Goal: Task Accomplishment & Management: Use online tool/utility

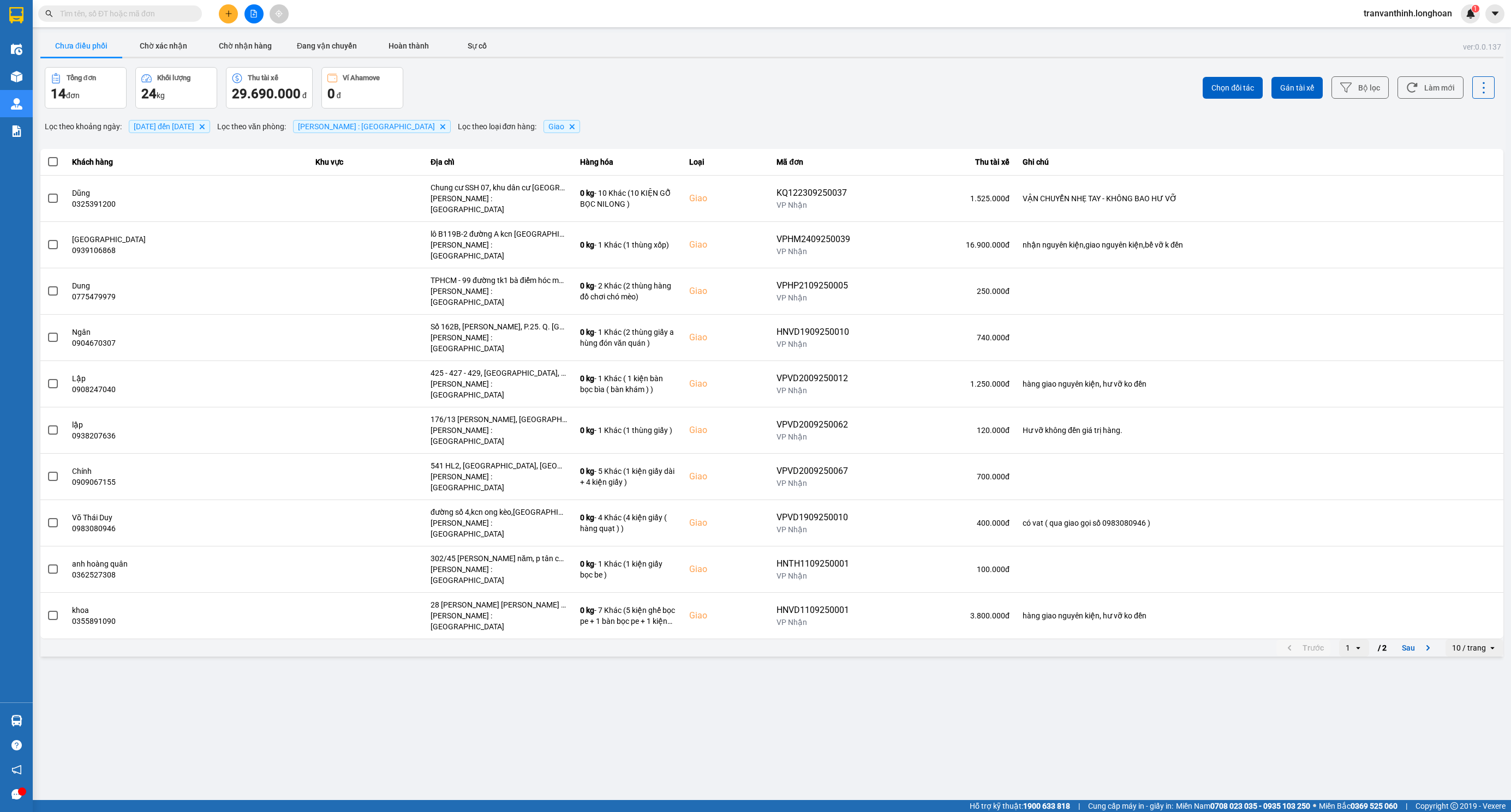
click at [573, 95] on div "Tổng đơn 14 đơn Khối lượng 24 kg Thu tài xế 29.690.000 đ Ví Ahamove 0 đ" at bounding box center [407, 88] width 725 height 41
click at [189, 127] on span "[DATE] đến [DATE]" at bounding box center [164, 126] width 61 height 9
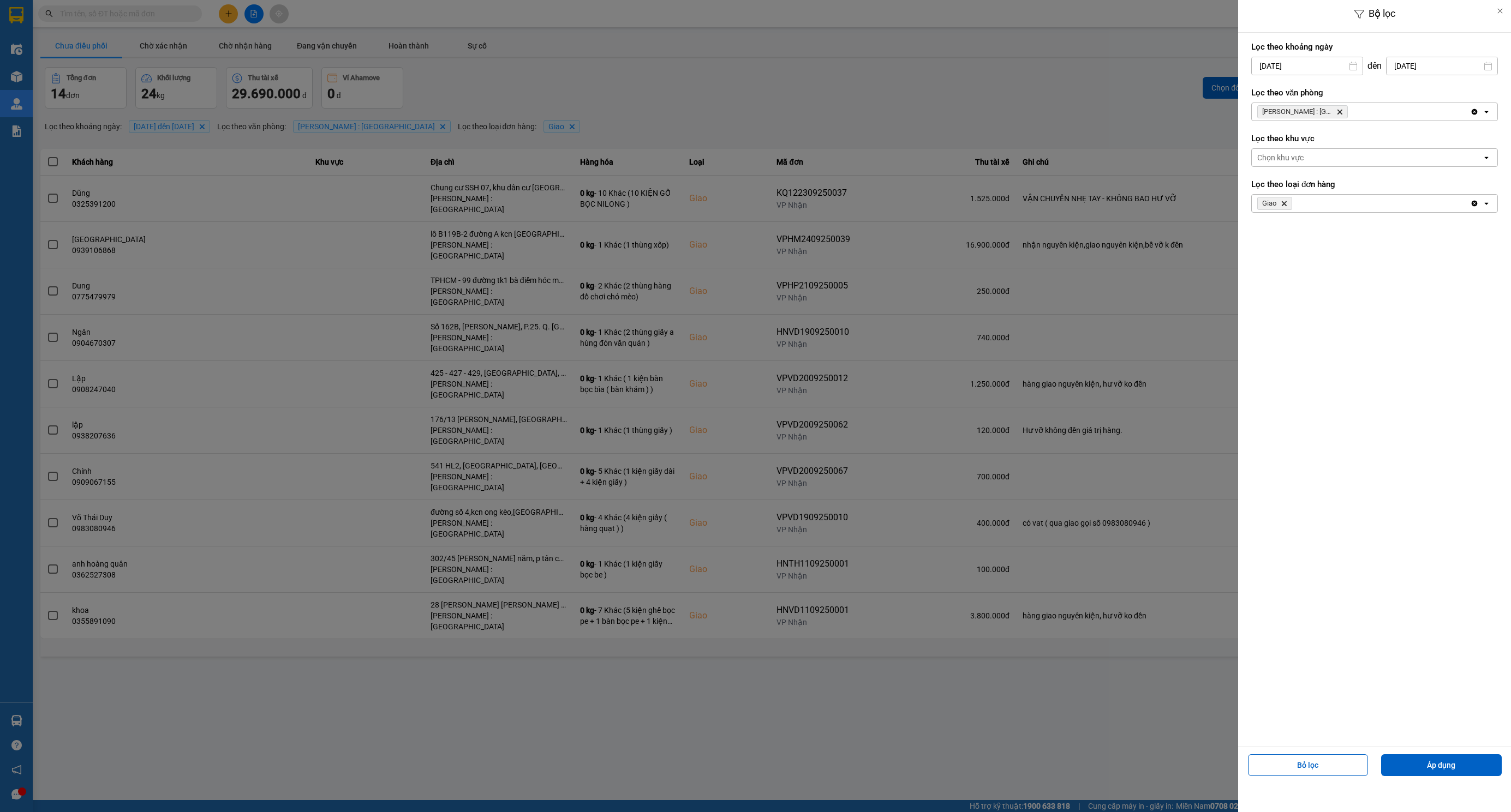
click at [1303, 69] on input "[DATE]" at bounding box center [1307, 66] width 111 height 17
click at [1254, 97] on icon "Arrow Left" at bounding box center [1257, 93] width 13 height 13
click at [1282, 143] on div "1" at bounding box center [1279, 146] width 15 height 13
type input "01/07/2025"
click at [1439, 759] on button "Áp dụng" at bounding box center [1441, 765] width 121 height 22
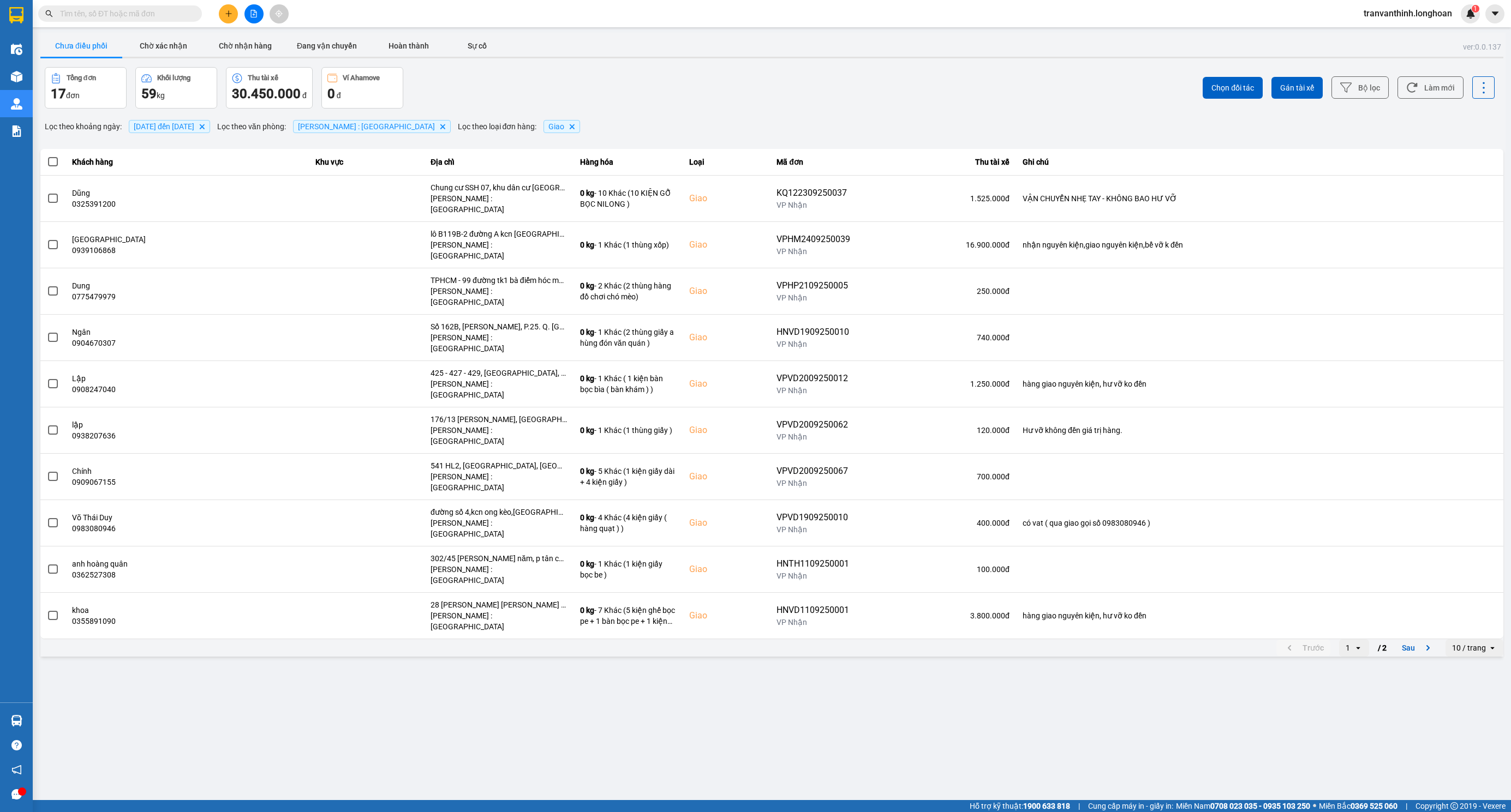
click at [1472, 642] on div "10 / trang" at bounding box center [1468, 647] width 34 height 11
click at [1477, 657] on li "100 / trang" at bounding box center [1474, 665] width 57 height 19
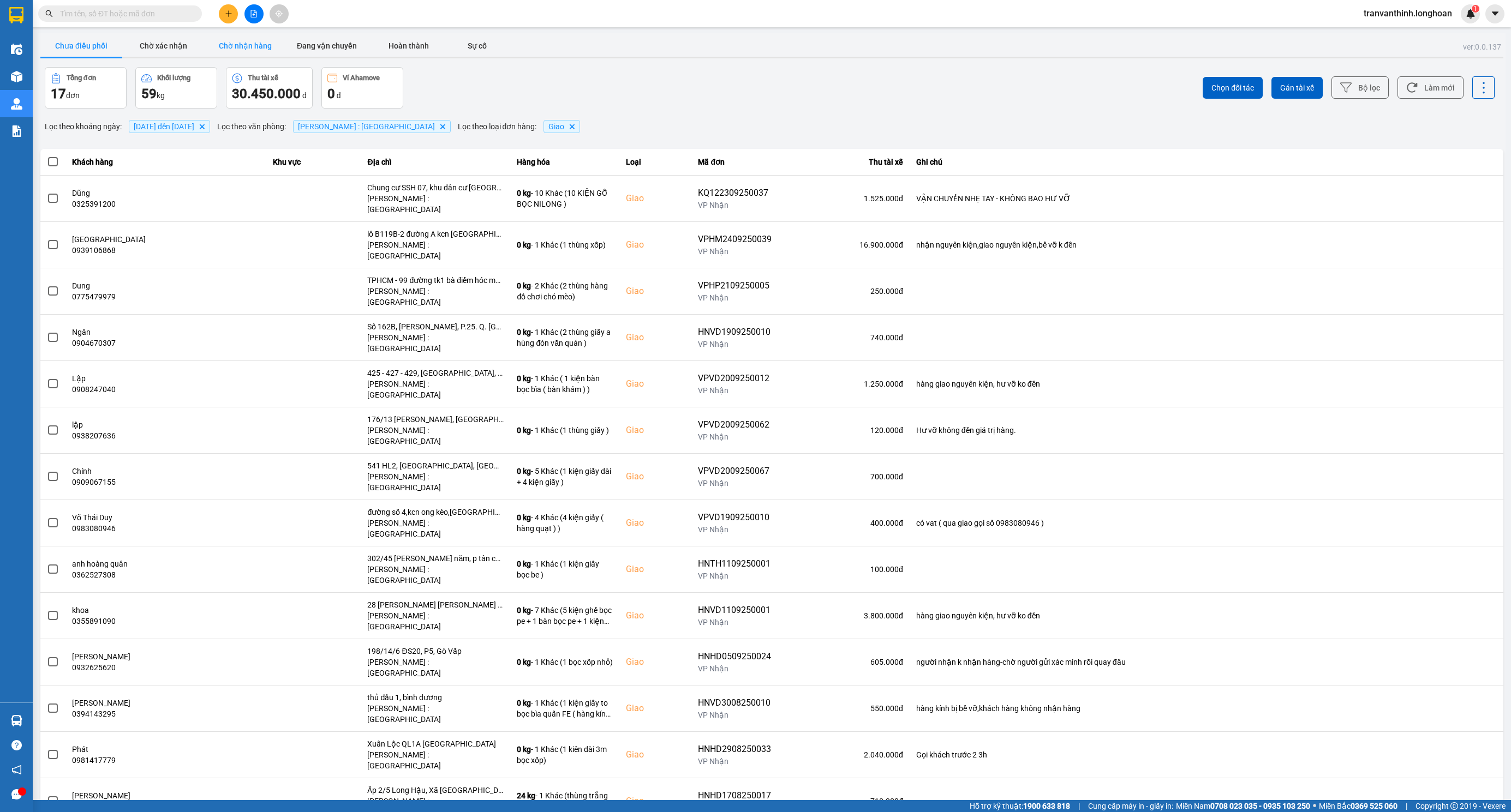
click at [236, 49] on button "Chờ nhận hàng" at bounding box center [245, 45] width 82 height 22
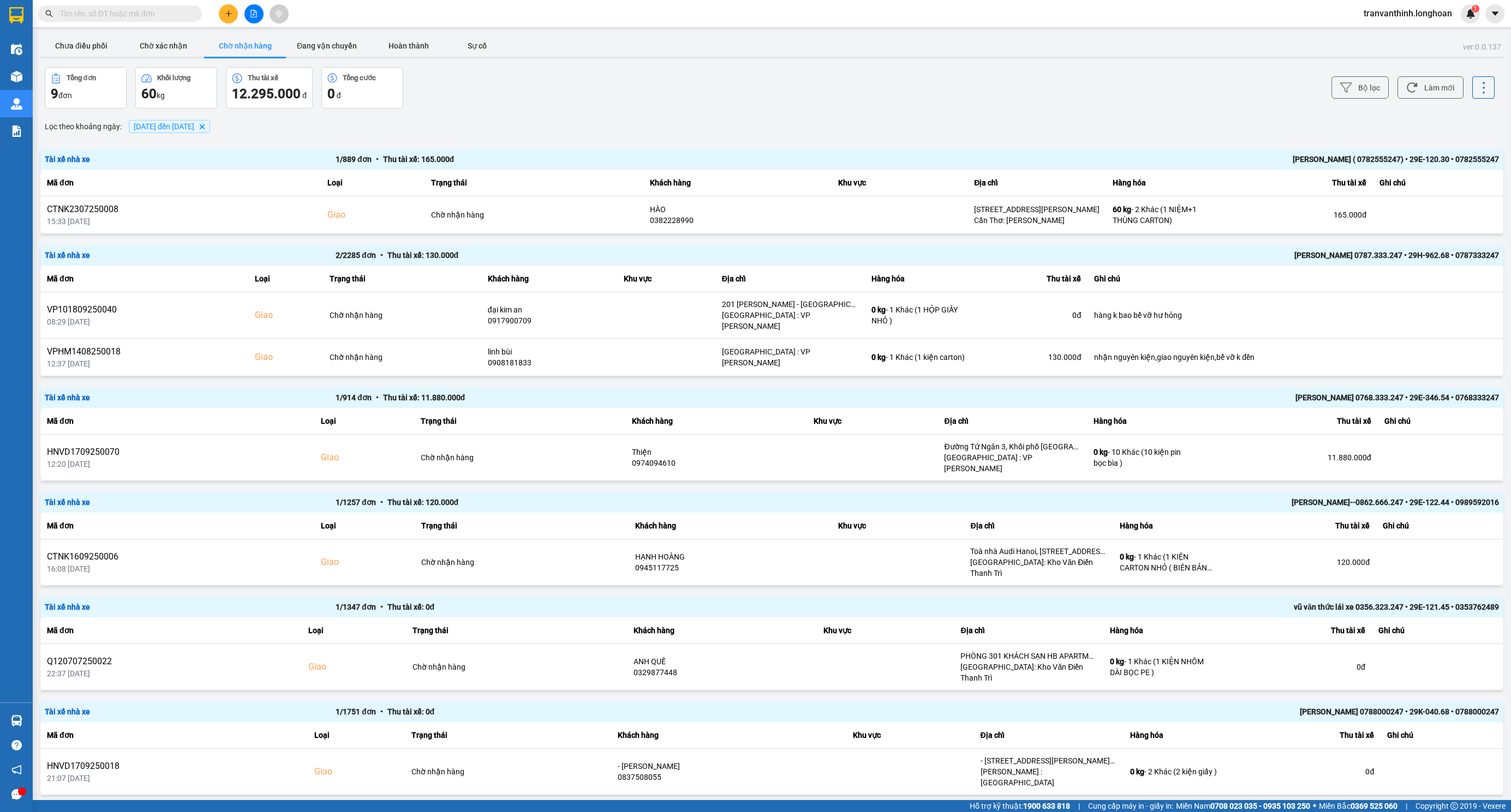
click at [151, 127] on span "01/07/2025 đến 28/09/2025" at bounding box center [164, 126] width 61 height 9
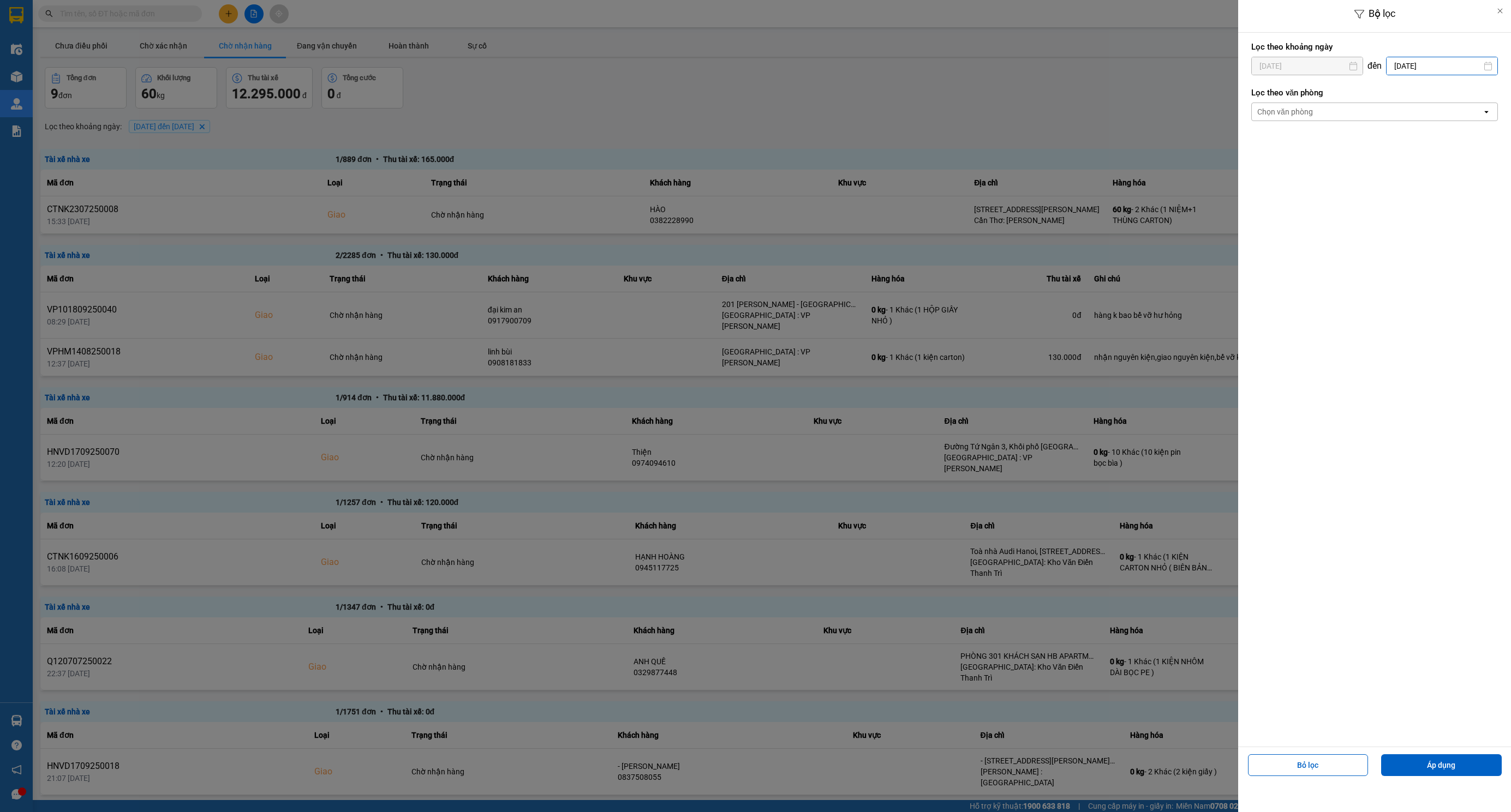
click at [1447, 64] on input "28/09/2025" at bounding box center [1442, 66] width 111 height 17
click at [1494, 91] on icon "Arrow Right" at bounding box center [1492, 93] width 13 height 13
click at [1402, 191] on div "15" at bounding box center [1404, 194] width 15 height 13
type input "[DATE]"
click at [1367, 110] on div "Chọn văn phòng" at bounding box center [1366, 112] width 230 height 17
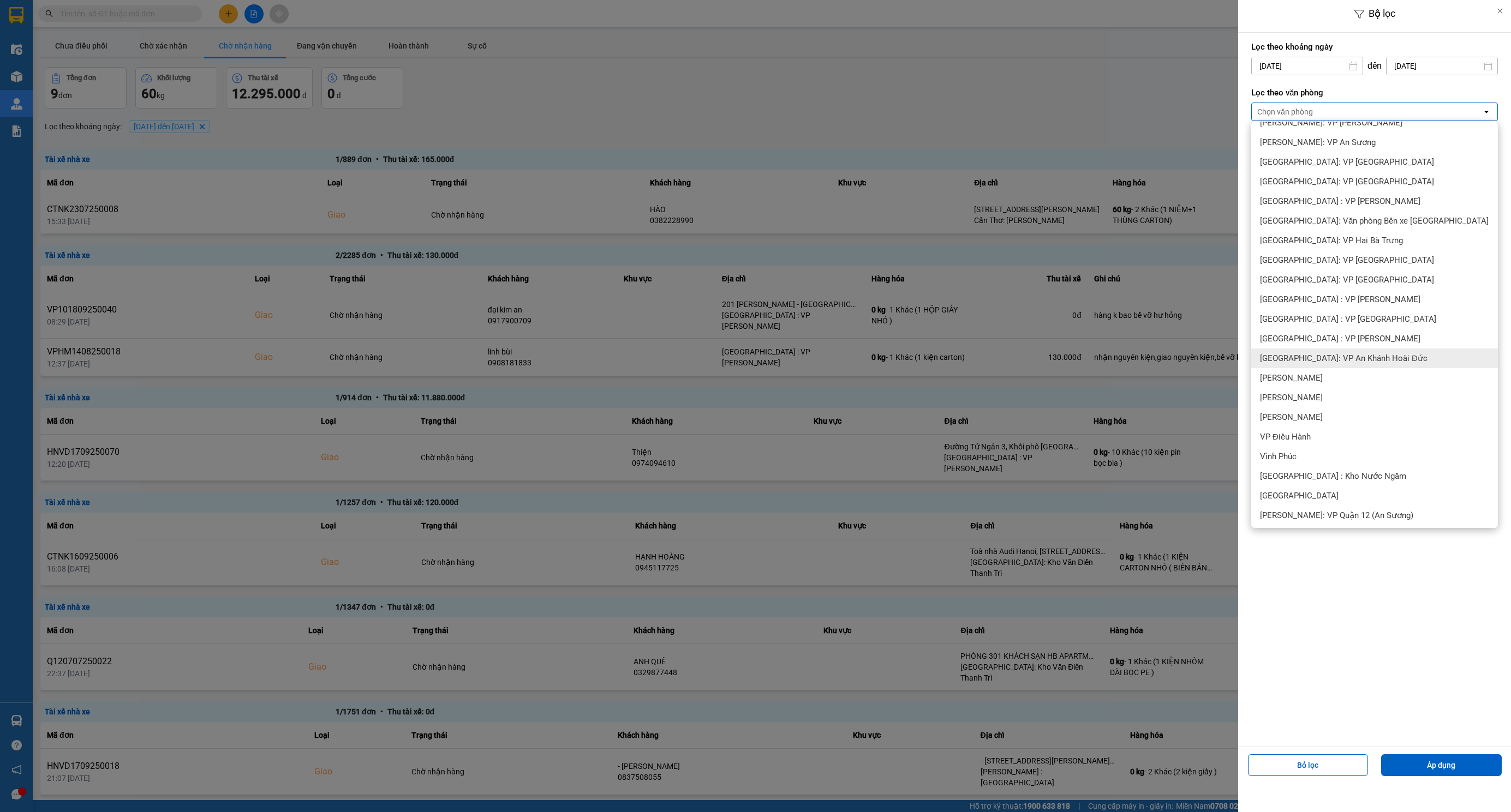
scroll to position [164, 0]
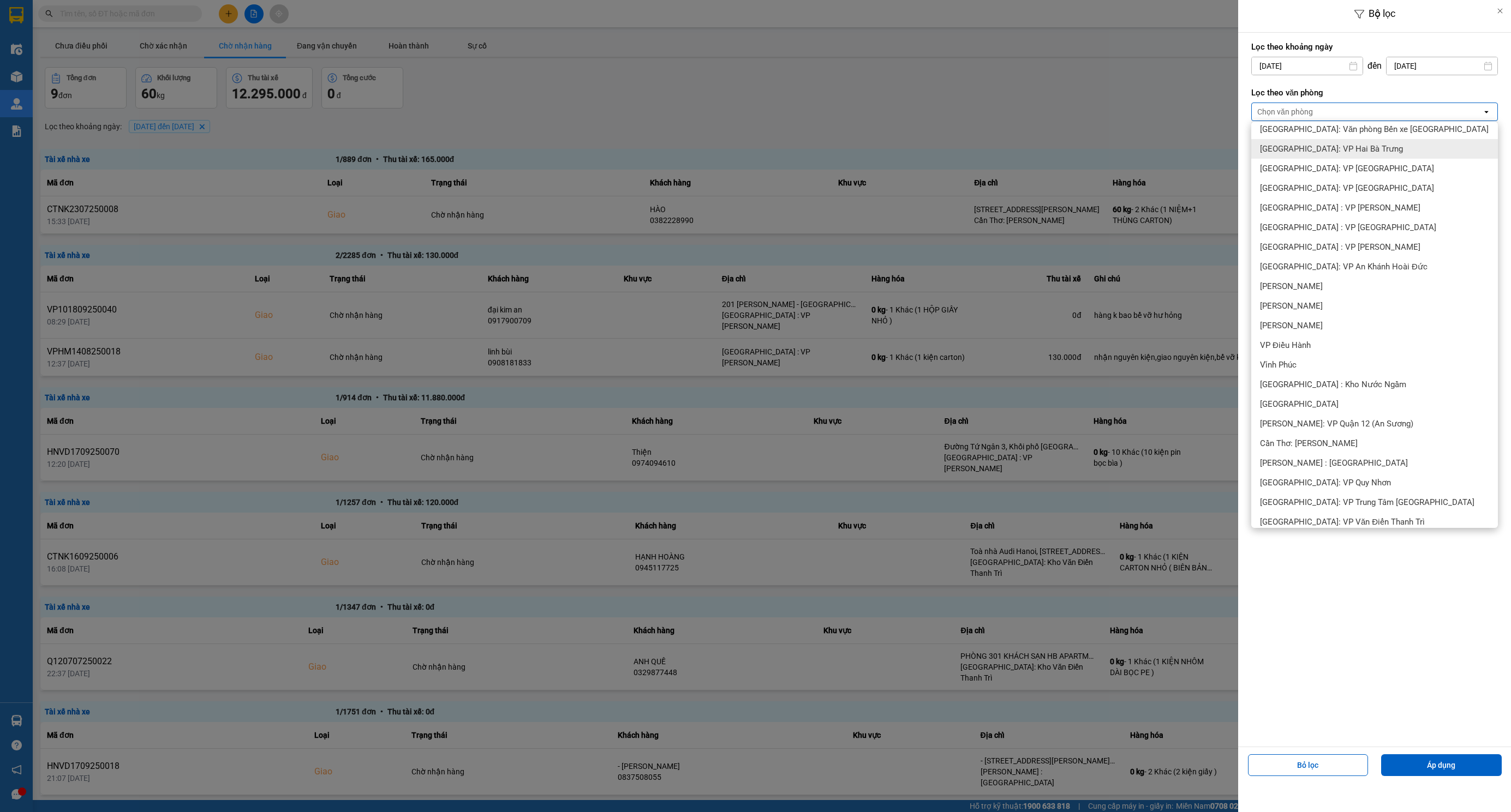
click at [1328, 61] on input "01/07/2025" at bounding box center [1307, 66] width 111 height 17
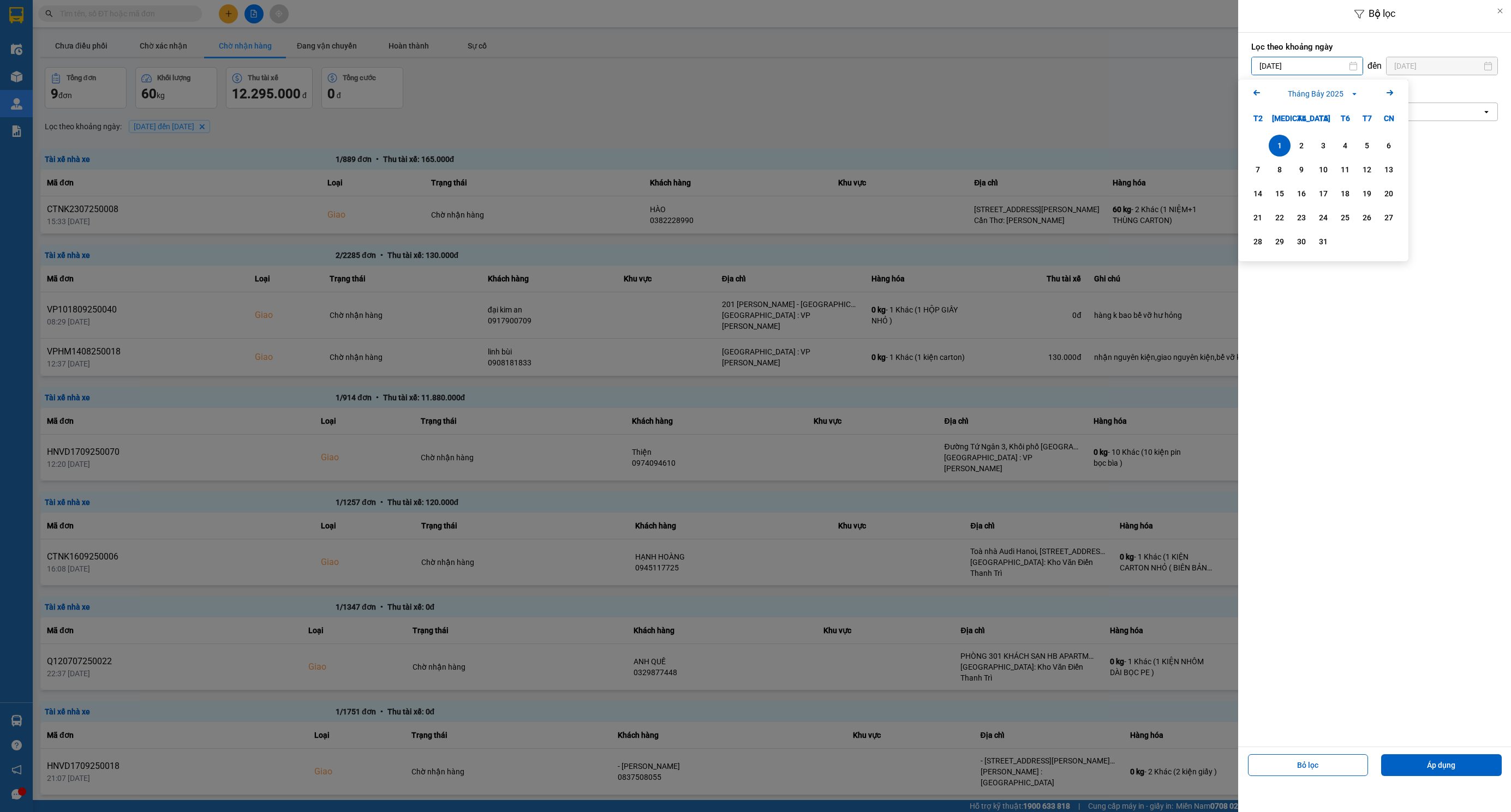
click at [1392, 91] on icon "Arrow Right" at bounding box center [1390, 93] width 13 height 13
click at [1340, 151] on div "1" at bounding box center [1345, 146] width 15 height 13
type input "01/08/2025"
click at [1325, 108] on div "Chọn văn phòng" at bounding box center [1366, 112] width 230 height 17
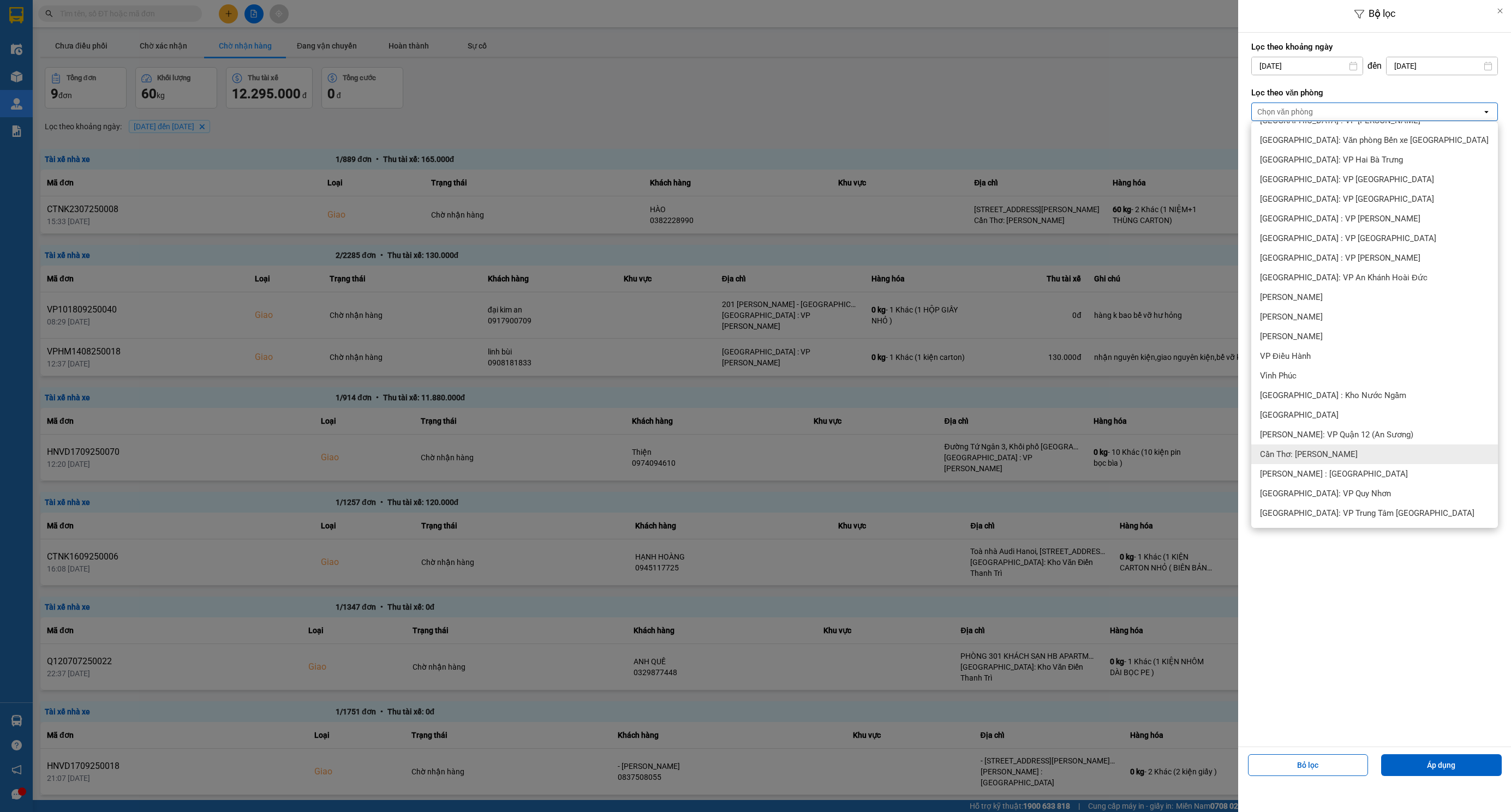
scroll to position [245, 0]
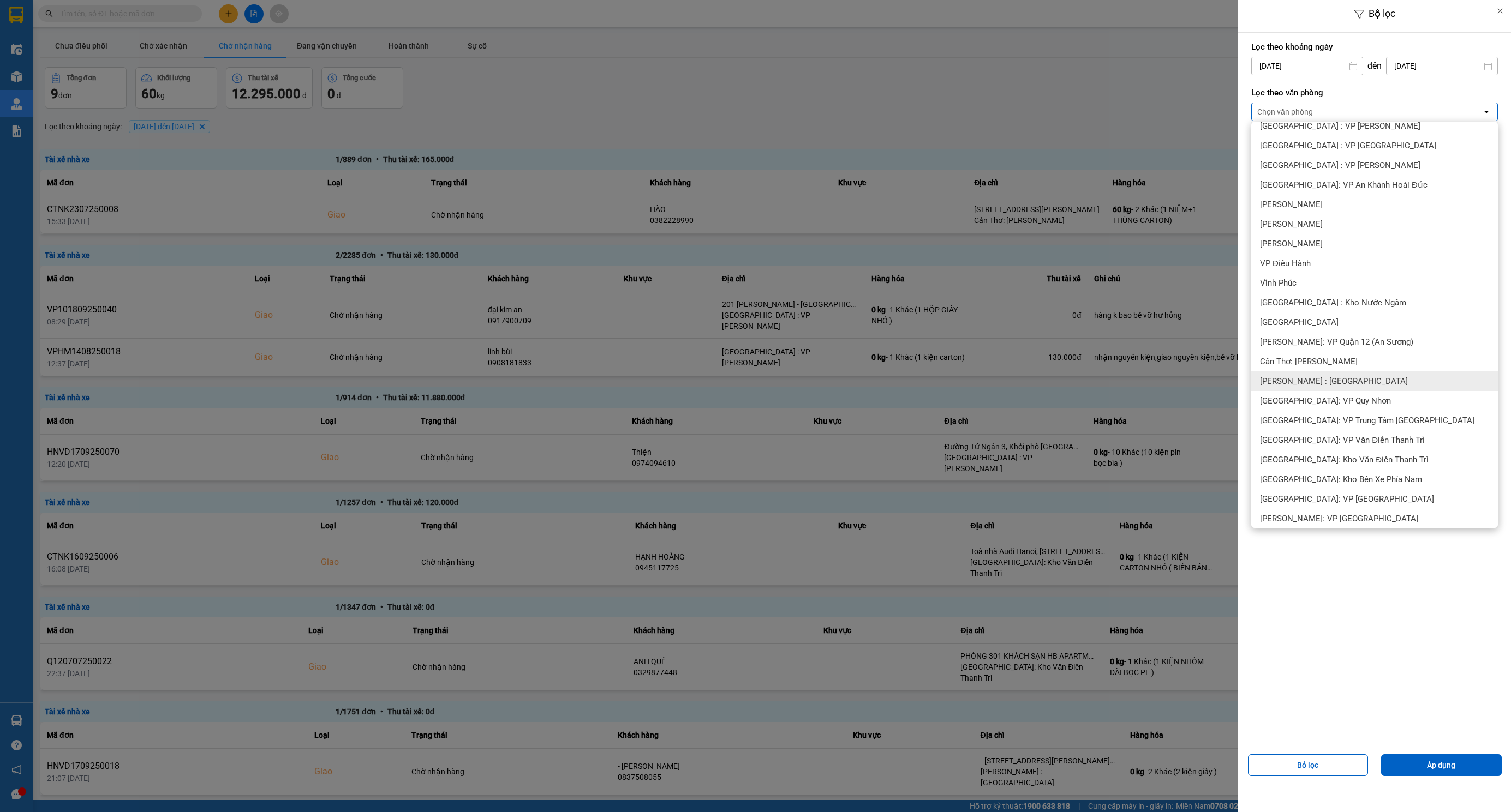
click at [1336, 384] on span "[PERSON_NAME] : [GEOGRAPHIC_DATA]" at bounding box center [1334, 381] width 148 height 11
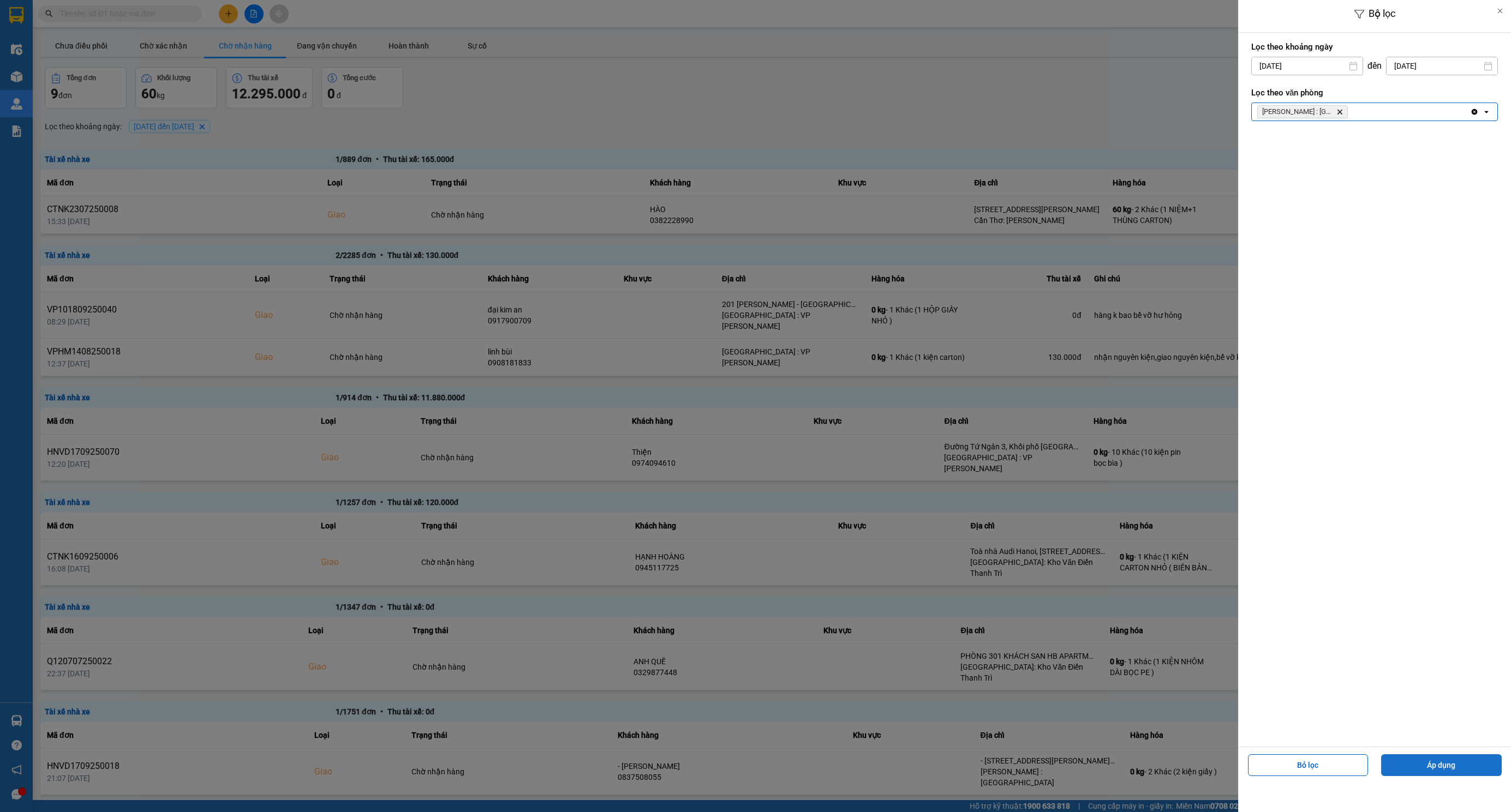
click at [1436, 771] on button "Áp dụng" at bounding box center [1441, 765] width 121 height 22
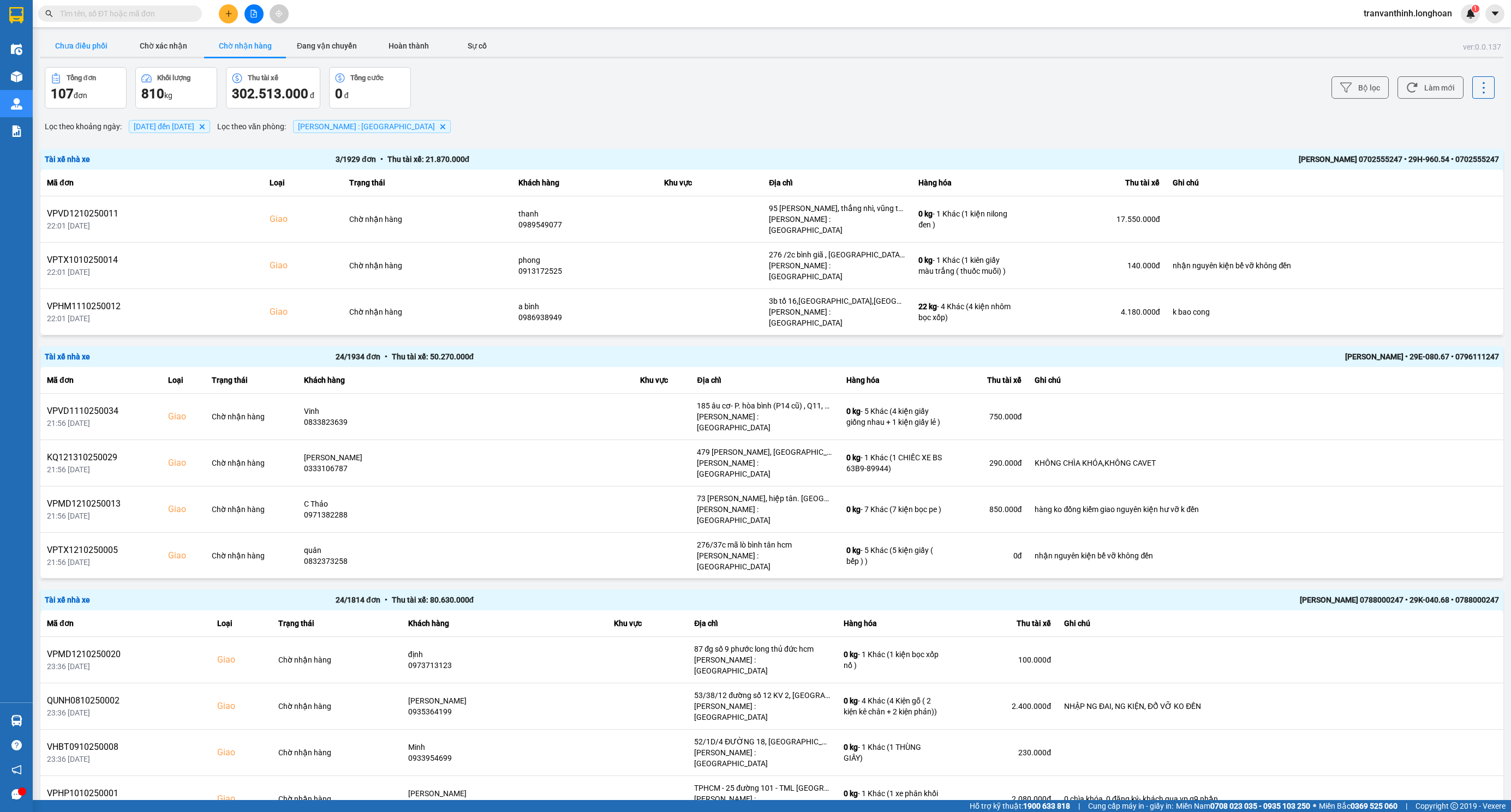
click at [89, 46] on button "Chưa điều phối" at bounding box center [81, 45] width 82 height 22
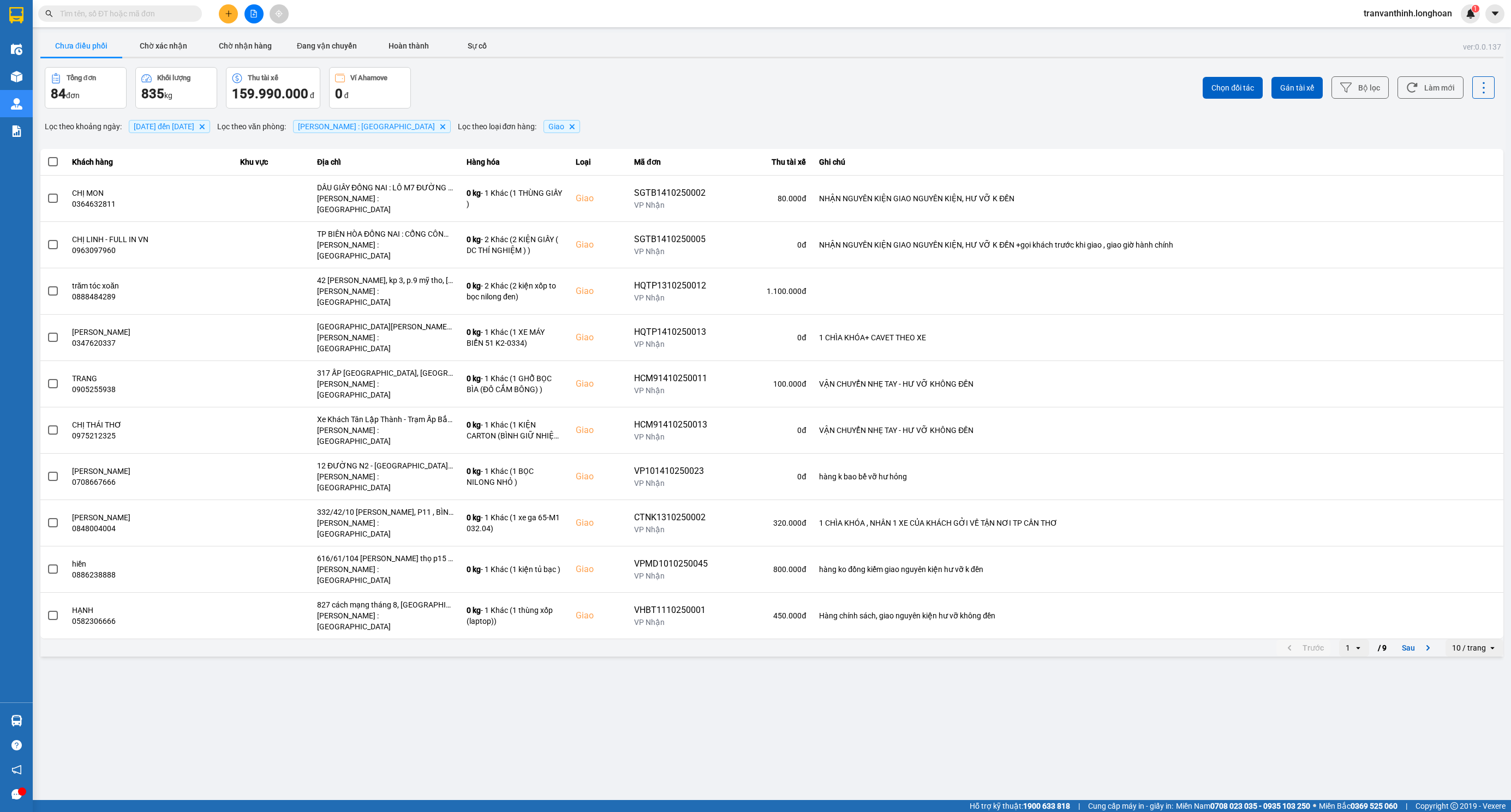
click at [1456, 642] on div "10 / trang" at bounding box center [1468, 647] width 34 height 11
click at [1478, 664] on div "100 / trang" at bounding box center [1475, 665] width 40 height 11
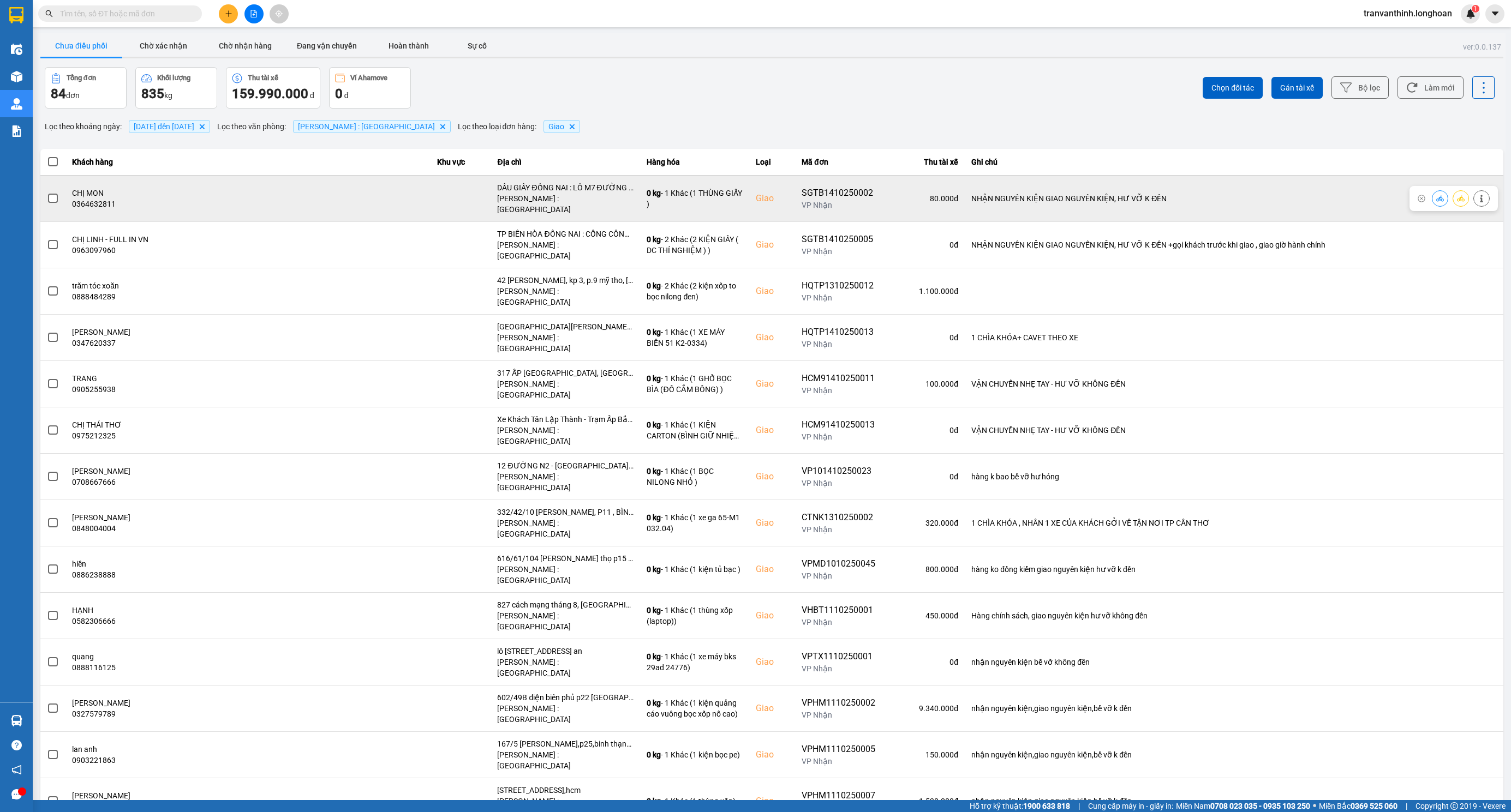
click at [497, 185] on div "DẦU GIÂY ĐỒNG NAI : LÔ M7 ĐƯỜNG SỐ 2 , KCN DẦU GIÂY , ĐỒNG NAI" at bounding box center [565, 187] width 137 height 11
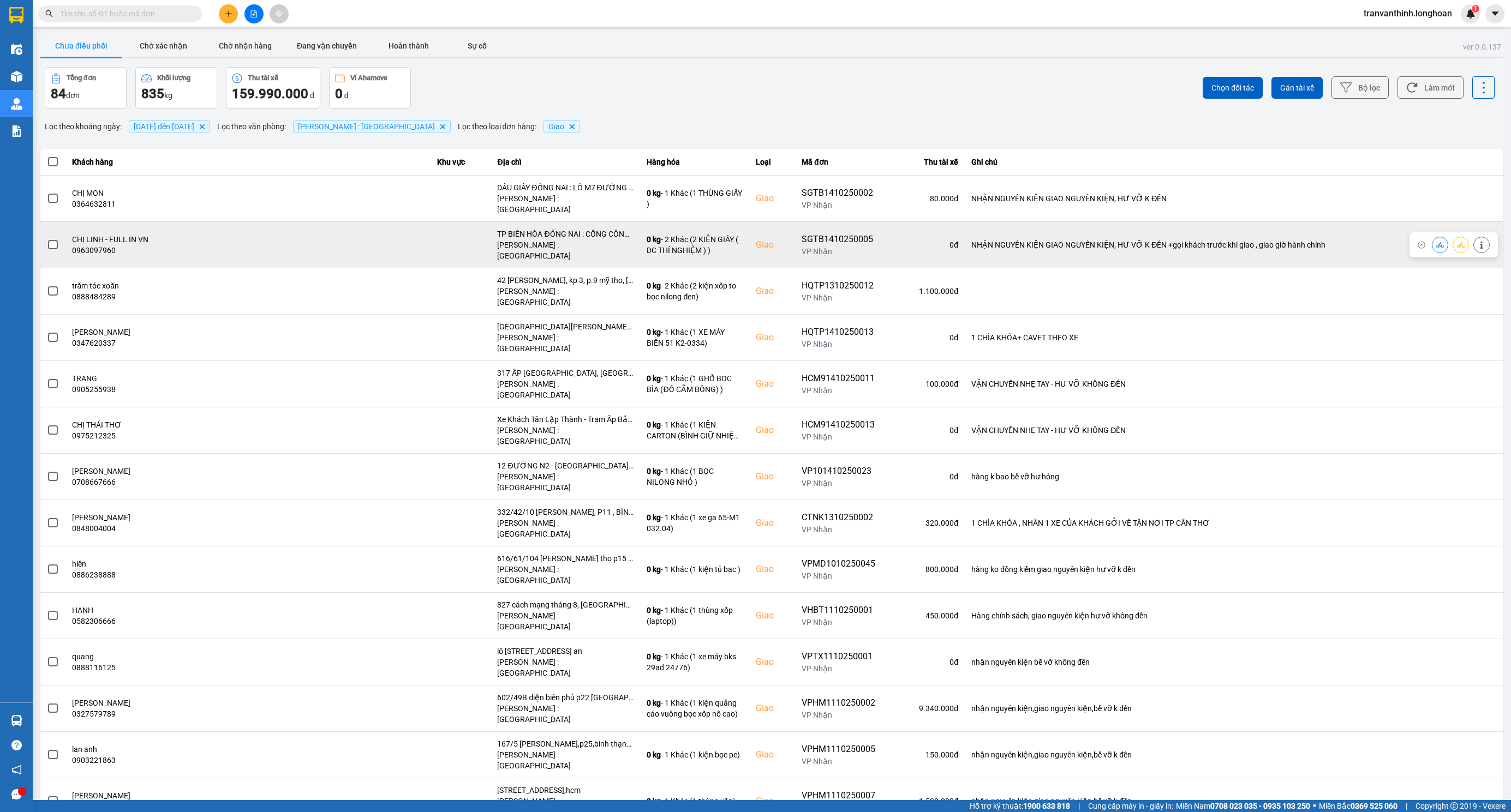
click at [497, 228] on div "TP BIÊN HÒA ĐỒNG NAI : CỔNG CÔNG TY FULL IN VN , LÔ 402/2 , ĐƯỜNG SỐ 13 , KCN A…" at bounding box center [565, 234] width 137 height 11
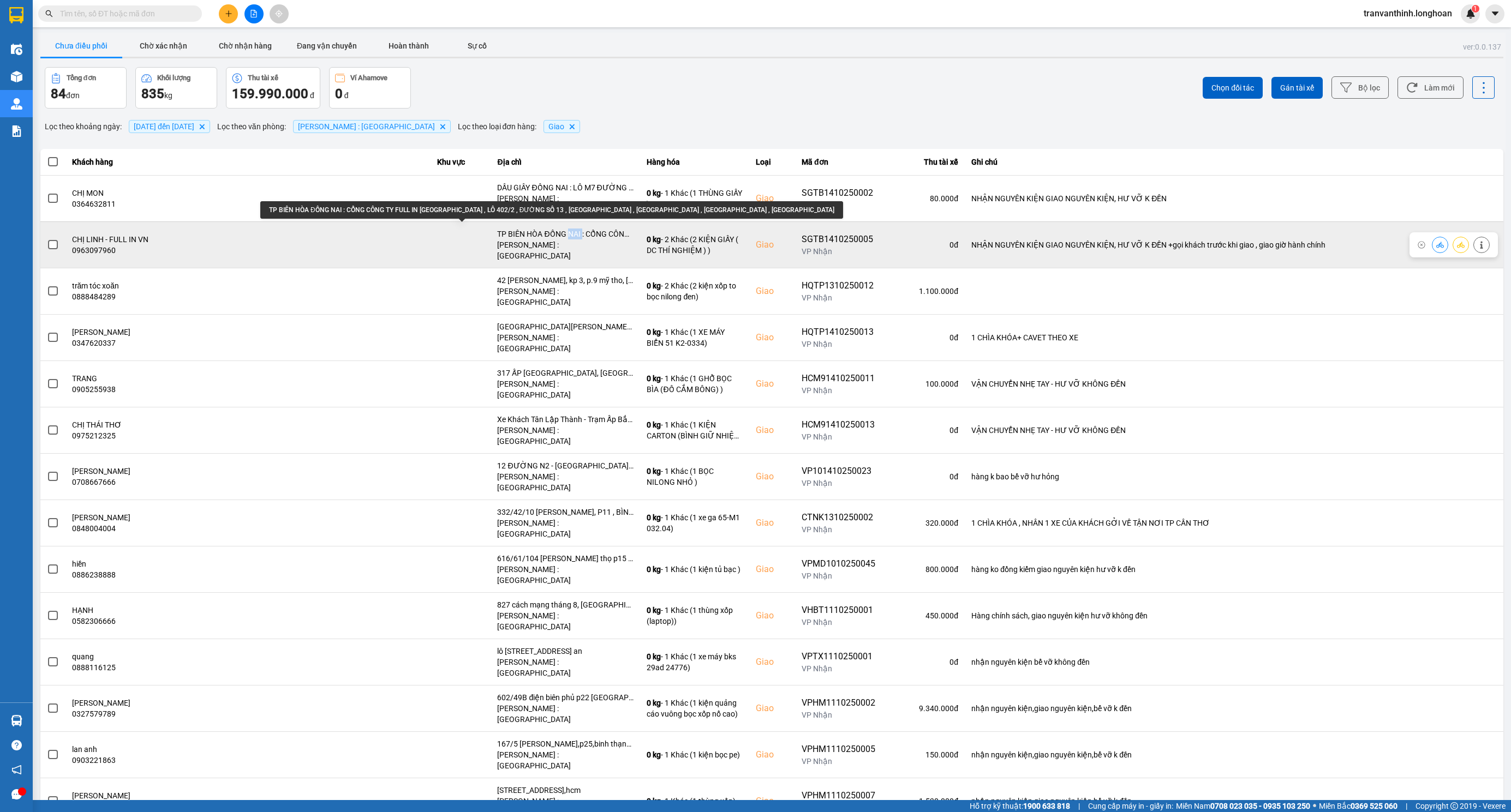
click at [497, 228] on div "TP BIÊN HÒA ĐỒNG NAI : CỔNG CÔNG TY FULL IN VN , LÔ 402/2 , ĐƯỜNG SỐ 13 , KCN A…" at bounding box center [565, 234] width 137 height 11
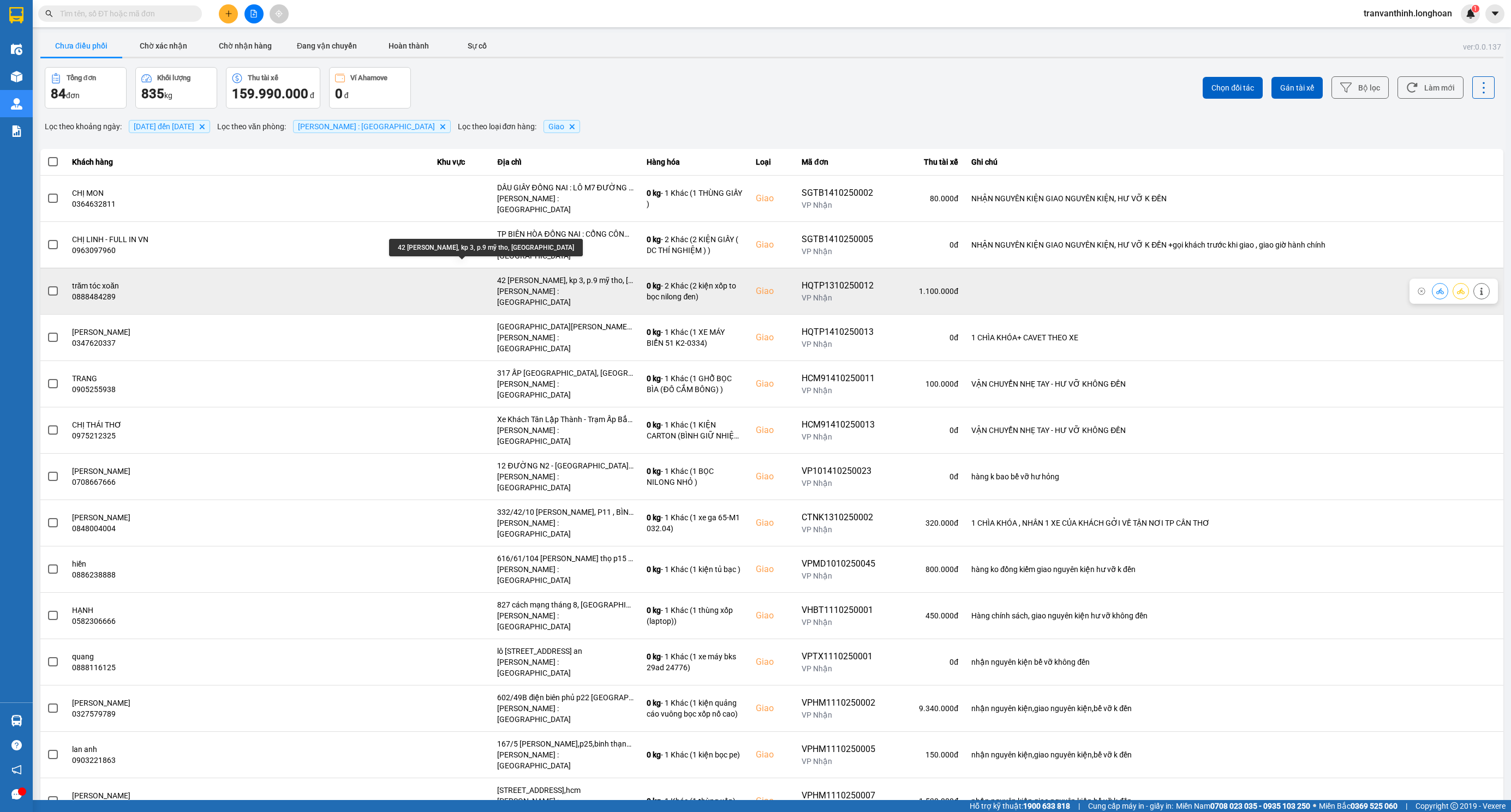
click at [497, 275] on div "42 trần thị thơm, kp 3, p.9 mỹ tho, tiền giang" at bounding box center [565, 280] width 137 height 11
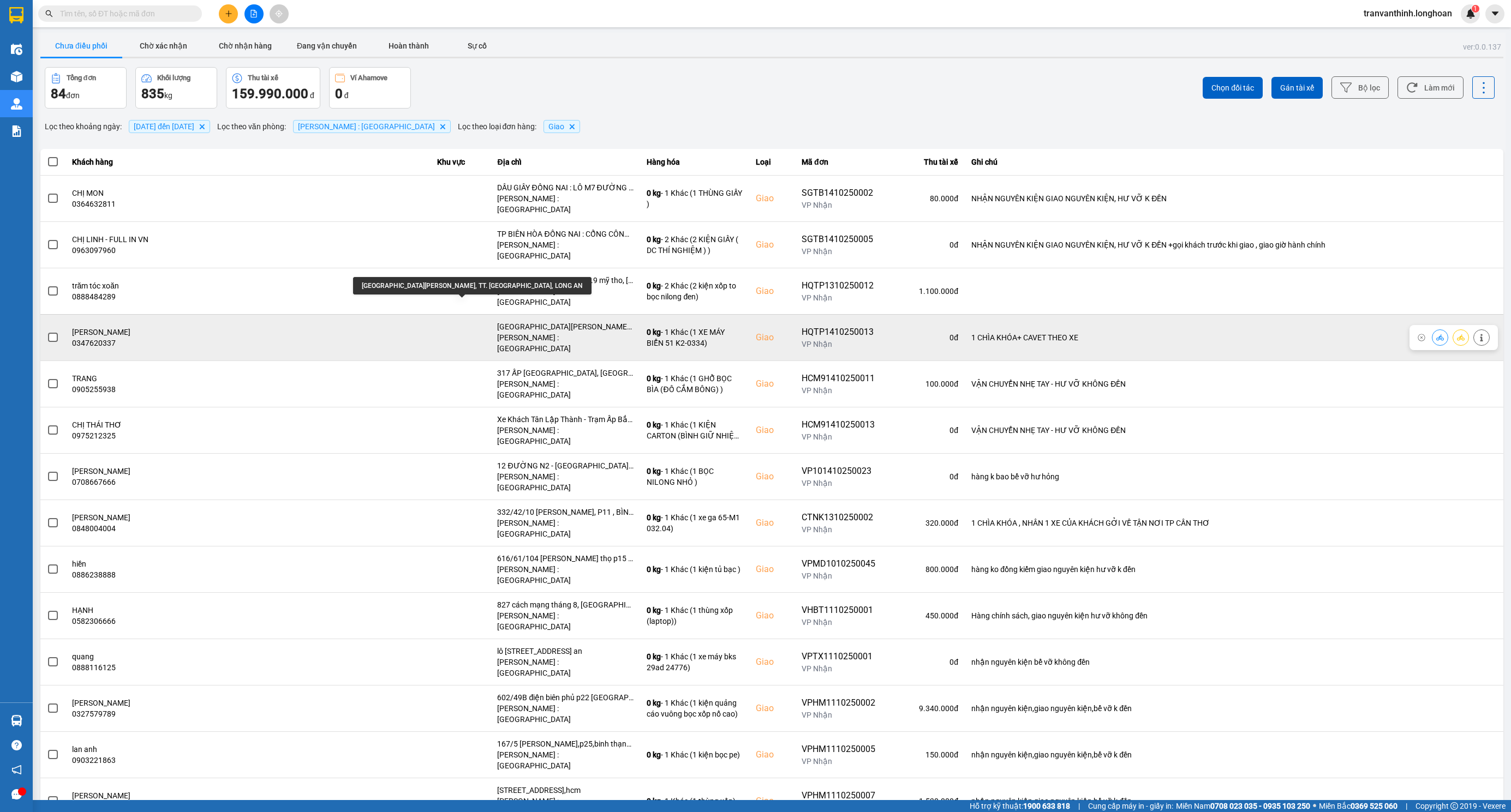
click at [497, 321] on div "156 KHU PHỐ 6 ĐƯỜNG NGUYỄN VĂN TUÔI, TT. BẾN LỨC, LONG AN" at bounding box center [565, 326] width 137 height 11
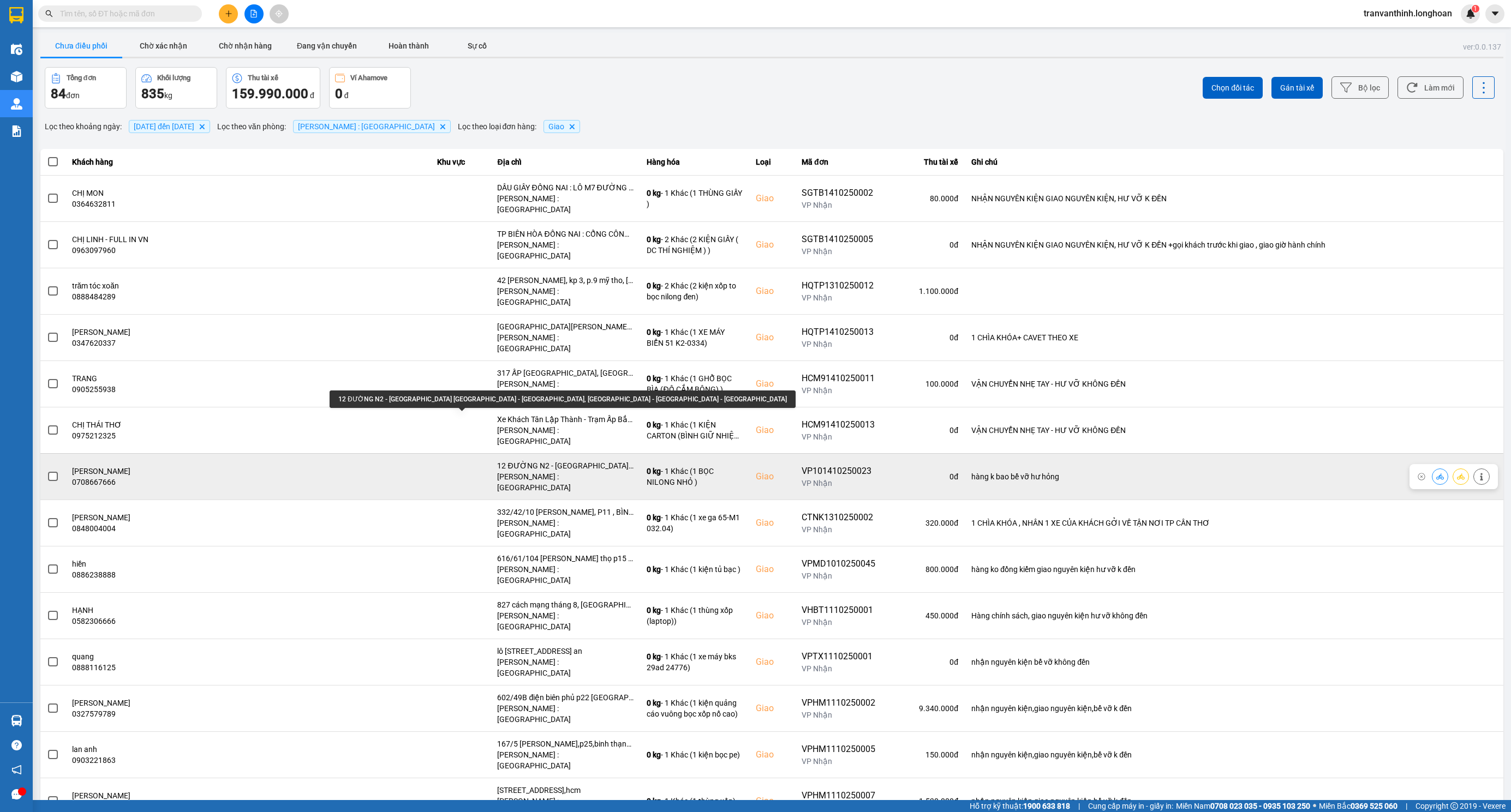
click at [497, 460] on div "12 ĐƯỜNG N2 - KHU PHỐ BÌNH DƯƠNG - P, LONG BÌNH TÂN - BIÊN HÒA - ĐỒNG NAI" at bounding box center [565, 466] width 137 height 11
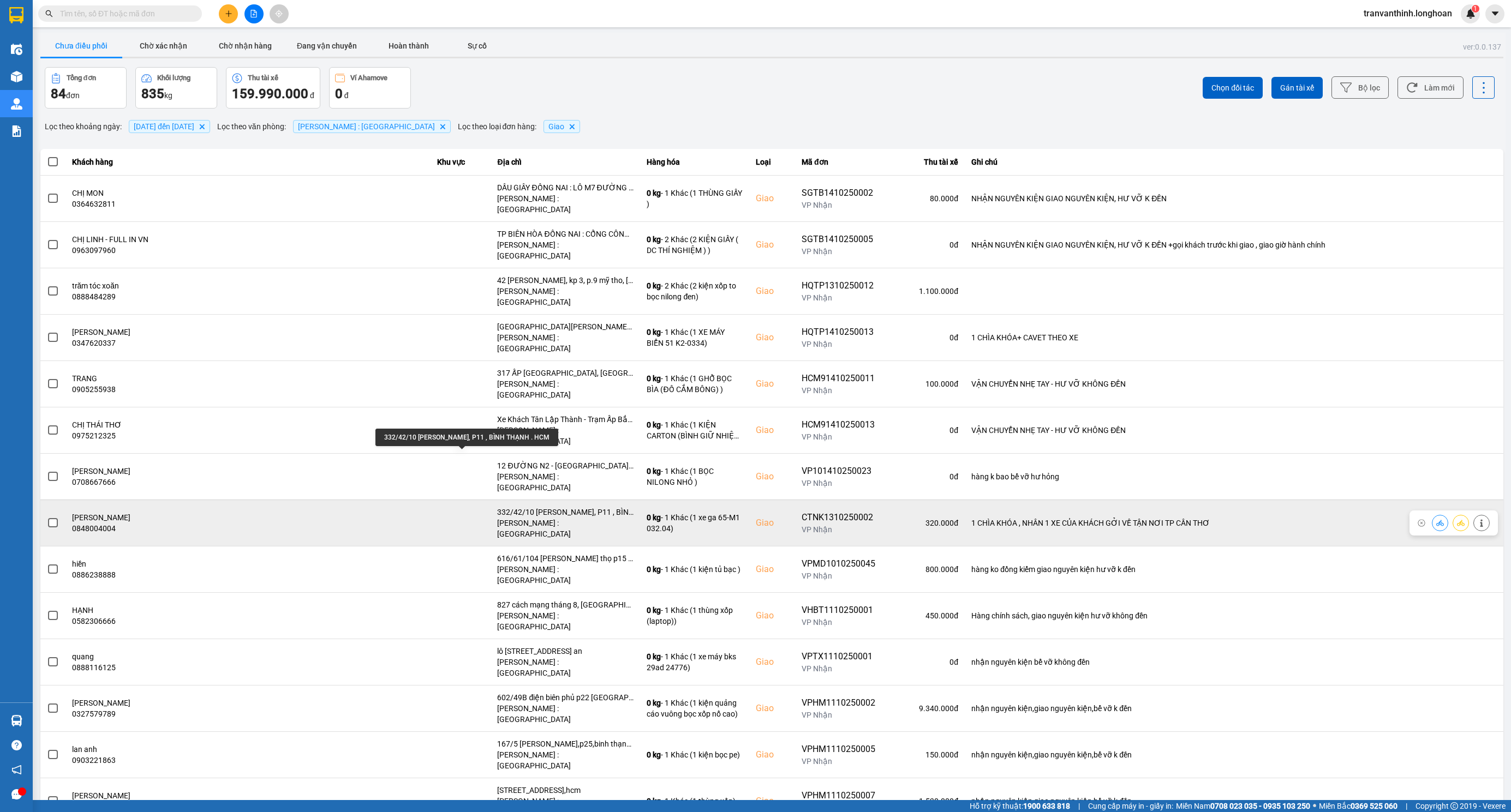
click at [497, 507] on div "332/42/10 PHAN VĂN TRỊ, P11 , BÌNH THẠNH . HCM" at bounding box center [565, 512] width 137 height 11
click at [49, 518] on span at bounding box center [53, 523] width 10 height 10
click at [47, 517] on input "checkbox" at bounding box center [47, 517] width 0 height 0
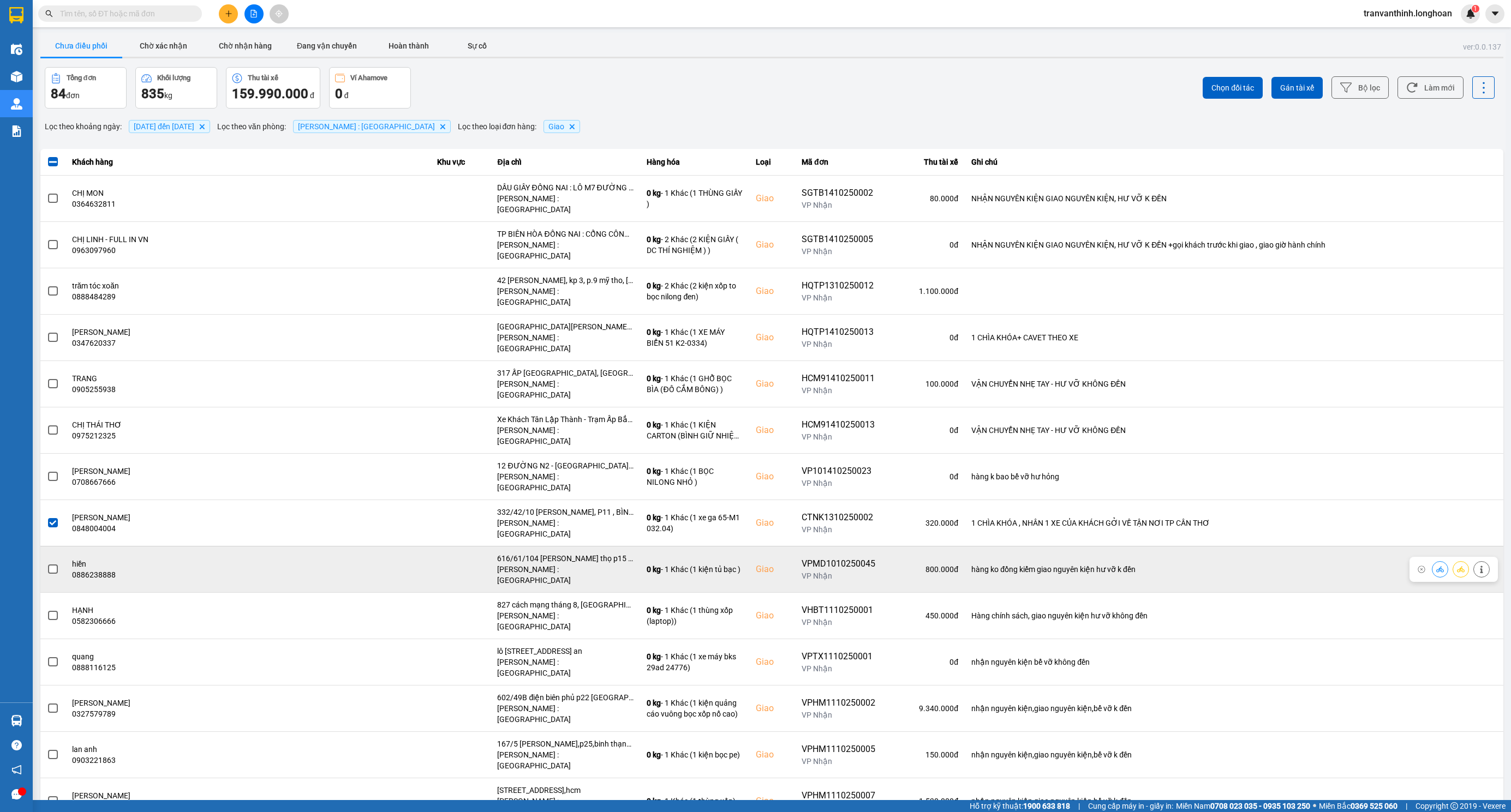
click at [51, 564] on span at bounding box center [53, 569] width 10 height 10
click at [47, 564] on input "checkbox" at bounding box center [47, 564] width 0 height 0
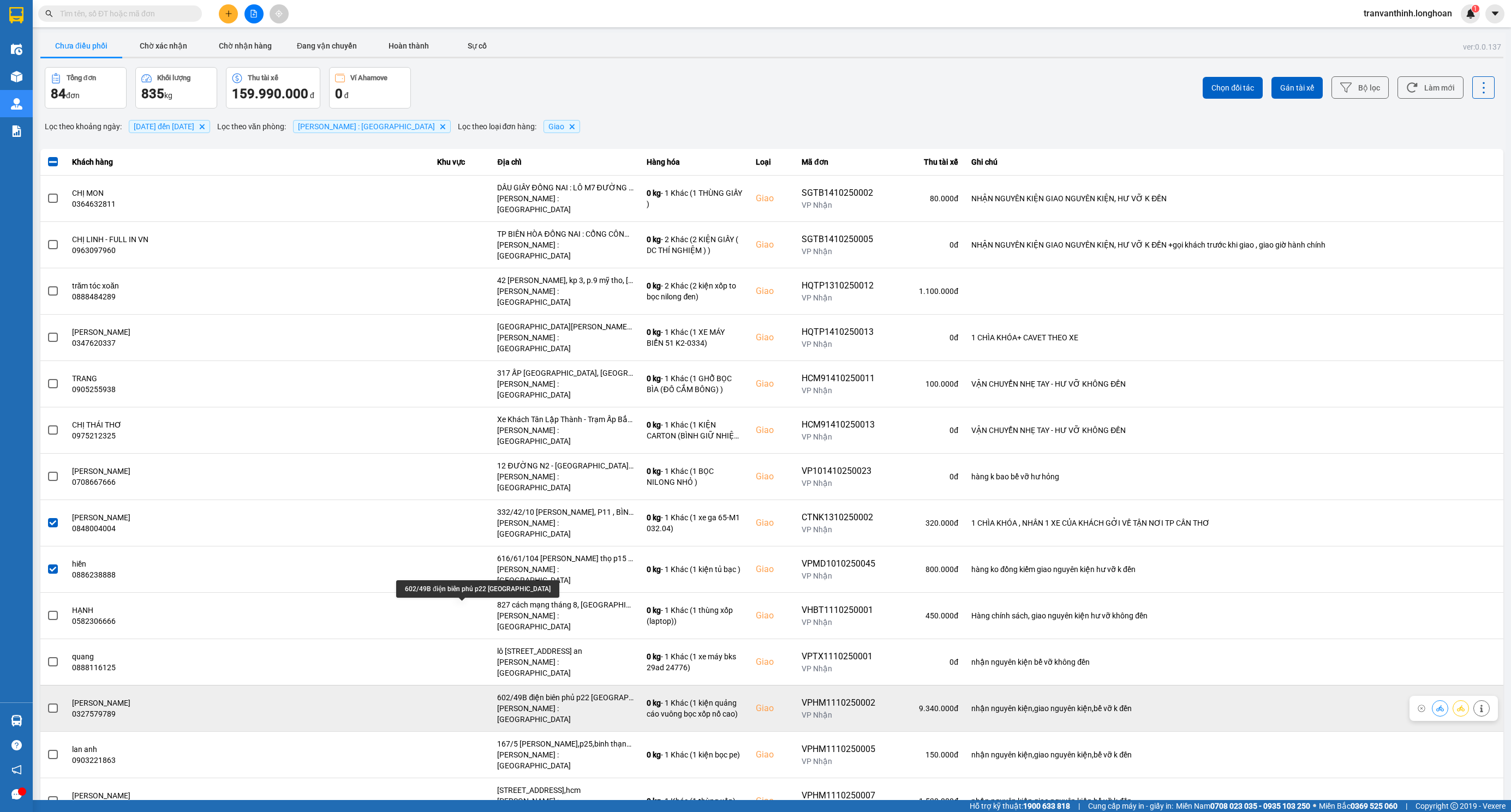
click at [497, 692] on div "602/49B điện biên phủ p22 bình Thạnh" at bounding box center [565, 697] width 137 height 11
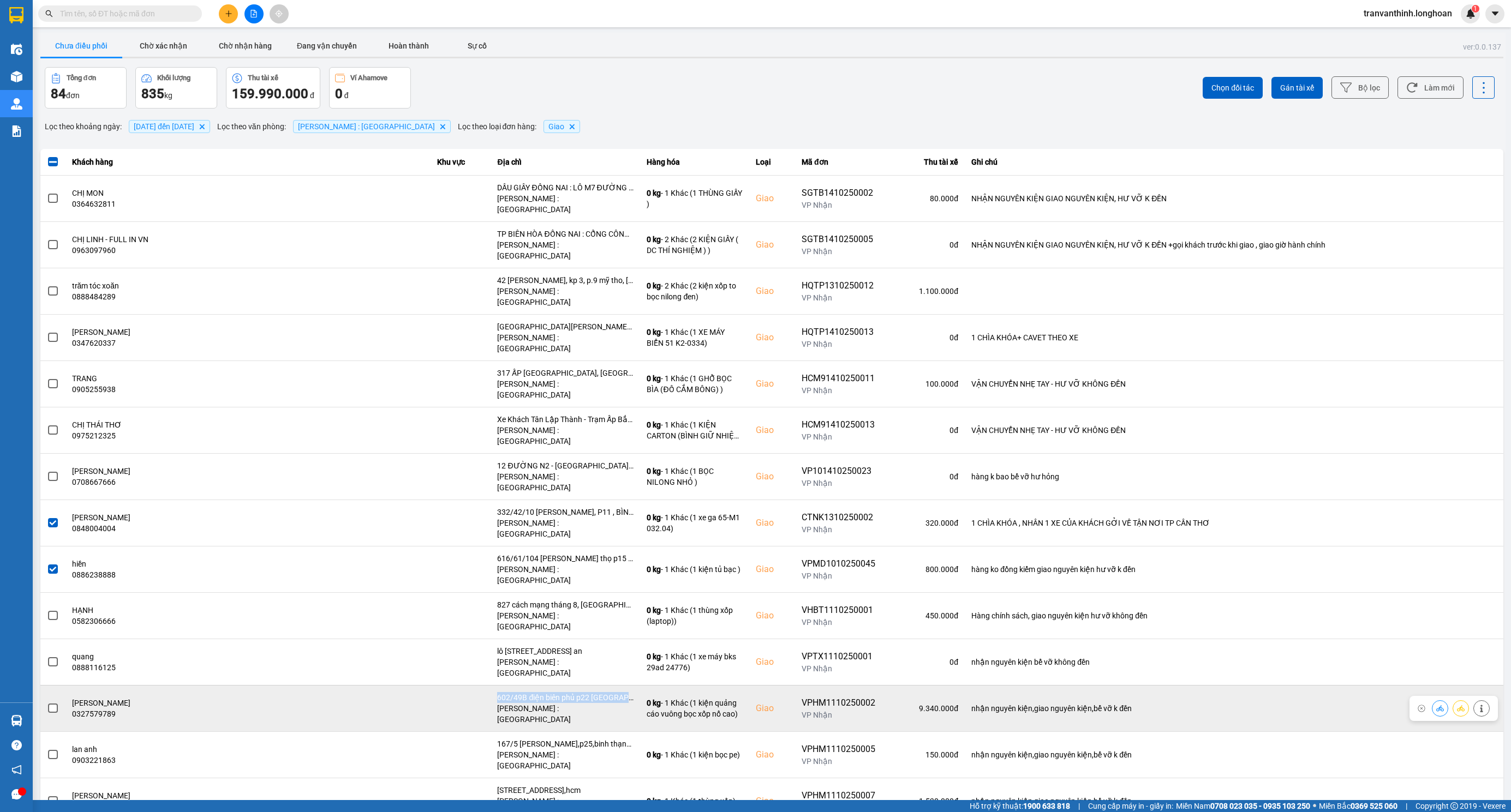
click at [48, 703] on span at bounding box center [53, 708] width 10 height 10
click at [47, 702] on input "checkbox" at bounding box center [47, 702] width 0 height 0
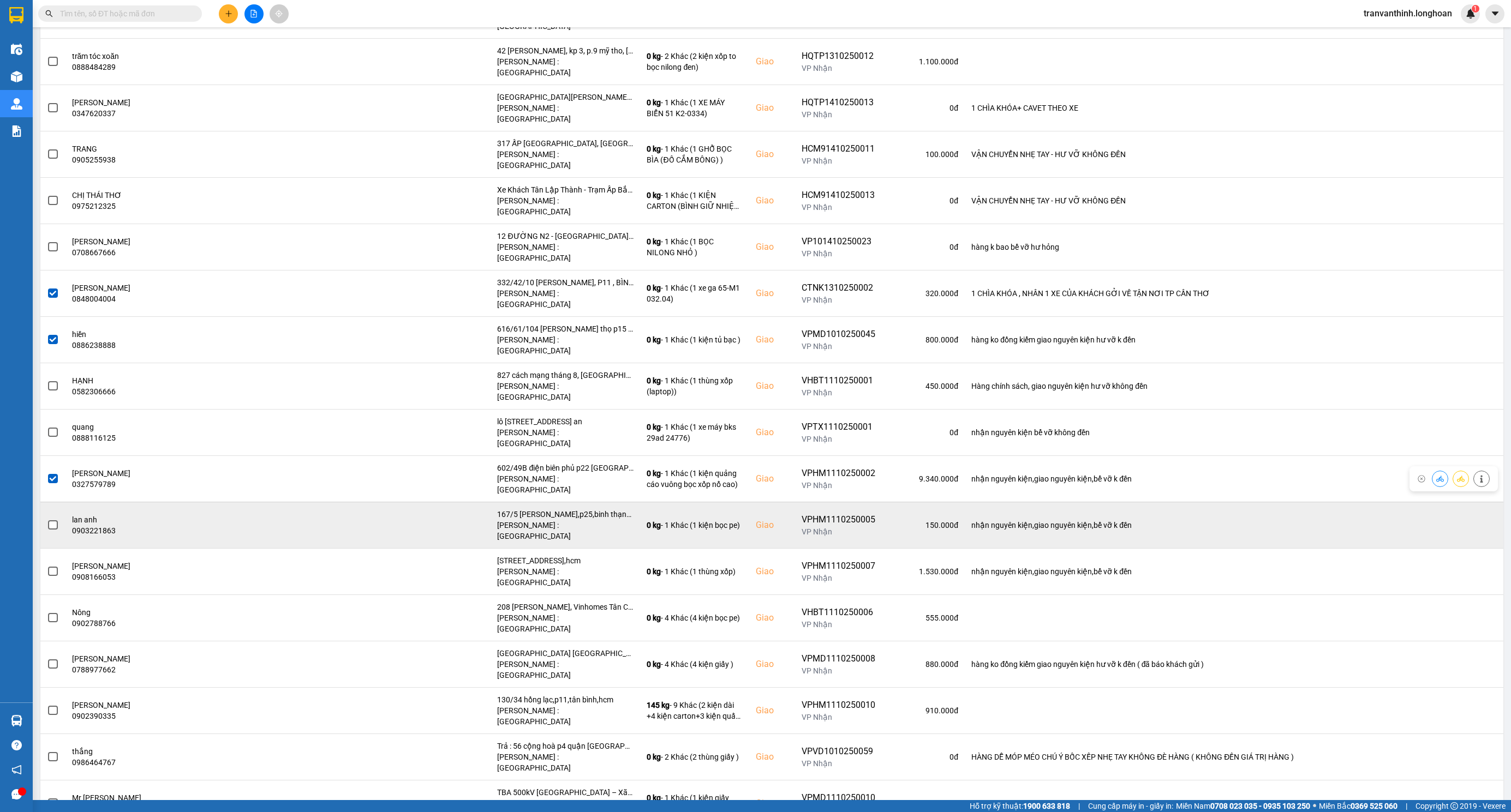
scroll to position [245, 0]
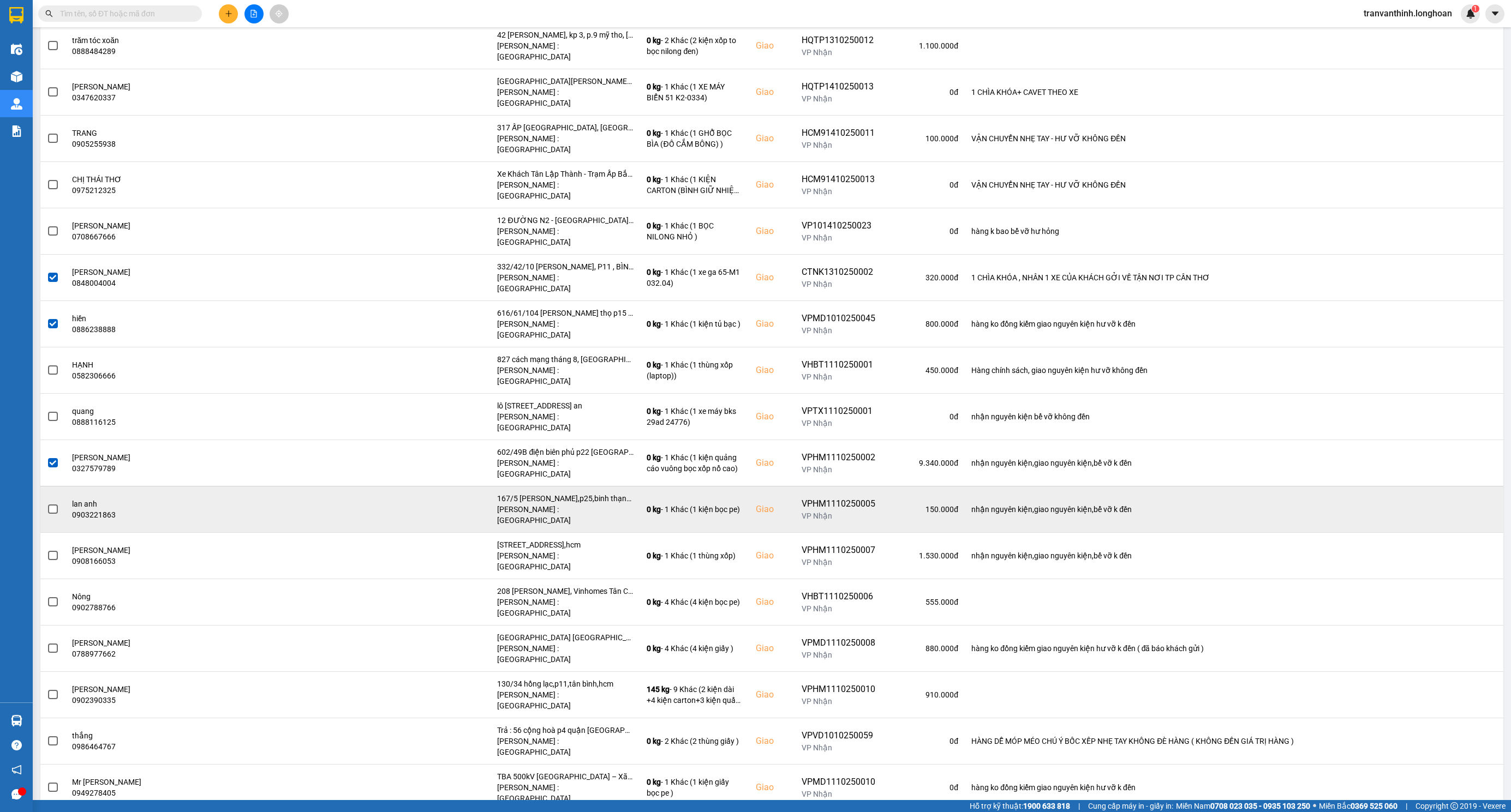
click at [56, 504] on span at bounding box center [53, 509] width 10 height 10
click at [47, 504] on input "checkbox" at bounding box center [47, 504] width 0 height 0
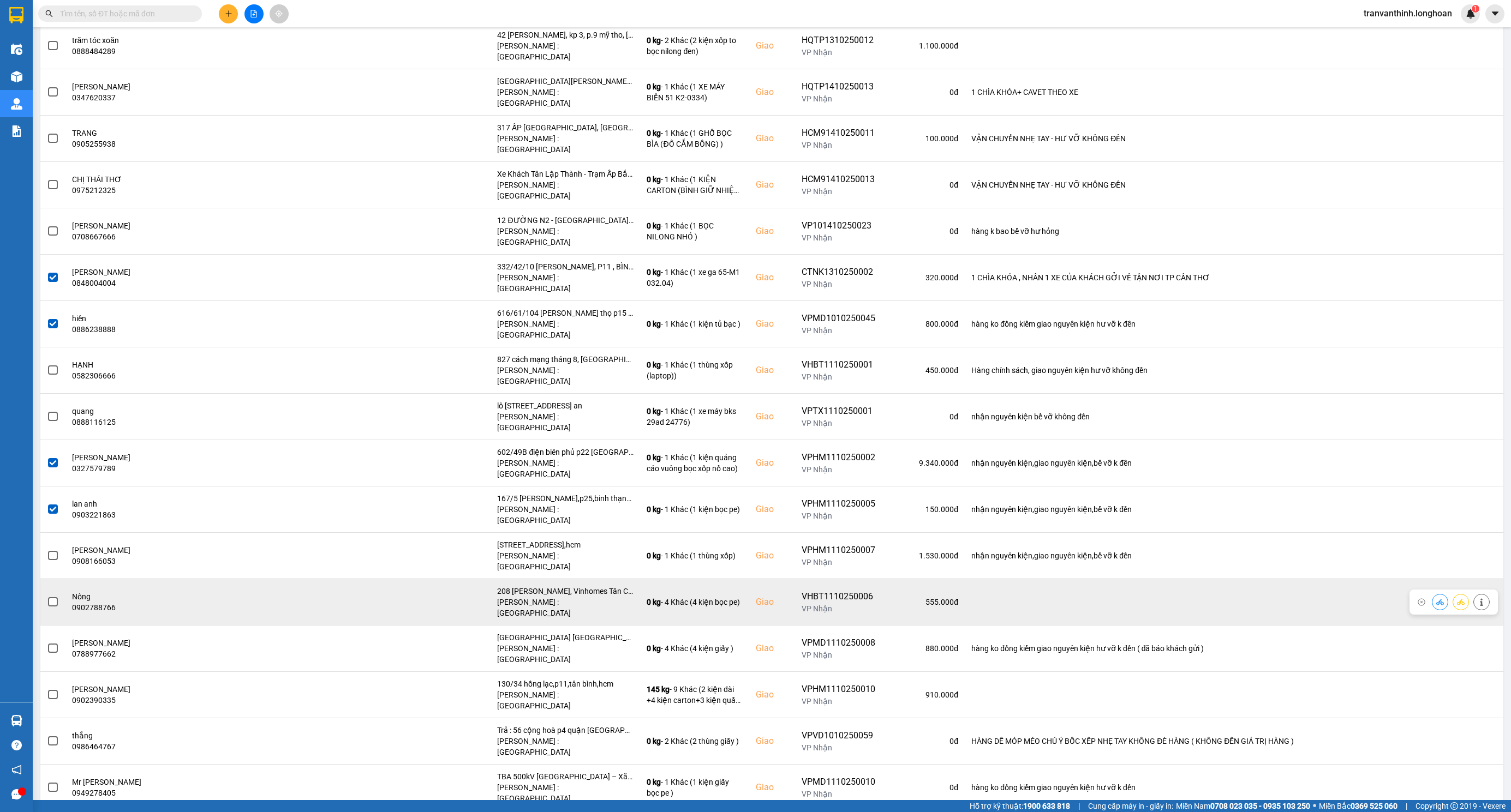
click at [53, 597] on span at bounding box center [53, 602] width 10 height 10
click at [47, 596] on input "checkbox" at bounding box center [47, 596] width 0 height 0
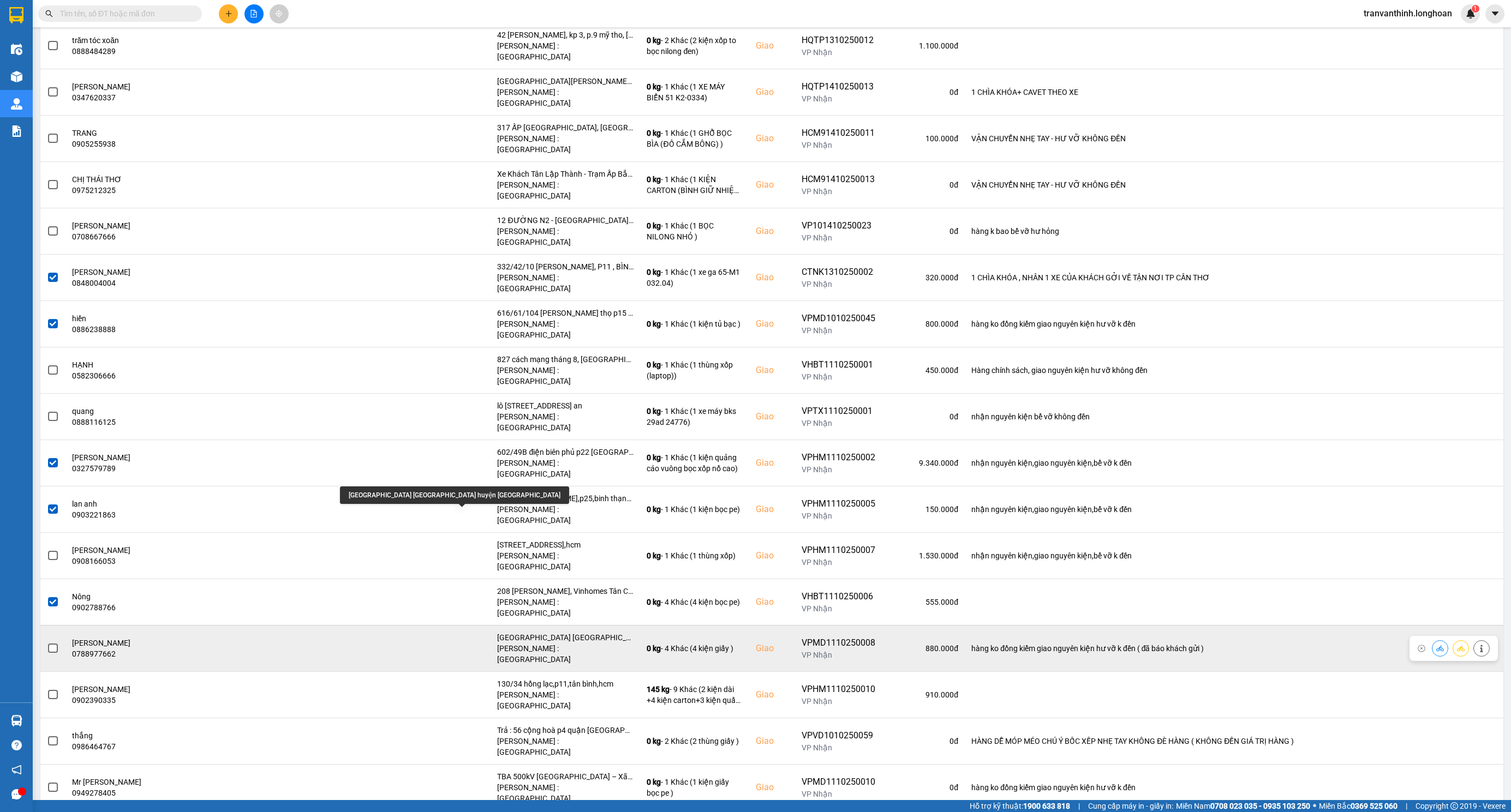
click at [500, 632] on div "ngã 4 lương phú ấp ngãi thuận xã thân cửu nghĩa huyện châu thành tiền giang" at bounding box center [565, 637] width 137 height 11
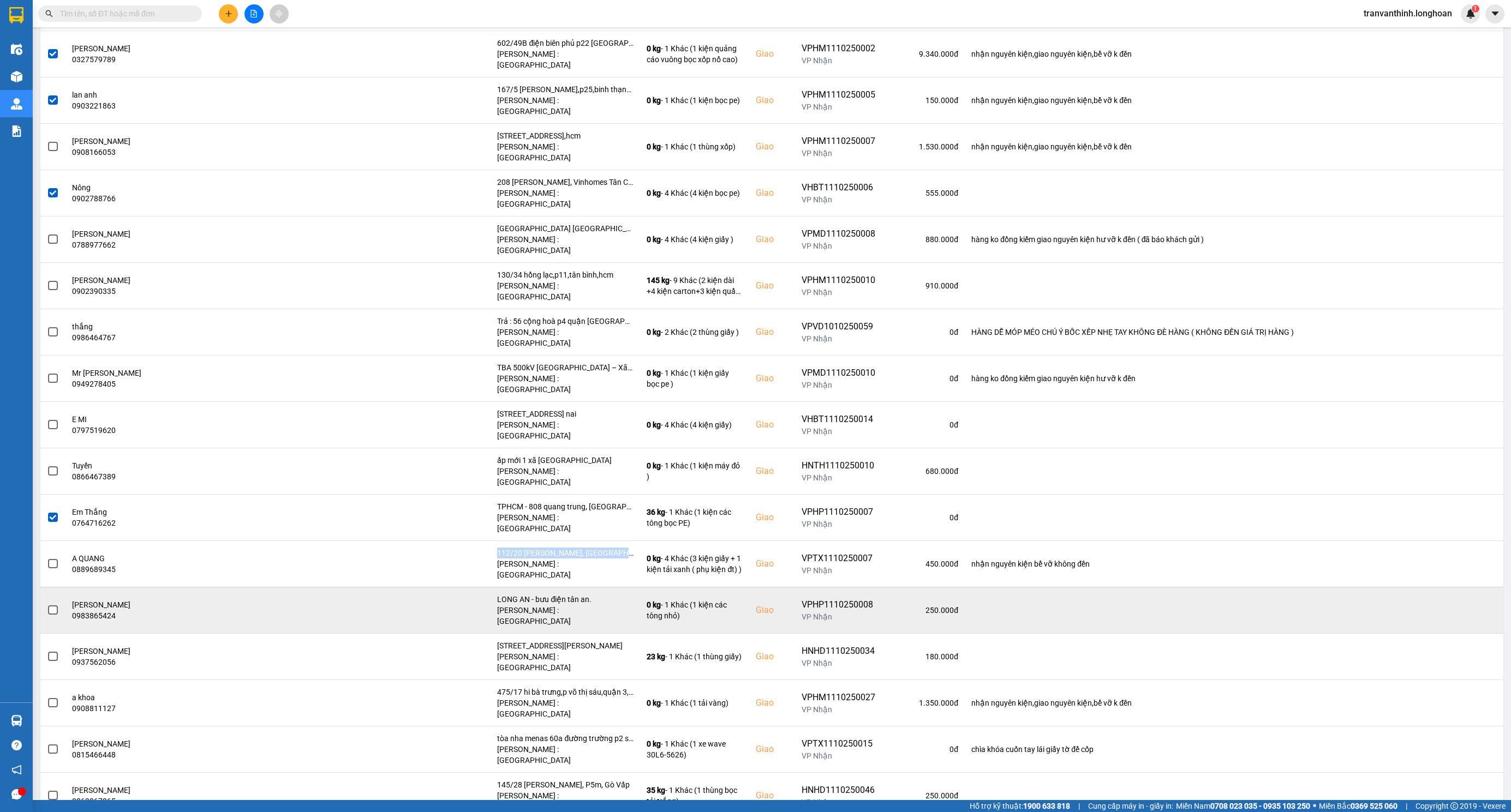
scroll to position [736, 0]
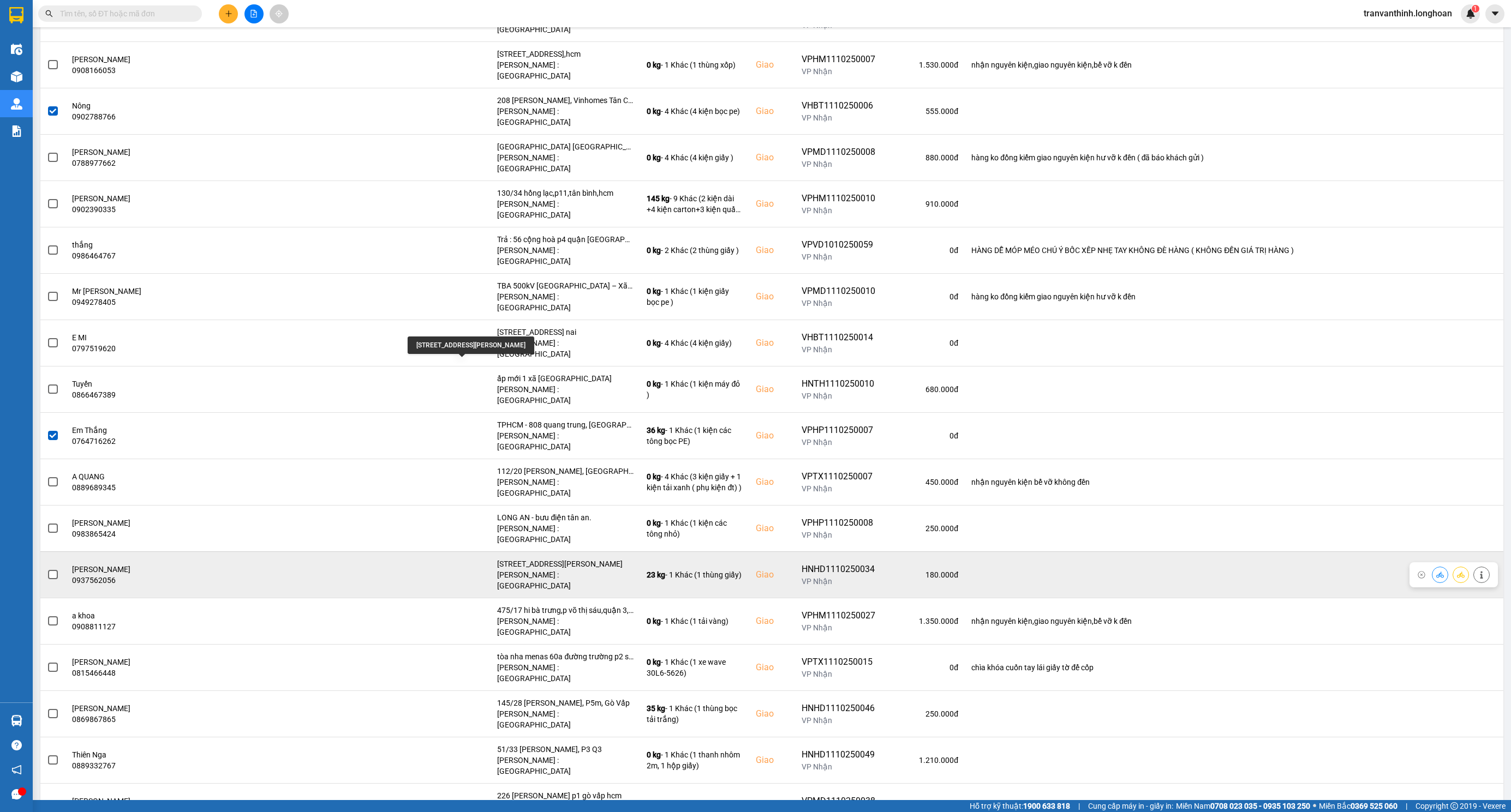
click at [497, 558] on div "108/67B1 Trần Quang Diệu, Q3" at bounding box center [565, 564] width 137 height 11
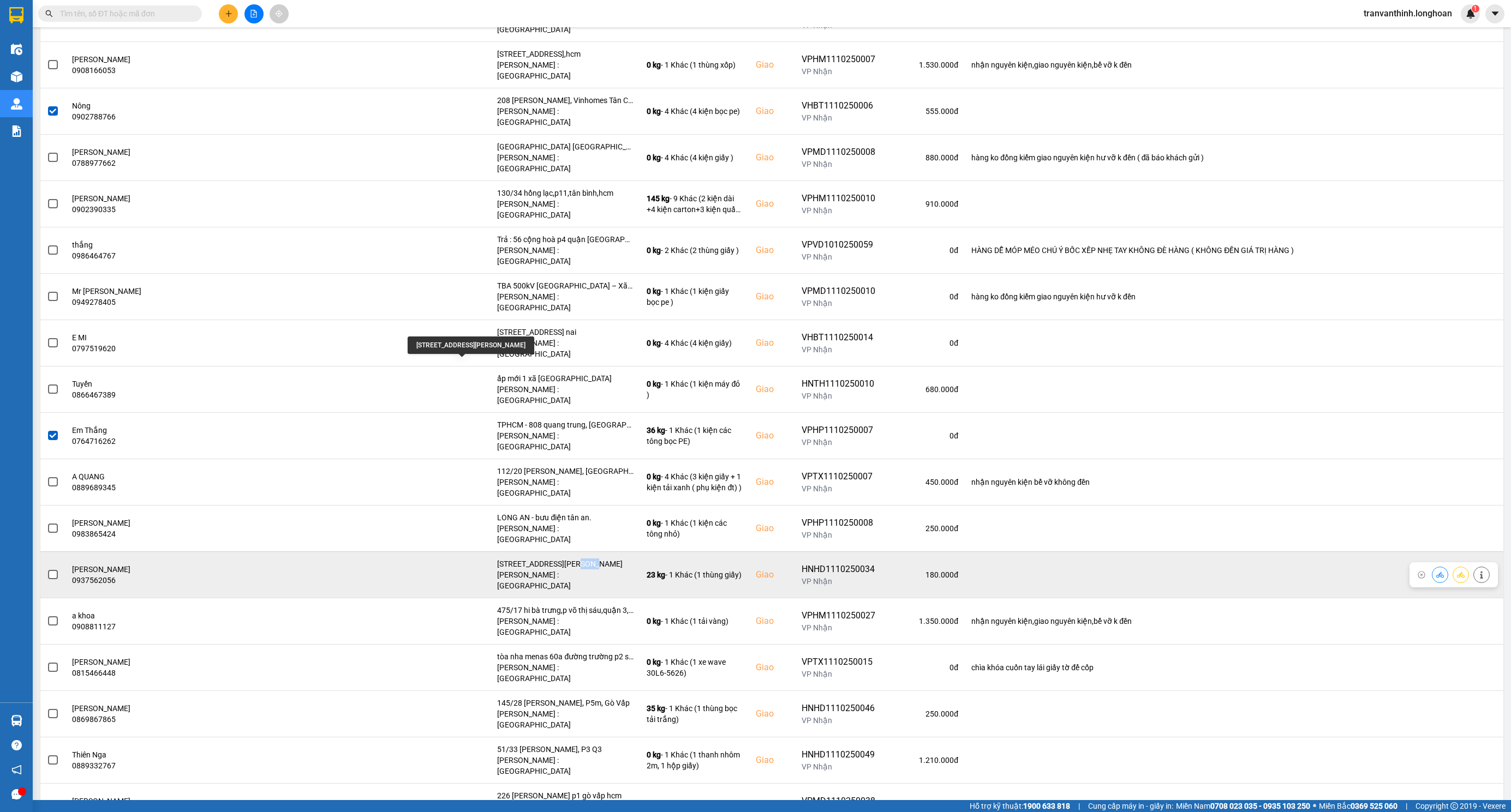
click at [497, 558] on div "108/67B1 Trần Quang Diệu, Q3" at bounding box center [565, 564] width 137 height 11
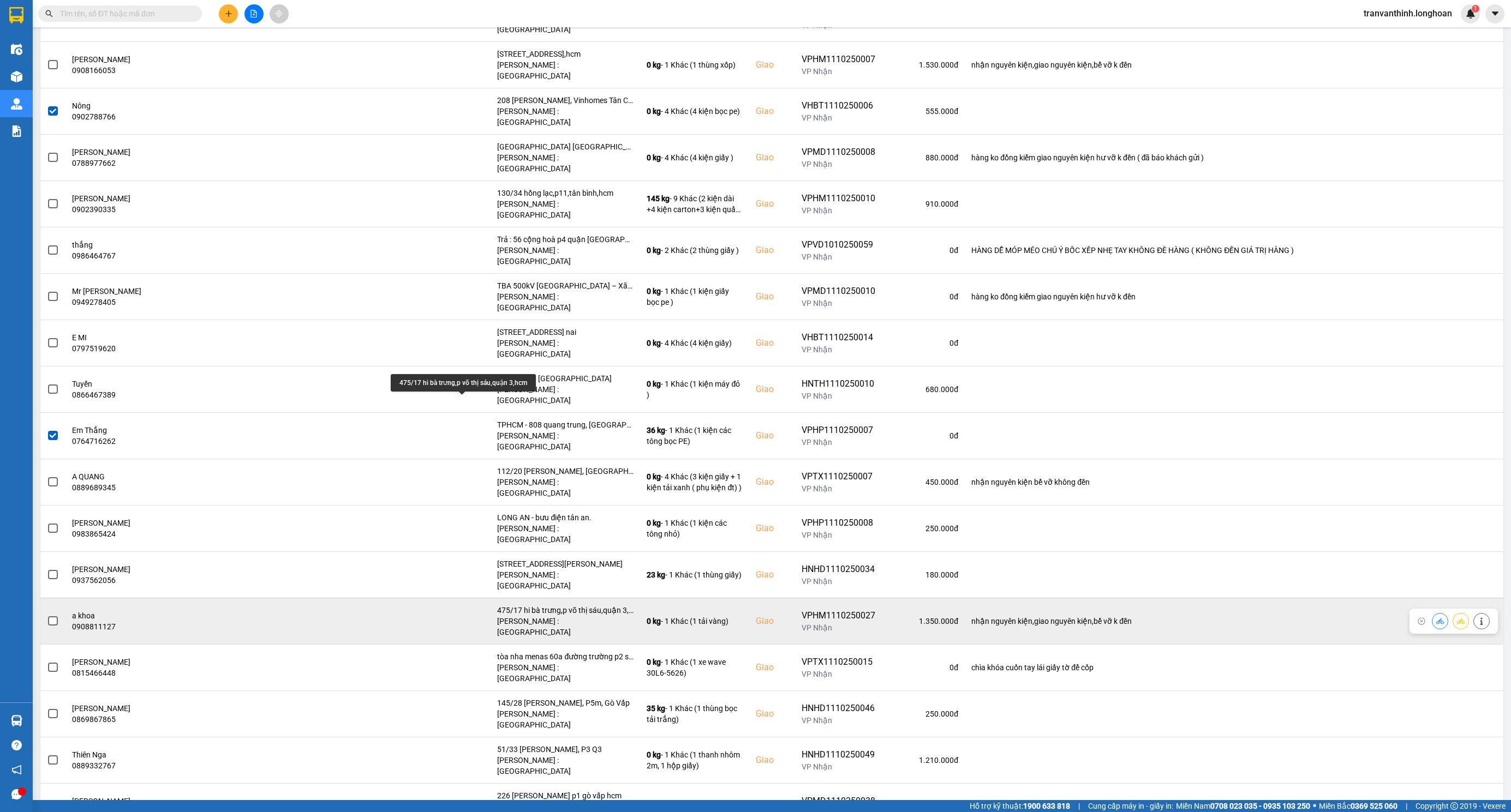
click at [507, 605] on div "475/17 hi bà trưng,p võ thị sáu,quận 3,hcm" at bounding box center [565, 610] width 137 height 11
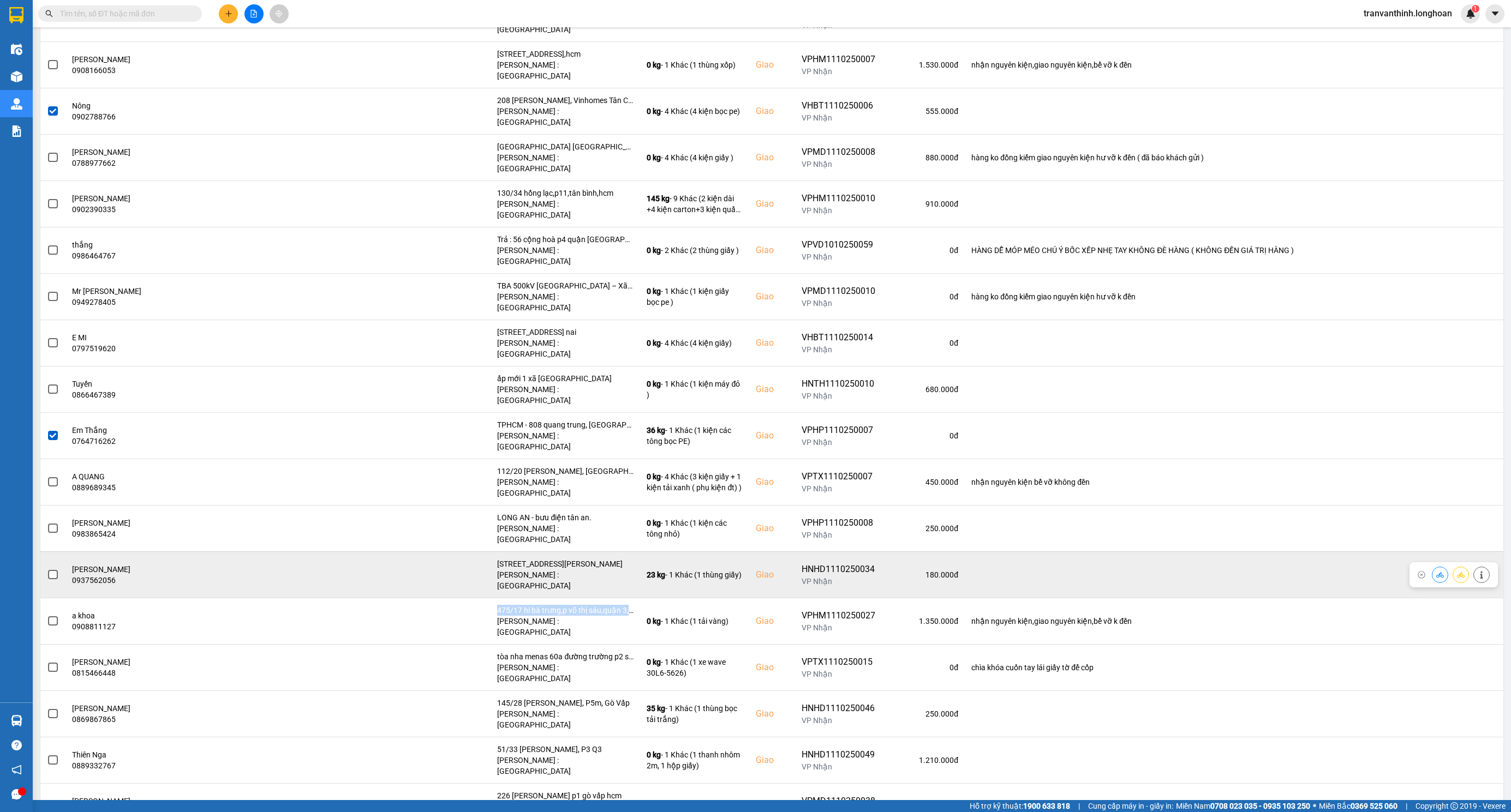
click at [53, 570] on span at bounding box center [53, 574] width 10 height 10
click at [47, 569] on input "checkbox" at bounding box center [47, 569] width 0 height 0
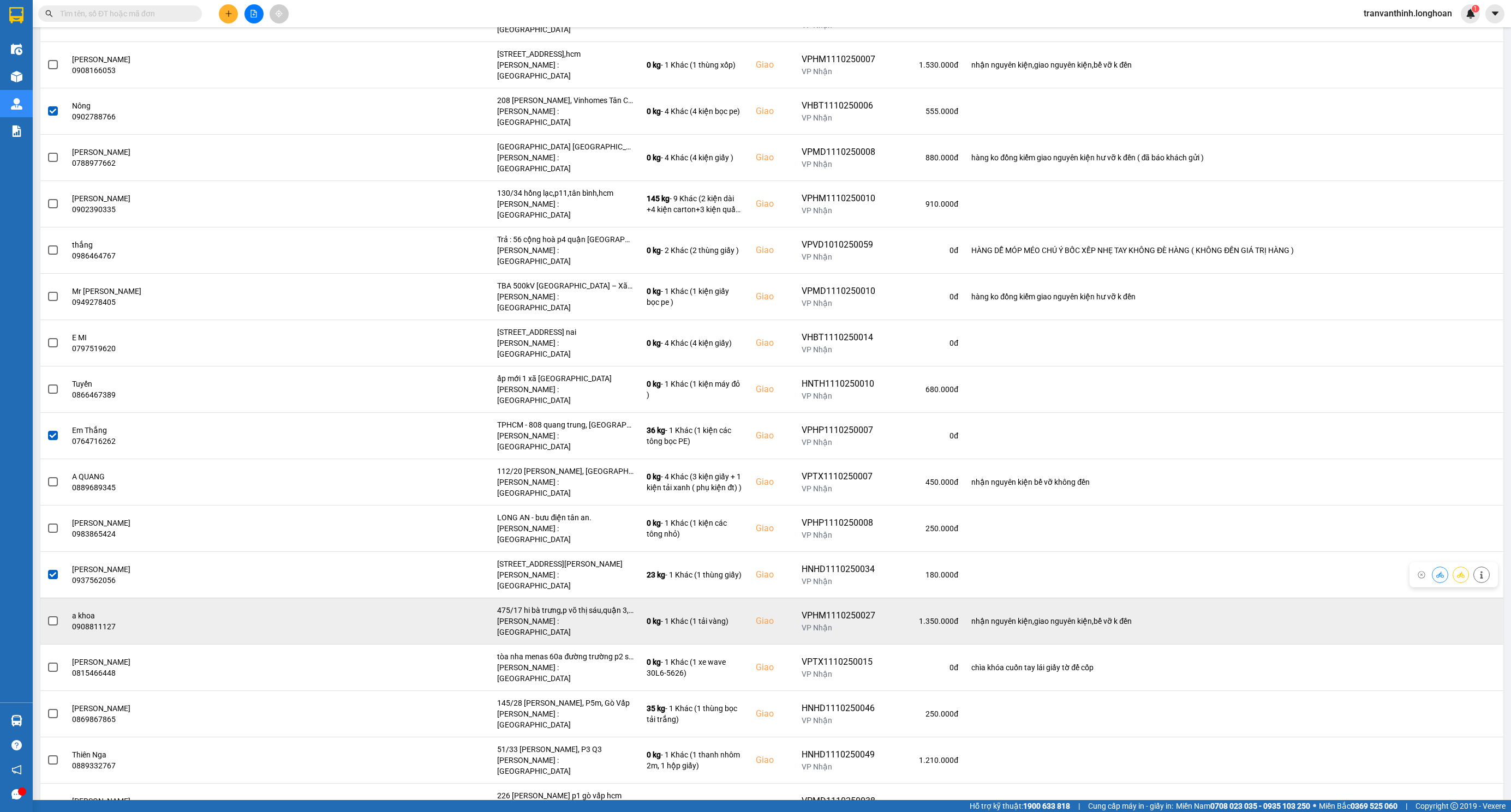
click at [51, 616] on span at bounding box center [53, 621] width 10 height 10
click at [47, 615] on input "checkbox" at bounding box center [47, 615] width 0 height 0
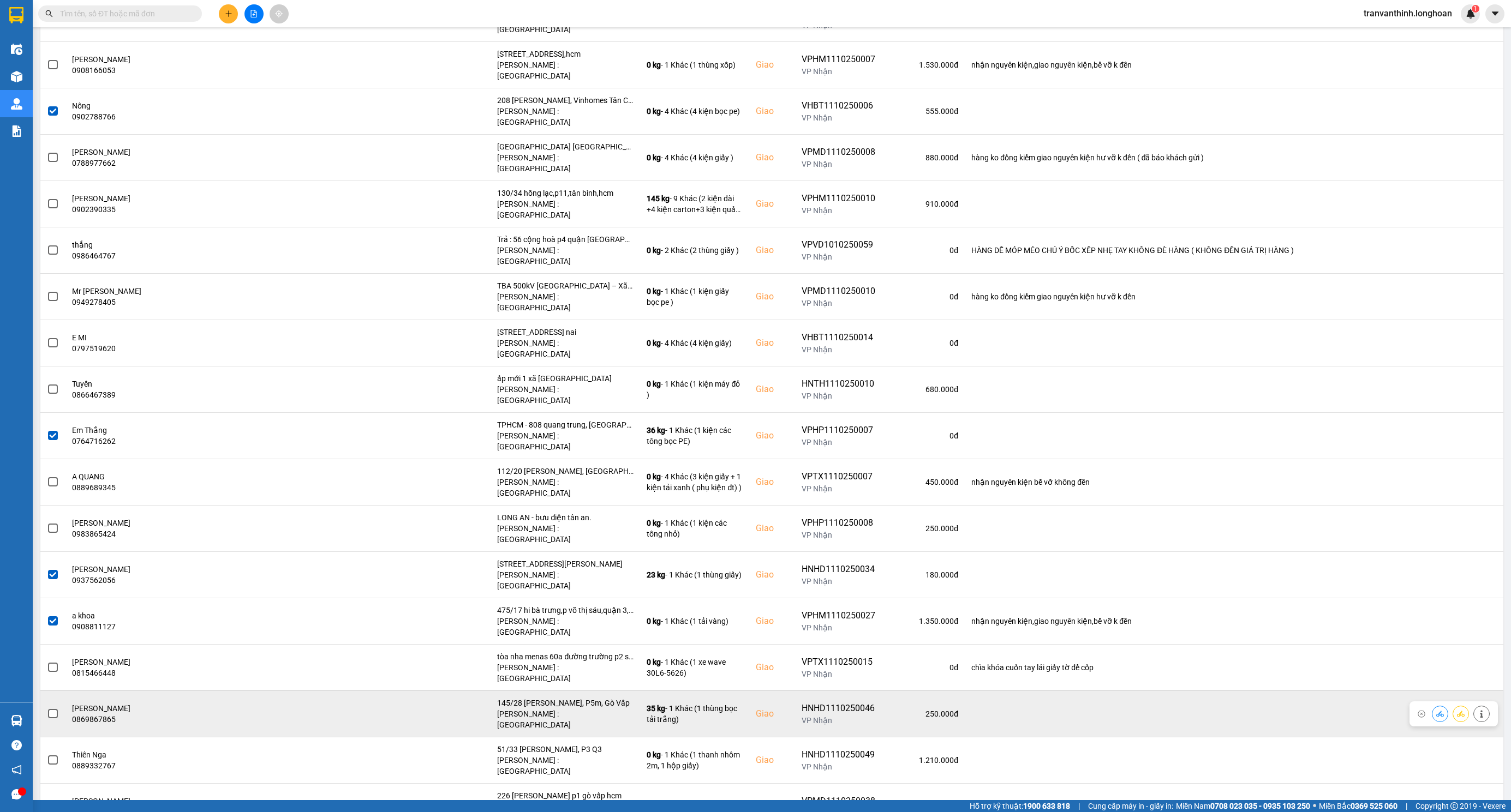
click at [54, 708] on label at bounding box center [53, 714] width 12 height 12
click at [47, 708] on input "checkbox" at bounding box center [47, 708] width 0 height 0
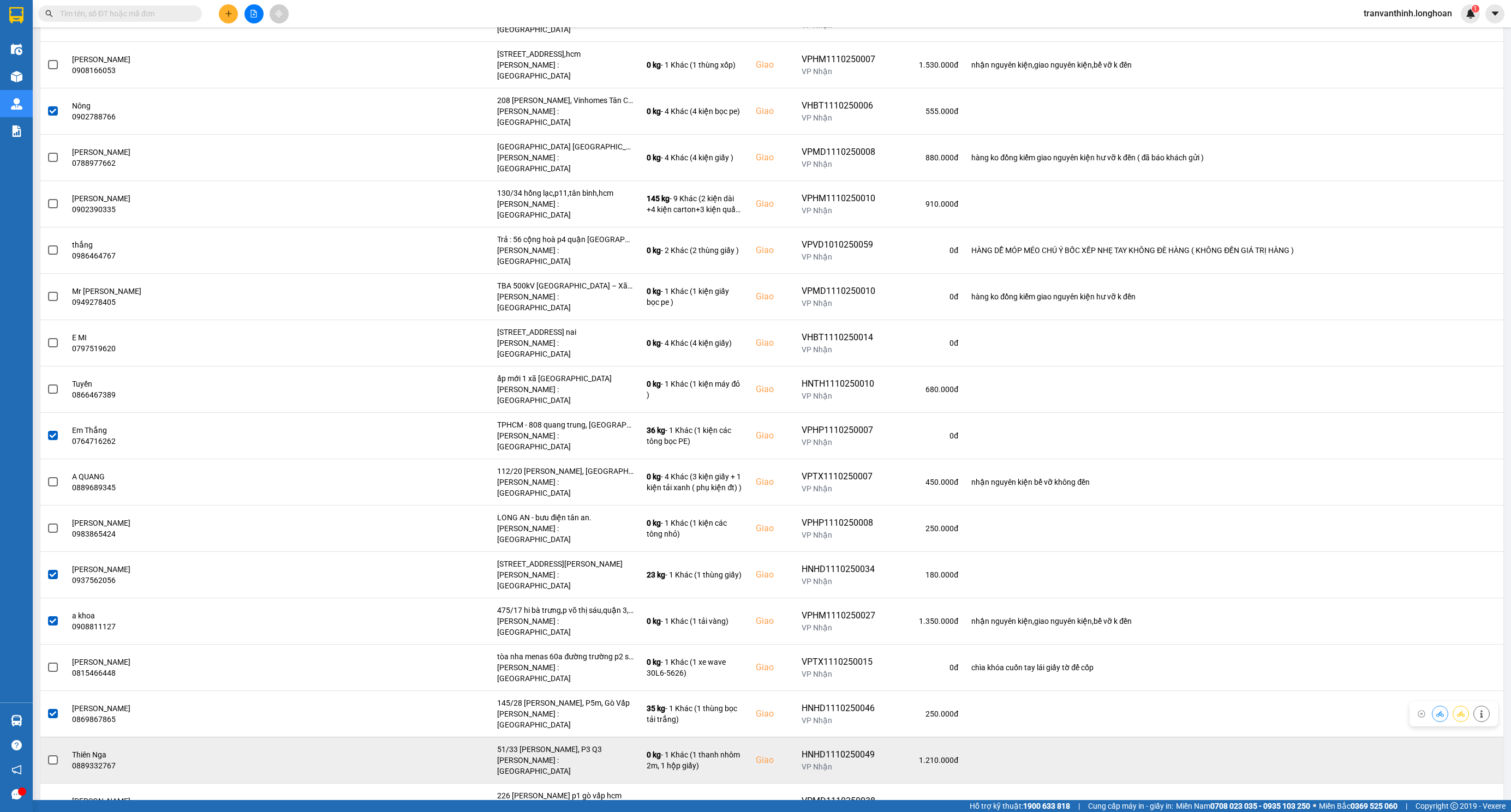
click at [54, 755] on span at bounding box center [53, 760] width 10 height 10
click at [47, 754] on input "checkbox" at bounding box center [47, 754] width 0 height 0
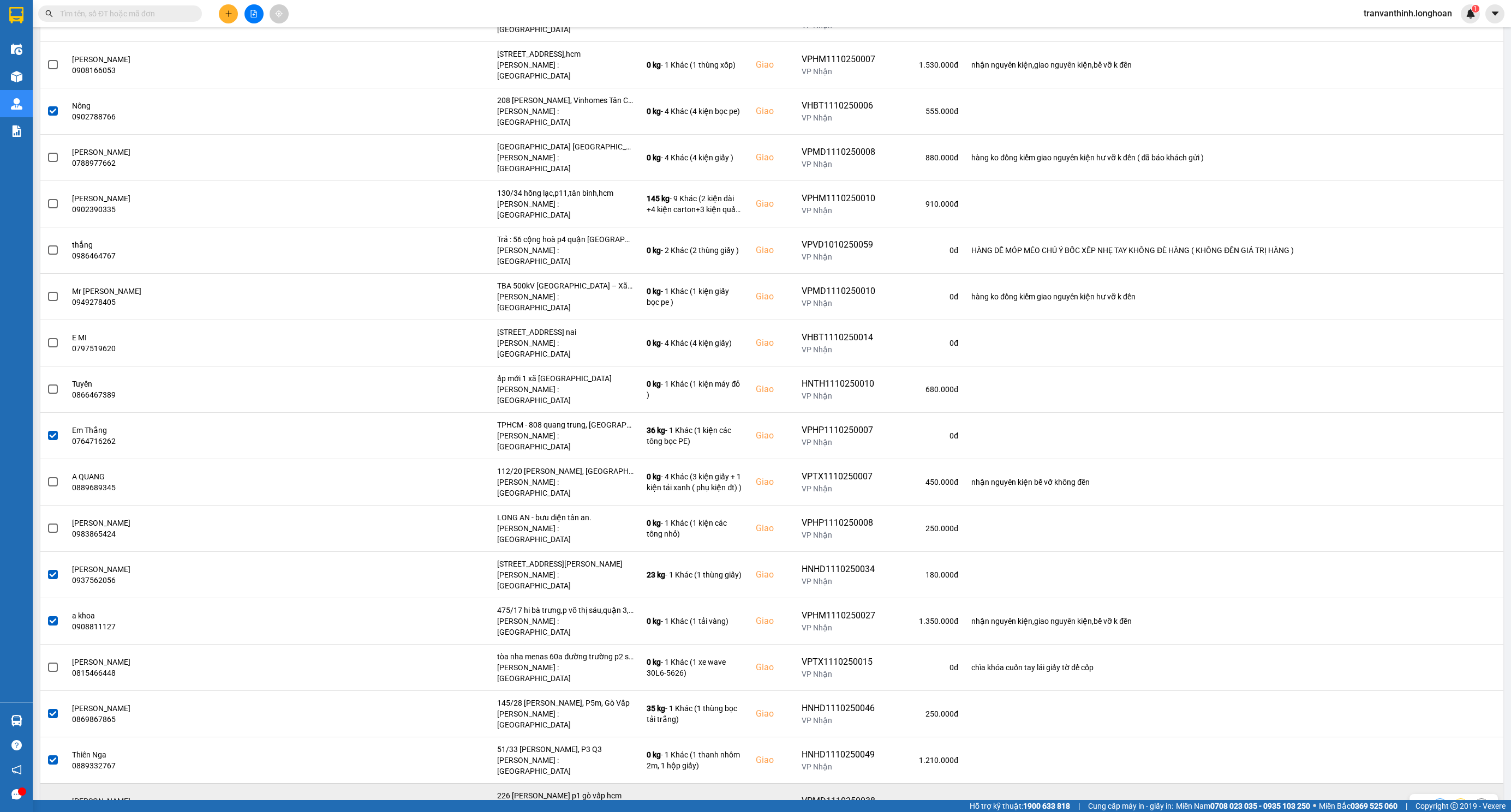
click at [56, 801] on span at bounding box center [53, 806] width 10 height 10
click at [47, 801] on input "checkbox" at bounding box center [47, 801] width 0 height 0
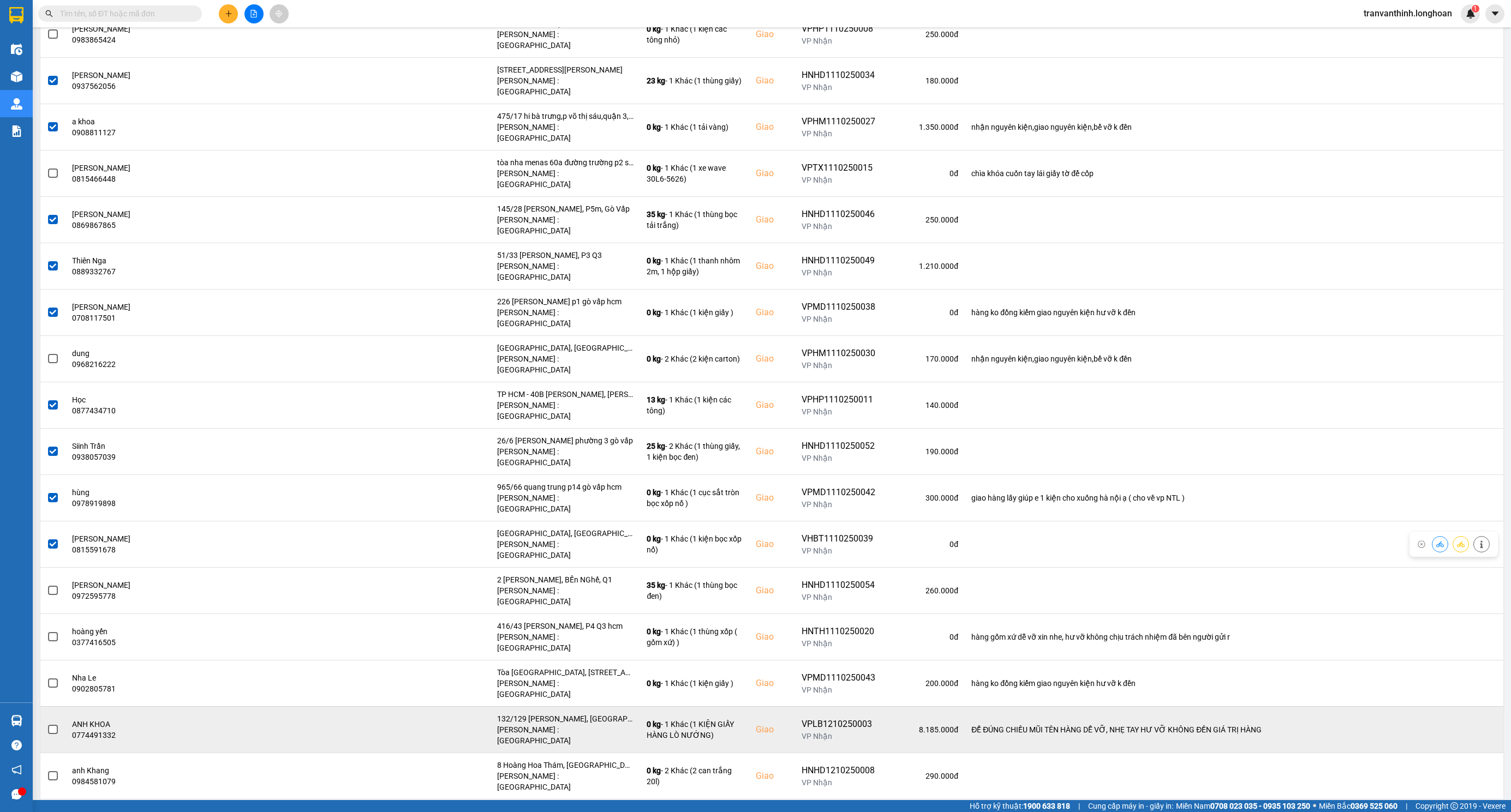
scroll to position [1309, 0]
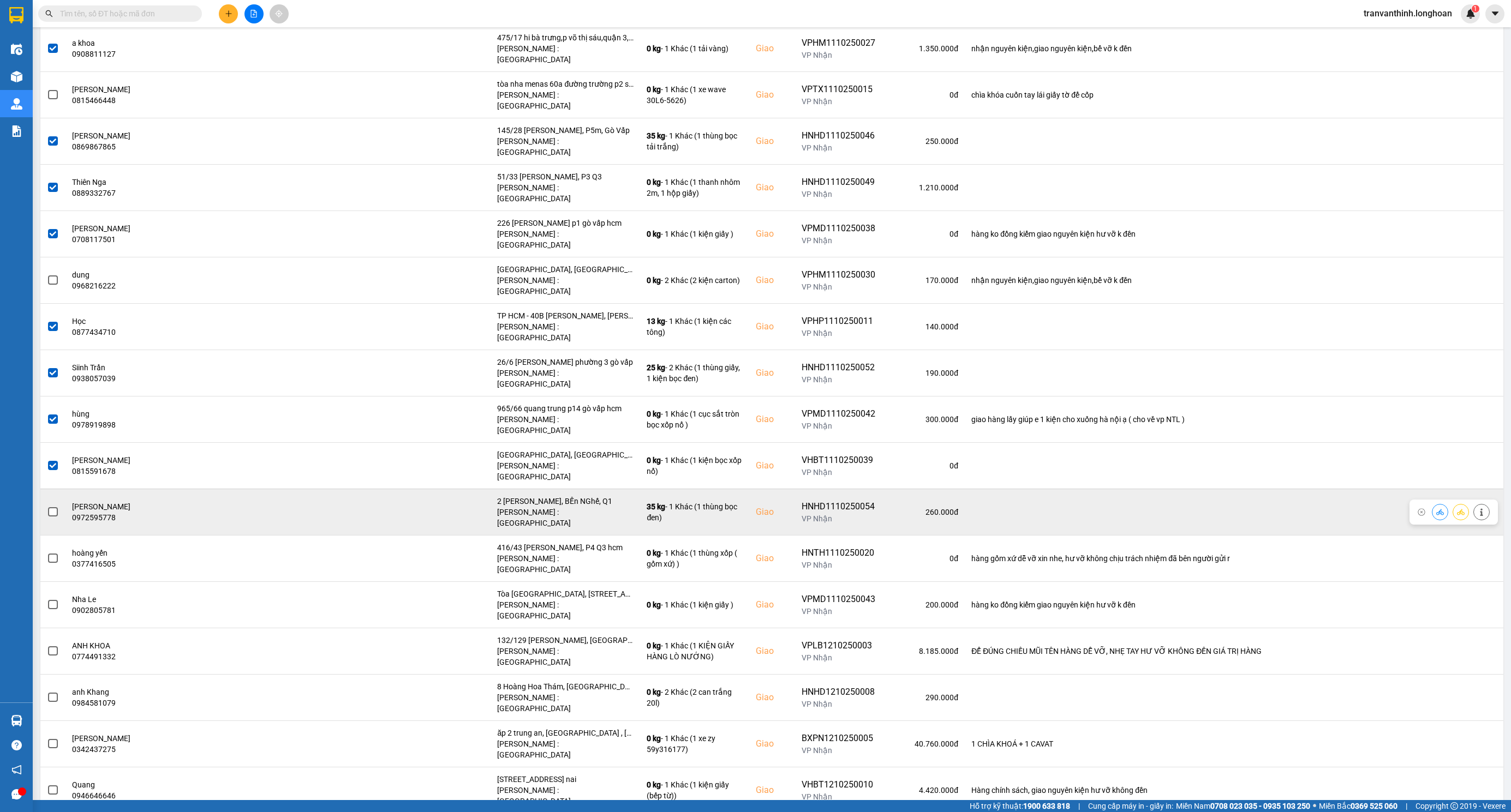
click at [51, 507] on span at bounding box center [53, 512] width 10 height 10
click at [47, 506] on input "checkbox" at bounding box center [47, 506] width 0 height 0
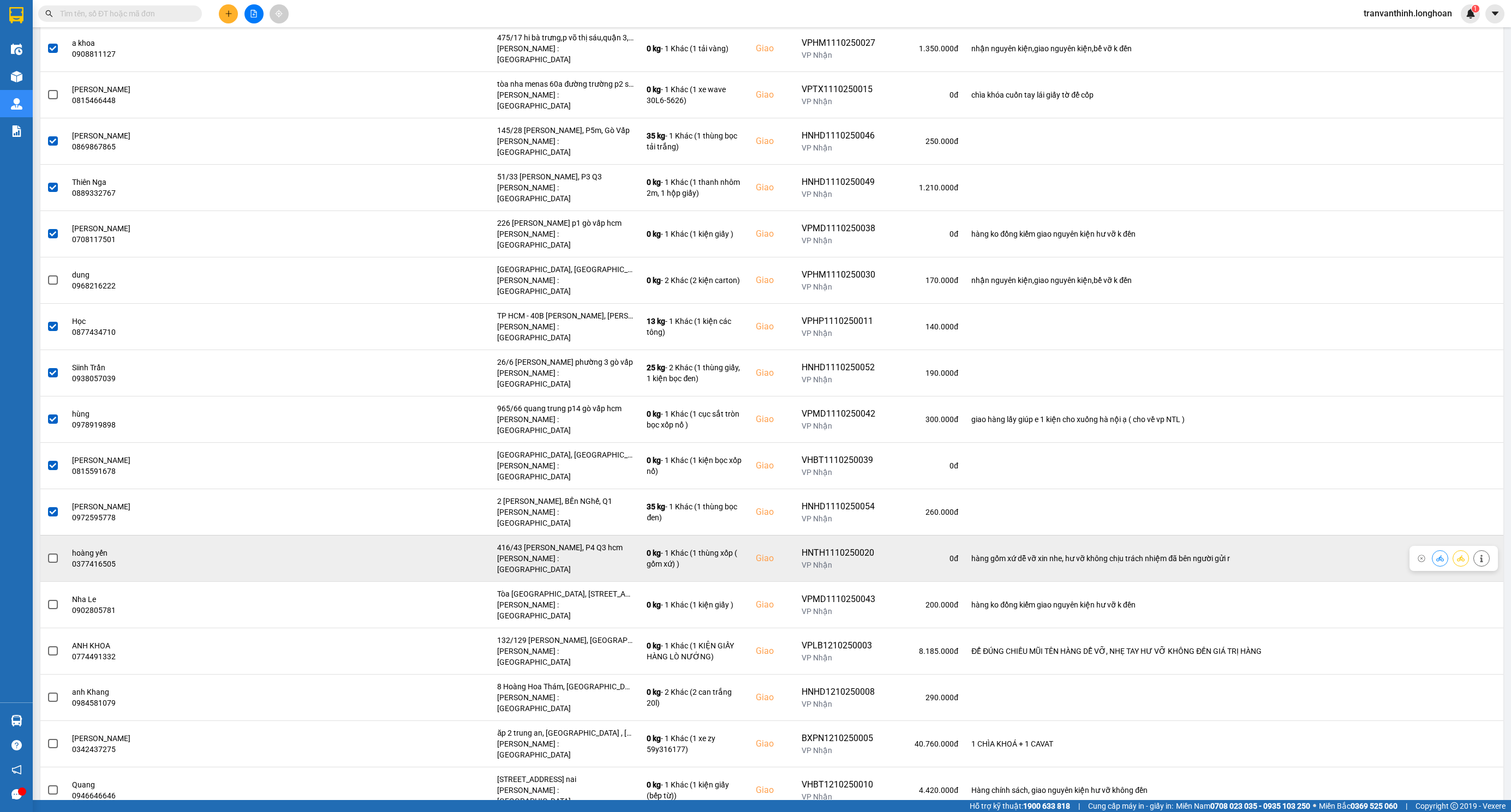
click at [54, 554] on span at bounding box center [53, 558] width 10 height 10
click at [47, 552] on input "checkbox" at bounding box center [47, 552] width 0 height 0
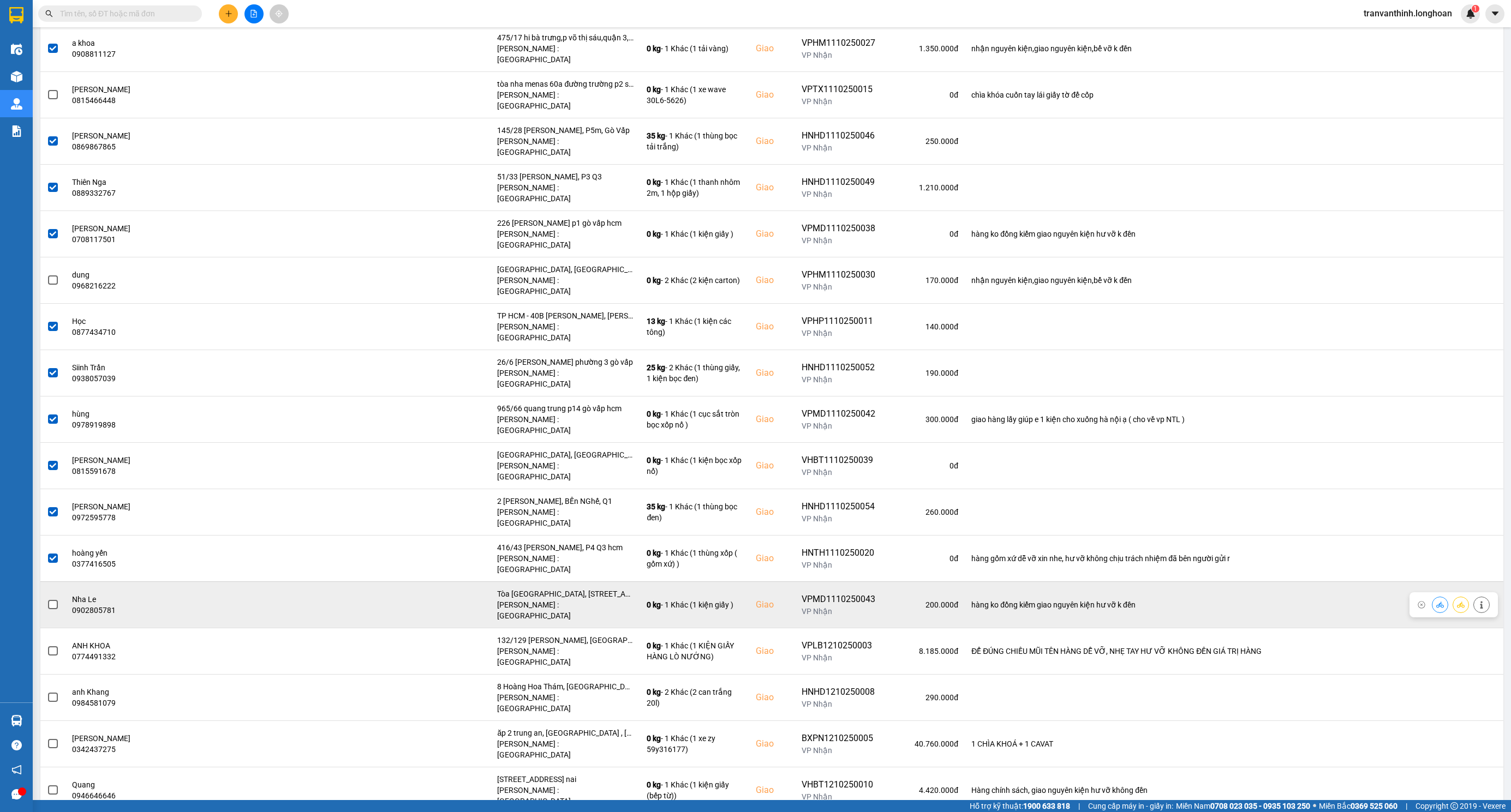
click at [53, 600] on span at bounding box center [53, 605] width 10 height 10
click at [47, 599] on input "checkbox" at bounding box center [47, 599] width 0 height 0
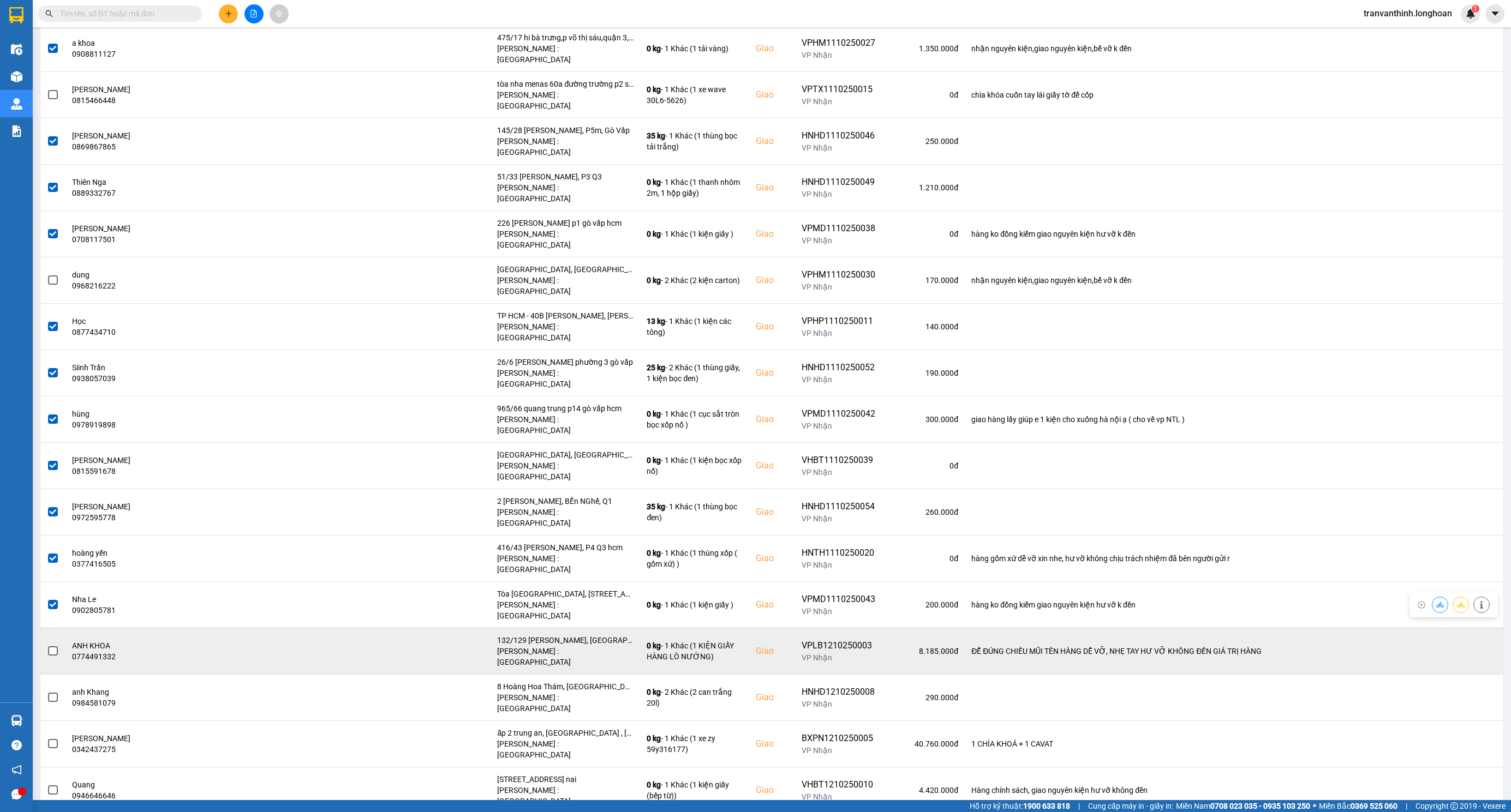
click at [53, 646] on span at bounding box center [53, 651] width 10 height 10
click at [47, 645] on input "checkbox" at bounding box center [47, 645] width 0 height 0
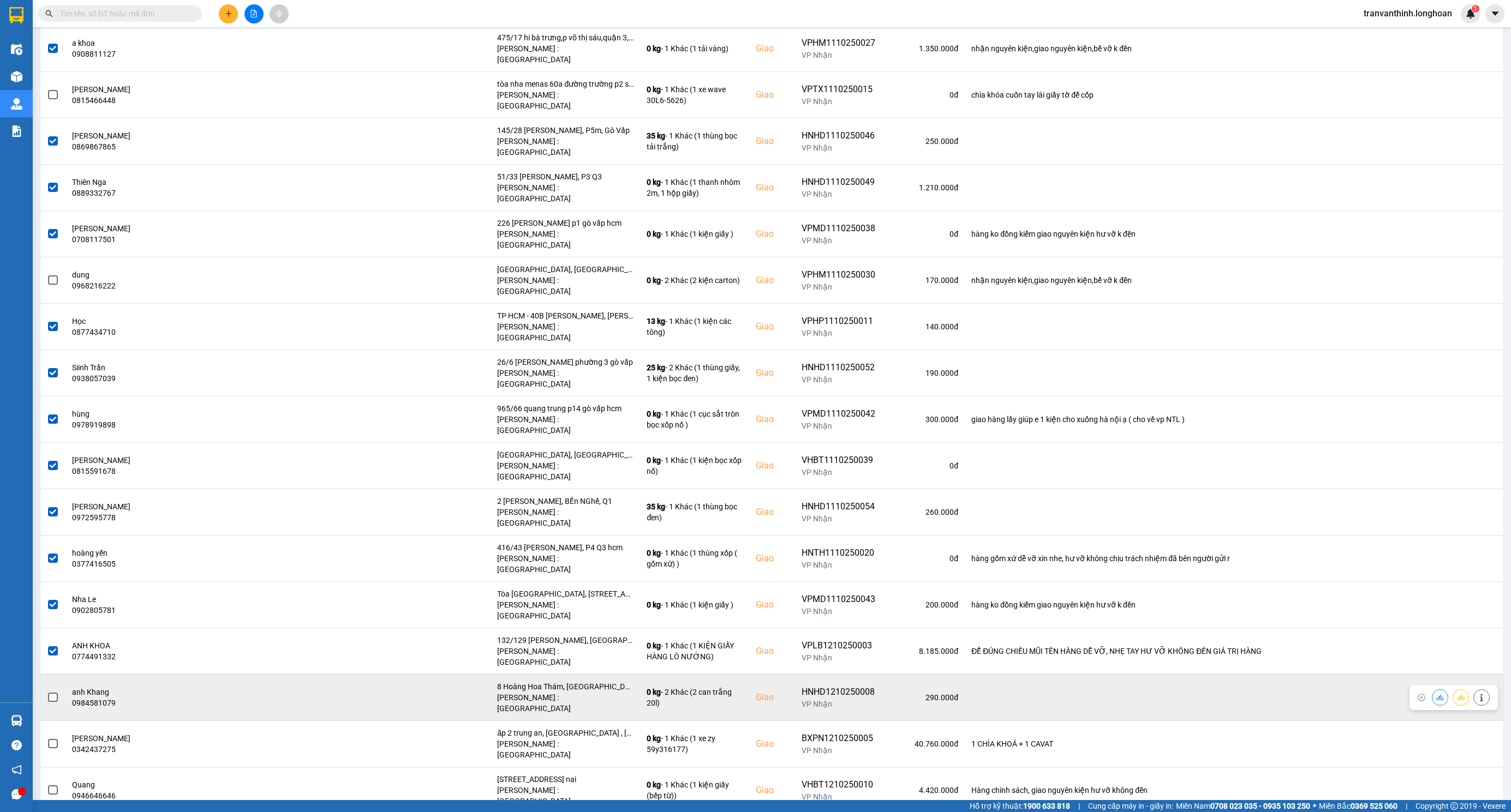
click at [53, 693] on span at bounding box center [53, 697] width 10 height 10
click at [47, 691] on input "checkbox" at bounding box center [47, 691] width 0 height 0
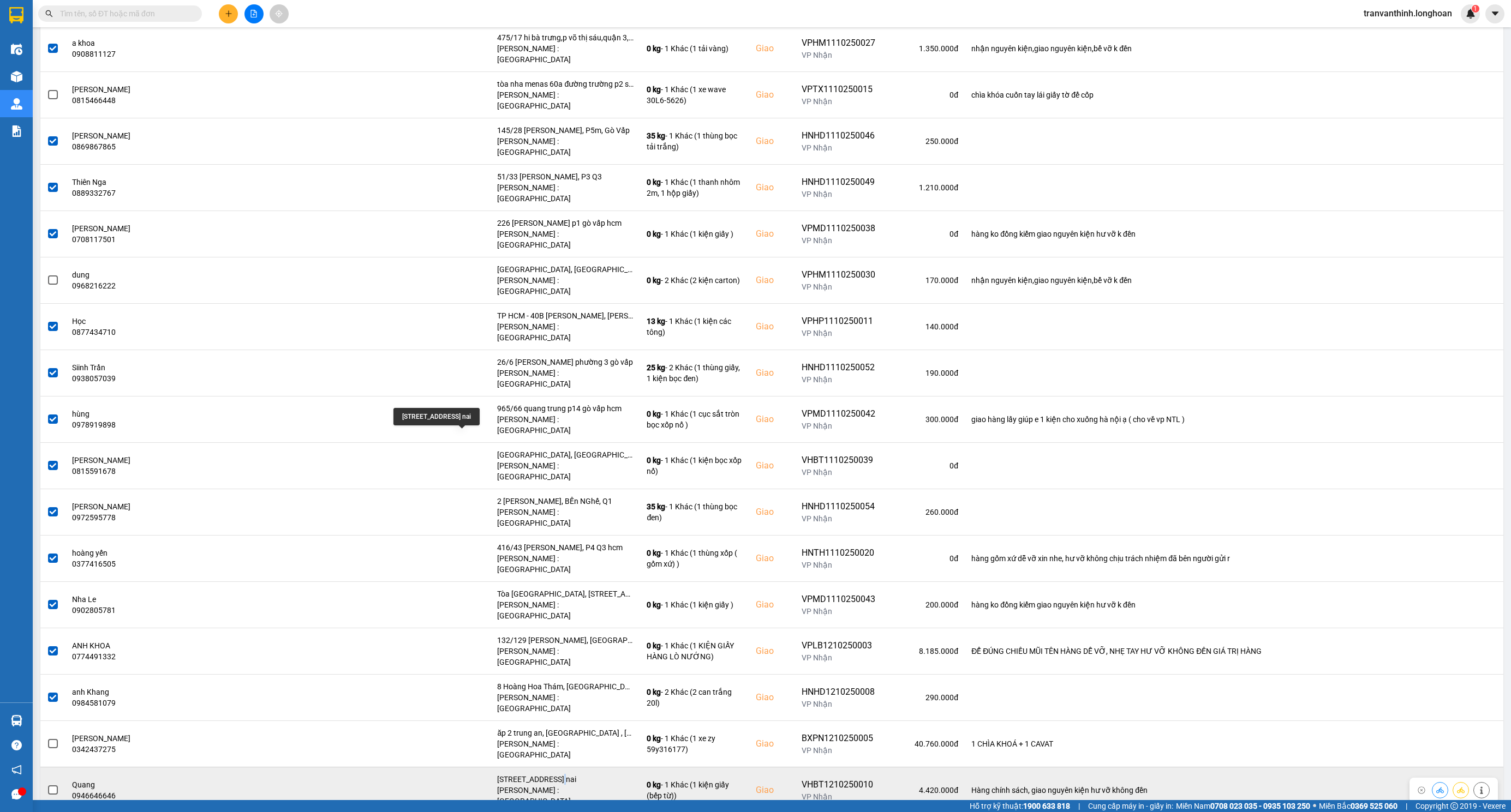
click at [497, 774] on div "1/115A KP3, tam hoà, biên hoà, đồng nai" at bounding box center [565, 779] width 137 height 11
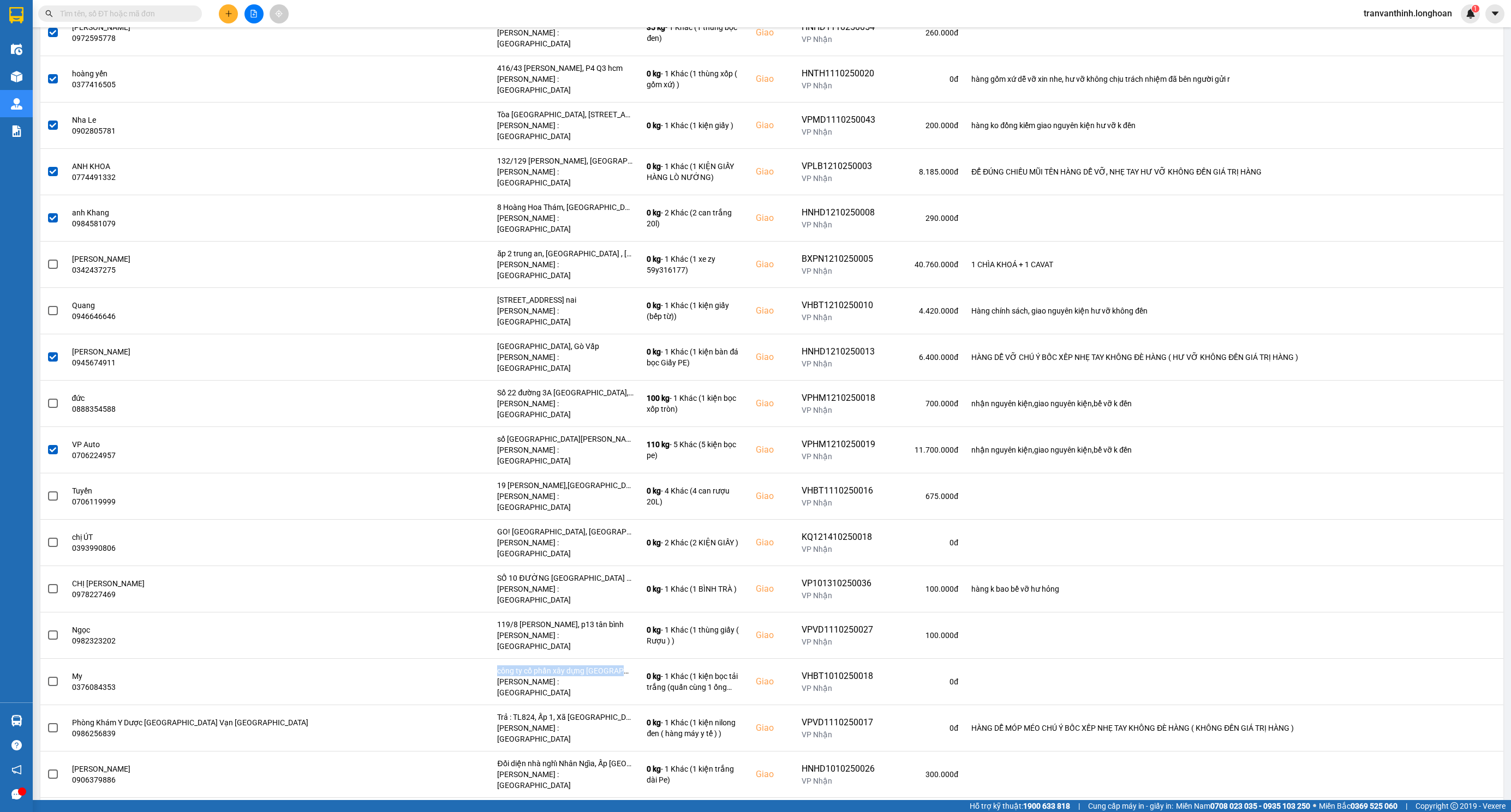
scroll to position [1800, 0]
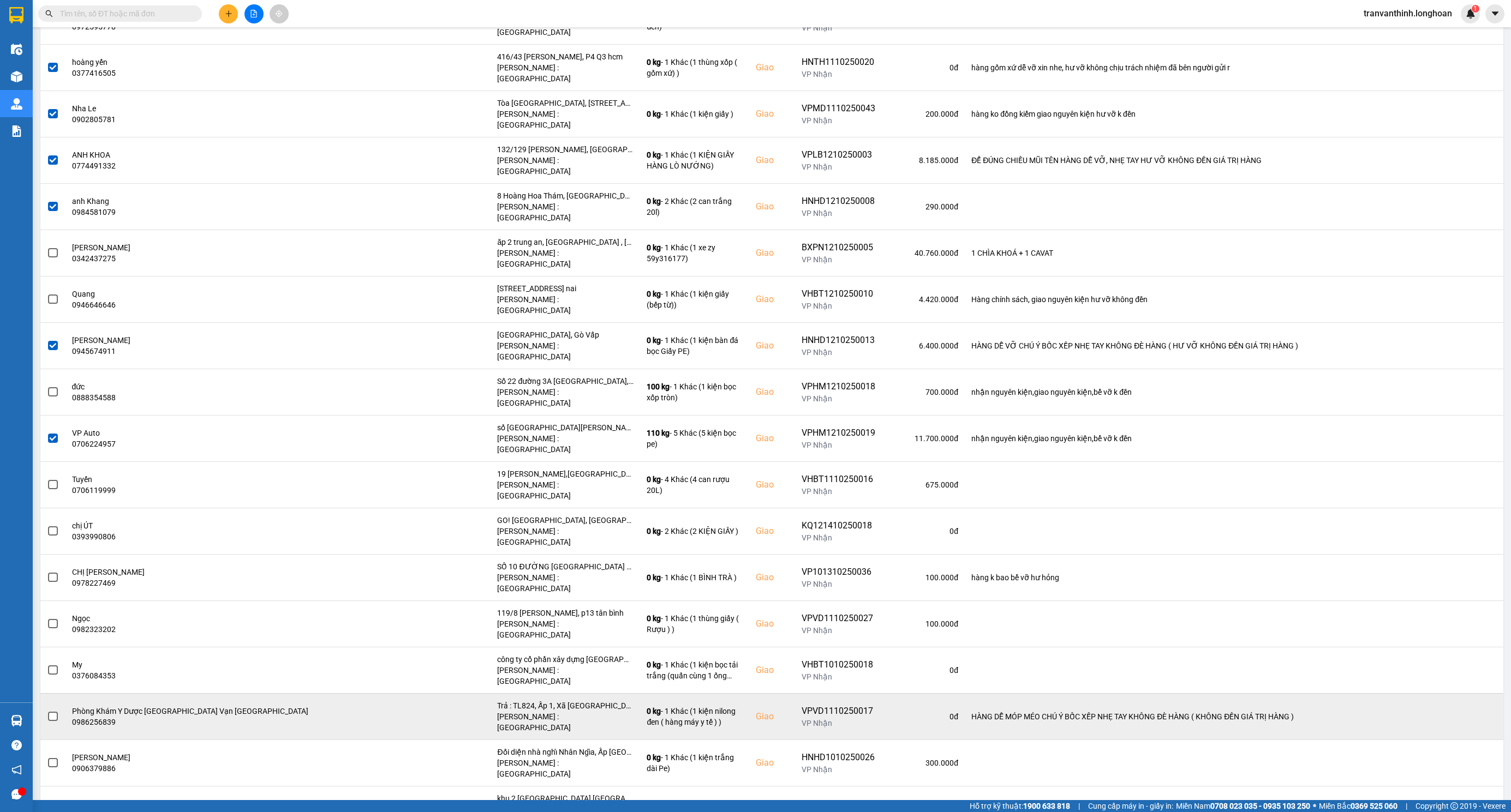
click at [497, 700] on div "Trả : TL824, Ấp 1, Xã Đức Hòa Đông, Huyện Đức Hòa, Tỉnh Long An" at bounding box center [565, 705] width 137 height 11
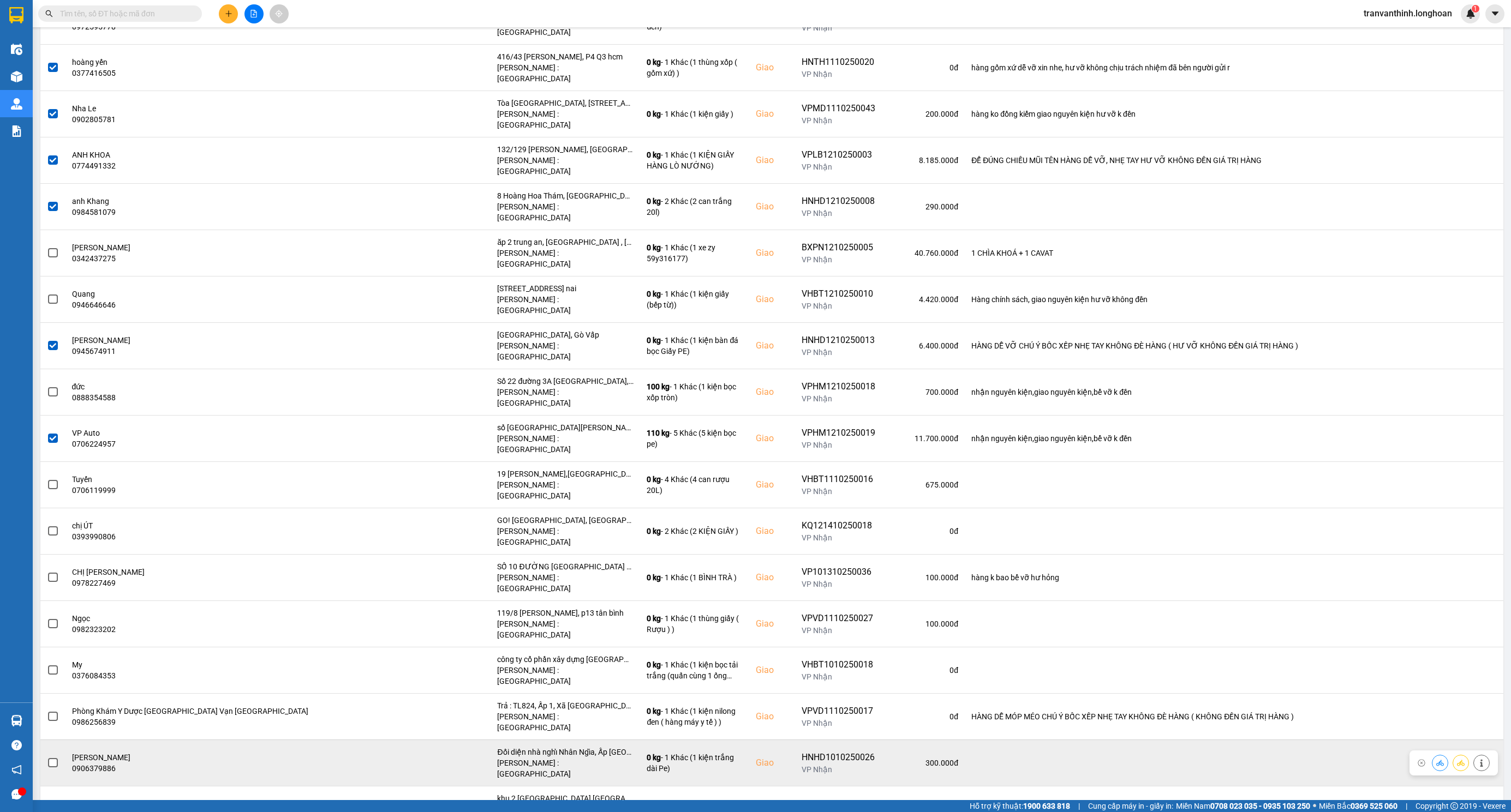
click at [505, 747] on div "Đối diện nhà nghỉ Nhân Ngĩa, Ấp Mỹ Xuân, Gồ Công, Tiền Giang" at bounding box center [565, 752] width 137 height 11
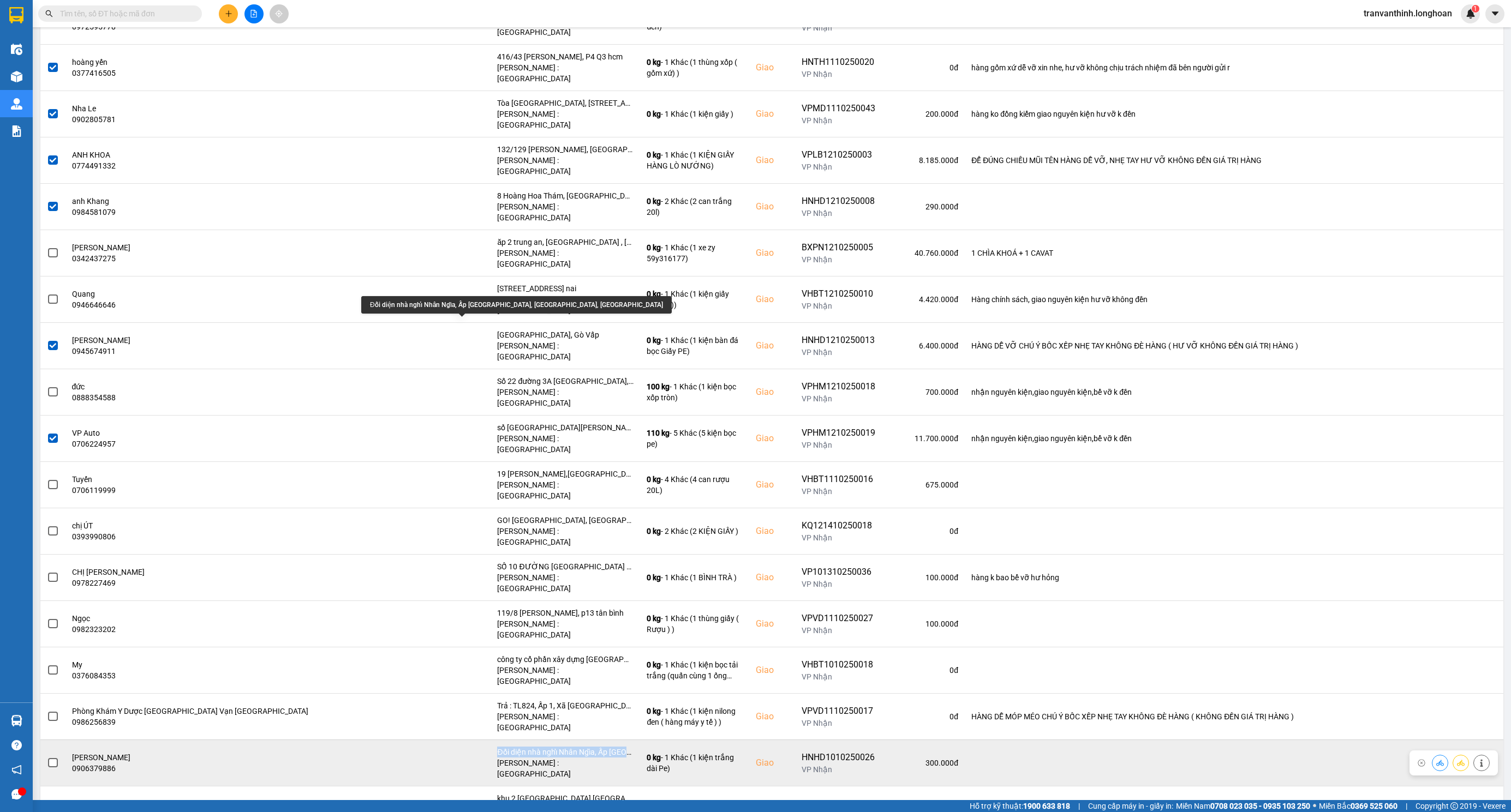
click at [505, 747] on div "Đối diện nhà nghỉ Nhân Ngĩa, Ấp Mỹ Xuân, Gồ Công, Tiền Giang" at bounding box center [565, 752] width 137 height 11
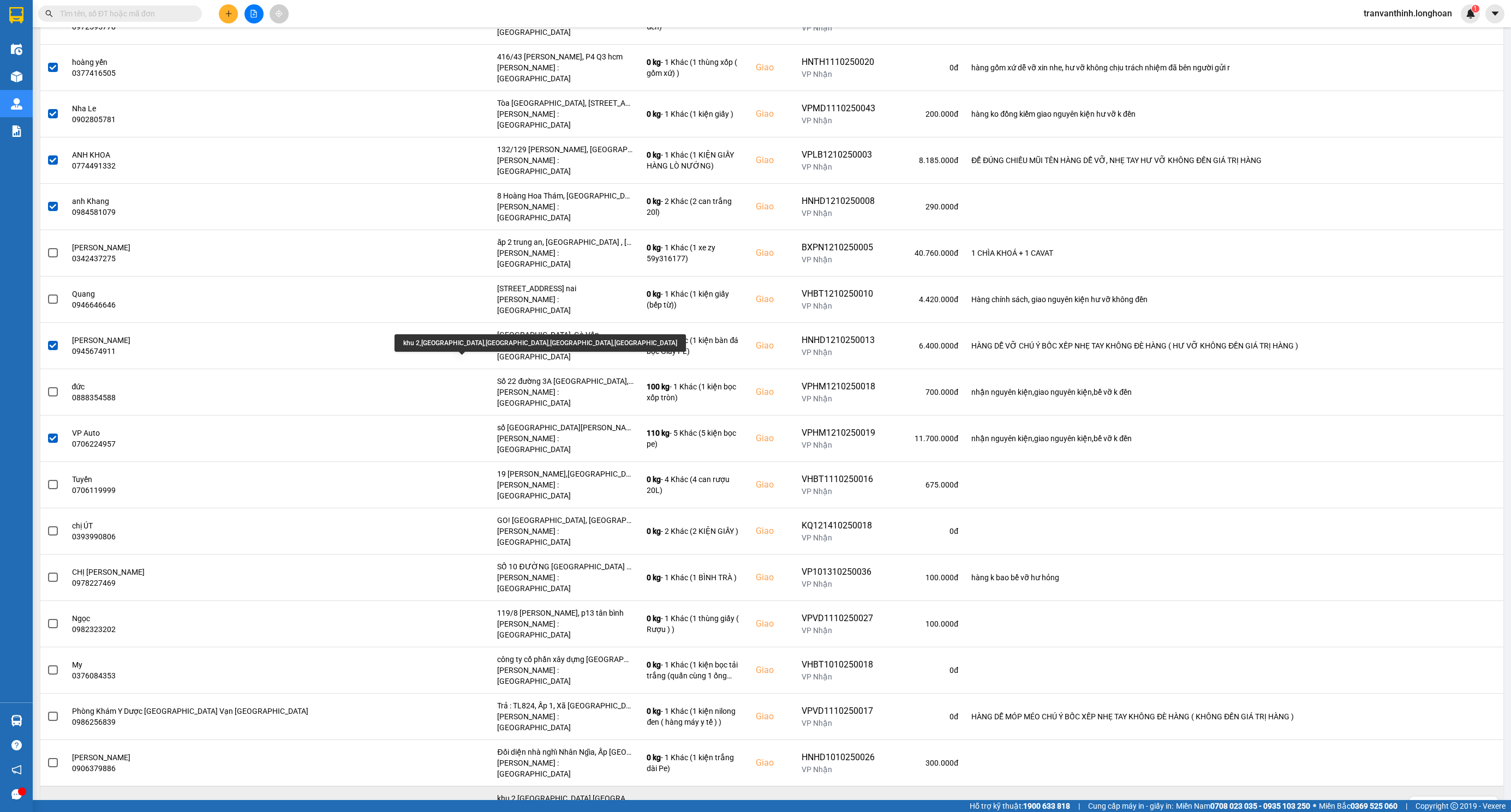
click at [507, 793] on div "khu 2,ấp 7,long đức,long thành,đồng nai" at bounding box center [565, 798] width 137 height 11
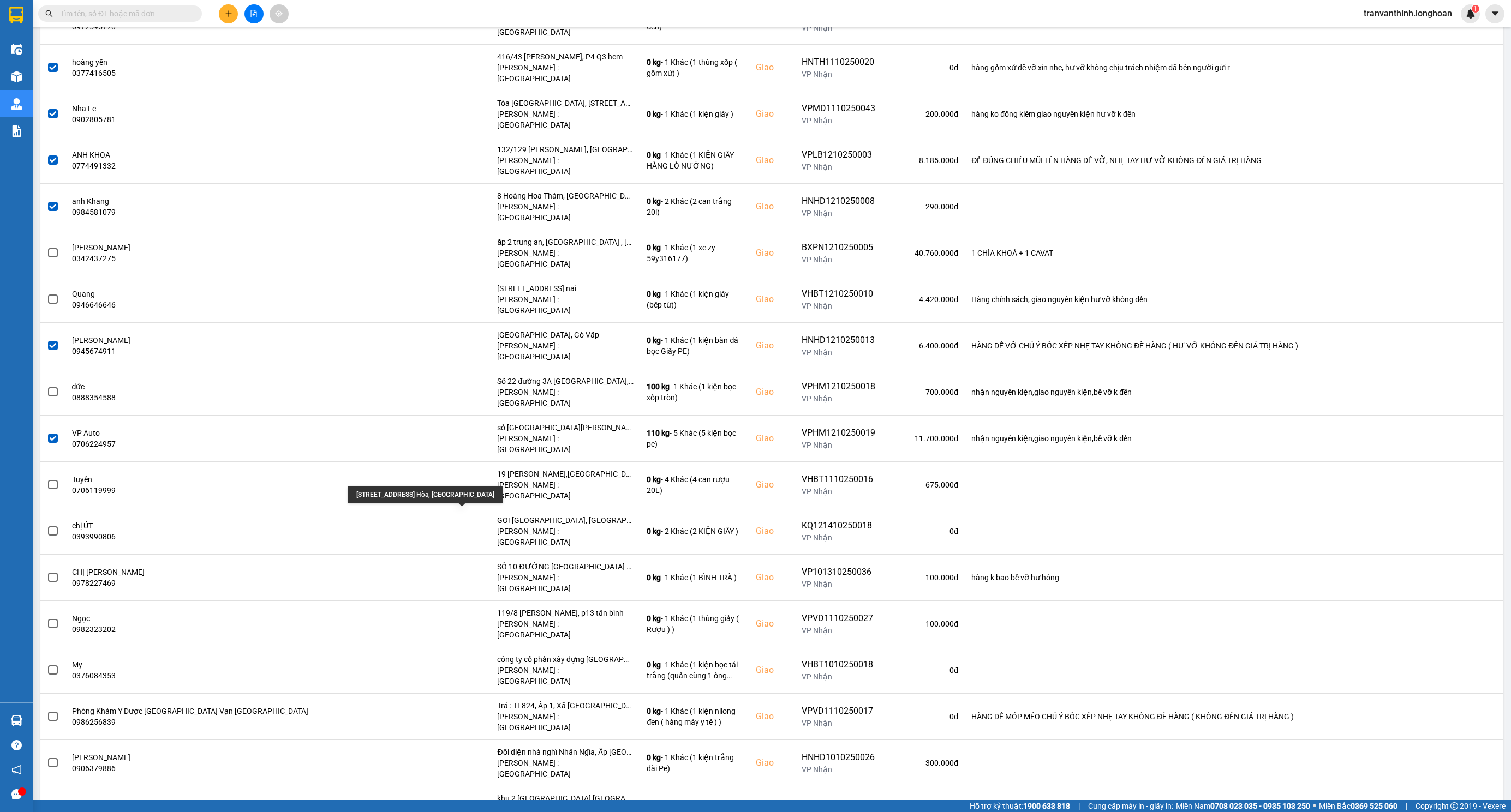
scroll to position [2045, 0]
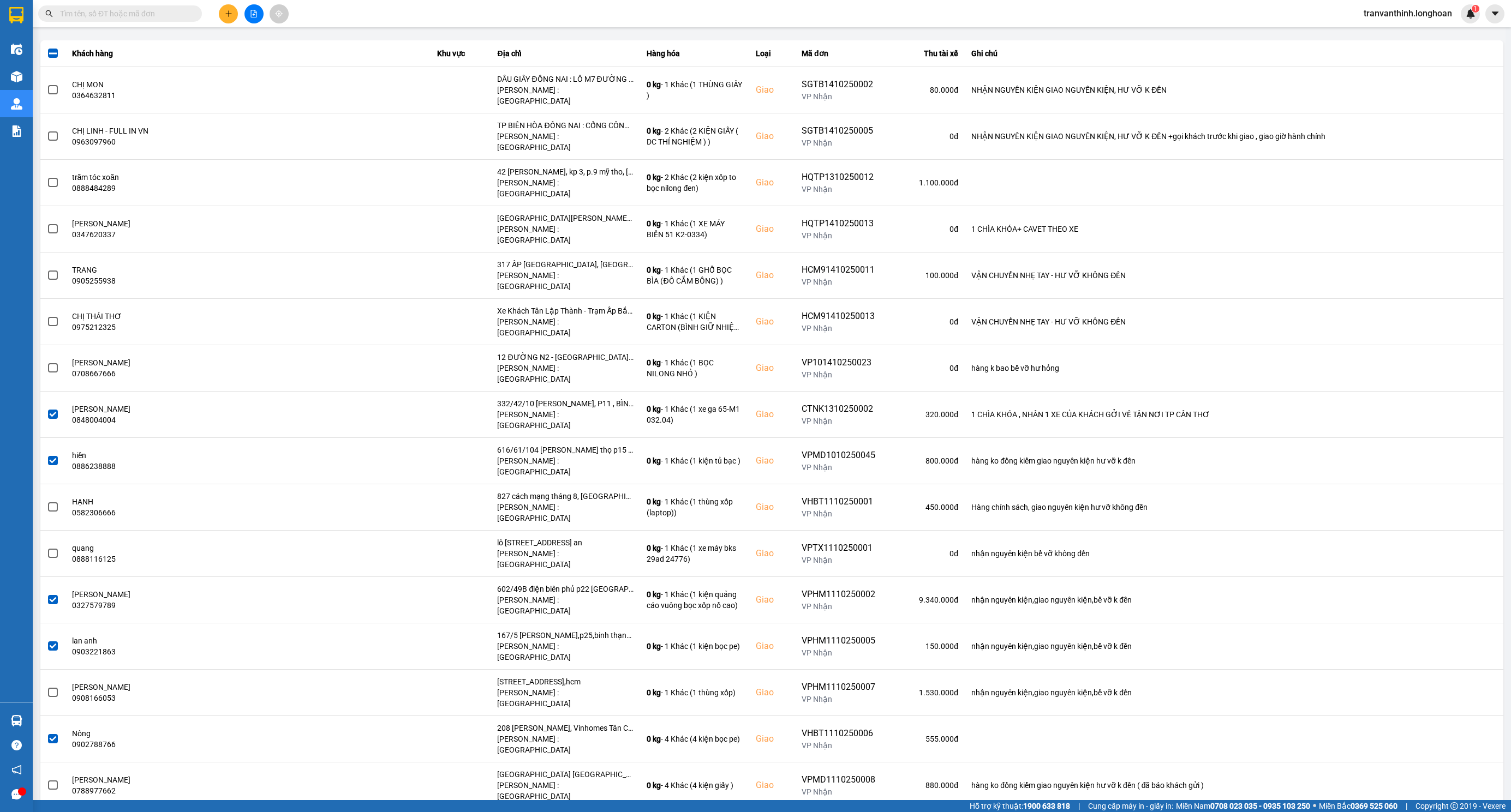
scroll to position [0, 0]
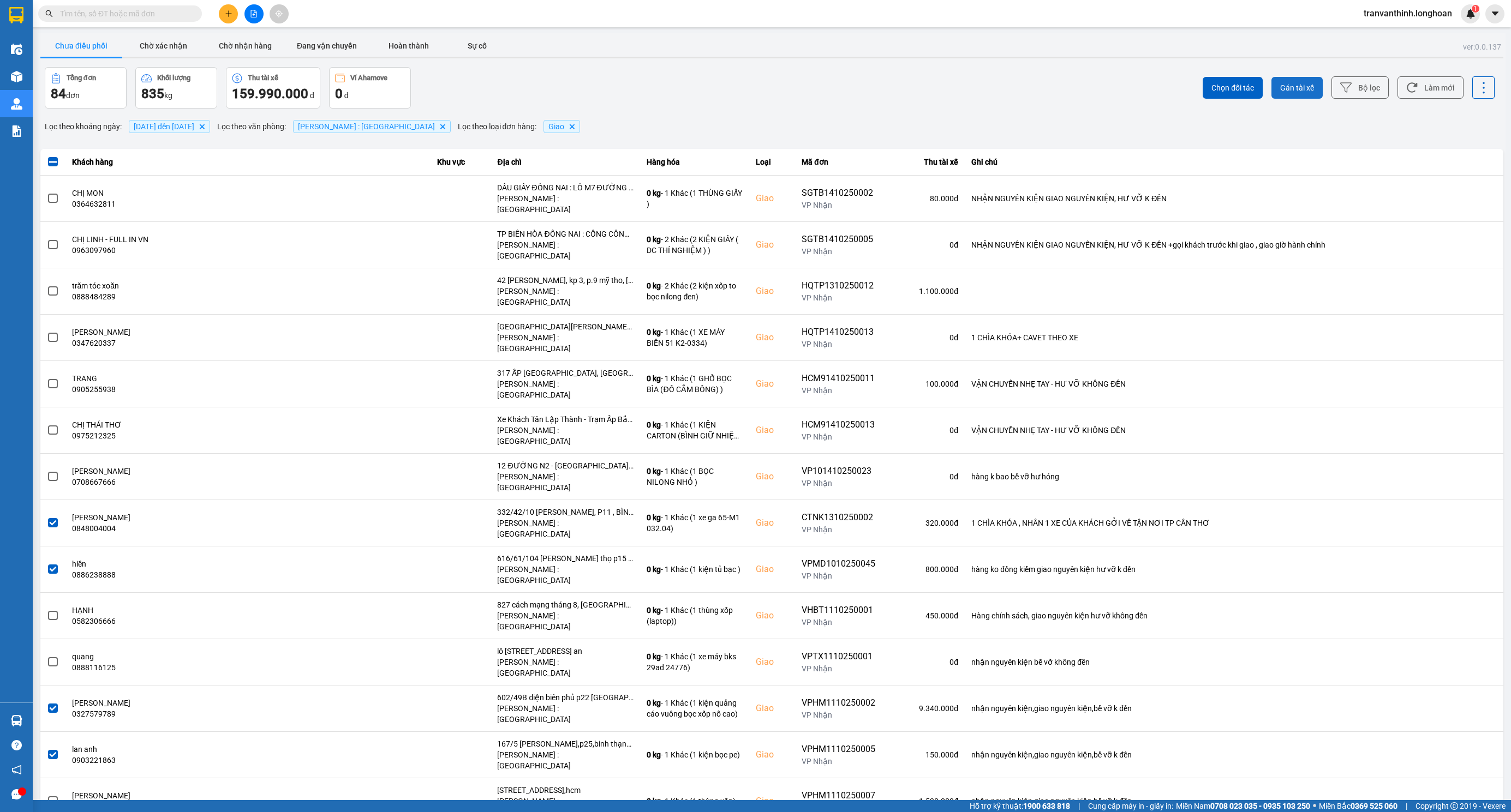
click at [1280, 84] on span "Gán tài xế" at bounding box center [1297, 88] width 34 height 11
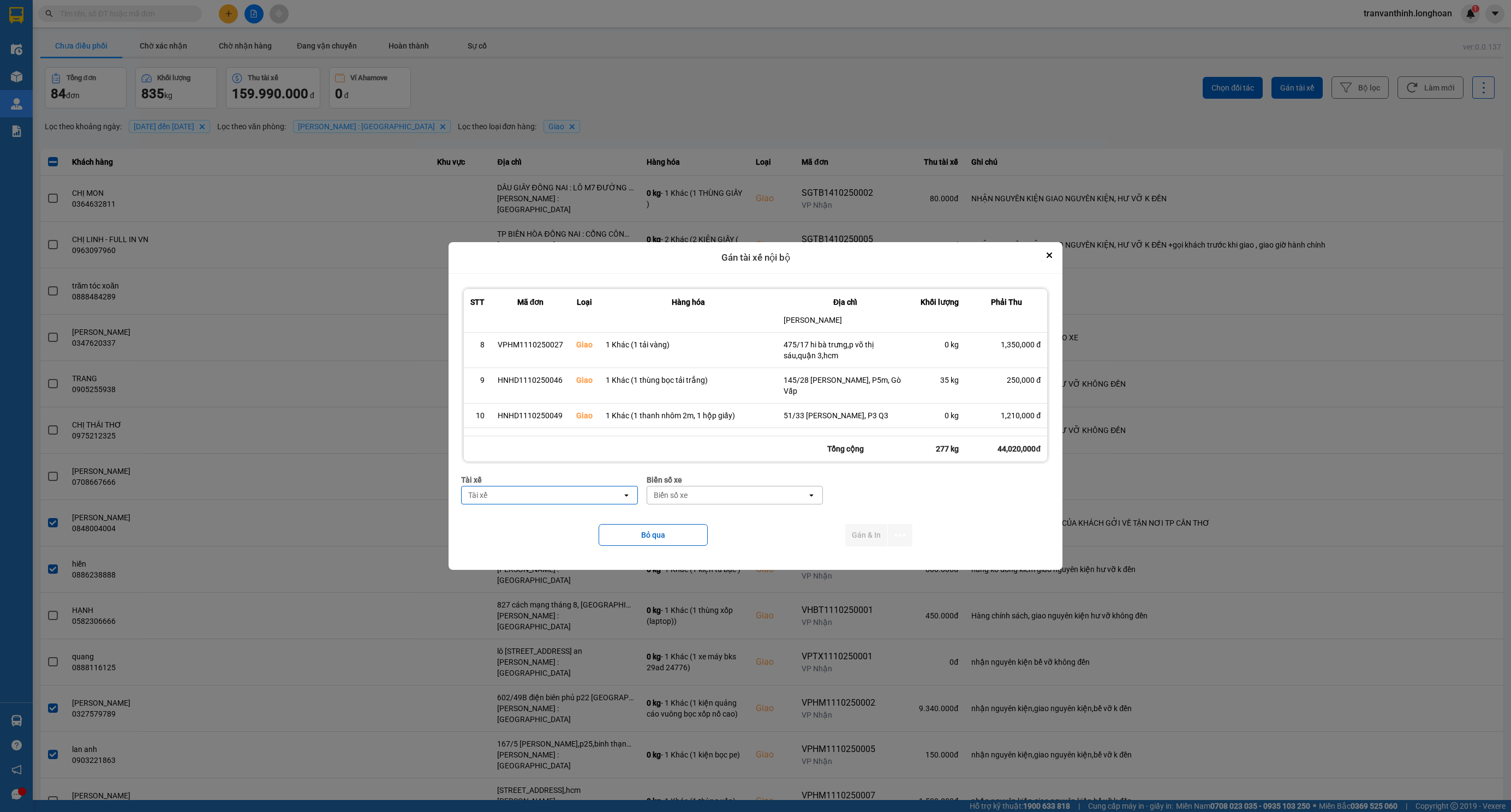
scroll to position [646, 0]
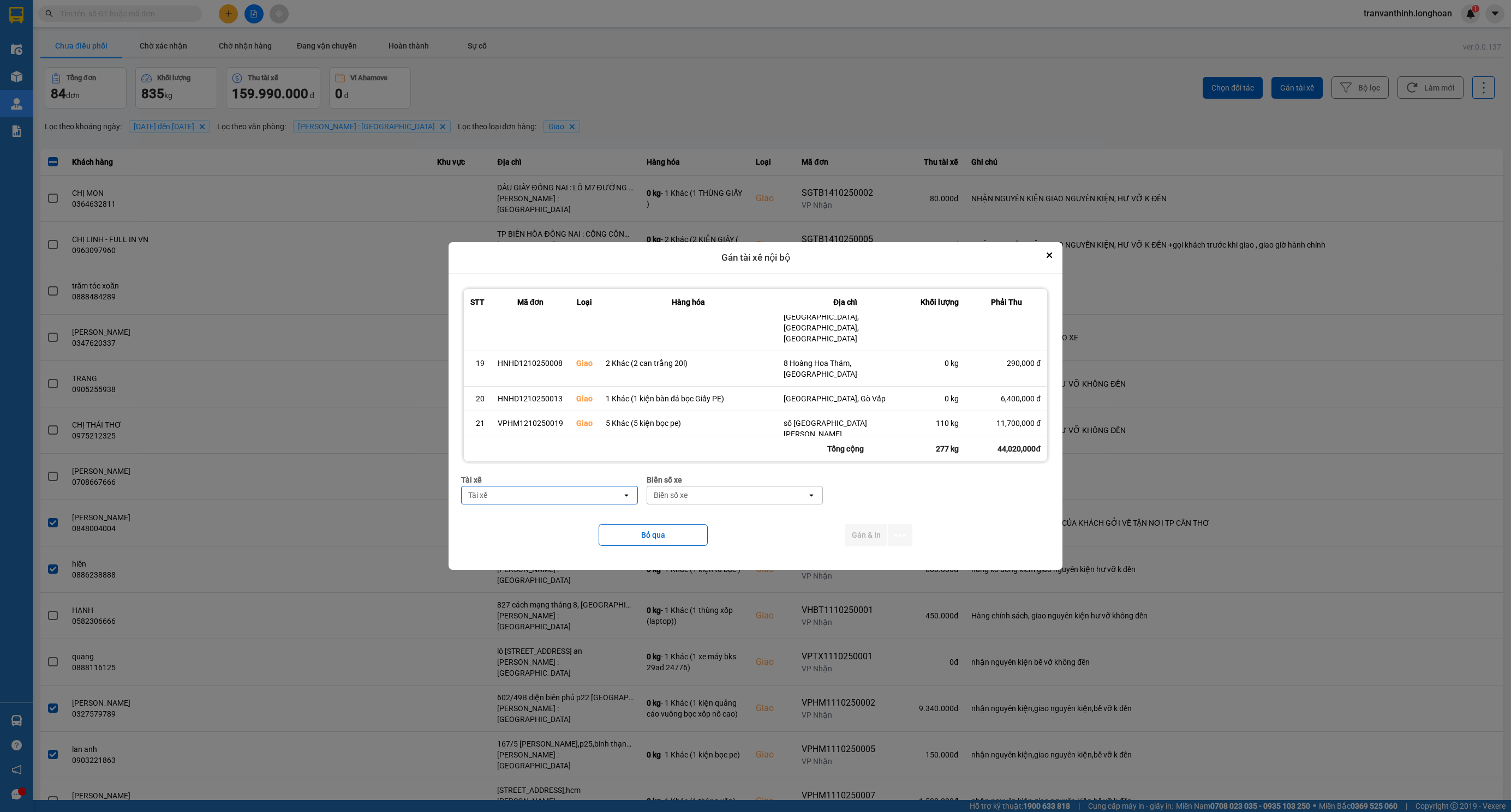
click at [531, 496] on div "Tài xế" at bounding box center [542, 495] width 161 height 17
type input "tuyến"
click at [564, 519] on span "0766000247 - NGUYỄN MINH TUYẾN 0766000247" at bounding box center [544, 518] width 159 height 11
click at [760, 501] on div "Biển số xe" at bounding box center [741, 495] width 161 height 17
type input "73"
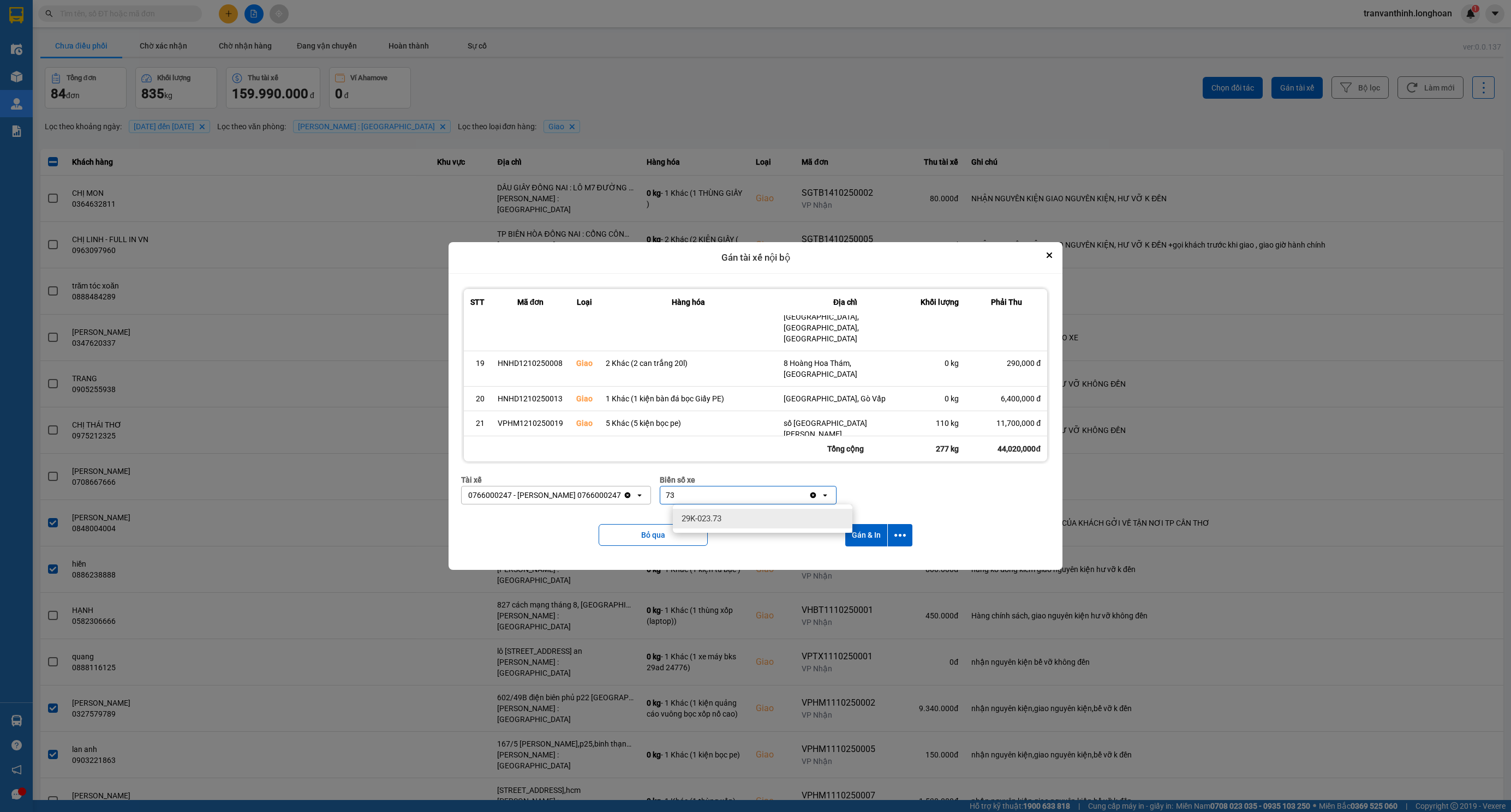
click at [730, 519] on div "29K-023.73" at bounding box center [762, 518] width 179 height 19
drag, startPoint x: 905, startPoint y: 537, endPoint x: 860, endPoint y: 582, distance: 63.6
click at [905, 537] on icon "dialog" at bounding box center [900, 535] width 11 height 11
click at [852, 567] on span "Chỉ gán tài" at bounding box center [858, 565] width 36 height 11
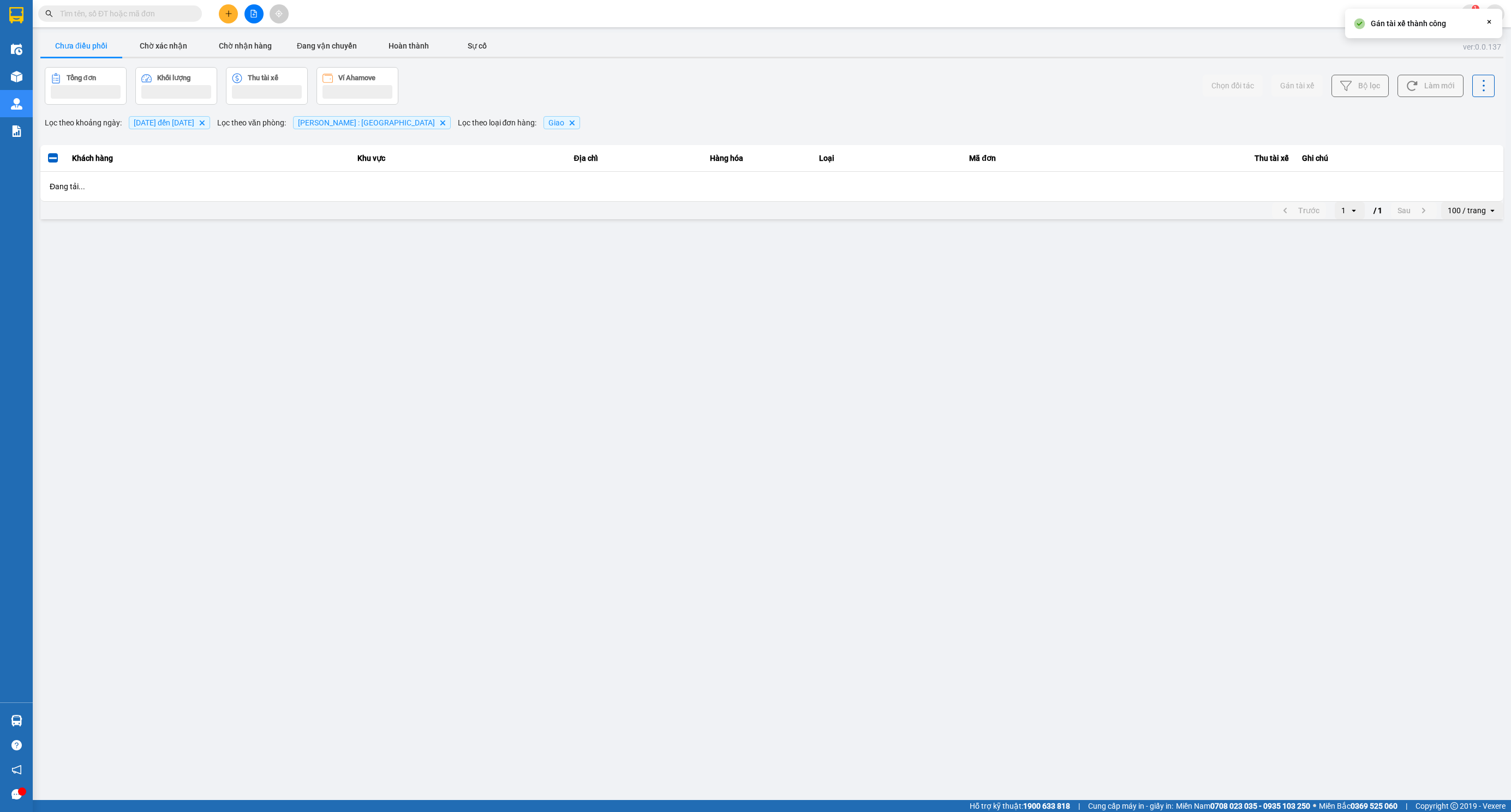
scroll to position [0, 0]
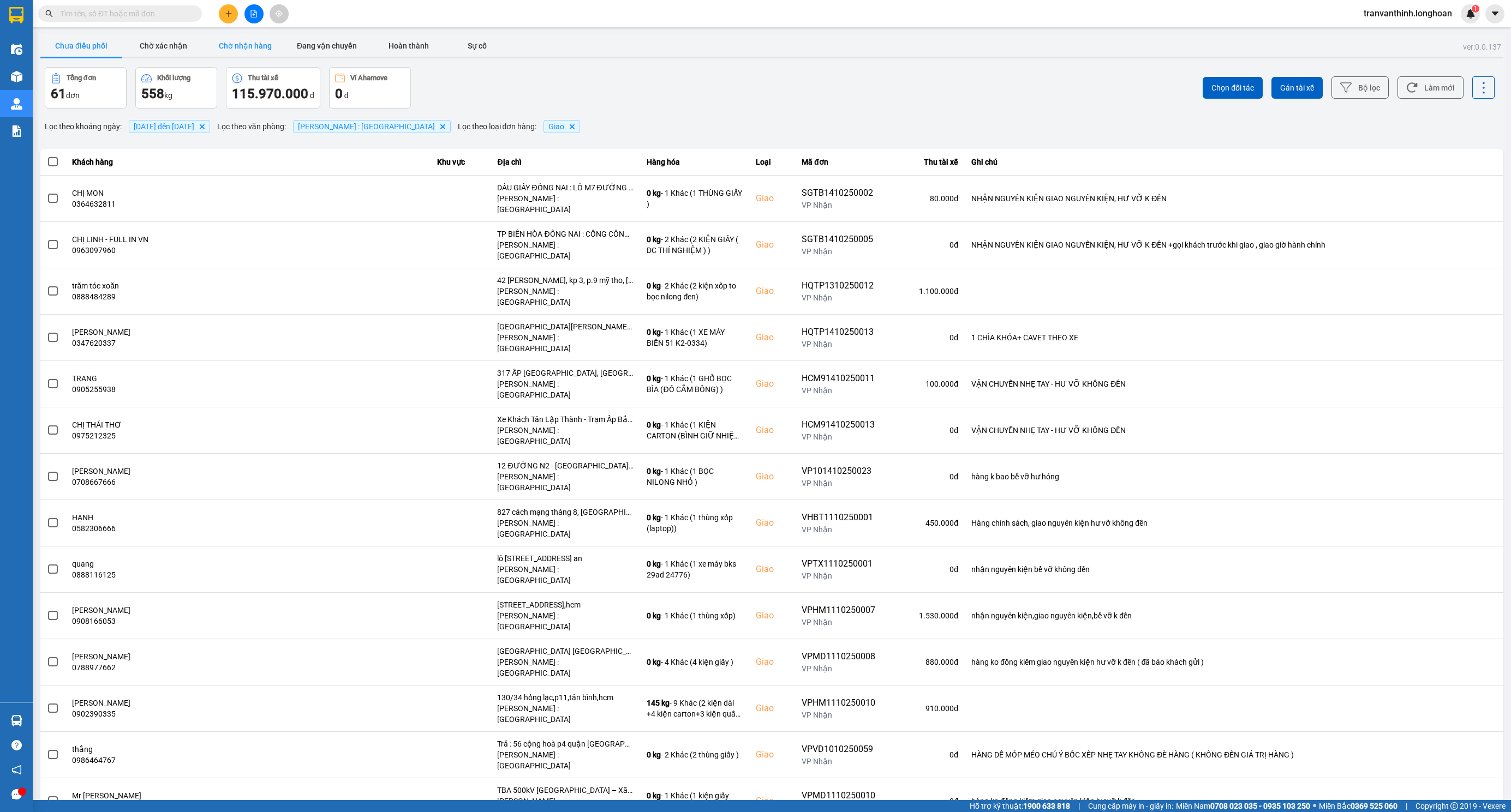
click at [244, 46] on button "Chờ nhận hàng" at bounding box center [245, 45] width 82 height 22
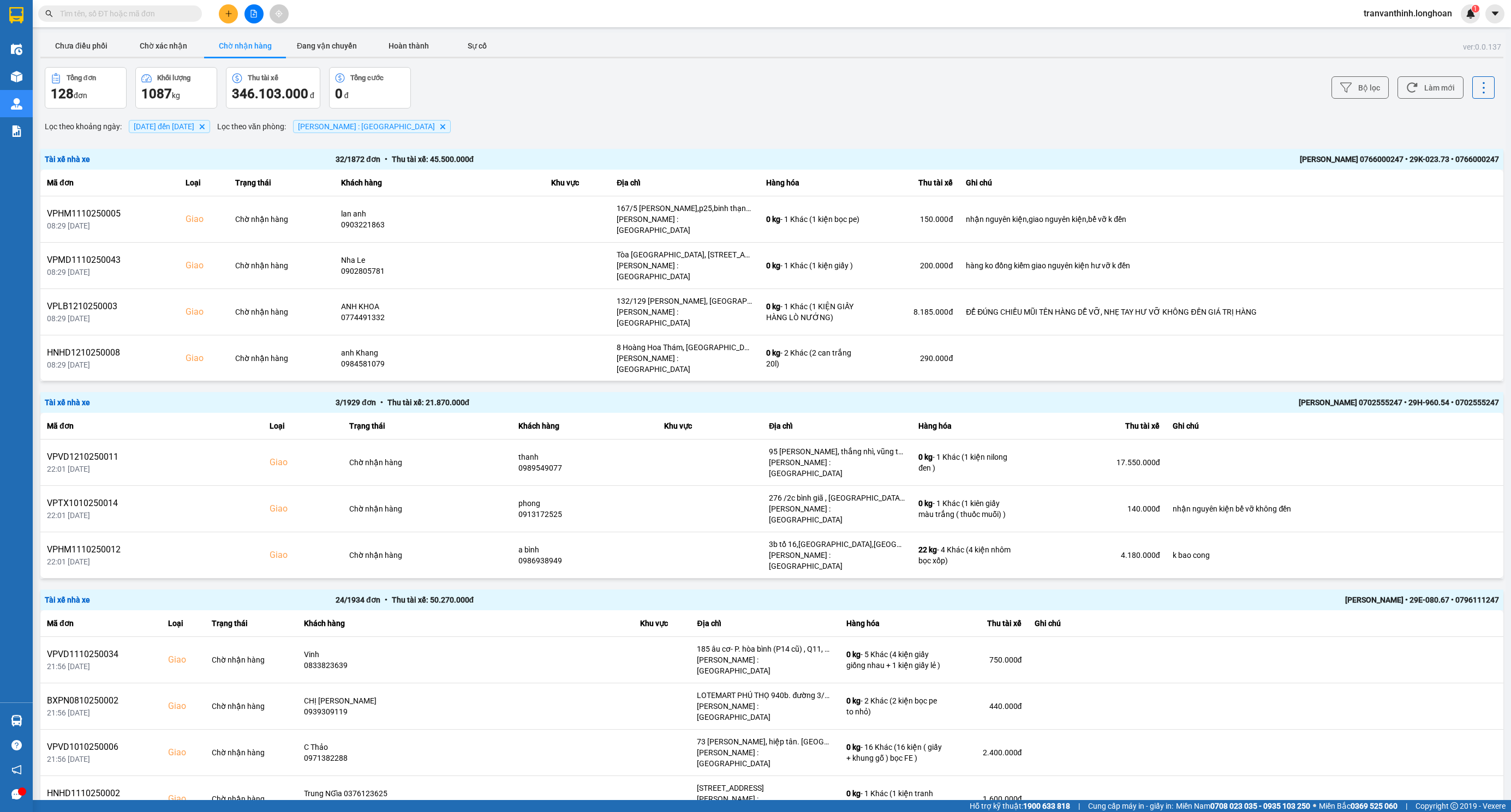
click at [1178, 159] on div "NGUYỄN MINH TUYẾN 0766000247 • 29K-023.73 • 0766000247" at bounding box center [1208, 159] width 582 height 12
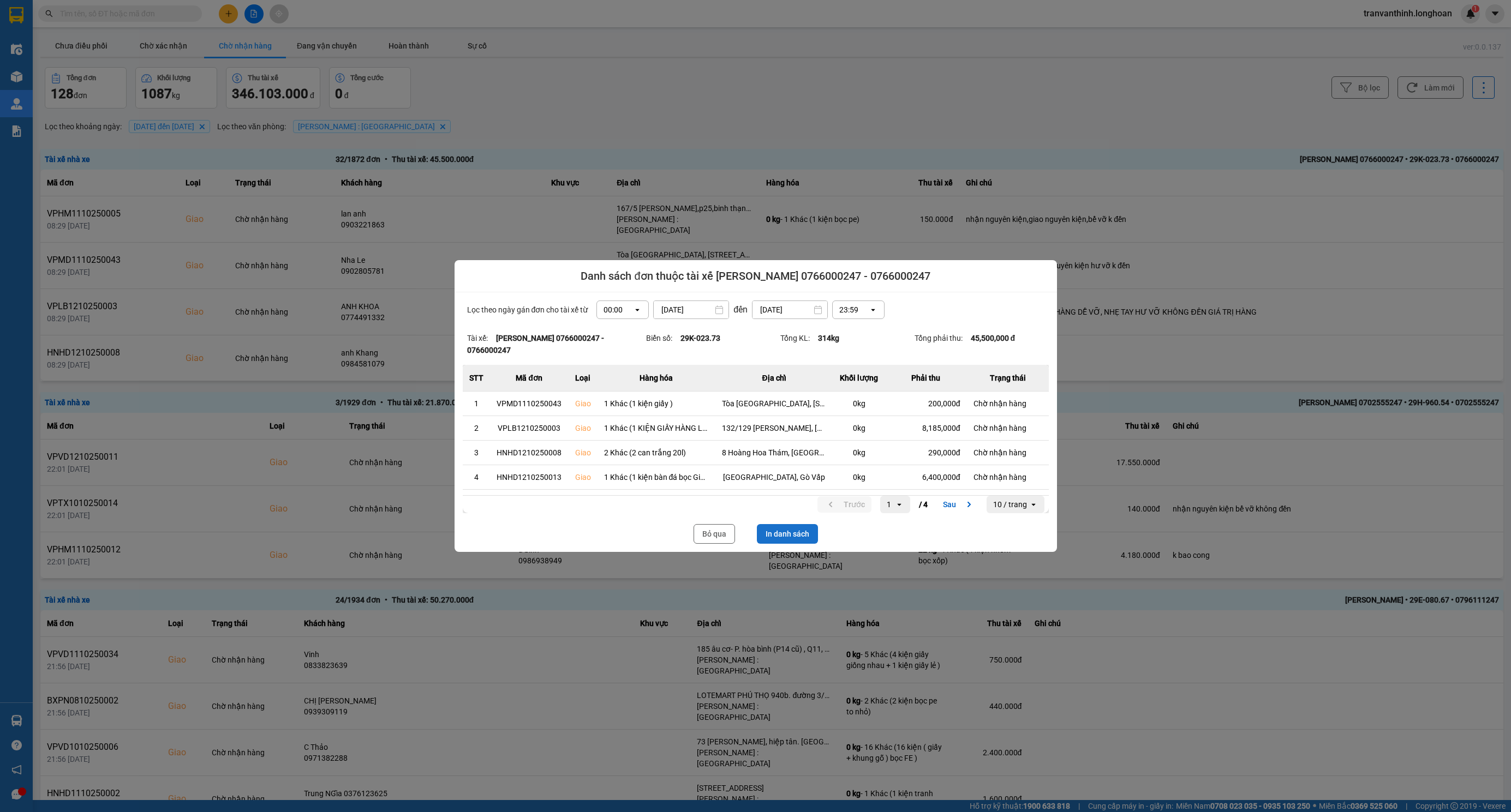
click at [789, 531] on button "In danh sách" at bounding box center [787, 534] width 61 height 19
drag, startPoint x: 709, startPoint y: 532, endPoint x: 216, endPoint y: 166, distance: 614.0
click at [709, 532] on button "Bỏ qua" at bounding box center [715, 534] width 41 height 19
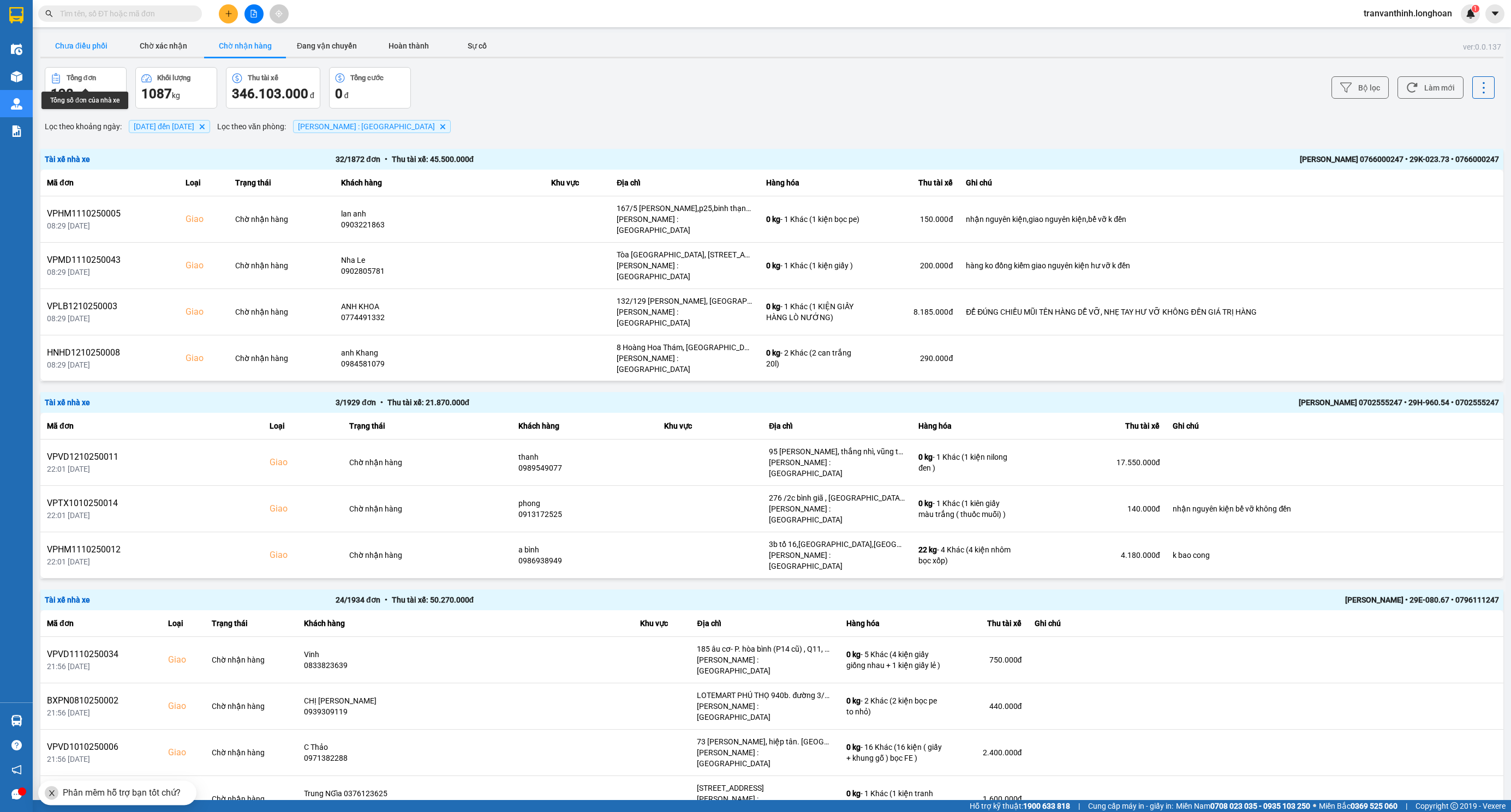
click at [76, 36] on button "Chưa điều phối" at bounding box center [81, 45] width 82 height 22
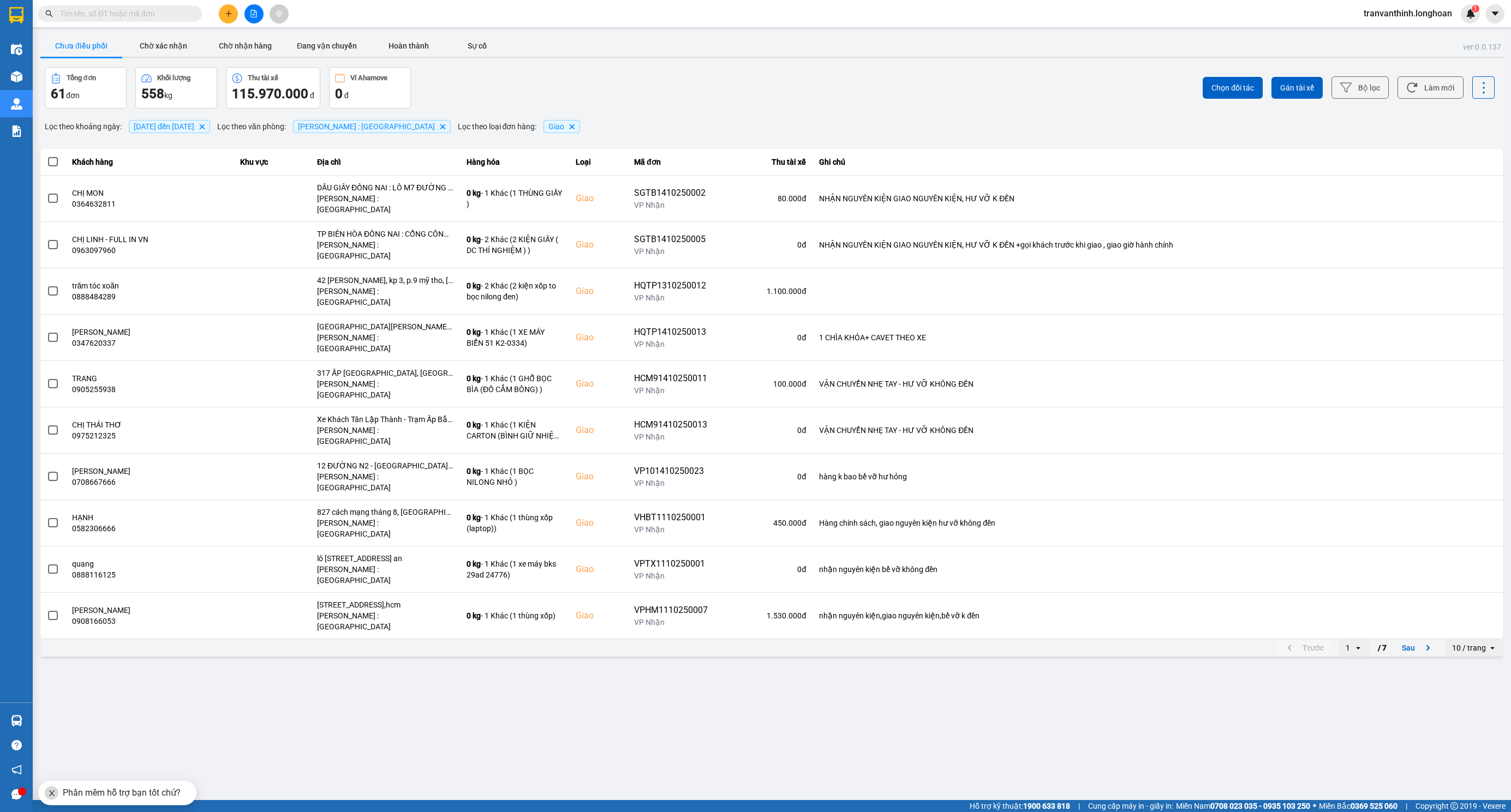
click at [1466, 642] on div "10 / trang" at bounding box center [1468, 647] width 34 height 11
click at [1468, 660] on div "100 / trang" at bounding box center [1475, 665] width 40 height 11
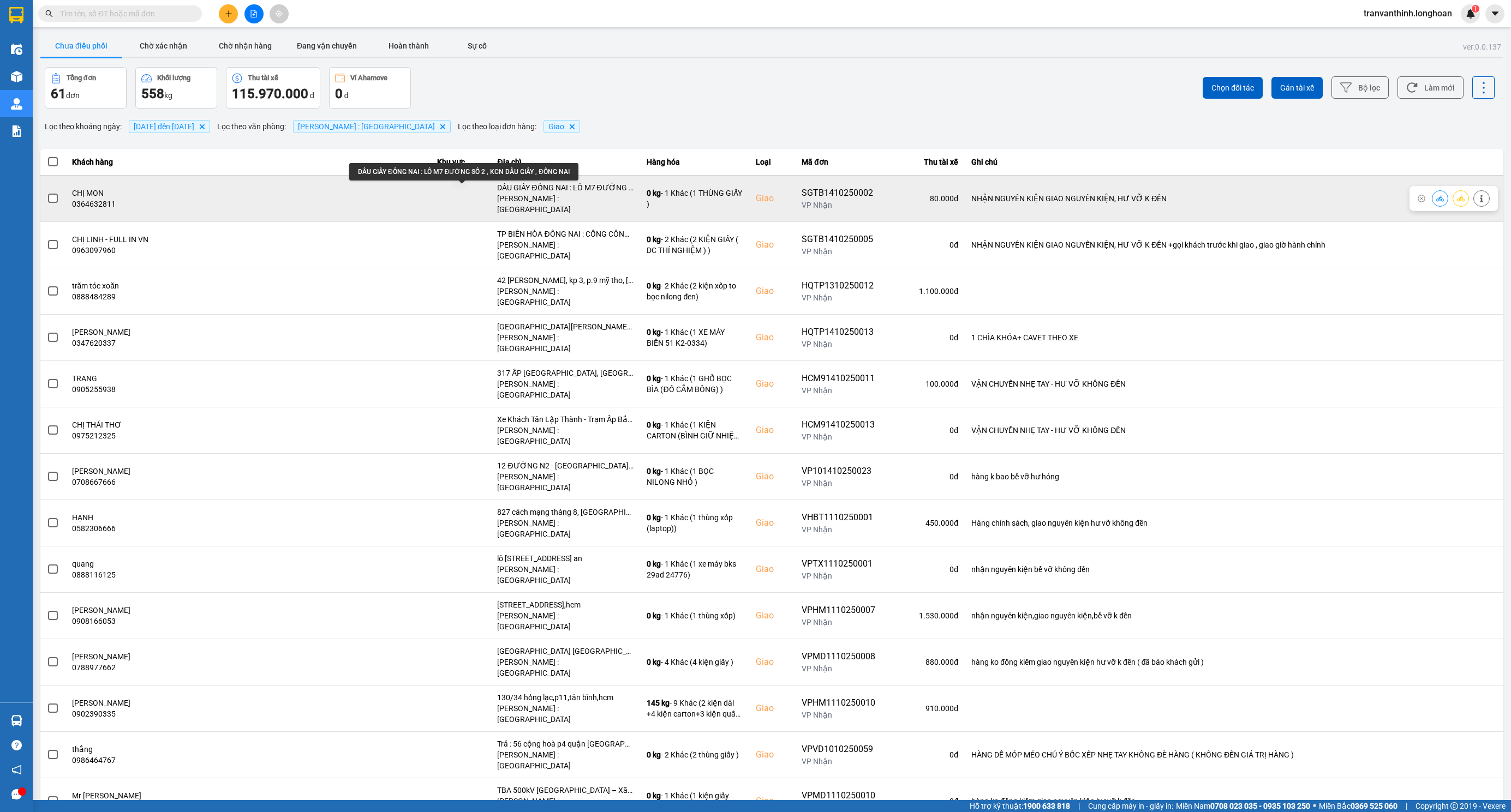
click at [491, 183] on td "DẦU GIÂY ĐỒNG NAI : LÔ M7 ĐƯỜNG SỐ 2 , KCN DẦU GIÂY , ĐỒNG NAI Hồ Chí Minh : Kh…" at bounding box center [565, 199] width 149 height 47
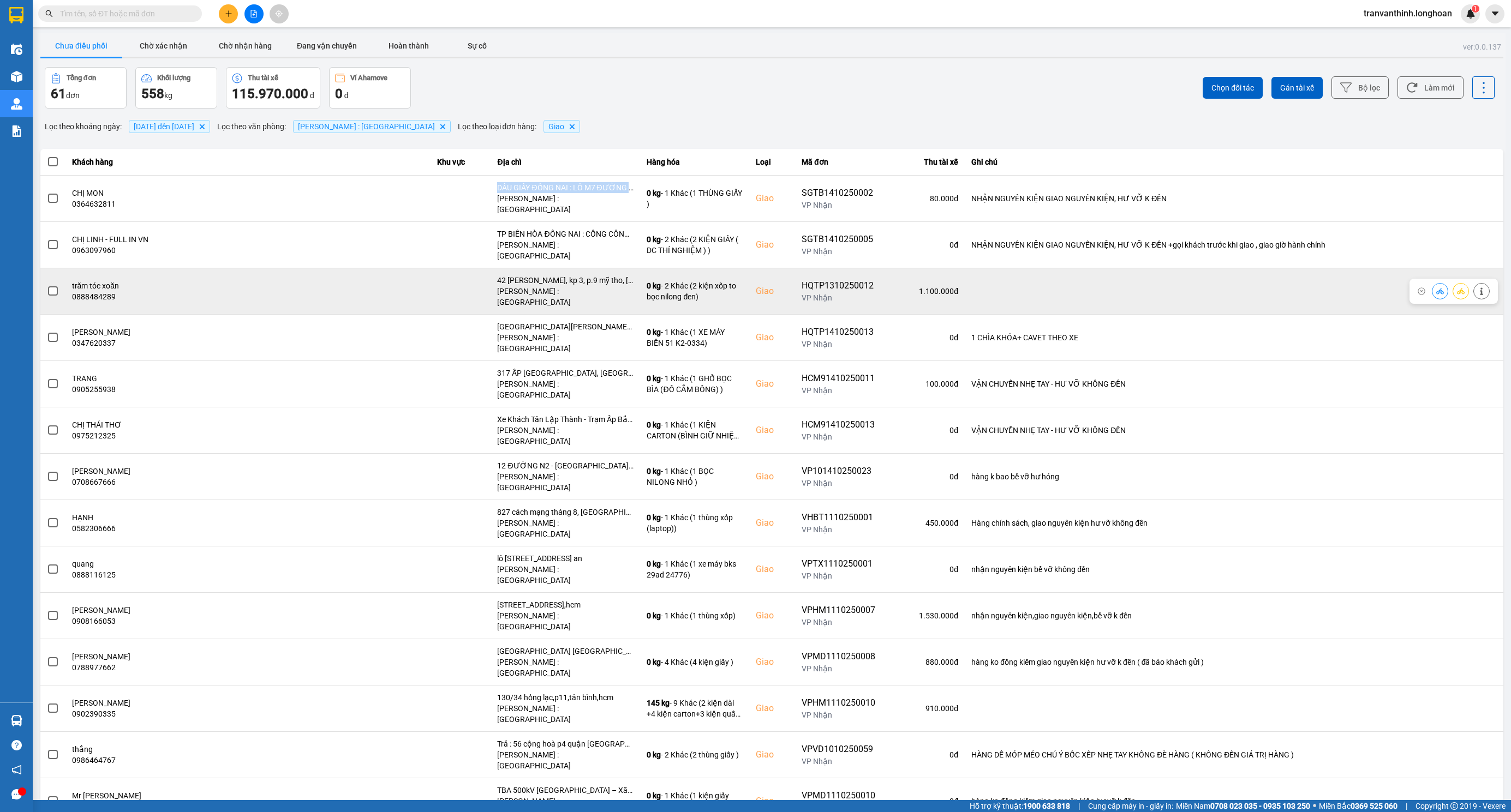
click at [51, 286] on span at bounding box center [53, 291] width 10 height 10
click at [47, 285] on input "checkbox" at bounding box center [47, 285] width 0 height 0
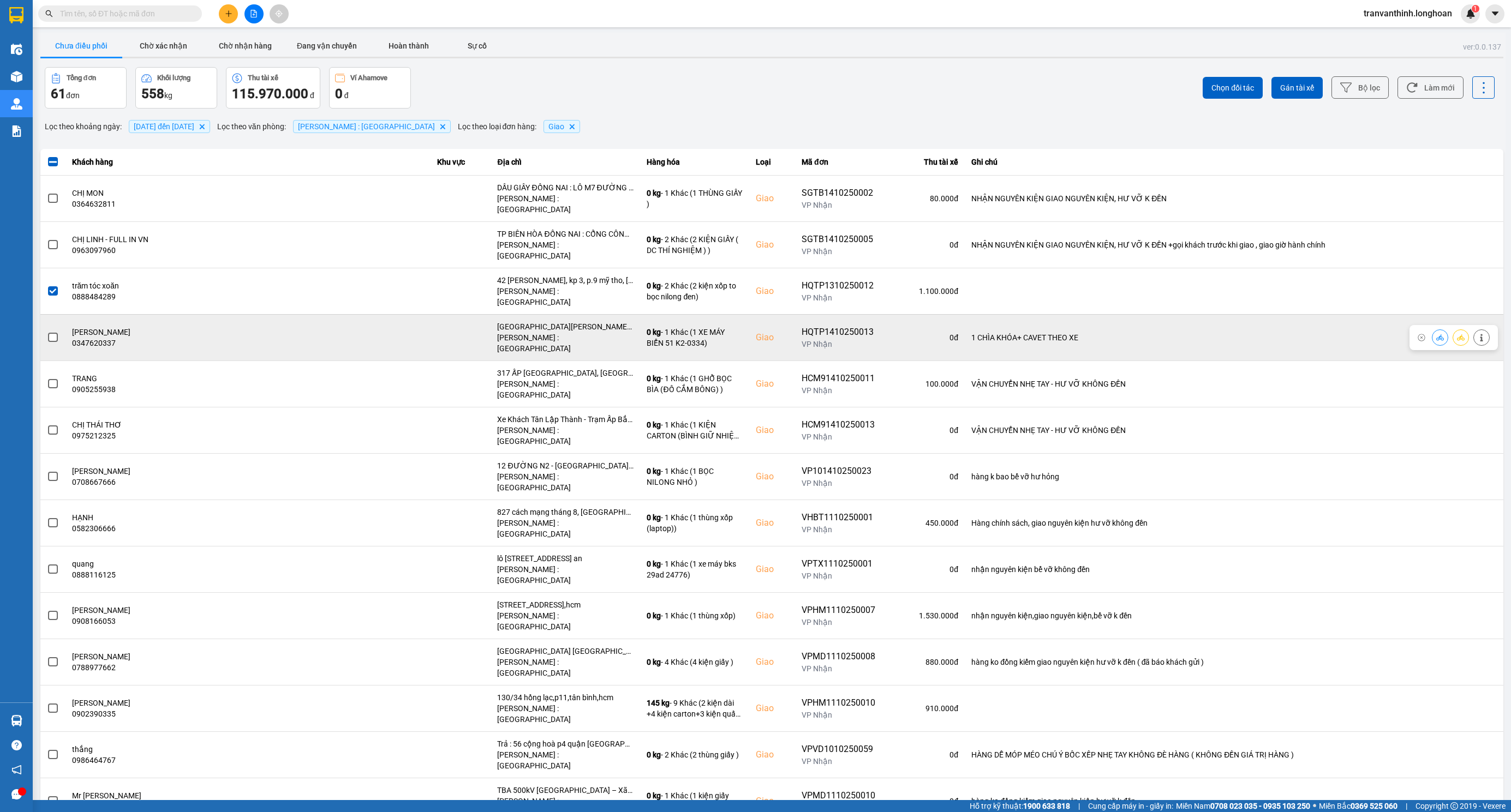
click at [53, 332] on span at bounding box center [53, 337] width 10 height 10
click at [47, 332] on input "checkbox" at bounding box center [47, 332] width 0 height 0
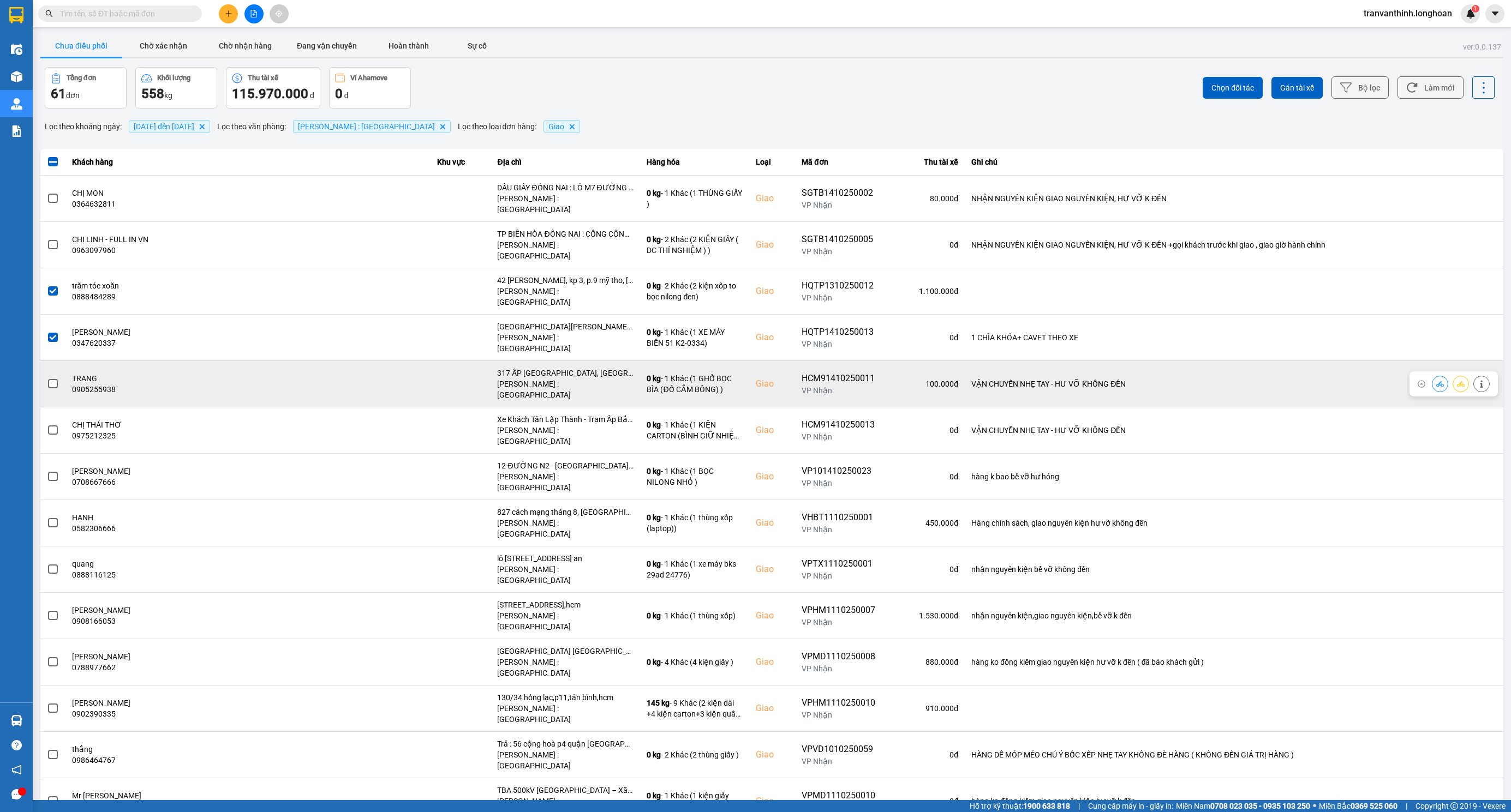
click at [53, 379] on span at bounding box center [53, 384] width 10 height 10
click at [47, 378] on input "checkbox" at bounding box center [47, 378] width 0 height 0
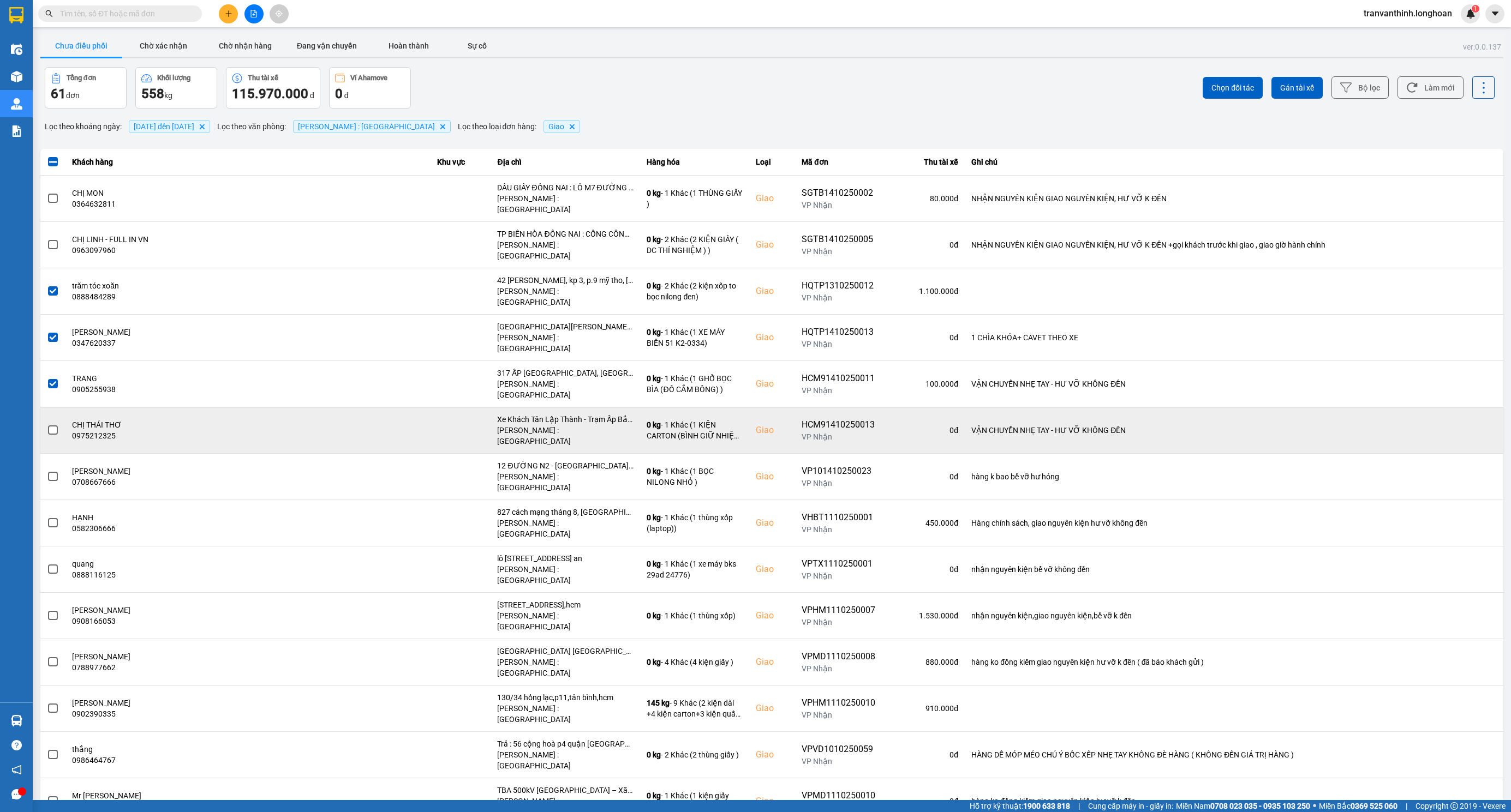
click at [49, 426] on span at bounding box center [53, 430] width 10 height 10
click at [47, 424] on input "checkbox" at bounding box center [47, 424] width 0 height 0
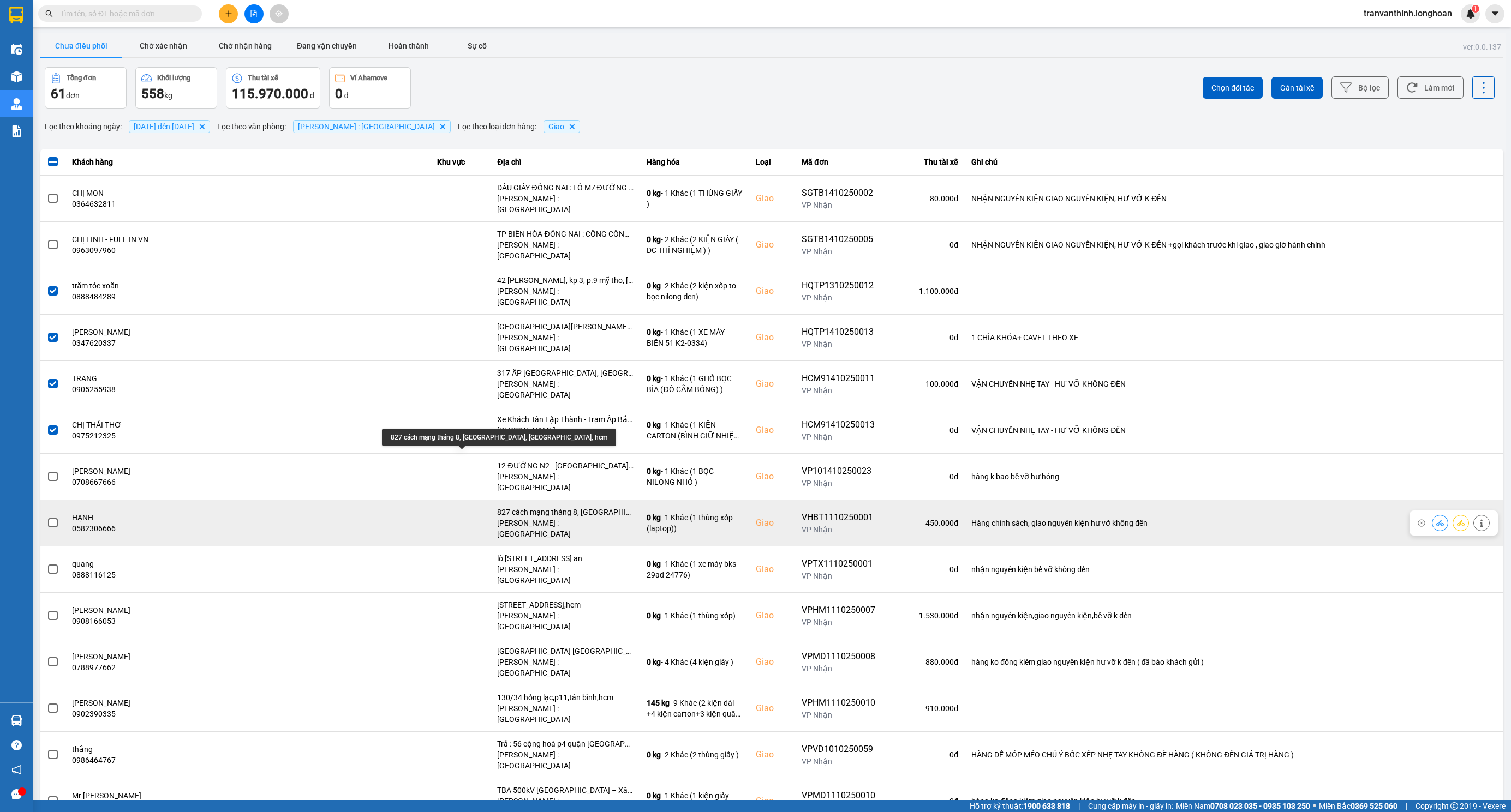
click at [499, 507] on div "827 cách mạng tháng 8, phường 6, tân bình, hcm" at bounding box center [565, 512] width 137 height 11
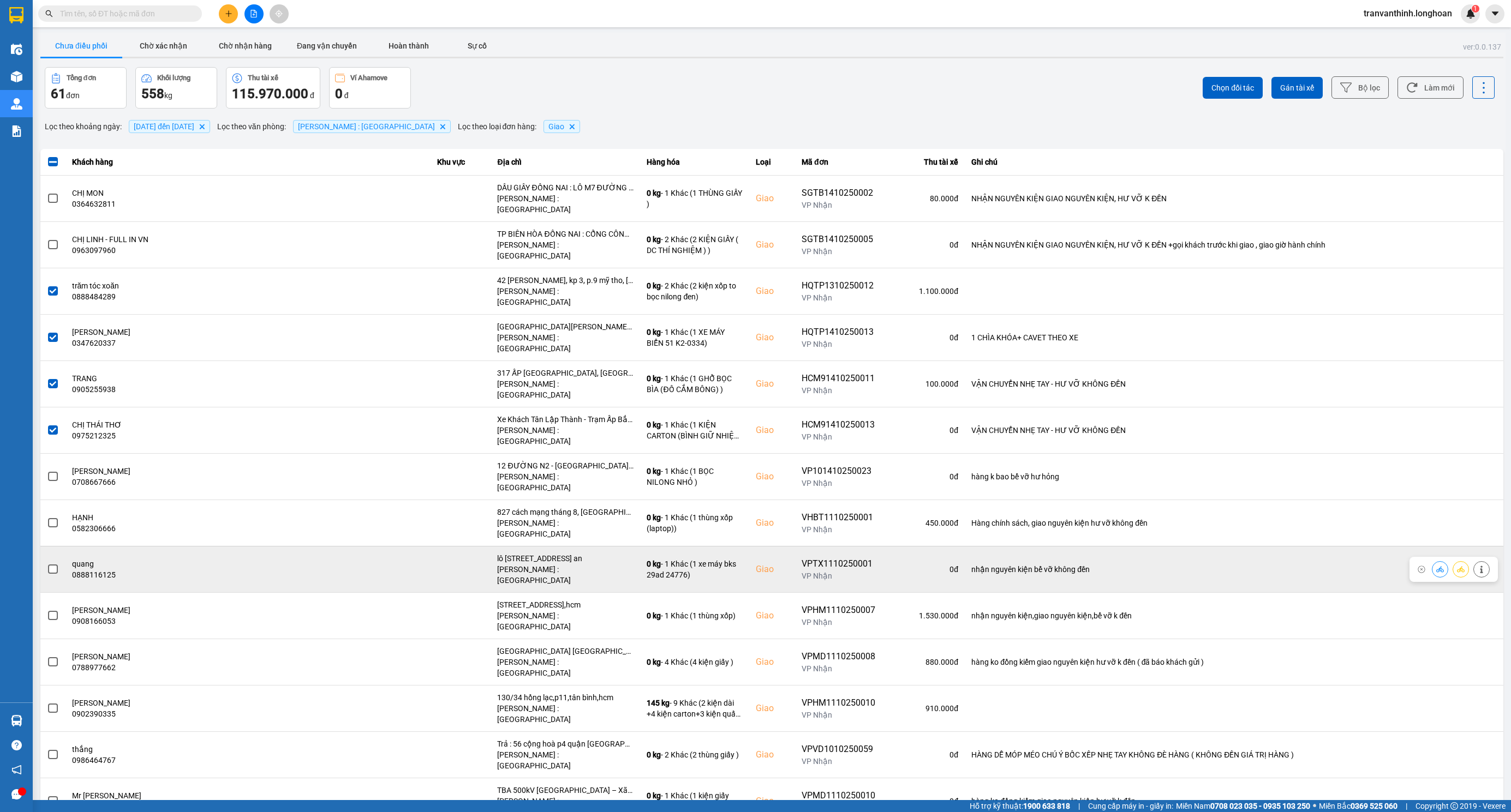
click at [497, 553] on div "lô 31 , đường số 3 , kcn tân đức , đức hòa , long an" at bounding box center [565, 558] width 137 height 11
click at [47, 564] on label at bounding box center [53, 570] width 12 height 12
click at [47, 564] on input "checkbox" at bounding box center [47, 564] width 0 height 0
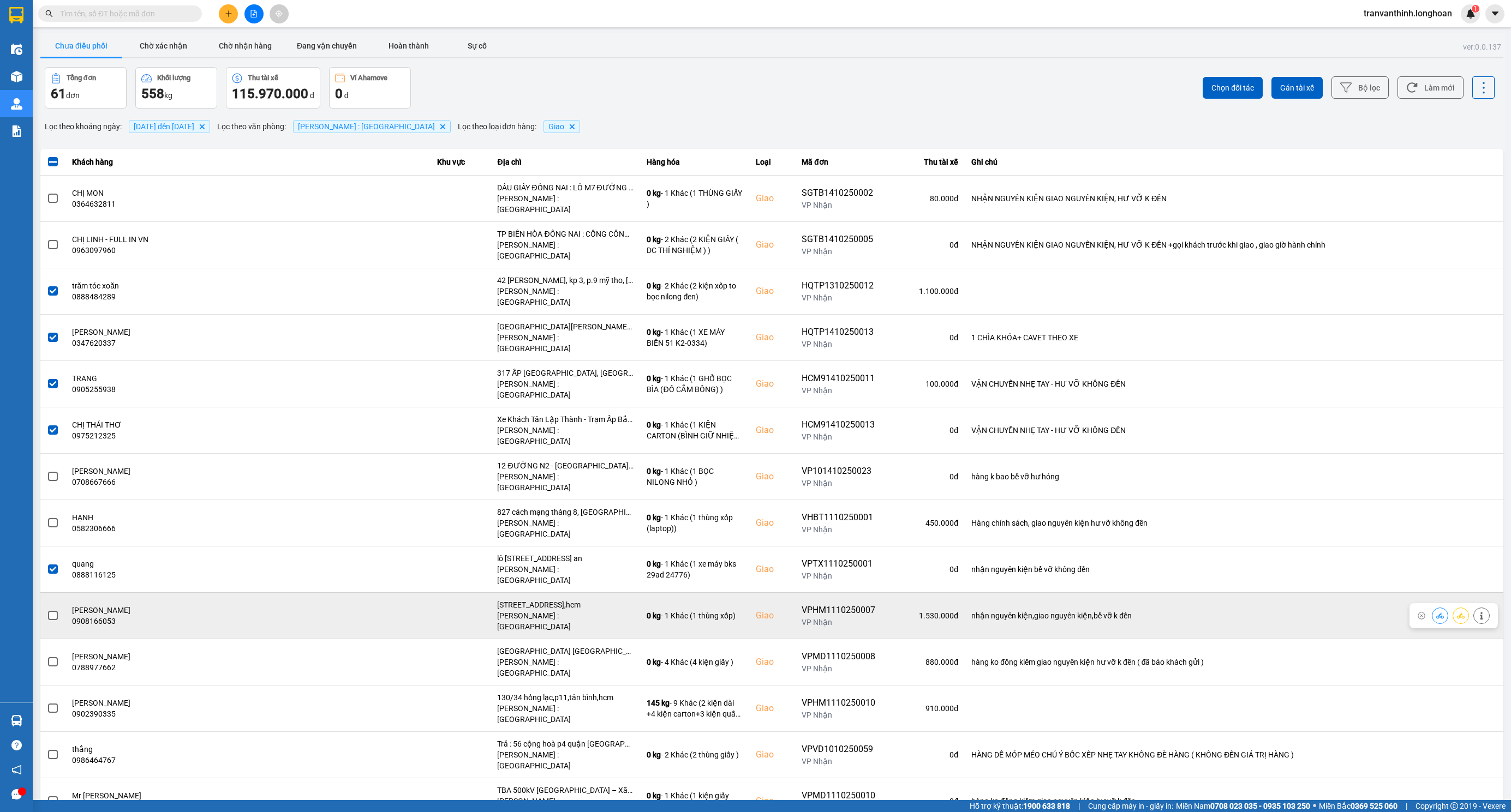
click at [802, 604] on div "VPHM1110250007" at bounding box center [838, 610] width 74 height 13
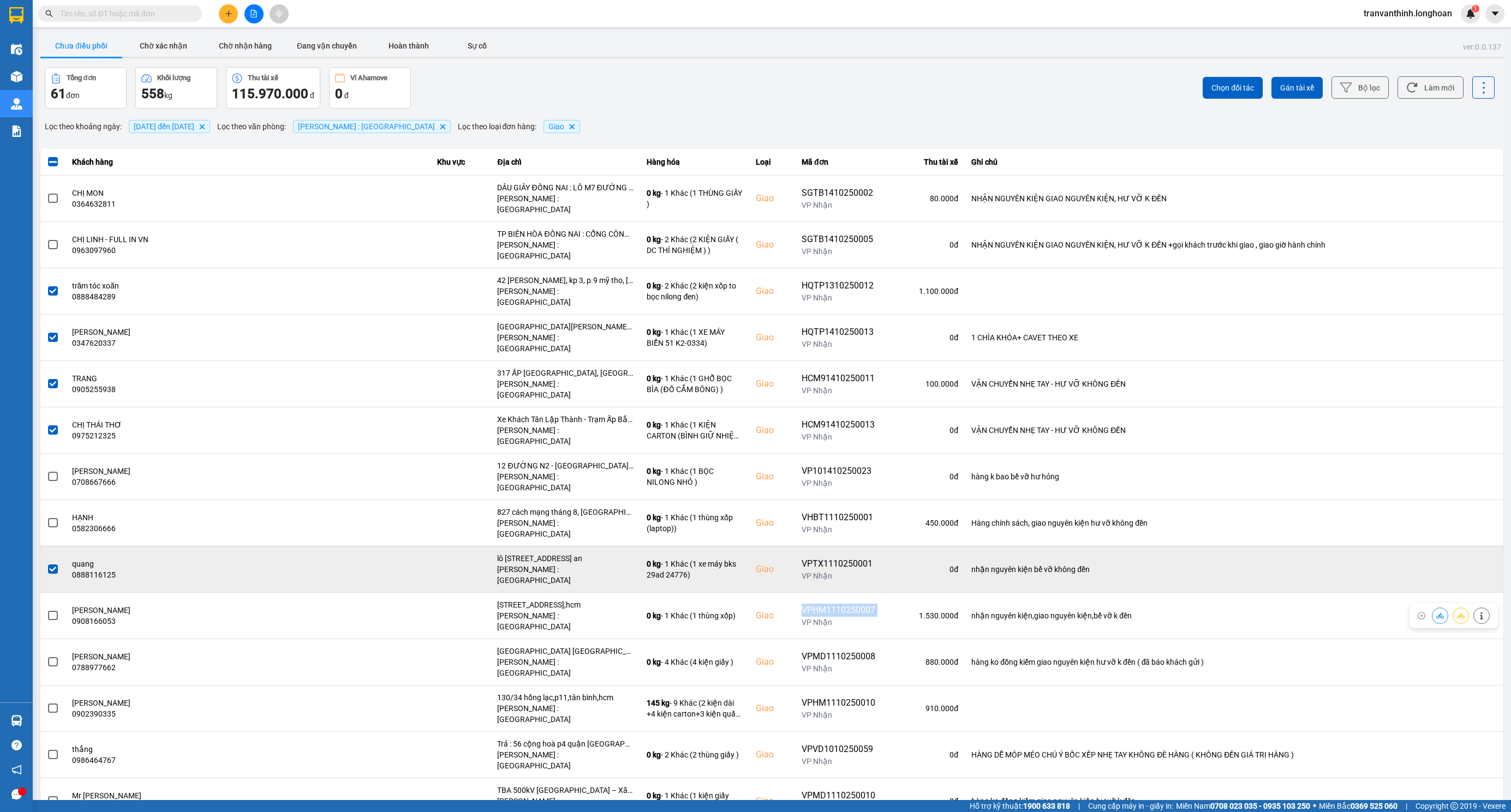
copy div "VPHM1110250007"
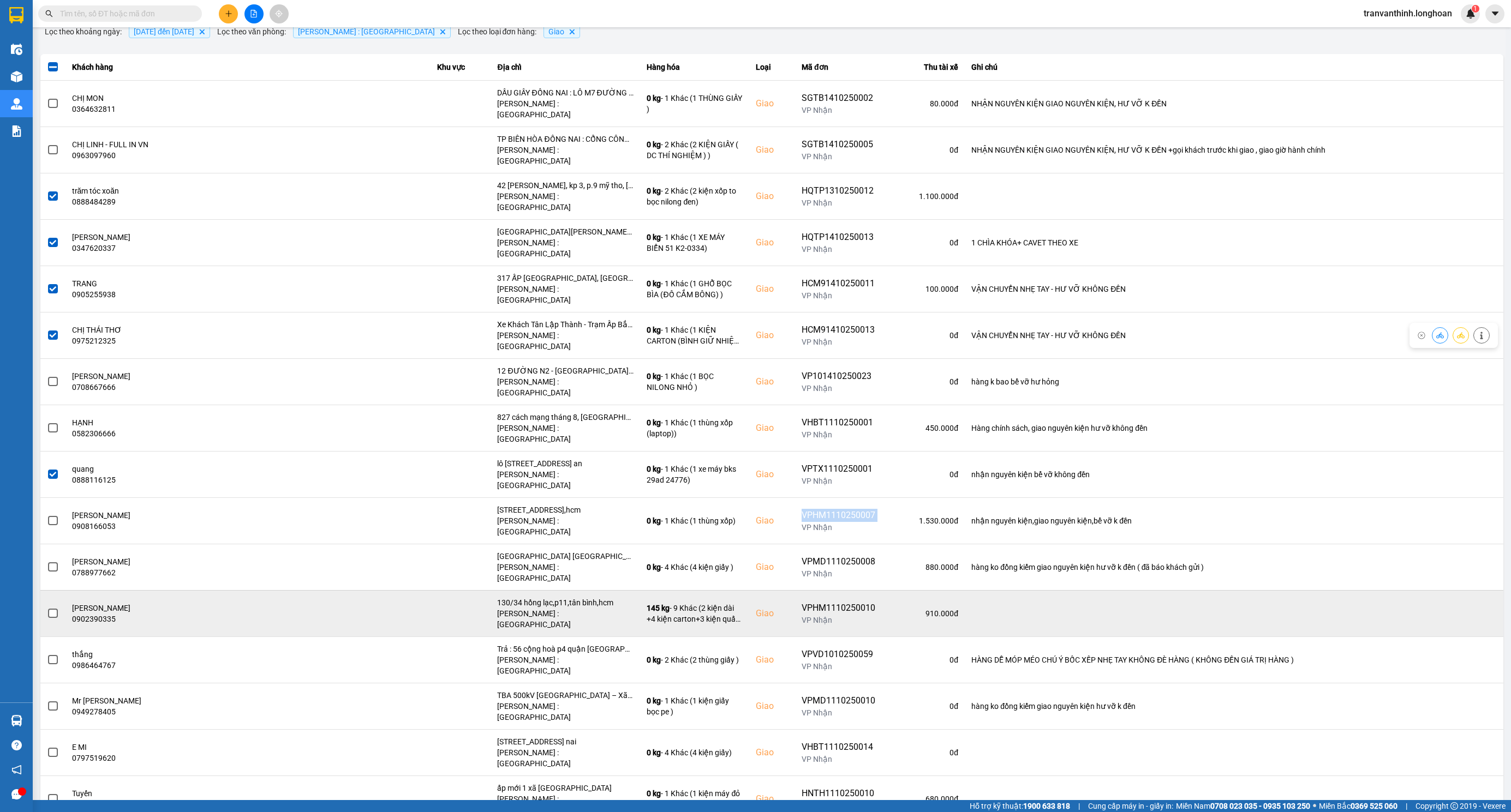
scroll to position [327, 0]
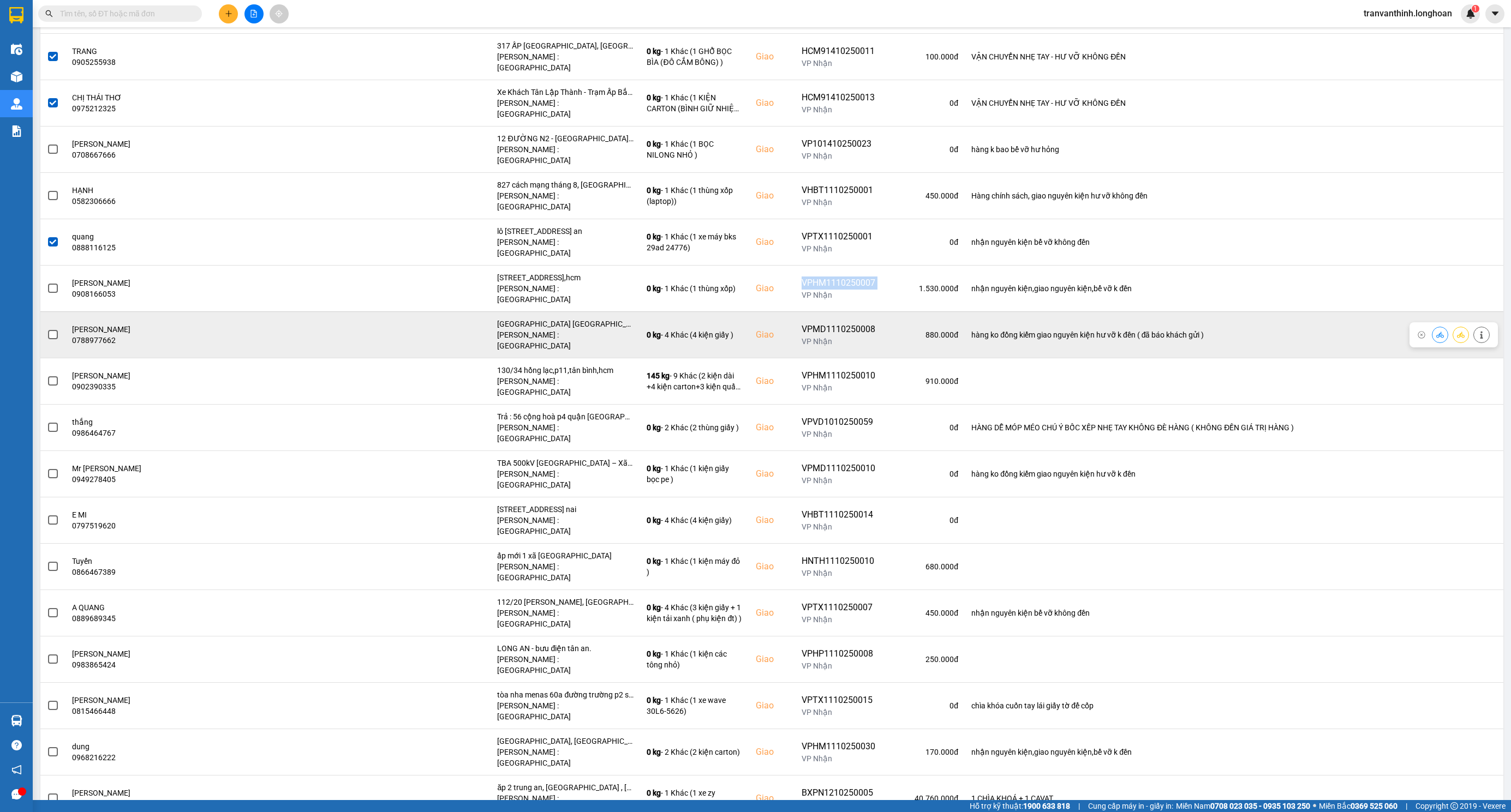
click at [49, 330] on span at bounding box center [53, 334] width 10 height 10
click at [47, 329] on input "checkbox" at bounding box center [47, 329] width 0 height 0
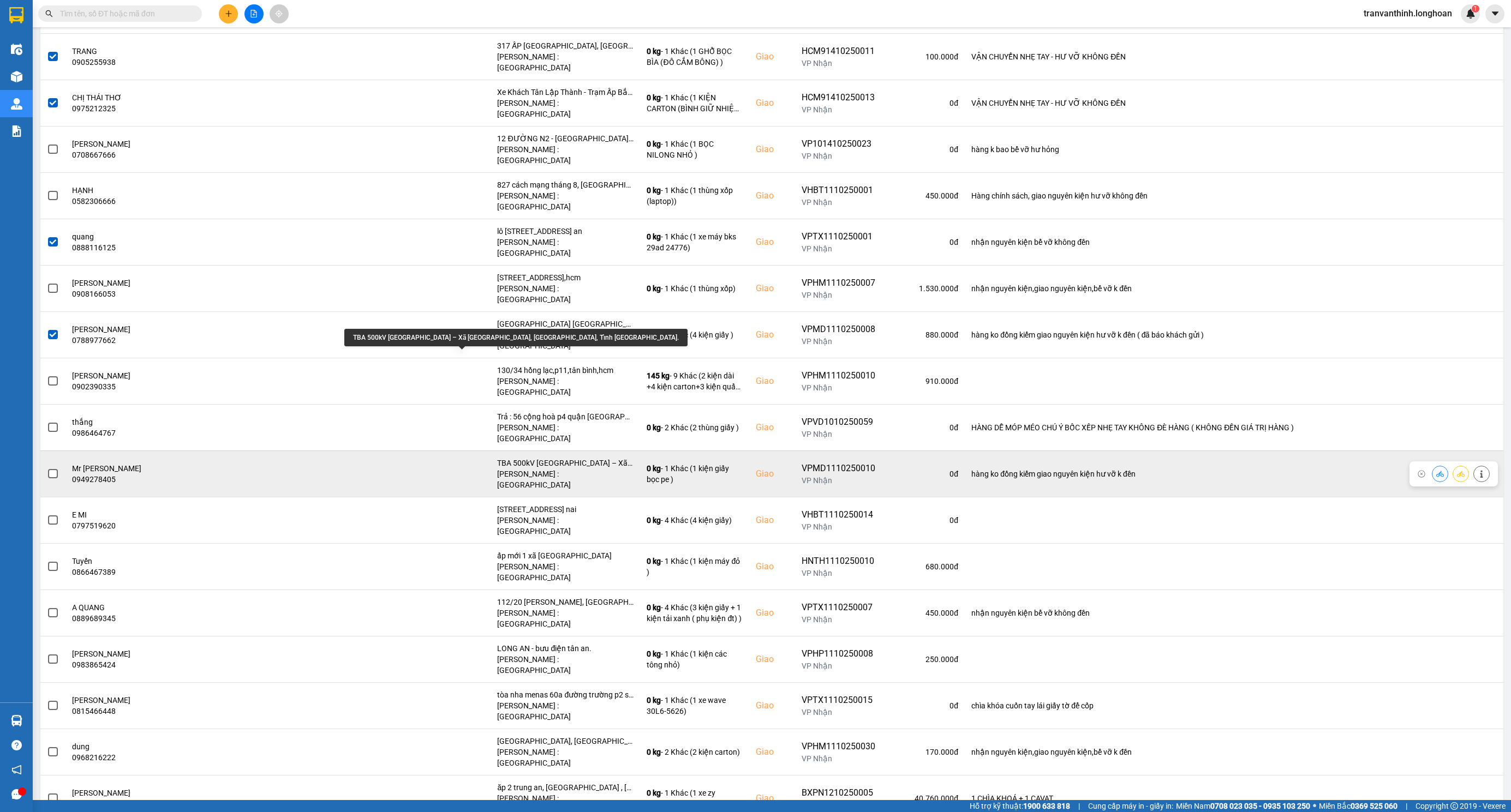
click at [497, 458] on div "TBA 500kV Đức Hòa – Xã Hòa Khánh Đông, Huyện Đức Hòa, Tỉnh Long An." at bounding box center [565, 463] width 137 height 11
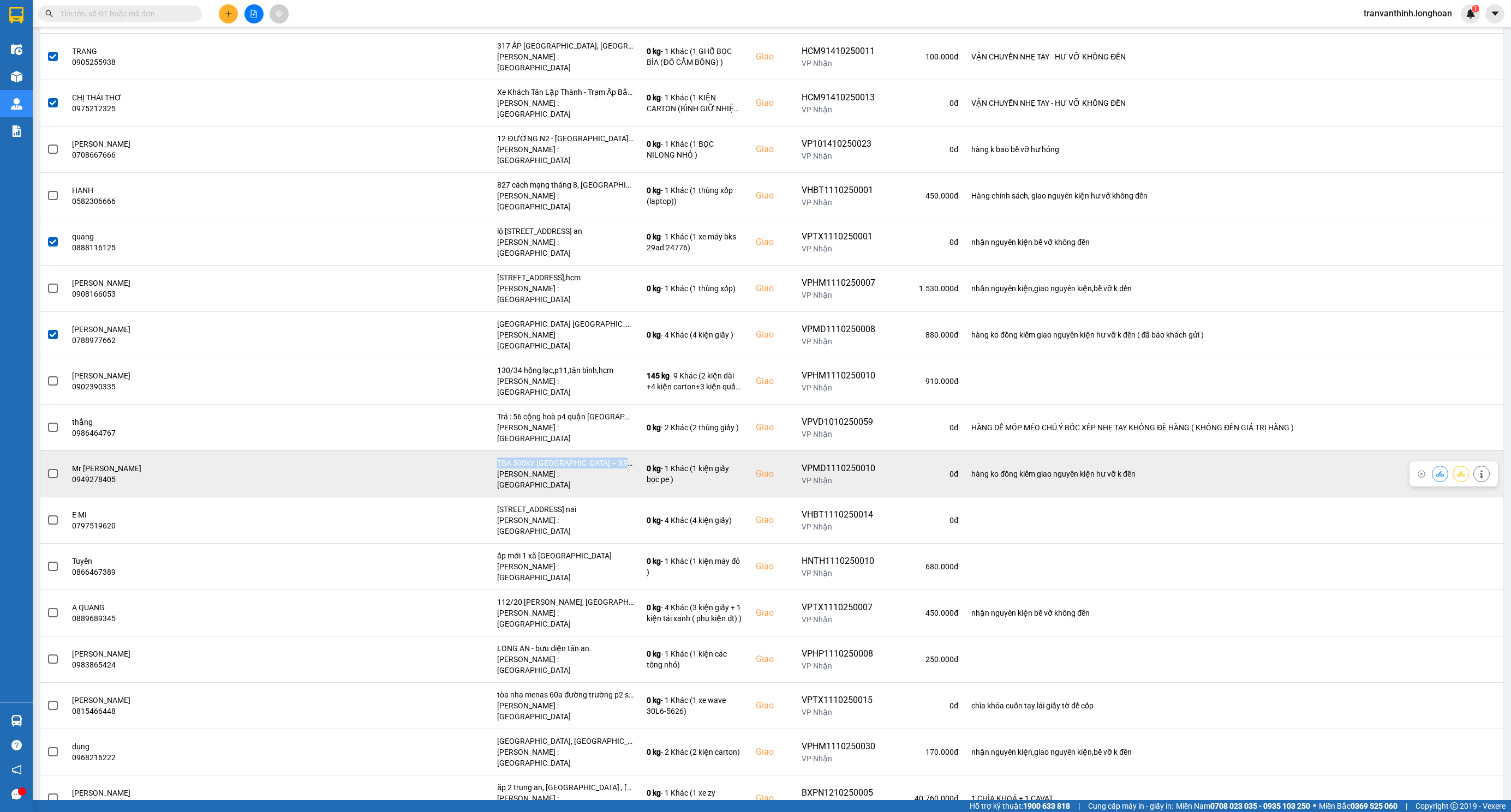
click at [51, 469] on span at bounding box center [53, 474] width 10 height 10
click at [47, 468] on input "checkbox" at bounding box center [47, 468] width 0 height 0
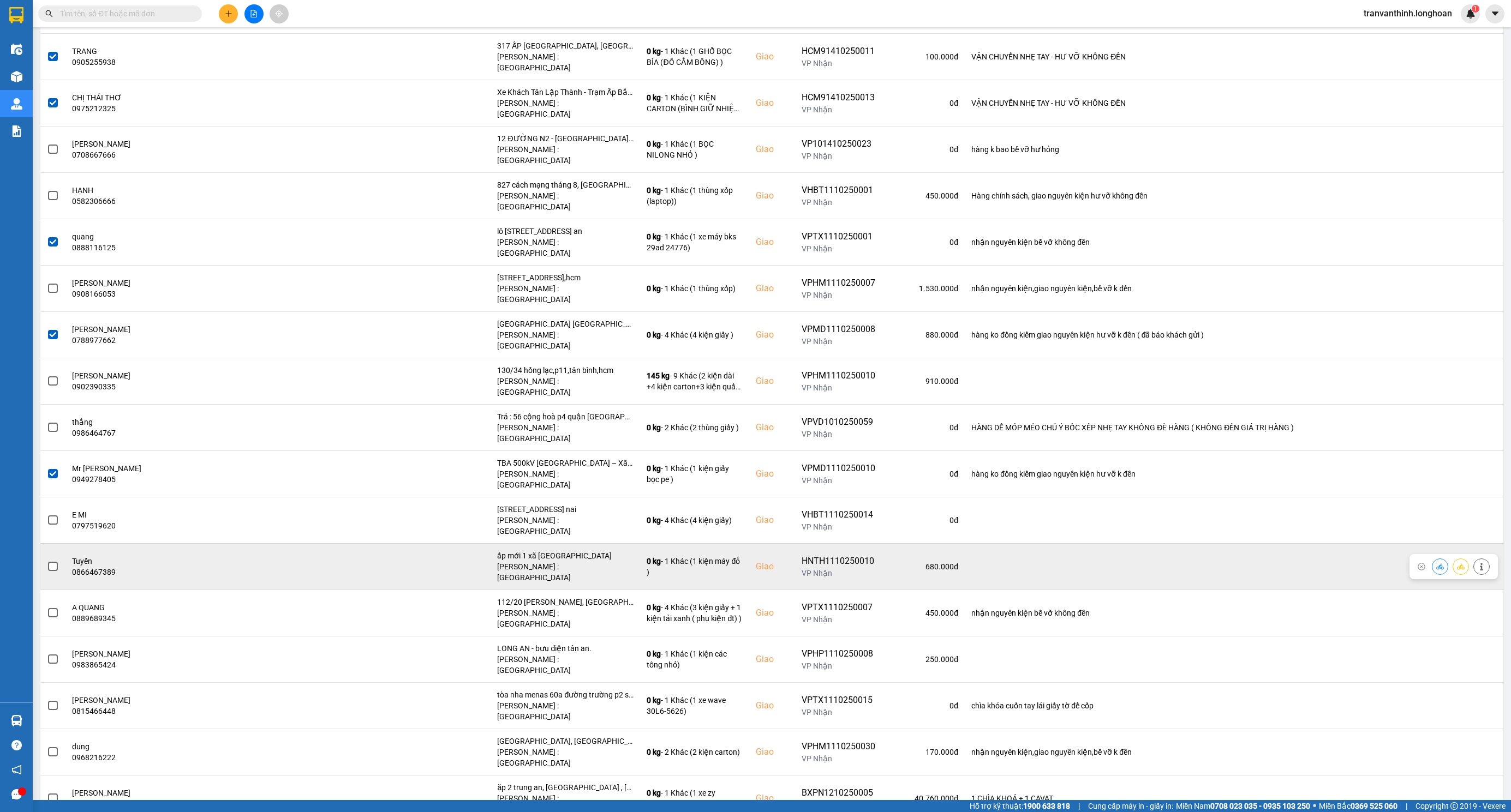
click at [53, 562] on span at bounding box center [53, 566] width 10 height 10
click at [47, 561] on input "checkbox" at bounding box center [47, 561] width 0 height 0
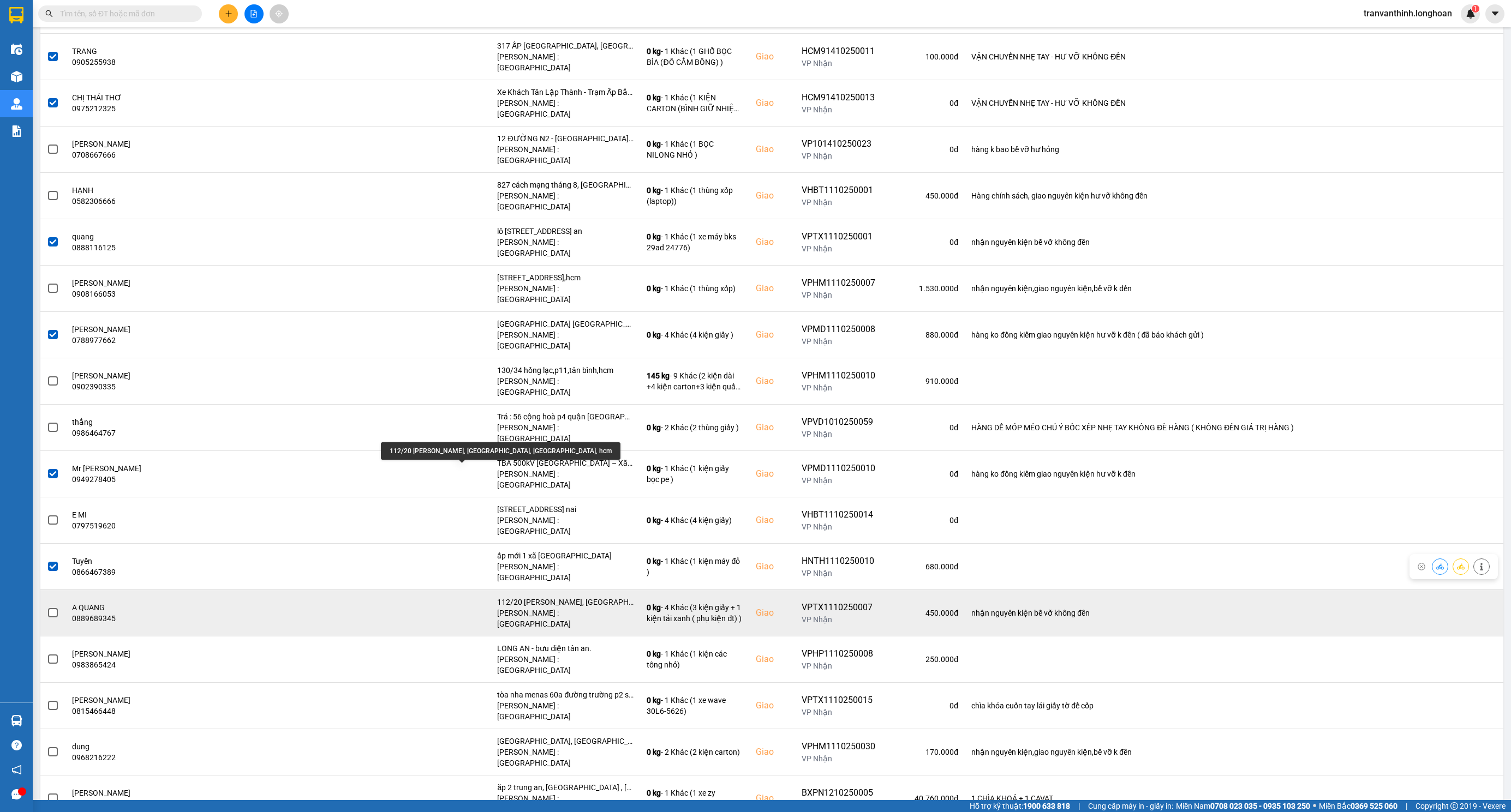
click at [497, 597] on div "112/20 phạm văn bạch, phường 15, tân bình, hcm" at bounding box center [565, 602] width 137 height 11
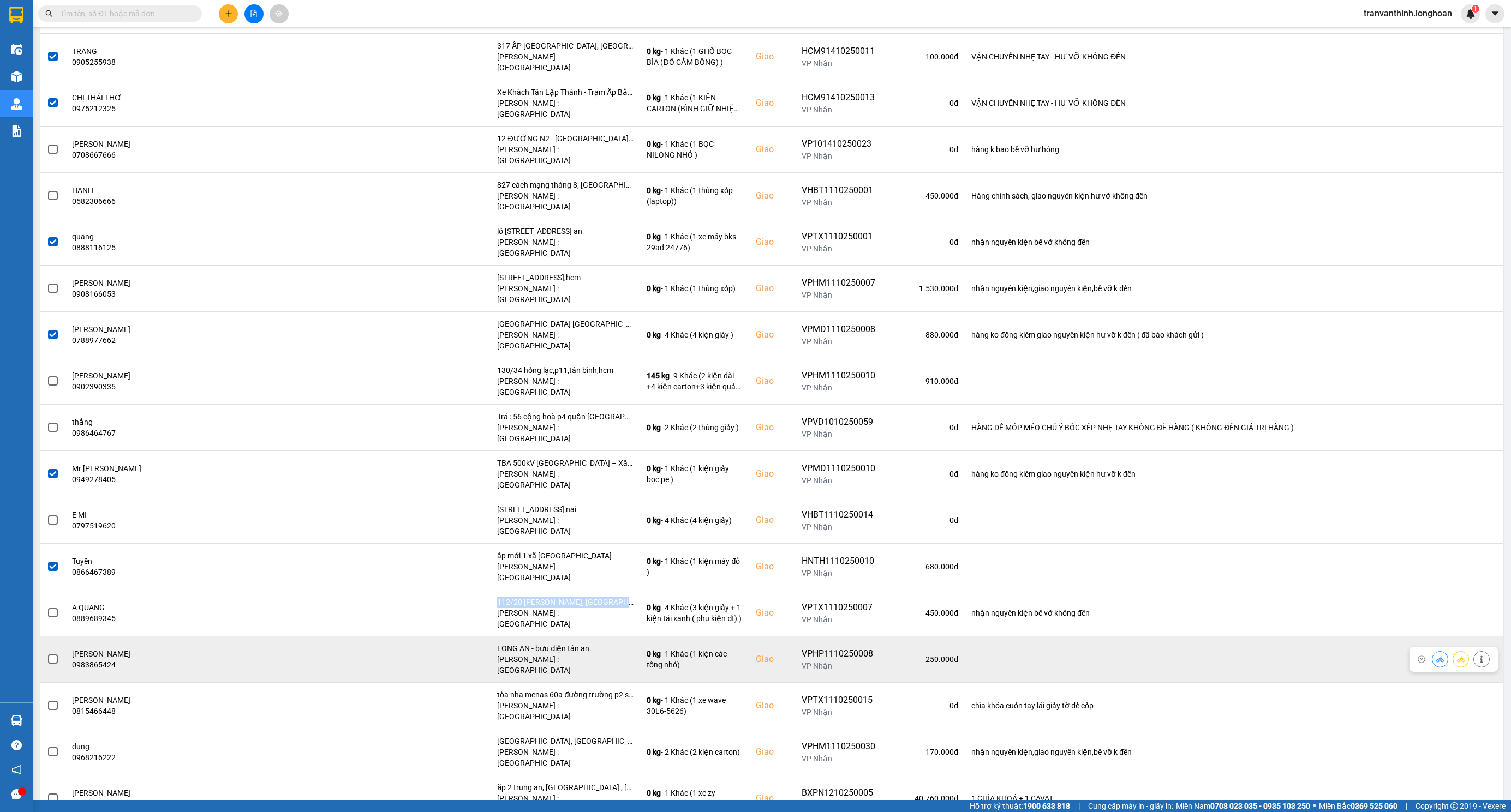
click at [53, 654] on span at bounding box center [53, 659] width 10 height 10
click at [47, 653] on input "checkbox" at bounding box center [47, 653] width 0 height 0
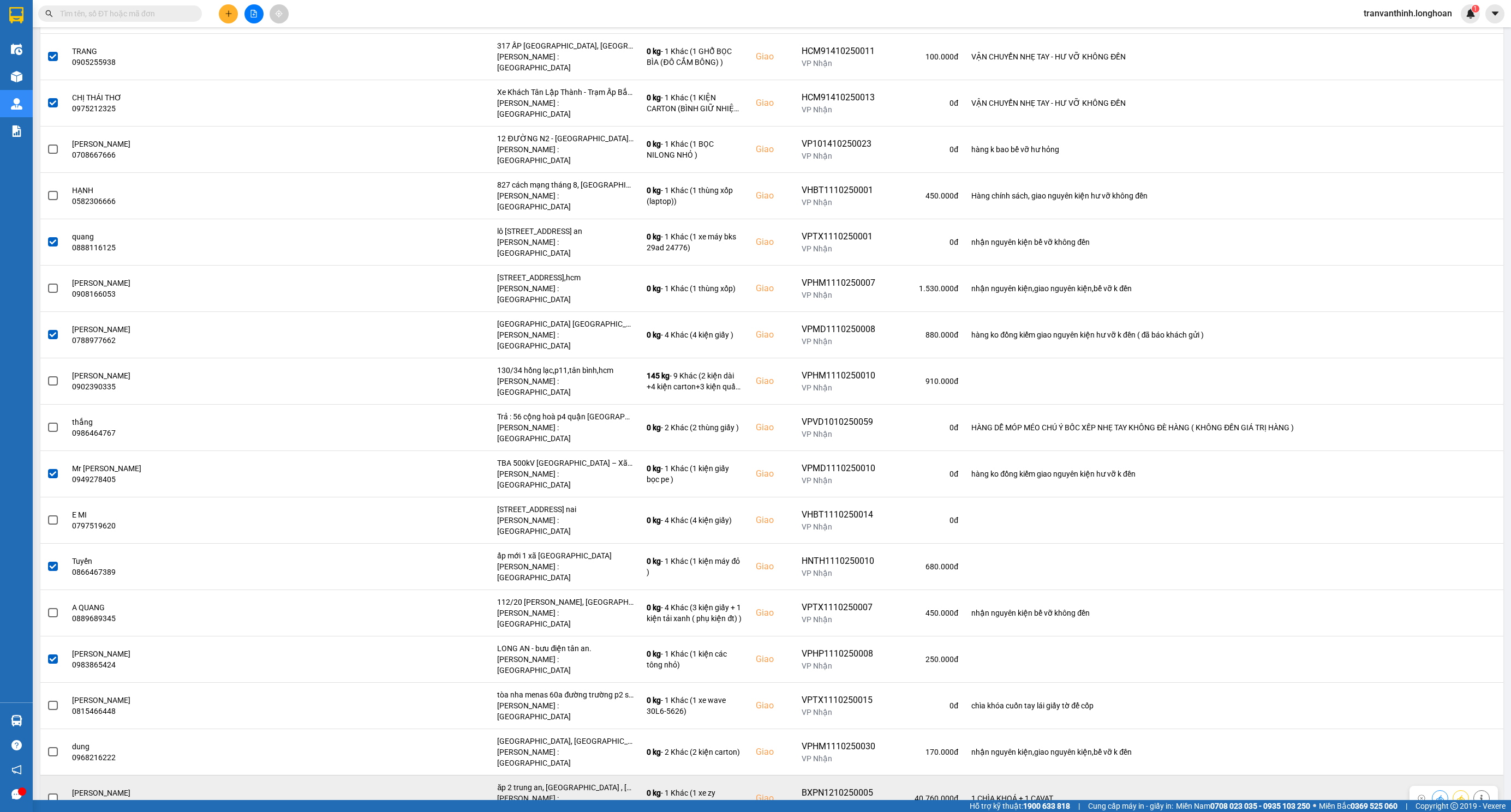
click at [53, 793] on span at bounding box center [53, 798] width 10 height 10
click at [47, 793] on input "checkbox" at bounding box center [47, 793] width 0 height 0
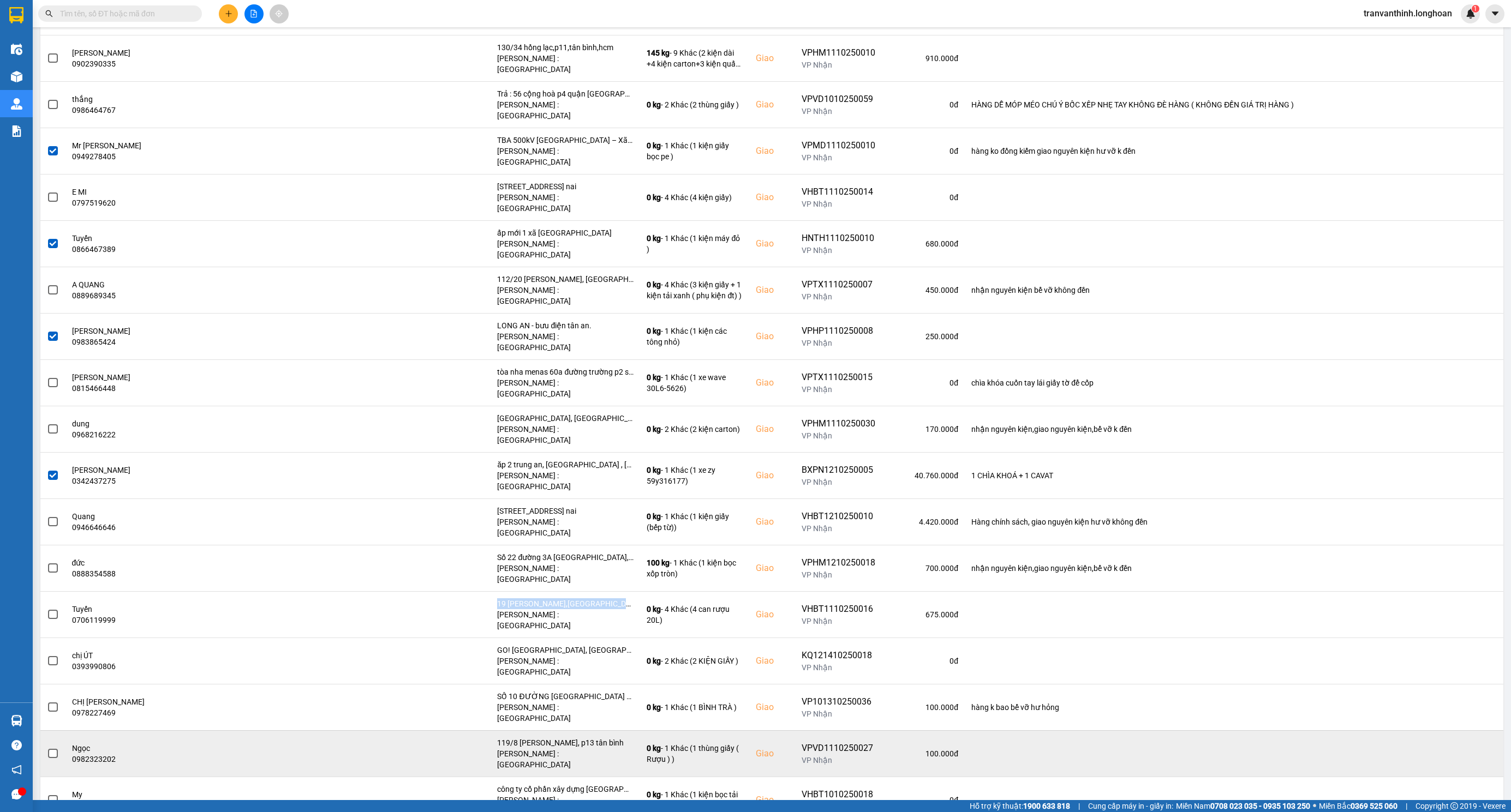
scroll to position [654, 0]
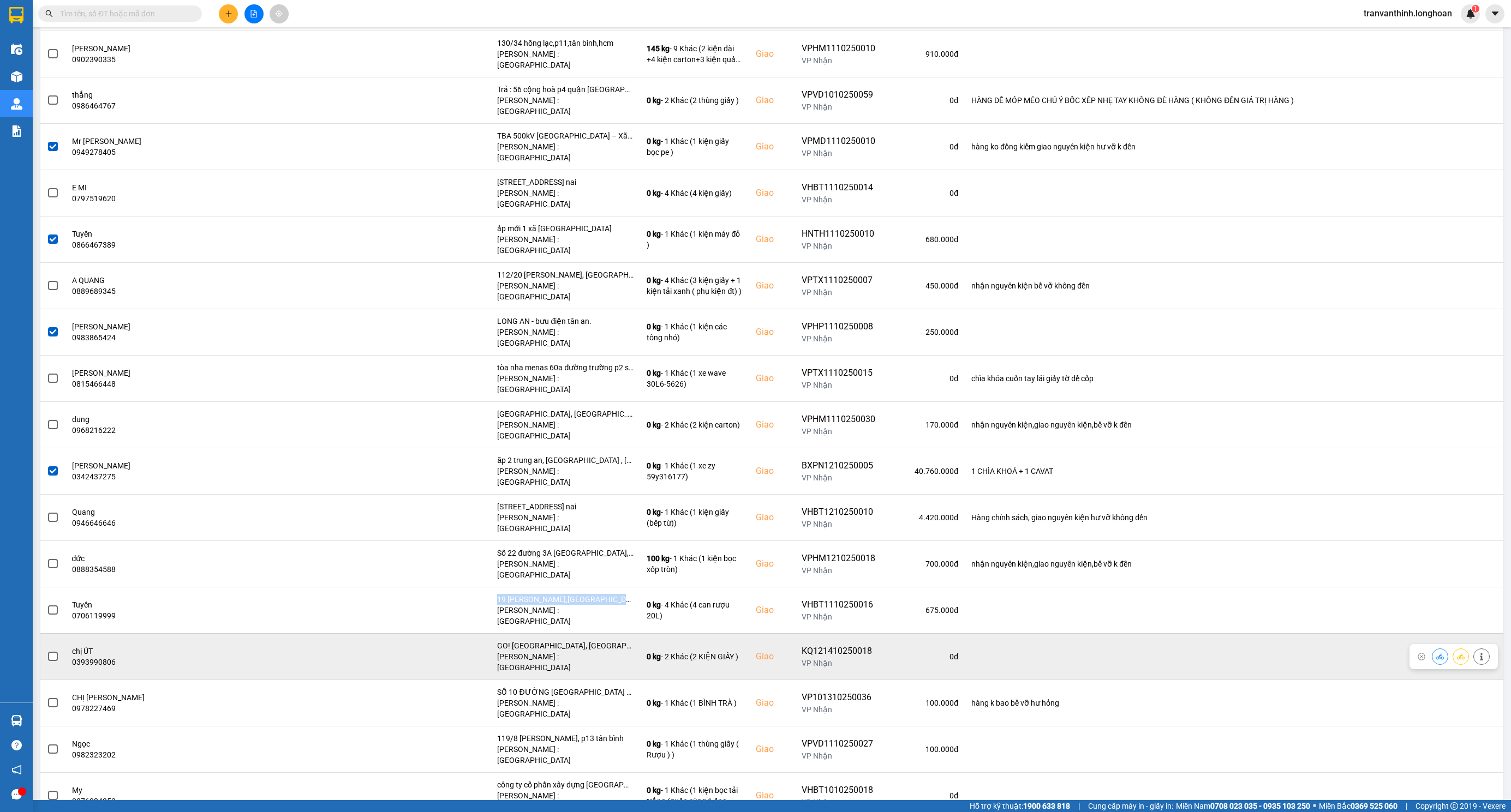
click at [49, 651] on span at bounding box center [53, 656] width 10 height 10
click at [47, 651] on input "checkbox" at bounding box center [47, 651] width 0 height 0
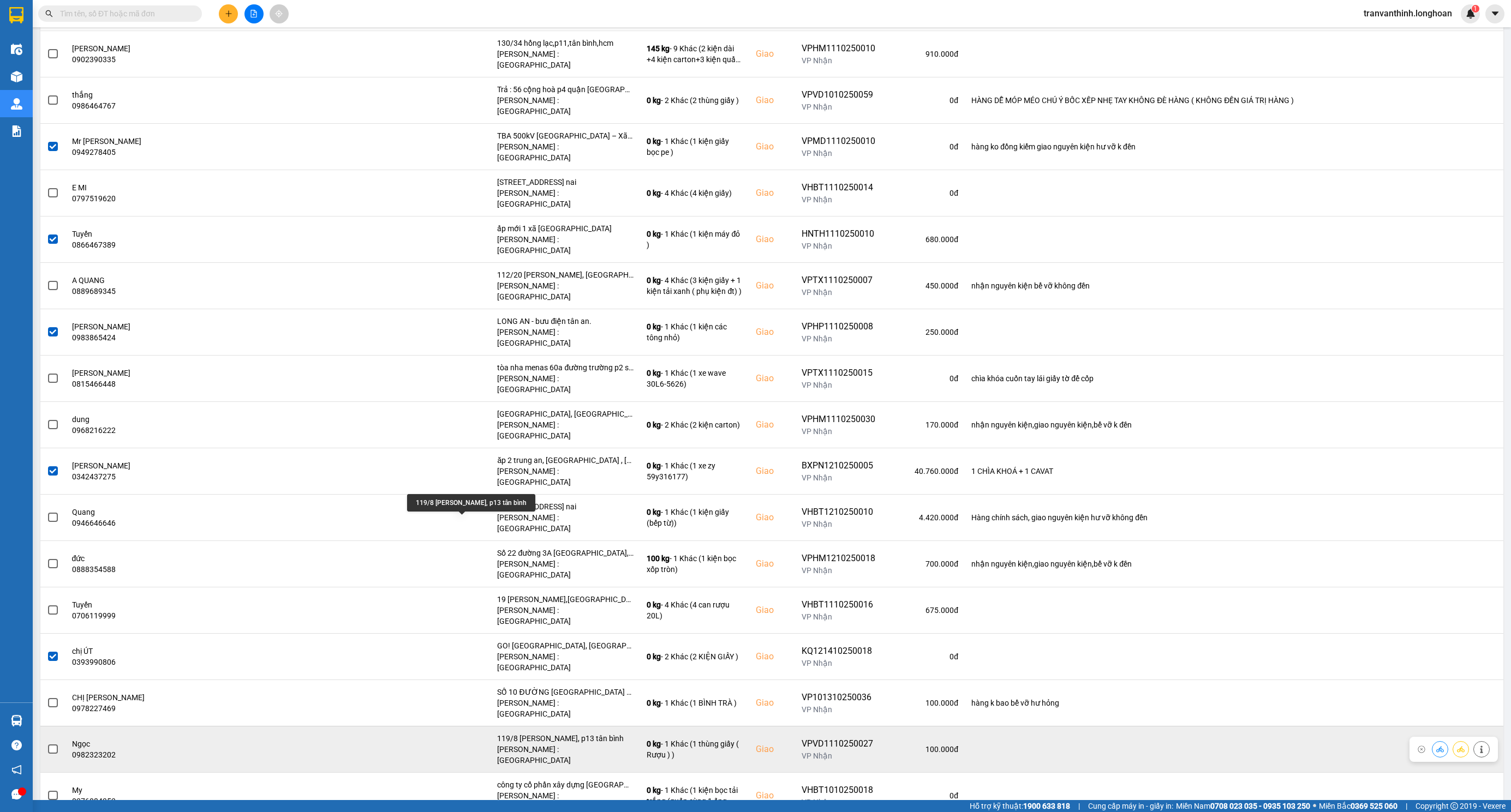
click at [497, 733] on div "119/8 trần văn dư, p13 tân bình" at bounding box center [565, 738] width 137 height 11
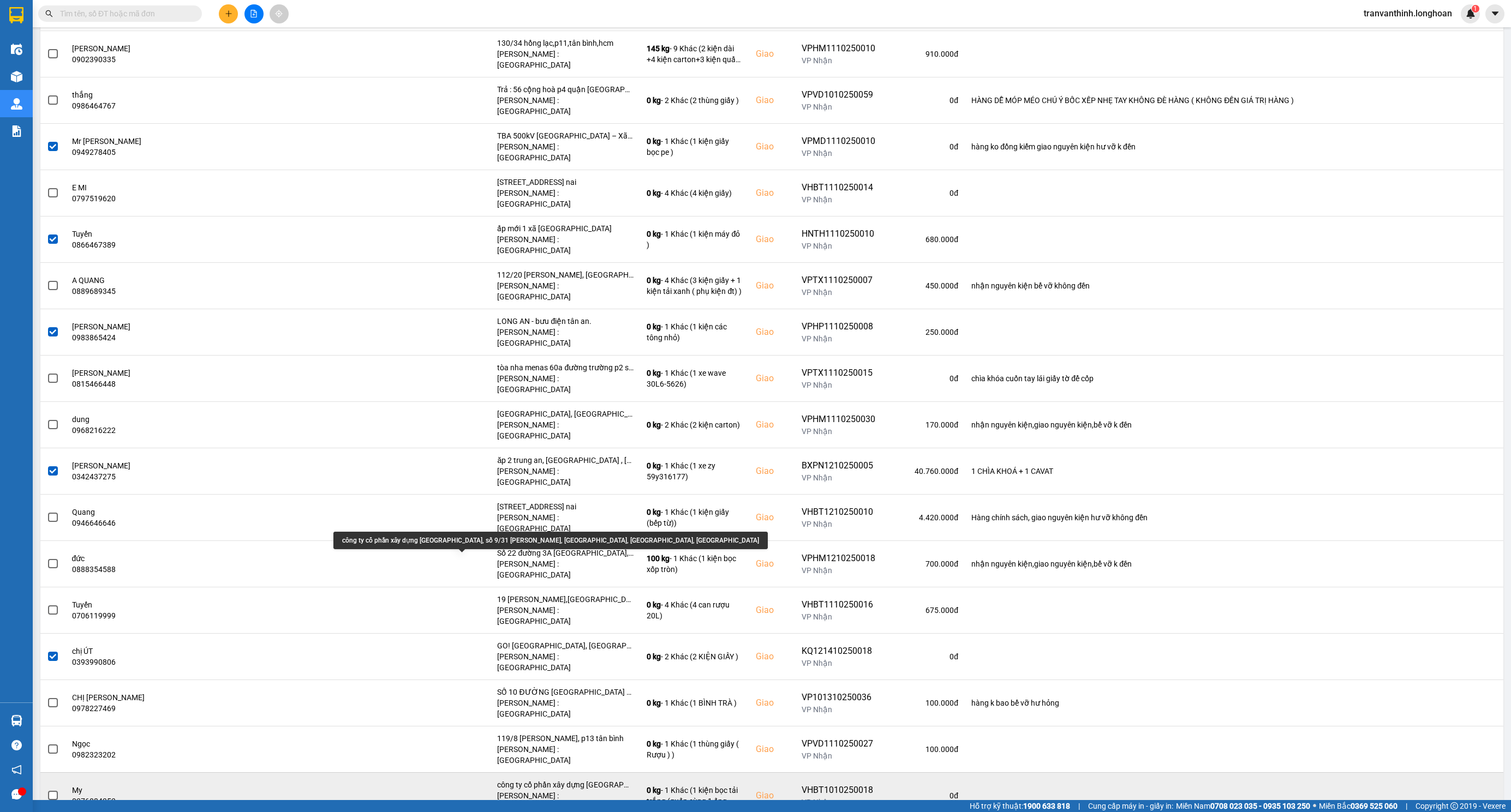
click at [497, 779] on div "công ty cổ phần xây dựng la giang, số 9/31 phạm văn hai, phường 1, tân bình, hcm" at bounding box center [565, 785] width 137 height 11
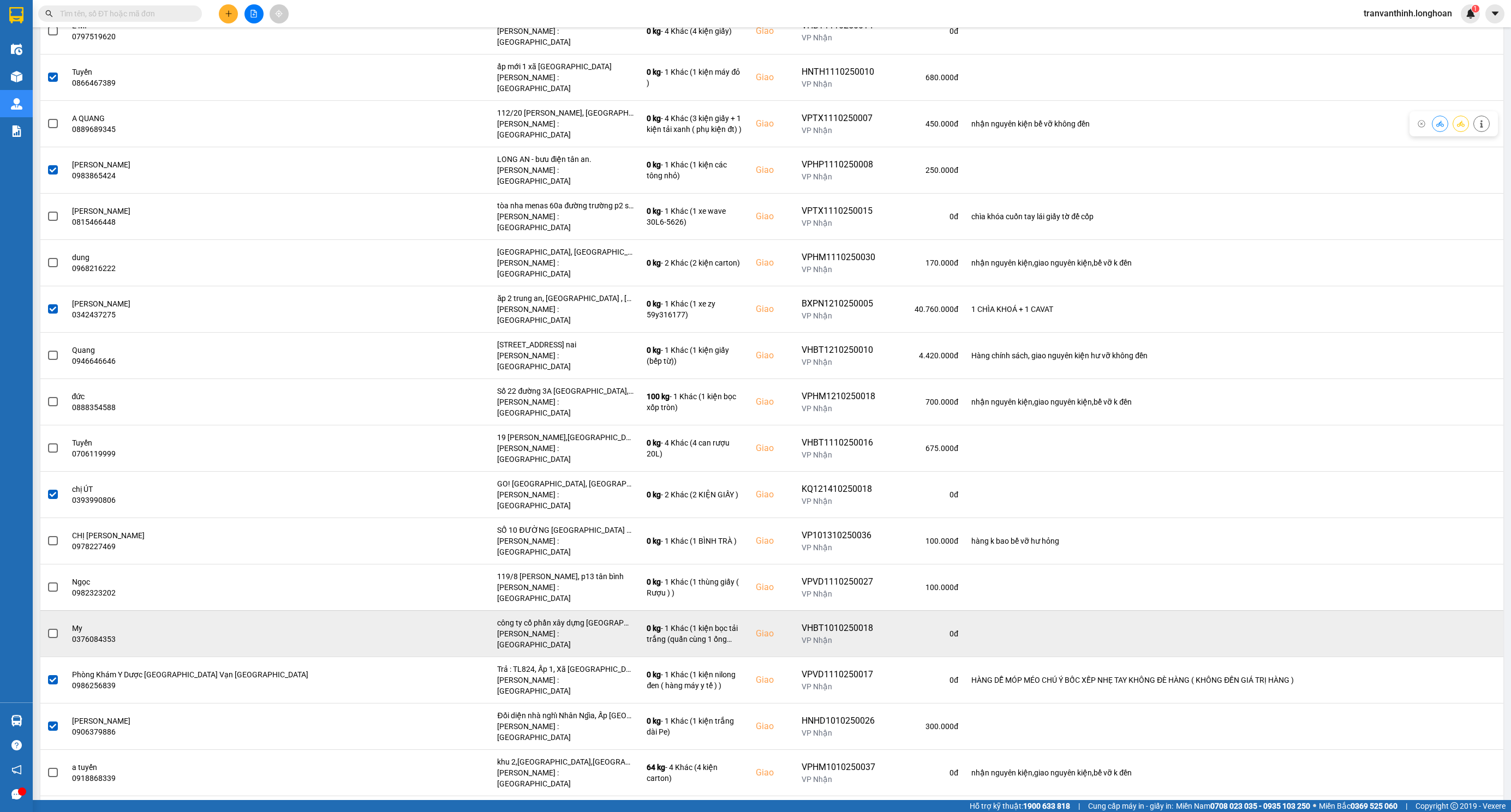
scroll to position [818, 0]
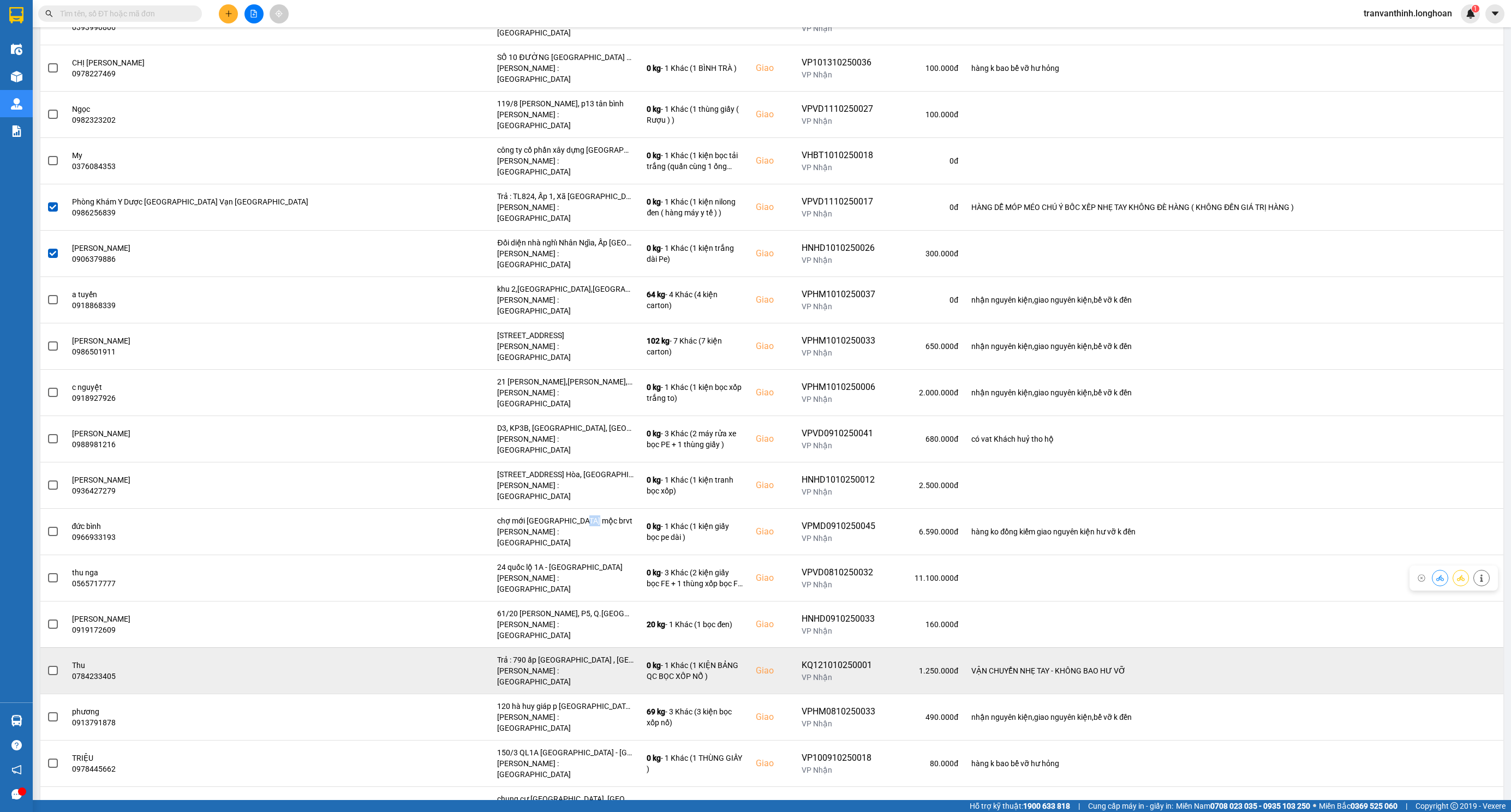
scroll to position [1391, 0]
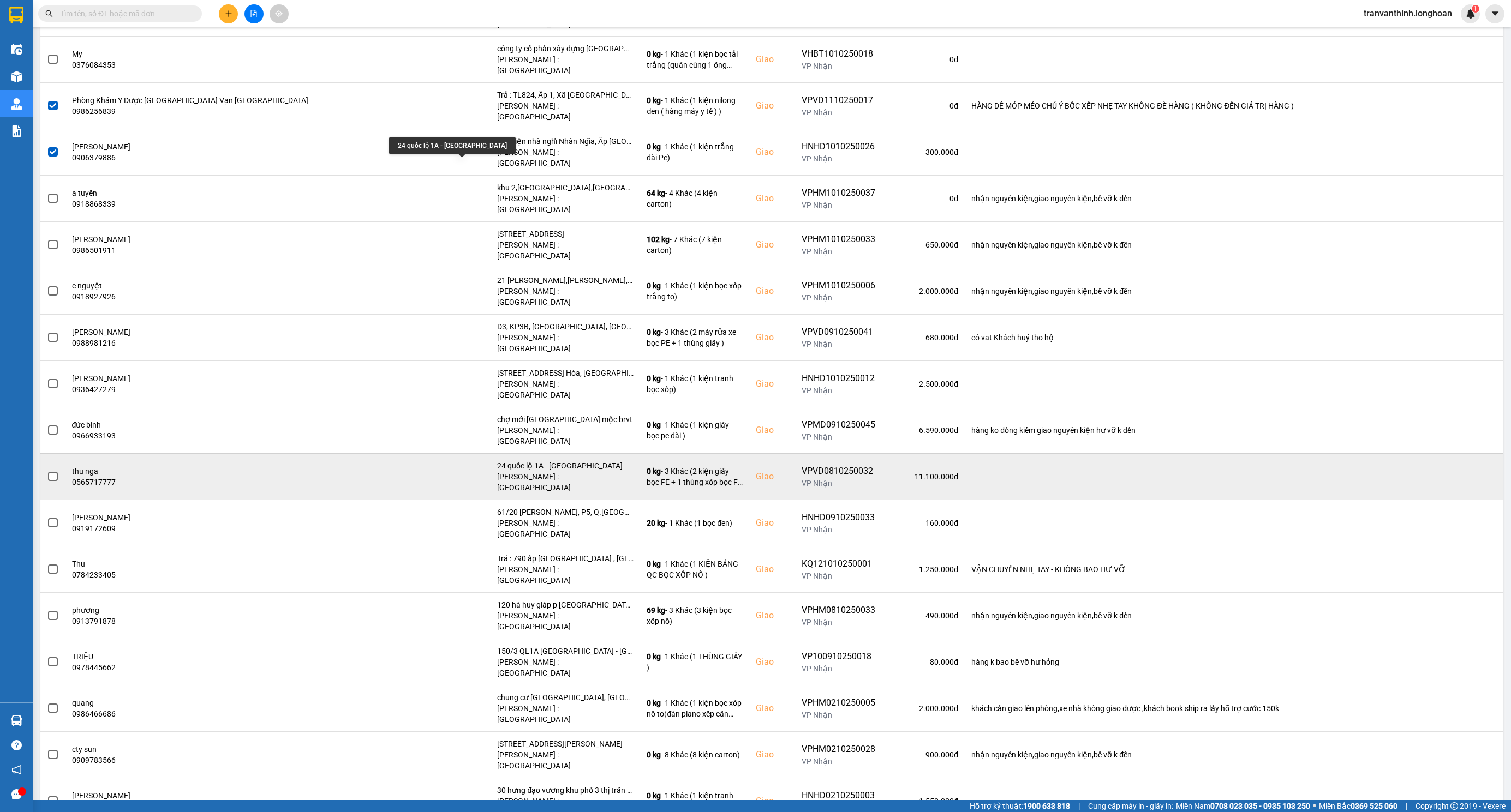
click at [497, 460] on div "24 quốc lộ 1A - phường trung an - tiền giang" at bounding box center [565, 466] width 137 height 11
click at [53, 472] on span at bounding box center [53, 476] width 10 height 10
click at [47, 471] on input "checkbox" at bounding box center [47, 471] width 0 height 0
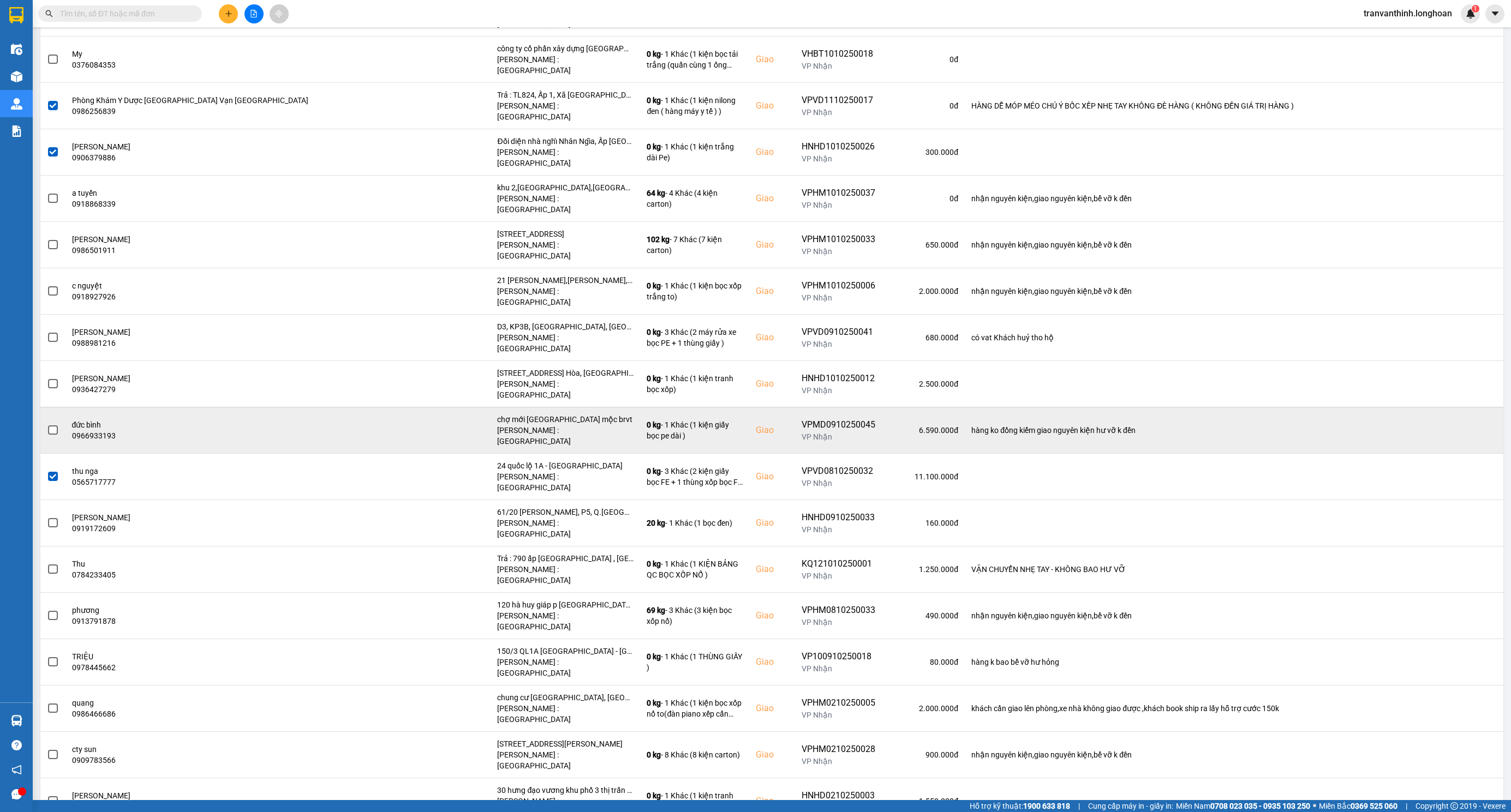
click at [802, 418] on div "VPMD0910250045" at bounding box center [838, 425] width 74 height 13
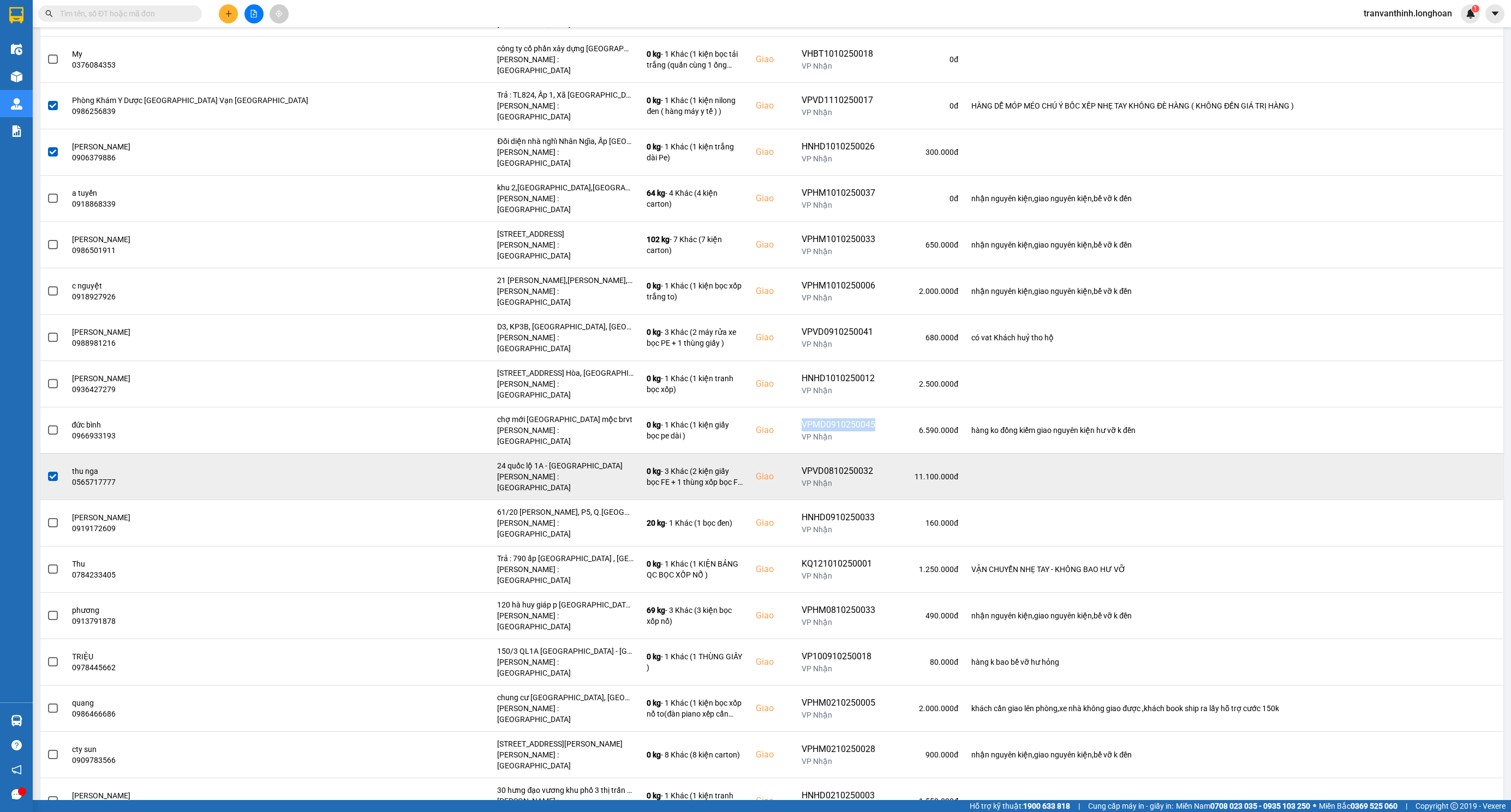
copy div "VPMD0910250045"
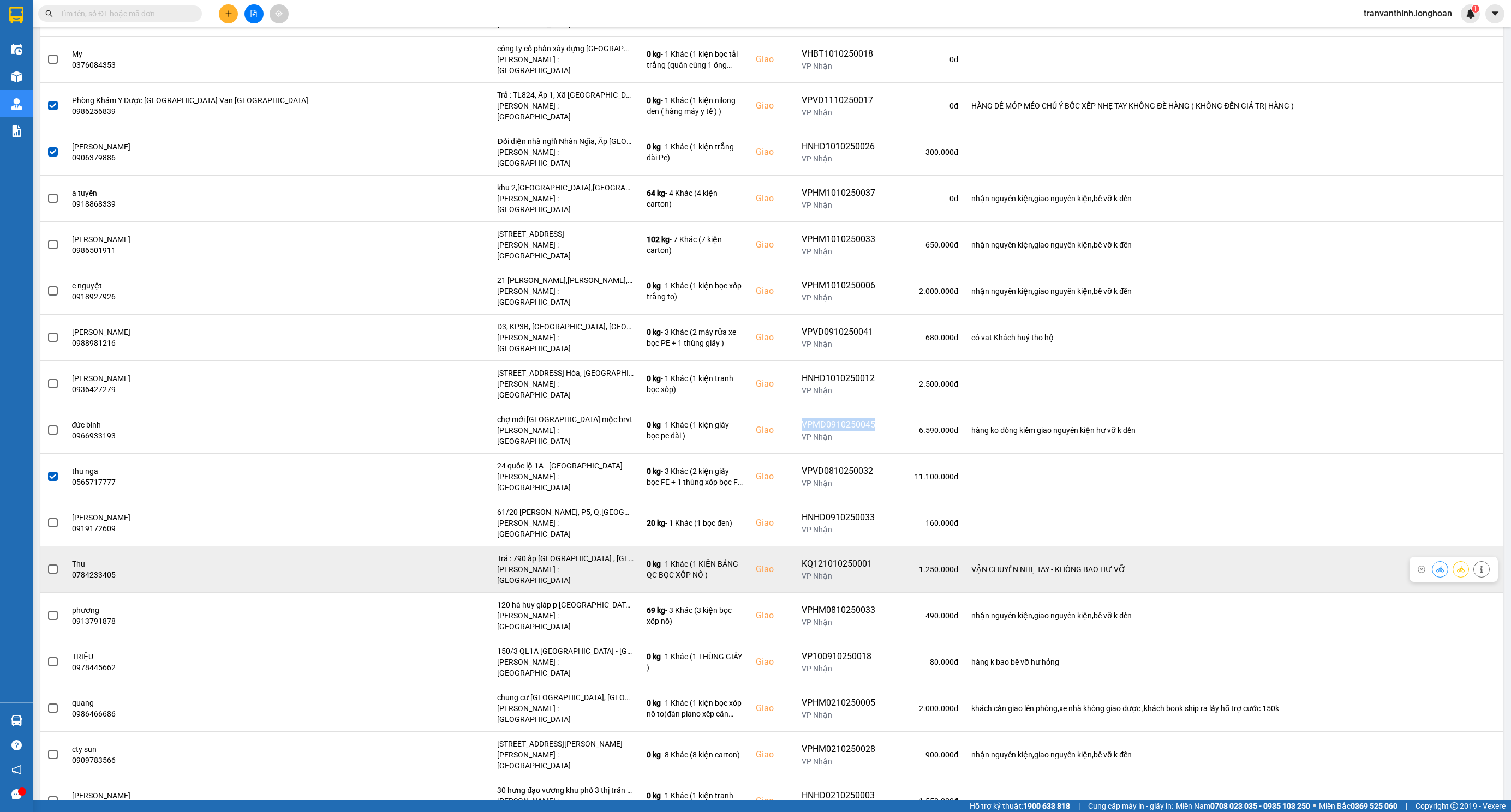
click at [49, 564] on span at bounding box center [53, 569] width 10 height 10
click at [47, 564] on input "checkbox" at bounding box center [47, 564] width 0 height 0
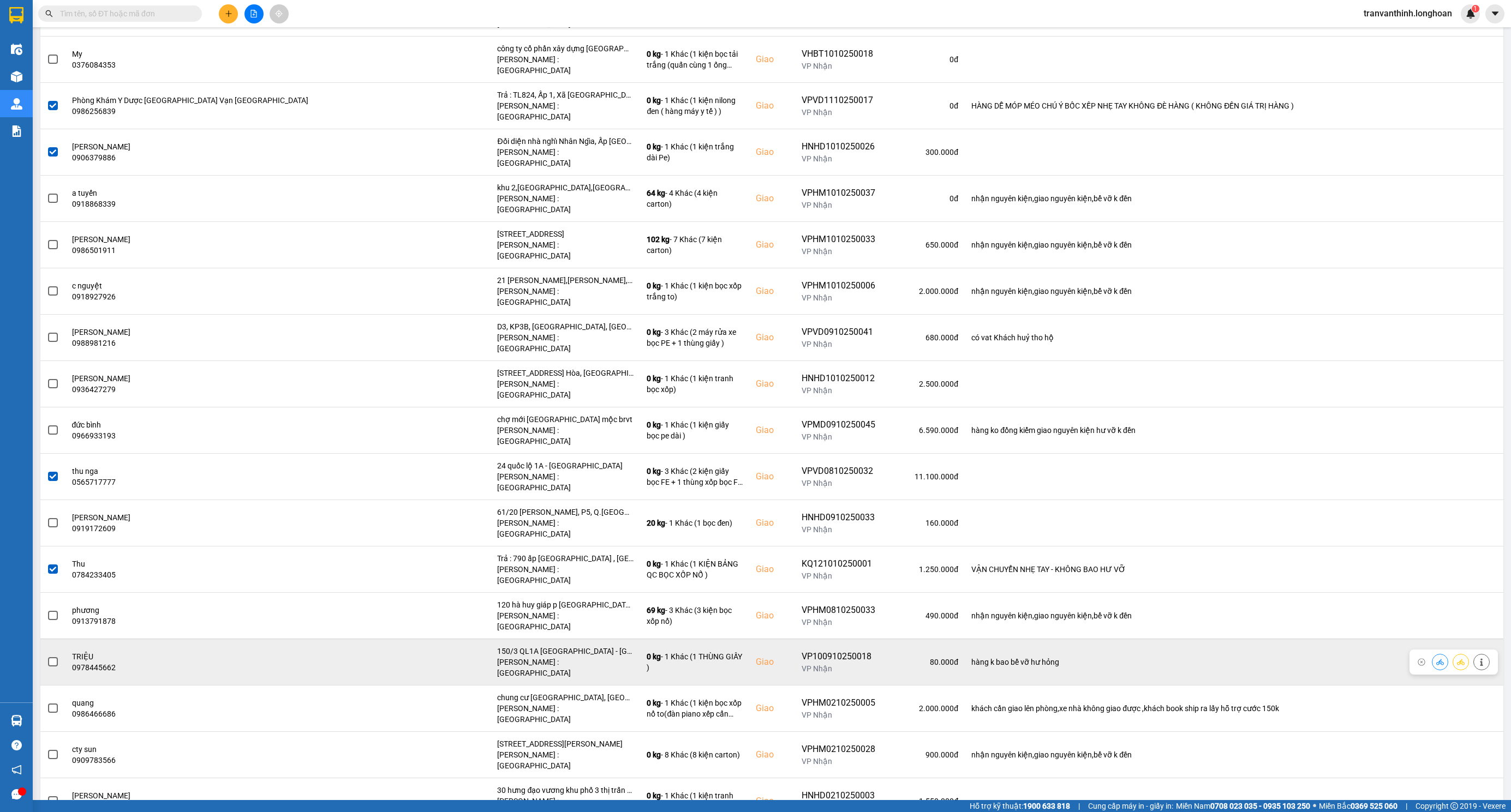
click at [49, 657] on span at bounding box center [53, 661] width 10 height 10
click at [47, 656] on input "checkbox" at bounding box center [47, 656] width 0 height 0
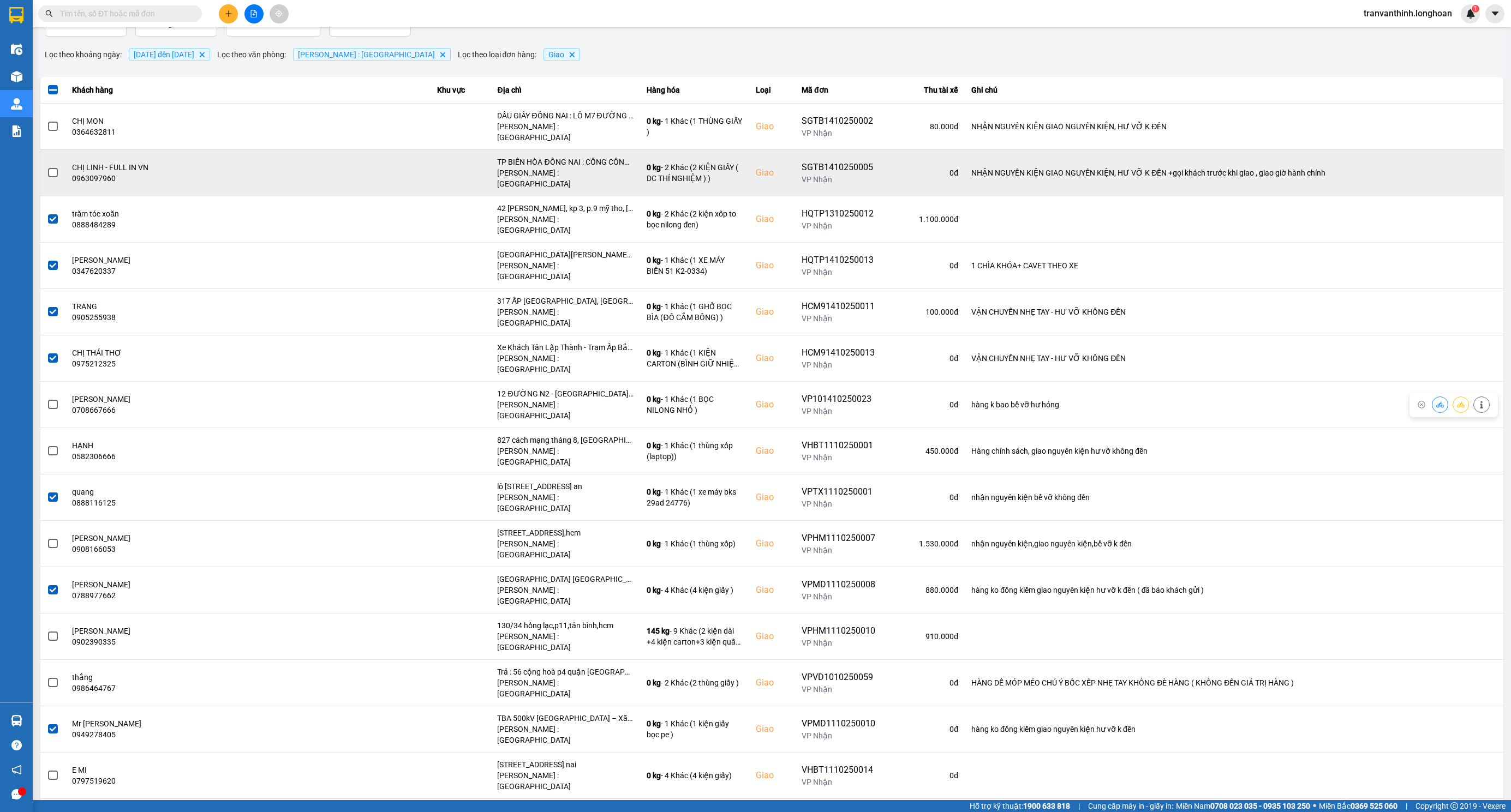
scroll to position [0, 0]
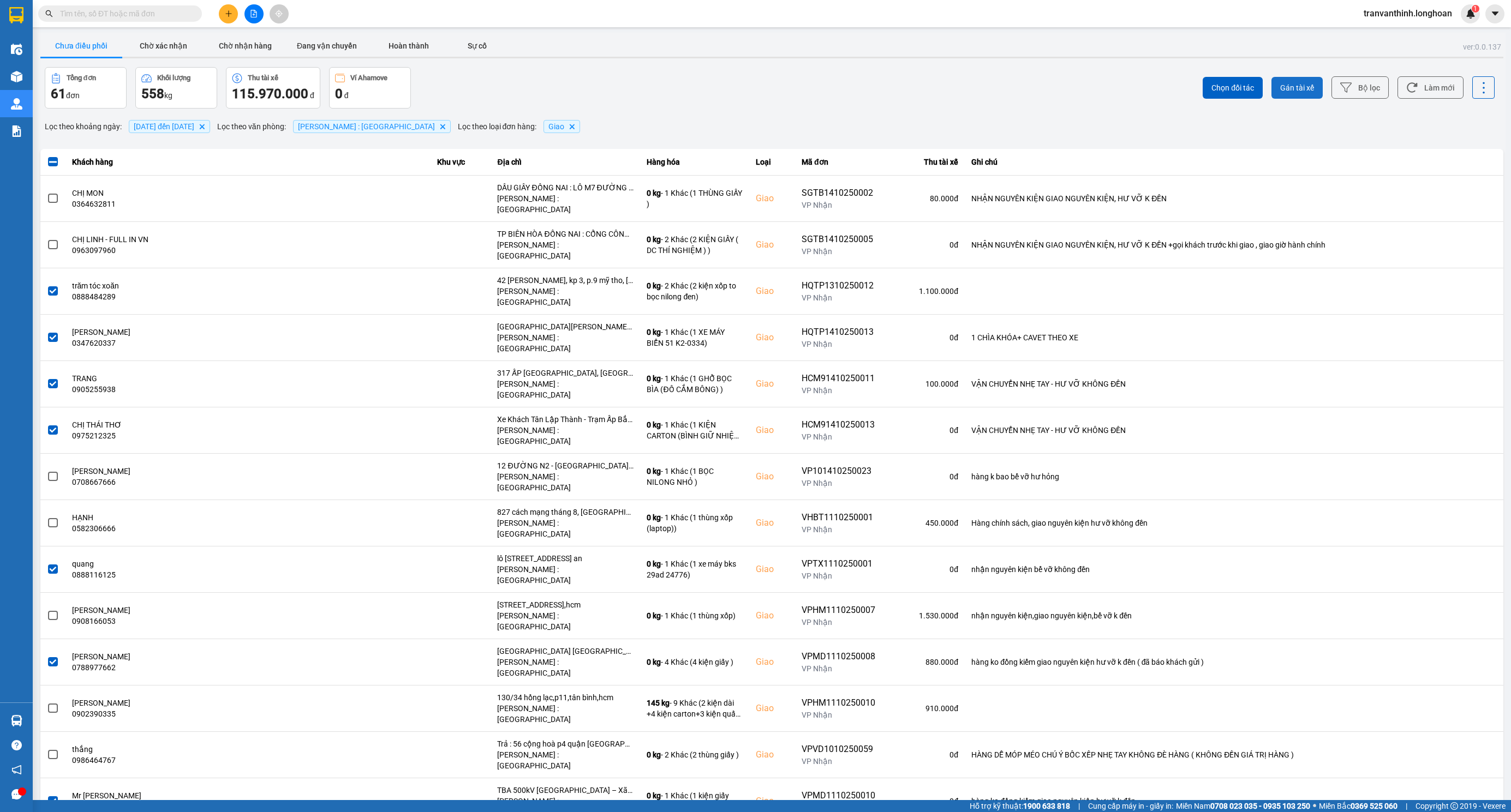
click at [1278, 81] on button "Gán tài xế" at bounding box center [1296, 87] width 51 height 22
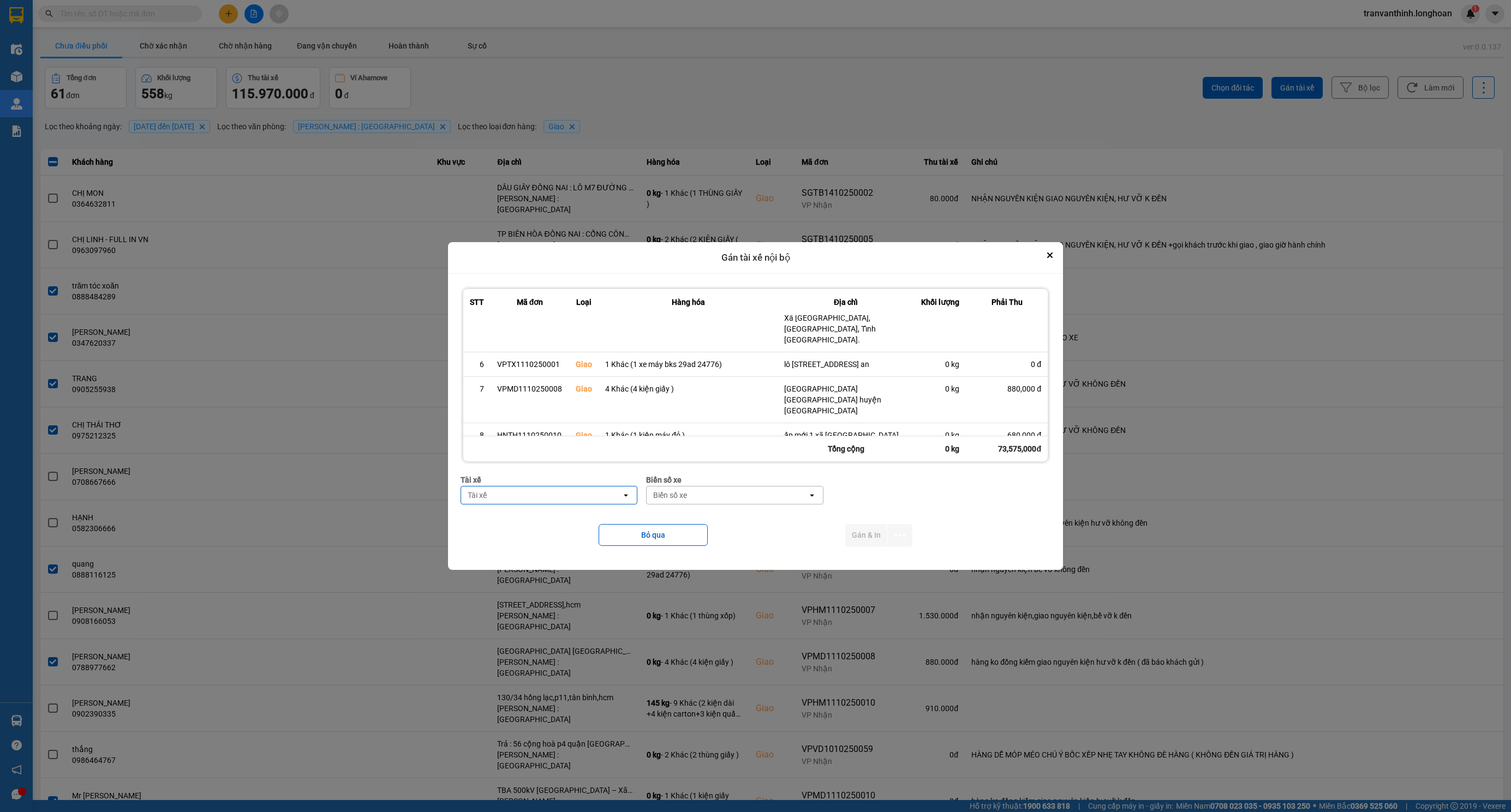
scroll to position [555, 0]
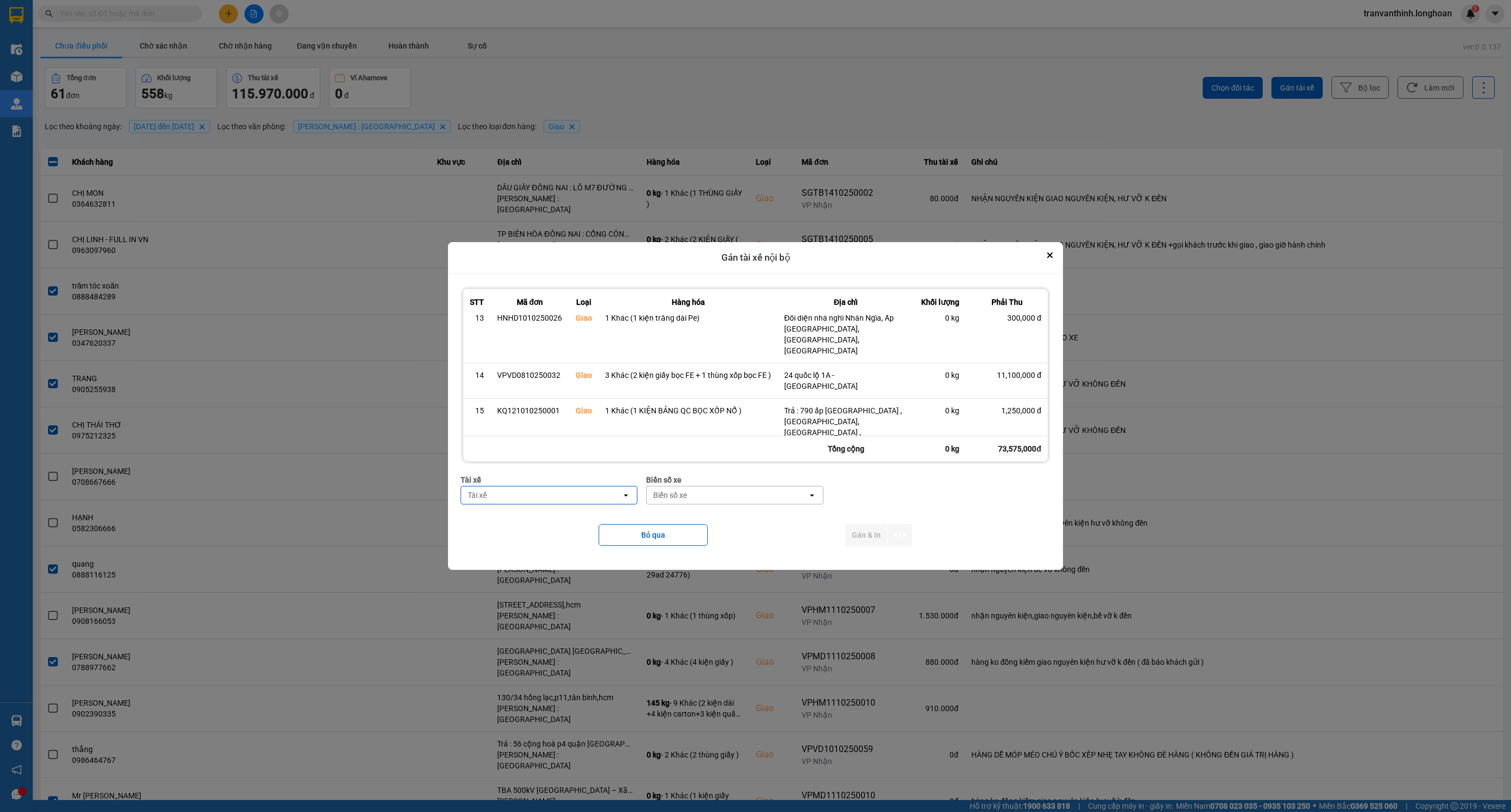
click at [535, 496] on div "Tài xế" at bounding box center [541, 495] width 161 height 17
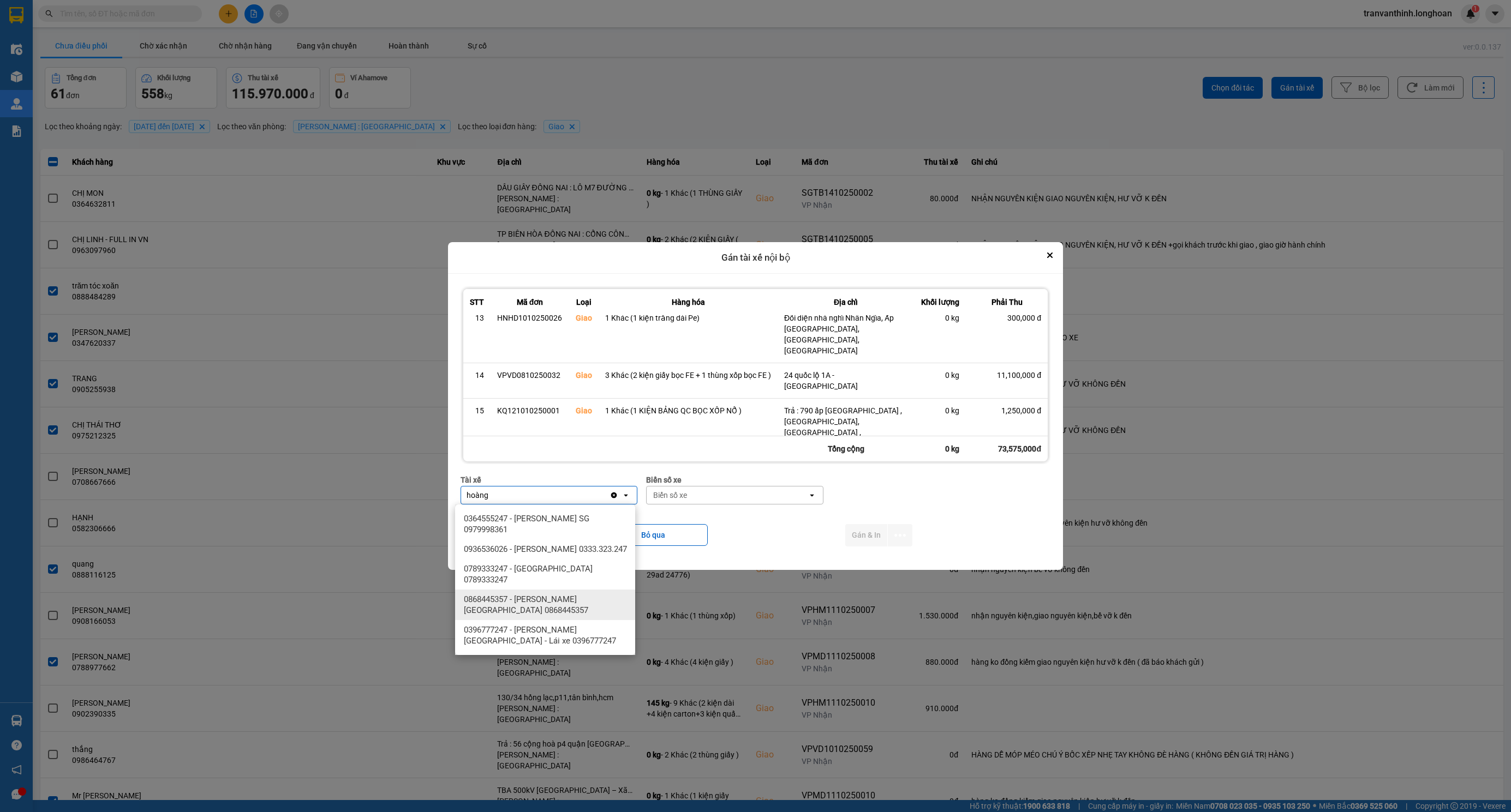
type input "hoàng"
click at [559, 597] on span "0868445357 - Đỗ Minh Hoàng Sài Gòn 0868445357" at bounding box center [547, 605] width 167 height 22
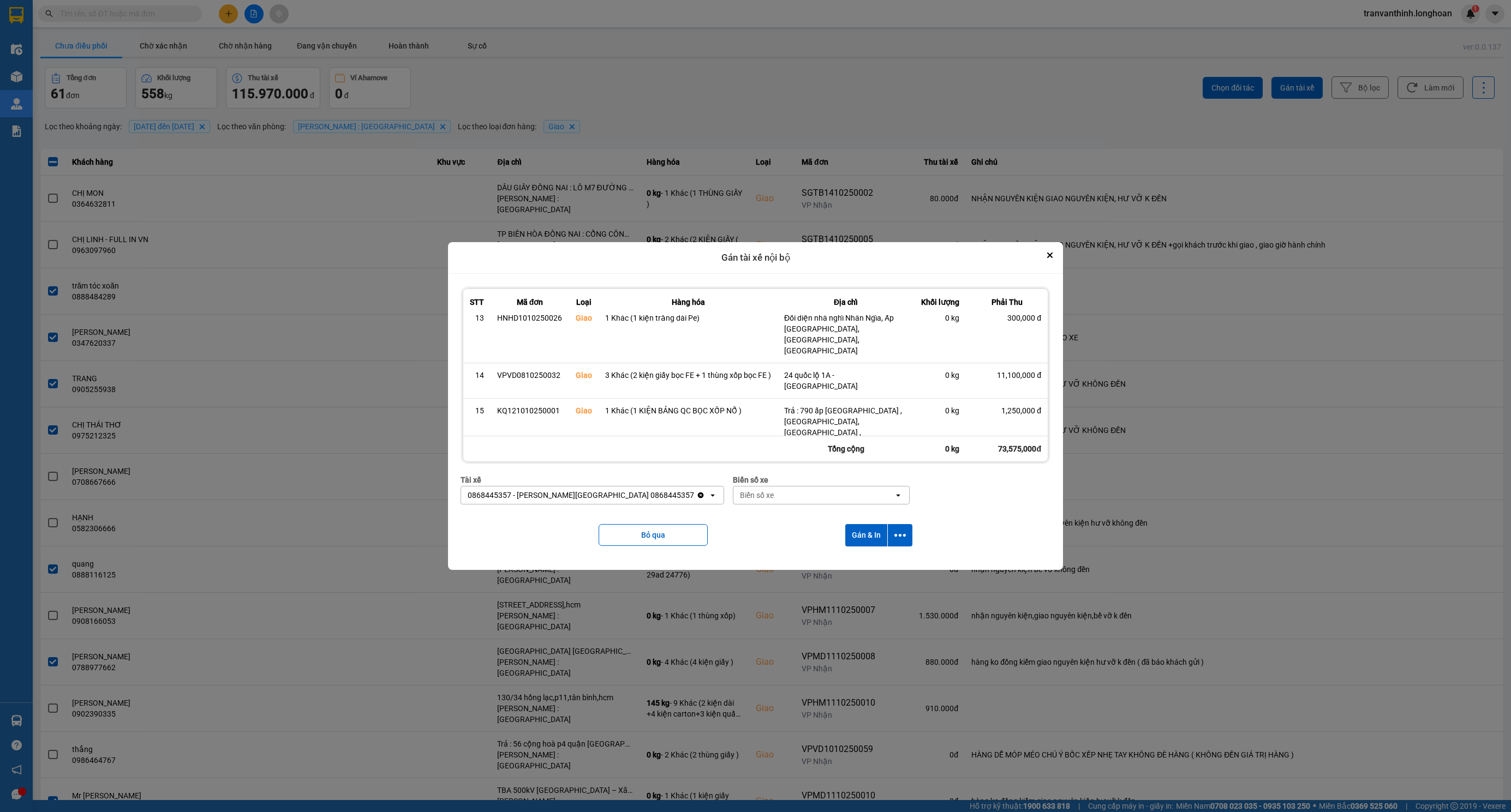
click at [740, 496] on div "Biển số xe" at bounding box center [756, 495] width 34 height 11
type input "2"
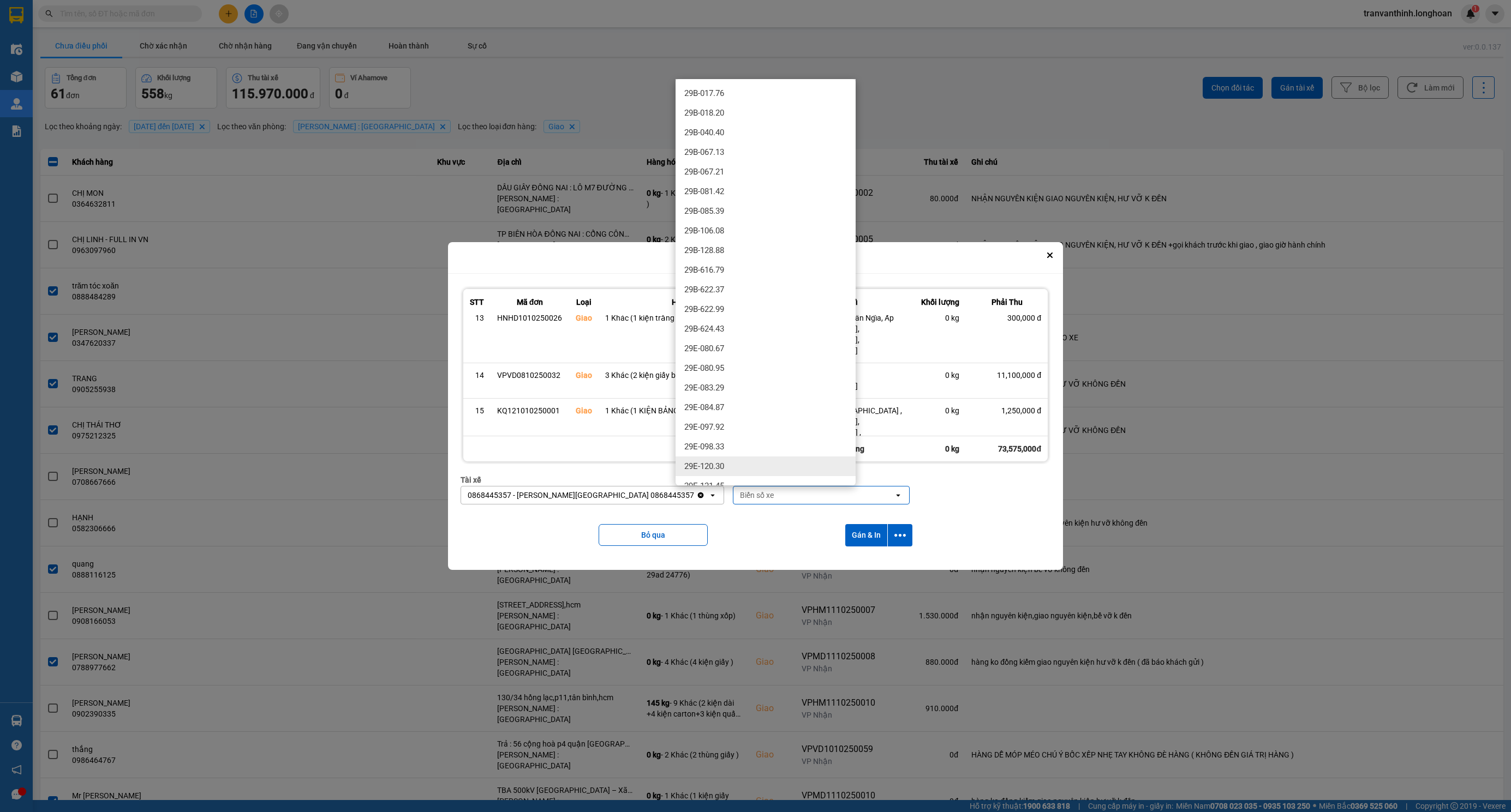
click at [740, 494] on div "Biển số xe" at bounding box center [756, 495] width 34 height 11
click at [772, 555] on div "Bỏ qua Gán & In" at bounding box center [755, 535] width 590 height 44
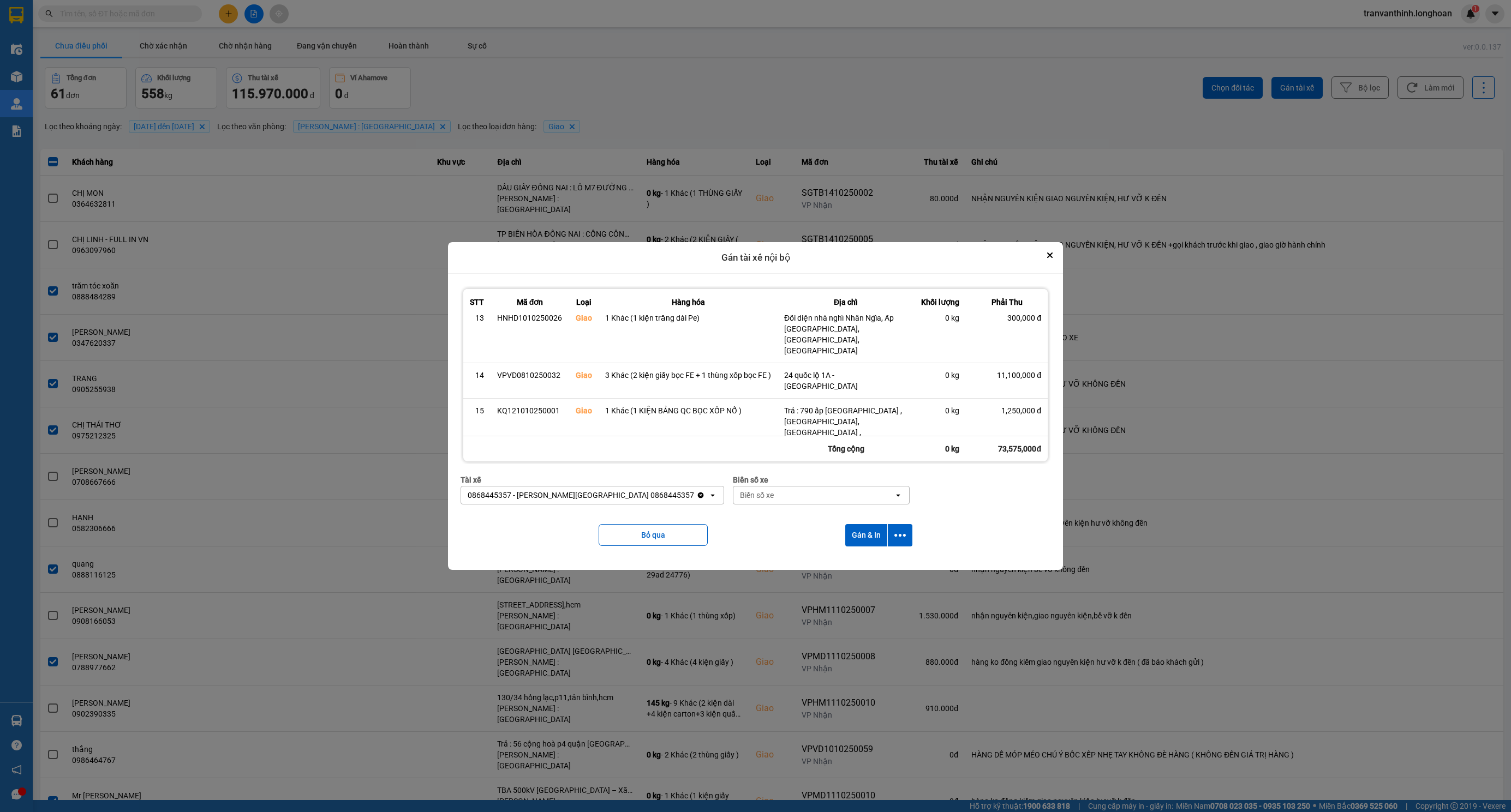
click at [790, 499] on div "Biển số xe" at bounding box center [813, 495] width 161 height 17
click at [949, 485] on div "Tài xế 0868445357 - Đỗ Minh Hoàng Sài Gòn 0868445357 Clear value open Biển số x…" at bounding box center [755, 493] width 590 height 39
click at [747, 495] on div "Biển số xe" at bounding box center [813, 495] width 161 height 17
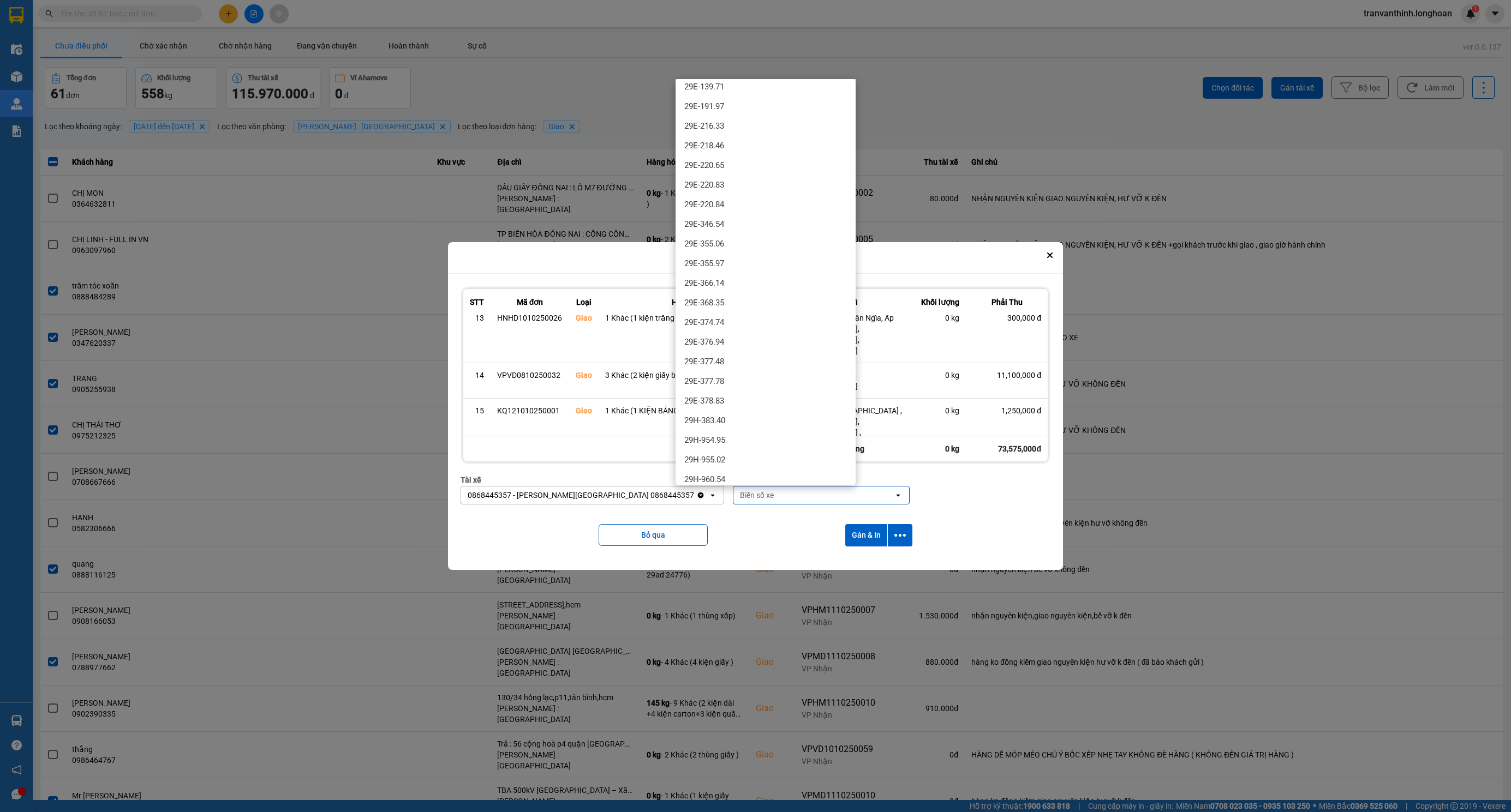
scroll to position [0, 0]
click at [736, 498] on div "Biển số xe" at bounding box center [813, 495] width 161 height 17
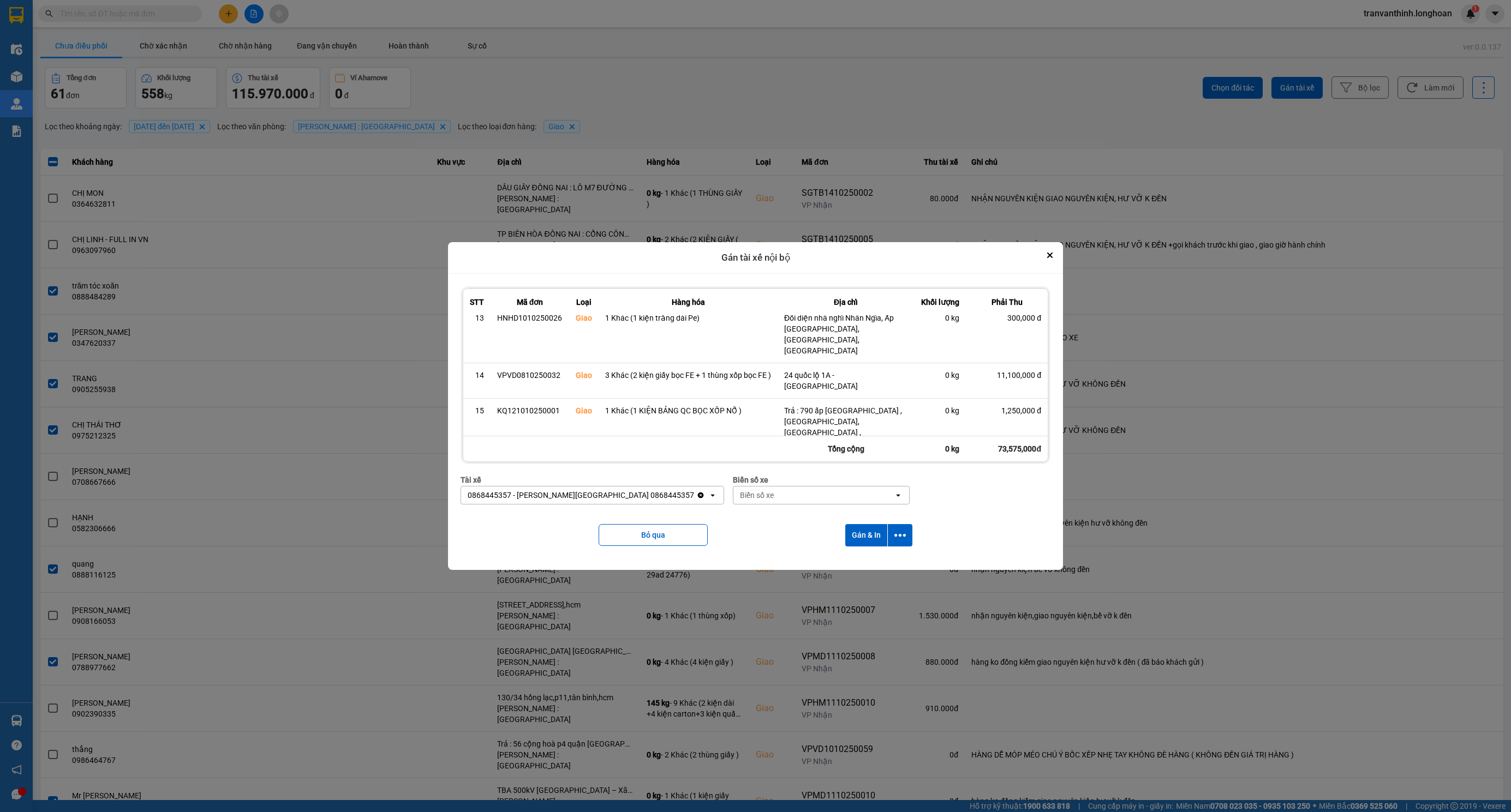
click at [734, 496] on div "Biển số xe" at bounding box center [813, 495] width 161 height 17
click at [740, 494] on div "Biển số xe" at bounding box center [756, 495] width 34 height 11
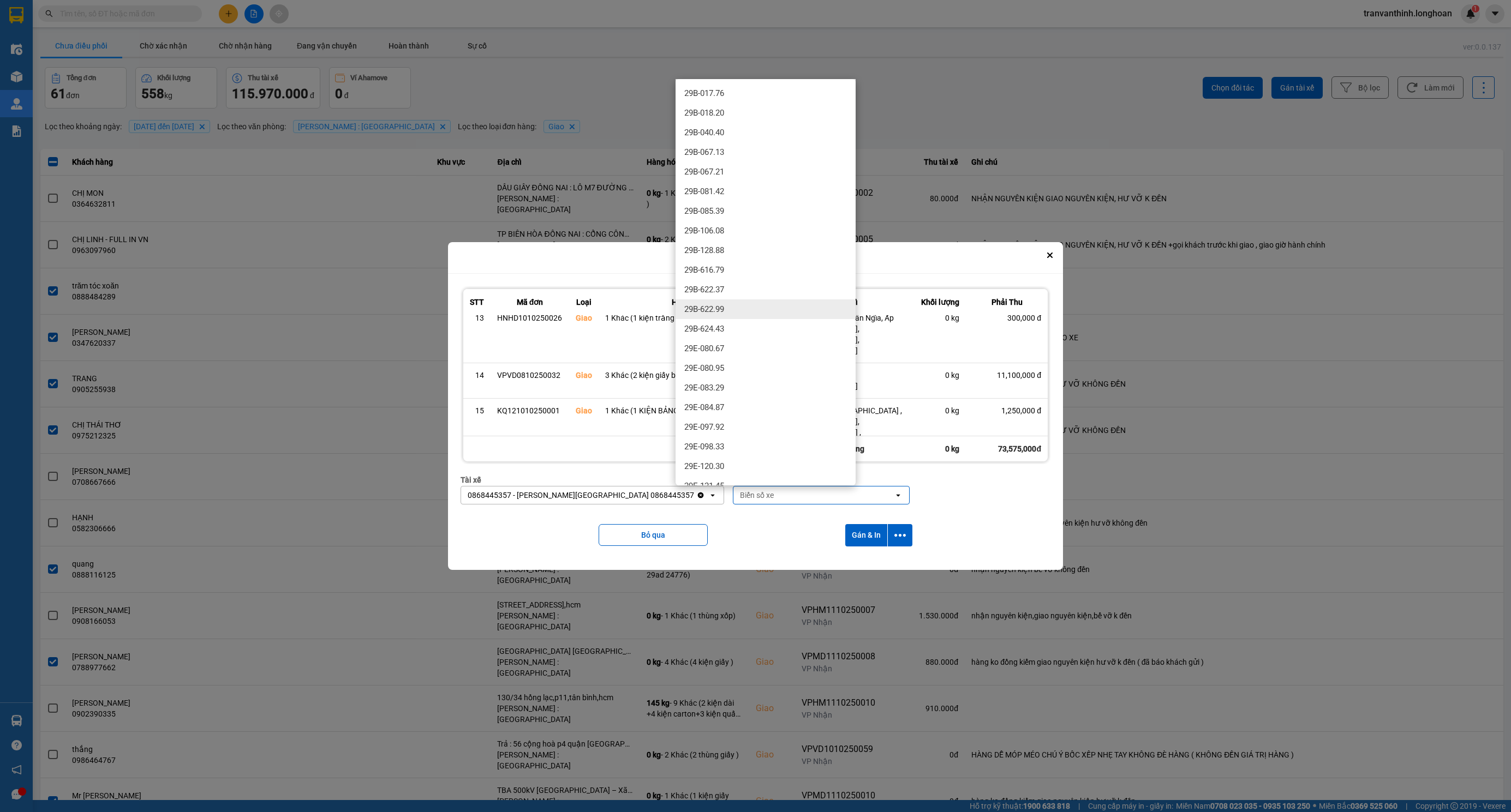
click at [755, 545] on div "Bỏ qua Gán & In" at bounding box center [755, 535] width 590 height 44
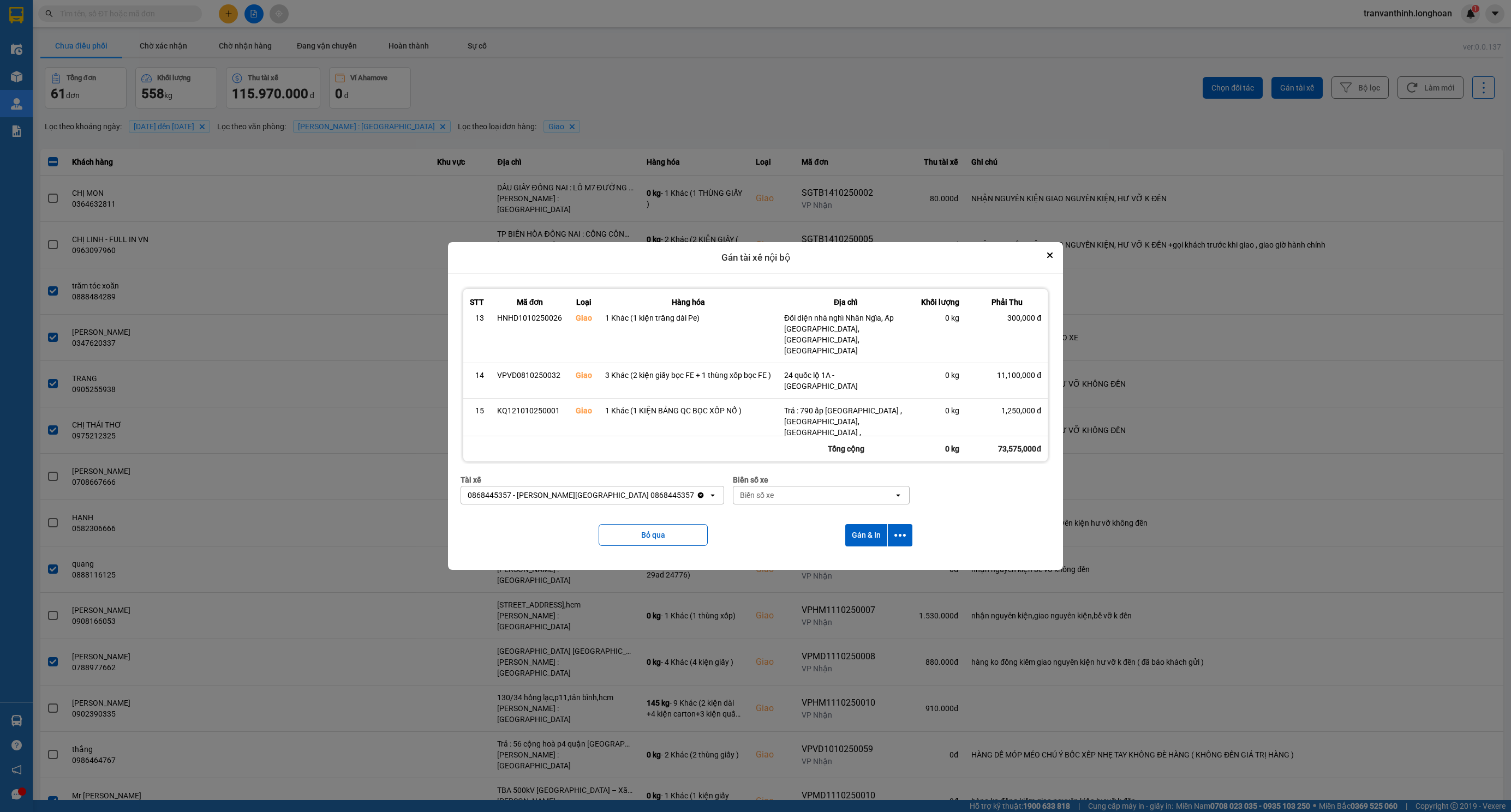
click at [733, 498] on div "Biển số xe" at bounding box center [813, 495] width 161 height 17
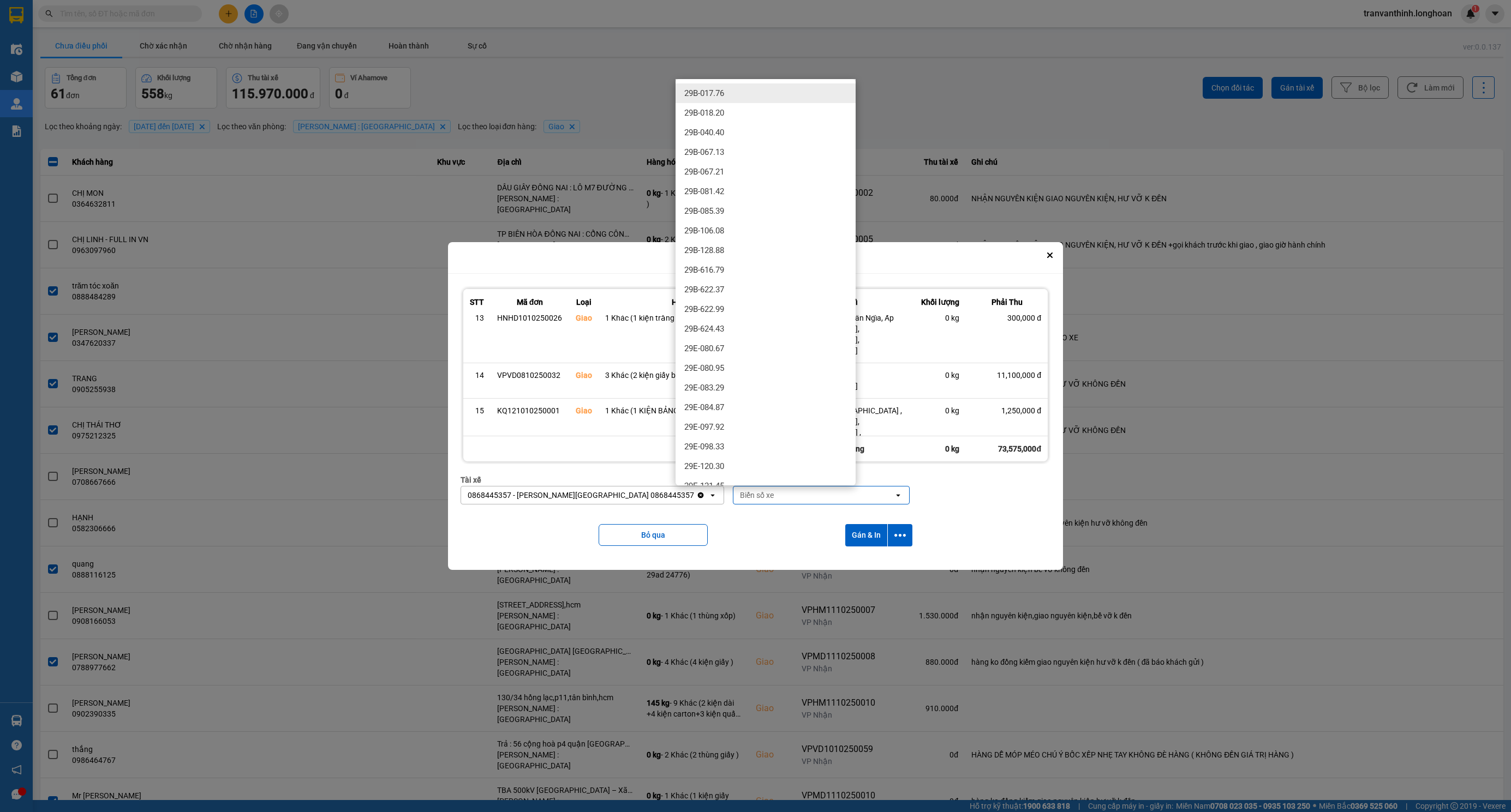
click at [790, 586] on div at bounding box center [755, 406] width 1511 height 812
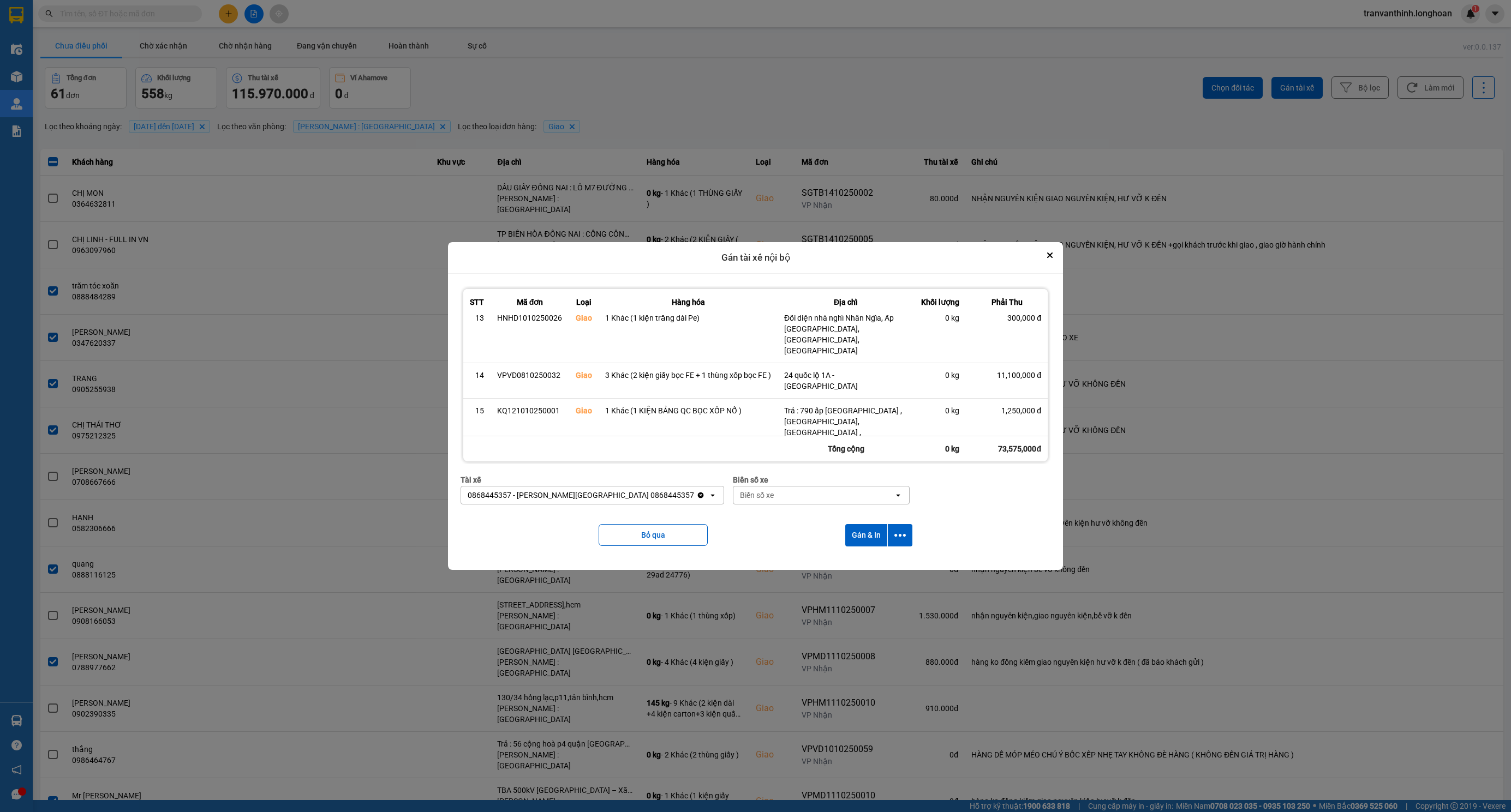
click at [760, 501] on div "Biển số xe" at bounding box center [813, 495] width 161 height 17
type input "5506"
click at [721, 516] on span "29E-355.06" at bounding box center [705, 518] width 40 height 11
click at [862, 534] on button "Gán & In" at bounding box center [866, 536] width 42 height 23
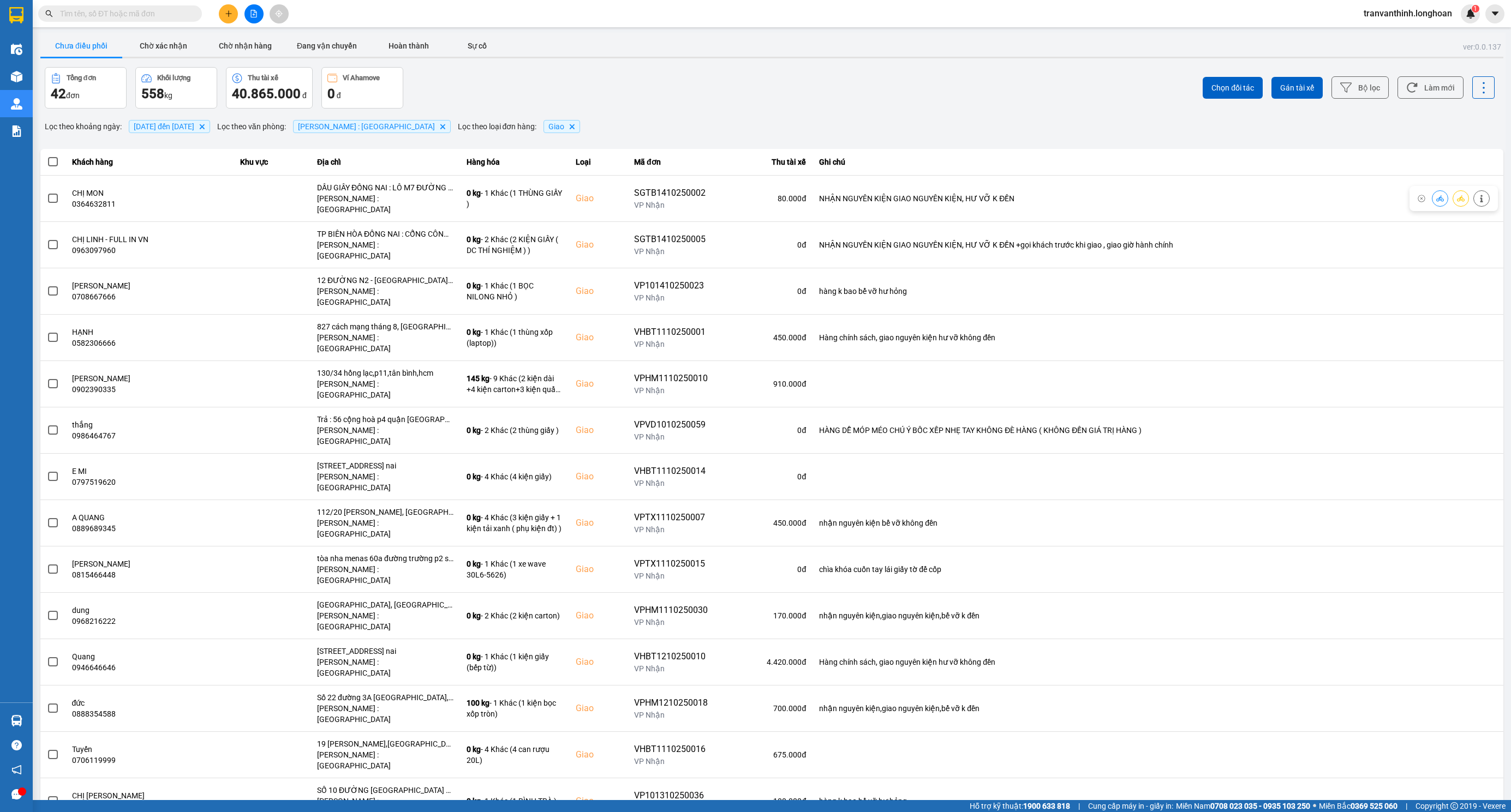
click at [661, 77] on div "Tổng đơn 42 đơn Khối lượng 558 kg Thu tài xế 40.865.000 đ Ví Ahamove 0 đ" at bounding box center [407, 88] width 725 height 41
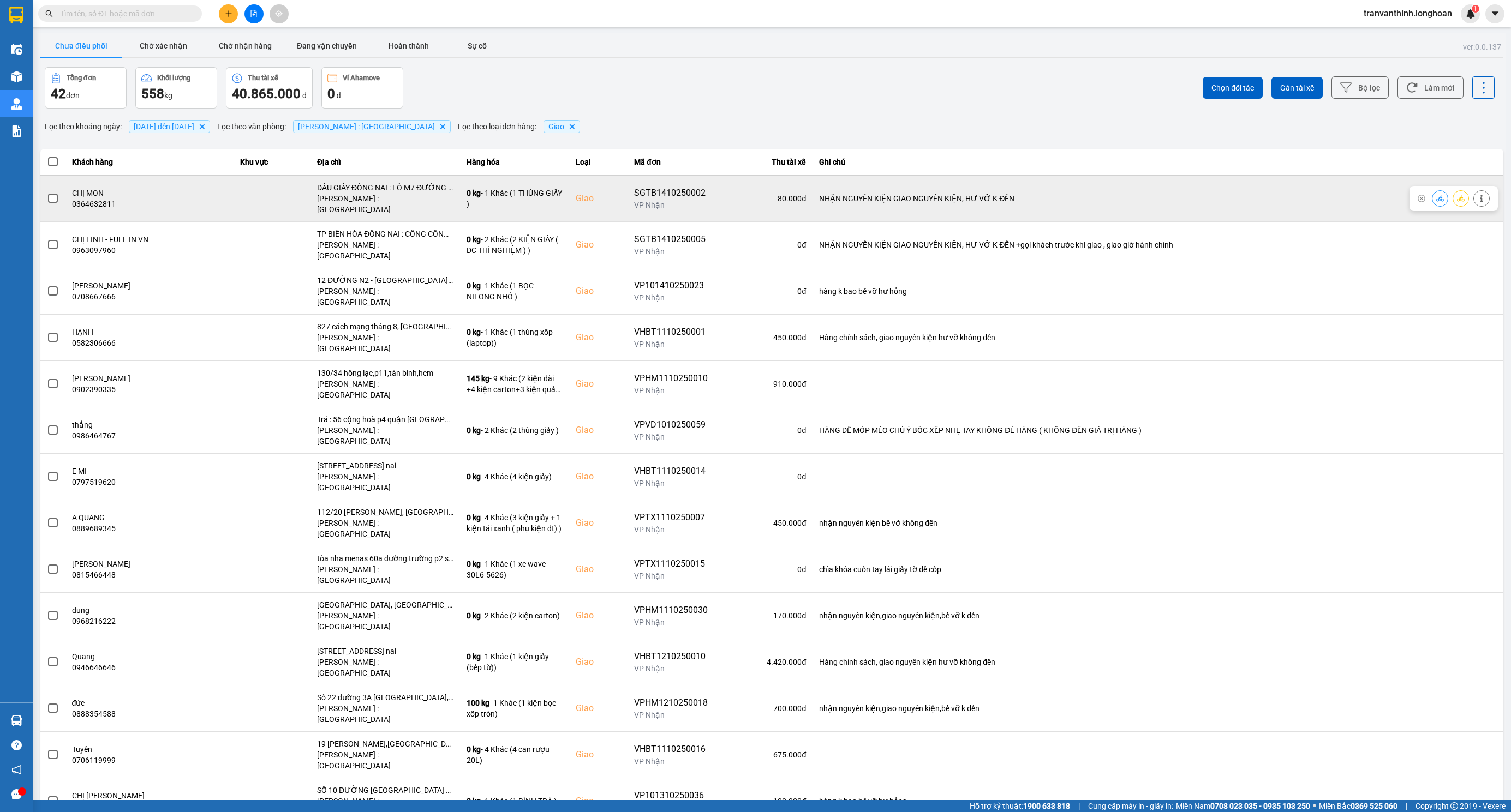
click at [403, 188] on div "DẦU GIÂY ĐỒNG NAI : LÔ M7 ĐƯỜNG SỐ 2 , KCN DẦU GIÂY , ĐỒNG NAI" at bounding box center [385, 187] width 137 height 11
click at [49, 195] on span at bounding box center [53, 199] width 10 height 10
click at [47, 193] on input "checkbox" at bounding box center [47, 193] width 0 height 0
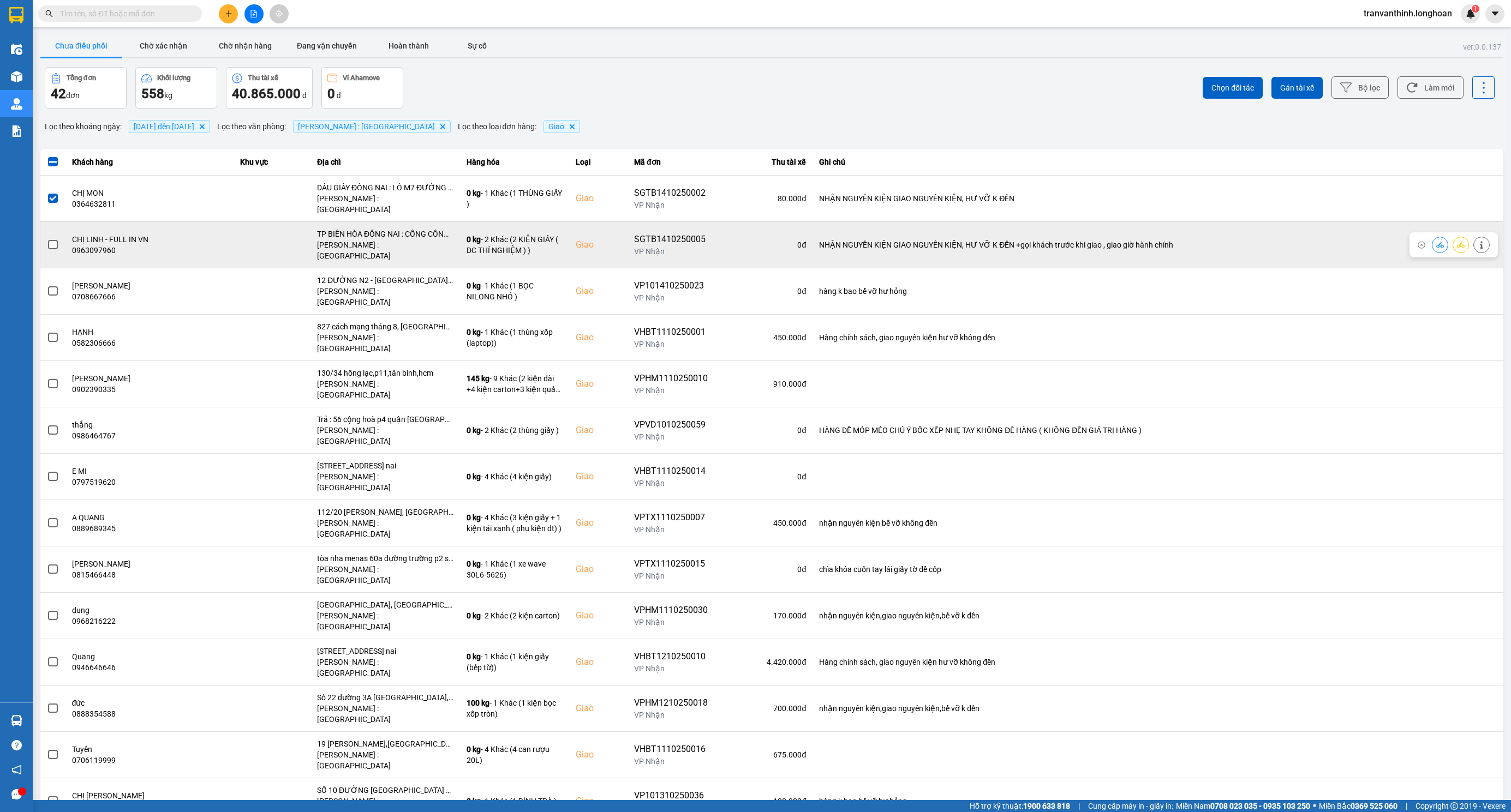
click at [57, 240] on span at bounding box center [53, 244] width 10 height 10
click at [47, 239] on input "checkbox" at bounding box center [47, 239] width 0 height 0
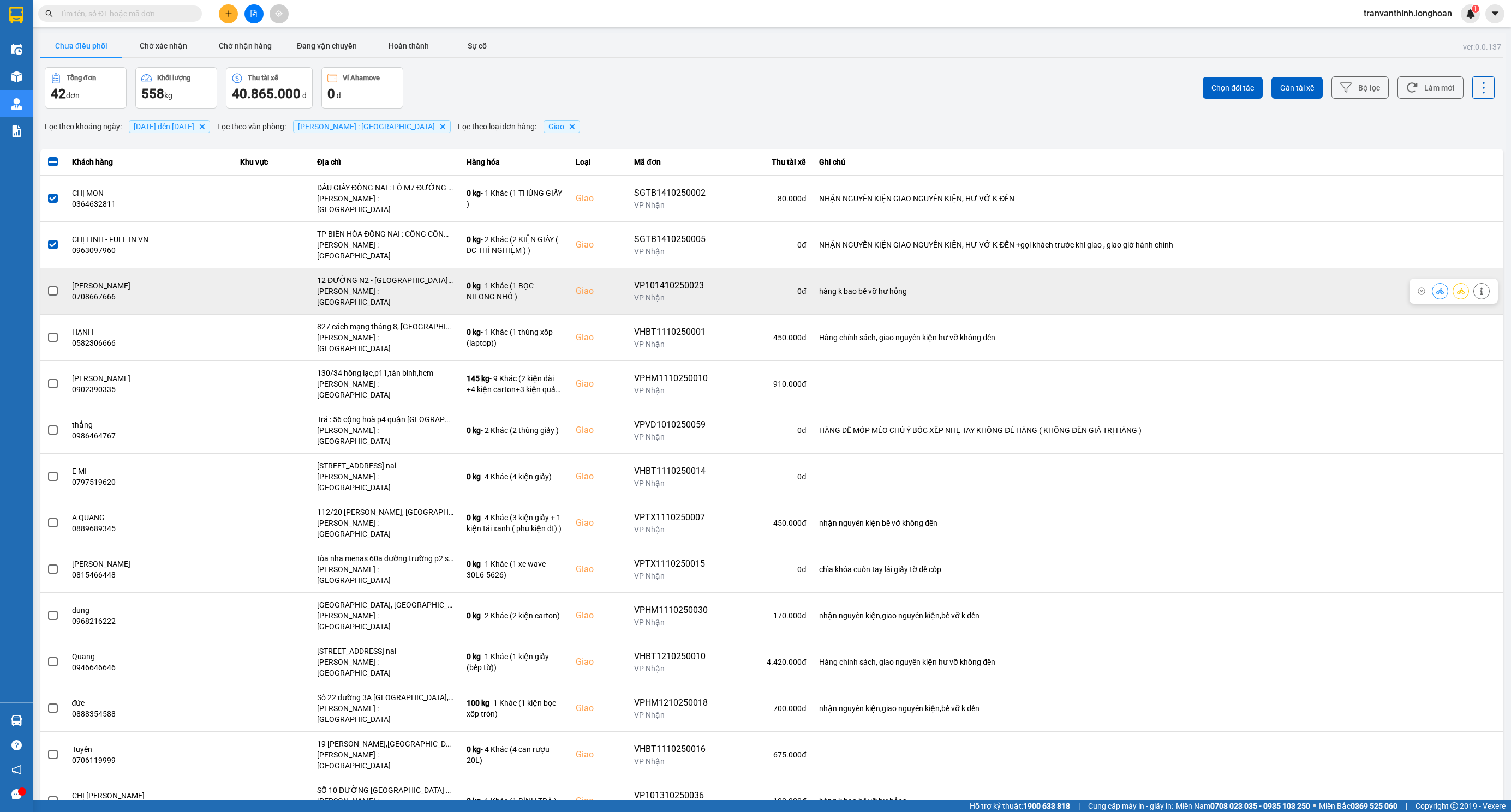
click at [55, 286] on span at bounding box center [53, 291] width 10 height 10
click at [47, 285] on input "checkbox" at bounding box center [47, 285] width 0 height 0
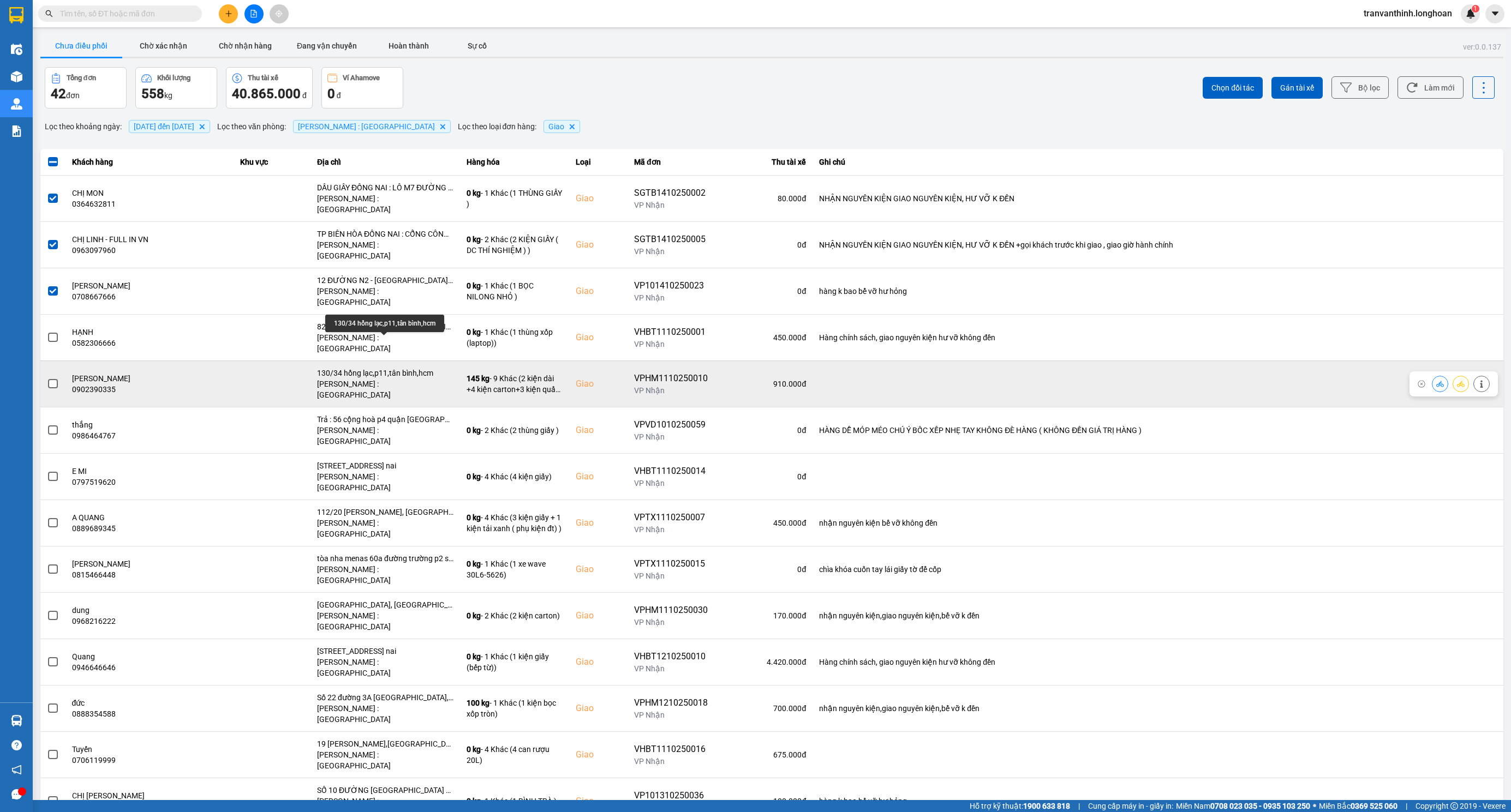
click at [397, 368] on div "130/34 hồng lạc,p11,tân bình,hcm" at bounding box center [385, 373] width 137 height 11
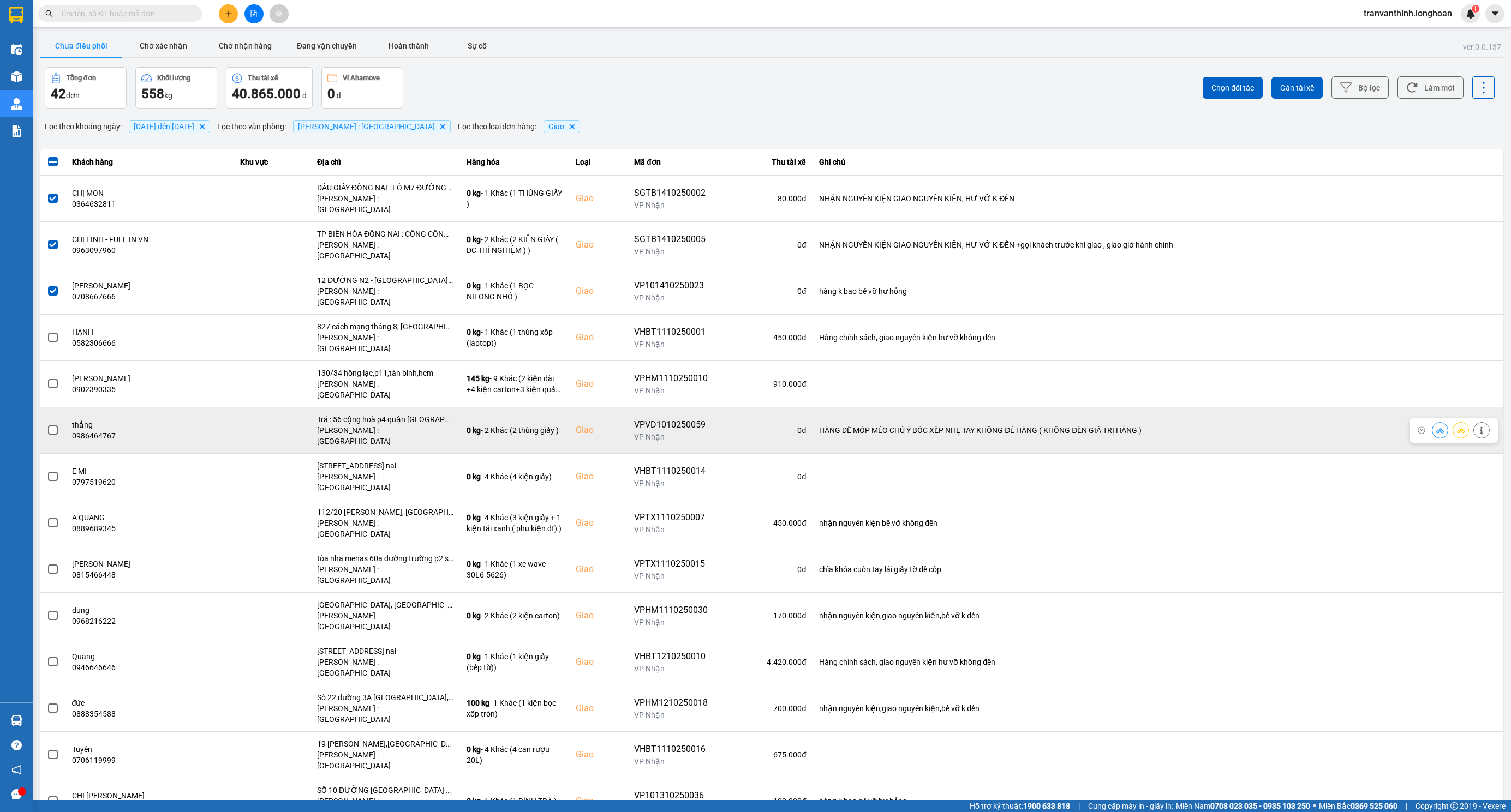
click at [410, 414] on div "Trả : 56 cộng hoà p4 quận tân bình tphcm" at bounding box center [385, 419] width 137 height 11
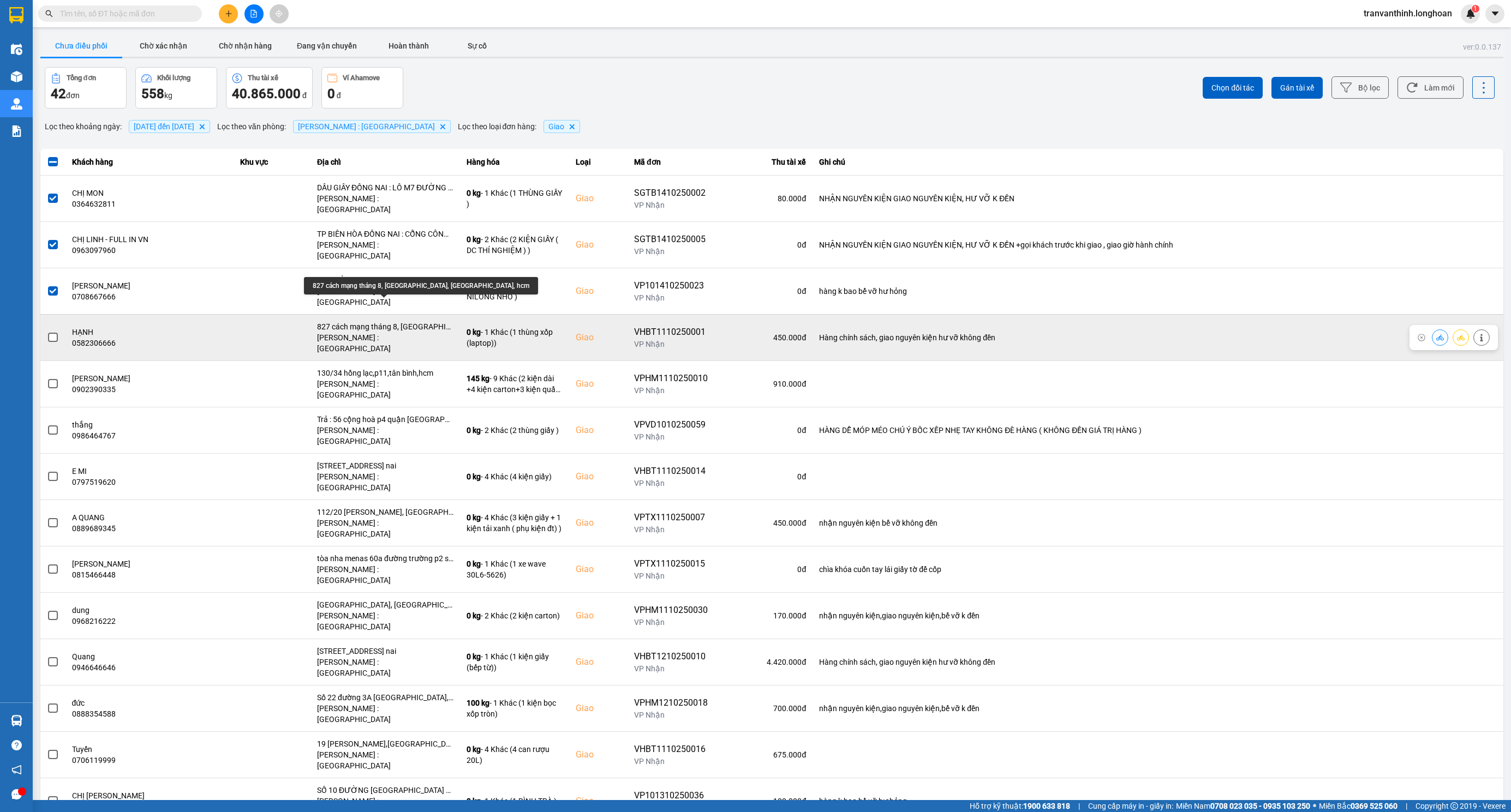
click at [395, 321] on div "827 cách mạng tháng 8, phường 6, tân bình, hcm" at bounding box center [385, 326] width 137 height 11
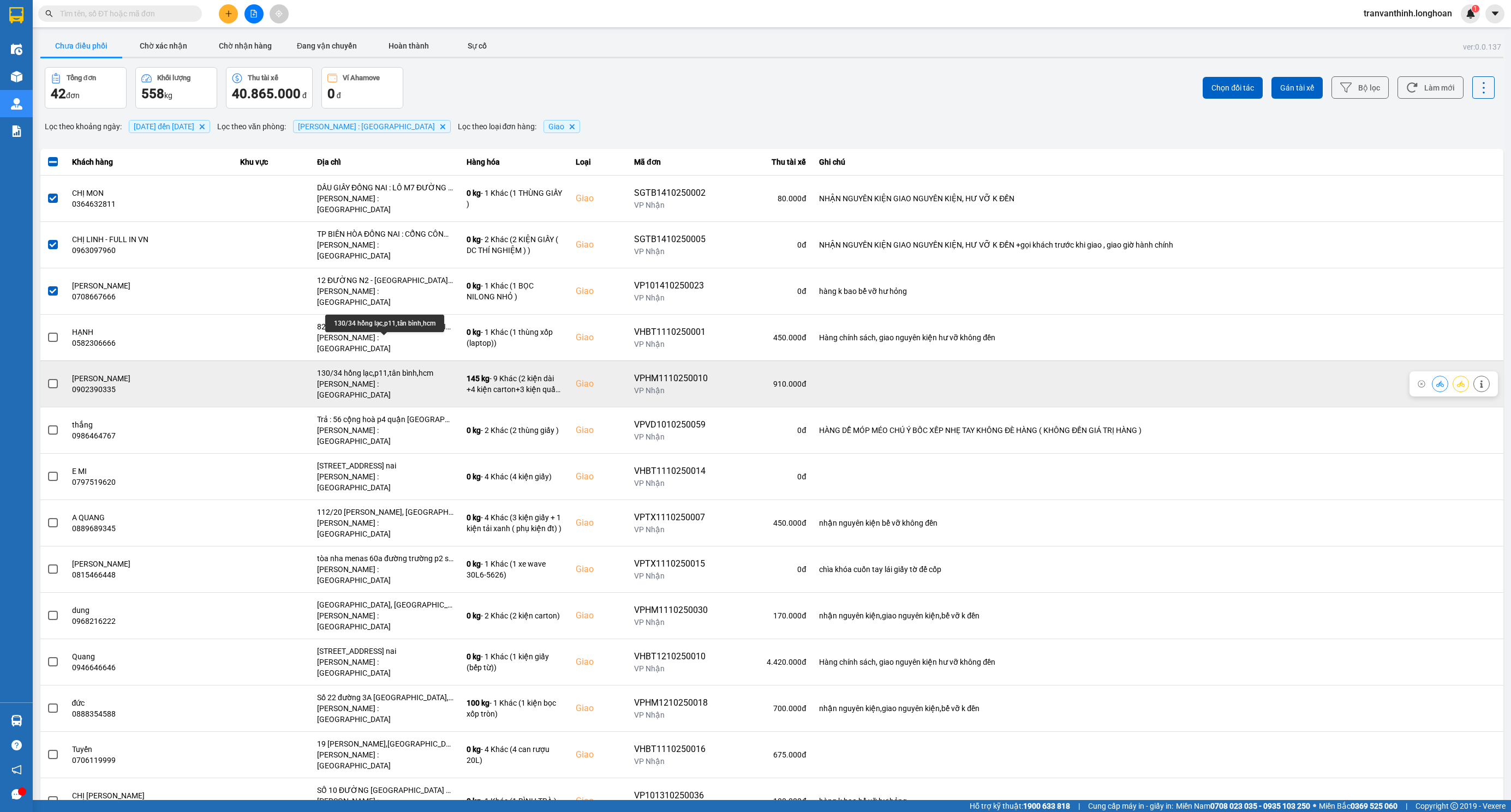
click at [385, 368] on div "130/34 hồng lạc,p11,tân bình,hcm" at bounding box center [385, 373] width 137 height 11
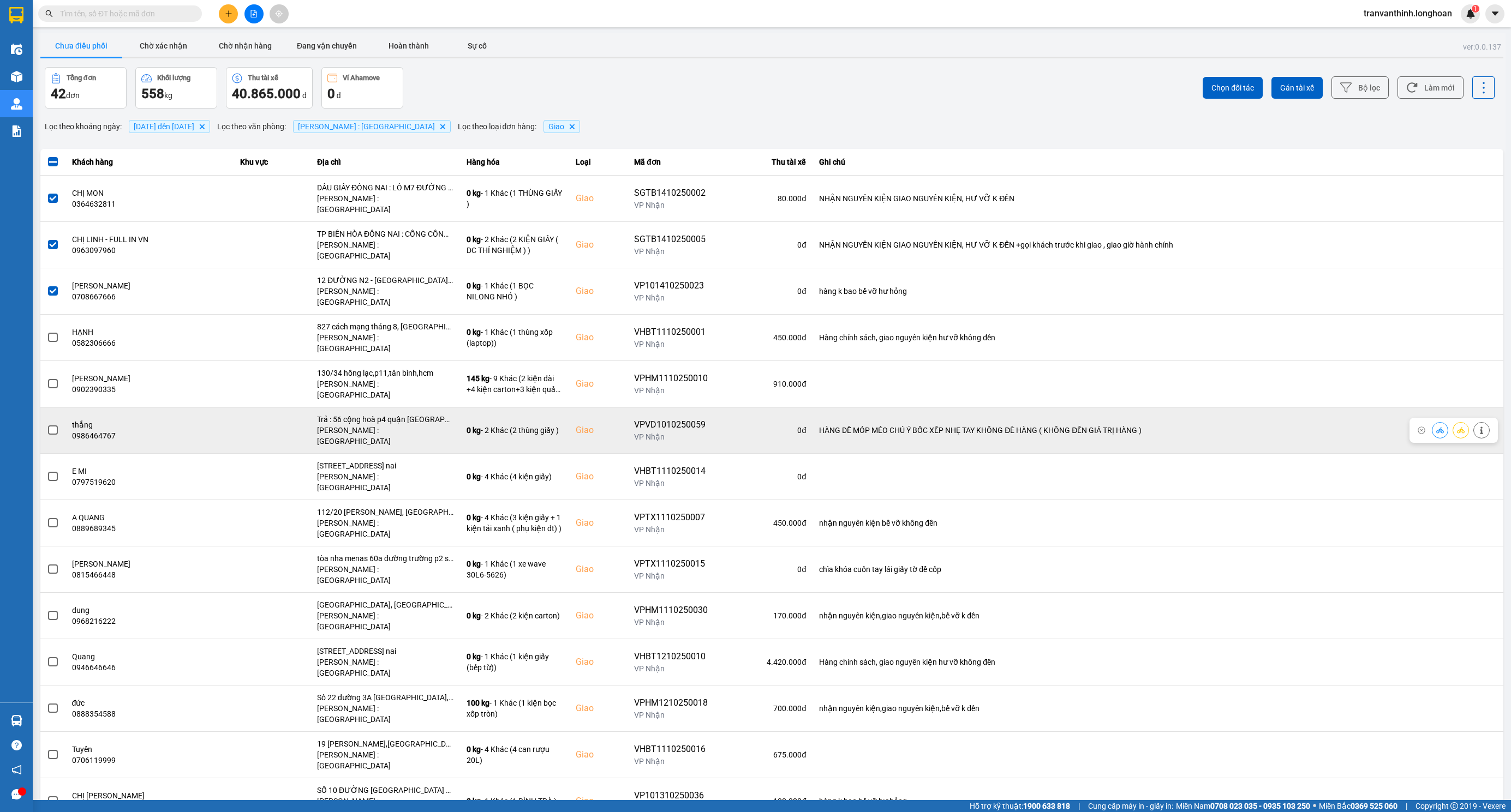
click at [405, 425] on div "[PERSON_NAME] : [GEOGRAPHIC_DATA]" at bounding box center [385, 436] width 137 height 22
click at [405, 414] on div "Trả : 56 cộng hoà p4 quận tân bình tphcm" at bounding box center [385, 419] width 137 height 11
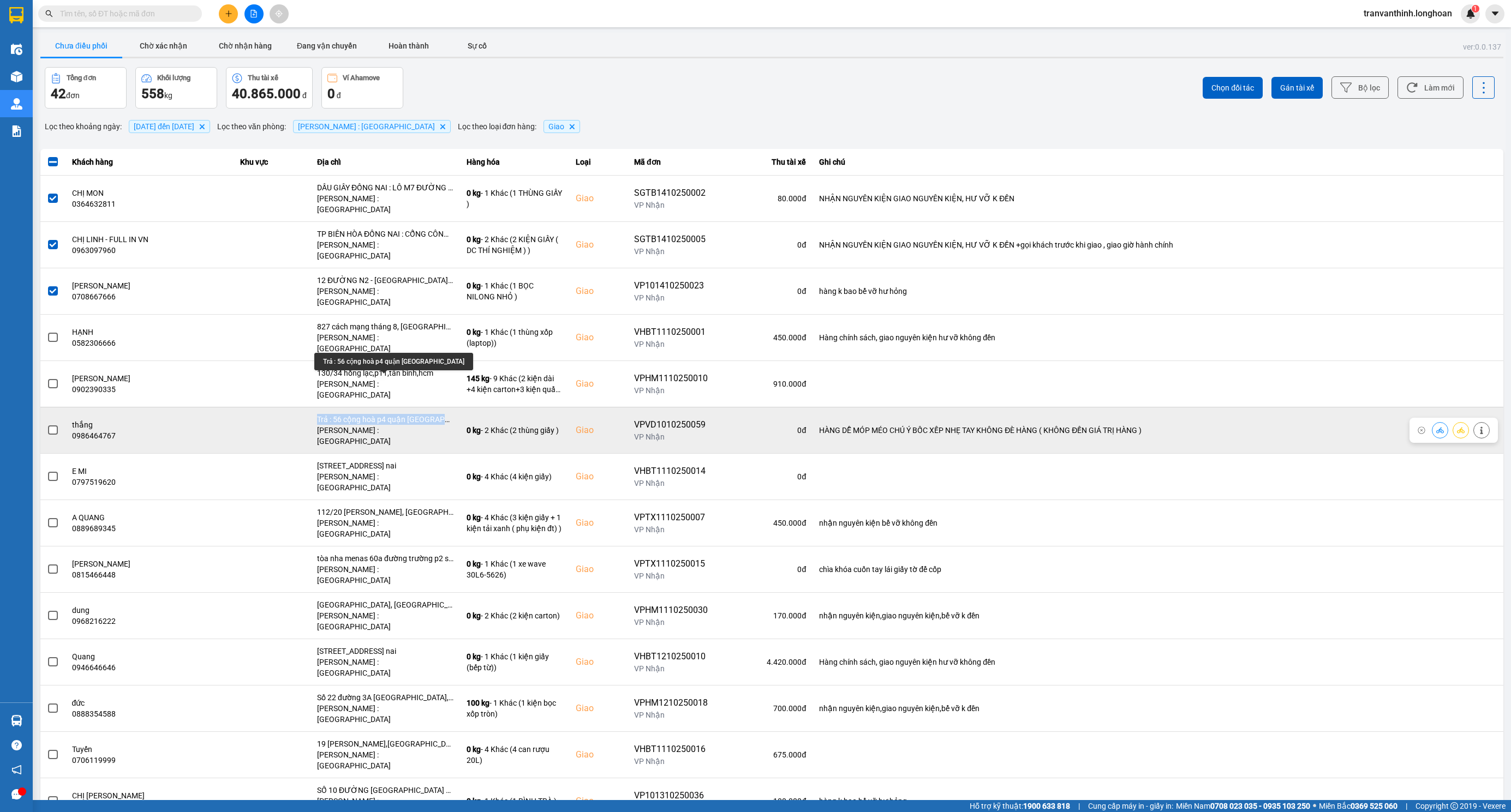
click at [405, 414] on div "Trả : 56 cộng hoà p4 quận tân bình tphcm" at bounding box center [385, 419] width 137 height 11
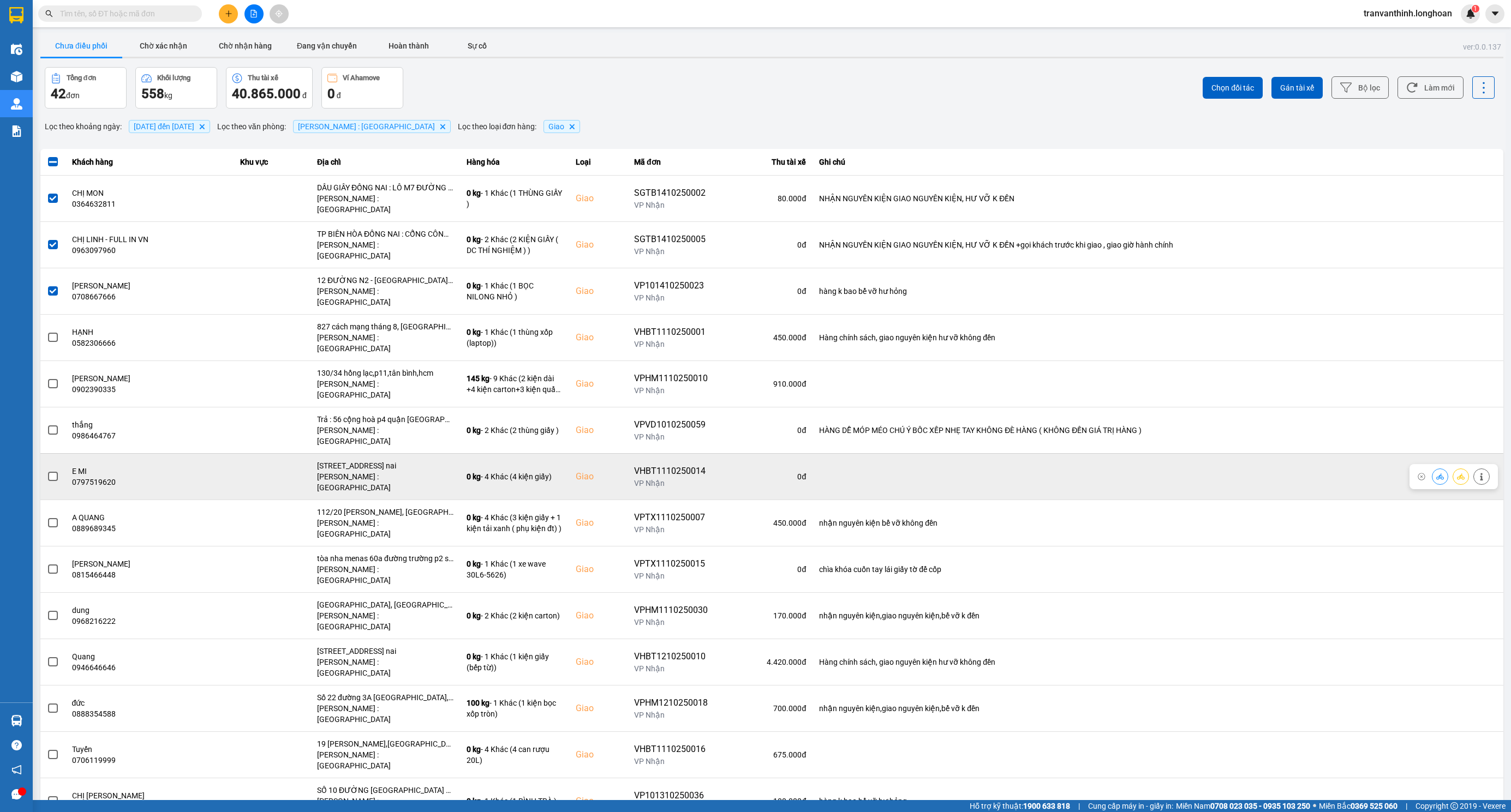
click at [409, 460] on div "11A/10 khu phố 9, phường tân hoà, biên hoà, đồng nai" at bounding box center [385, 466] width 137 height 11
click at [51, 472] on span at bounding box center [53, 476] width 10 height 10
click at [47, 471] on input "checkbox" at bounding box center [47, 471] width 0 height 0
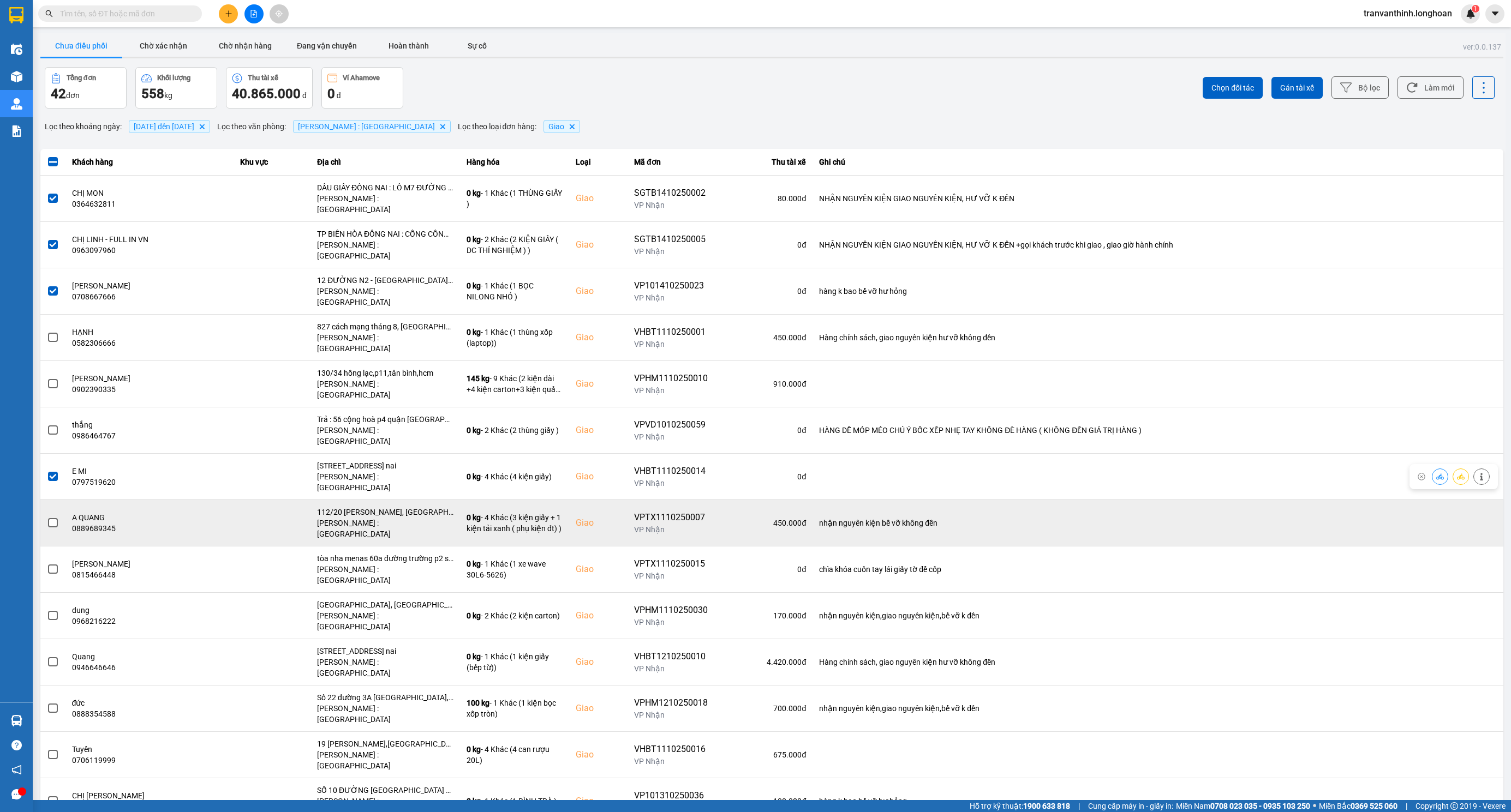
click at [421, 507] on div "112/20 phạm văn bạch, phường 15, tân bình, hcm" at bounding box center [385, 512] width 137 height 11
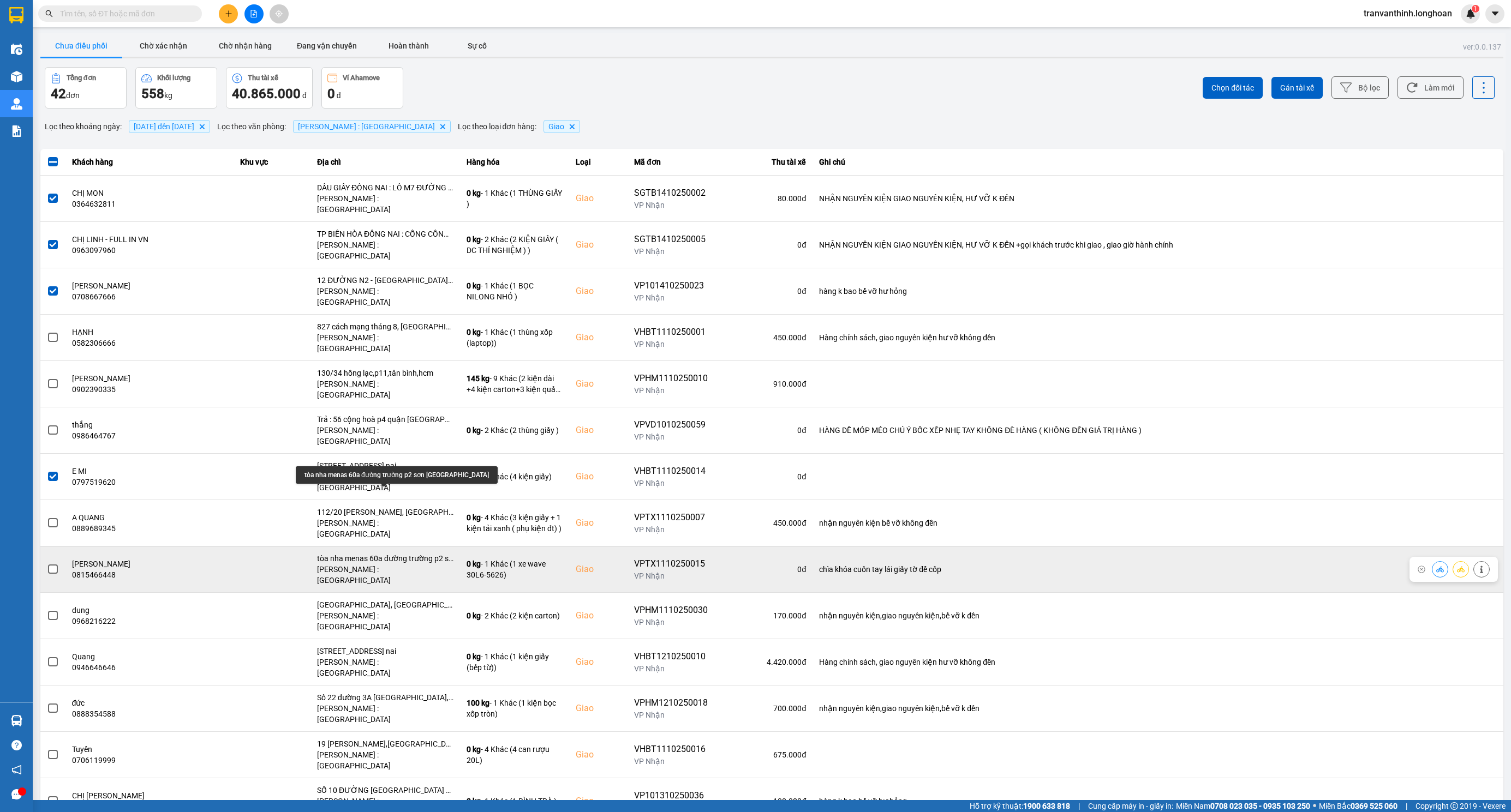
click at [415, 553] on div "tòa nha menas 60a đường trường p2 sơn tân bình hcm" at bounding box center [385, 558] width 137 height 11
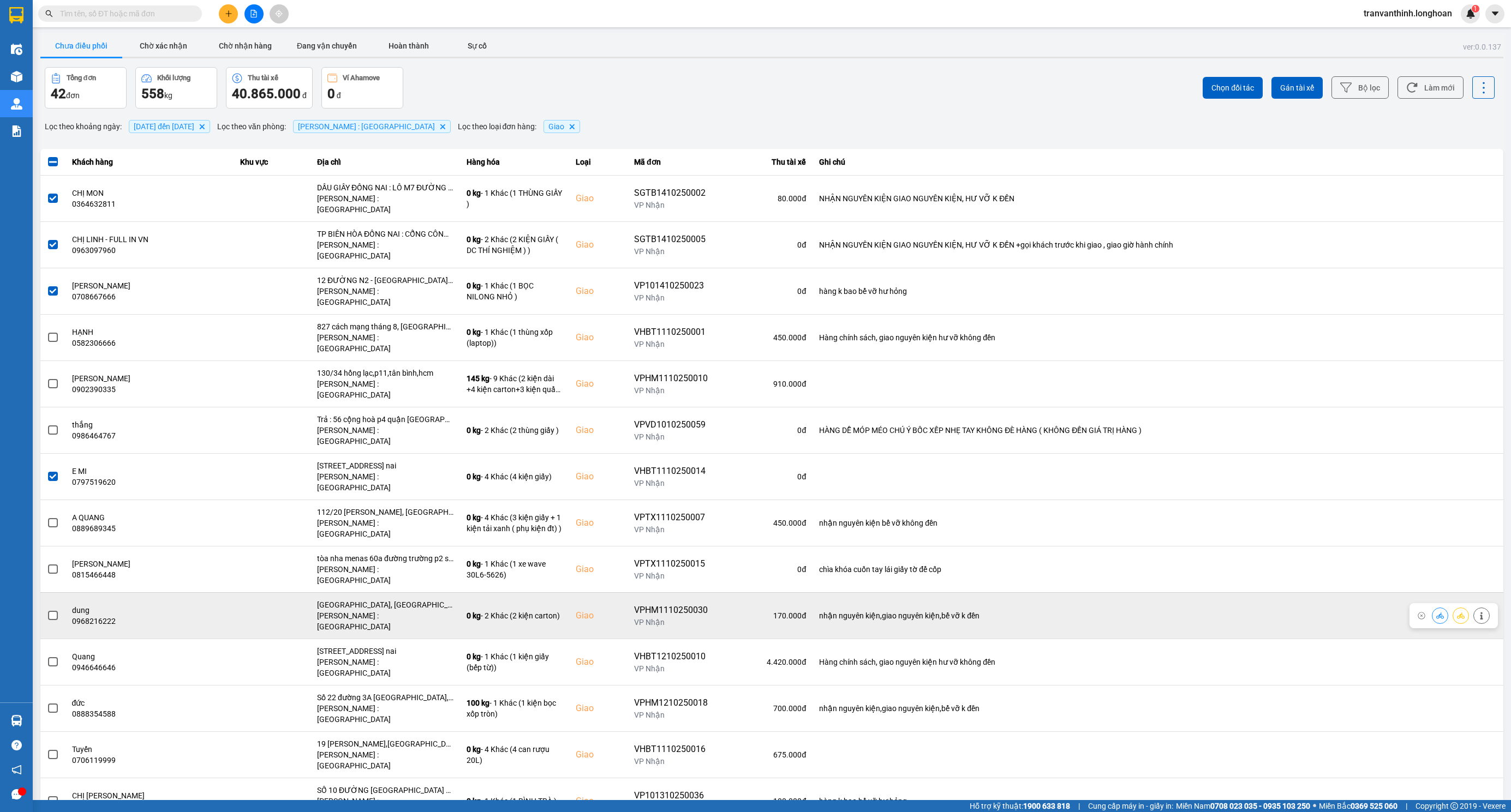
click at [396, 600] on div "bến xe tam hiệp, Bình Đa, Tp. Biên Hòa, Đồng Nai" at bounding box center [385, 605] width 137 height 11
drag, startPoint x: 396, startPoint y: 530, endPoint x: 291, endPoint y: 534, distance: 105.1
click at [395, 600] on div "bến xe tam hiệp, Bình Đa, Tp. Biên Hòa, Đồng Nai" at bounding box center [385, 605] width 137 height 11
click at [49, 611] on span at bounding box center [53, 615] width 10 height 10
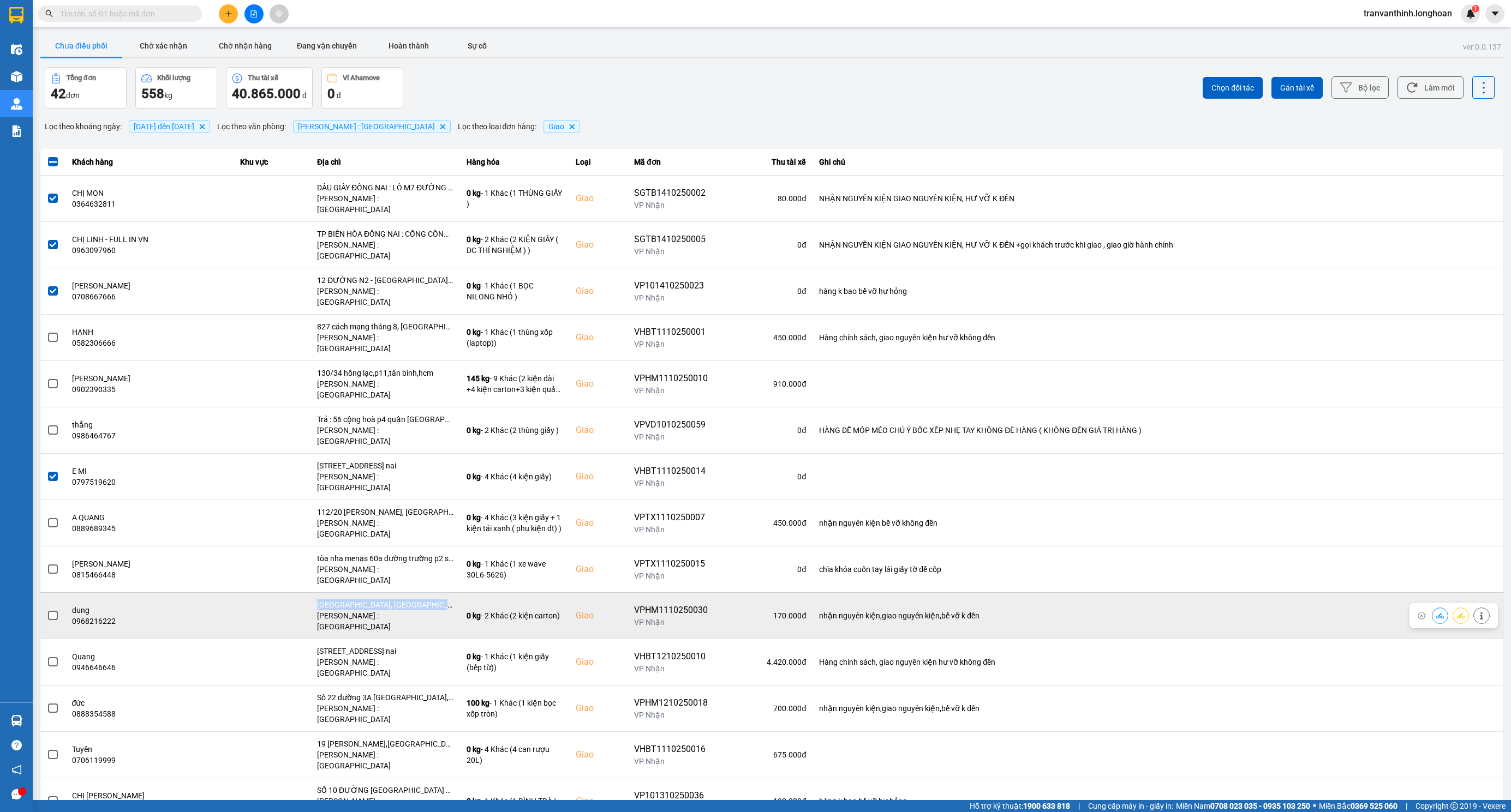
click at [47, 609] on input "checkbox" at bounding box center [47, 609] width 0 height 0
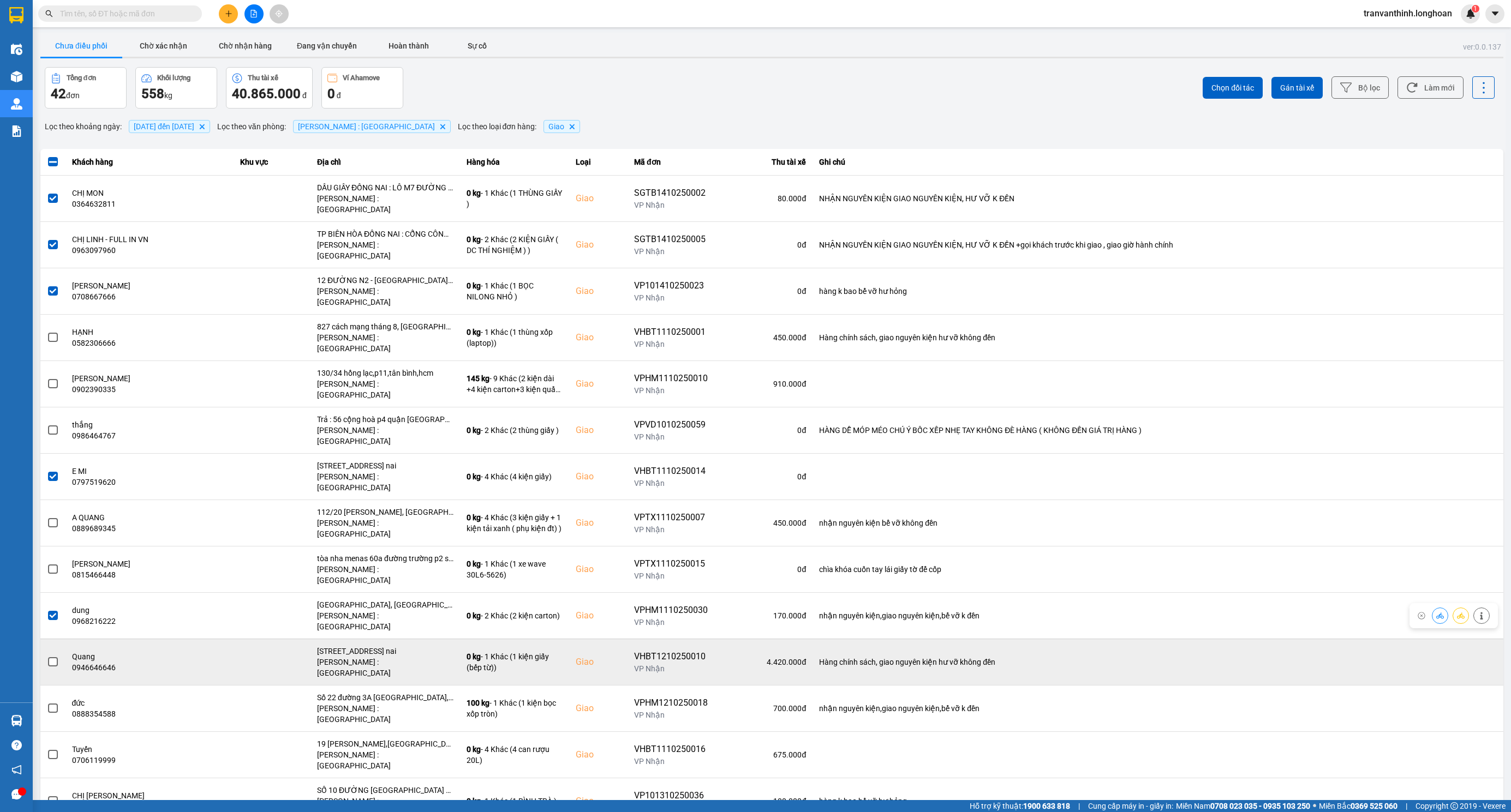
click at [51, 657] on span at bounding box center [53, 661] width 10 height 10
click at [47, 656] on input "checkbox" at bounding box center [47, 656] width 0 height 0
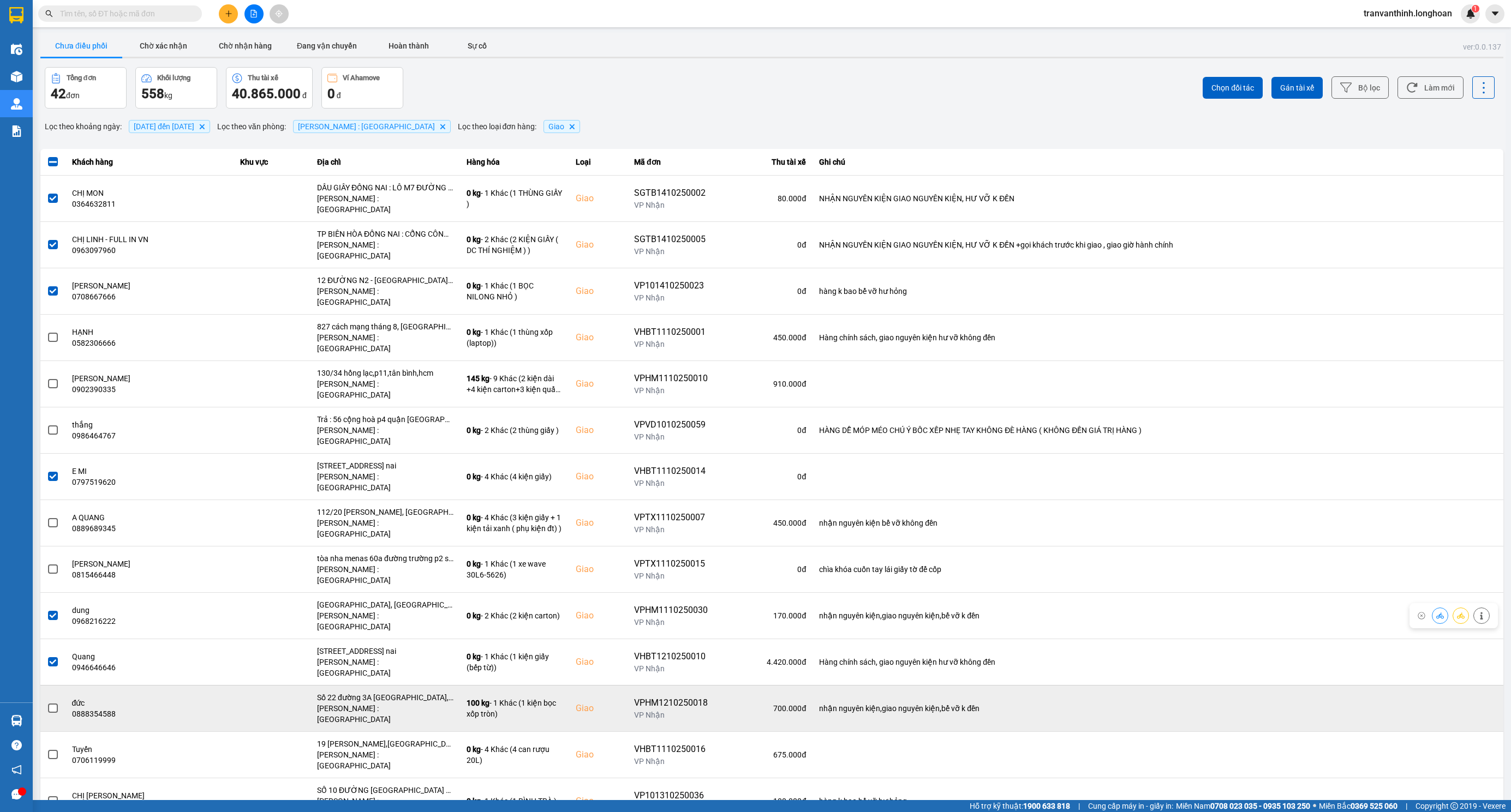
click at [48, 703] on span at bounding box center [53, 708] width 10 height 10
click at [47, 702] on input "checkbox" at bounding box center [47, 702] width 0 height 0
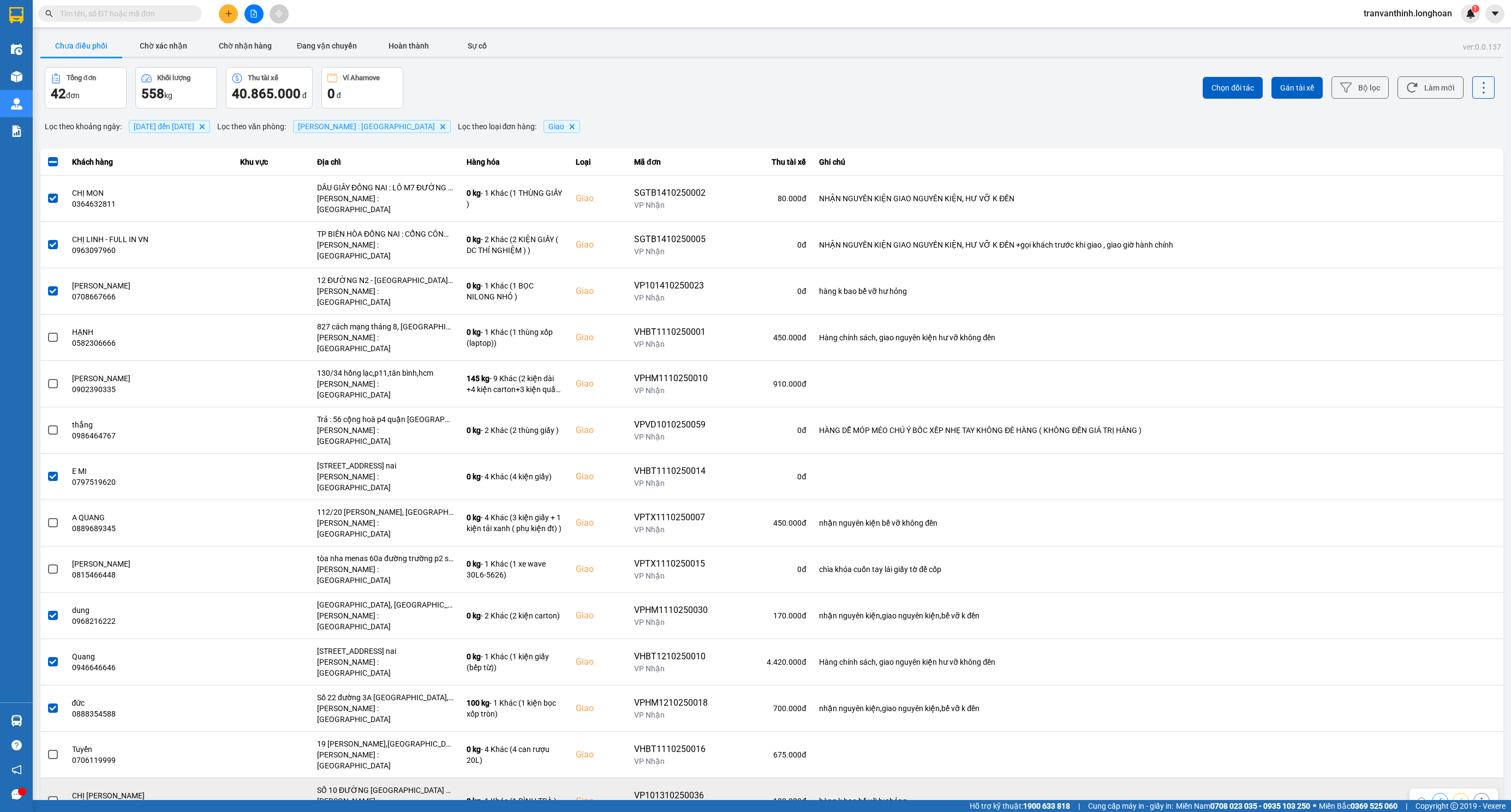
click at [399, 785] on div "SỐ 10 ĐƯỜNG ĐỒNG KHỚI KHU PHỐ 8 - TÂN PHONG - TP BIÊN HÒA - ĐỒNG NAI" at bounding box center [385, 790] width 137 height 11
click at [51, 796] on span at bounding box center [53, 801] width 10 height 10
click at [47, 795] on input "checkbox" at bounding box center [47, 795] width 0 height 0
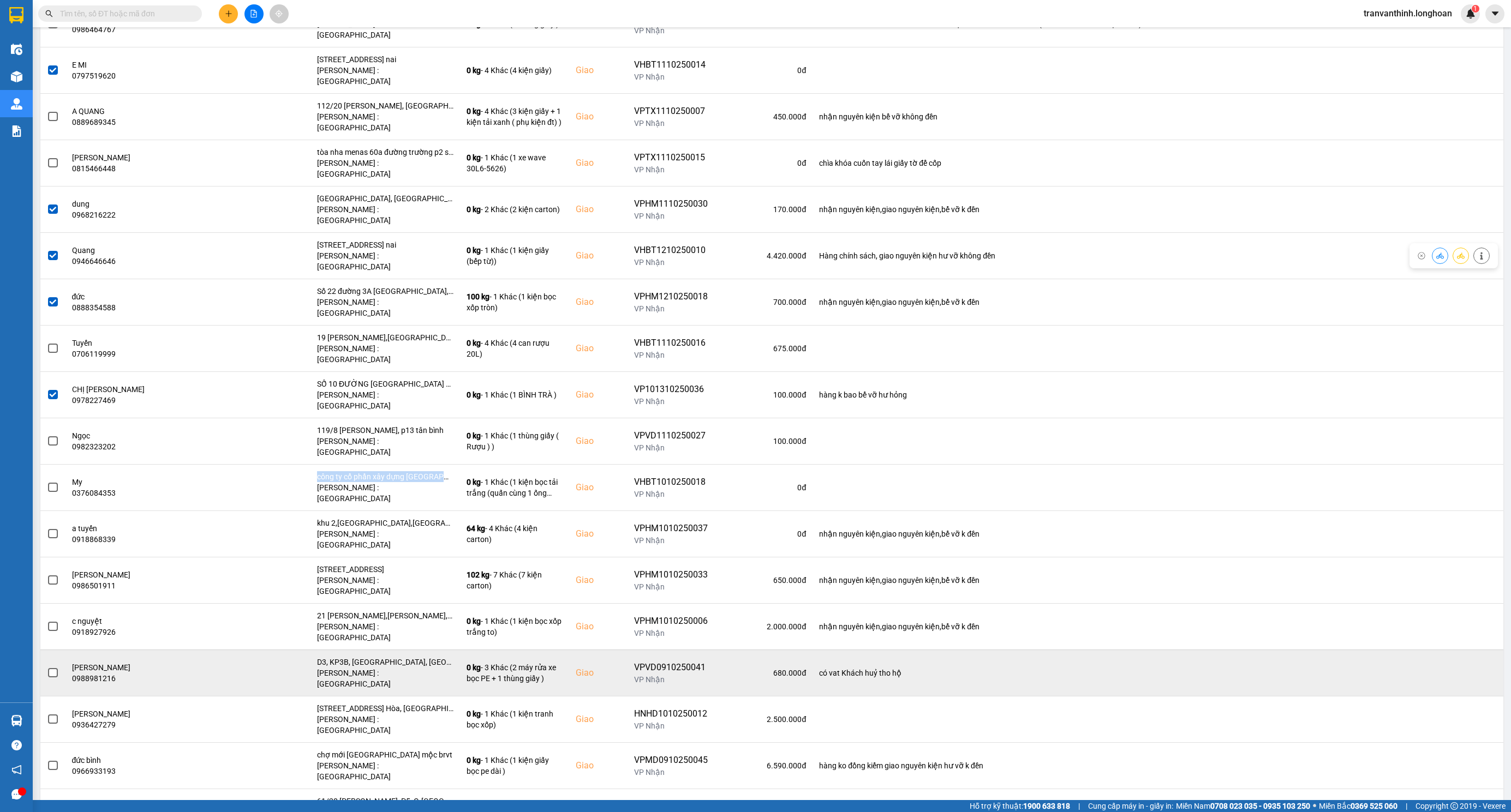
scroll to position [409, 0]
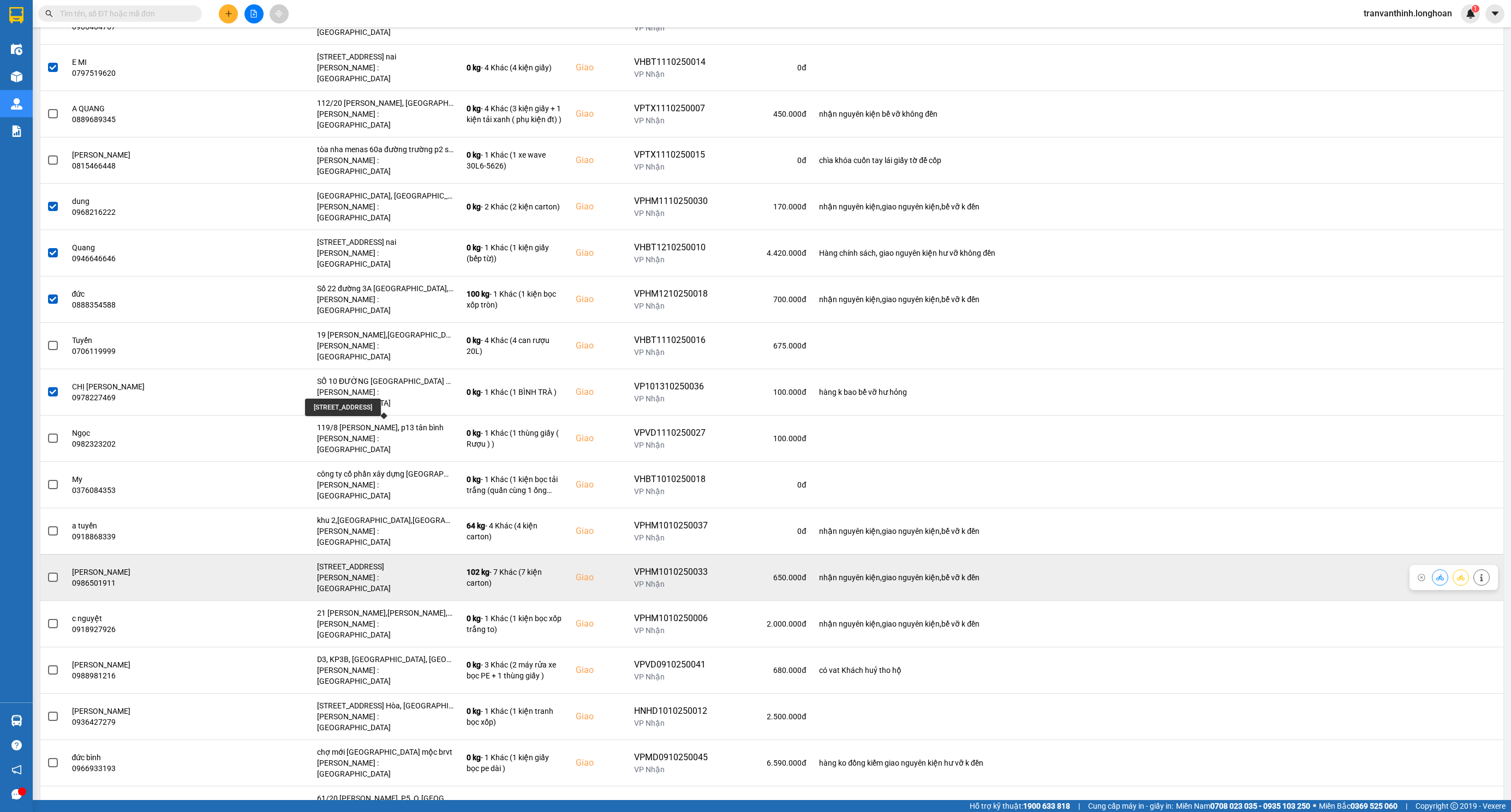
click at [372, 561] on div "số 18 đường số 5,phường 10,quận tân bình,hcm" at bounding box center [385, 566] width 137 height 11
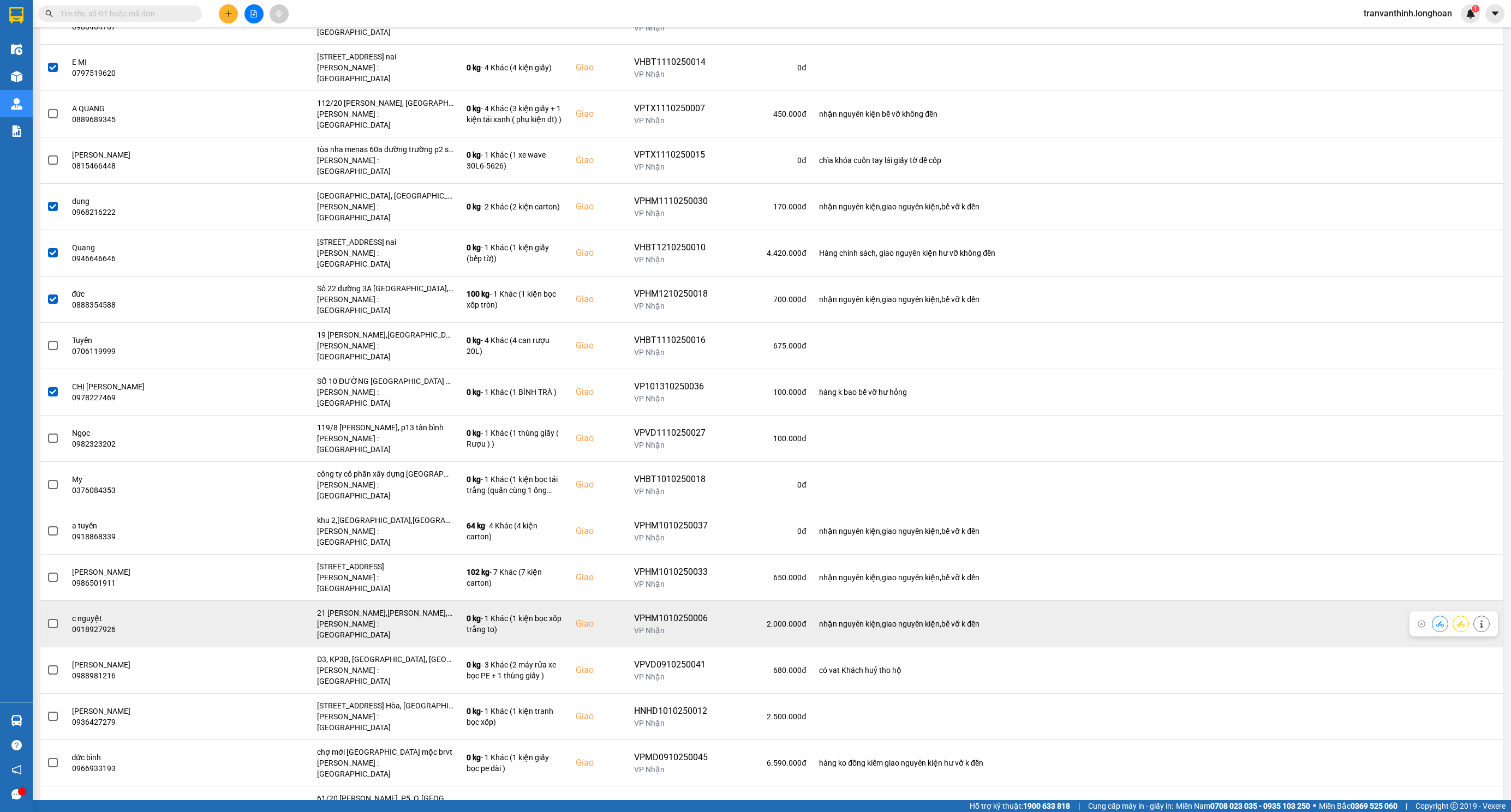
click at [414, 608] on div "21 hoàng văn thụ,p xuân an,long khánh,đồng nai" at bounding box center [385, 613] width 137 height 11
click at [54, 619] on span at bounding box center [53, 623] width 10 height 10
click at [47, 618] on input "checkbox" at bounding box center [47, 618] width 0 height 0
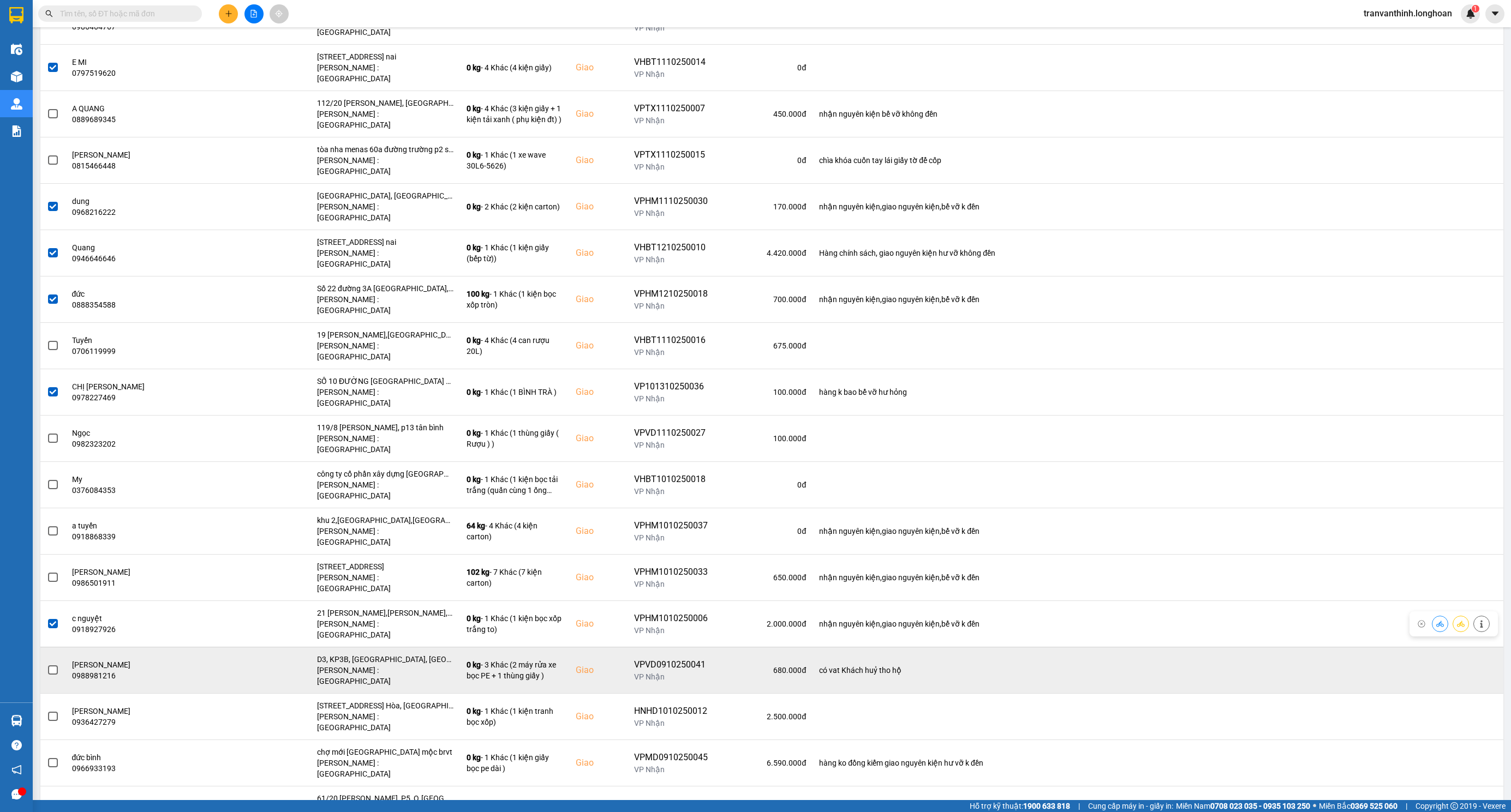
click at [388, 654] on div "D3, KP3B, Bình Đa, Biên Hoà, Đồng Nai" at bounding box center [385, 659] width 137 height 11
drag, startPoint x: 388, startPoint y: 498, endPoint x: 329, endPoint y: 498, distance: 59.0
click at [382, 654] on div "D3, KP3B, Bình Đa, Biên Hoà, Đồng Nai" at bounding box center [385, 659] width 137 height 11
click at [51, 665] on span at bounding box center [53, 670] width 10 height 10
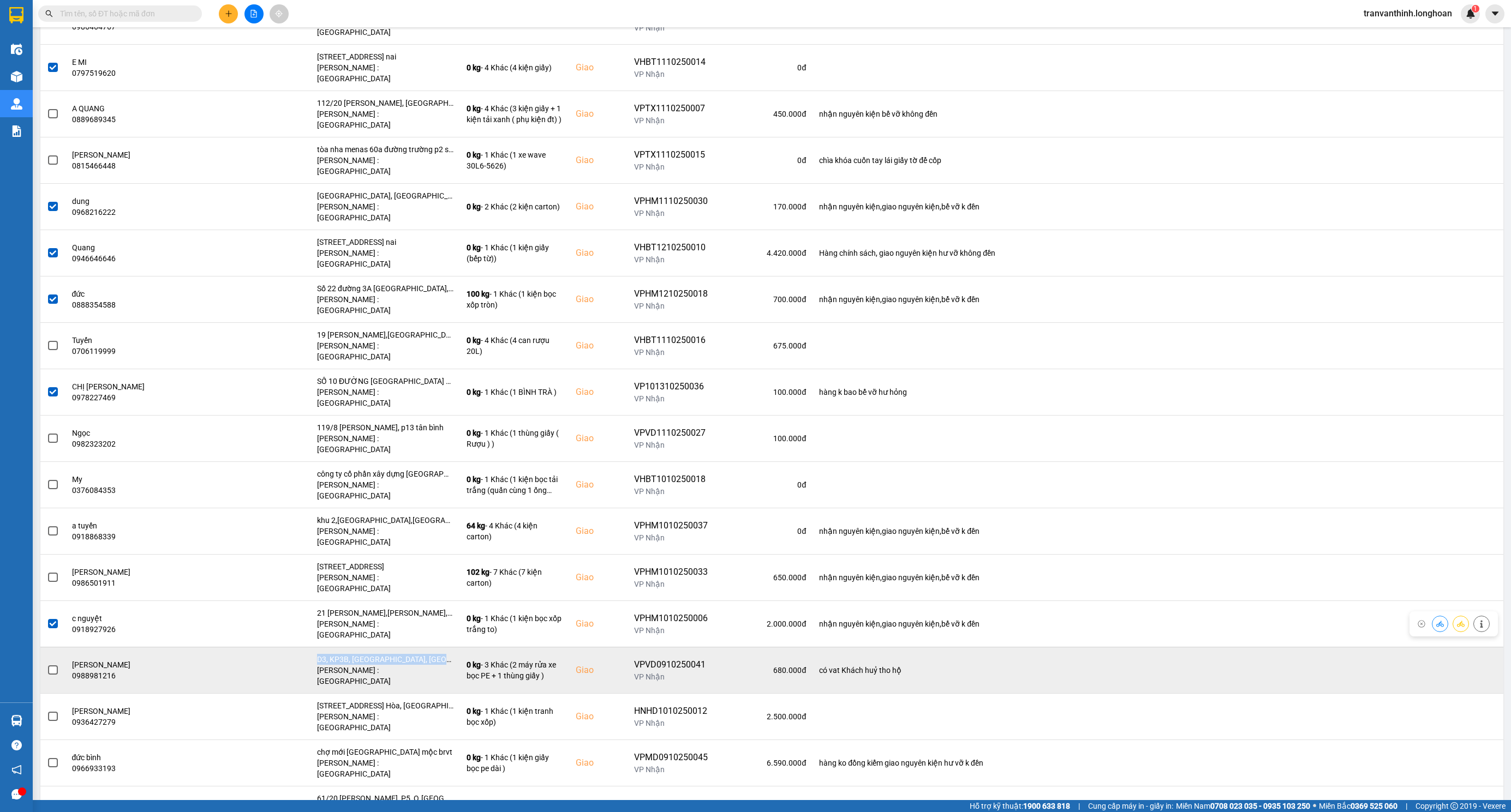
click at [47, 664] on input "checkbox" at bounding box center [47, 664] width 0 height 0
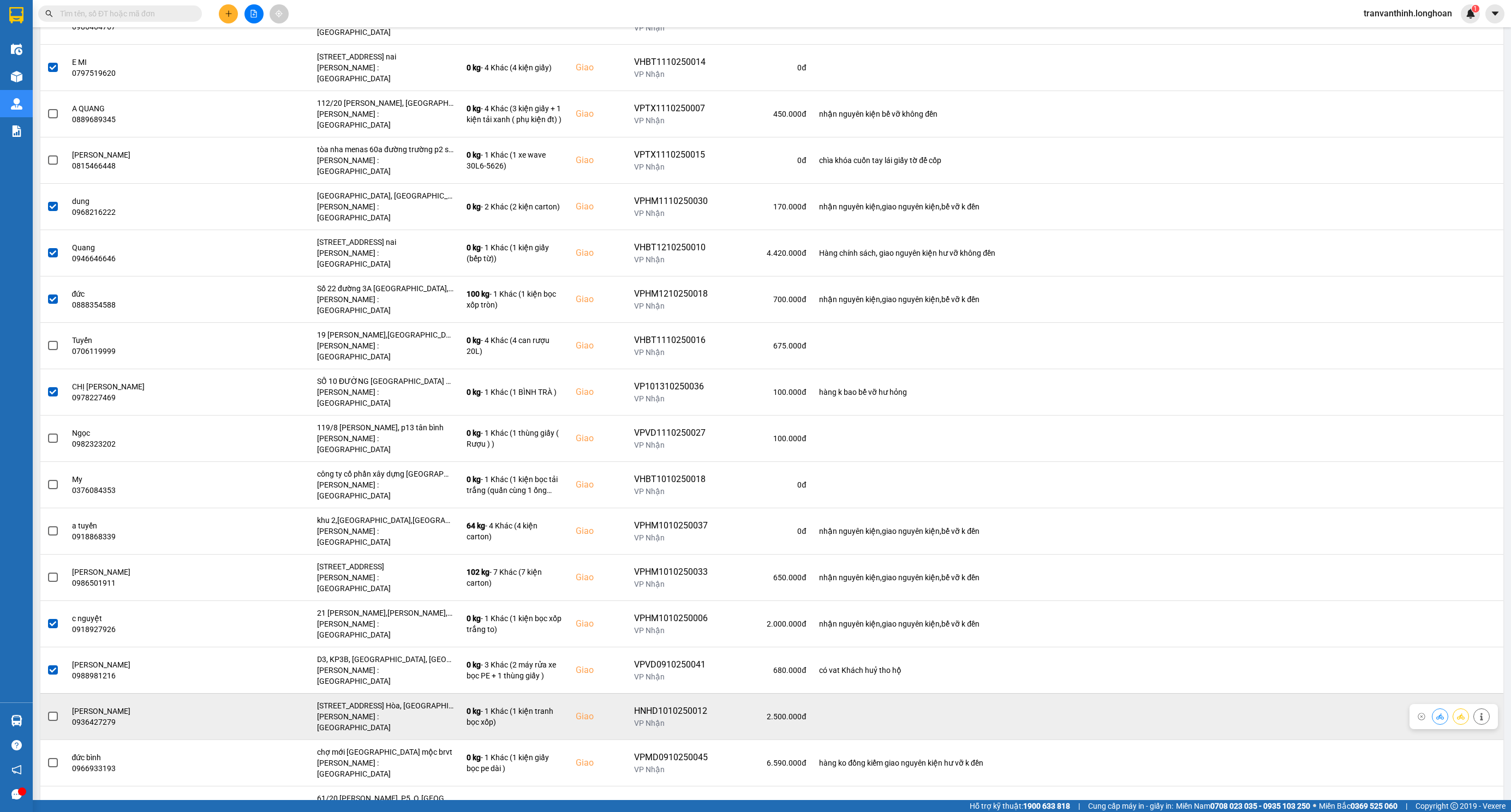
click at [53, 711] on span at bounding box center [53, 716] width 10 height 10
click at [47, 711] on input "checkbox" at bounding box center [47, 711] width 0 height 0
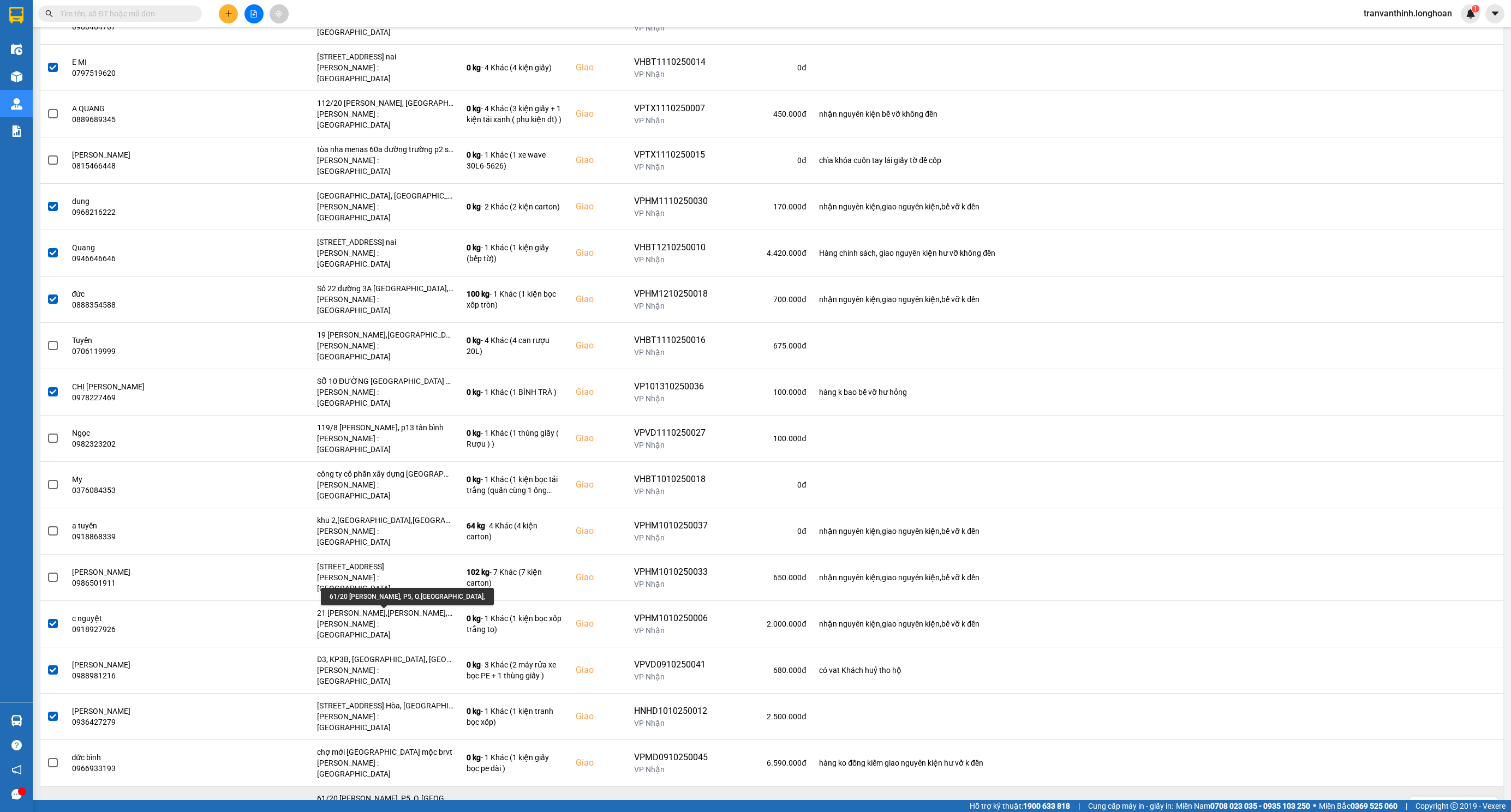
click at [407, 793] on div "61/20 Lưu Nhân Chú, P5, Q.Tân Bình," at bounding box center [385, 798] width 137 height 11
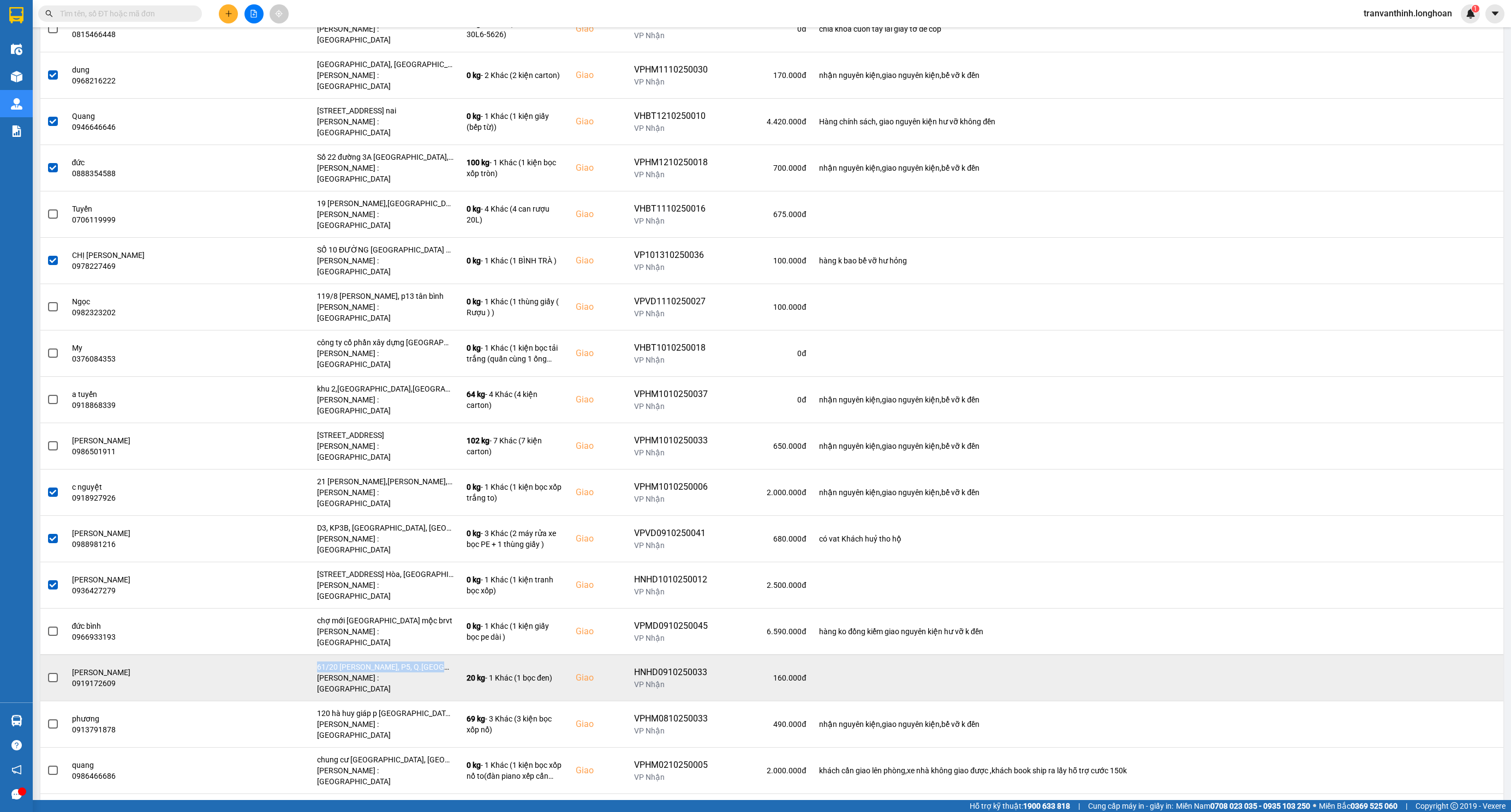
scroll to position [573, 0]
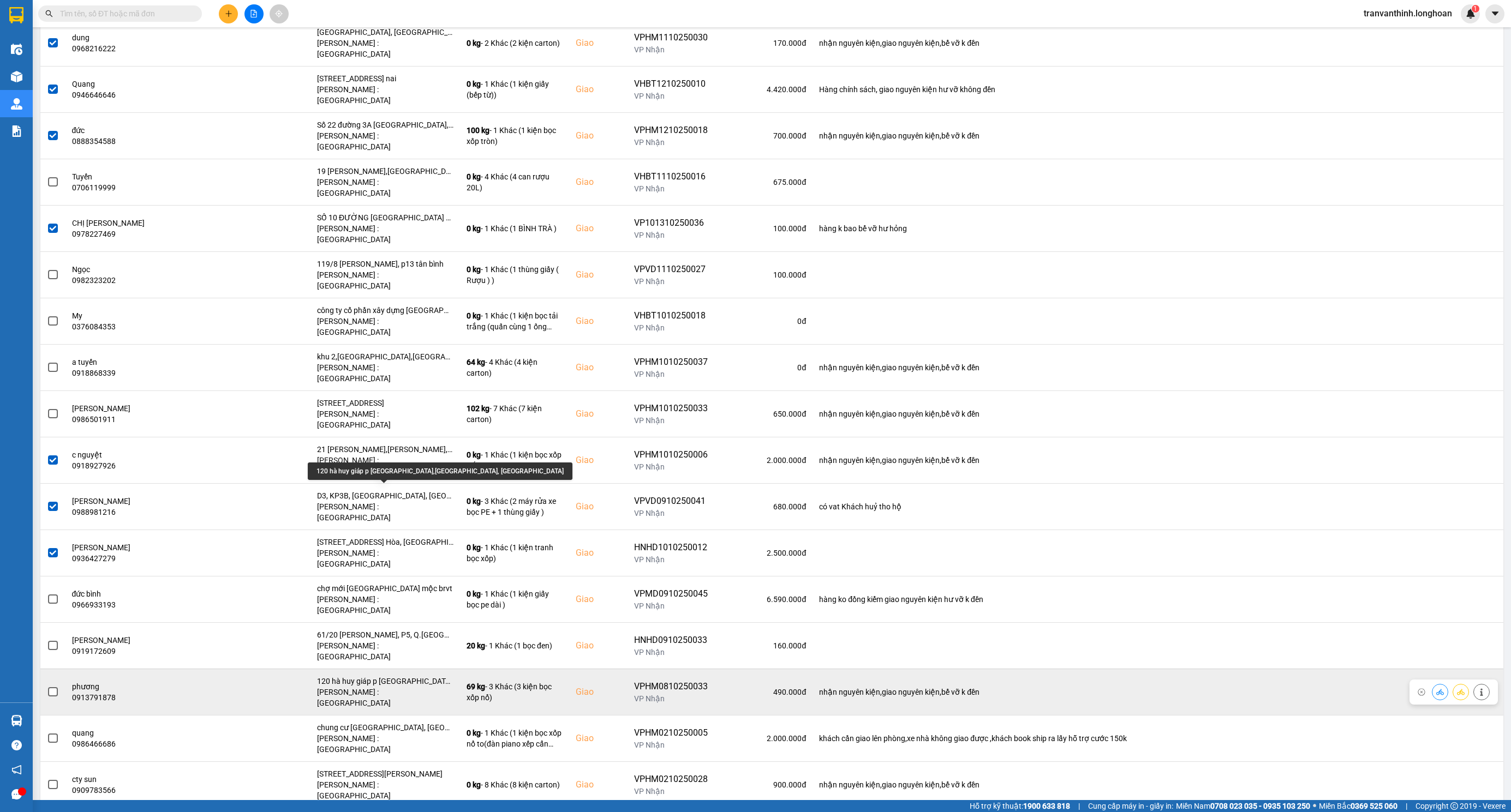
click at [400, 675] on div "120 hà huy giáp p trấn biên,biên hòa, đồng nai" at bounding box center [385, 681] width 137 height 11
click at [48, 687] on span at bounding box center [53, 692] width 10 height 10
click at [47, 686] on input "checkbox" at bounding box center [47, 686] width 0 height 0
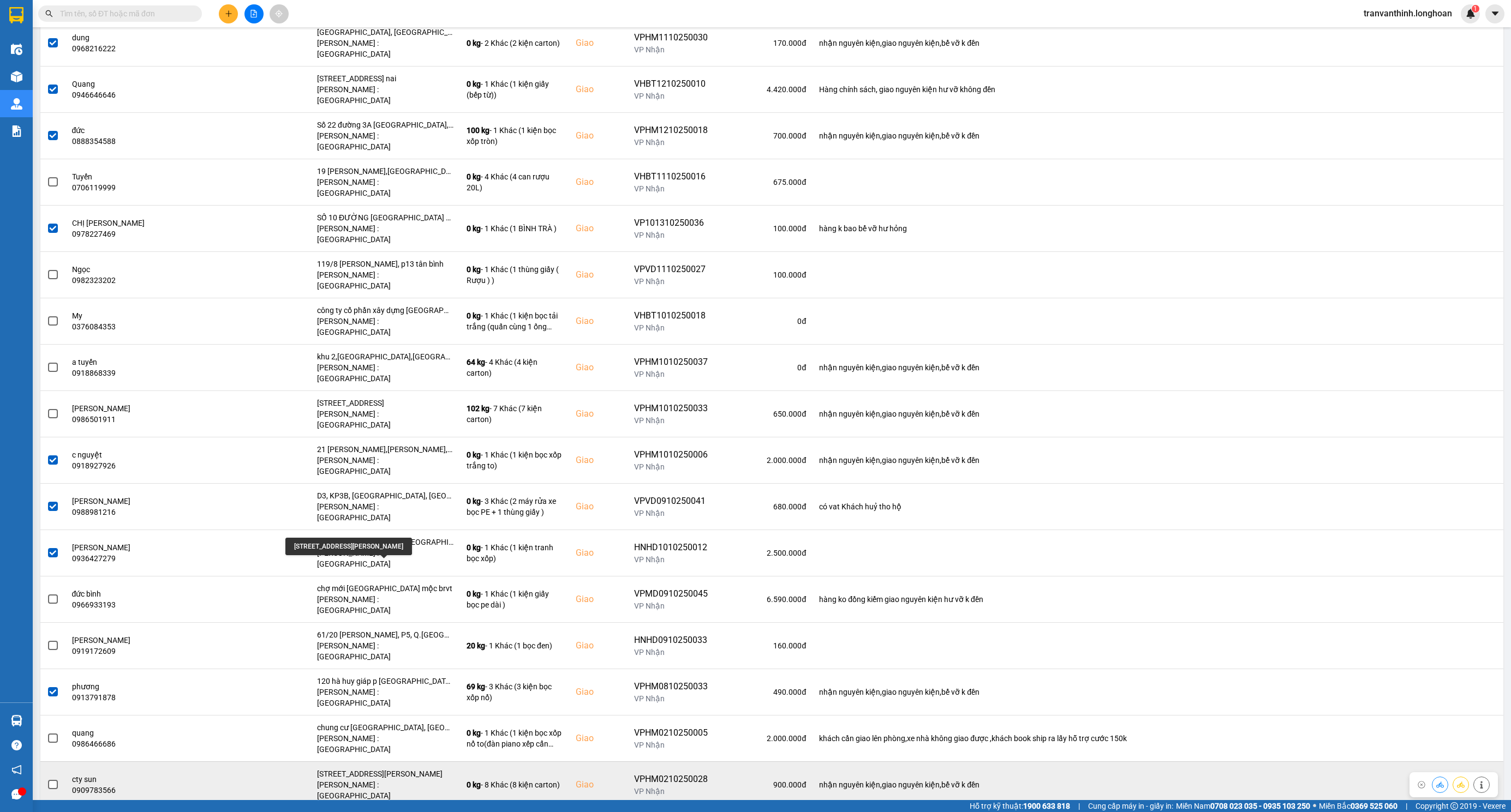
click at [393, 768] on div "343/20 Nguyễn Trọng TuyểnPhường 1, Tân Bình, Hồ Chí Minh" at bounding box center [385, 773] width 137 height 11
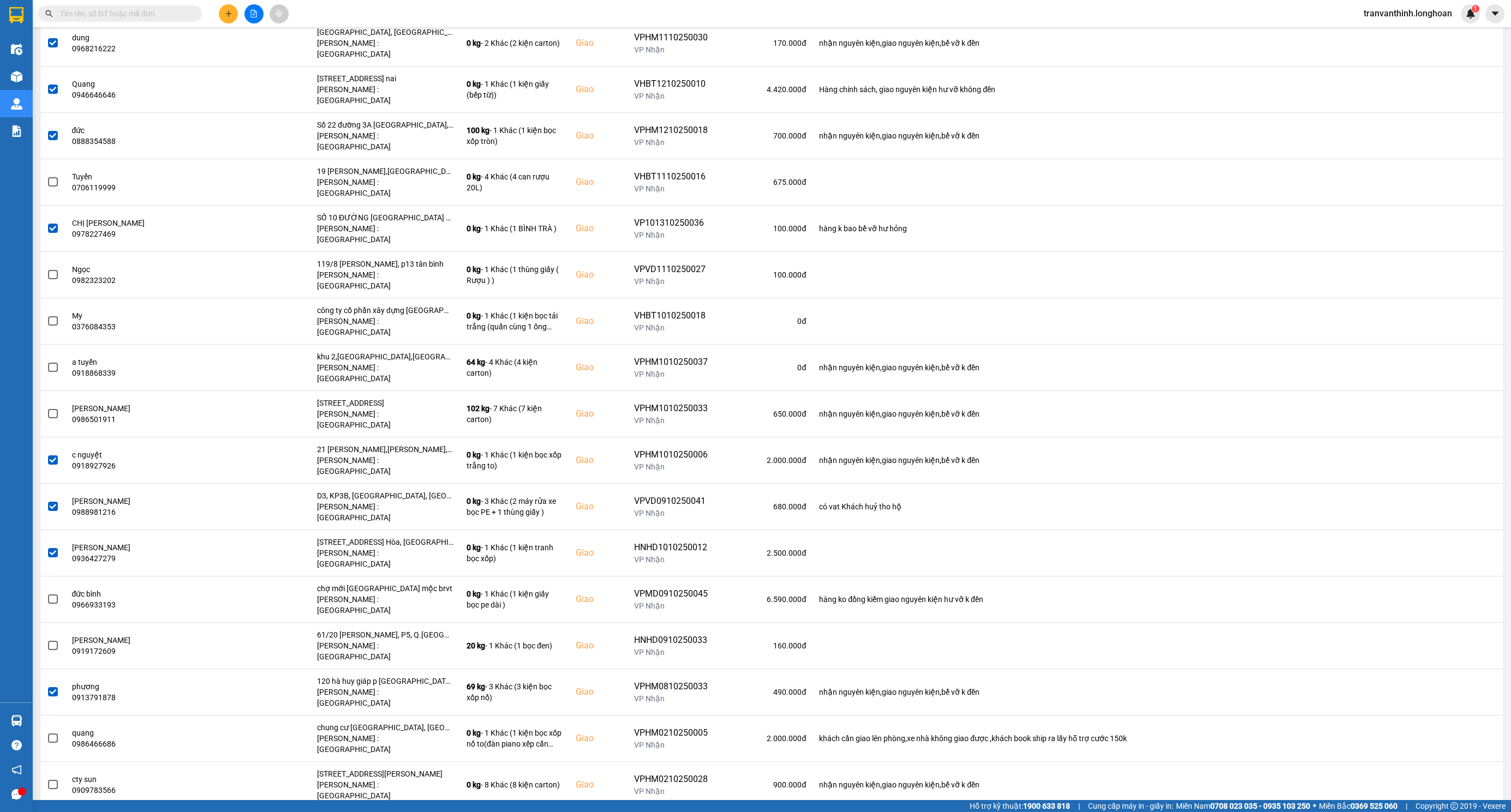
click at [414, 811] on div "30 hưng đạo vương khu phố 3 thị trấn trảng bom đồng nai" at bounding box center [385, 820] width 137 height 11
click at [675, 811] on div "HNHD0210250003" at bounding box center [671, 826] width 74 height 13
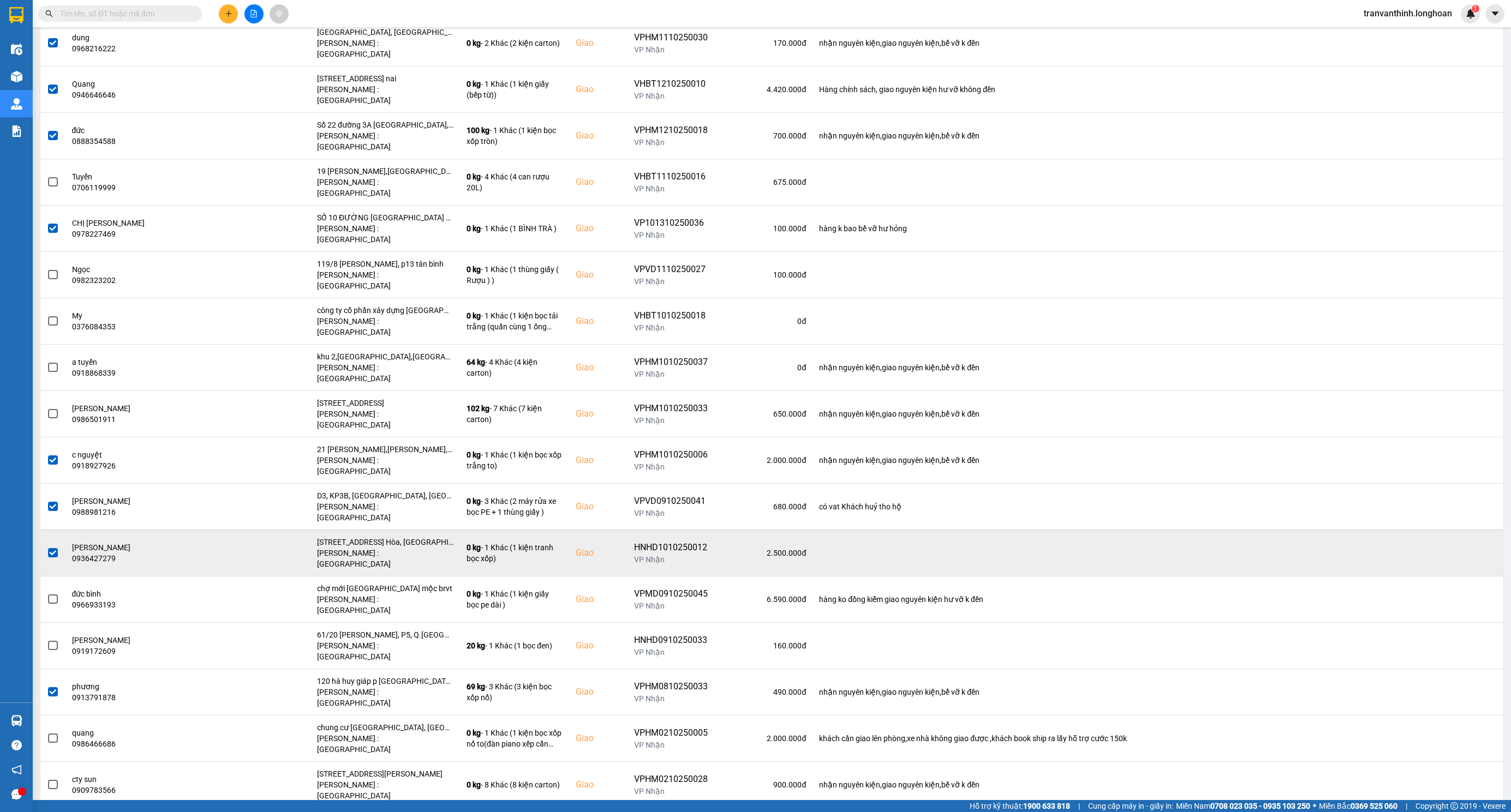
copy div "HNHD0210250003"
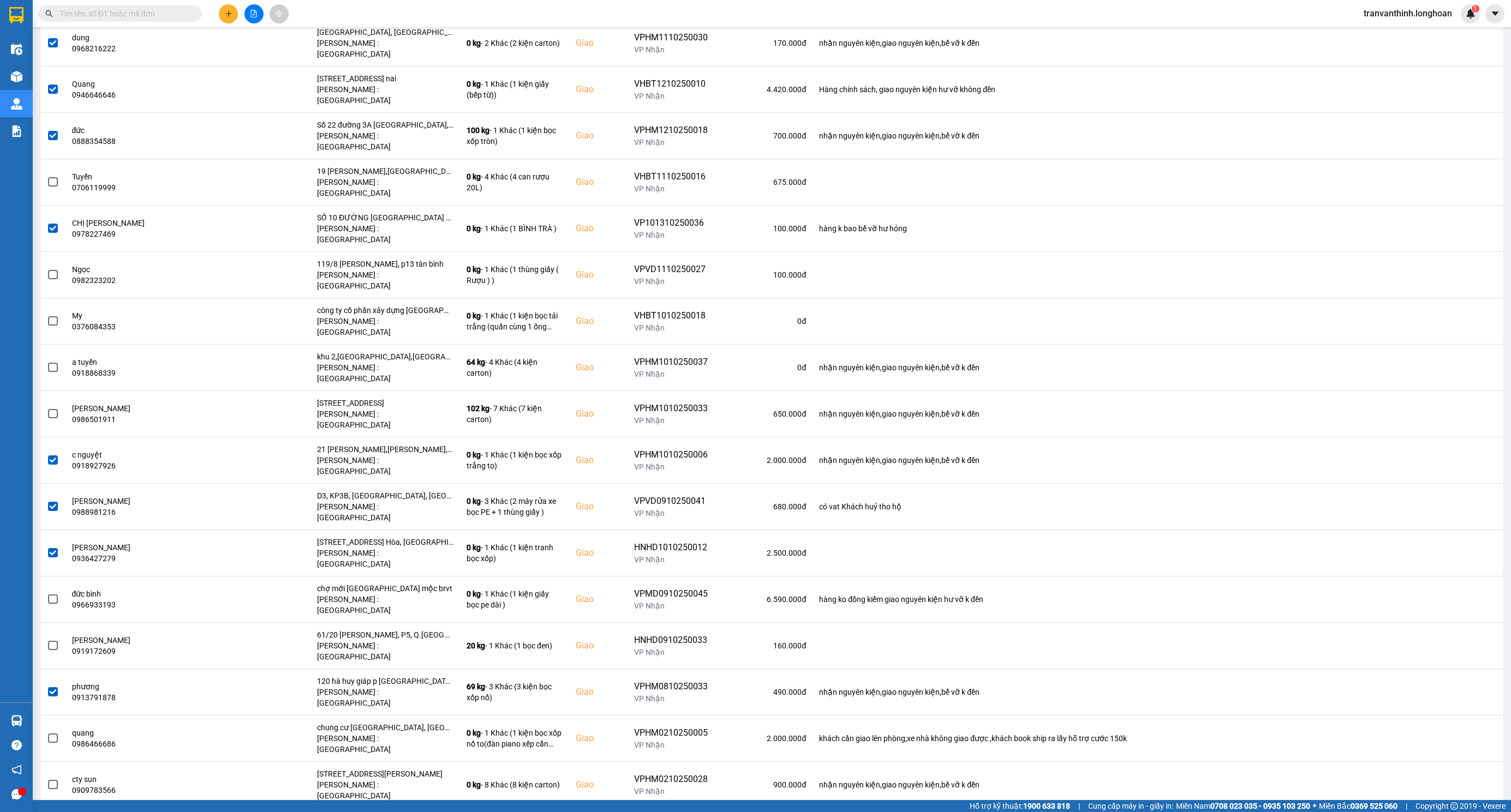
click at [47, 811] on input "checkbox" at bounding box center [47, 825] width 0 height 0
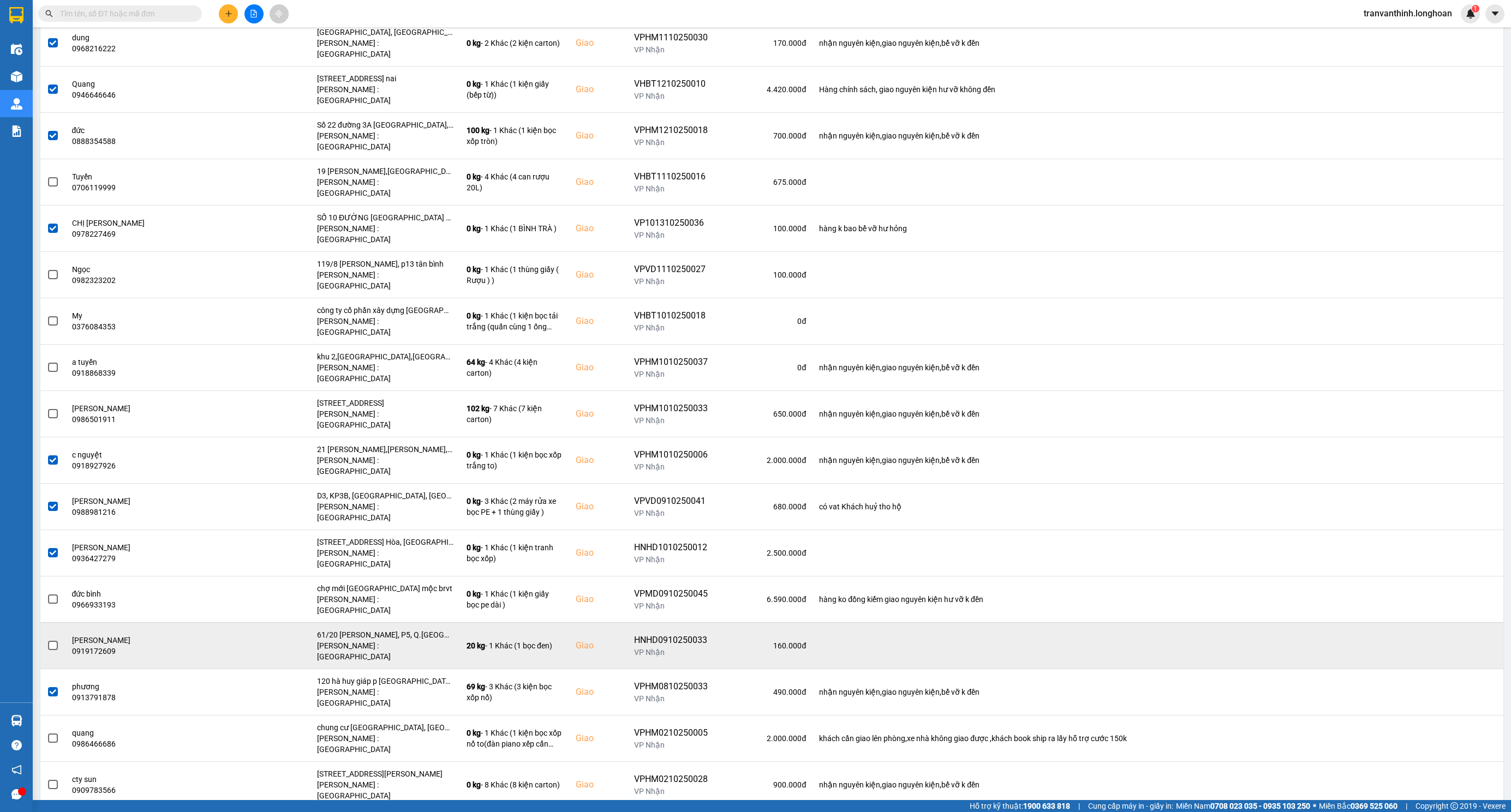
copy div "HNHD0110250024"
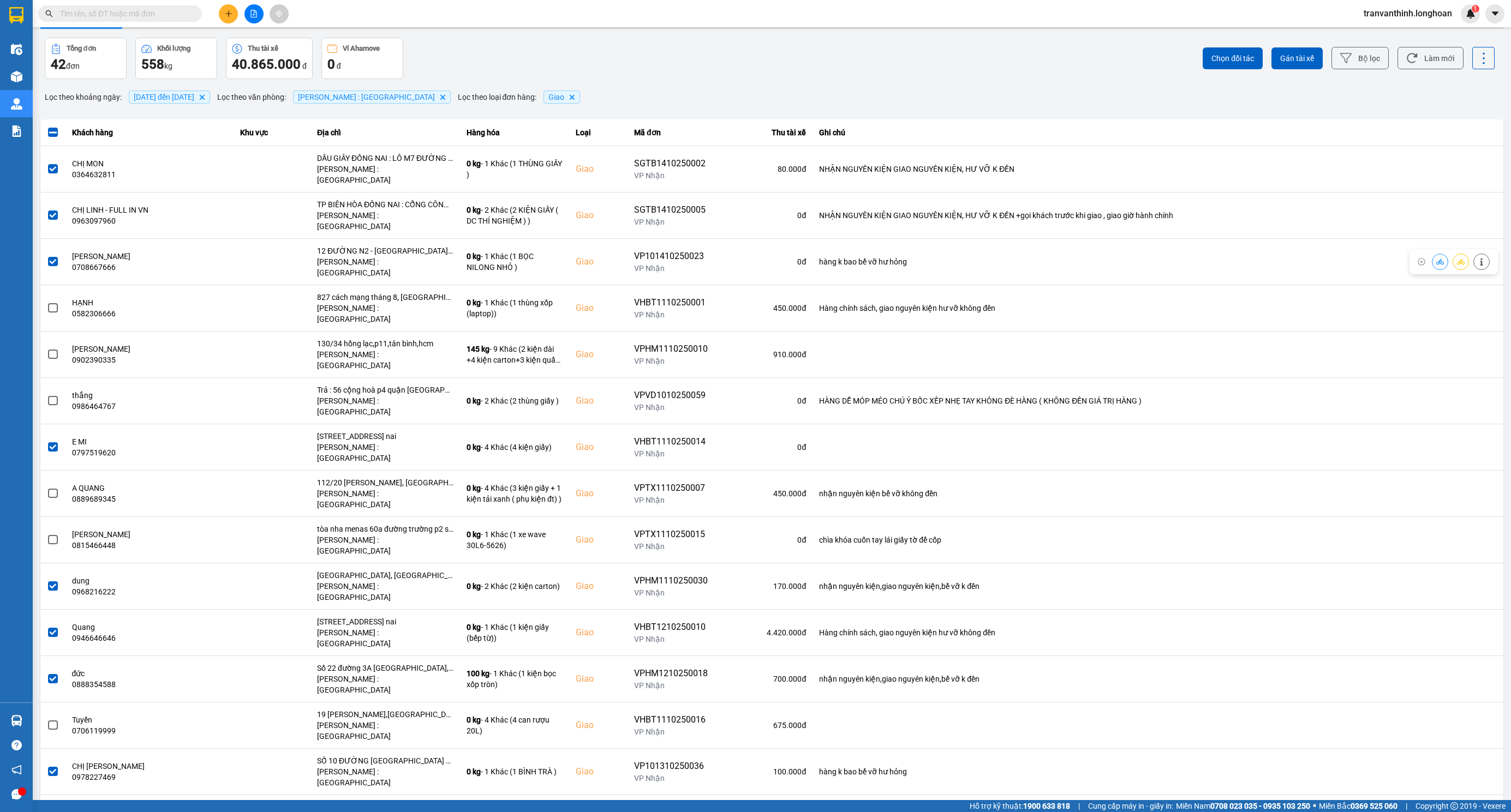
scroll to position [0, 0]
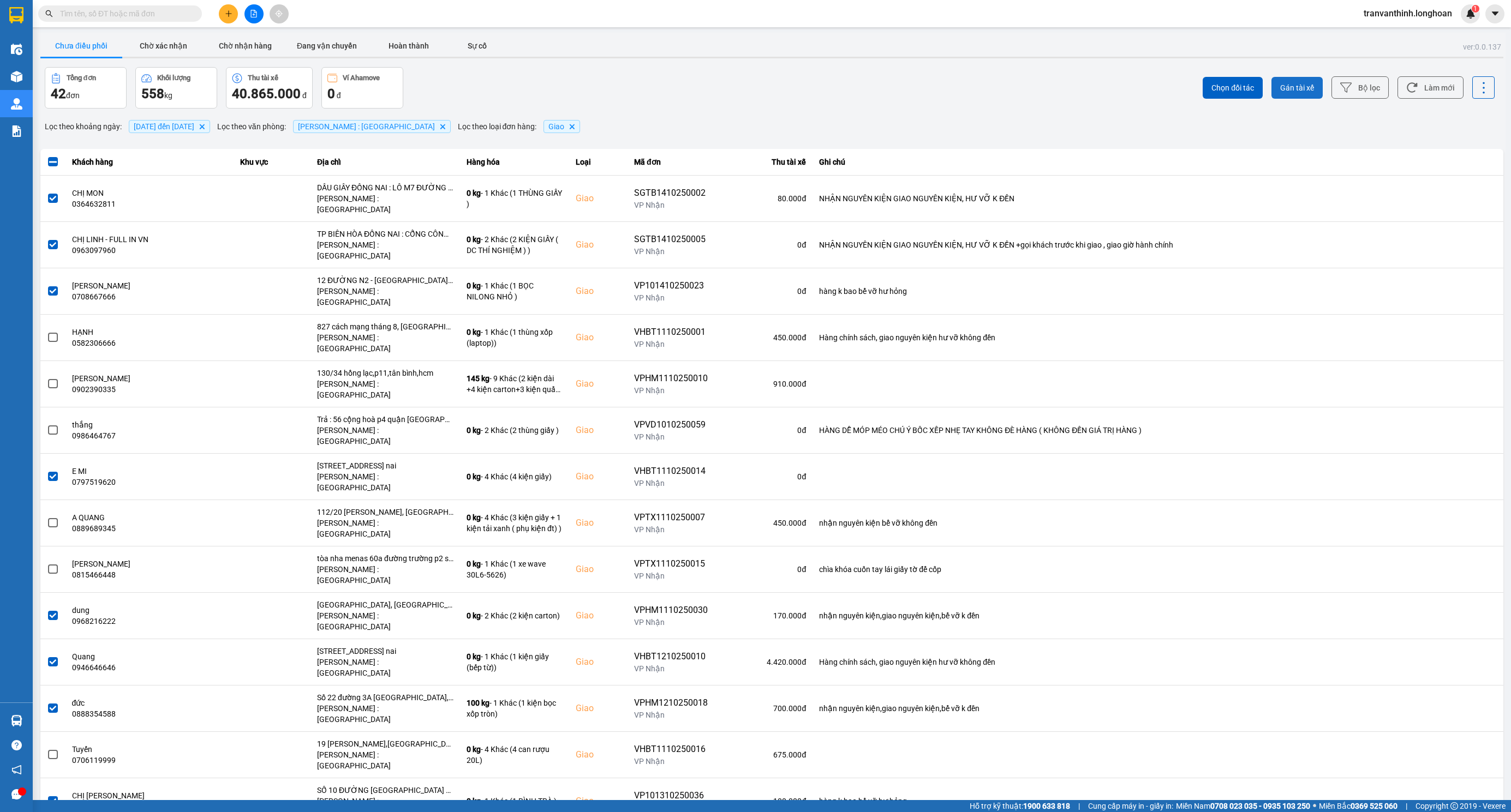
click at [1280, 87] on span "Gán tài xế" at bounding box center [1297, 88] width 34 height 11
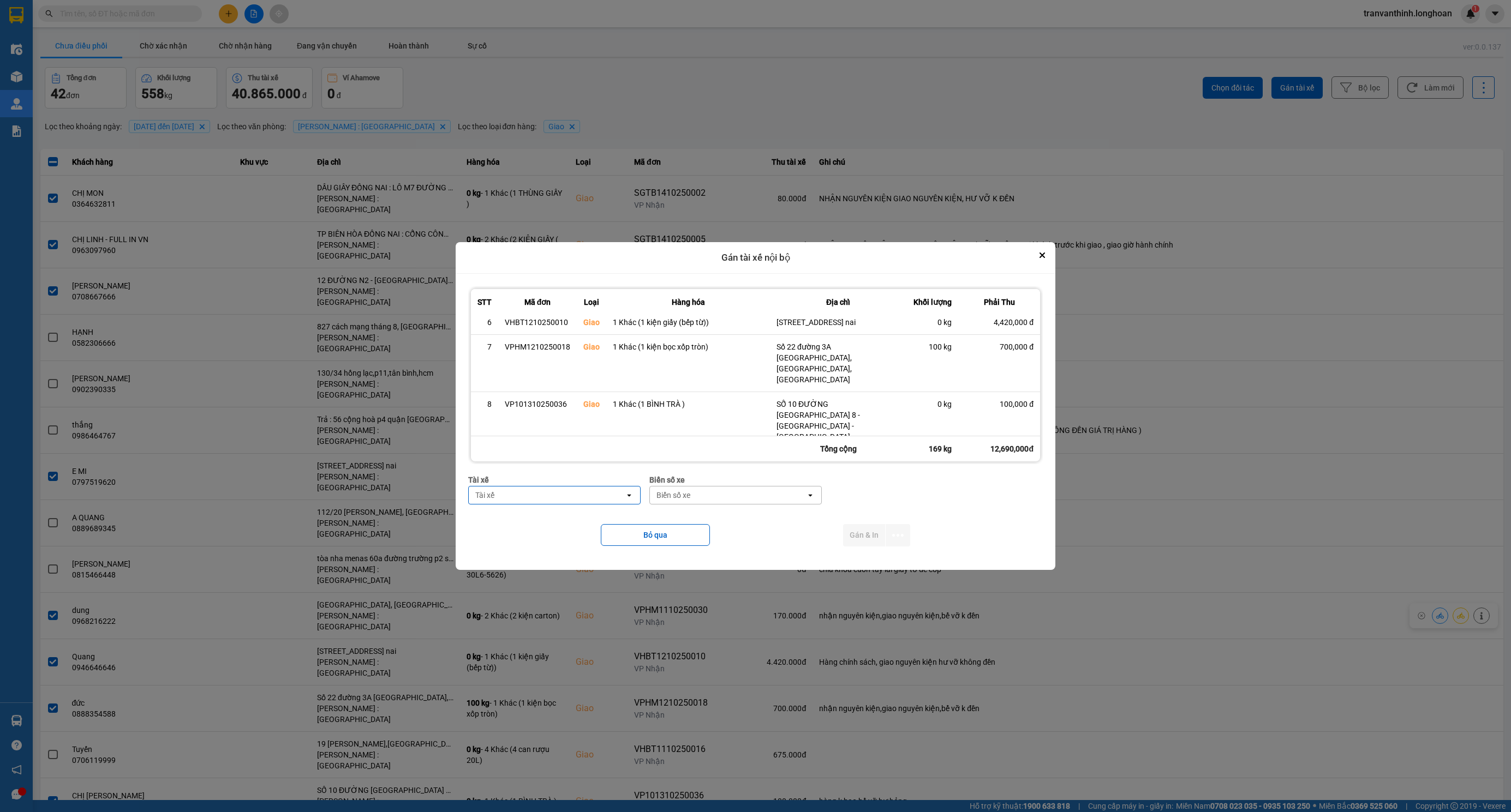
scroll to position [410, 0]
click at [536, 500] on div "Tài xế" at bounding box center [547, 495] width 156 height 17
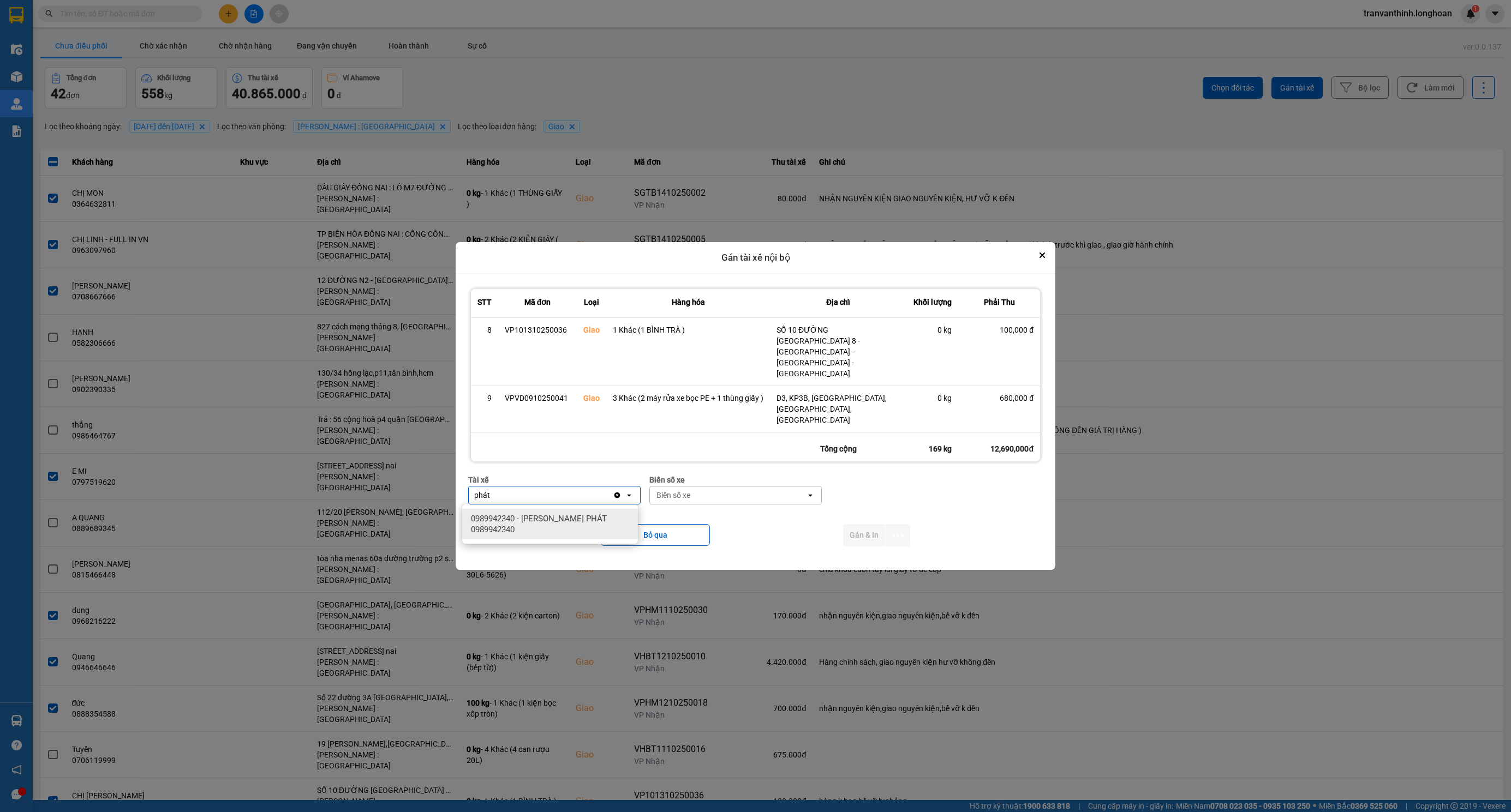
type input "phát"
click at [558, 516] on span "0989942340 - LÊ TẤN PHÁT 0989942340" at bounding box center [553, 524] width 163 height 22
click at [695, 493] on div "Biển số xe" at bounding box center [711, 495] width 34 height 11
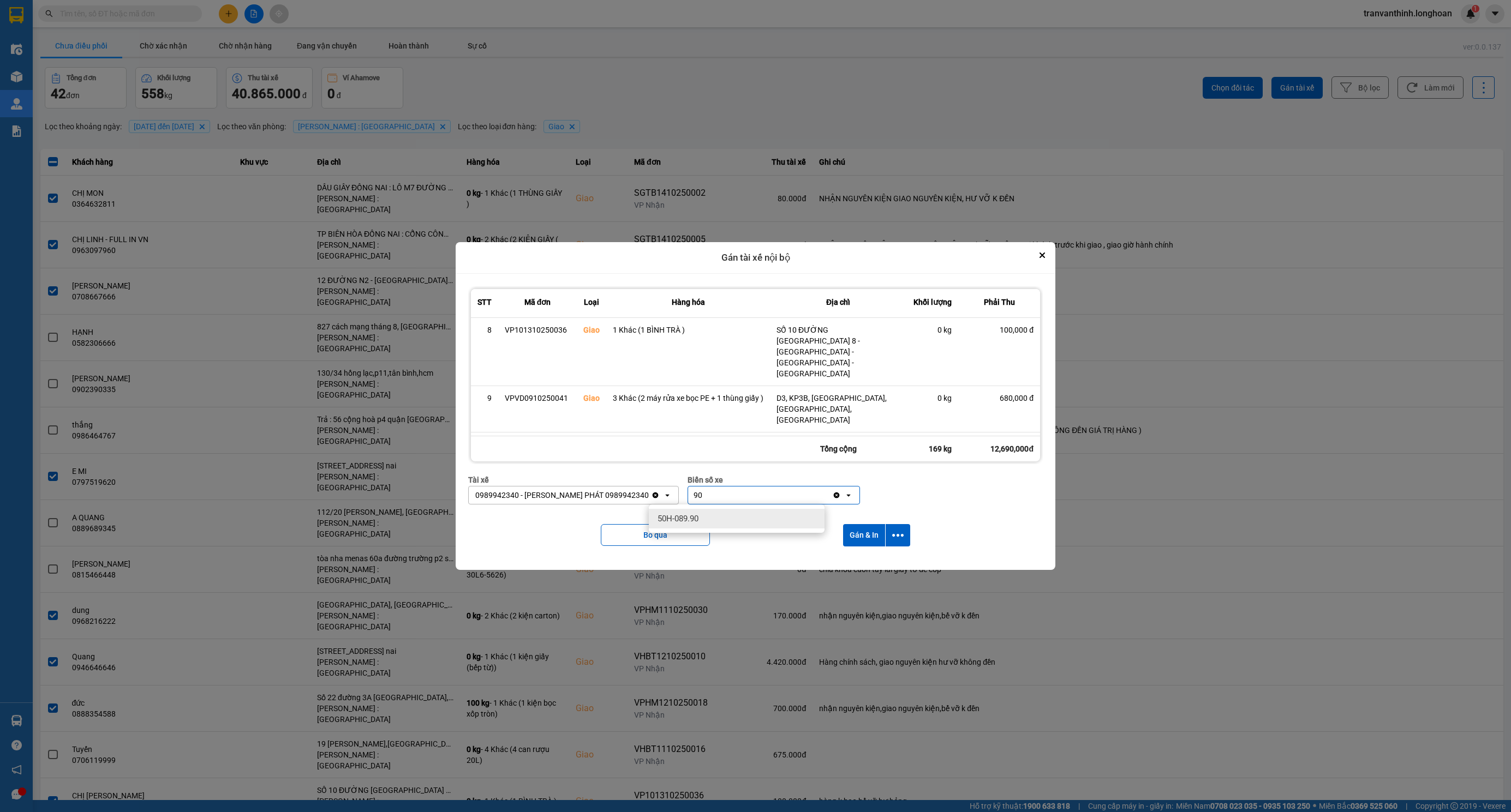
type input "90"
click at [688, 519] on span "50H-089.90" at bounding box center [677, 518] width 41 height 11
click at [904, 534] on icon "dialog" at bounding box center [898, 535] width 11 height 11
click at [862, 534] on button "Gán & In" at bounding box center [864, 536] width 42 height 23
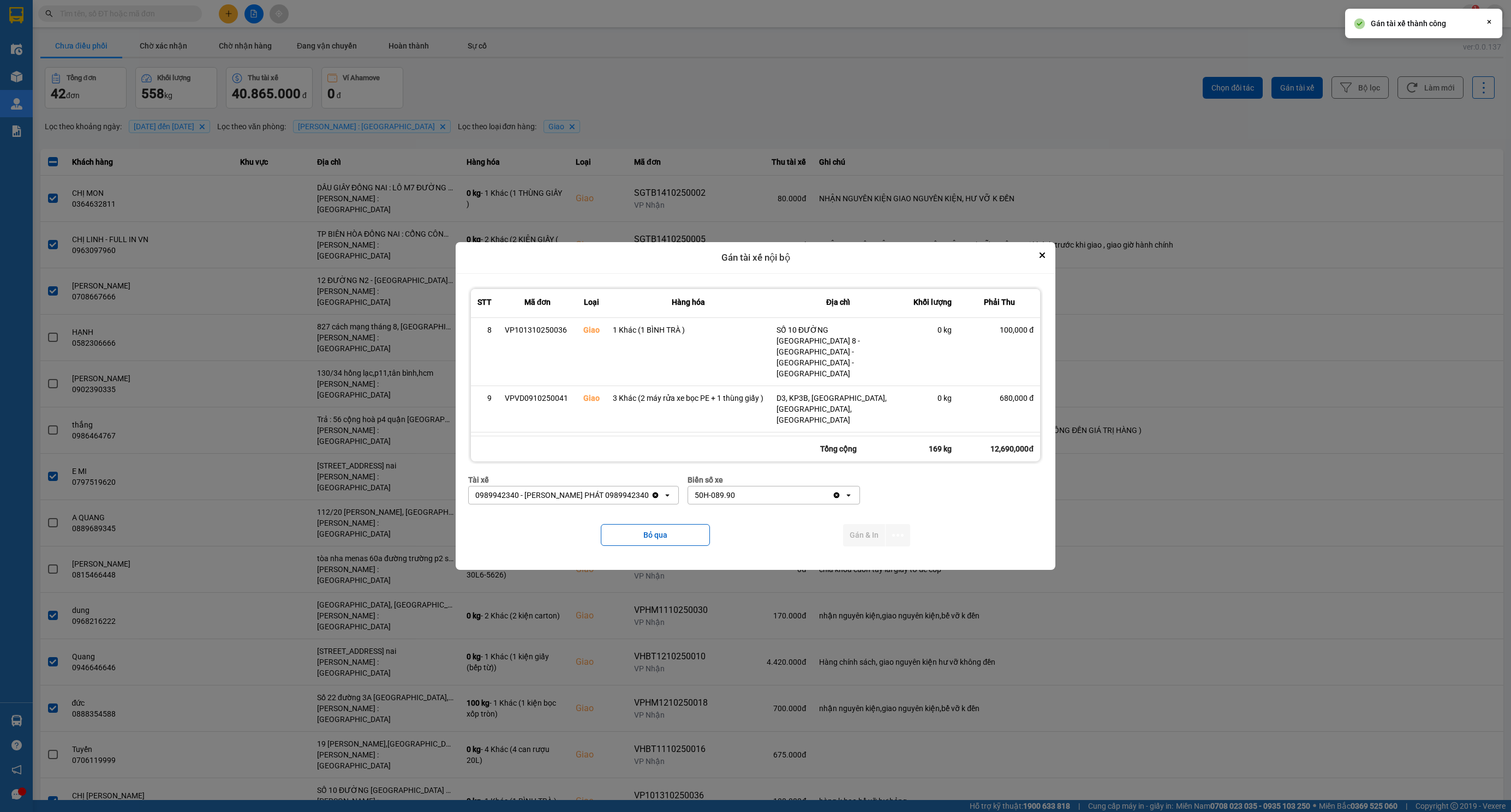
scroll to position [0, 0]
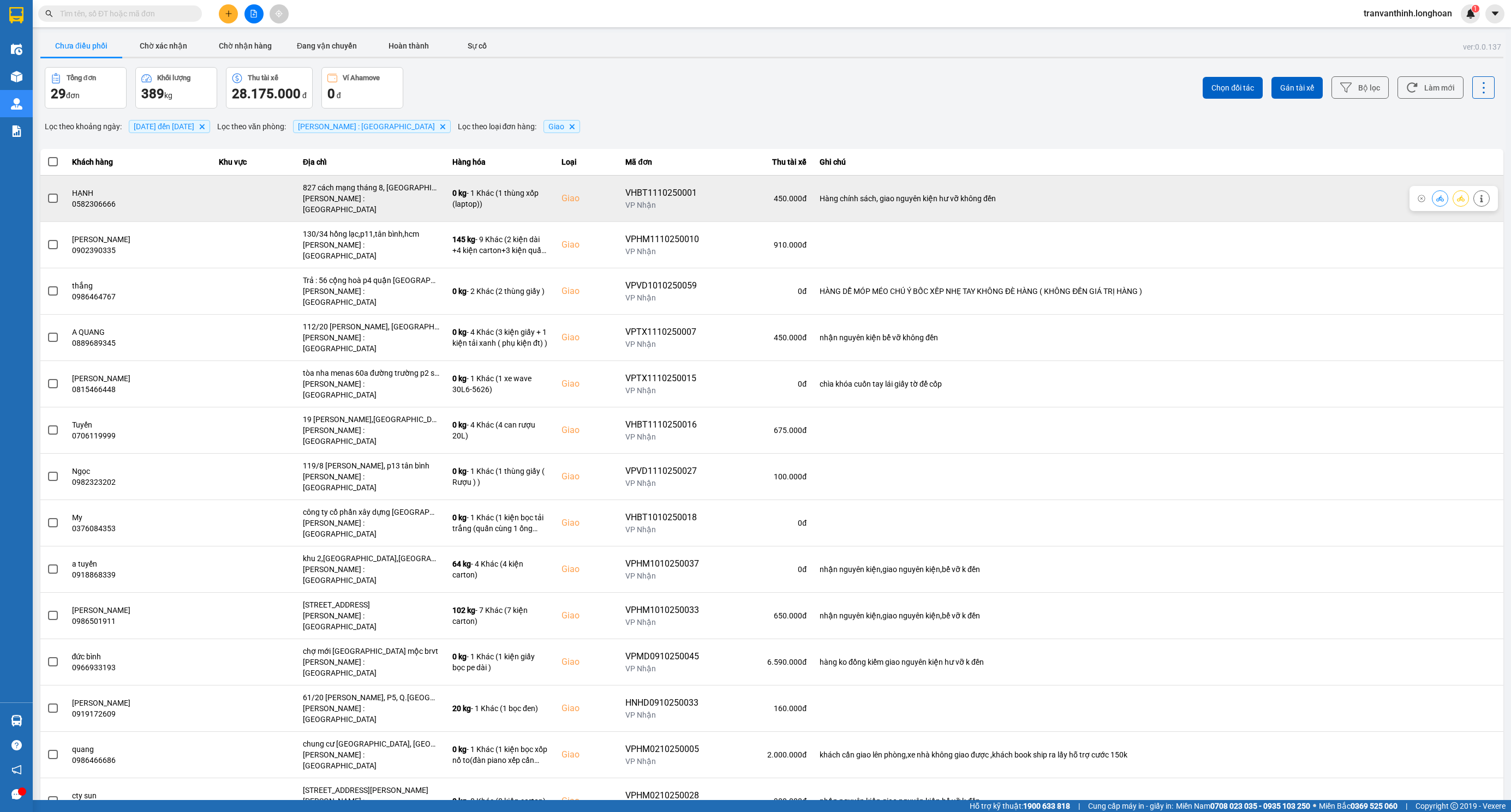
click at [49, 194] on span at bounding box center [53, 199] width 10 height 10
click at [47, 193] on input "checkbox" at bounding box center [47, 193] width 0 height 0
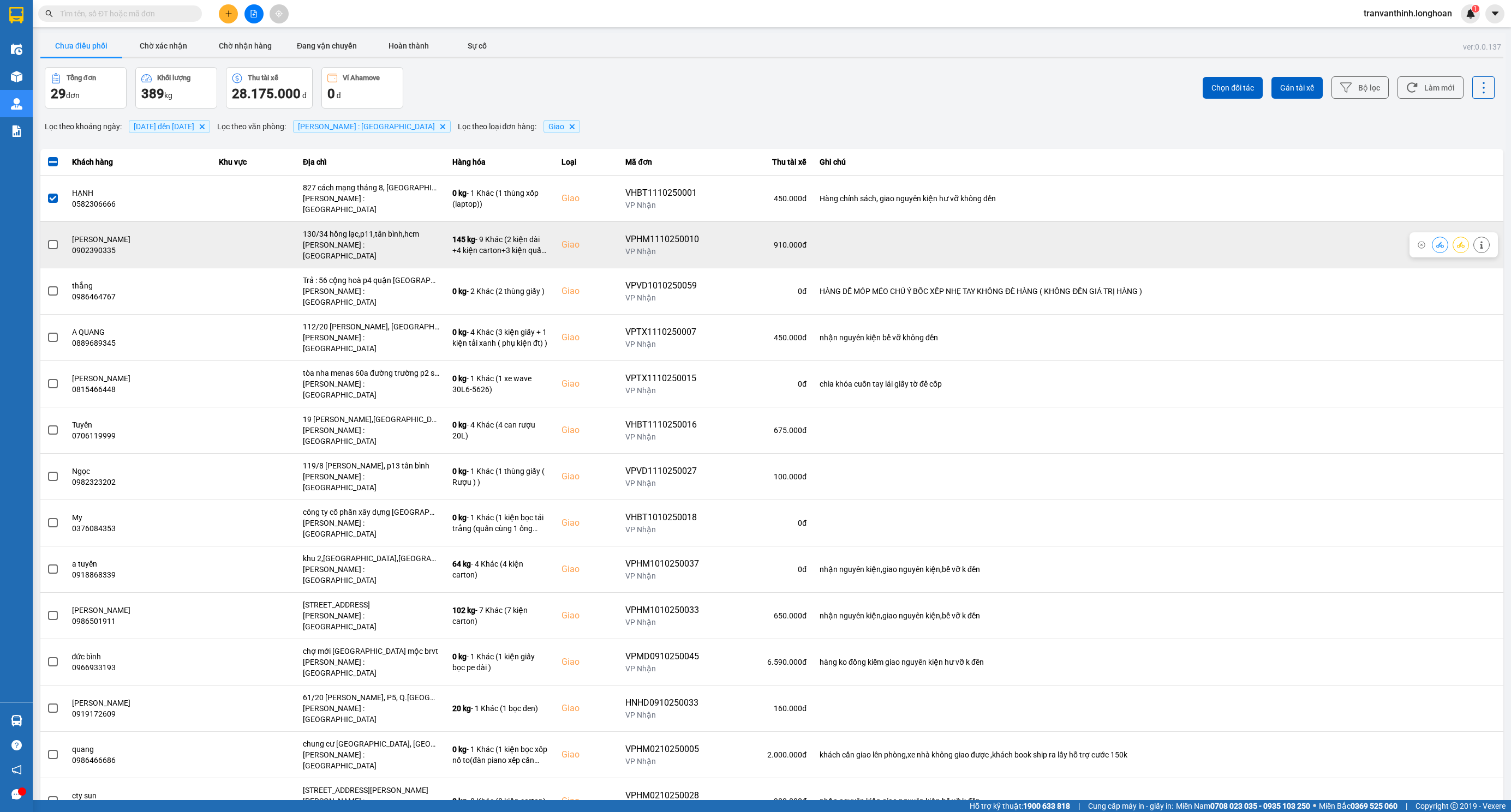
click at [51, 240] on span at bounding box center [53, 244] width 10 height 10
click at [47, 239] on input "checkbox" at bounding box center [47, 239] width 0 height 0
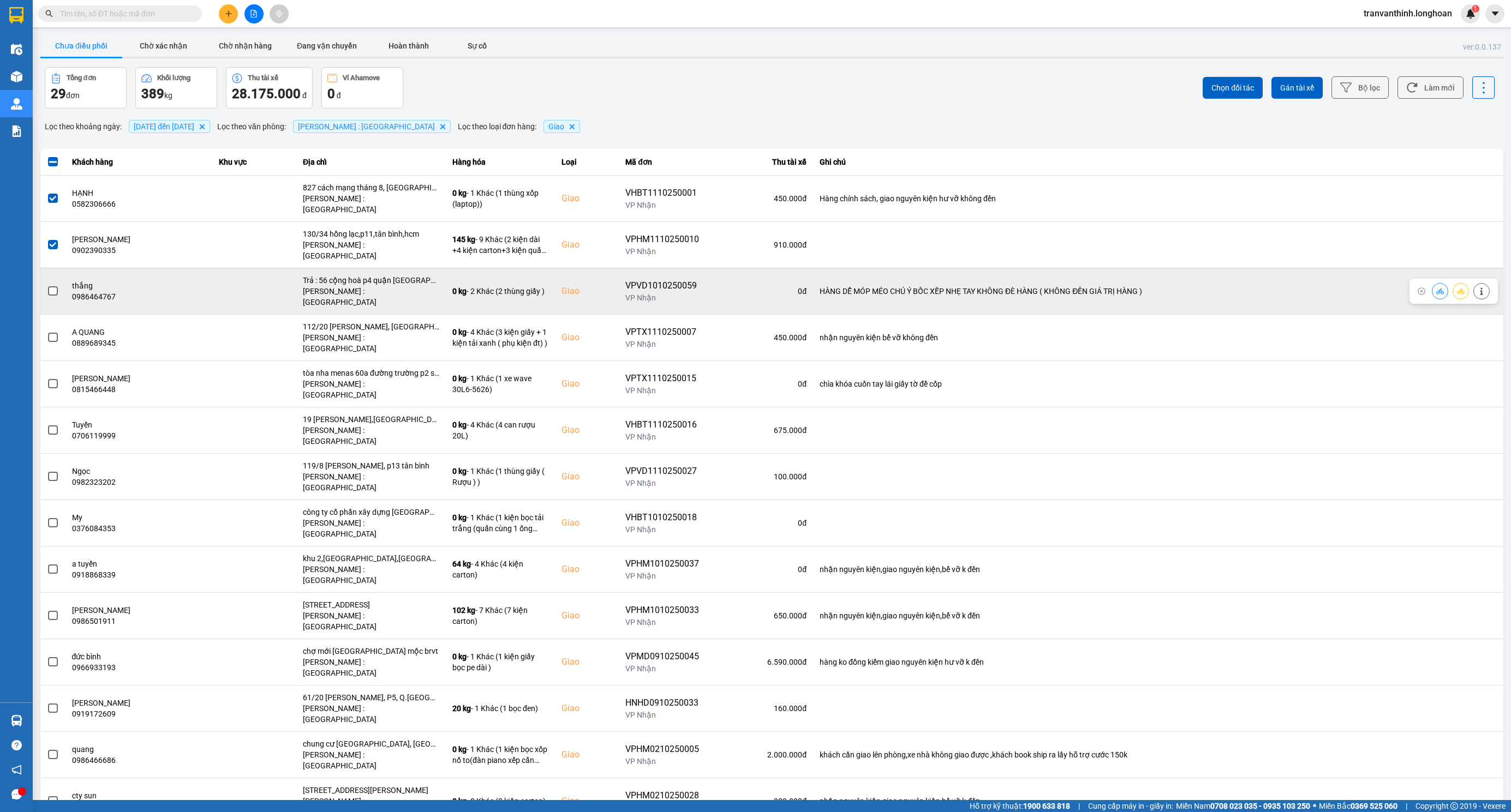
click at [51, 286] on span at bounding box center [53, 291] width 10 height 10
click at [47, 285] on input "checkbox" at bounding box center [47, 285] width 0 height 0
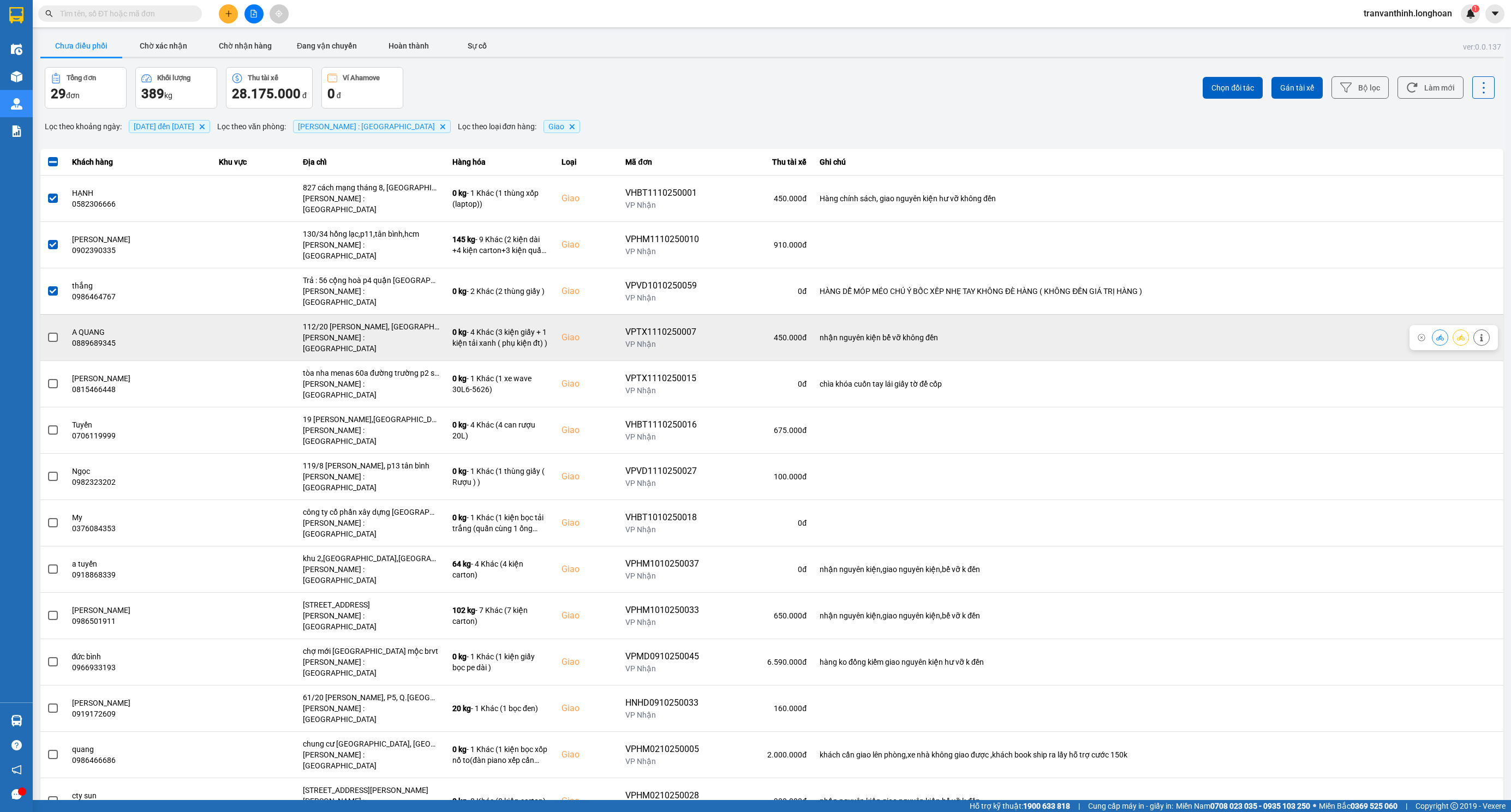
click at [46, 314] on td at bounding box center [53, 338] width 25 height 47
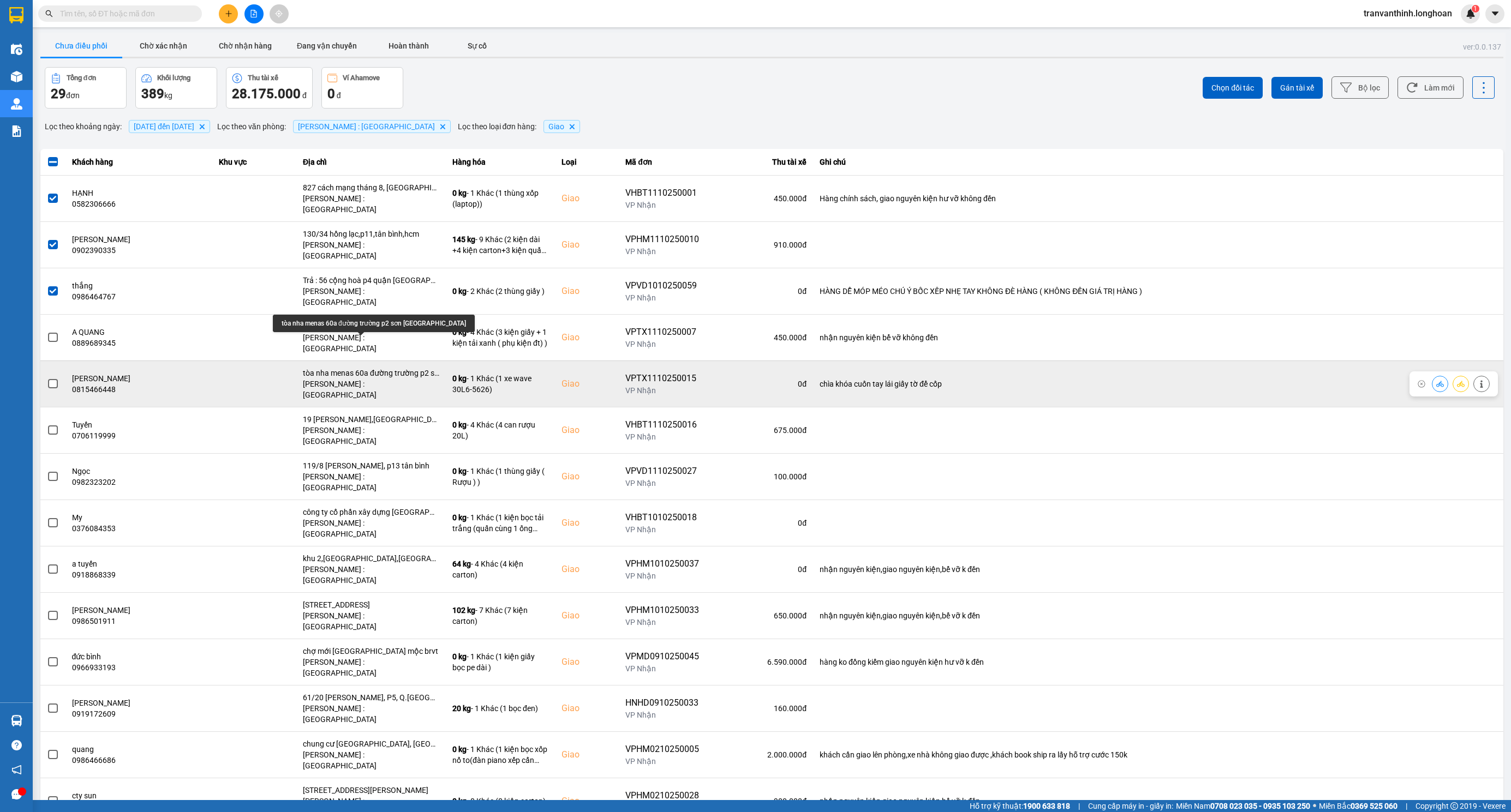
click at [372, 368] on div "tòa nha menas 60a đường trường p2 sơn tân bình hcm" at bounding box center [371, 373] width 137 height 11
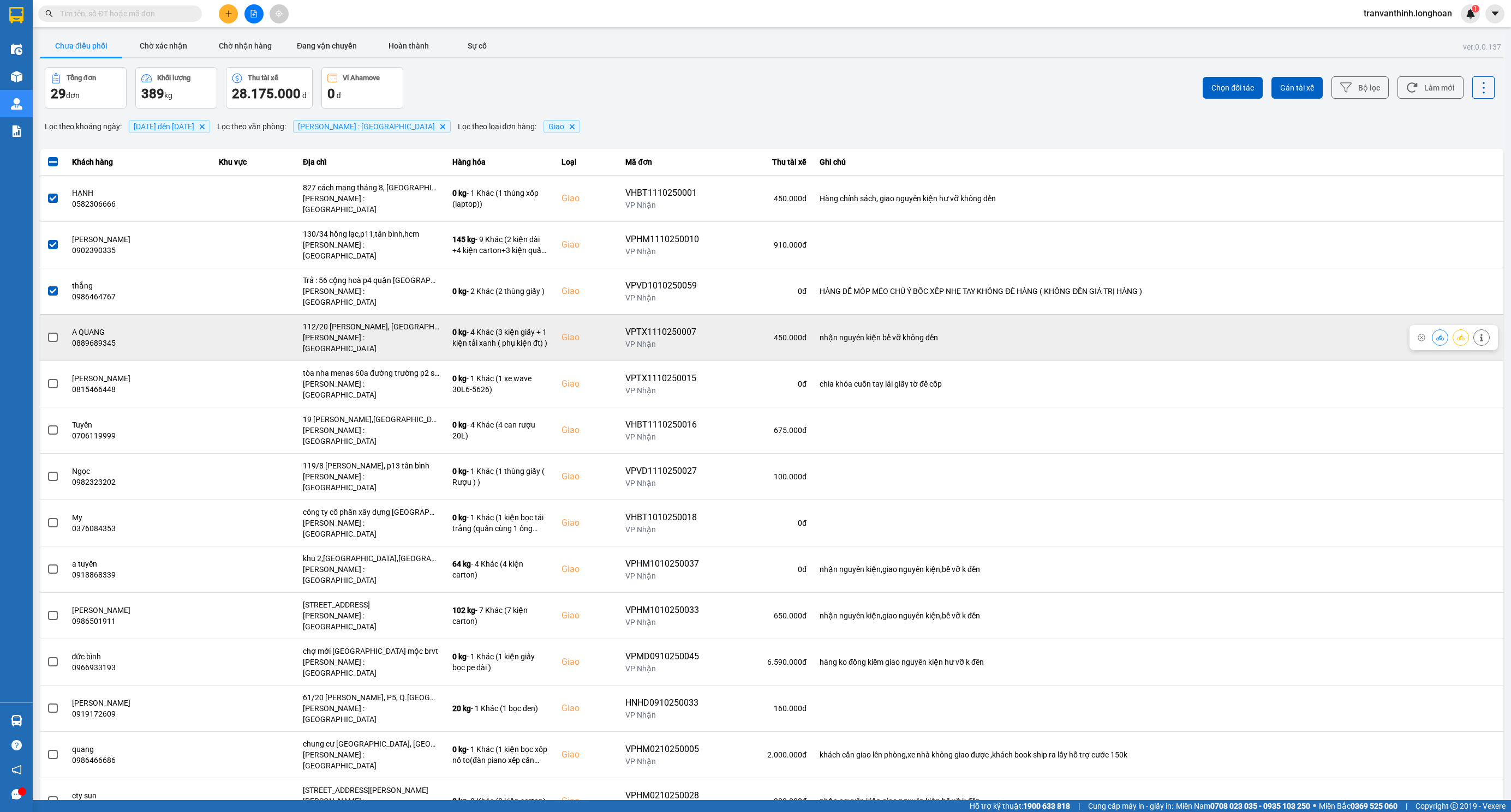
click at [55, 332] on span at bounding box center [53, 337] width 10 height 10
click at [47, 332] on input "checkbox" at bounding box center [47, 332] width 0 height 0
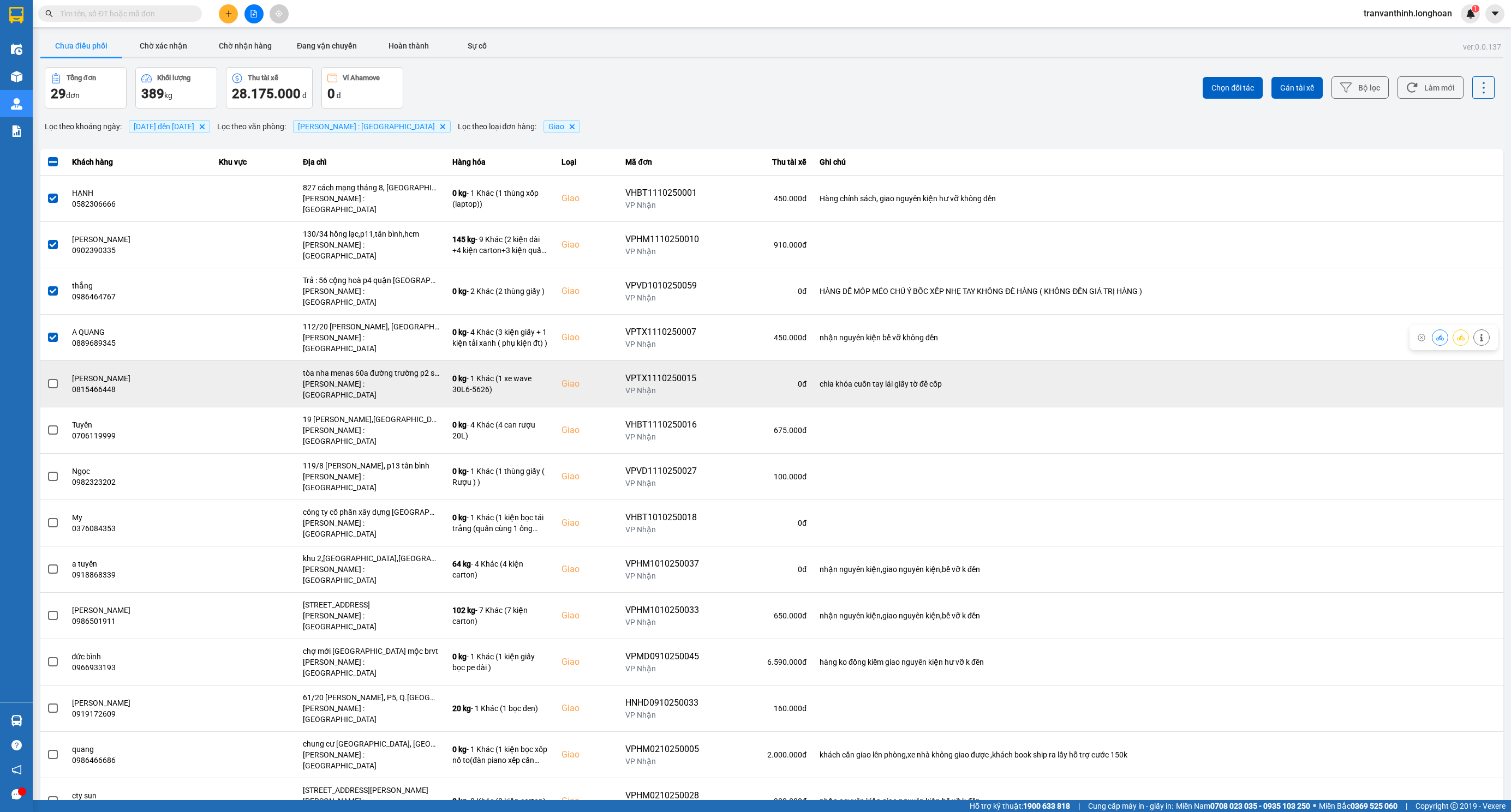
click at [49, 379] on span at bounding box center [53, 384] width 10 height 10
click at [47, 378] on input "checkbox" at bounding box center [47, 378] width 0 height 0
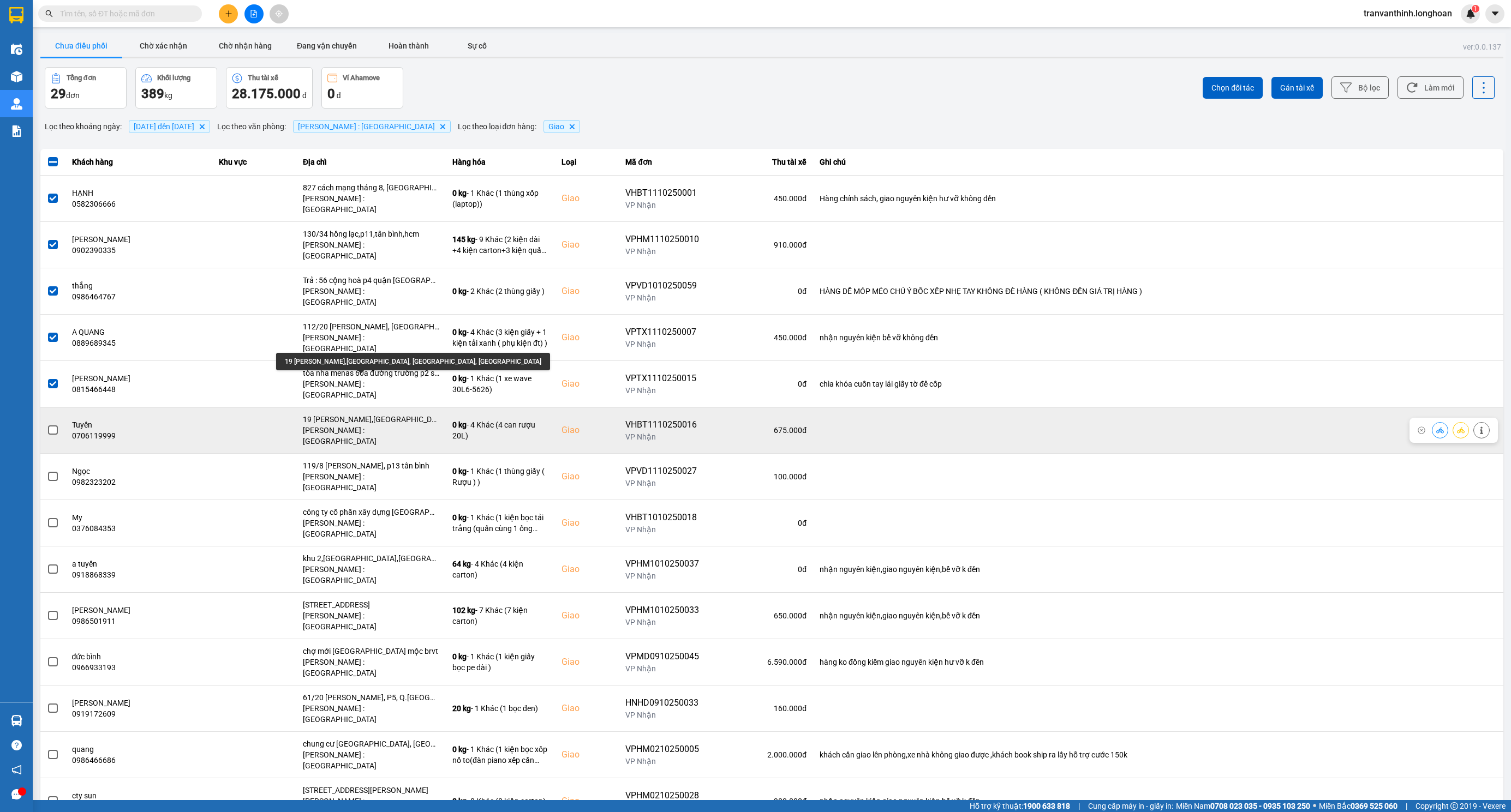
click at [354, 414] on div "19 trần quốc toản,phường blao, tp bảo lộc, lâm đồng" at bounding box center [371, 419] width 137 height 11
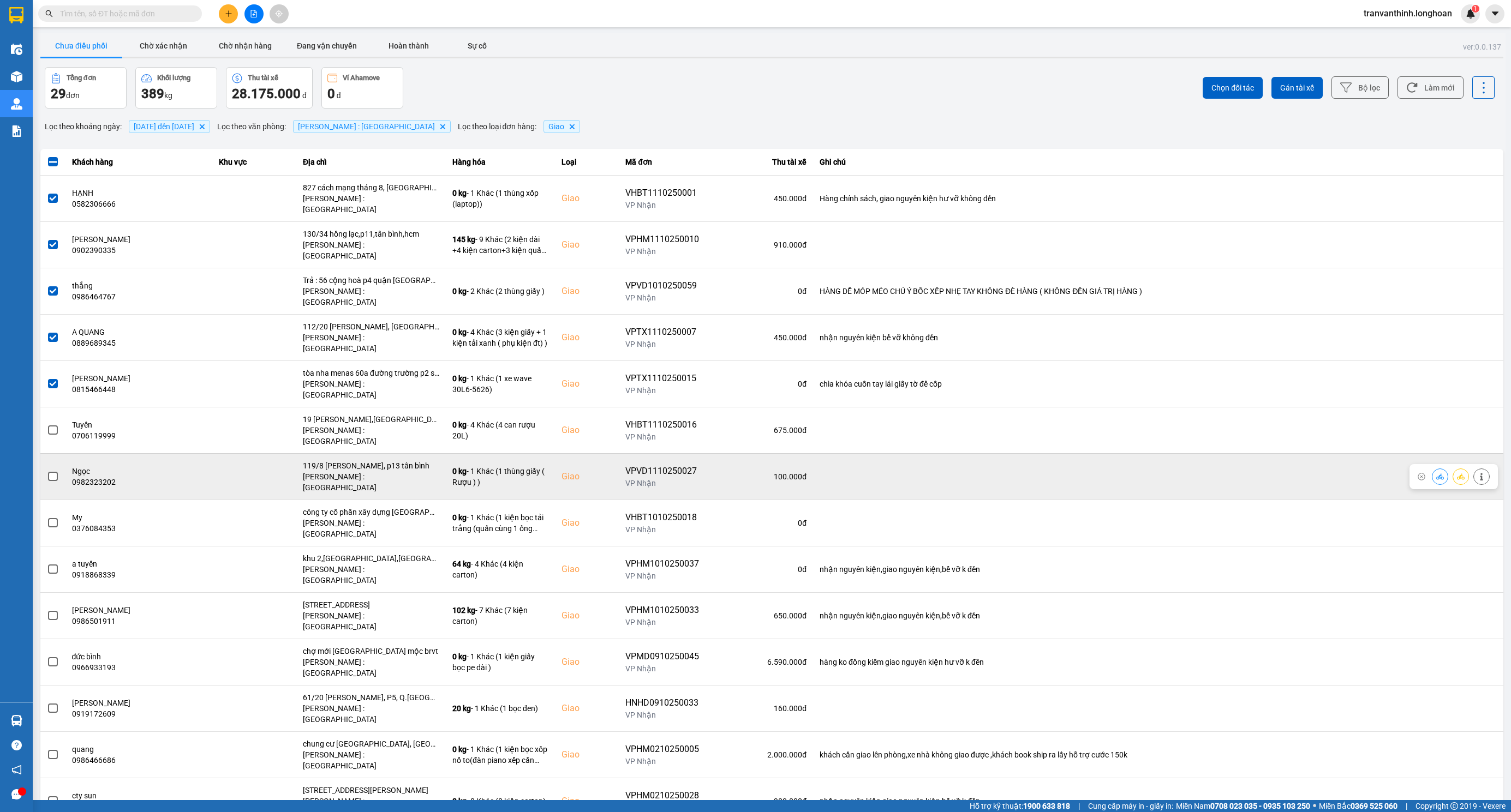
click at [49, 472] on span at bounding box center [53, 476] width 10 height 10
click at [47, 471] on input "checkbox" at bounding box center [47, 471] width 0 height 0
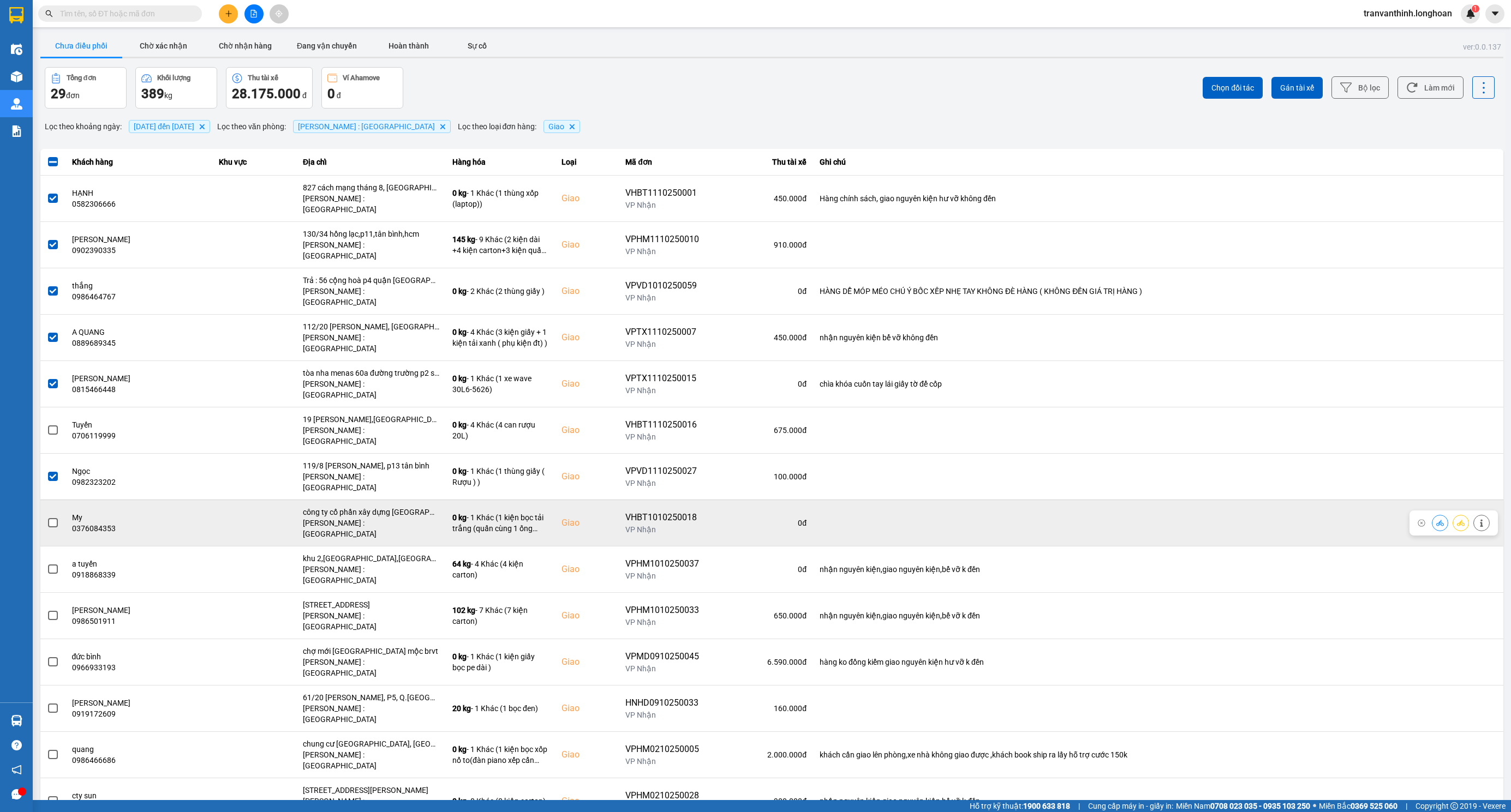
click at [48, 518] on span at bounding box center [53, 523] width 10 height 10
click at [47, 517] on input "checkbox" at bounding box center [47, 517] width 0 height 0
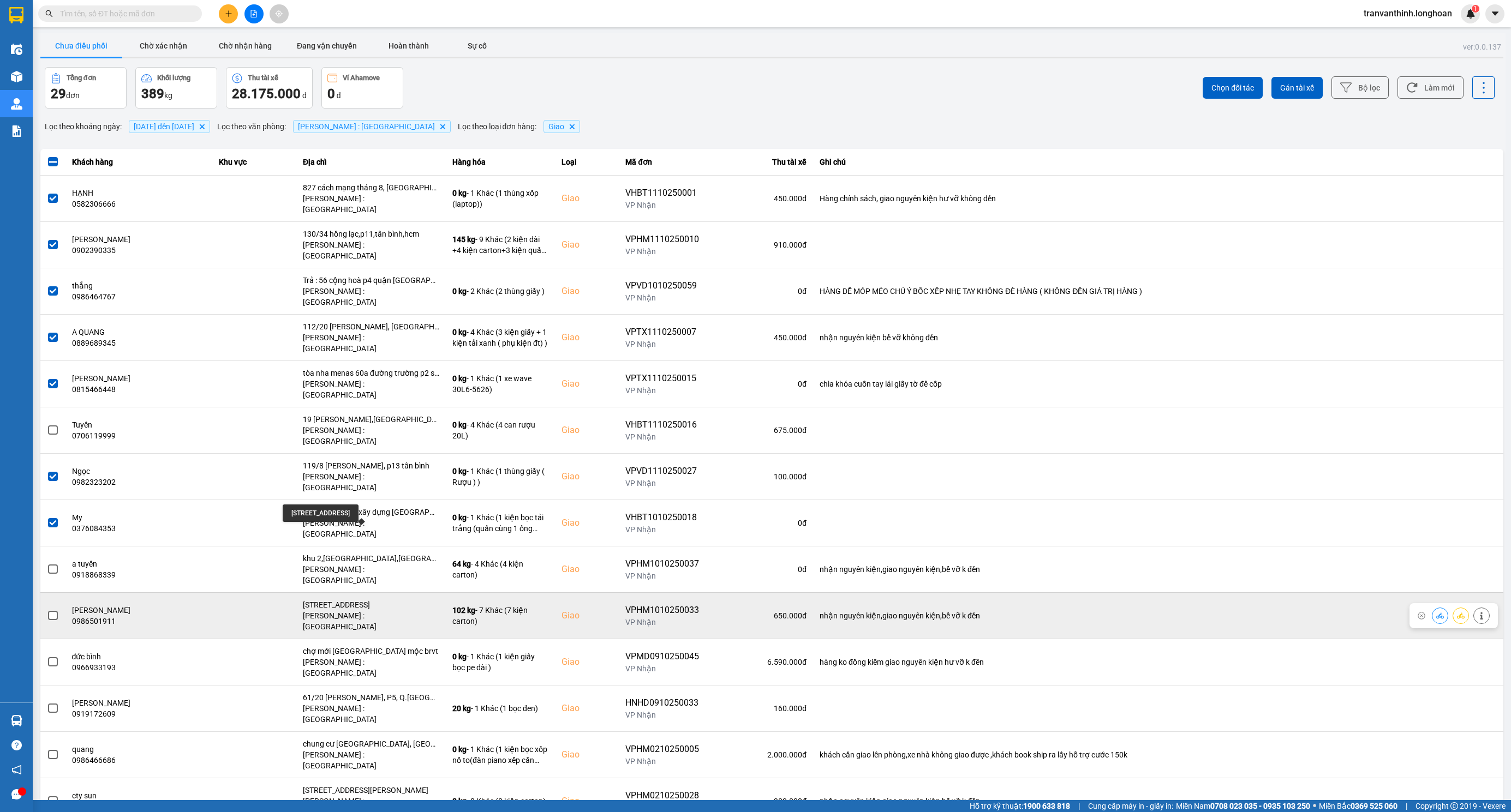
click at [369, 600] on div "số 18 đường số 5,phường 10,quận tân bình,hcm" at bounding box center [371, 605] width 137 height 11
click at [51, 611] on span at bounding box center [53, 615] width 10 height 10
click at [47, 609] on input "checkbox" at bounding box center [47, 609] width 0 height 0
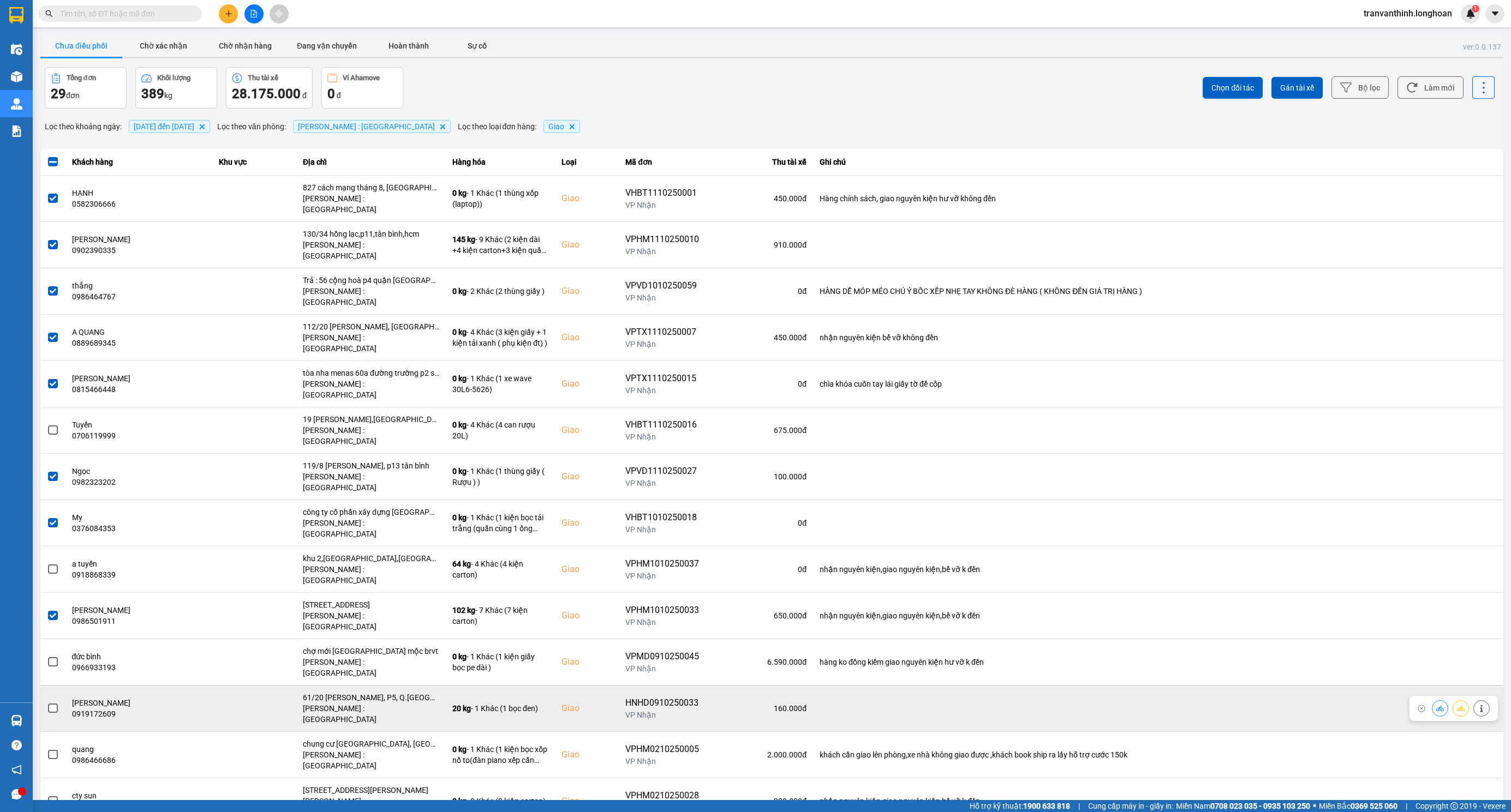
click at [53, 703] on span at bounding box center [53, 708] width 10 height 10
click at [47, 702] on input "checkbox" at bounding box center [47, 702] width 0 height 0
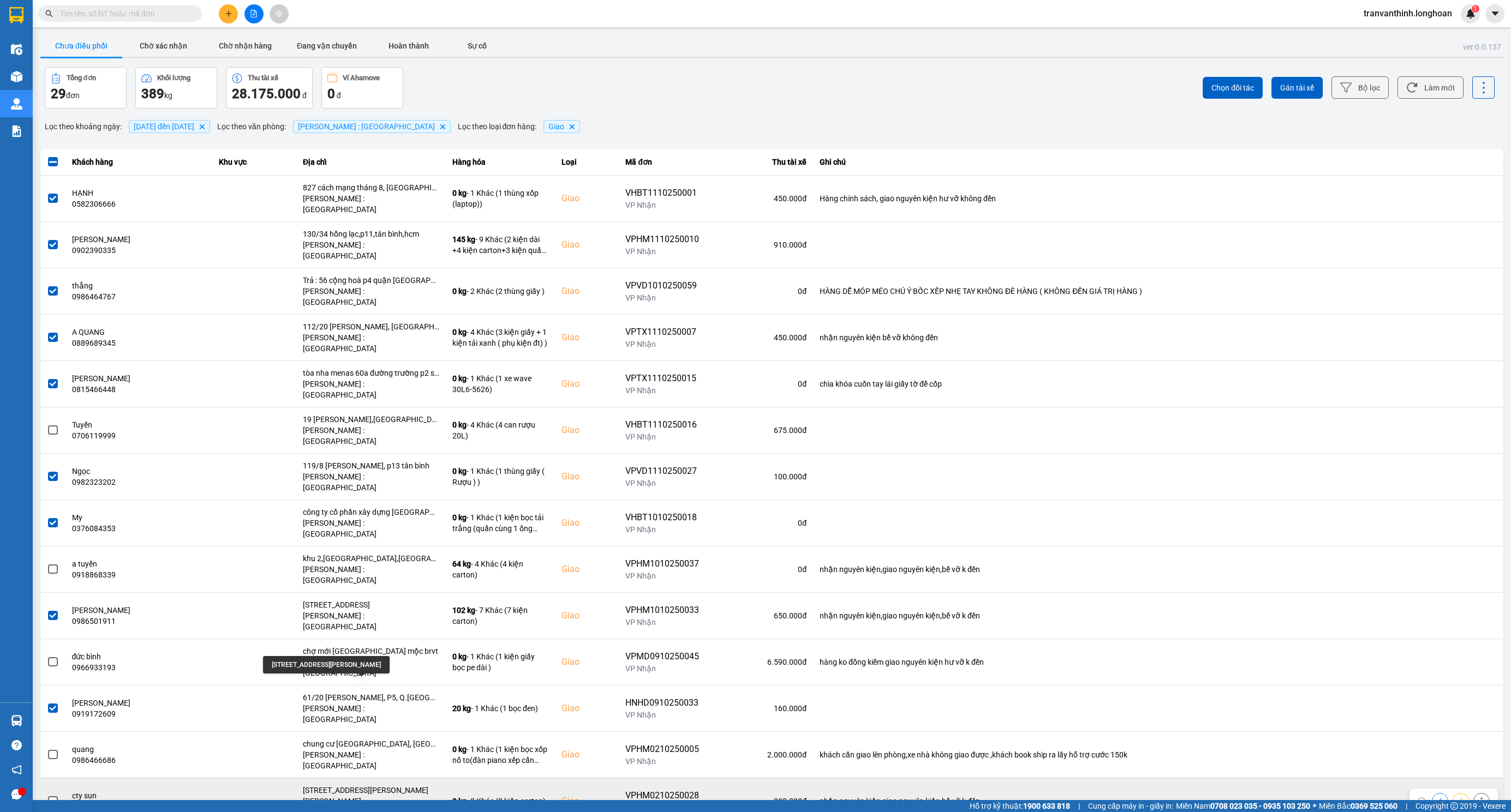
click at [393, 785] on div "343/20 Nguyễn Trọng TuyểnPhường 1, Tân Bình, Hồ Chí Minh" at bounding box center [371, 790] width 137 height 11
click at [48, 796] on span at bounding box center [53, 801] width 10 height 10
click at [47, 795] on input "checkbox" at bounding box center [47, 795] width 0 height 0
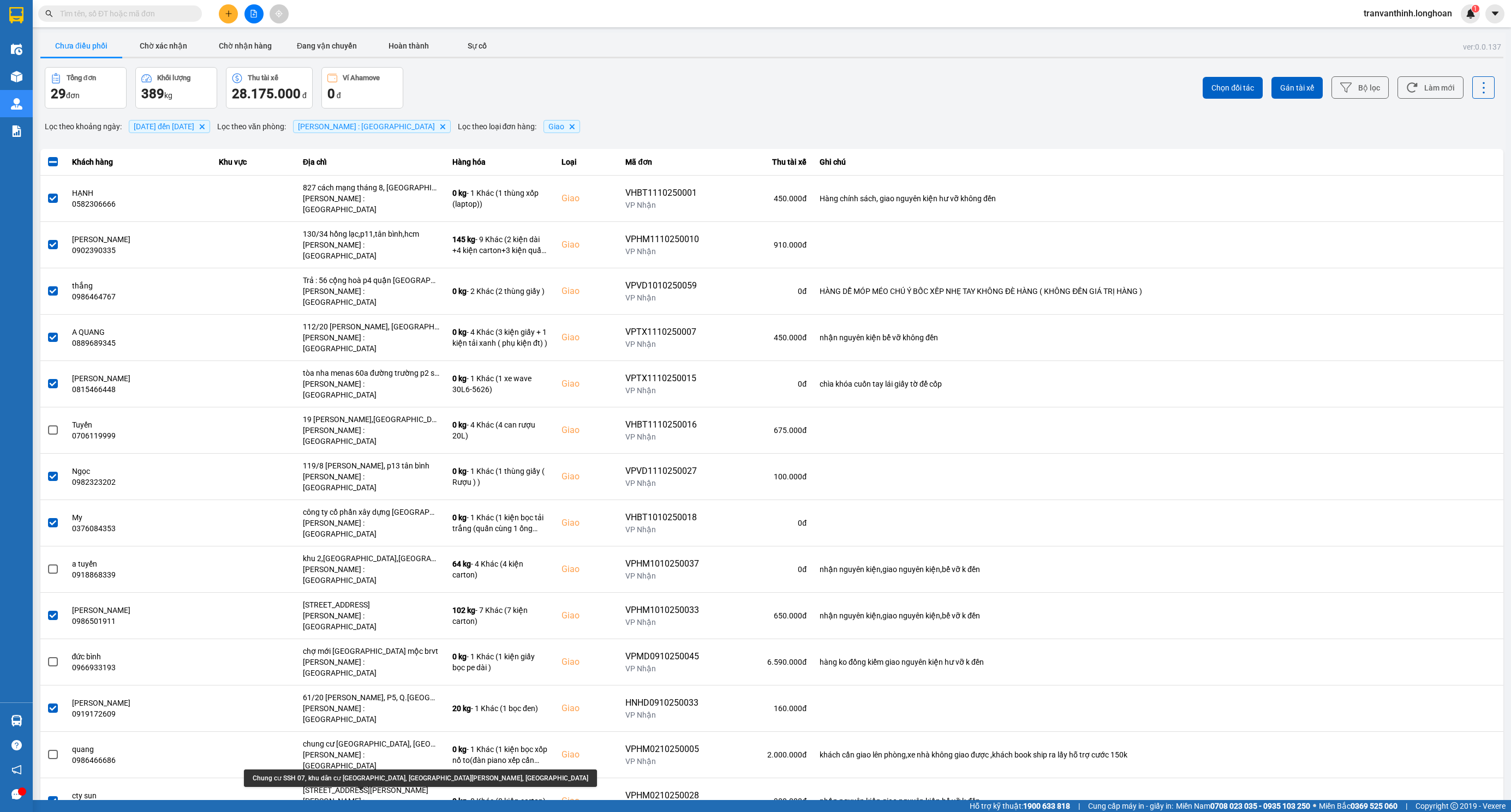
click at [1282, 85] on span "Gán tài xế" at bounding box center [1297, 88] width 34 height 11
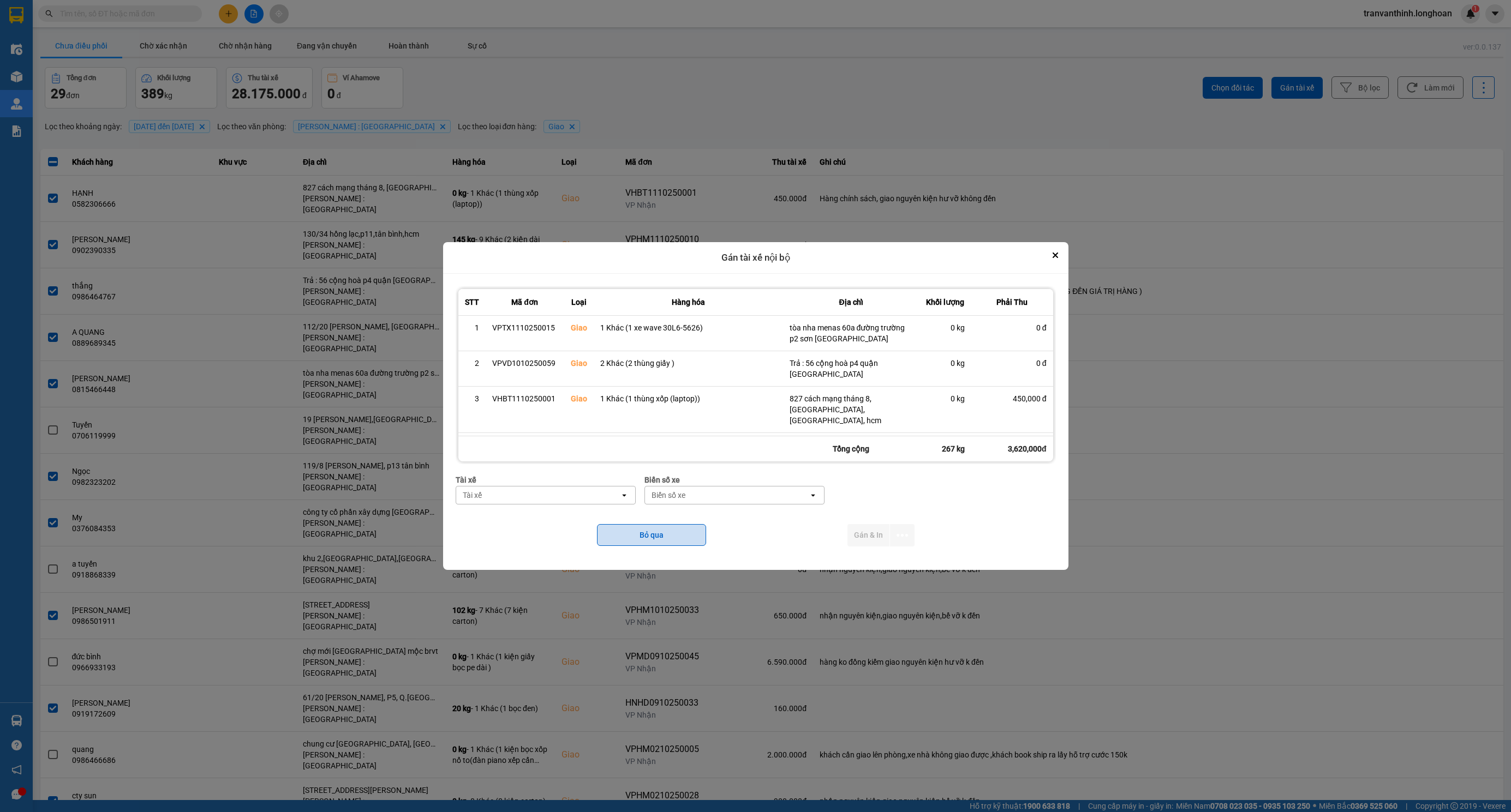
click at [652, 535] on button "Bỏ qua" at bounding box center [652, 535] width 109 height 22
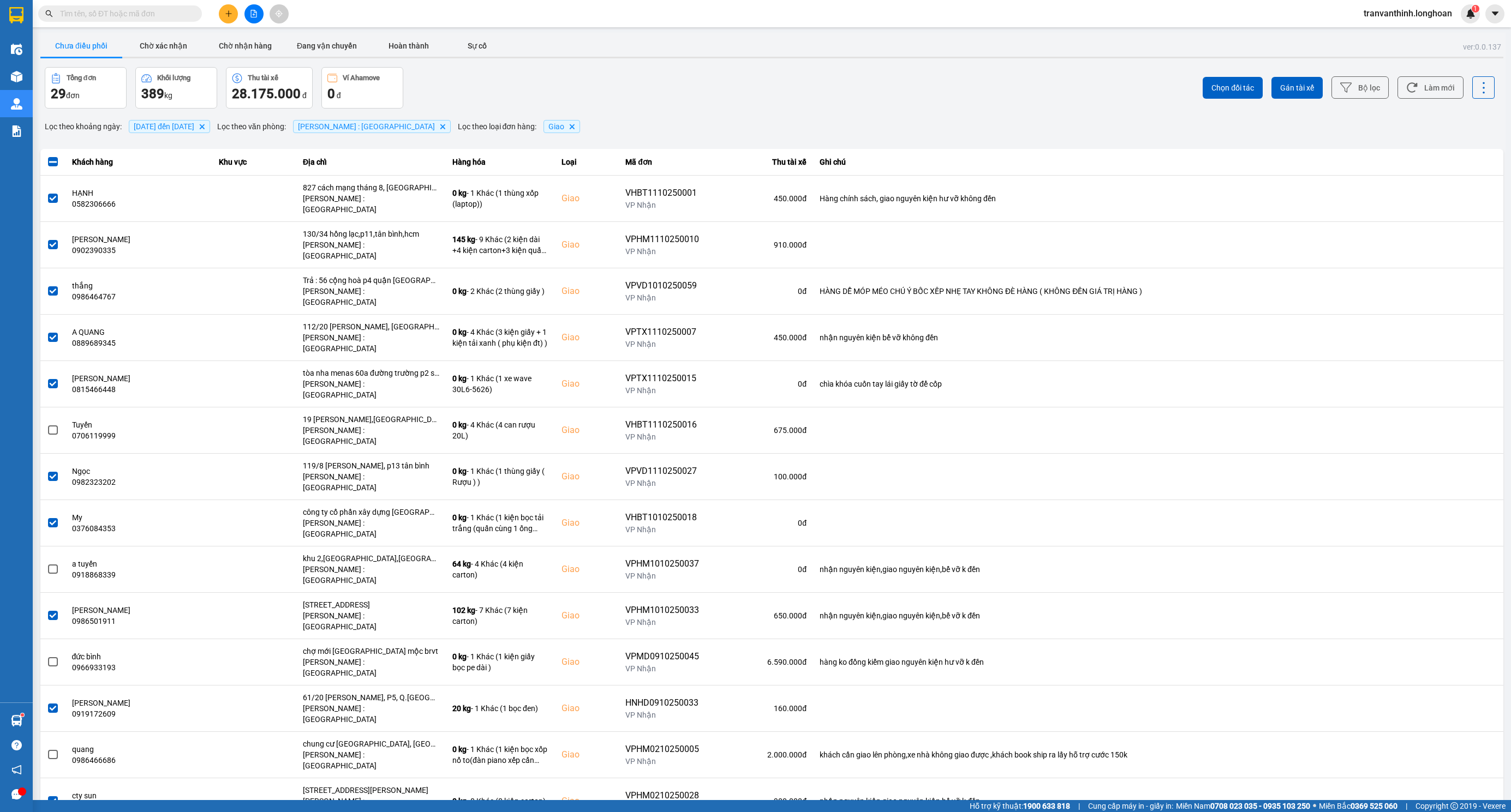
click at [174, 17] on input "text" at bounding box center [124, 13] width 129 height 12
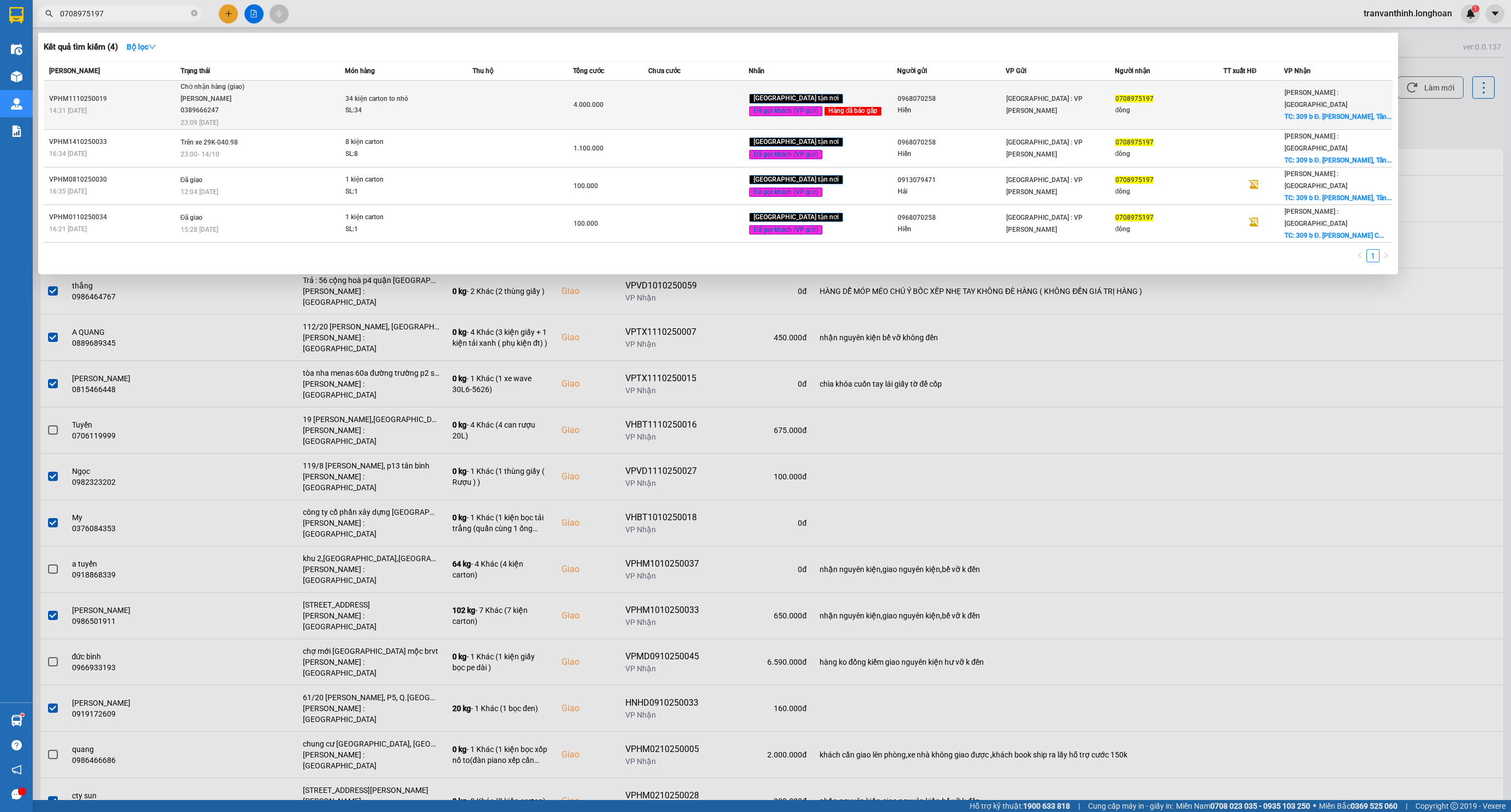
type input "0708975197"
click at [539, 107] on td at bounding box center [523, 105] width 101 height 49
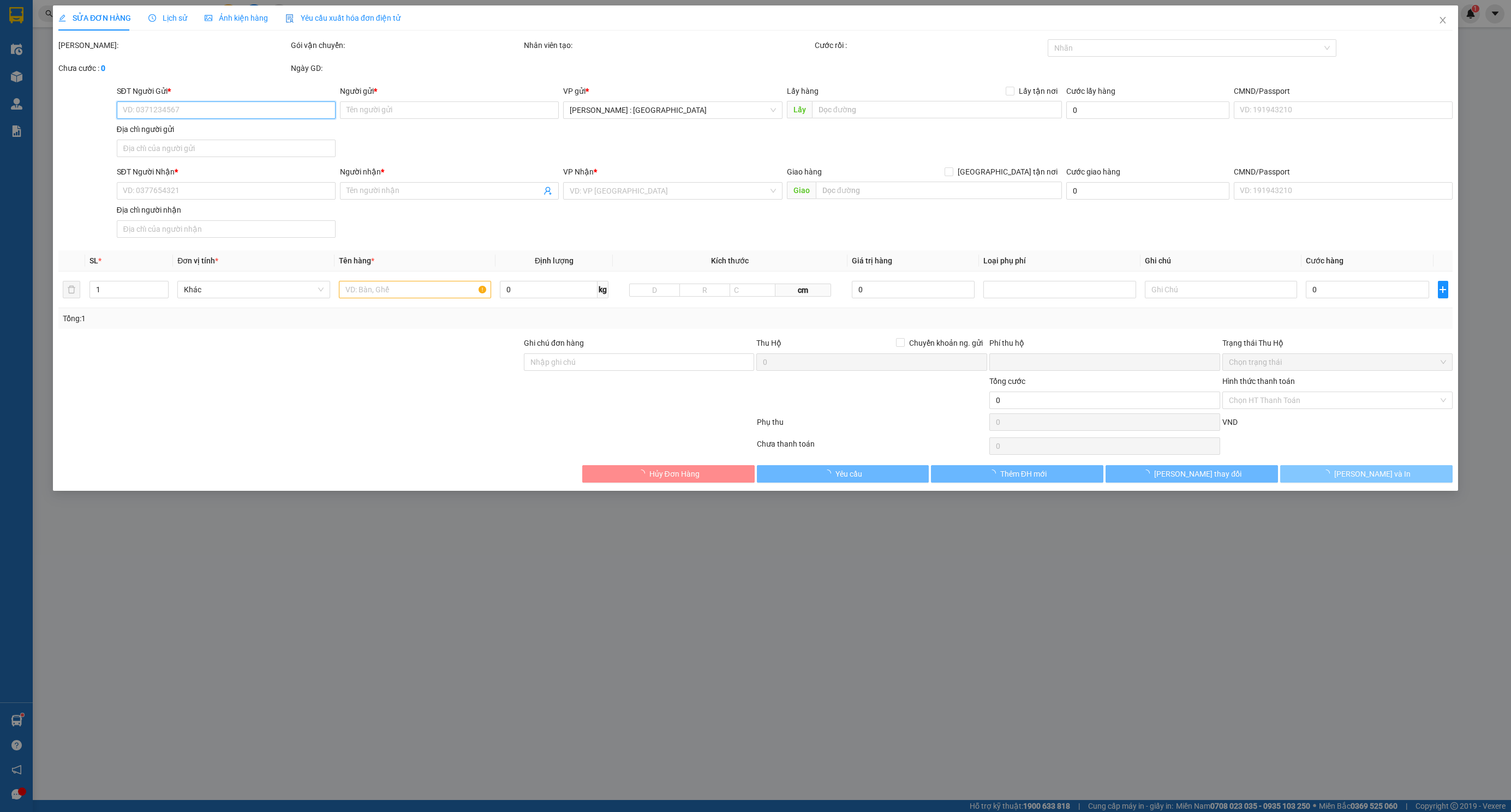
type input "0968070258"
type input "Hiền"
type input "0708975197"
type input "đông"
checkbox input "true"
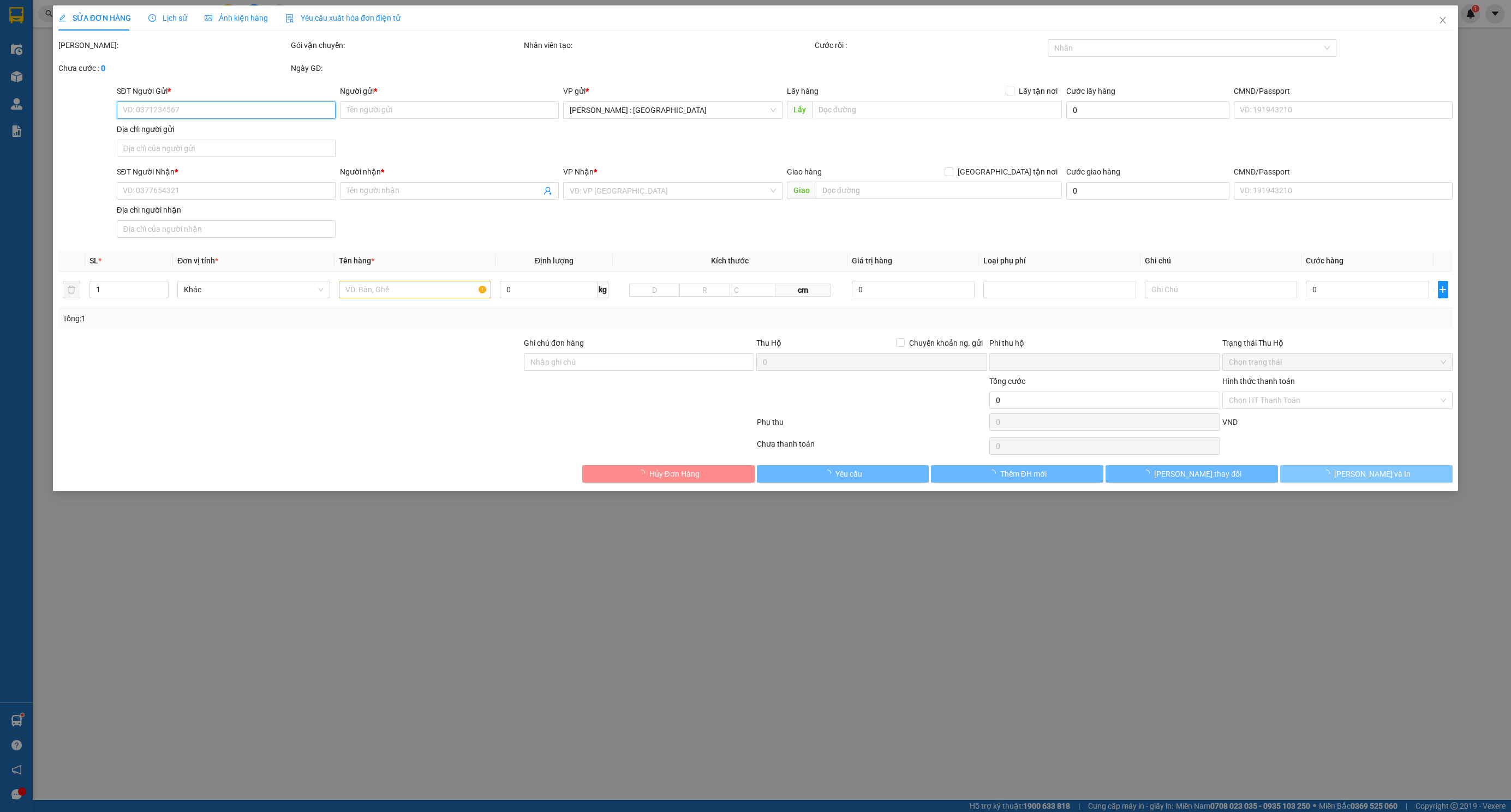
type input "309 b Đ. Trần Thị Năm, Tân Chánh Hiệp, Quận 12, Hồ Chí Minh"
type input "nhận nguyên kiện,giao nguyên kiện,bể vỡ k đền"
type input "0"
type input "4.000.000"
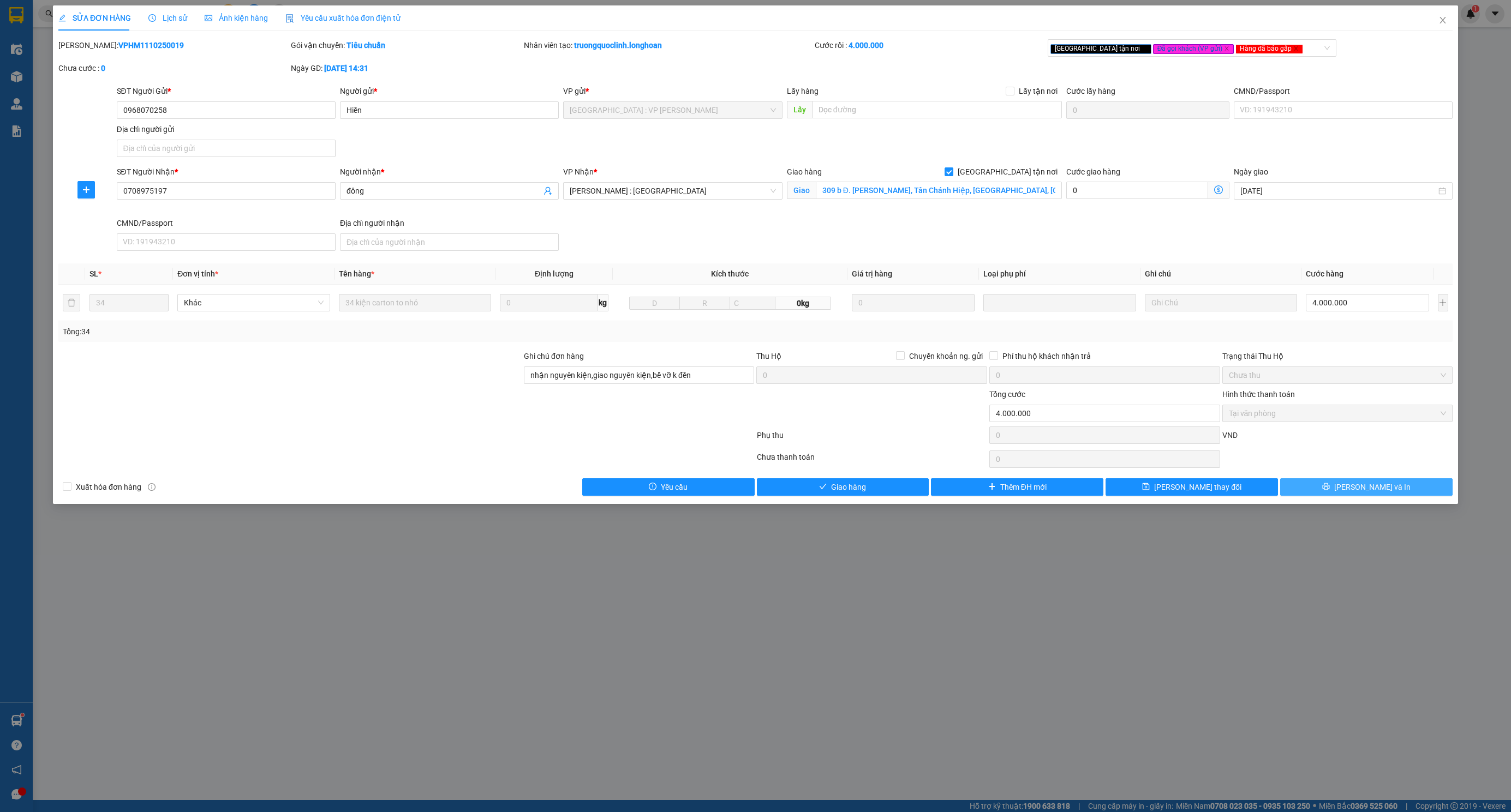
click at [1382, 496] on button "[PERSON_NAME] và In" at bounding box center [1366, 487] width 173 height 17
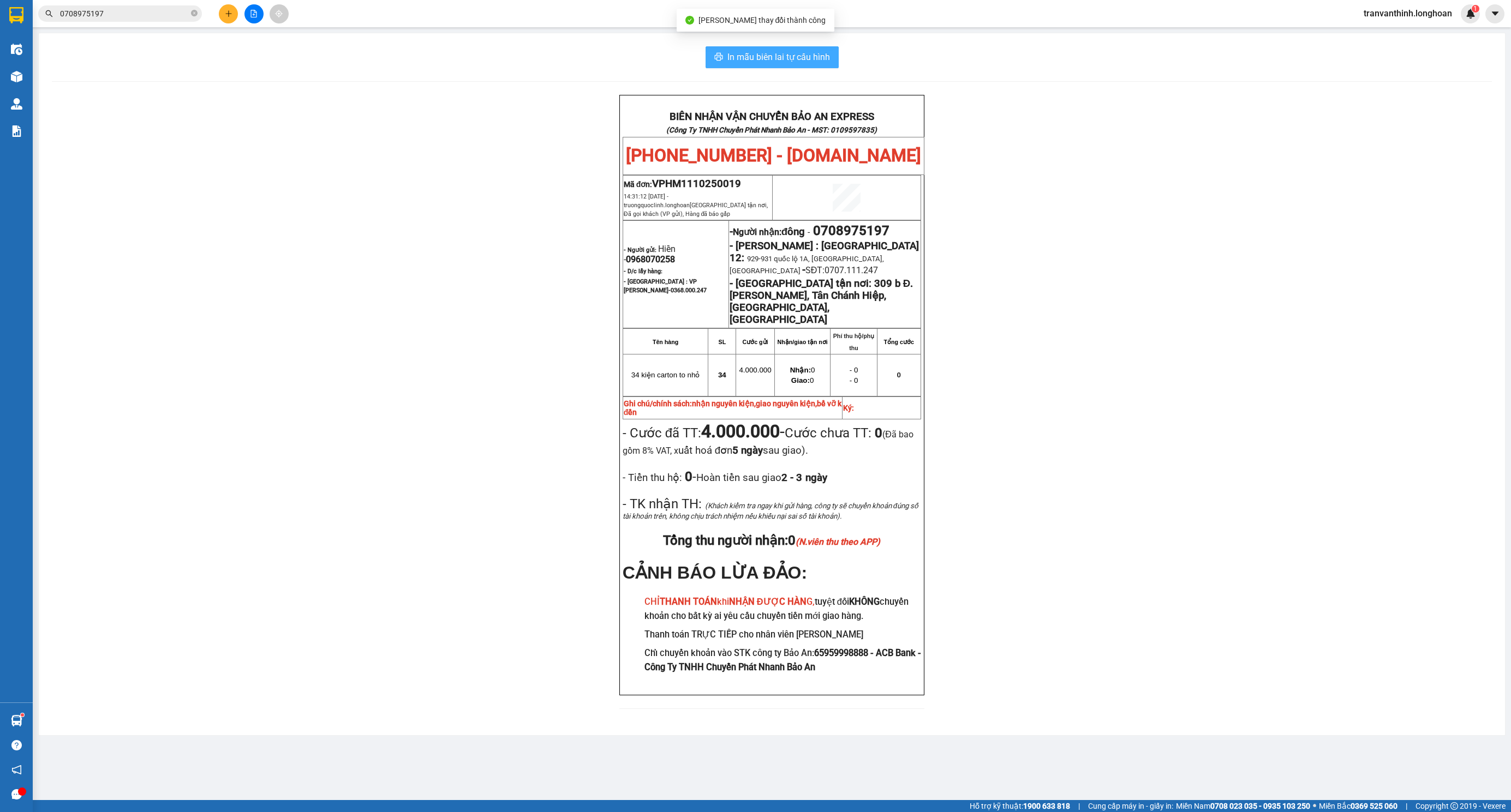
click at [808, 59] on span "In mẫu biên lai tự cấu hình" at bounding box center [778, 57] width 103 height 13
click at [500, 360] on div "BIÊN NHẬN VẬN CHUYỂN BẢO AN EXPRESS (Công Ty TNHH Chuyển Phát Nhanh Bảo An - MS…" at bounding box center [772, 408] width 1440 height 627
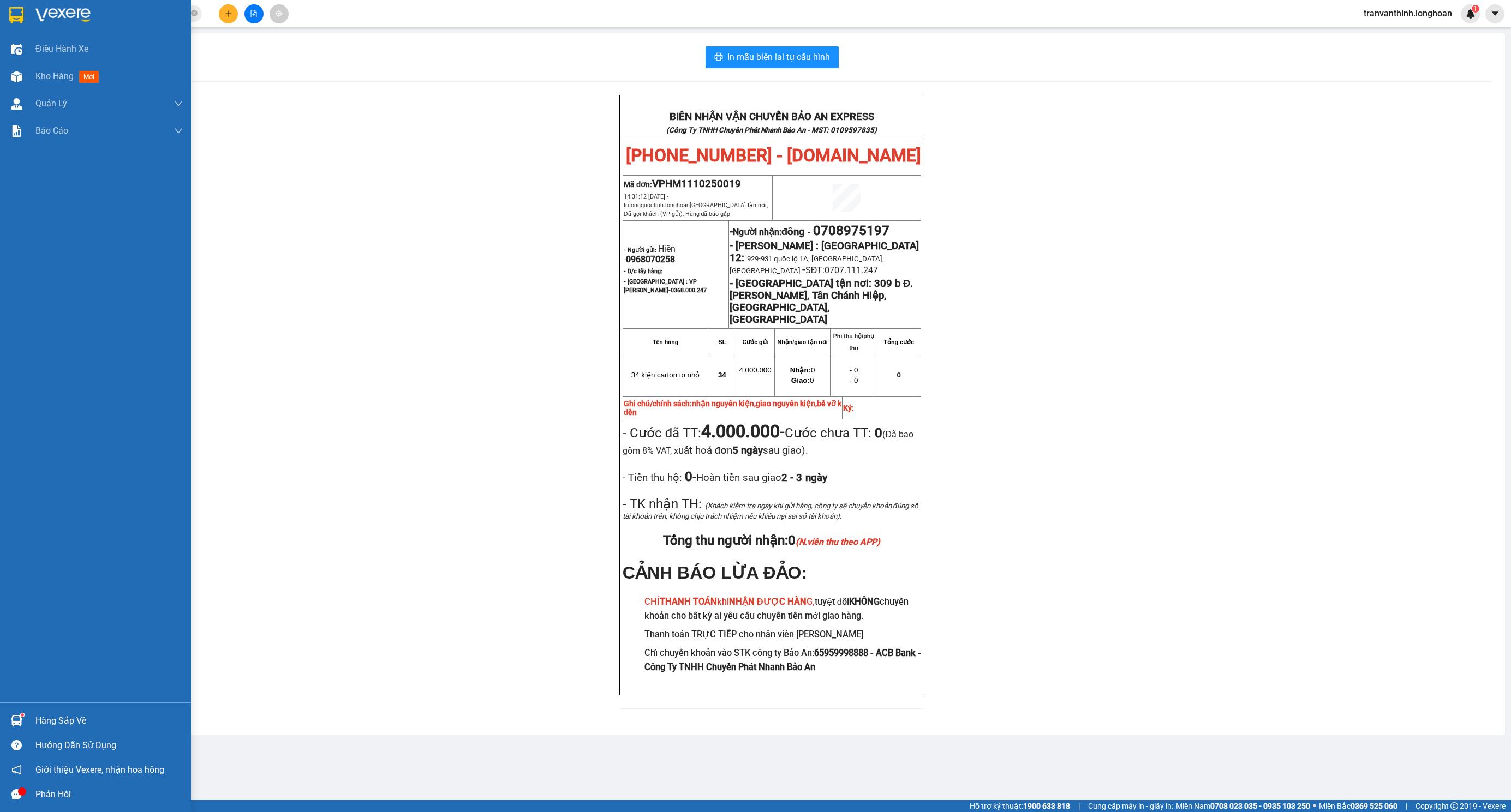
click at [11, 7] on img at bounding box center [16, 15] width 14 height 17
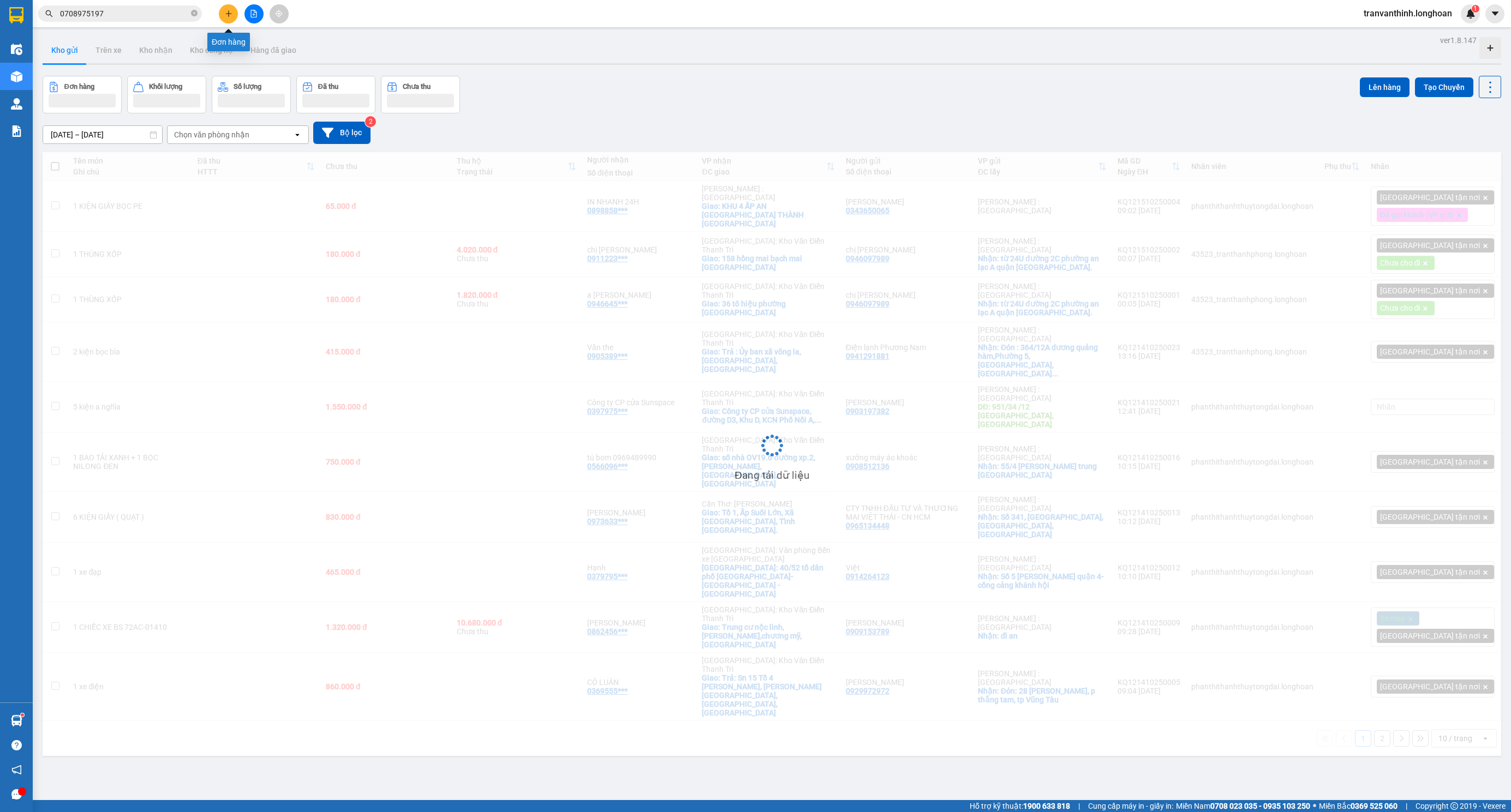
click at [231, 19] on button at bounding box center [228, 14] width 19 height 19
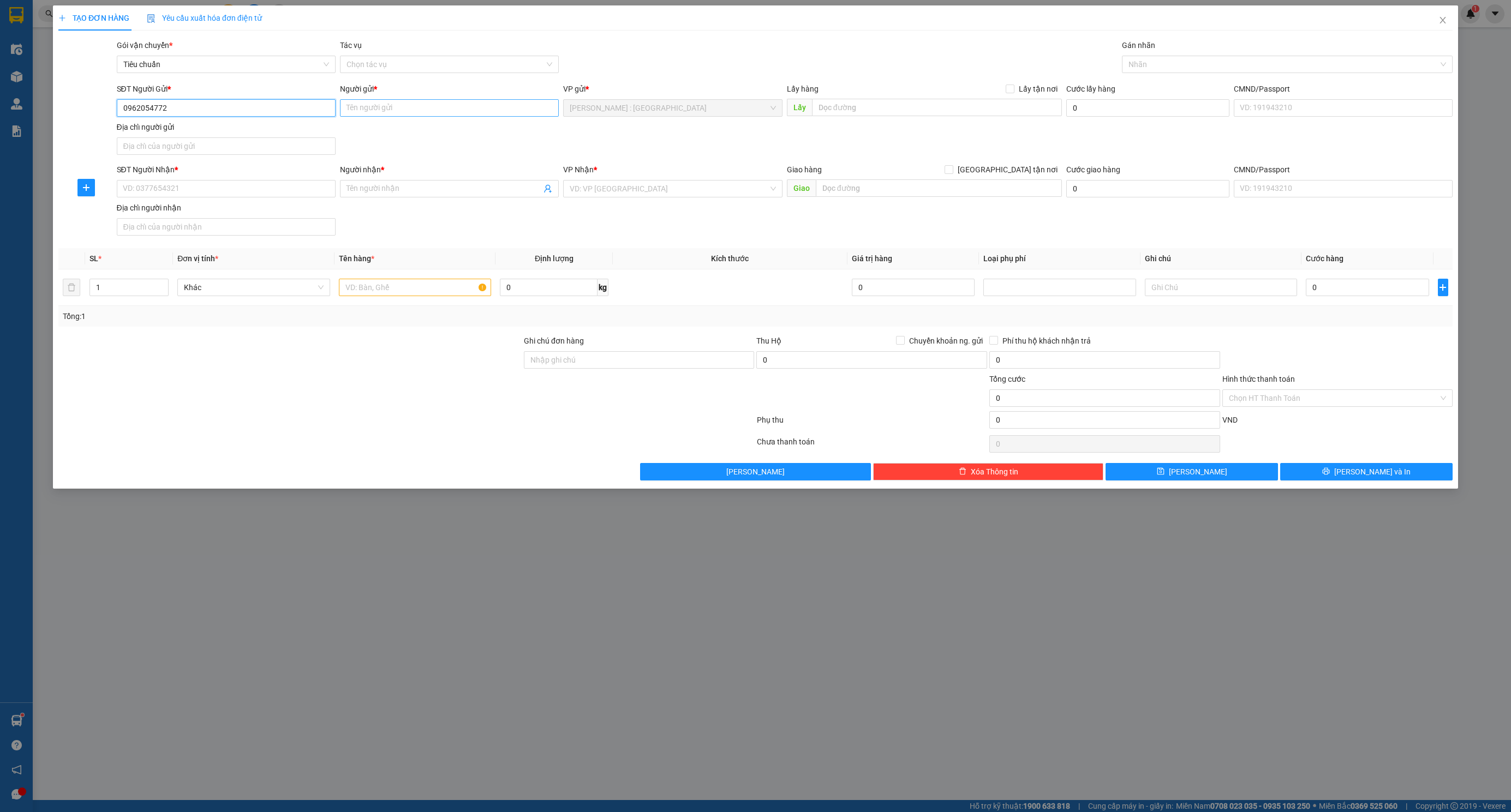
type input "0962054772"
click at [367, 110] on input "Người gửi *" at bounding box center [449, 108] width 219 height 17
type input "cty hưng thịnh"
click at [138, 195] on input "SĐT Người Nhận *" at bounding box center [226, 189] width 219 height 17
type input "0966282568"
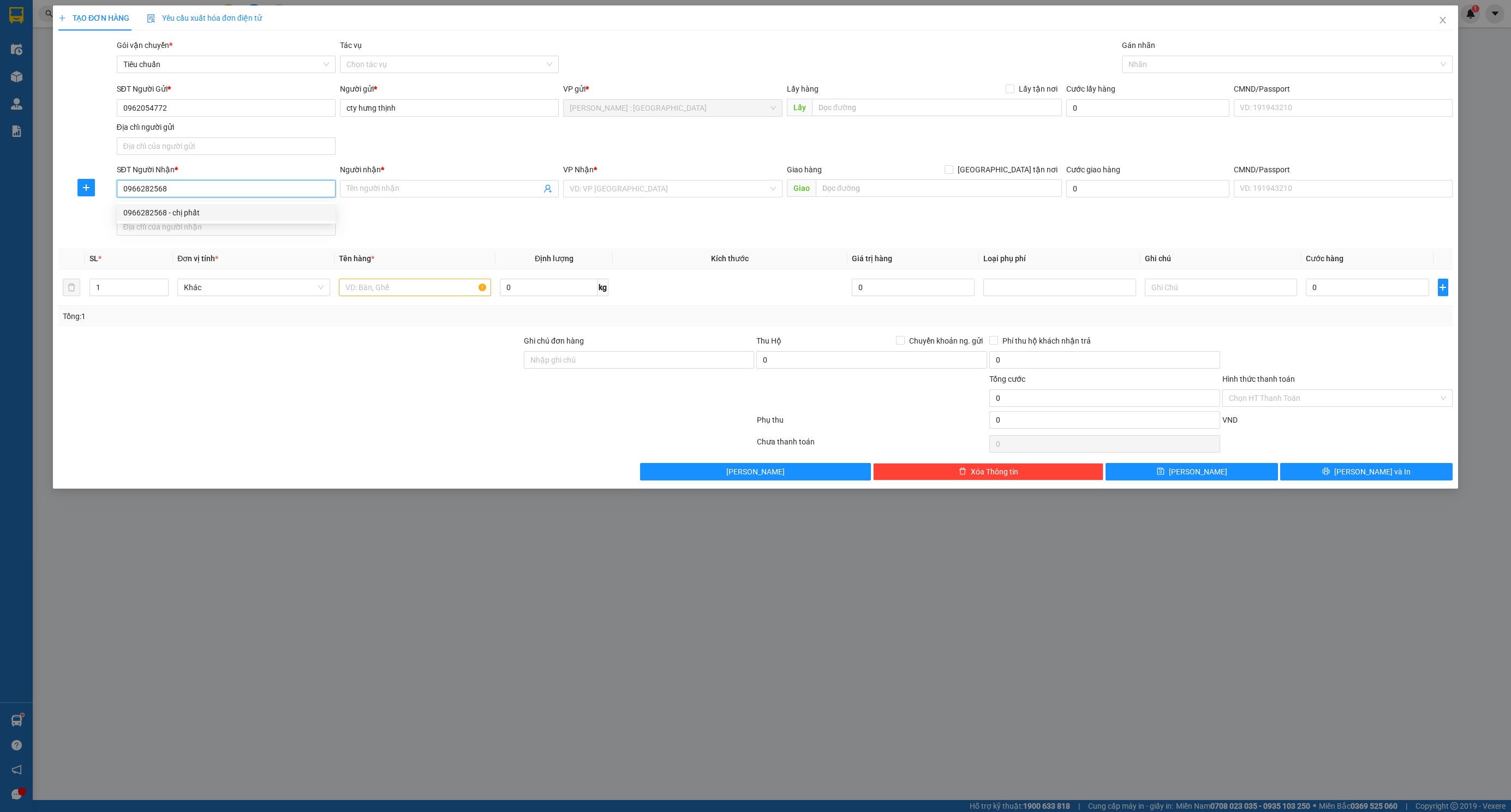
click at [194, 205] on div "0966282568 - chị phất" at bounding box center [226, 212] width 219 height 17
type input "chị phất"
checkbox input "true"
type input "cty rau củ quả an giang, 71 nguyễn huệ, long xuyên, ag"
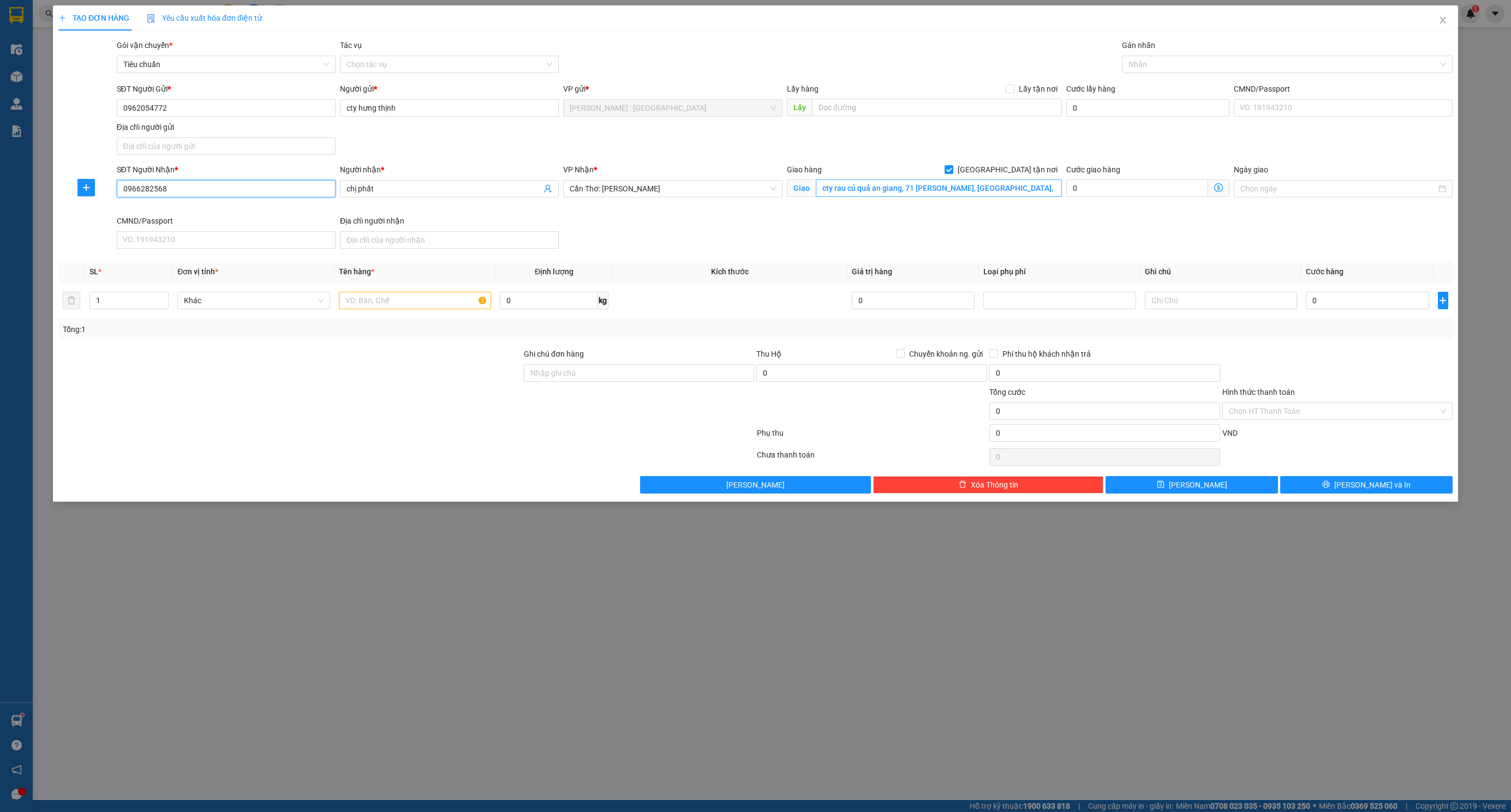
type input "0966282568"
click at [898, 183] on input "cty rau củ quả an giang, 71 nguyễn huệ, long xuyên, ag" at bounding box center [938, 188] width 246 height 17
type input "l"
click at [1268, 68] on div at bounding box center [1282, 65] width 315 height 13
type input "lô nx1, cụm cn an phú, tt an phú, tỉnh an giang"
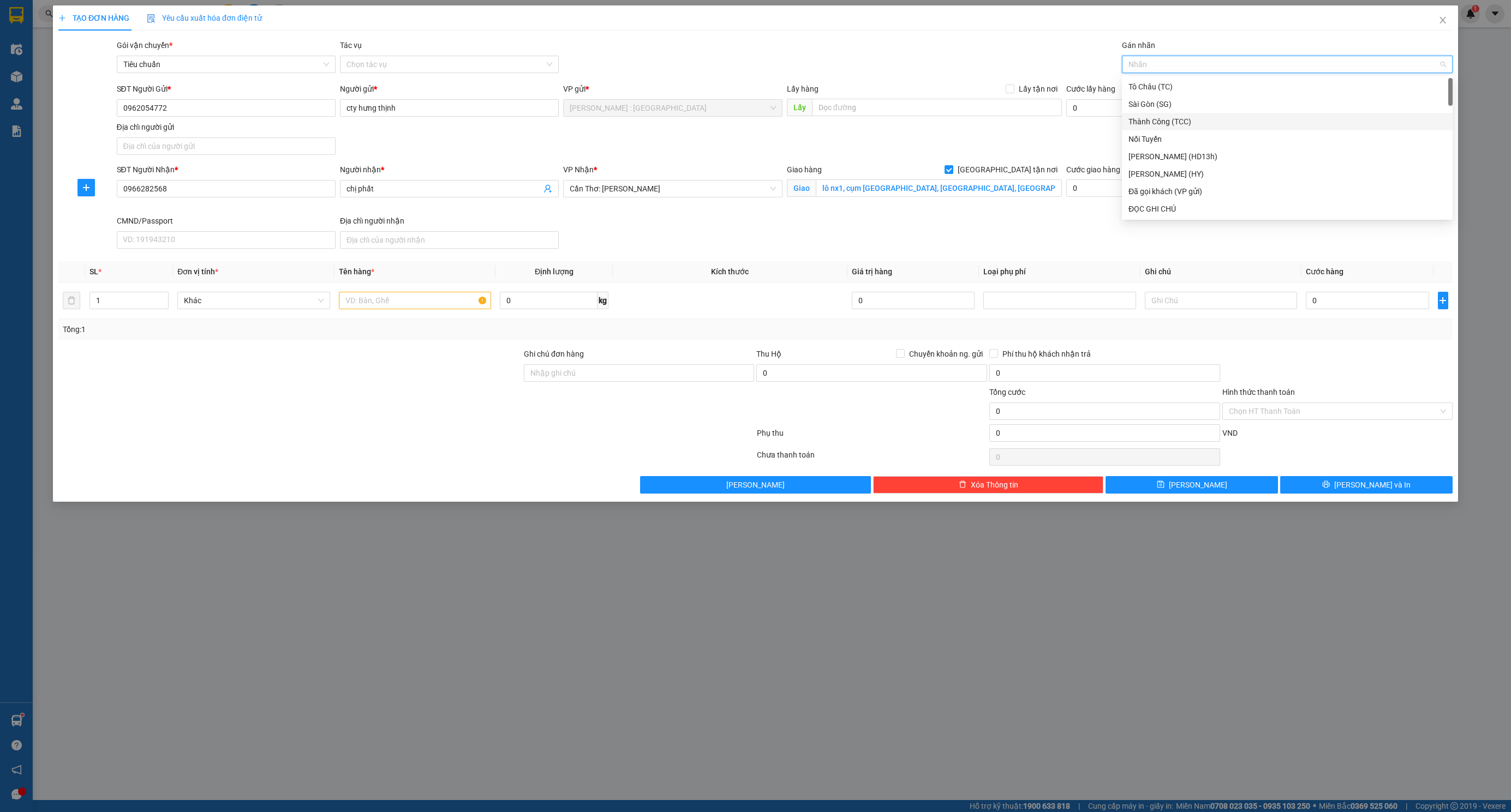
type input "g"
click at [1172, 205] on div "[GEOGRAPHIC_DATA] tận nơi" at bounding box center [1287, 209] width 317 height 12
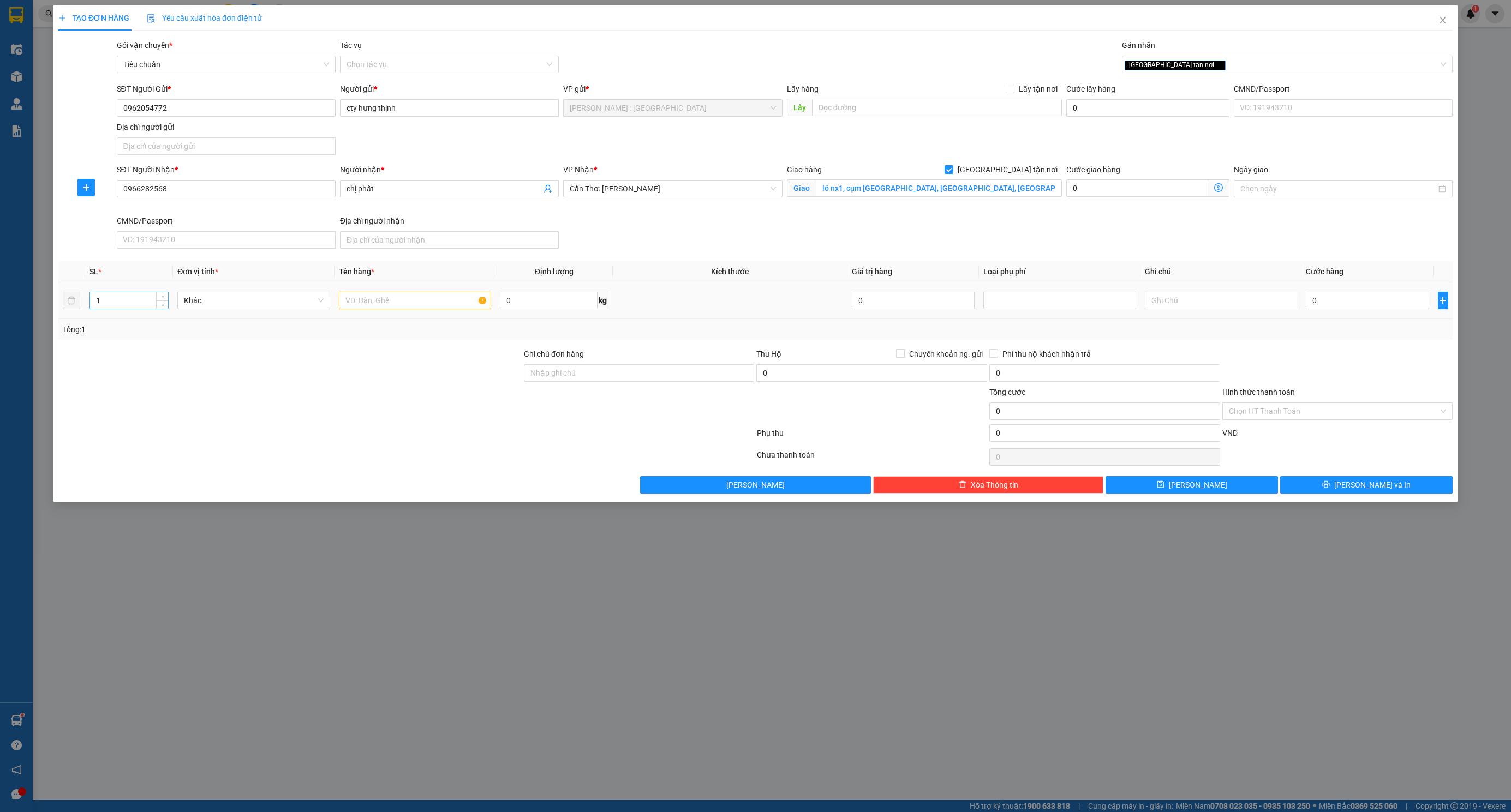
click at [104, 306] on input "1" at bounding box center [129, 300] width 78 height 17
click at [105, 306] on input "1" at bounding box center [129, 300] width 78 height 17
type input "10"
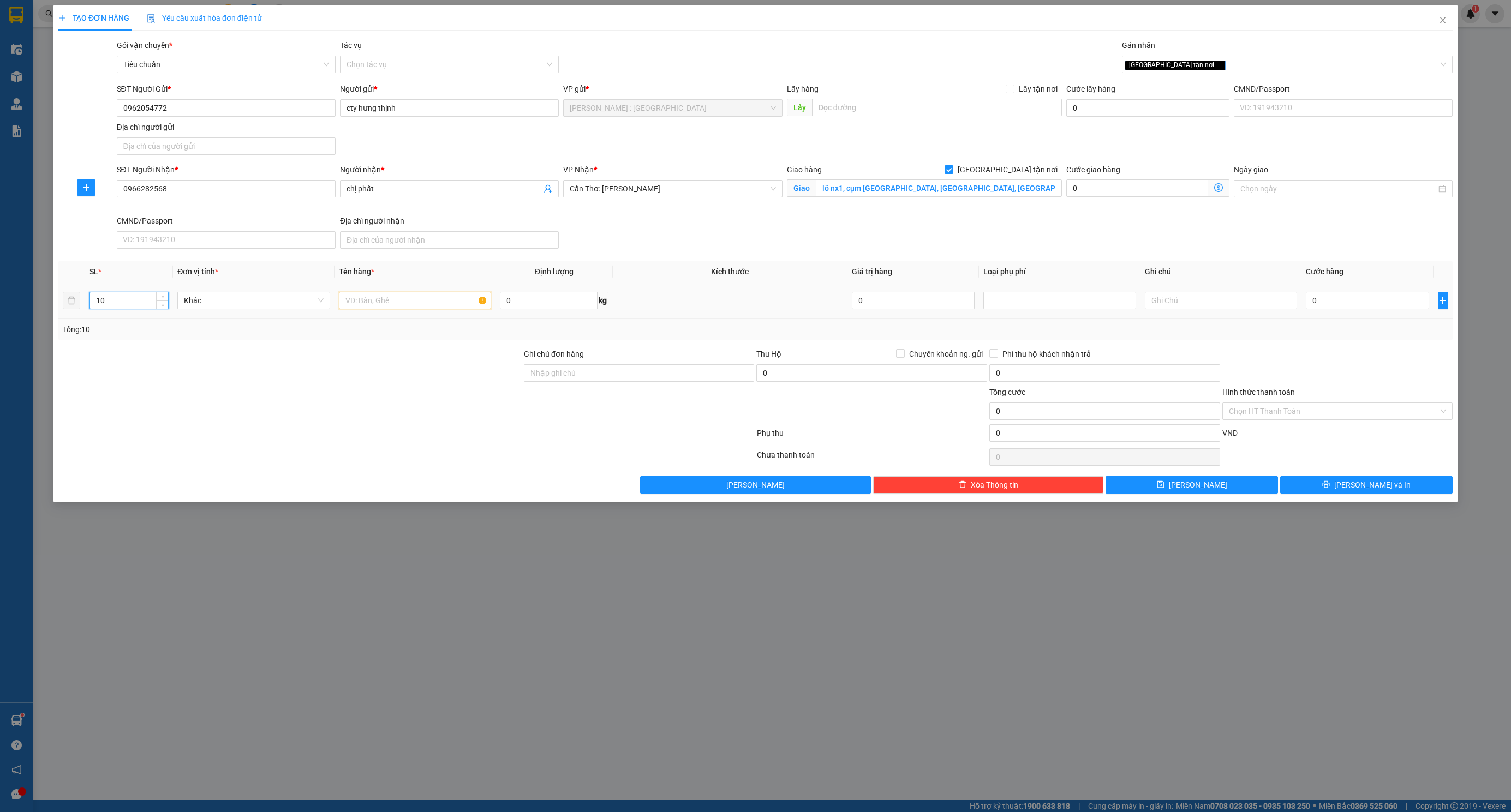
click at [449, 302] on input "text" at bounding box center [415, 300] width 152 height 17
type input "10 kiện giấy bọc nilong"
click at [1323, 309] on input "0" at bounding box center [1367, 300] width 123 height 17
click at [266, 182] on input "0966282568" at bounding box center [226, 189] width 219 height 17
click at [264, 190] on input "0966282568" at bounding box center [226, 189] width 219 height 17
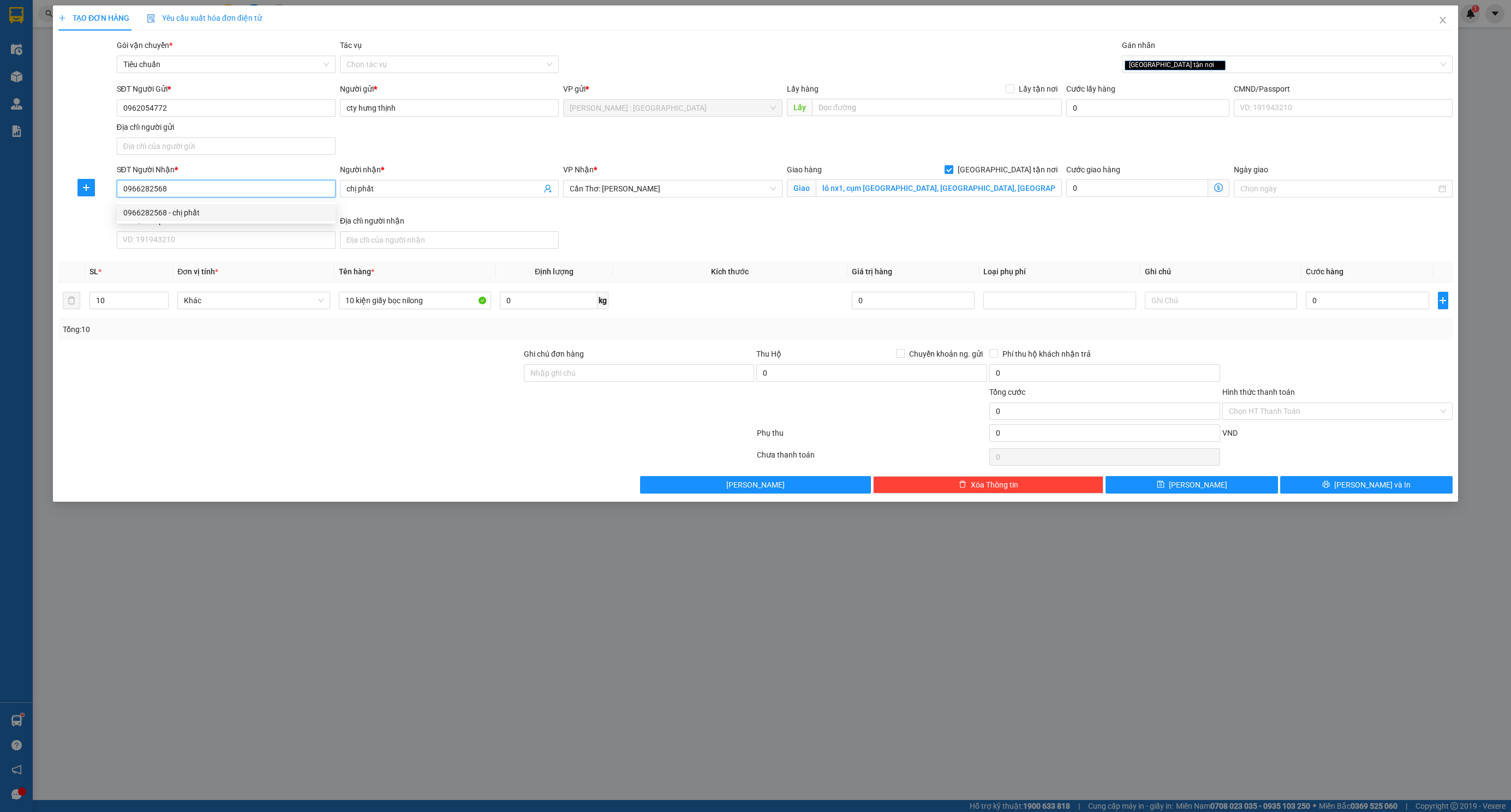
click at [264, 190] on input "0966282568" at bounding box center [226, 189] width 219 height 17
click at [1187, 221] on div "SĐT Người Nhận * 0966282568 Người nhận * chị phất VP Nhận * Cần Thơ: Kho Ninh K…" at bounding box center [784, 208] width 1340 height 89
click at [1325, 293] on input "0" at bounding box center [1367, 300] width 123 height 17
click at [1283, 247] on div "SĐT Người Nhận * 0966282568 Người nhận * chị phất VP Nhận * Cần Thơ: Kho Ninh K…" at bounding box center [784, 208] width 1340 height 89
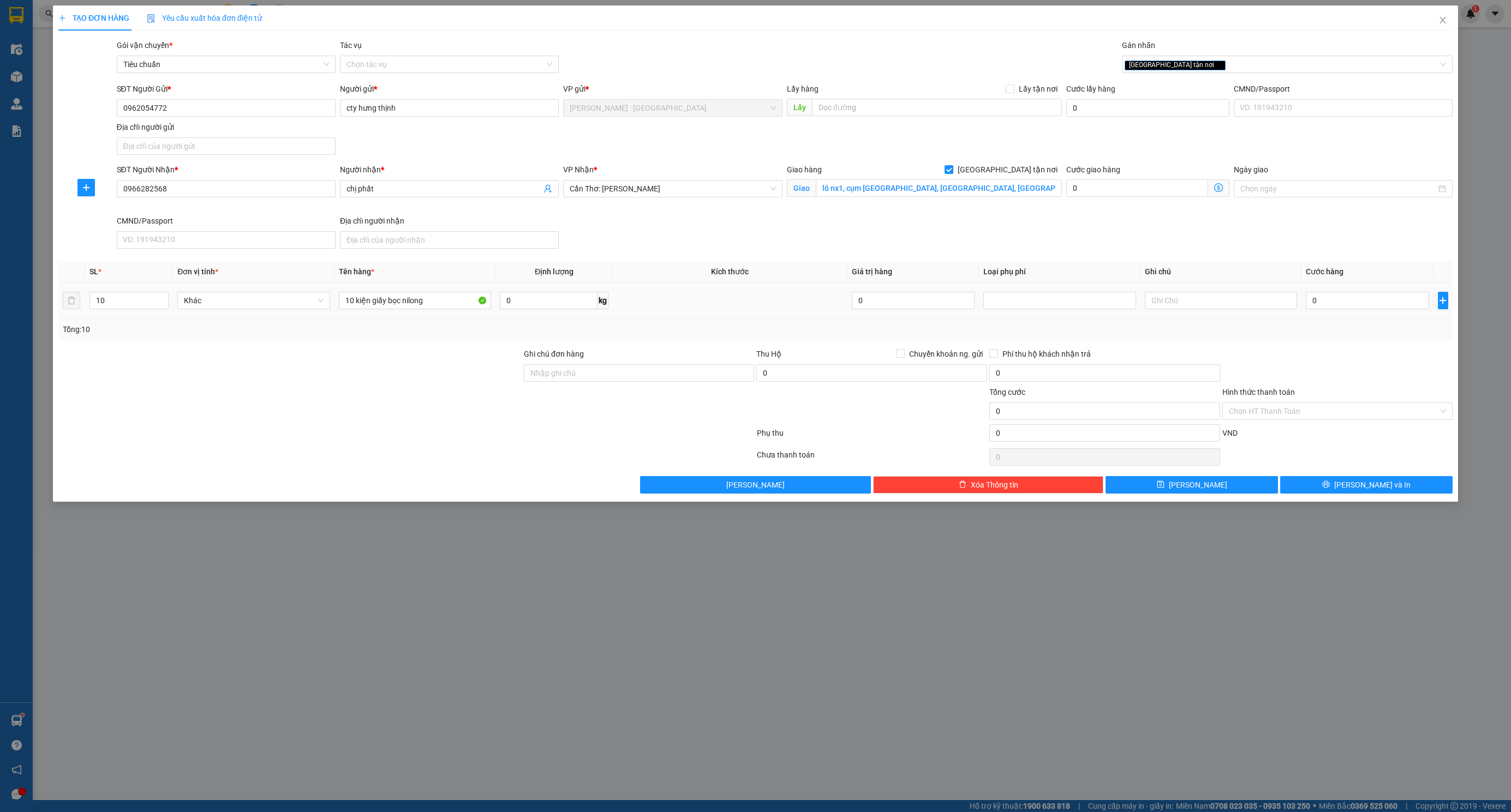
click at [1334, 286] on td "0" at bounding box center [1367, 300] width 132 height 37
click at [1342, 295] on input "0" at bounding box center [1367, 300] width 123 height 17
click at [1350, 302] on input "0" at bounding box center [1367, 300] width 123 height 17
click at [645, 375] on input "Ghi chú đơn hàng" at bounding box center [639, 373] width 231 height 17
click at [1328, 302] on input "0" at bounding box center [1367, 300] width 123 height 17
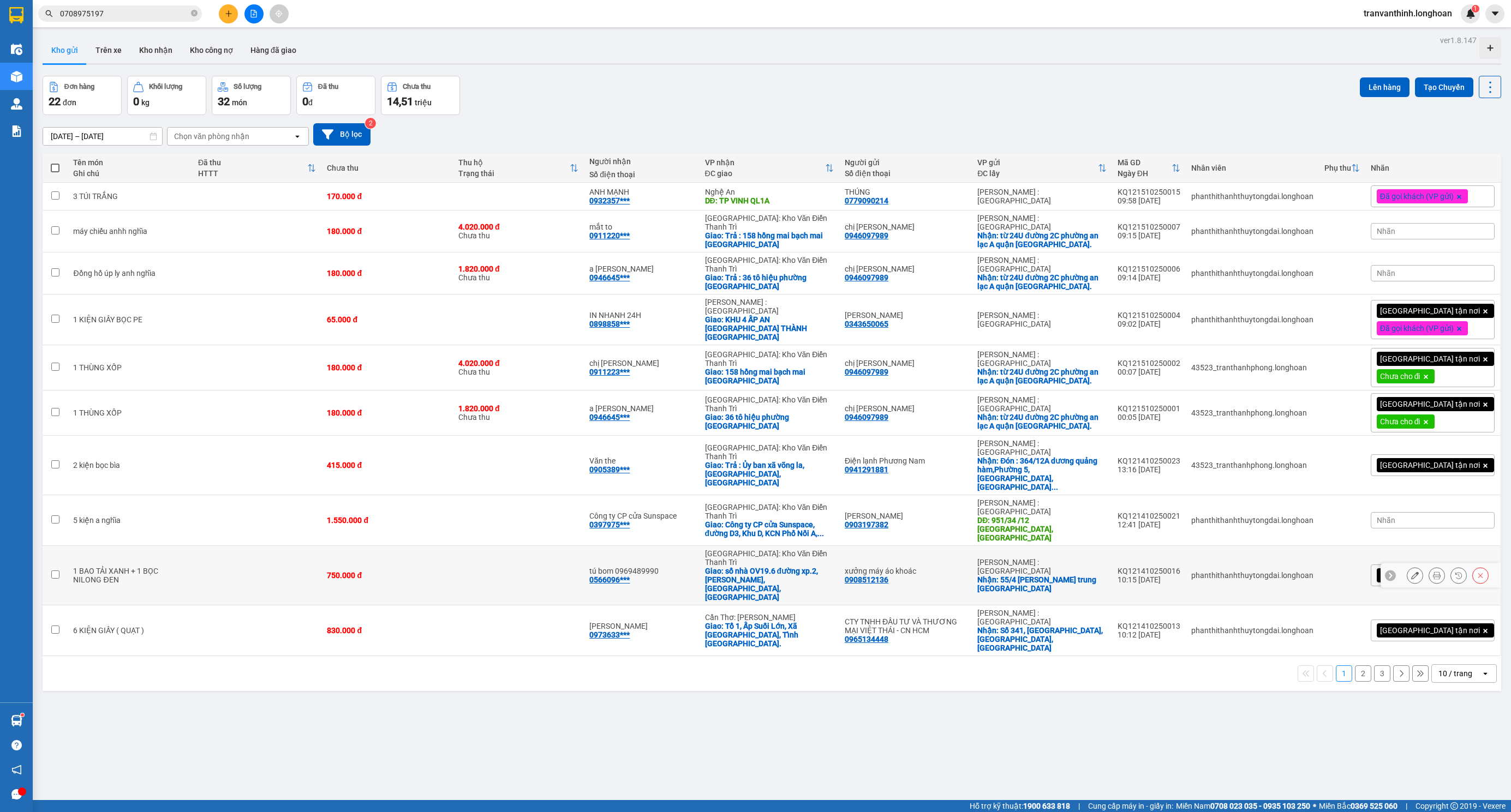
click at [301, 546] on td at bounding box center [257, 575] width 129 height 59
checkbox input "true"
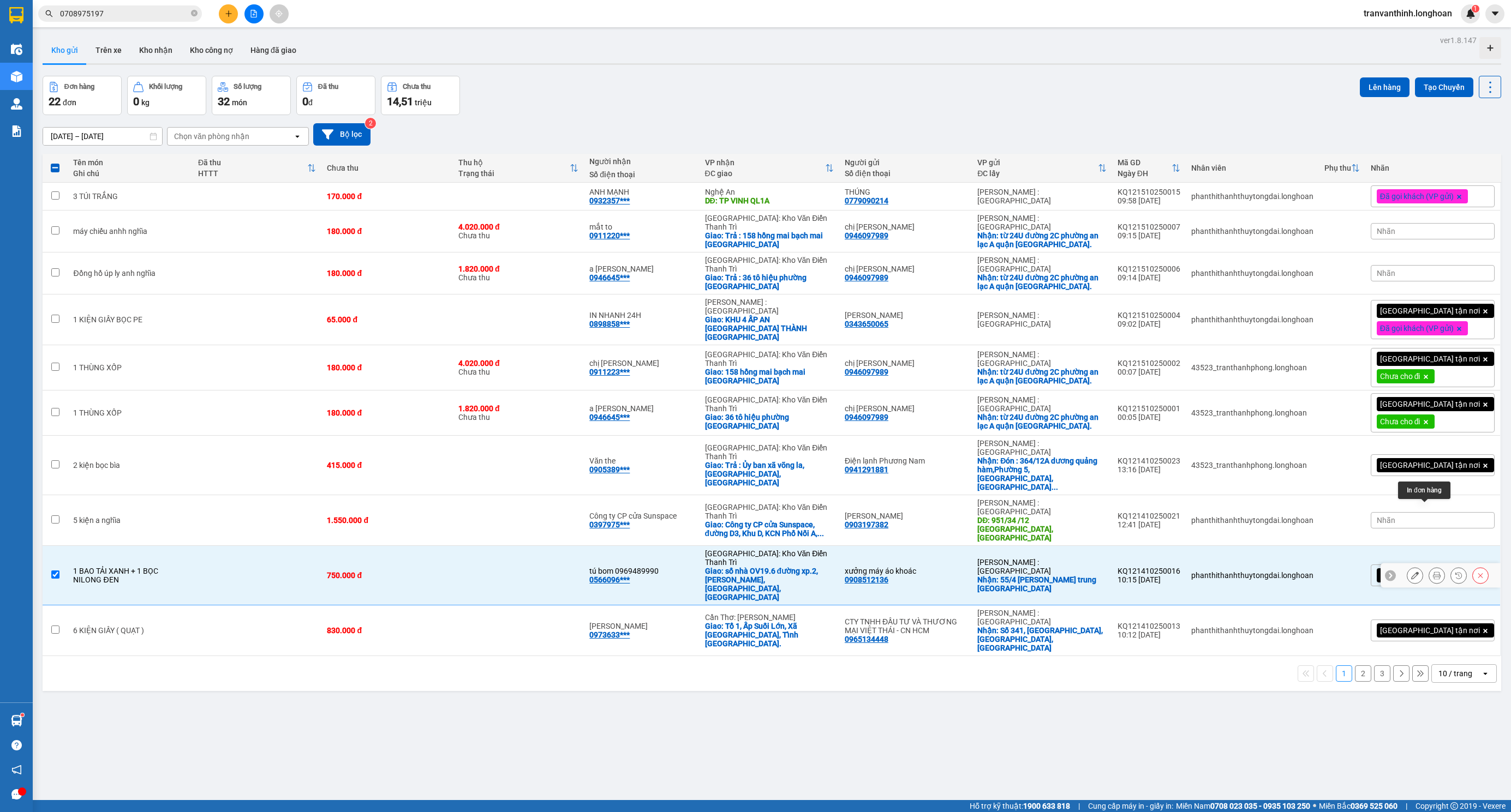
click at [1433, 572] on icon at bounding box center [1436, 575] width 7 height 7
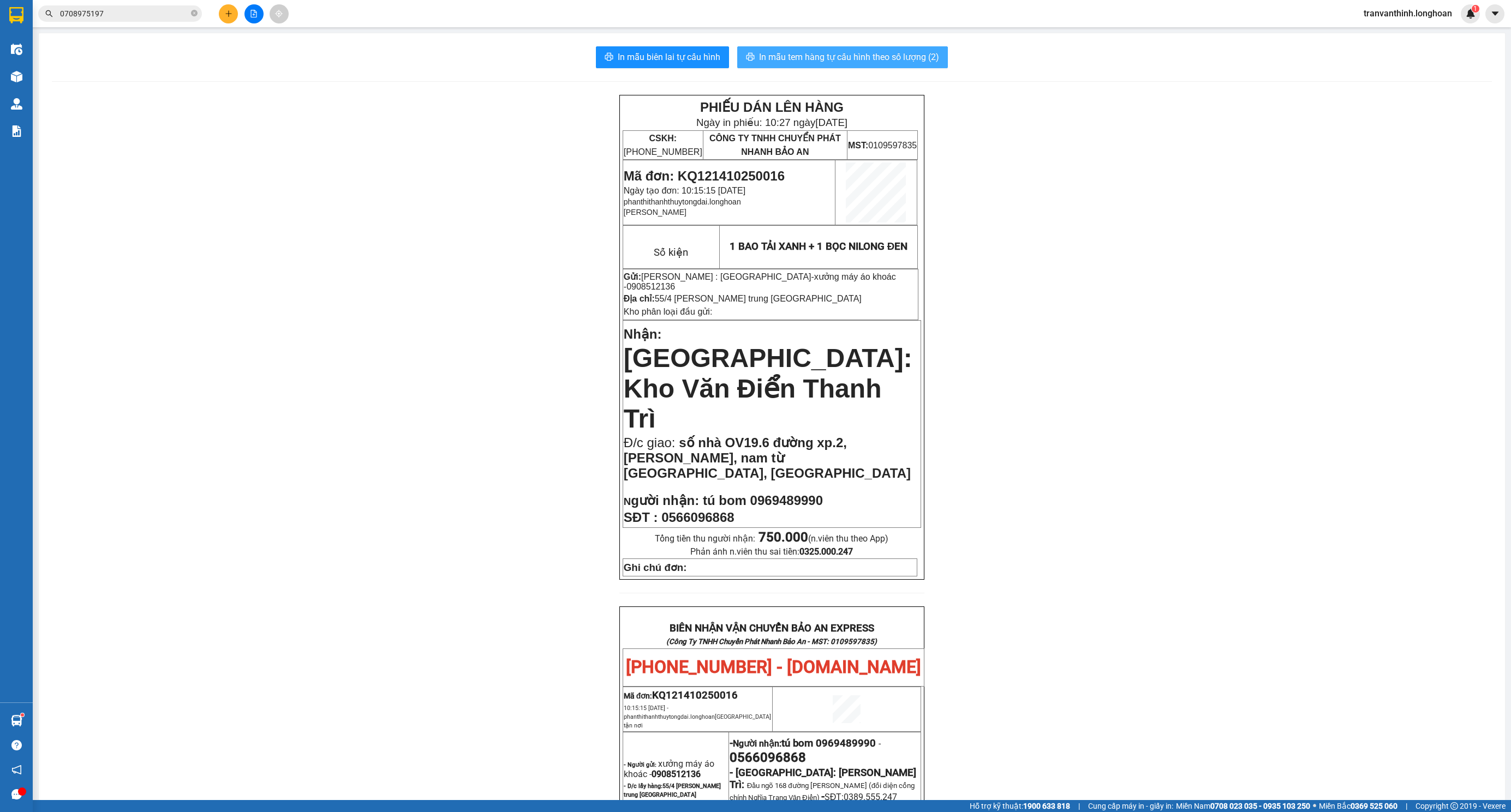
click at [880, 61] on span "In mẫu tem hàng tự cấu hình theo số lượng (2)" at bounding box center [849, 57] width 180 height 13
click at [808, 53] on span "In mẫu tem hàng tự cấu hình theo số lượng (2)" at bounding box center [849, 57] width 180 height 13
click at [818, 51] on span "In mẫu tem hàng tự cấu hình theo số lượng (2)" at bounding box center [849, 57] width 180 height 13
click at [834, 56] on span "In mẫu tem hàng tự cấu hình theo số lượng (2)" at bounding box center [849, 57] width 180 height 13
click at [191, 11] on icon "close-circle" at bounding box center [195, 13] width 7 height 7
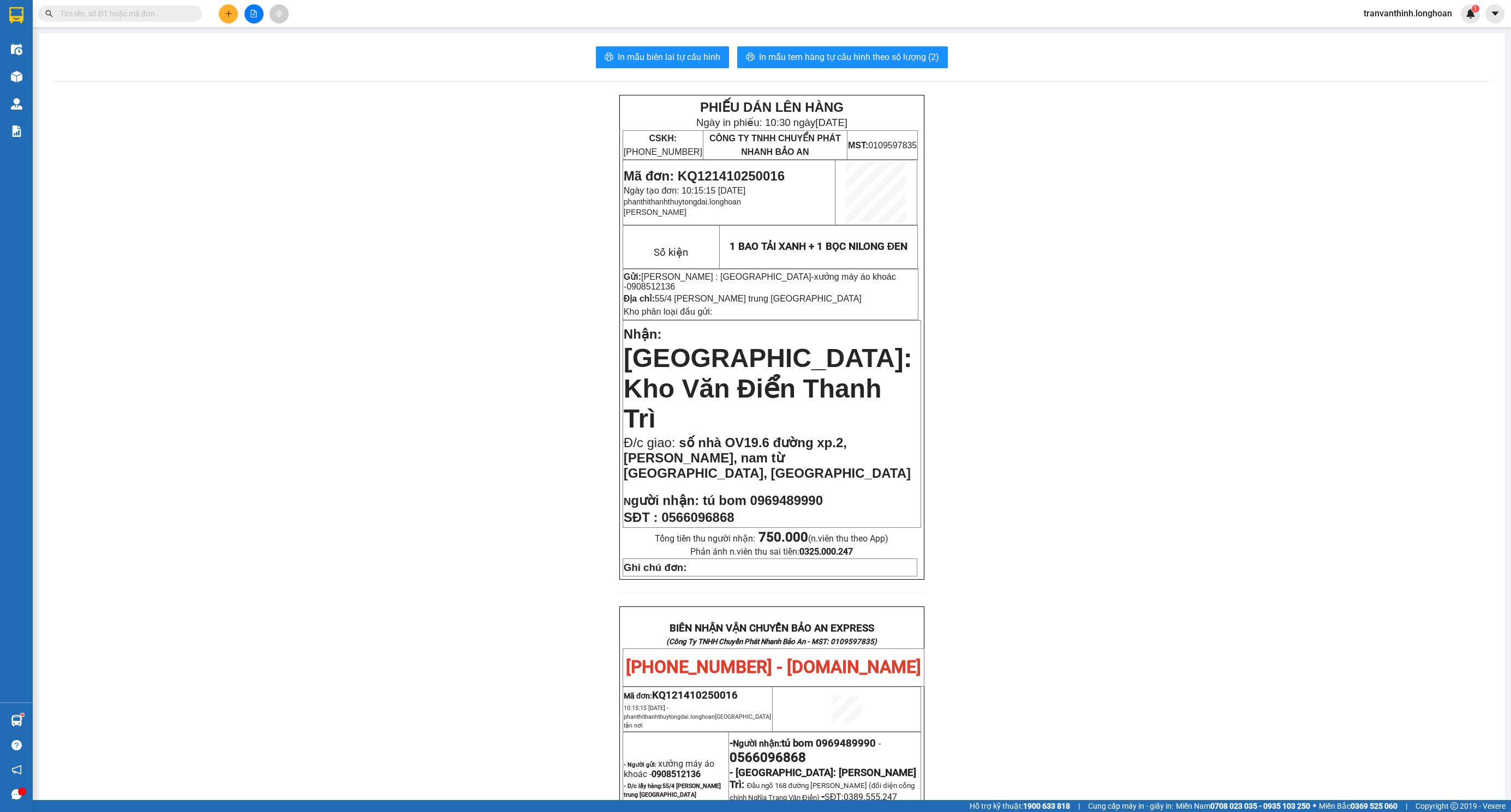
click at [130, 15] on input "text" at bounding box center [124, 13] width 129 height 12
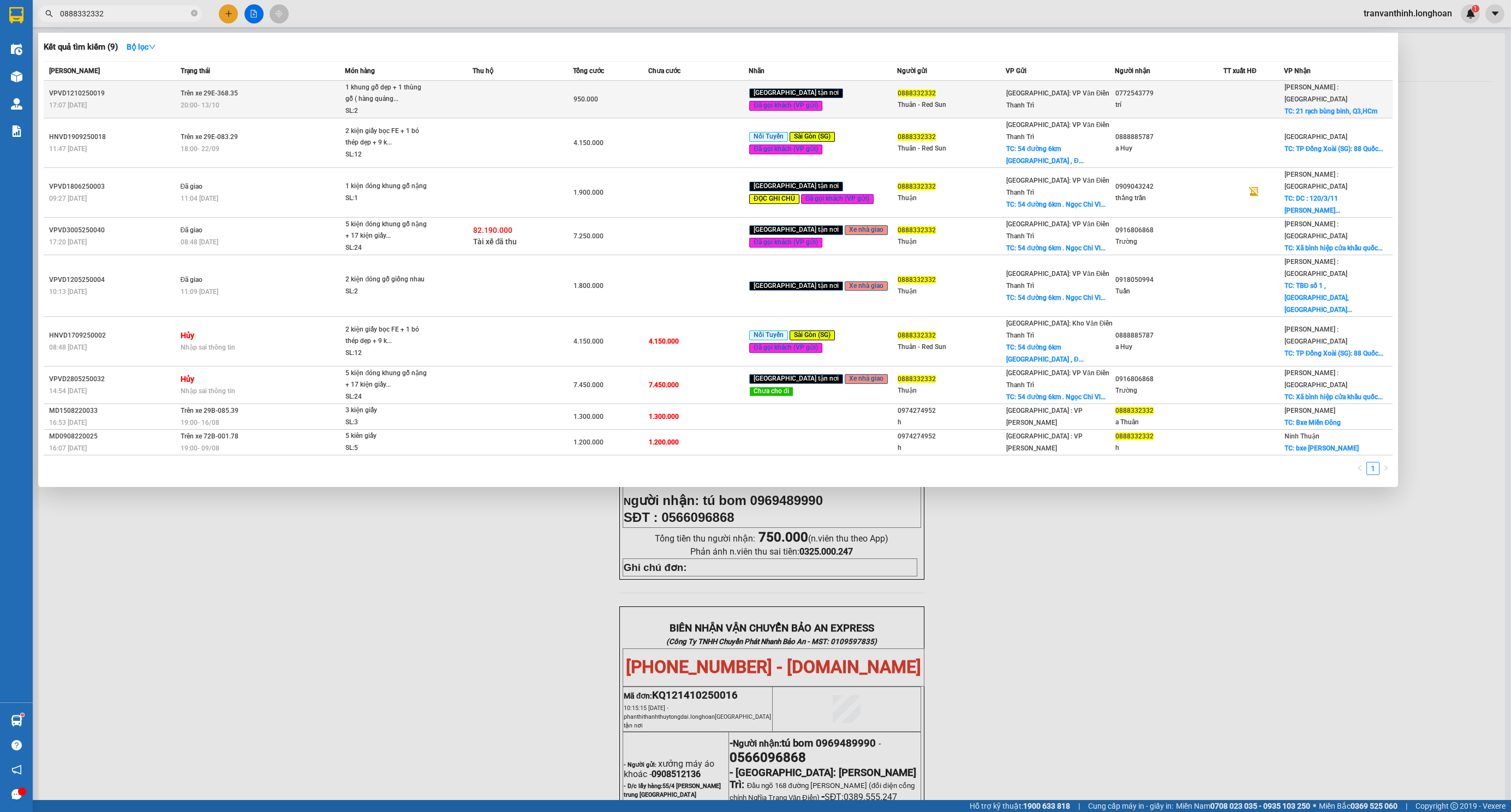
type input "0888332332"
click at [497, 92] on td at bounding box center [523, 99] width 101 height 37
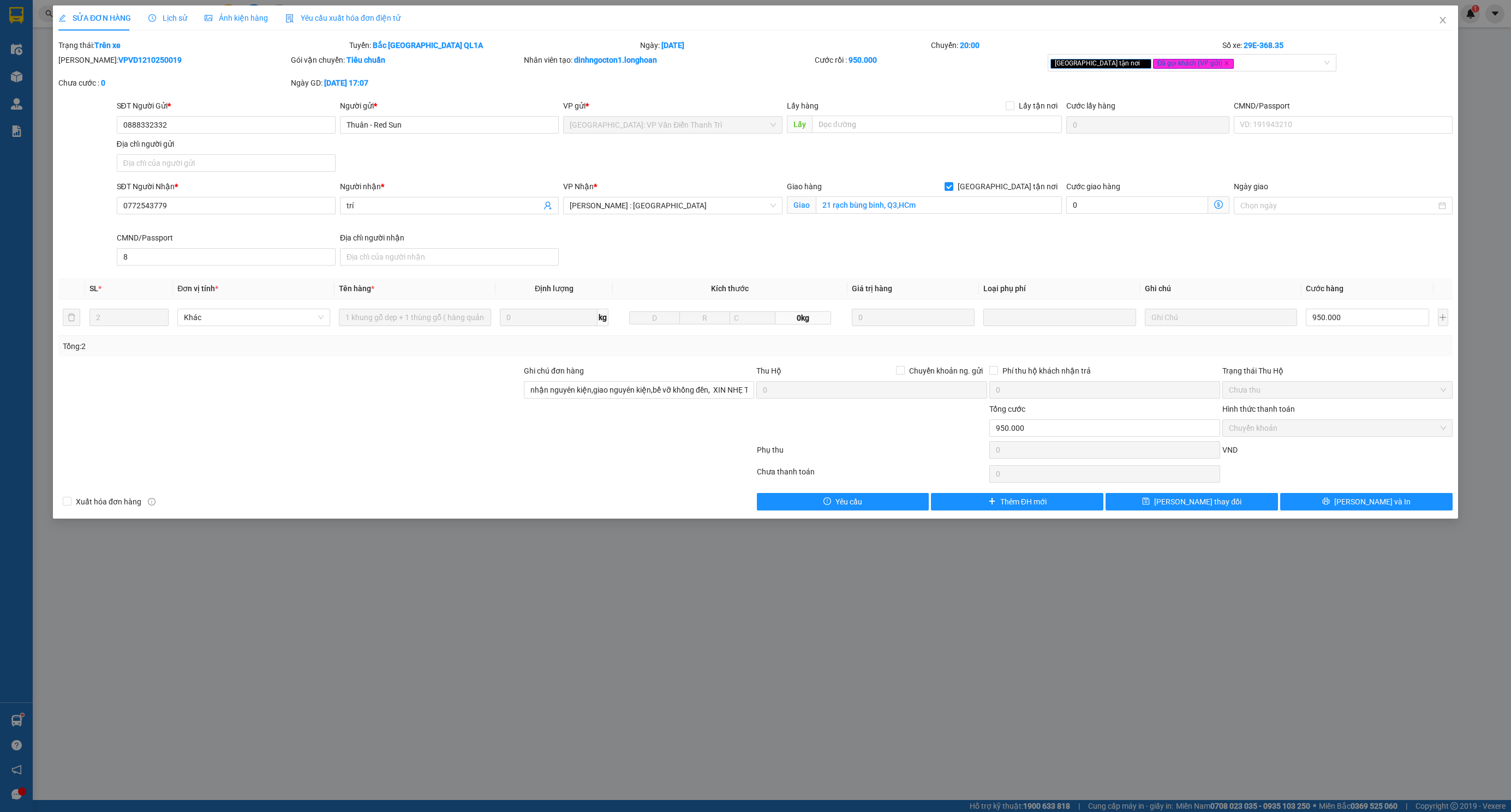
click at [161, 13] on span "Lịch sử" at bounding box center [168, 17] width 39 height 9
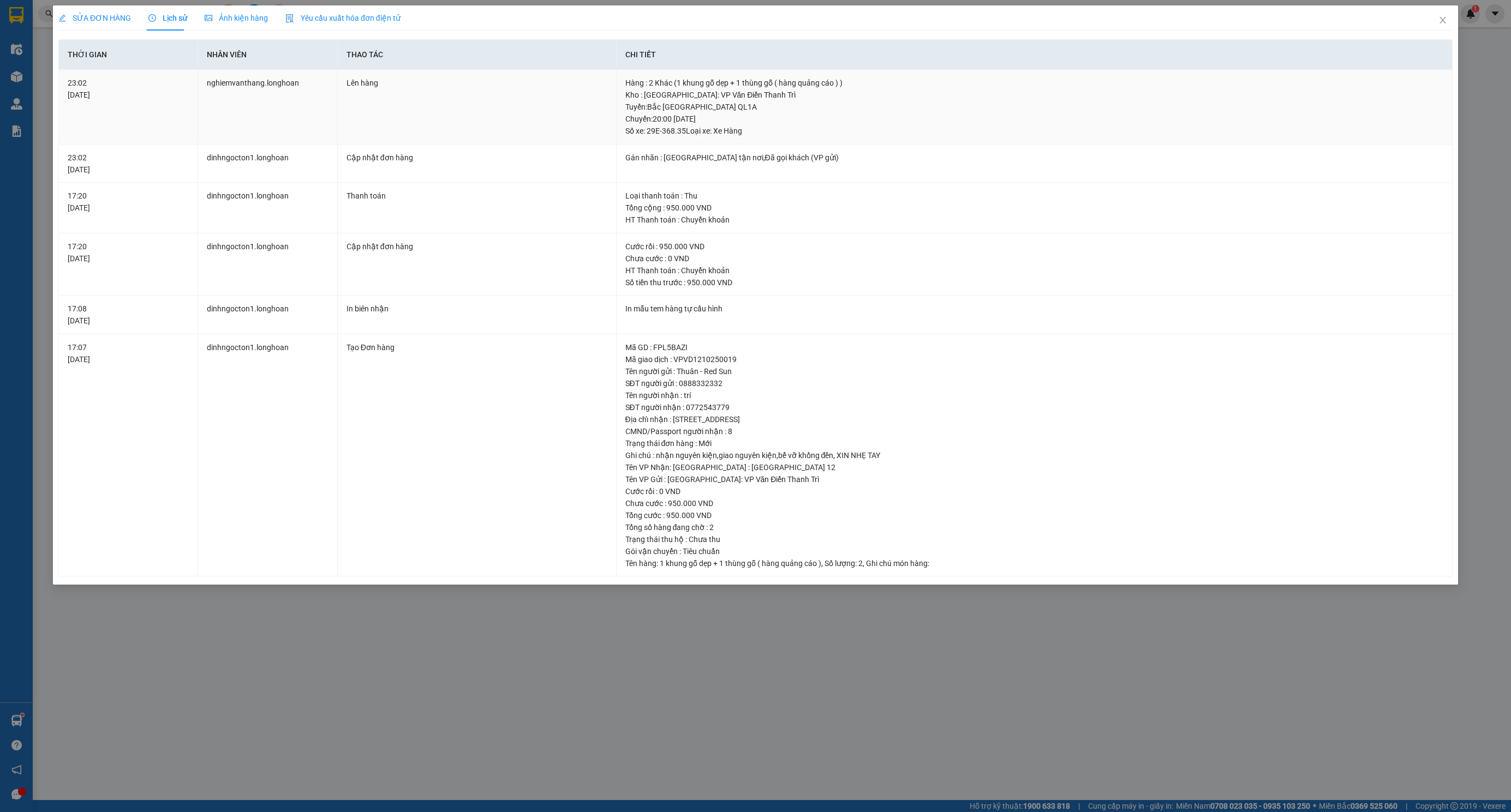
click at [722, 87] on div "Hàng : 2 Khác (1 khung gỗ dẹp + 1 thùng gỗ ( hàng quảng cáo ) )" at bounding box center [1034, 83] width 818 height 12
click at [660, 85] on div "Hàng : 2 Khác (1 khung gỗ dẹp + 1 thùng gỗ ( hàng quảng cáo ) )" at bounding box center [1034, 83] width 818 height 12
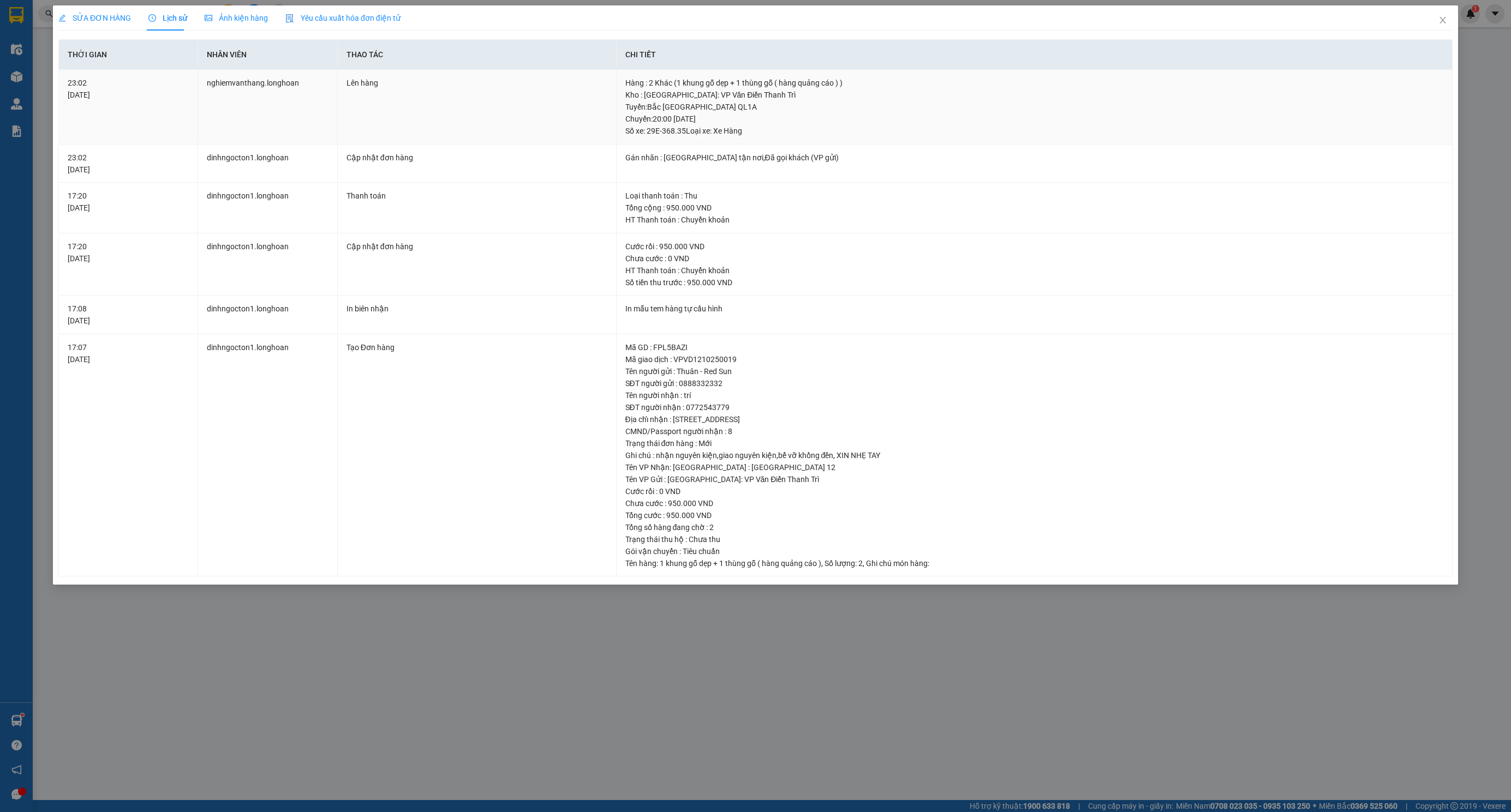
click at [660, 85] on div "Hàng : 2 Khác (1 khung gỗ dẹp + 1 thùng gỗ ( hàng quảng cáo ) )" at bounding box center [1034, 83] width 818 height 12
click at [660, 82] on div "Hàng : 2 Khác (1 khung gỗ dẹp + 1 thùng gỗ ( hàng quảng cáo ) )" at bounding box center [1034, 83] width 818 height 12
click at [654, 81] on div "Hàng : 2 Khác (1 khung gỗ dẹp + 1 thùng gỗ ( hàng quảng cáo ) )" at bounding box center [1034, 83] width 818 height 12
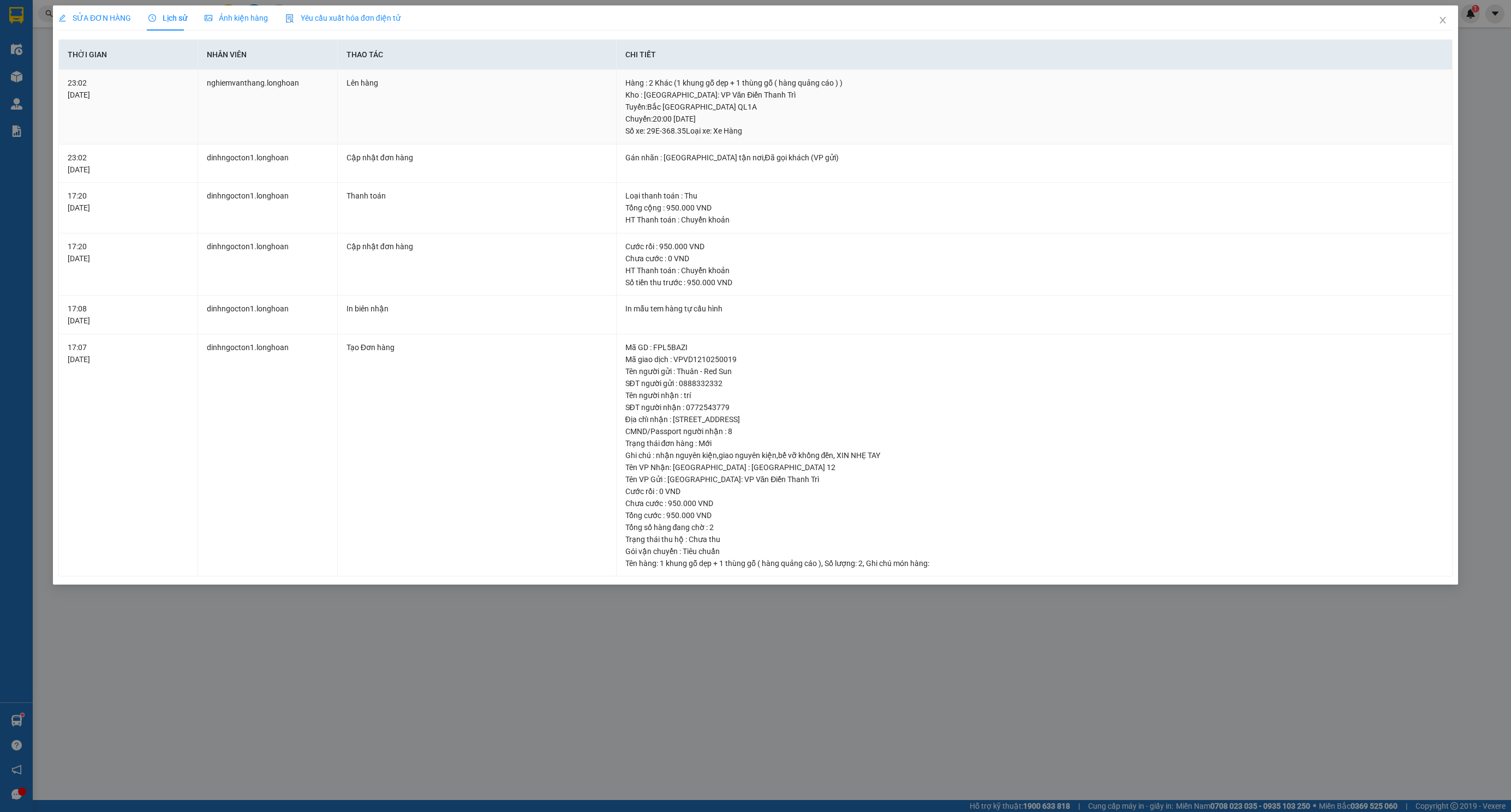
click at [654, 81] on div "Hàng : 2 Khác (1 khung gỗ dẹp + 1 thùng gỗ ( hàng quảng cáo ) )" at bounding box center [1034, 83] width 818 height 12
click at [634, 83] on div "Hàng : 2 Khác (1 khung gỗ dẹp + 1 thùng gỗ ( hàng quảng cáo ) )" at bounding box center [1034, 83] width 818 height 12
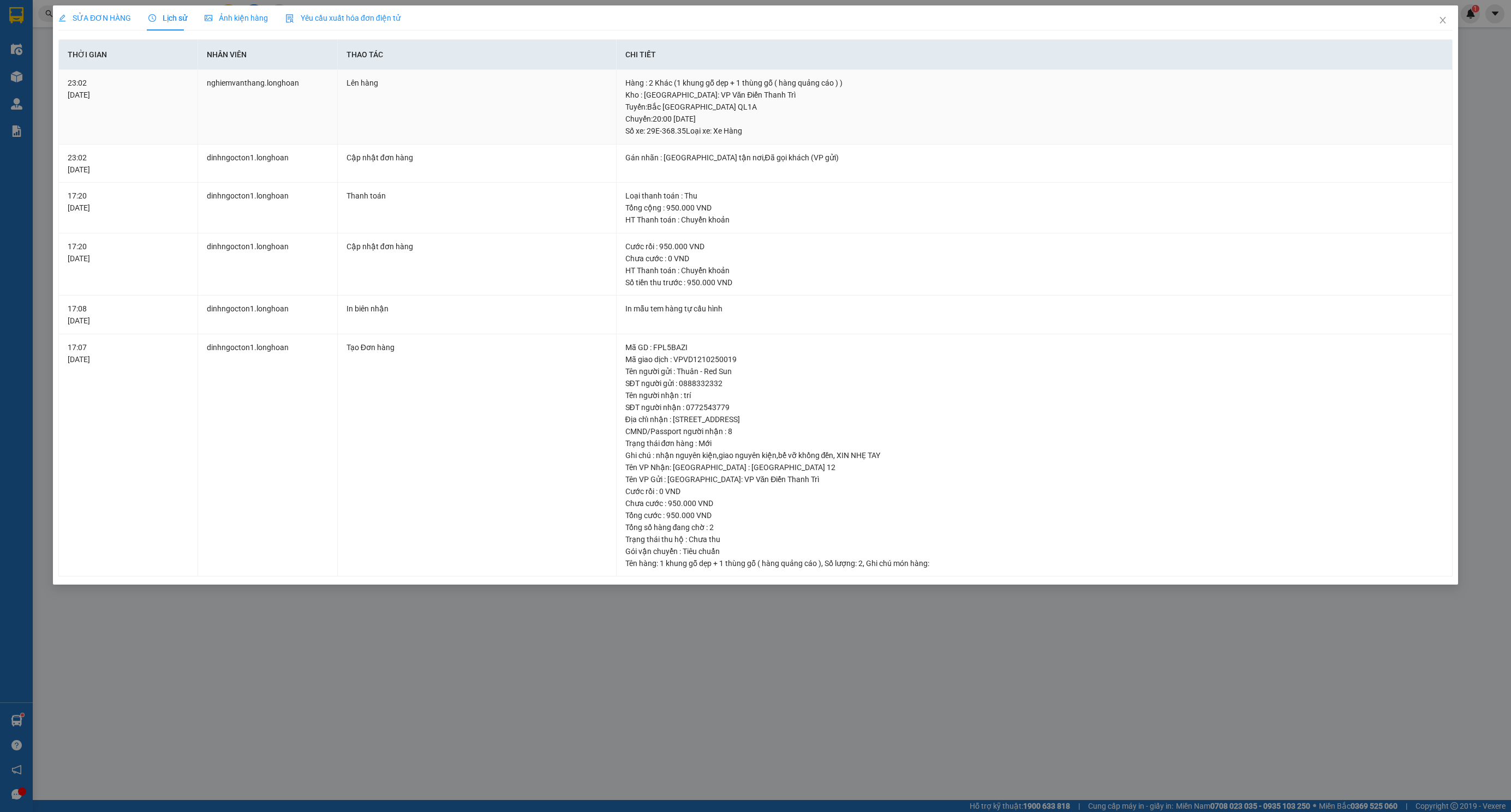
click at [634, 83] on div "Hàng : 2 Khác (1 khung gỗ dẹp + 1 thùng gỗ ( hàng quảng cáo ) )" at bounding box center [1034, 83] width 818 height 12
click at [625, 85] on div "Hàng : 2 Khác (1 khung gỗ dẹp + 1 thùng gỗ ( hàng quảng cáo ) )" at bounding box center [1034, 83] width 818 height 12
click at [629, 84] on div "Hàng : 2 Khác (1 khung gỗ dẹp + 1 thùng gỗ ( hàng quảng cáo ) )" at bounding box center [1034, 83] width 818 height 12
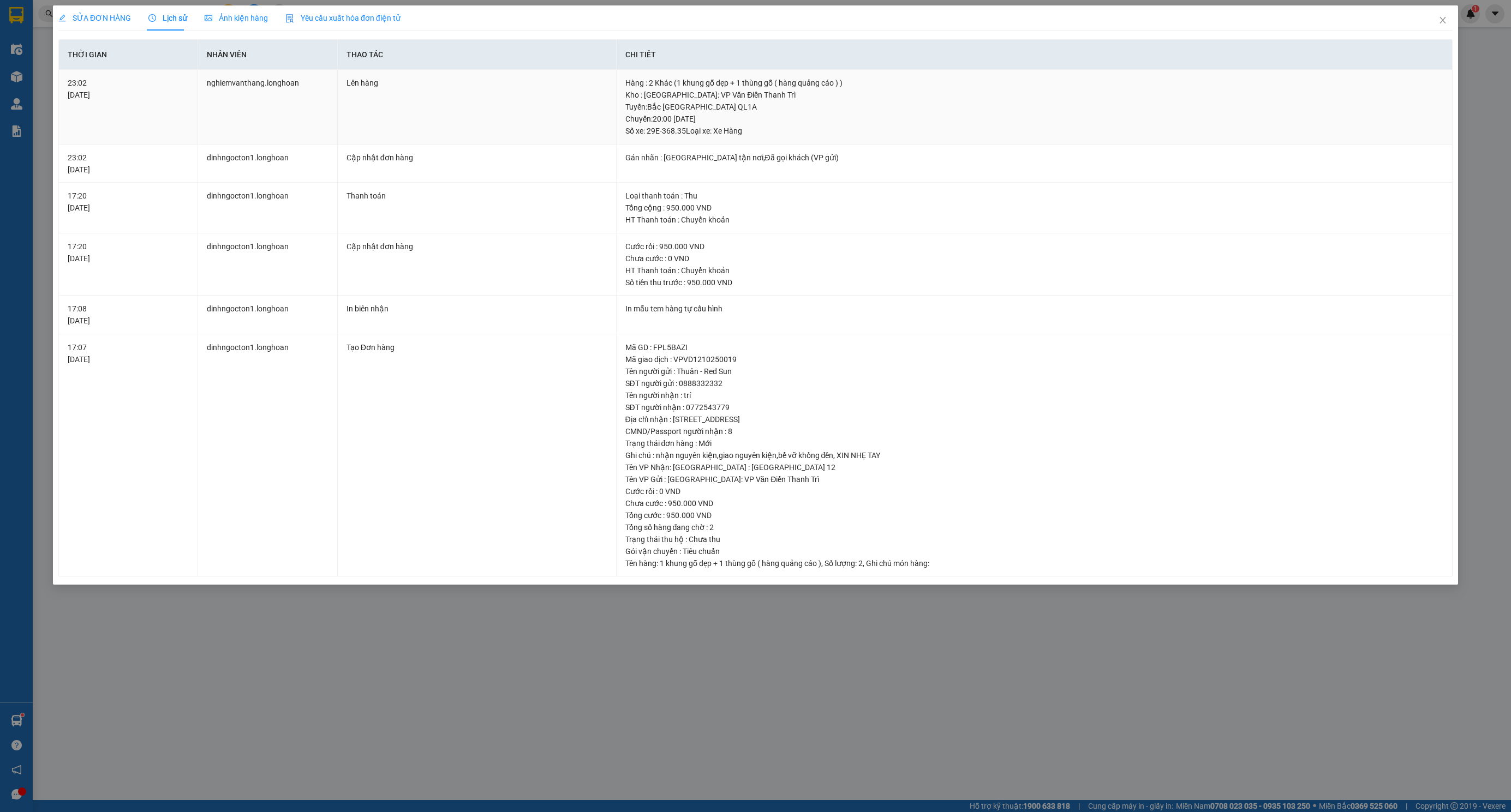
click at [629, 83] on div "Hàng : 2 Khác (1 khung gỗ dẹp + 1 thùng gỗ ( hàng quảng cáo ) )" at bounding box center [1034, 83] width 818 height 12
click at [637, 94] on div "Kho : Hà Nội: VP Văn Điển Thanh Trì" at bounding box center [1034, 95] width 818 height 12
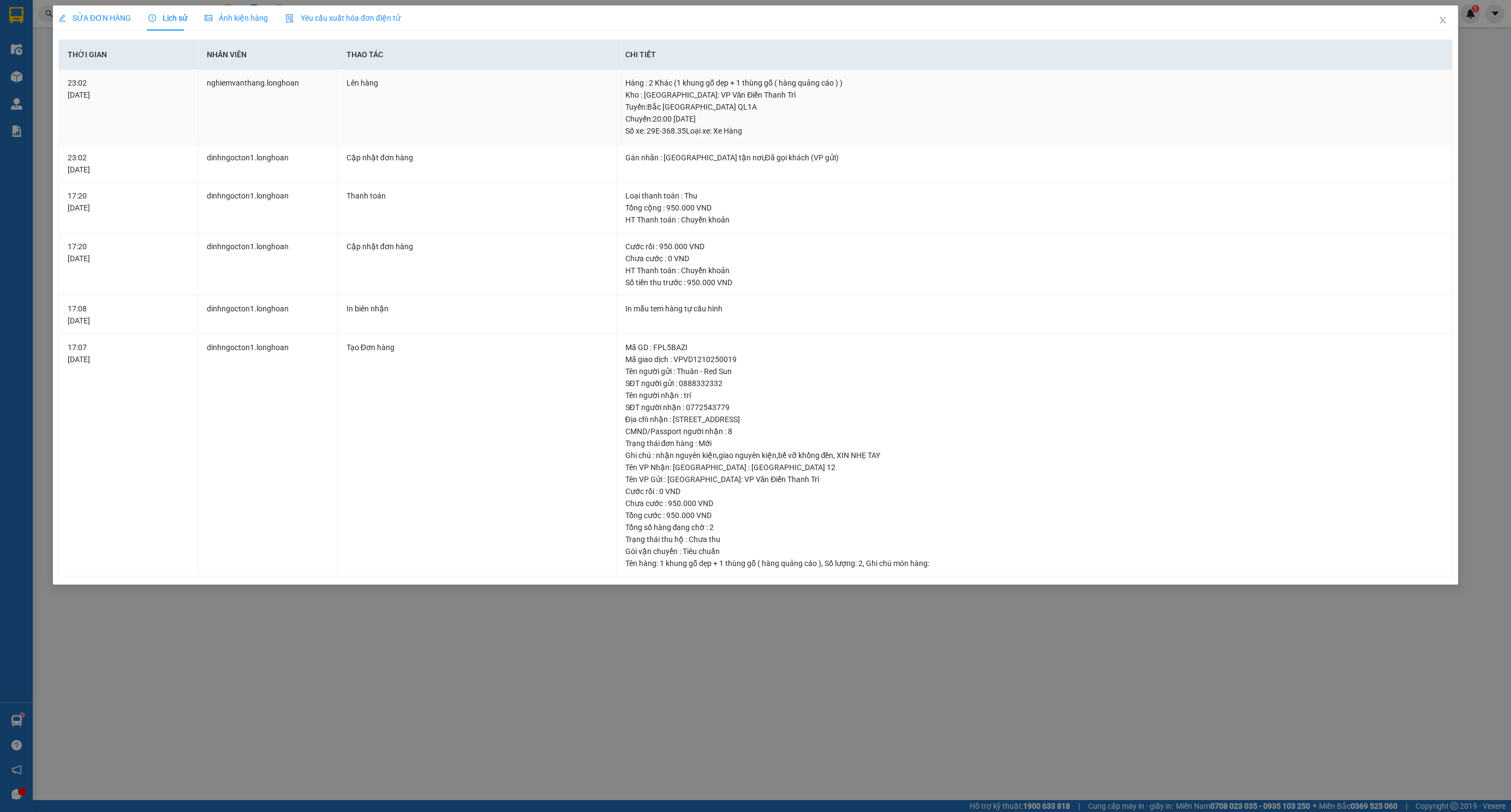
click at [637, 94] on div "Kho : Hà Nội: VP Văn Điển Thanh Trì" at bounding box center [1034, 95] width 818 height 12
click at [631, 94] on div "Kho : Hà Nội: VP Văn Điển Thanh Trì" at bounding box center [1034, 95] width 818 height 12
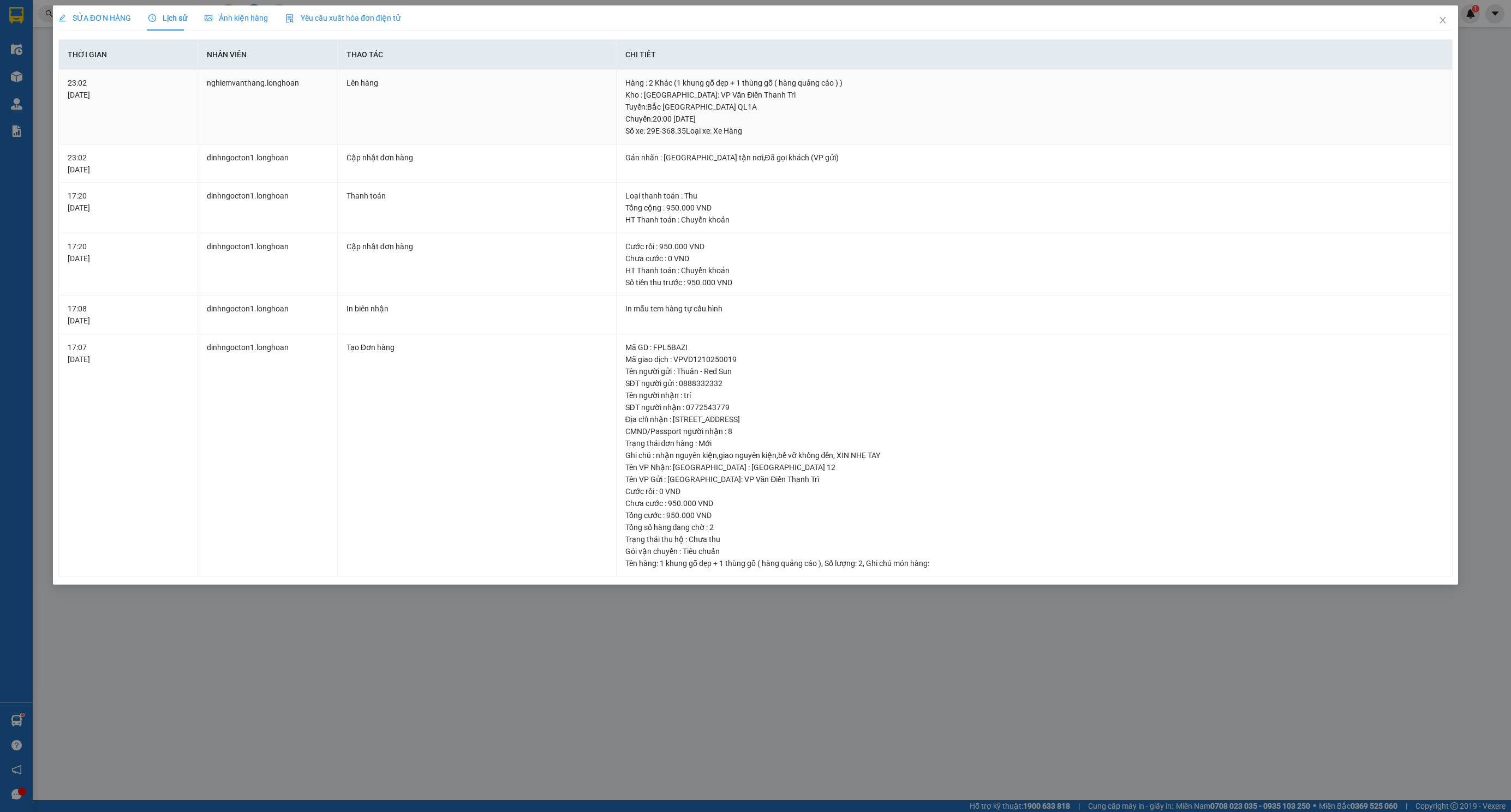
click at [631, 94] on div "Kho : Hà Nội: VP Văn Điển Thanh Trì" at bounding box center [1034, 95] width 818 height 12
click at [643, 107] on div "Tuyến : Bắc Trung Nam QL1A Chuyến: 20:00 ngày 13-10-2025 Số xe: 29E-368.35 Loại…" at bounding box center [1034, 119] width 818 height 36
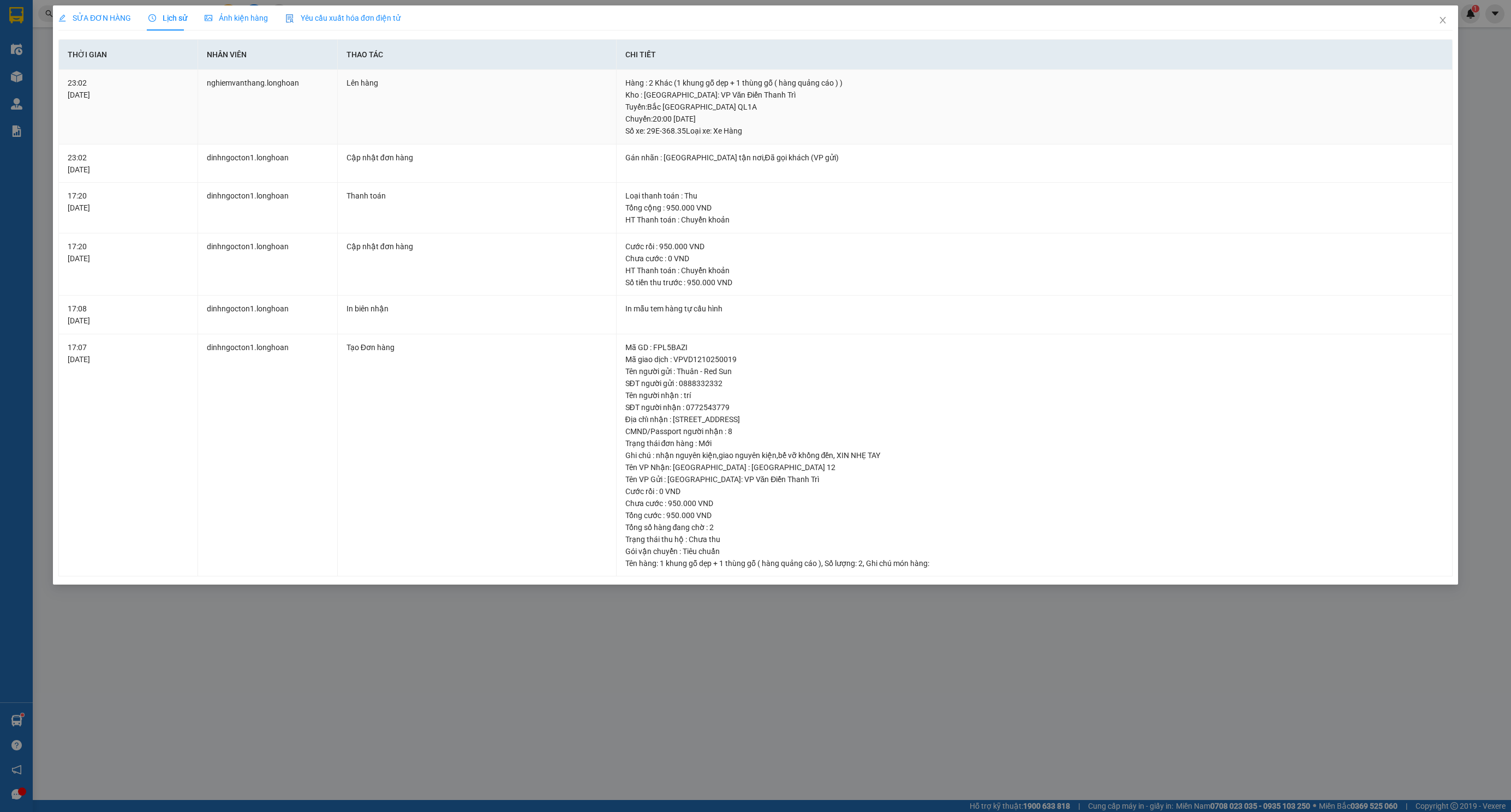
click at [634, 119] on div "Tuyến : Bắc Trung Nam QL1A Chuyến: 20:00 ngày 13-10-2025 Số xe: 29E-368.35 Loại…" at bounding box center [1034, 119] width 818 height 36
click at [633, 120] on div "Tuyến : Bắc Trung Nam QL1A Chuyến: 20:00 ngày 13-10-2025 Số xe: 29E-368.35 Loại…" at bounding box center [1034, 119] width 818 height 36
click at [632, 133] on div "Tuyến : Bắc Trung Nam QL1A Chuyến: 20:00 ngày 13-10-2025 Số xe: 29E-368.35 Loại…" at bounding box center [1034, 119] width 818 height 36
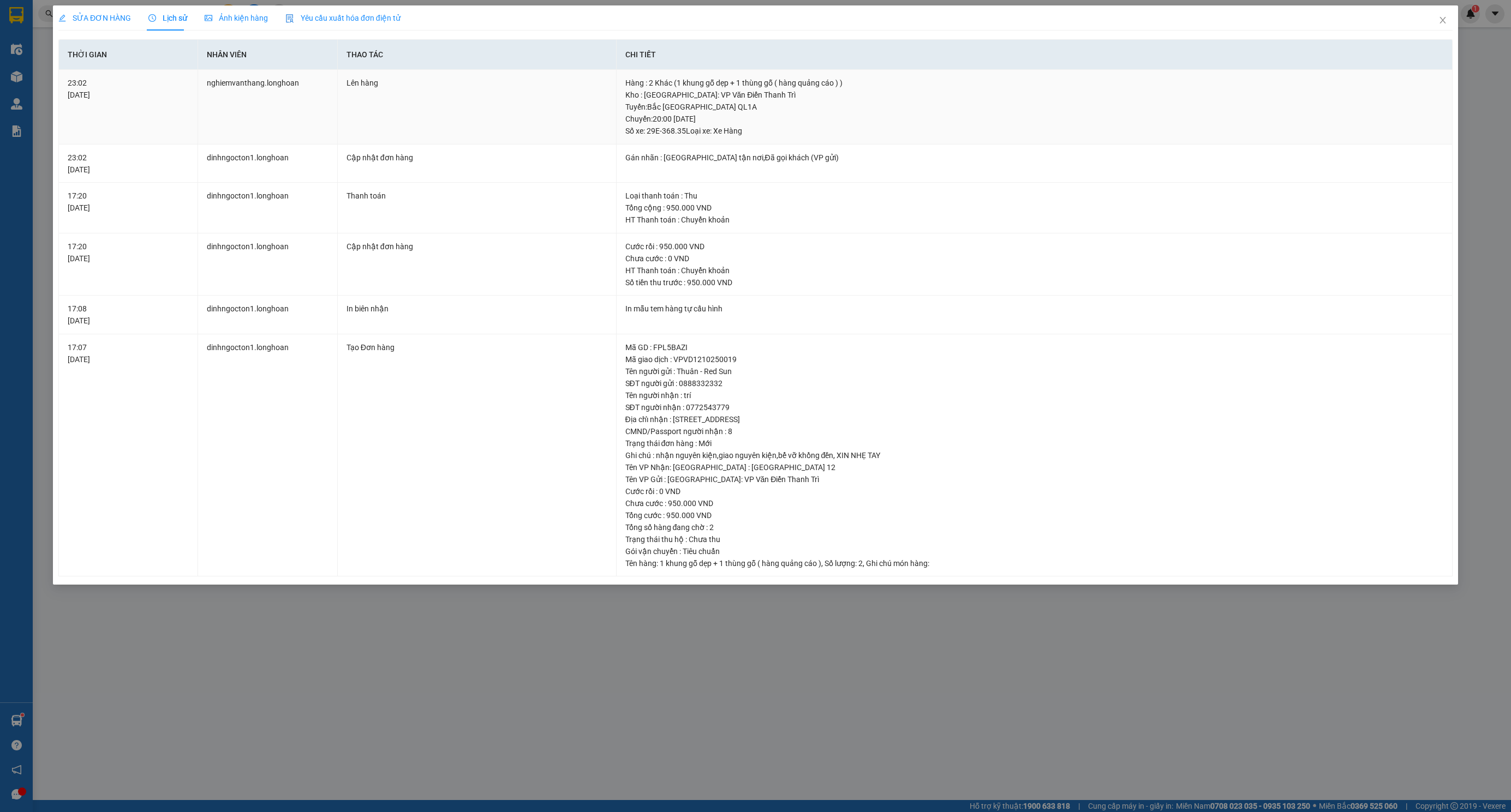
click at [632, 133] on div "Tuyến : Bắc Trung Nam QL1A Chuyến: 20:00 ngày 13-10-2025 Số xe: 29E-368.35 Loại…" at bounding box center [1034, 119] width 818 height 36
click at [633, 133] on div "Tuyến : Bắc Trung Nam QL1A Chuyến: 20:00 ngày 13-10-2025 Số xe: 29E-368.35 Loại…" at bounding box center [1034, 119] width 818 height 36
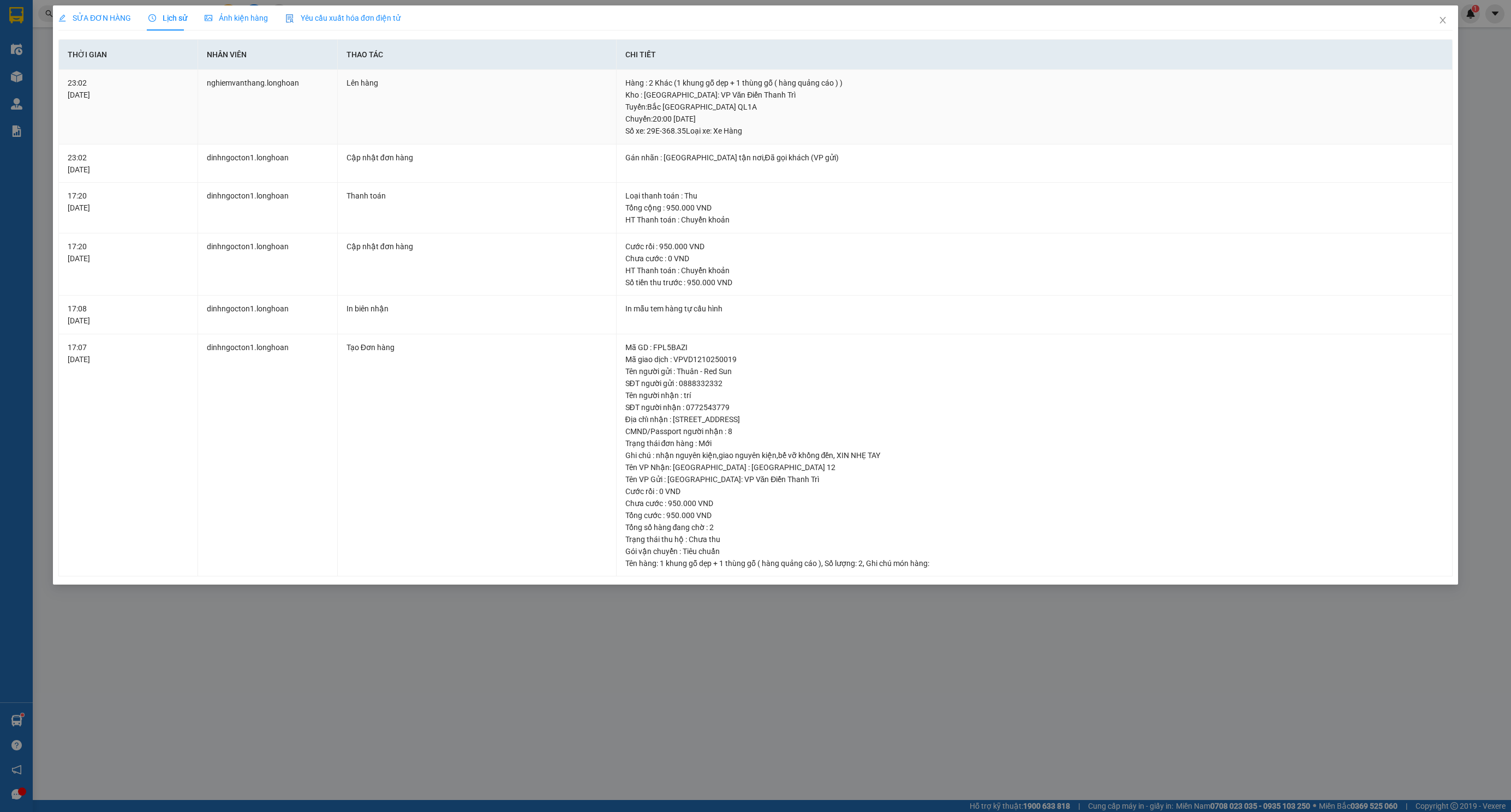
click at [633, 133] on div "Tuyến : Bắc Trung Nam QL1A Chuyến: 20:00 ngày 13-10-2025 Số xe: 29E-368.35 Loại…" at bounding box center [1034, 119] width 818 height 36
click at [687, 161] on div "Gán nhãn : [GEOGRAPHIC_DATA] tận nơi,Đã gọi khách (VP gửi)" at bounding box center [1034, 158] width 818 height 12
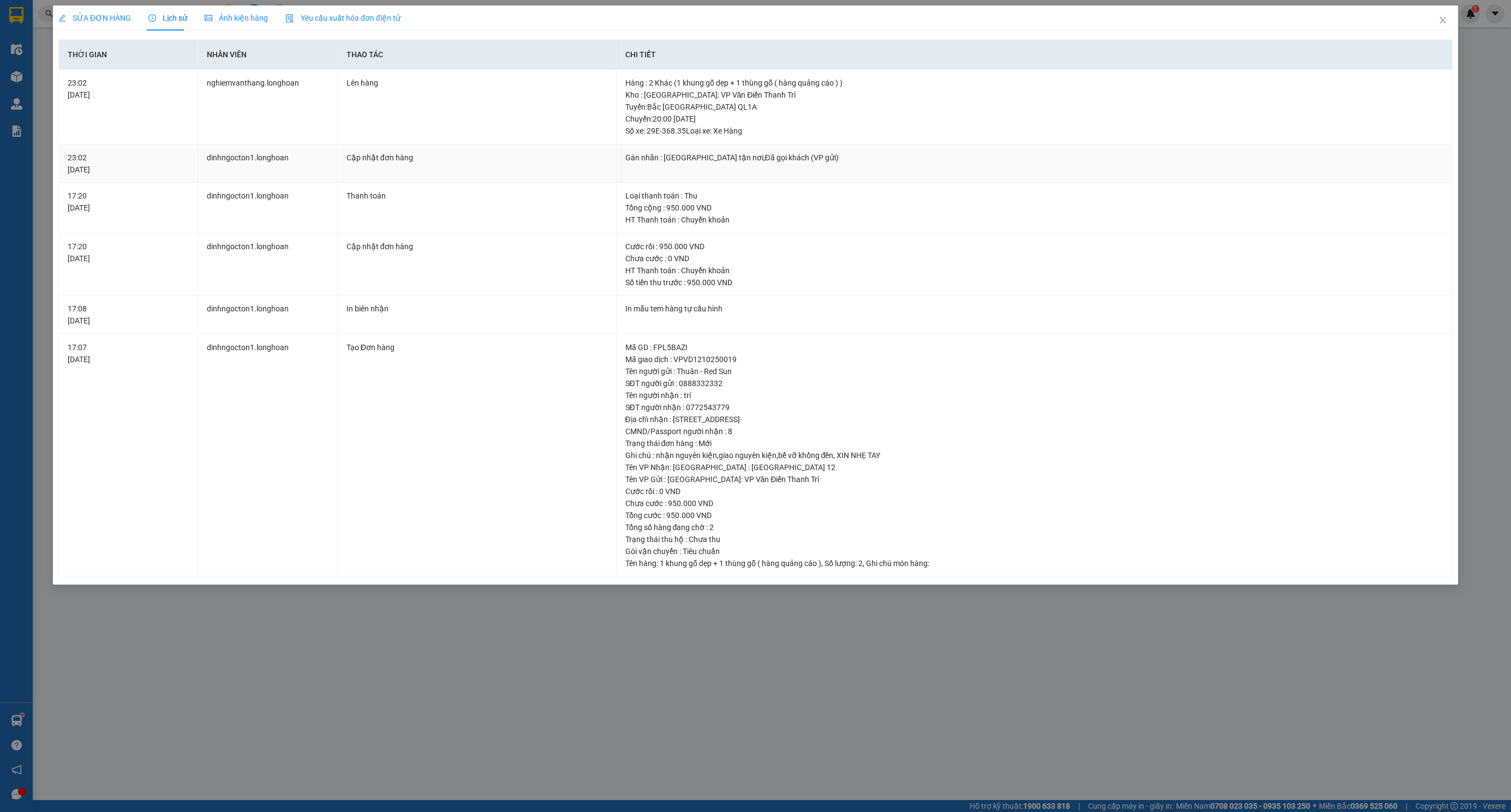
click at [687, 161] on div "Gán nhãn : [GEOGRAPHIC_DATA] tận nơi,Đã gọi khách (VP gửi)" at bounding box center [1034, 158] width 818 height 12
click at [649, 162] on div "Gán nhãn : [GEOGRAPHIC_DATA] tận nơi,Đã gọi khách (VP gửi)" at bounding box center [1034, 158] width 818 height 12
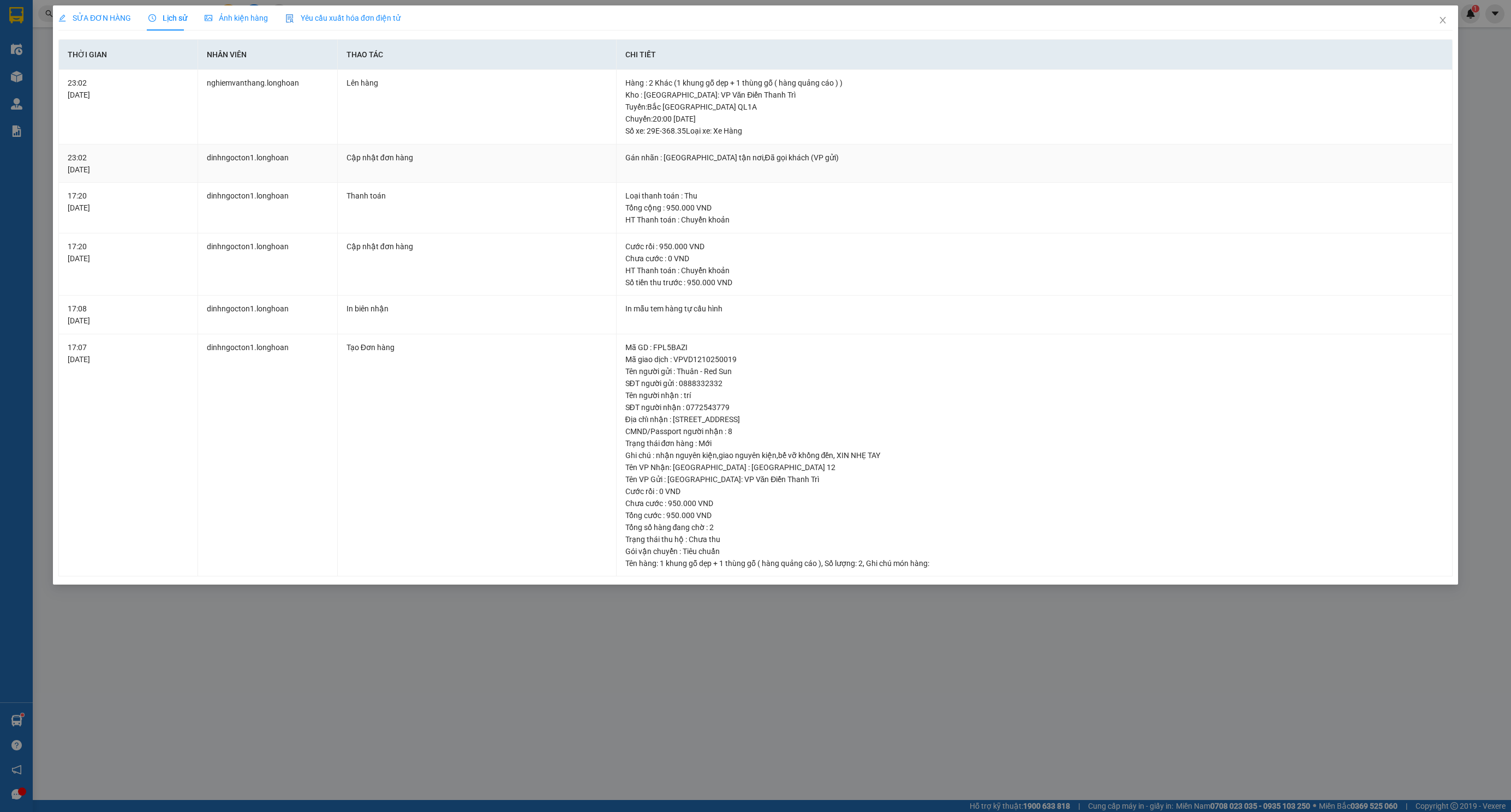
click at [650, 159] on div "Gán nhãn : [GEOGRAPHIC_DATA] tận nơi,Đã gọi khách (VP gửi)" at bounding box center [1034, 158] width 818 height 12
click at [655, 159] on div "Gán nhãn : [GEOGRAPHIC_DATA] tận nơi,Đã gọi khách (VP gửi)" at bounding box center [1034, 158] width 818 height 12
click at [117, 17] on span "SỬA ĐƠN HÀNG" at bounding box center [95, 17] width 73 height 9
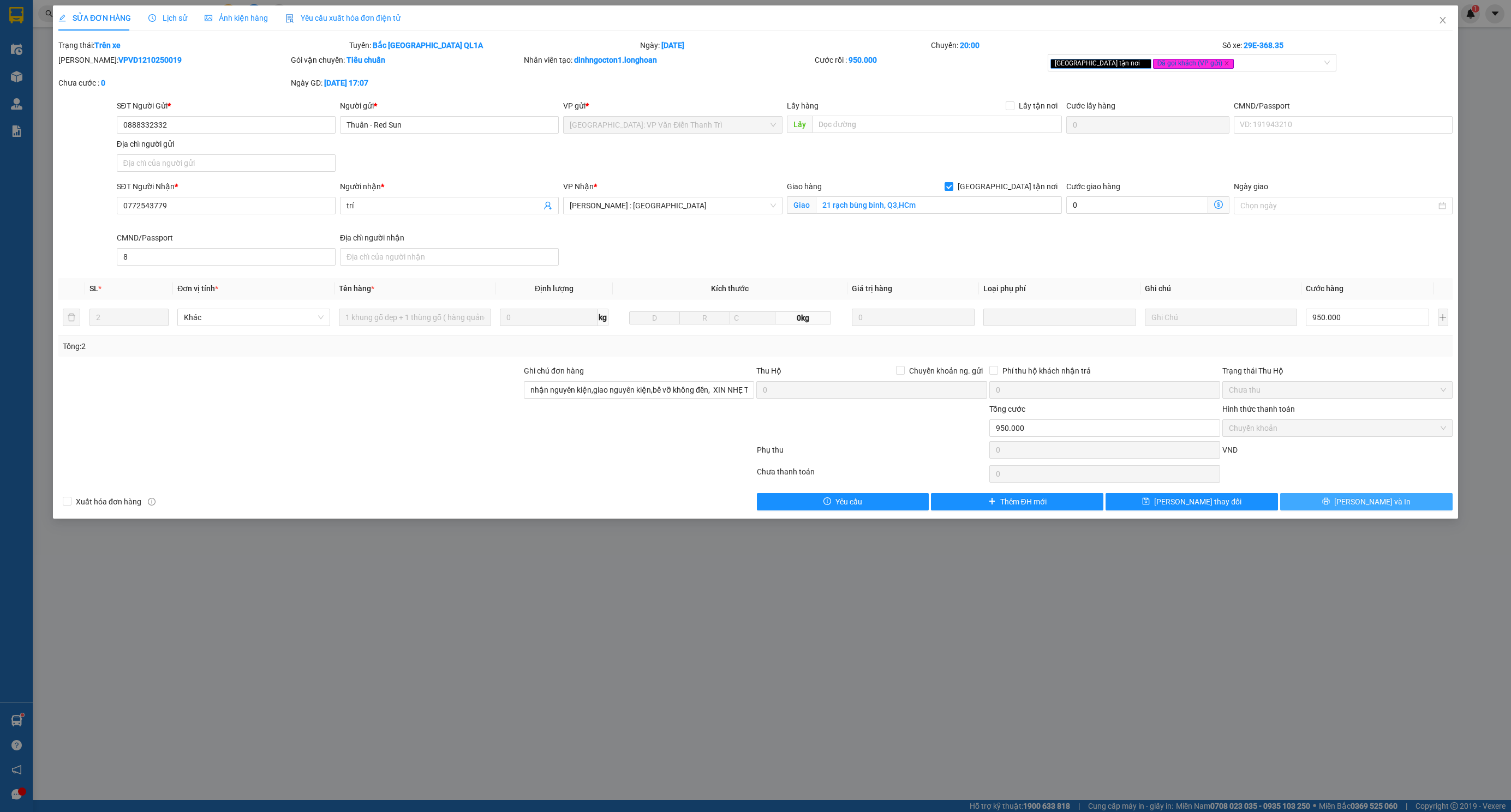
drag, startPoint x: 1394, startPoint y: 504, endPoint x: 1375, endPoint y: 486, distance: 26.2
click at [1394, 504] on button "[PERSON_NAME] và In" at bounding box center [1366, 502] width 173 height 17
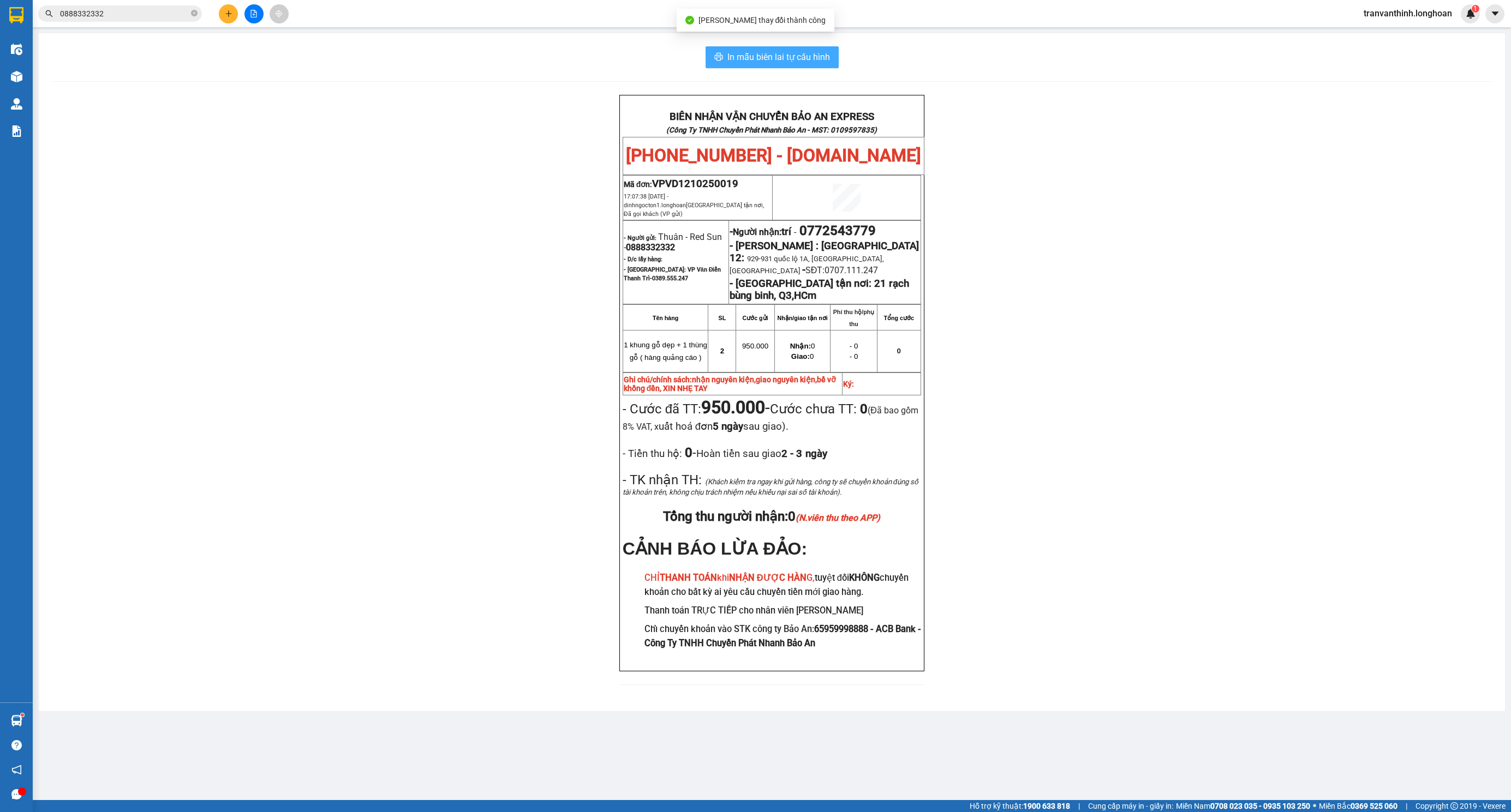
click at [804, 56] on span "In mẫu biên lai tự cấu hình" at bounding box center [778, 57] width 103 height 13
click at [790, 56] on span "In mẫu biên lai tự cấu hình" at bounding box center [778, 57] width 103 height 13
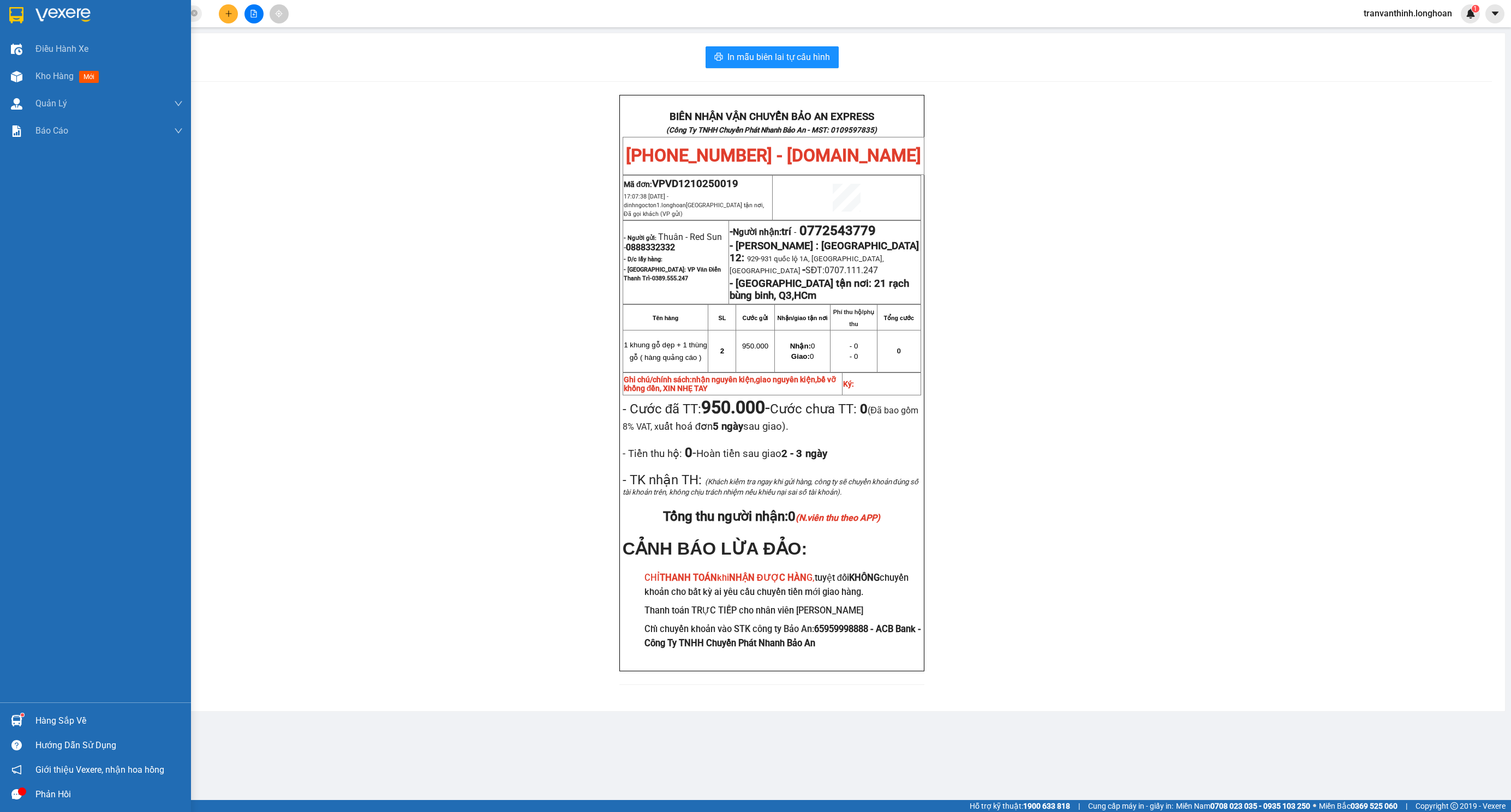
click at [25, 9] on div at bounding box center [17, 15] width 19 height 19
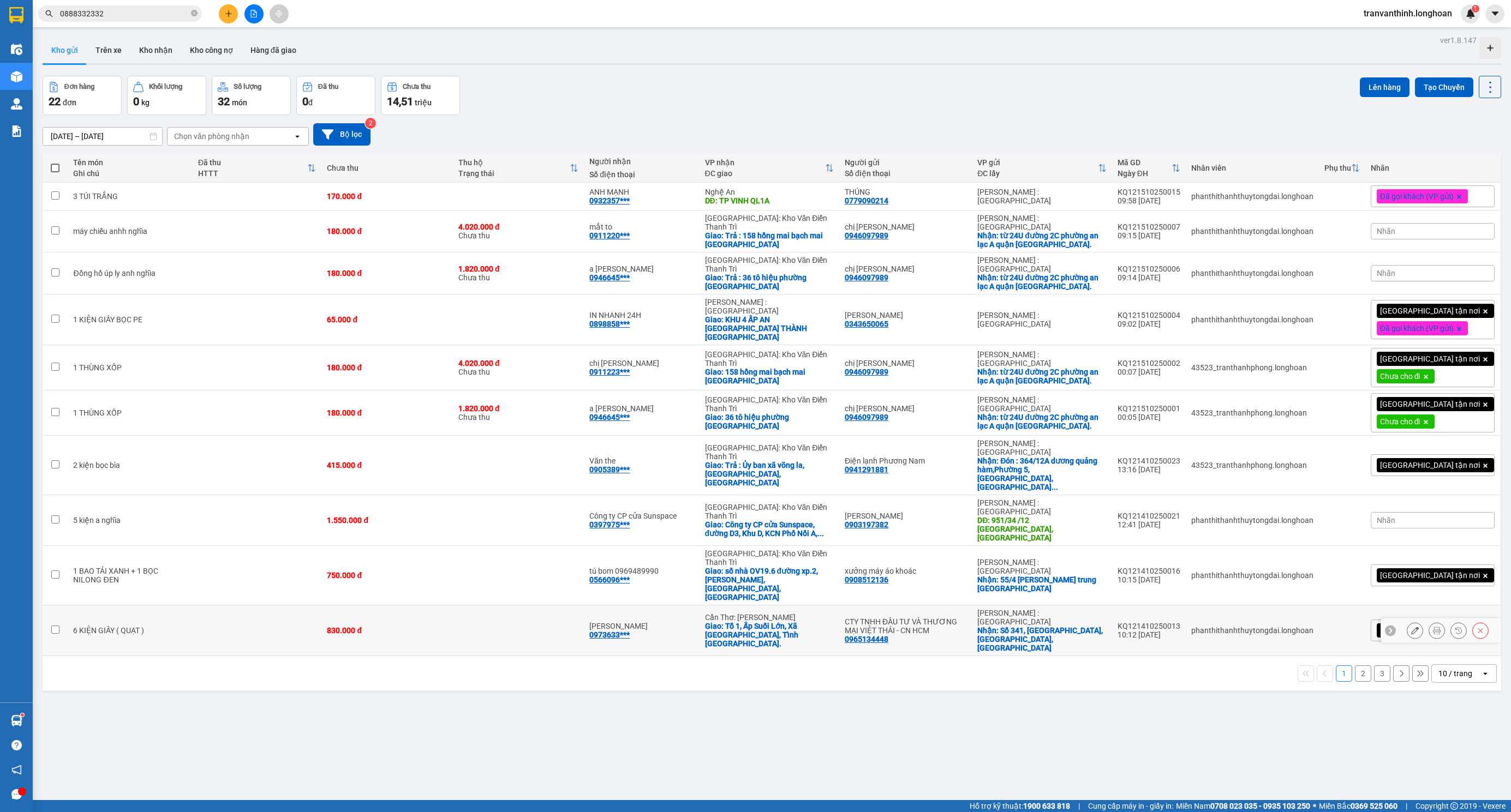
click at [603, 606] on td "Anh Hồ Lâm 0973633***" at bounding box center [641, 631] width 115 height 51
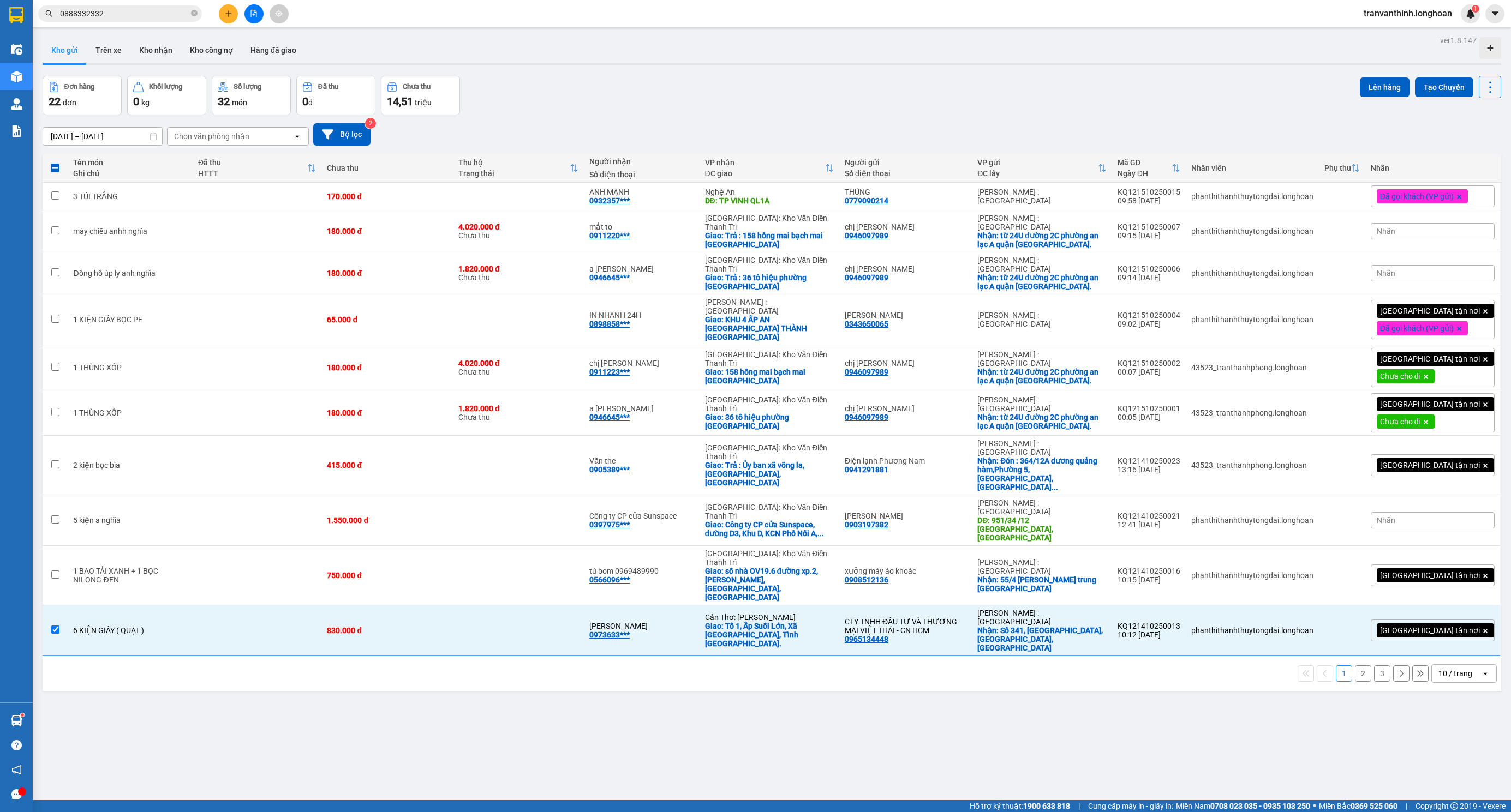
click at [1481, 669] on icon "open" at bounding box center [1485, 673] width 9 height 9
click at [1458, 695] on span "100 / trang" at bounding box center [1447, 700] width 39 height 11
checkbox input "false"
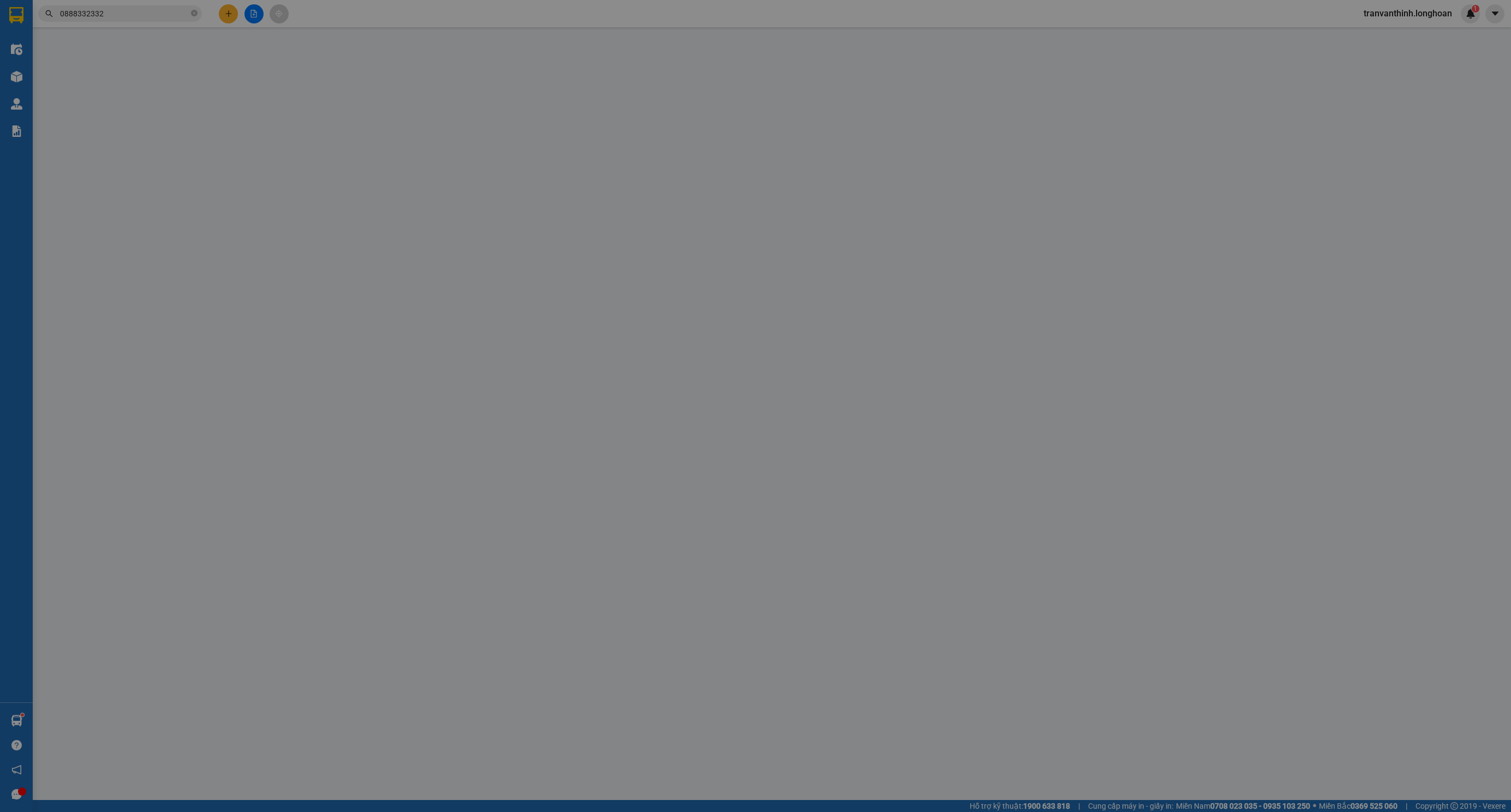
type input "0707582727"
type input "Nhu Mì"
type input "203/11 Nguyễn Văn Thủ, Đakao, quận 1, hcm"
type input "100.000"
type input "0707582727"
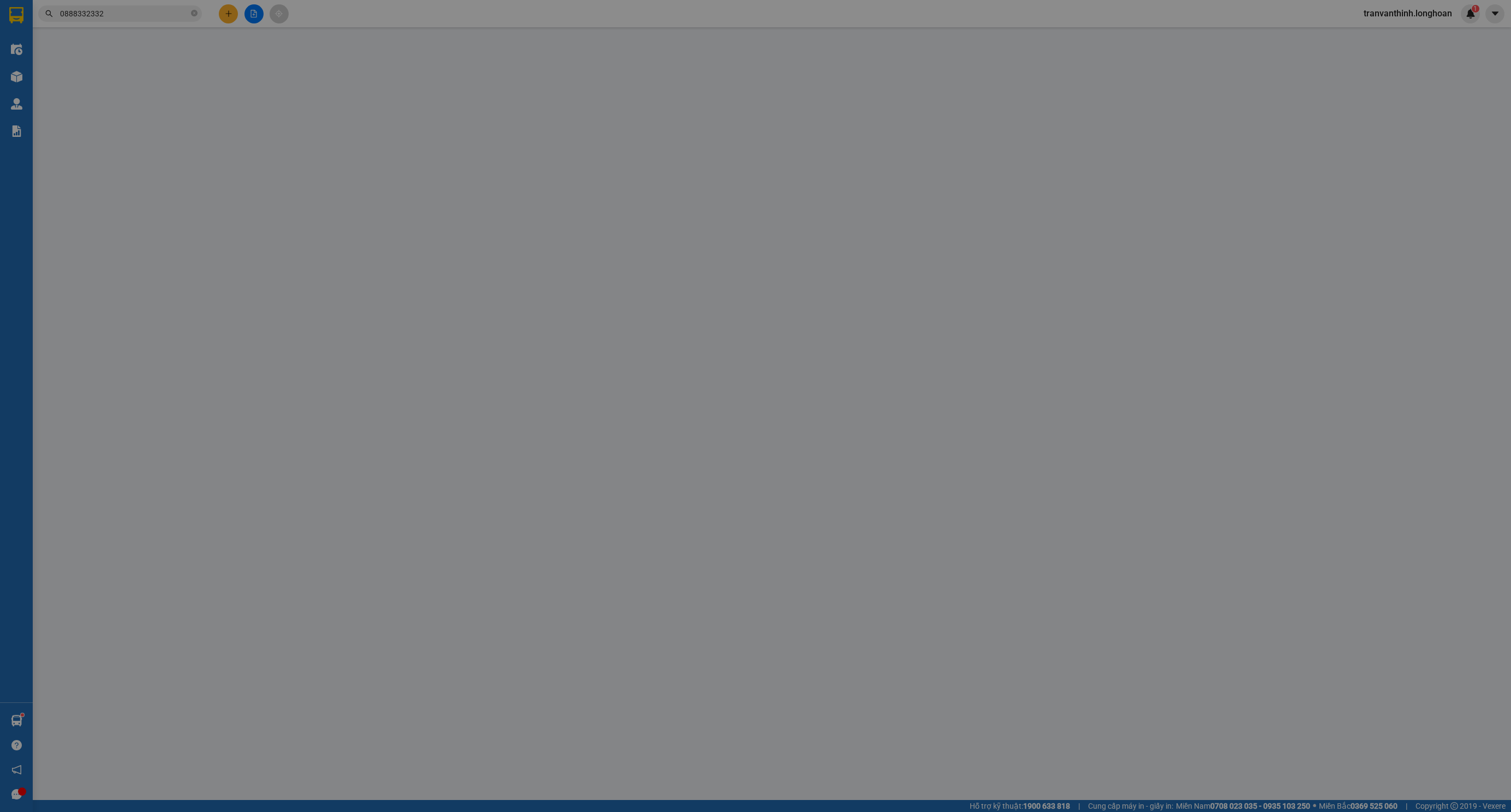
type input "Nhu Mì"
checkbox input "true"
type input "Tiên Sơn 2, quận Hải Châu, đà nẵng"
type input "KHÁCH RA VP GỬI"
type input "0"
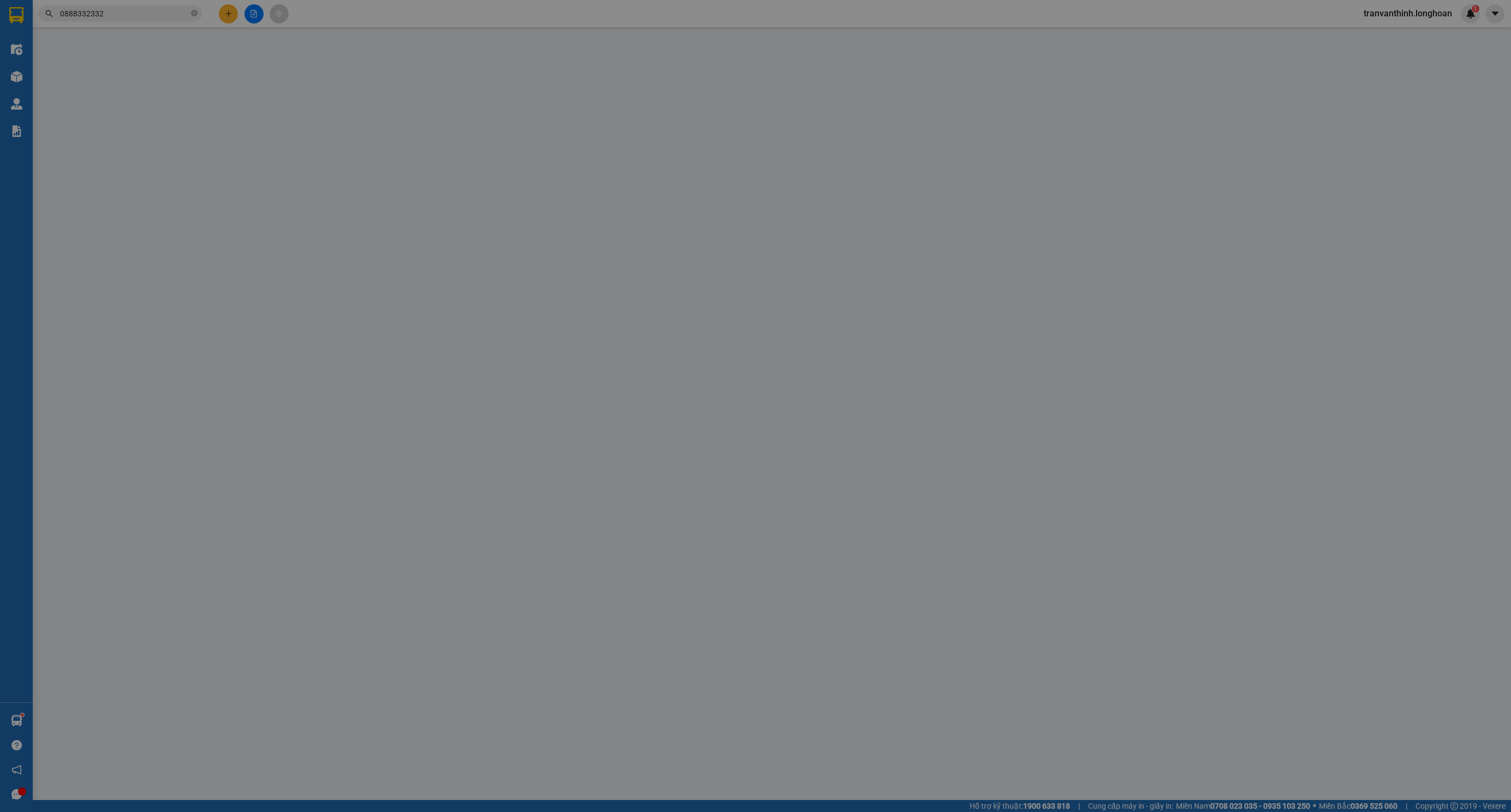
type input "1.050.000"
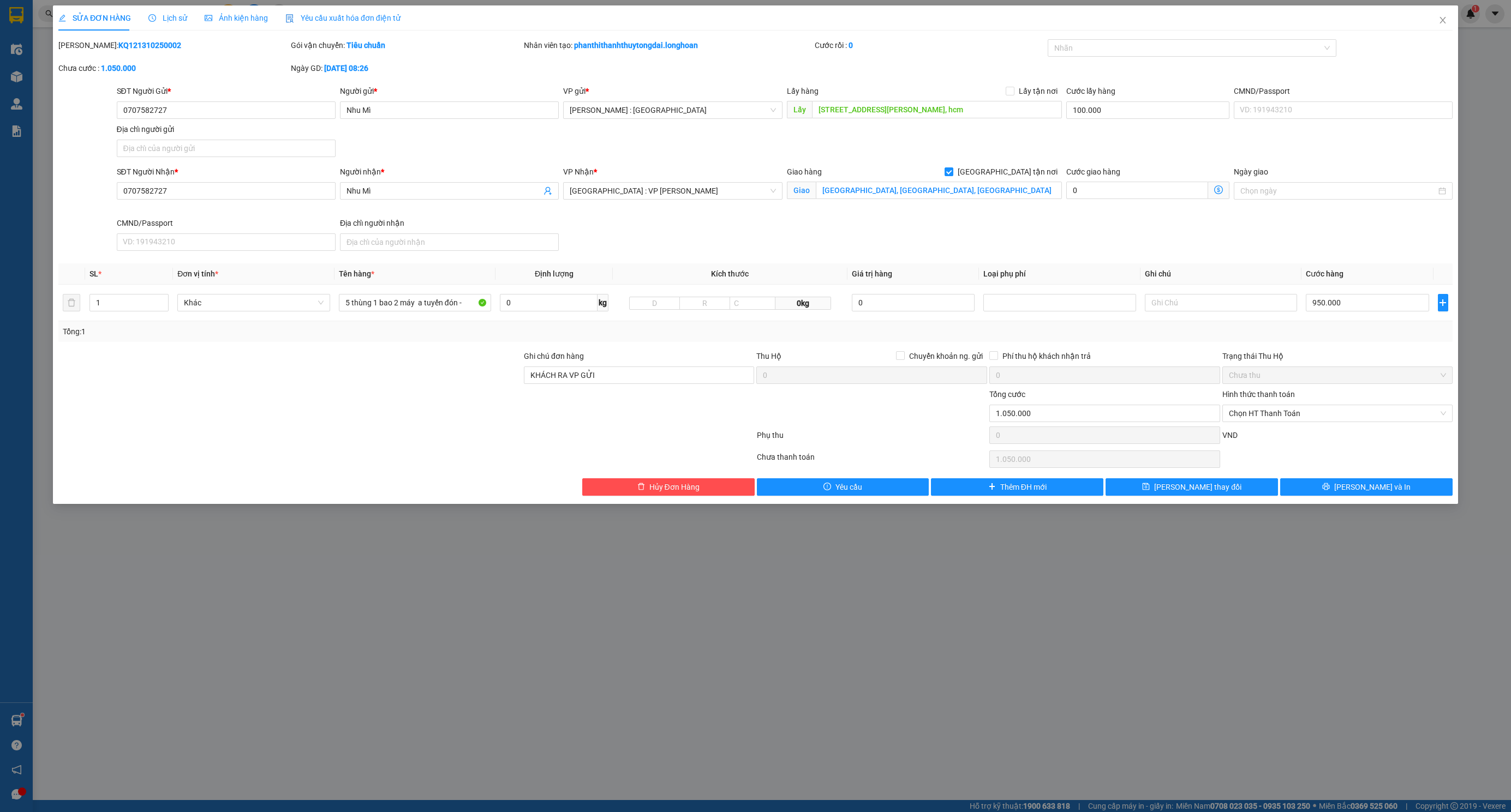
click at [176, 13] on span "Lịch sử" at bounding box center [168, 17] width 39 height 9
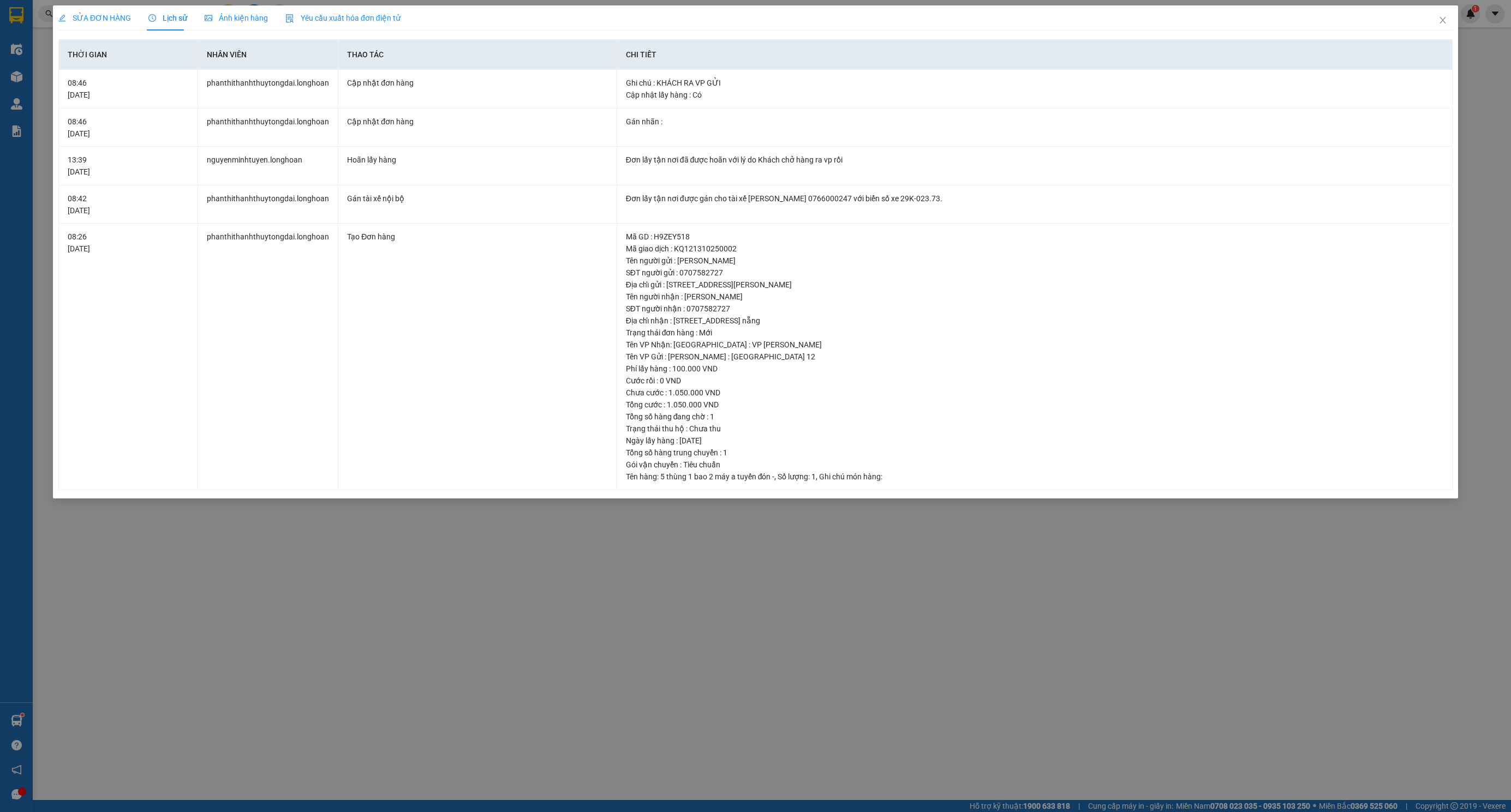
click at [74, 13] on span "SỬA ĐƠN HÀNG" at bounding box center [95, 17] width 73 height 9
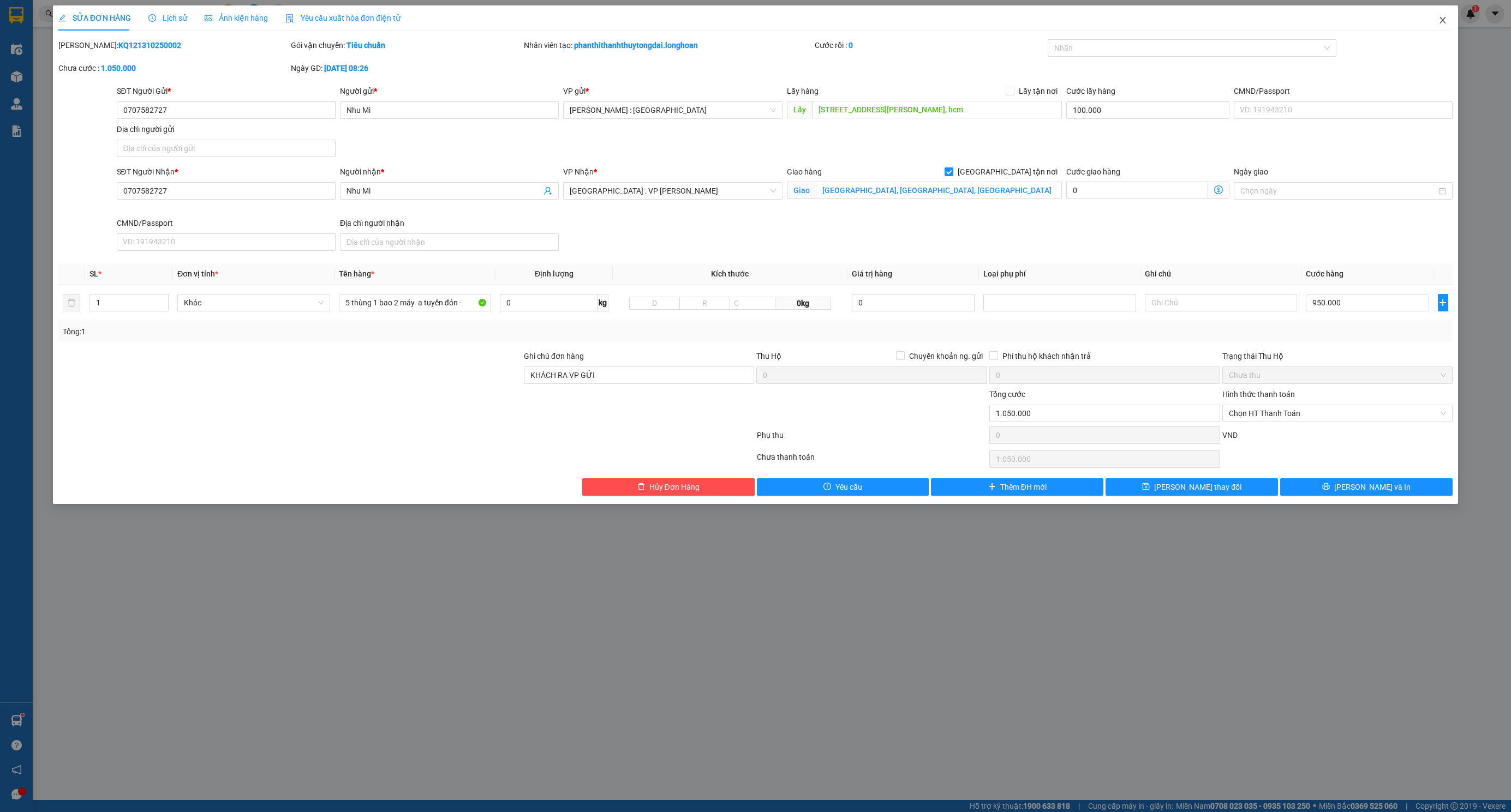
click at [1434, 22] on span "Close" at bounding box center [1443, 21] width 31 height 31
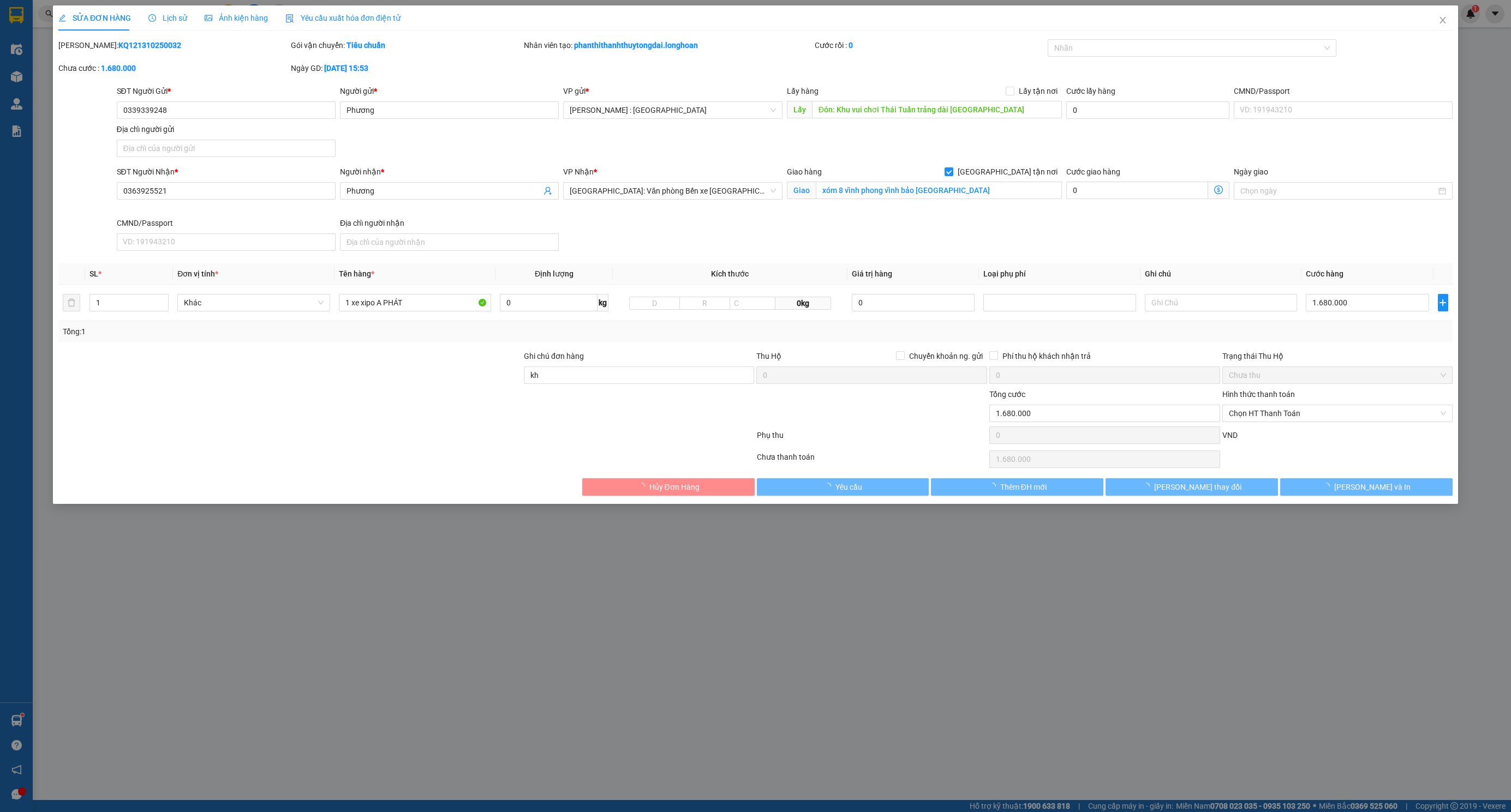
click at [173, 17] on span "Lịch sử" at bounding box center [168, 17] width 39 height 9
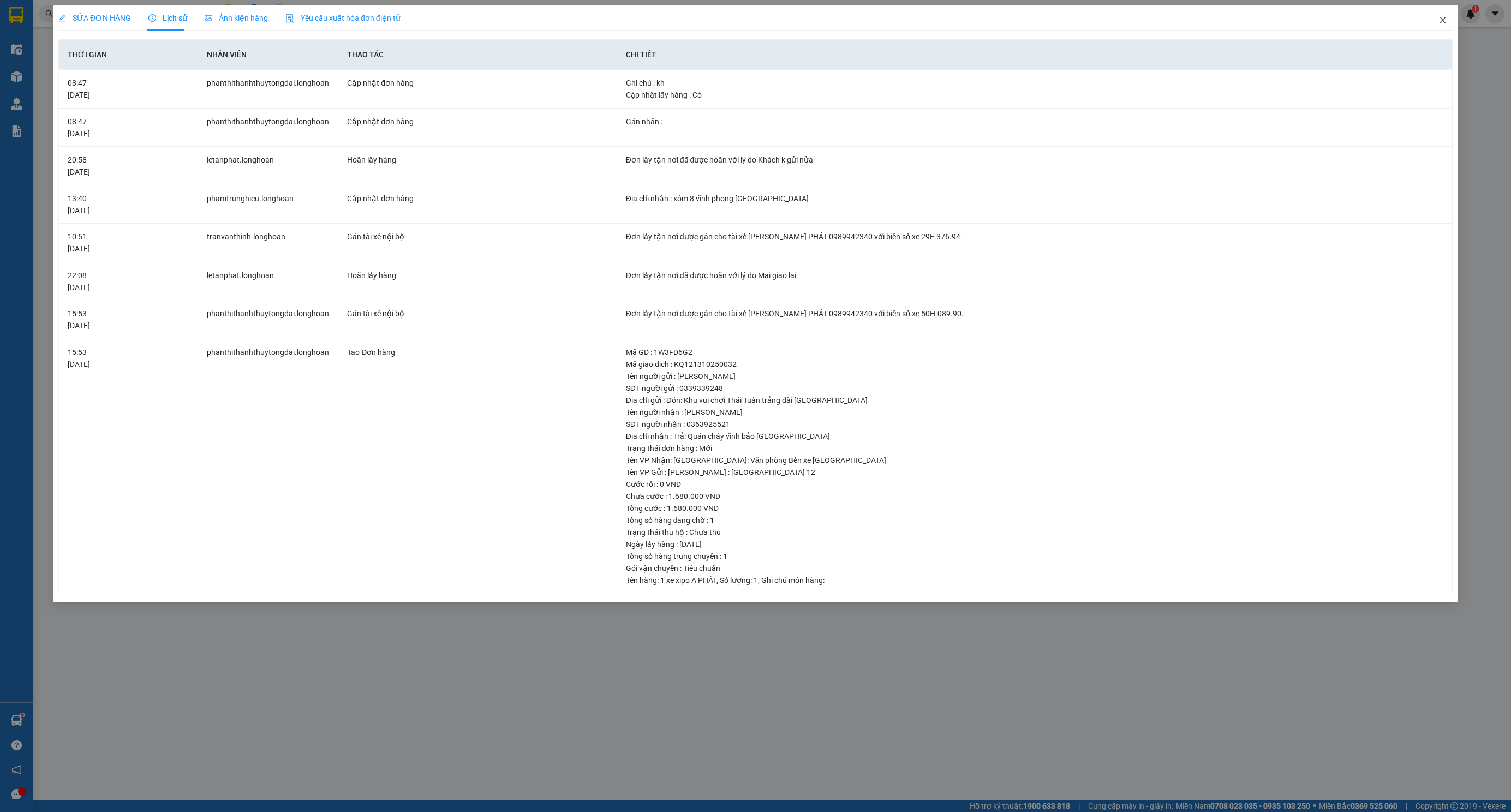
click at [1444, 23] on icon "close" at bounding box center [1442, 20] width 6 height 7
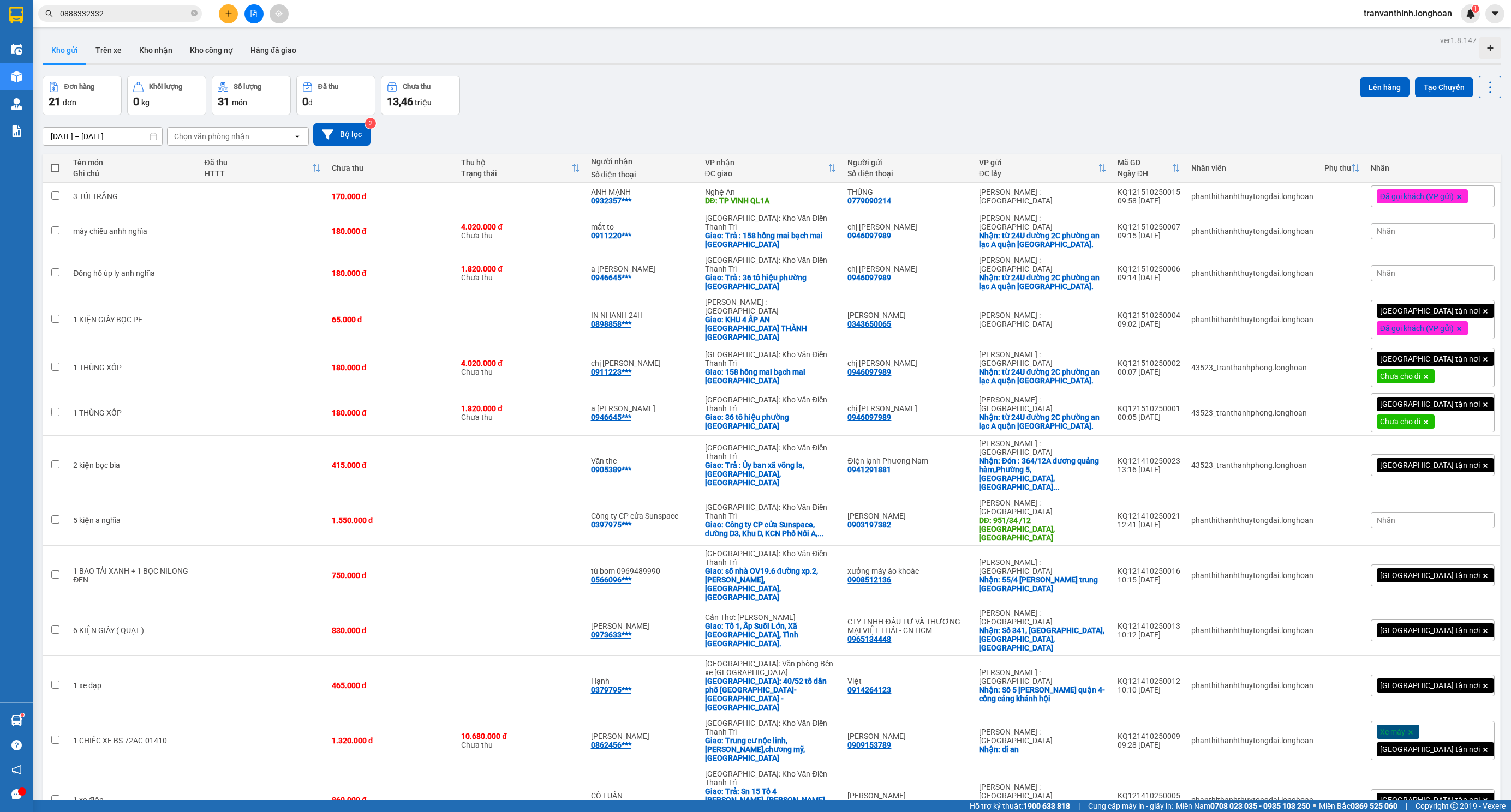
click at [1455, 516] on icon at bounding box center [1458, 520] width 7 height 7
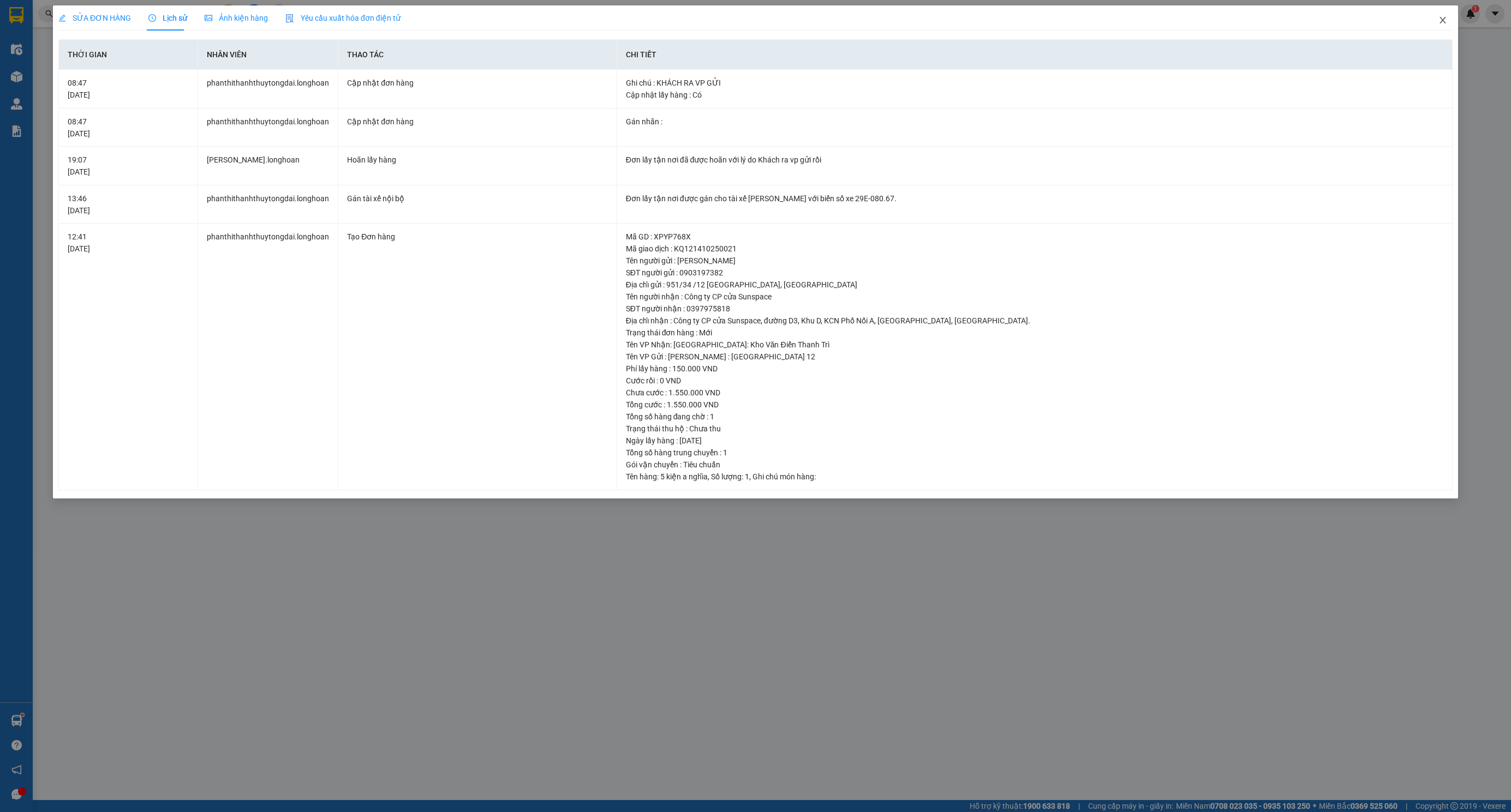
click at [1443, 22] on icon "close" at bounding box center [1442, 20] width 9 height 9
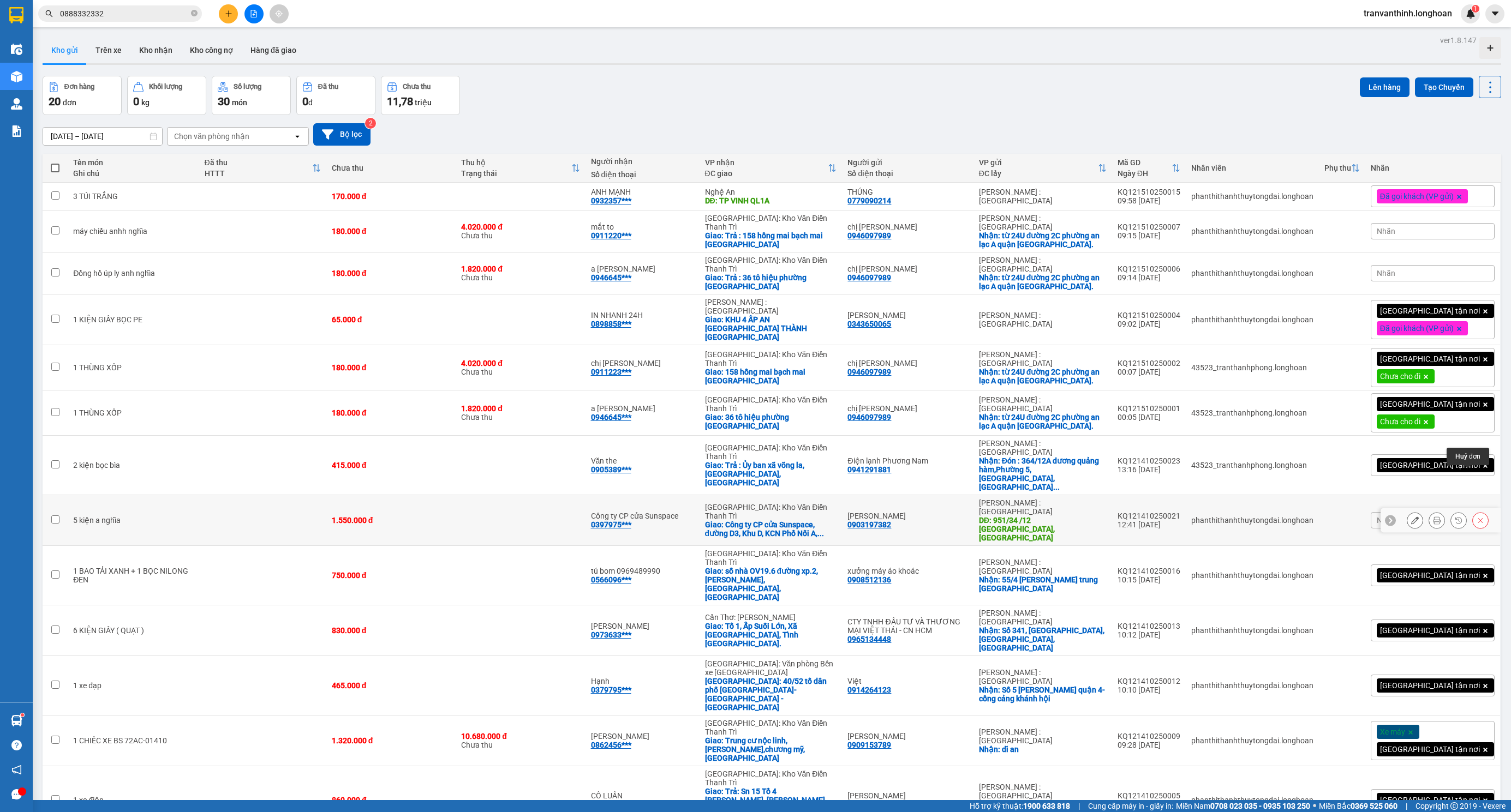
click at [1478, 518] on icon at bounding box center [1480, 520] width 5 height 5
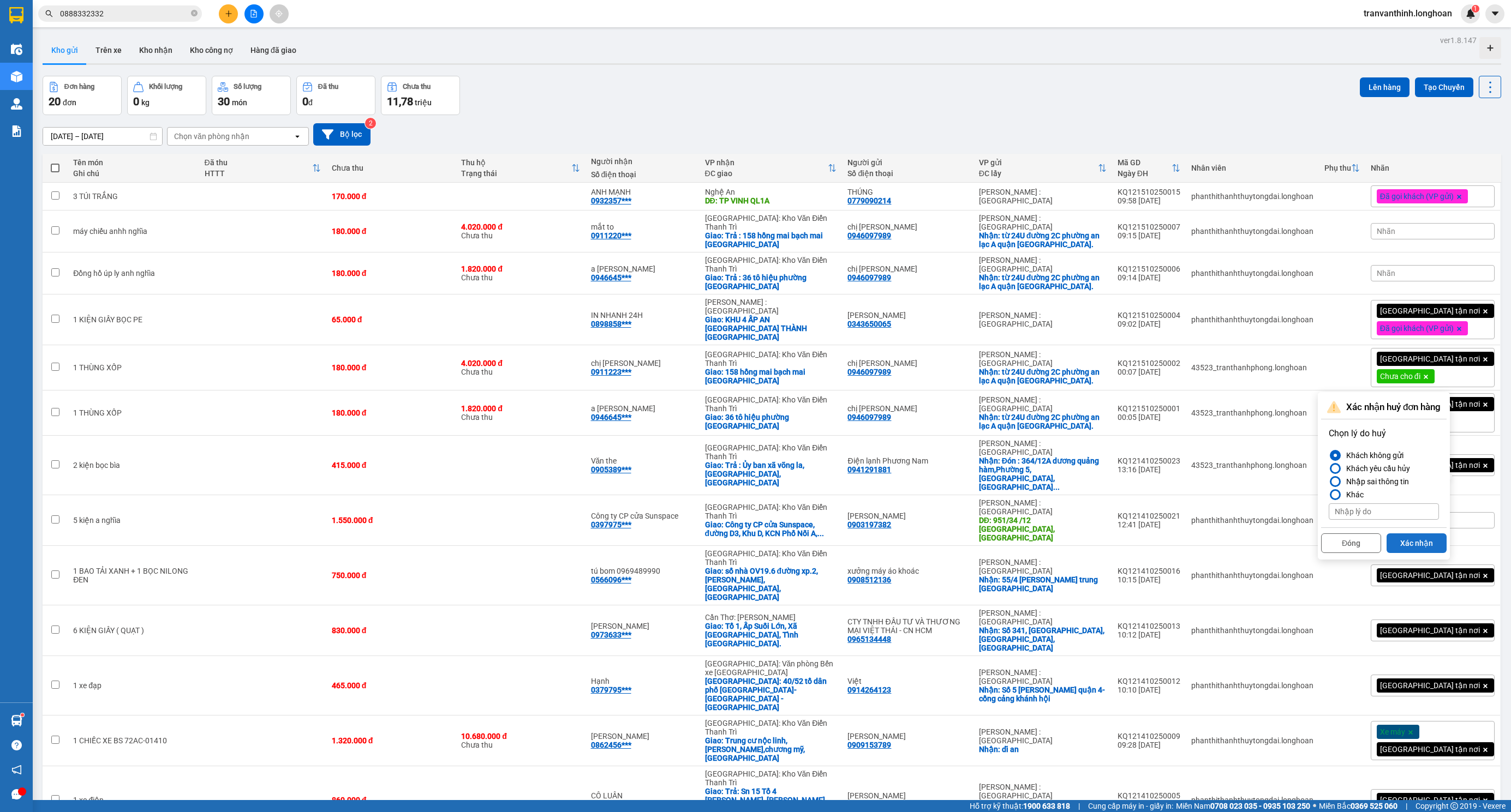
click at [1426, 534] on button "Xác nhận" at bounding box center [1416, 543] width 60 height 19
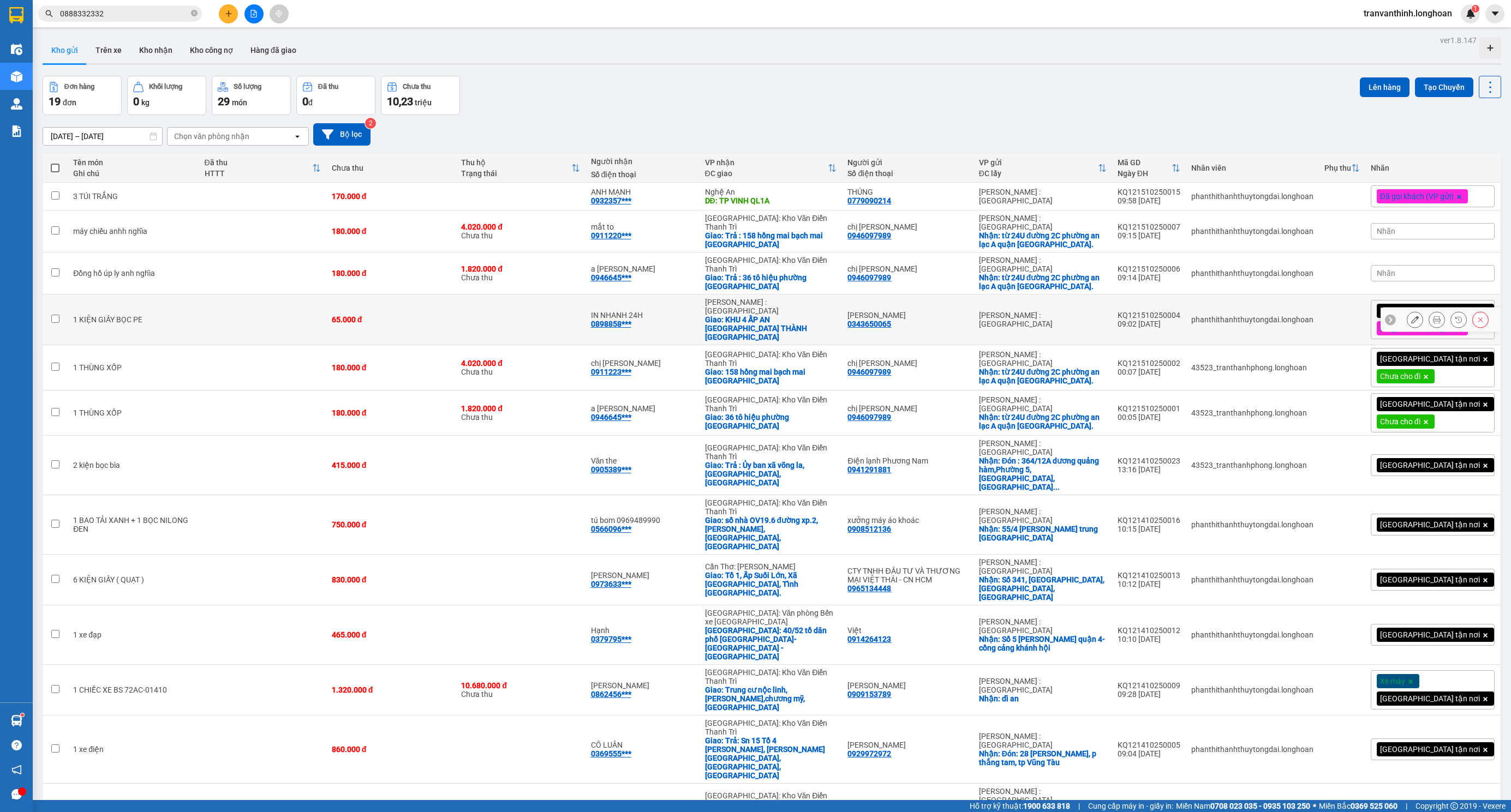
click at [928, 318] on td "HOÀNG VŨ 0343650065" at bounding box center [907, 320] width 131 height 51
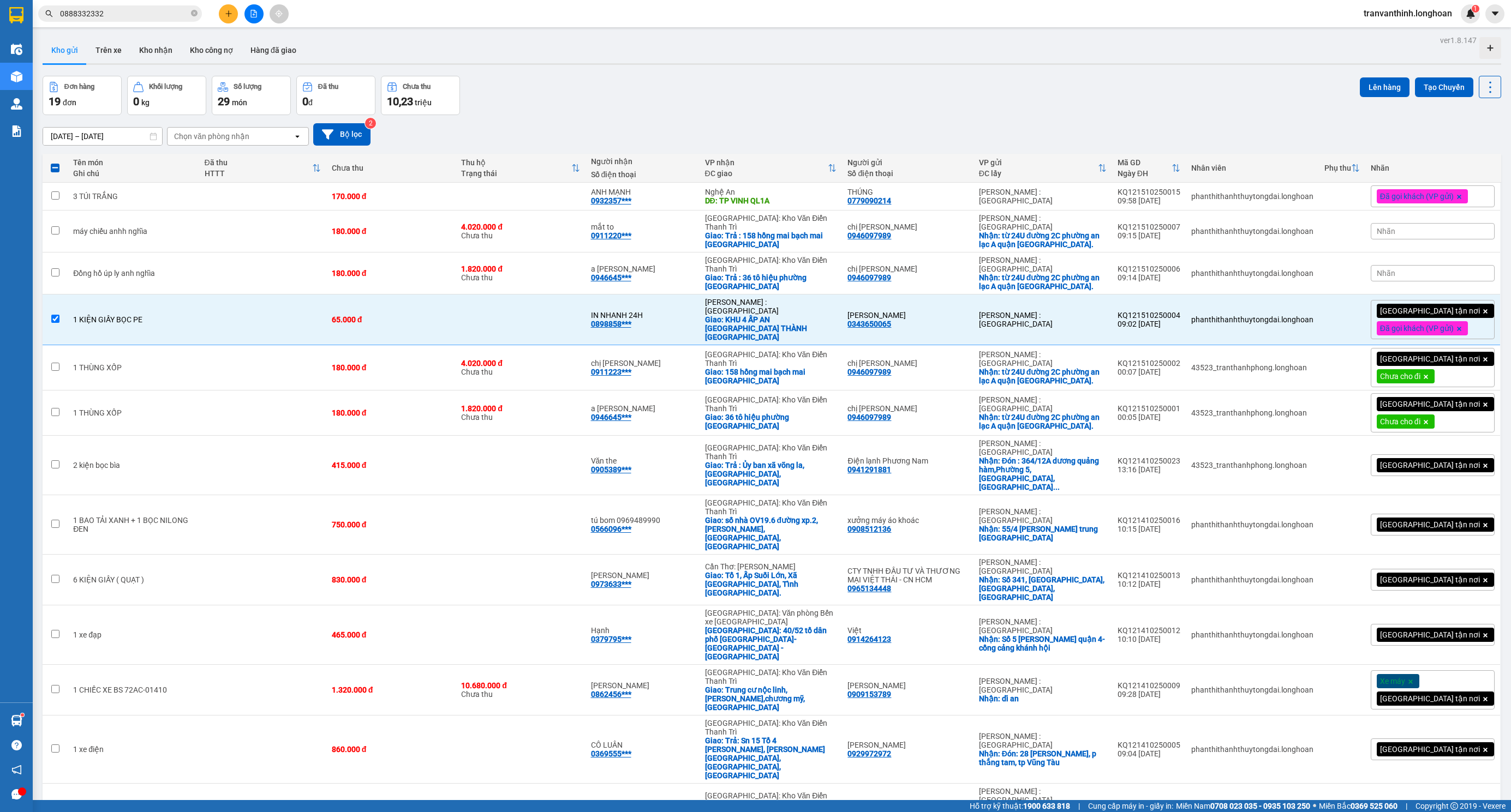
drag, startPoint x: 170, startPoint y: 570, endPoint x: 165, endPoint y: 561, distance: 10.3
click at [217, 665] on td at bounding box center [263, 690] width 127 height 51
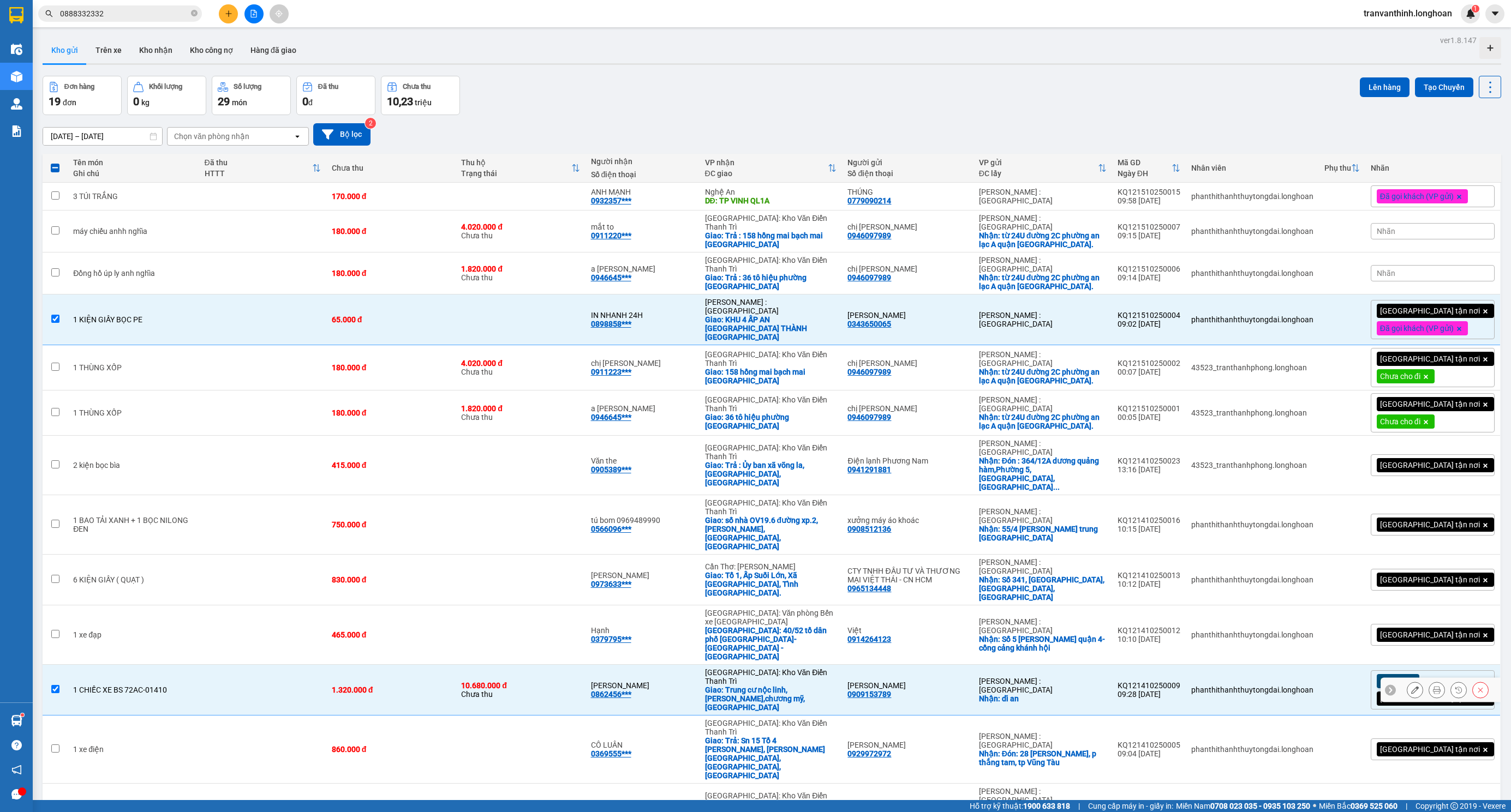
click at [170, 685] on div "1 CHIẾC XE BS 72AC-01410" at bounding box center [133, 689] width 120 height 9
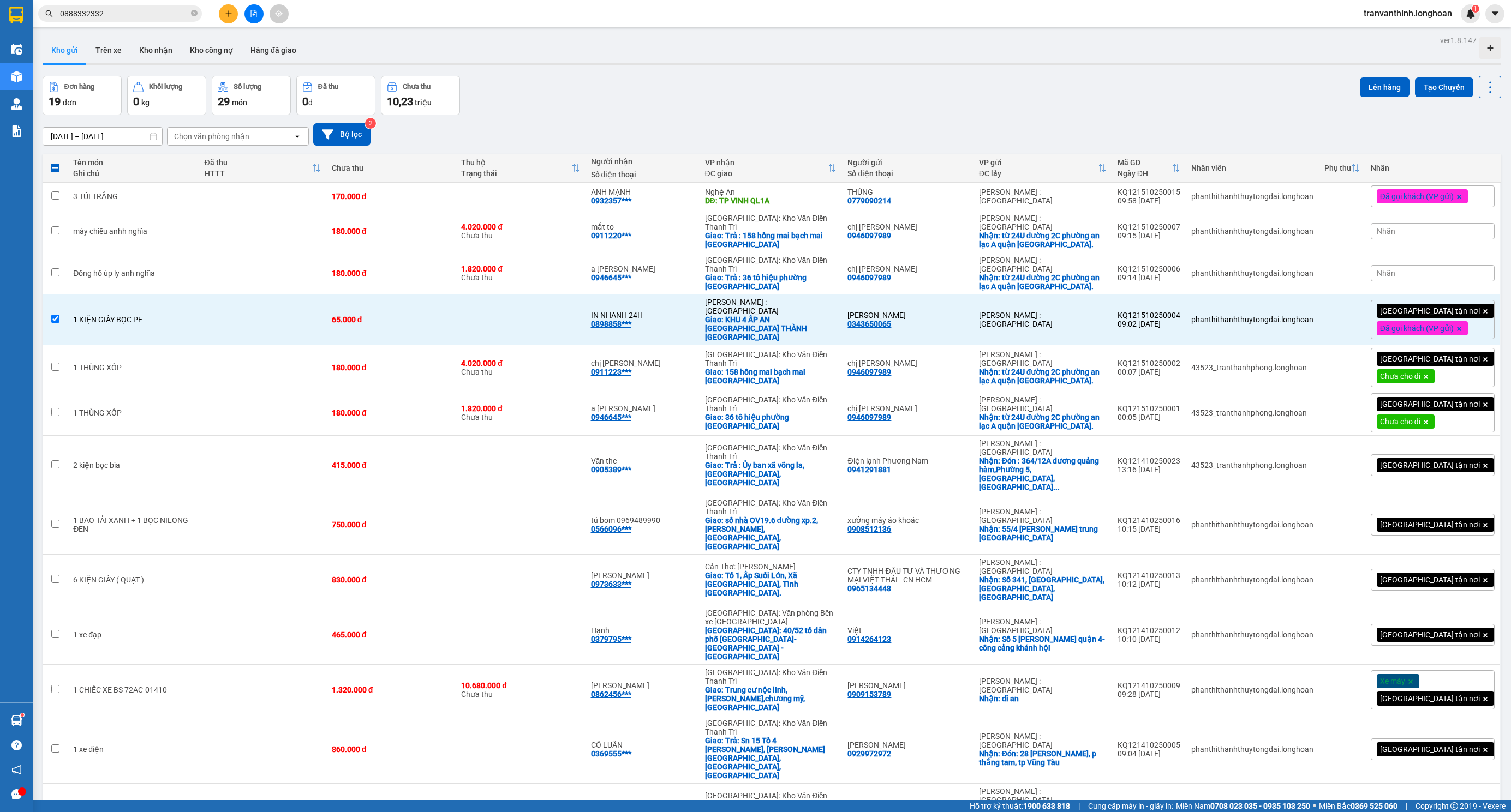
click at [143, 665] on td "1 CHIẾC XE BS 72AC-01410" at bounding box center [133, 690] width 131 height 51
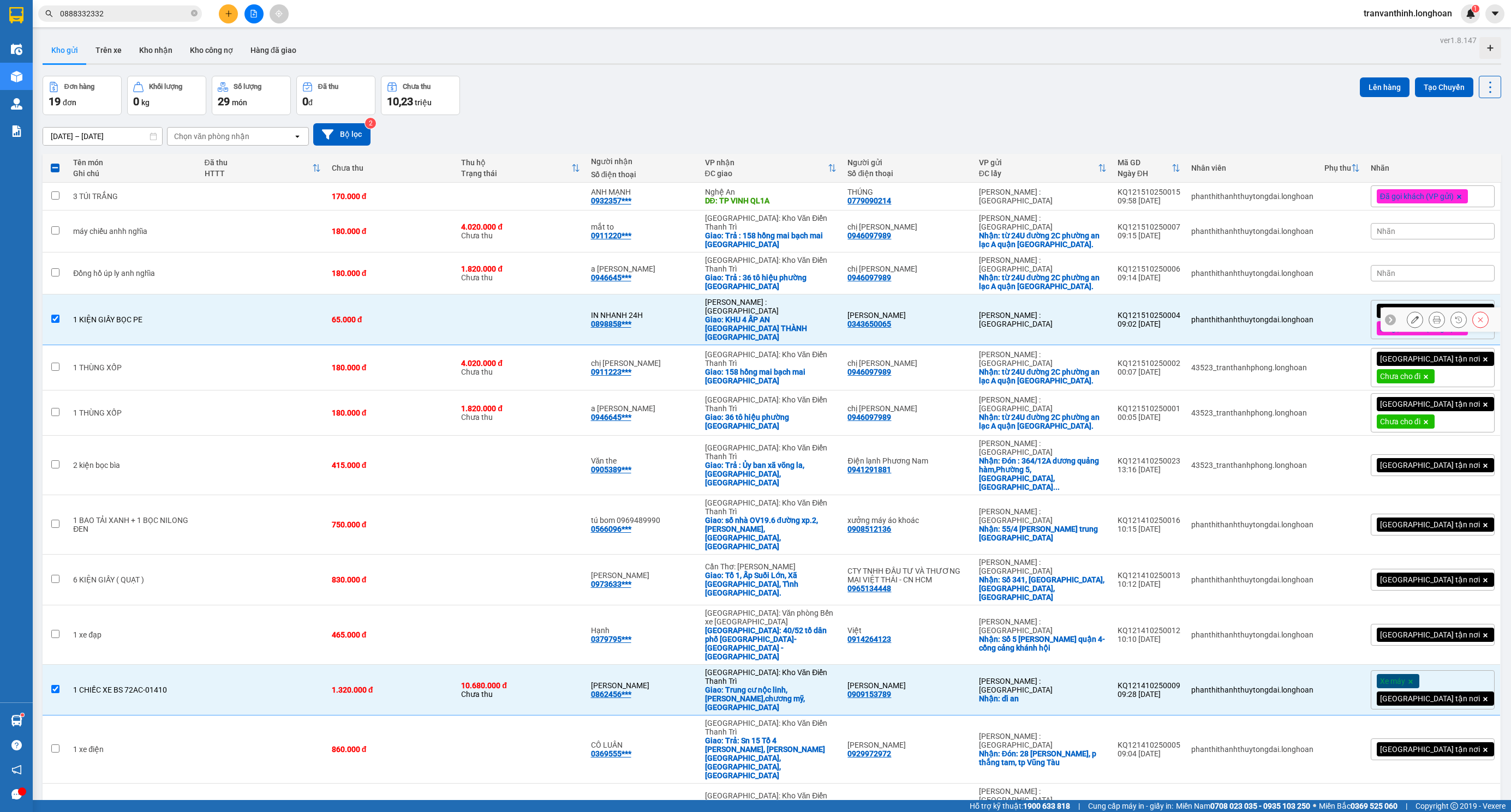
click at [183, 315] on div "1 KIỆN GIẤY BỌC PE" at bounding box center [133, 319] width 120 height 9
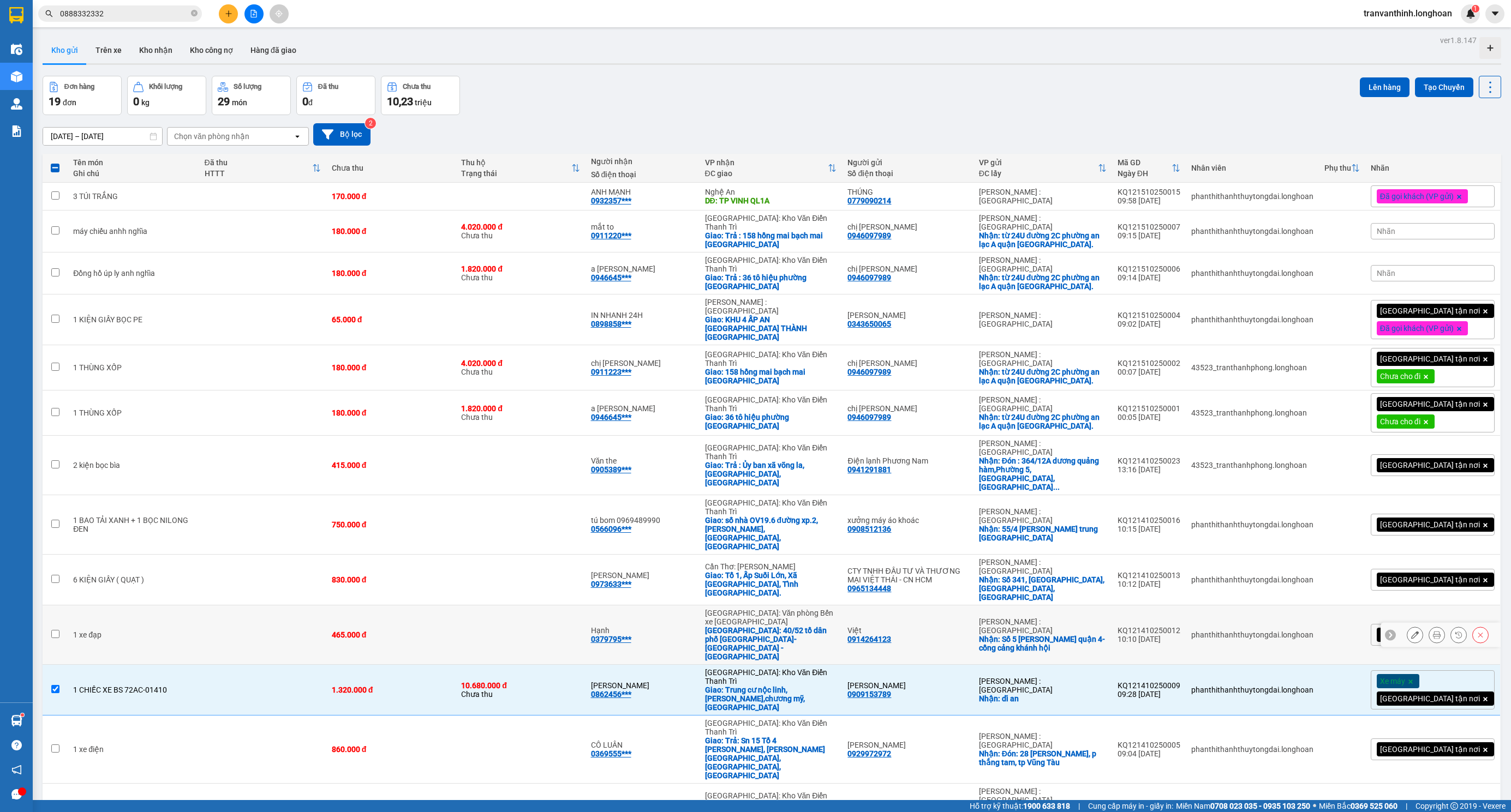
click at [405, 606] on td "465.000 đ" at bounding box center [391, 635] width 129 height 59
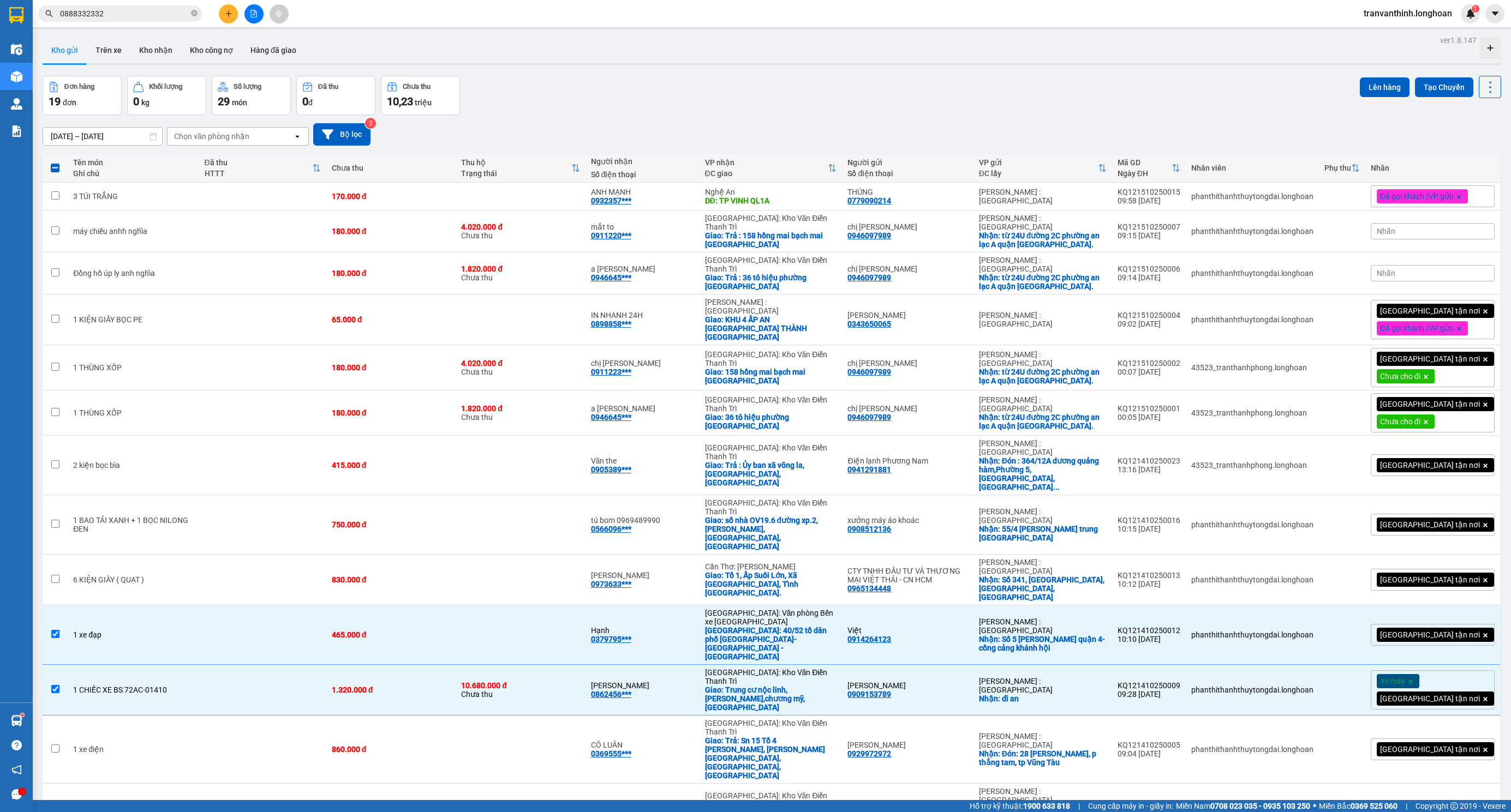
click at [1398, 77] on div "Lên hàng Tạo Chuyến" at bounding box center [1430, 87] width 141 height 23
click at [1379, 81] on button "Lên hàng" at bounding box center [1384, 87] width 49 height 19
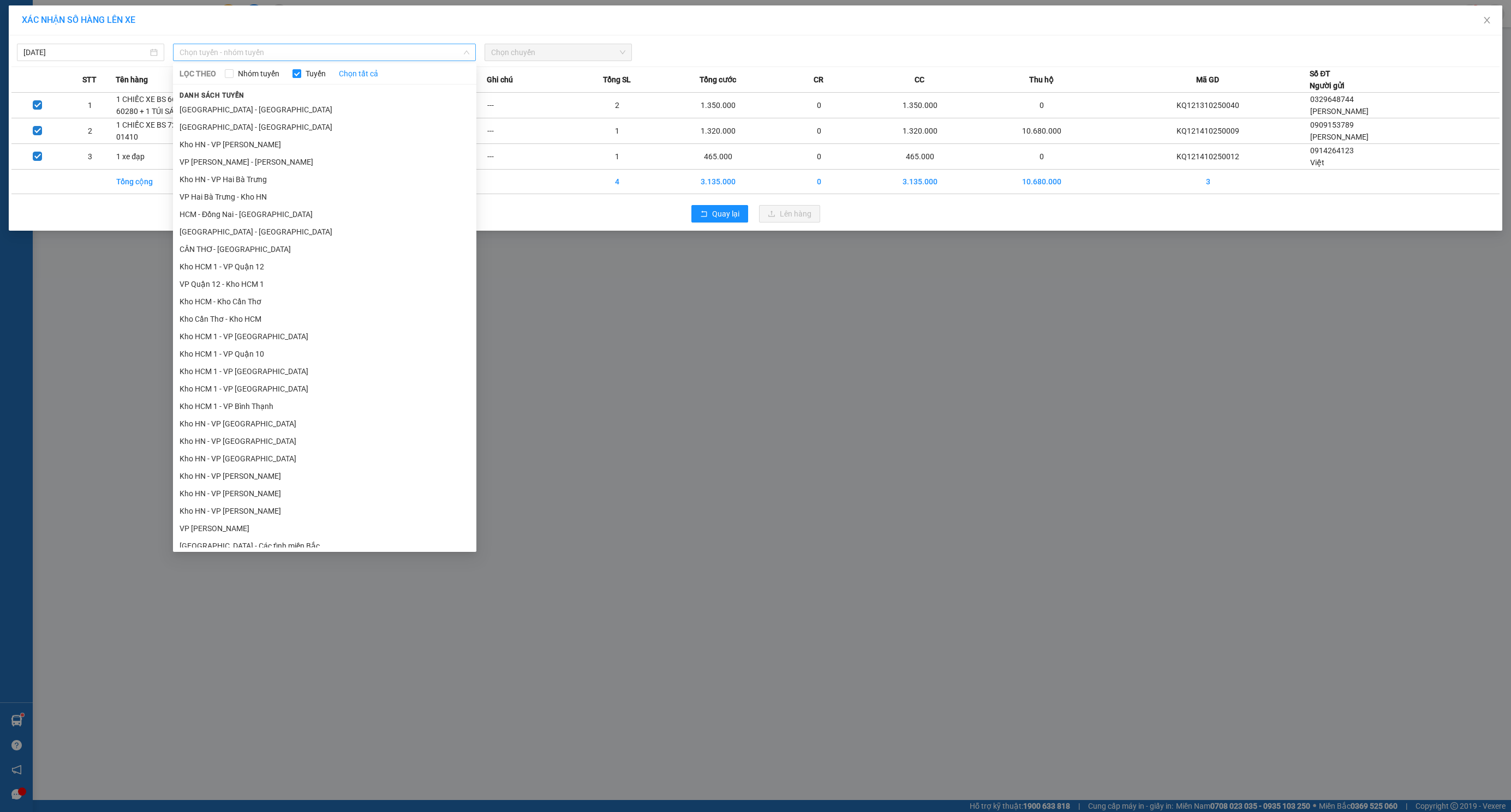
click at [251, 53] on span "Chọn tuyến - nhóm tuyến" at bounding box center [325, 52] width 291 height 17
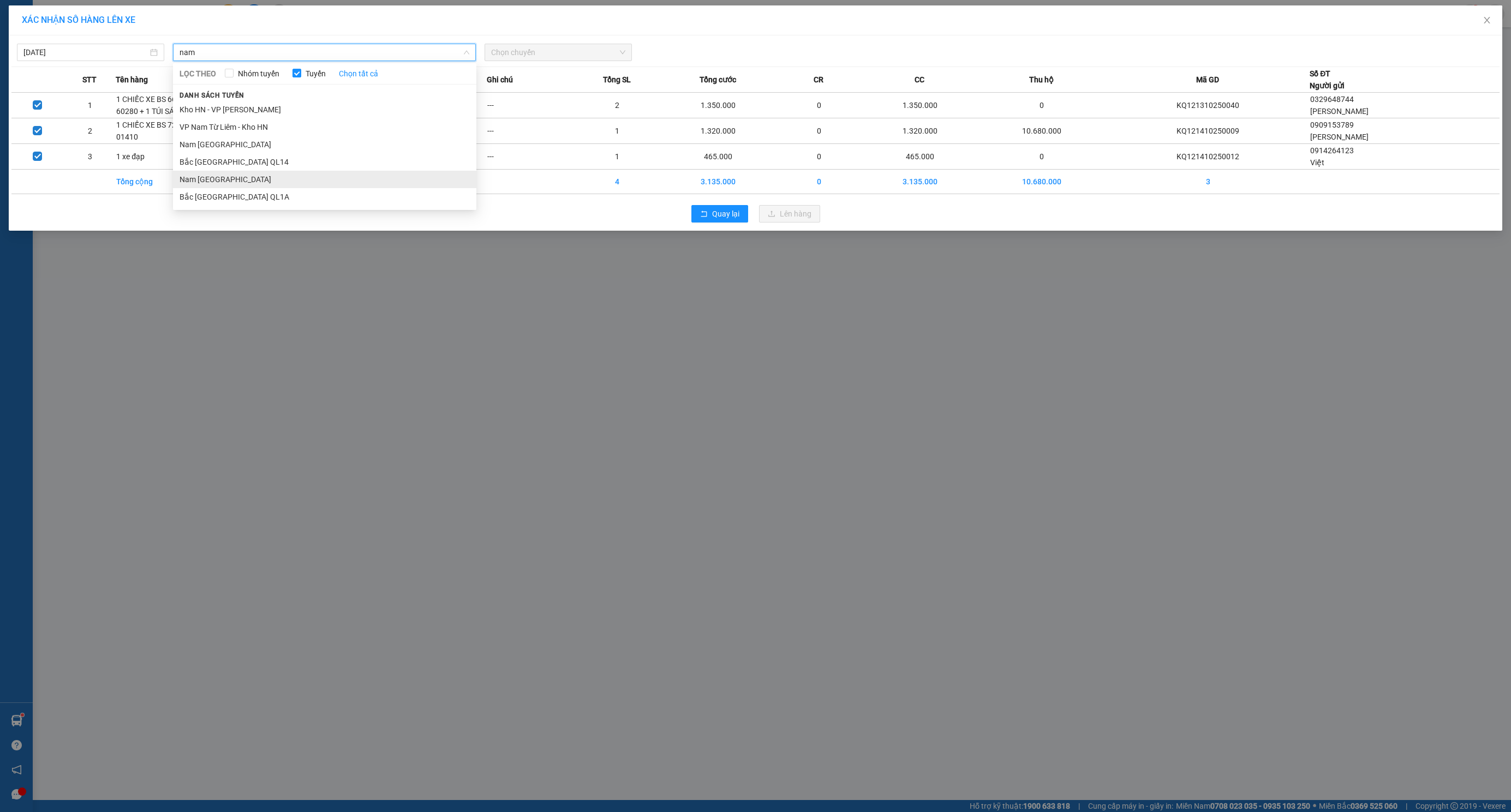
type input "nam"
click at [290, 185] on li "Nam [GEOGRAPHIC_DATA]" at bounding box center [325, 179] width 303 height 17
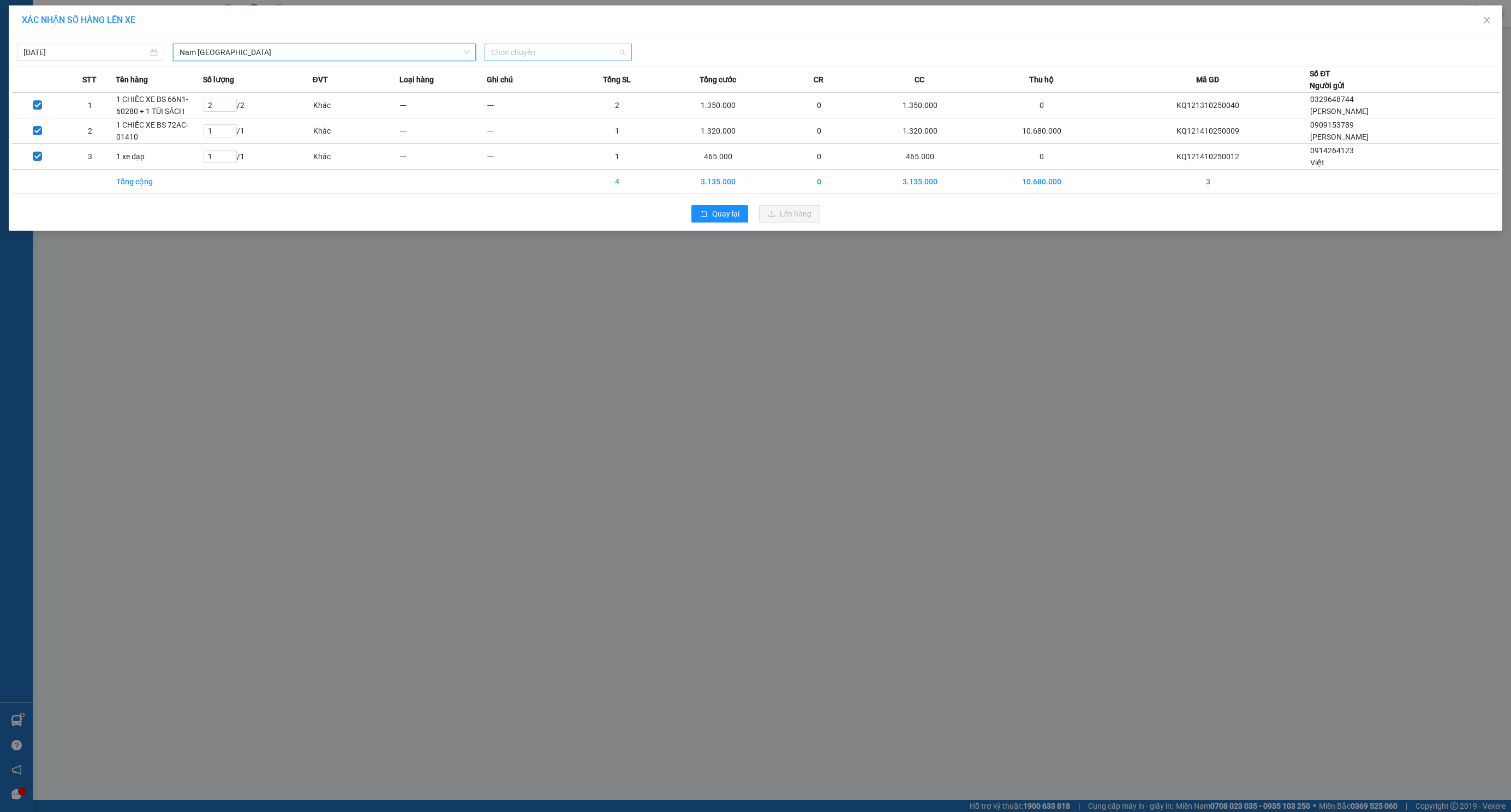
click at [501, 44] on span "Chọn chuyến" at bounding box center [558, 52] width 134 height 17
click at [501, 86] on div "20:00 (TC) - 29E-191.97" at bounding box center [534, 92] width 85 height 12
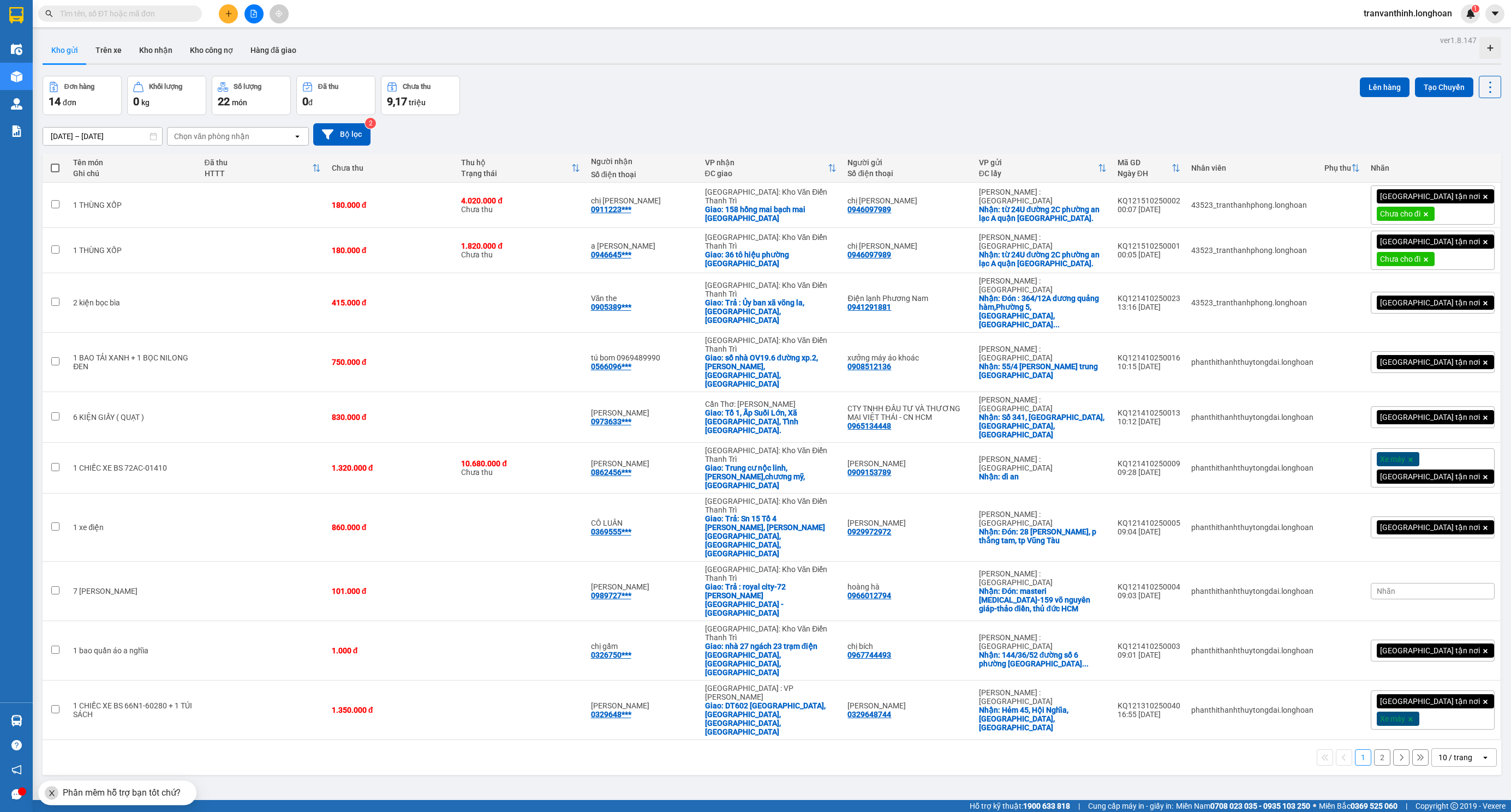
click at [83, 156] on th "Tên món Ghi chú" at bounding box center [133, 168] width 131 height 29
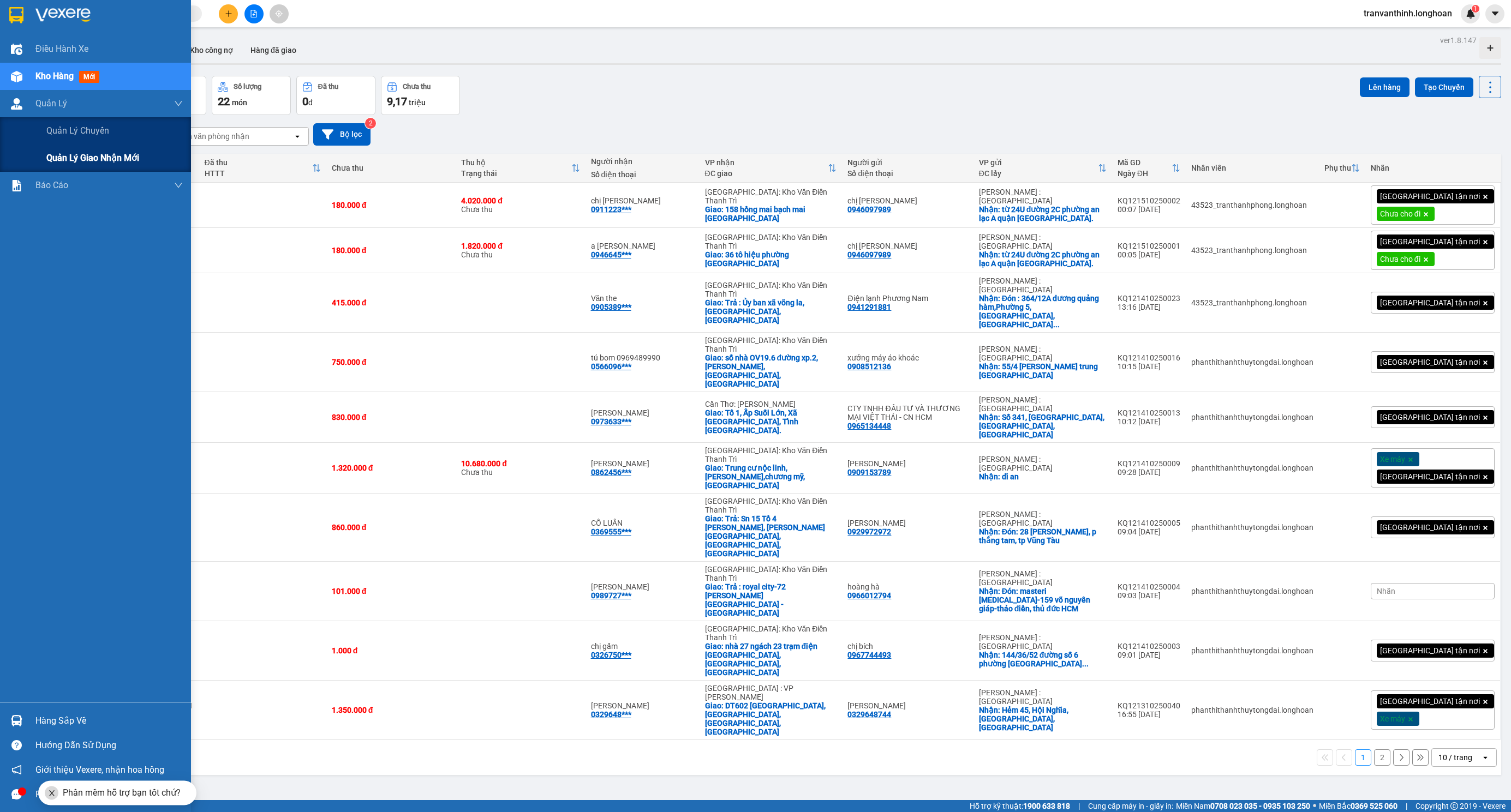
click at [95, 159] on span "Quản lý giao nhận mới" at bounding box center [93, 158] width 93 height 13
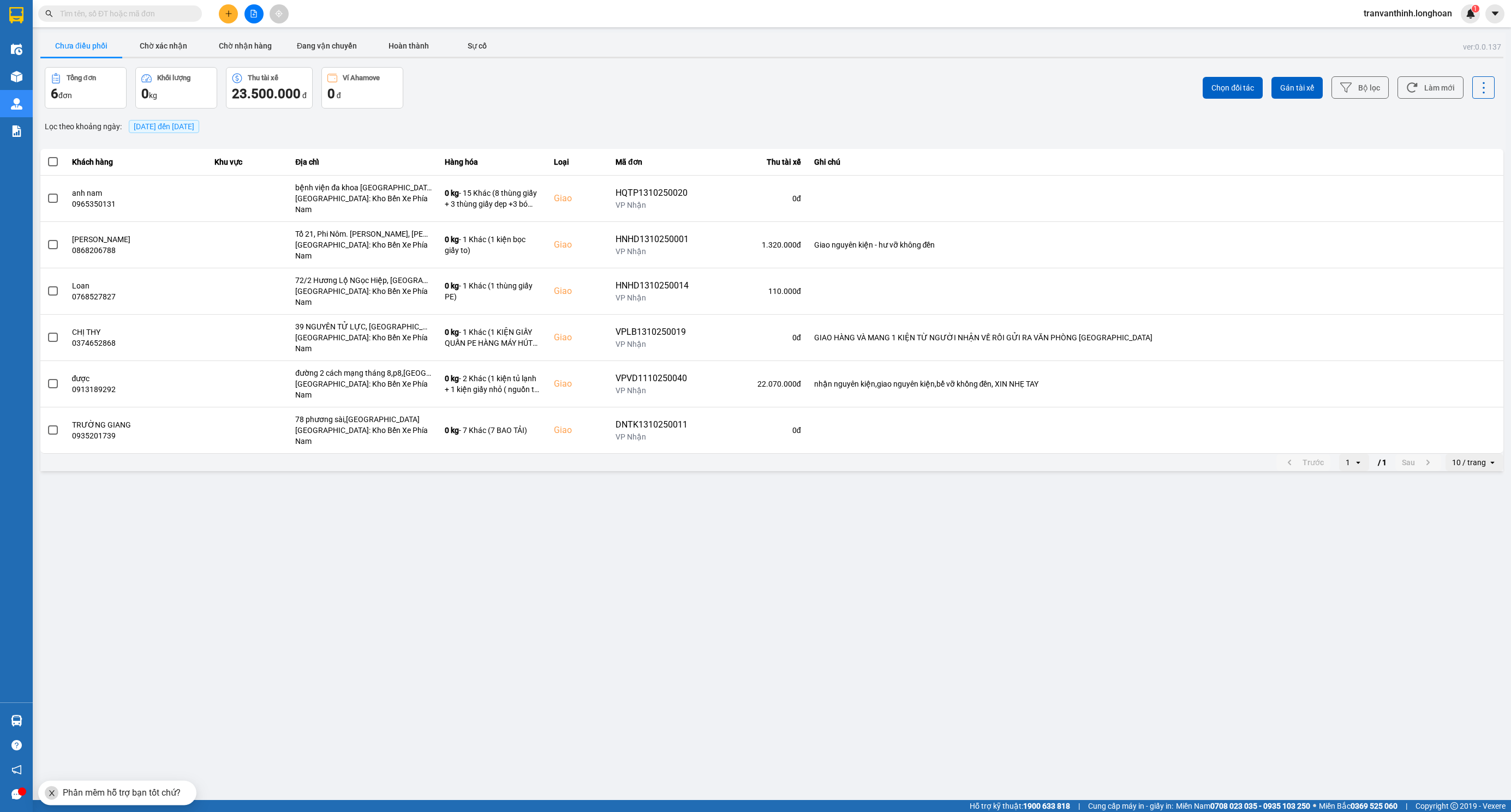
click at [83, 41] on button "Chưa điều phối" at bounding box center [81, 45] width 82 height 22
click at [181, 121] on span "[DATE] đến [DATE]" at bounding box center [164, 127] width 71 height 13
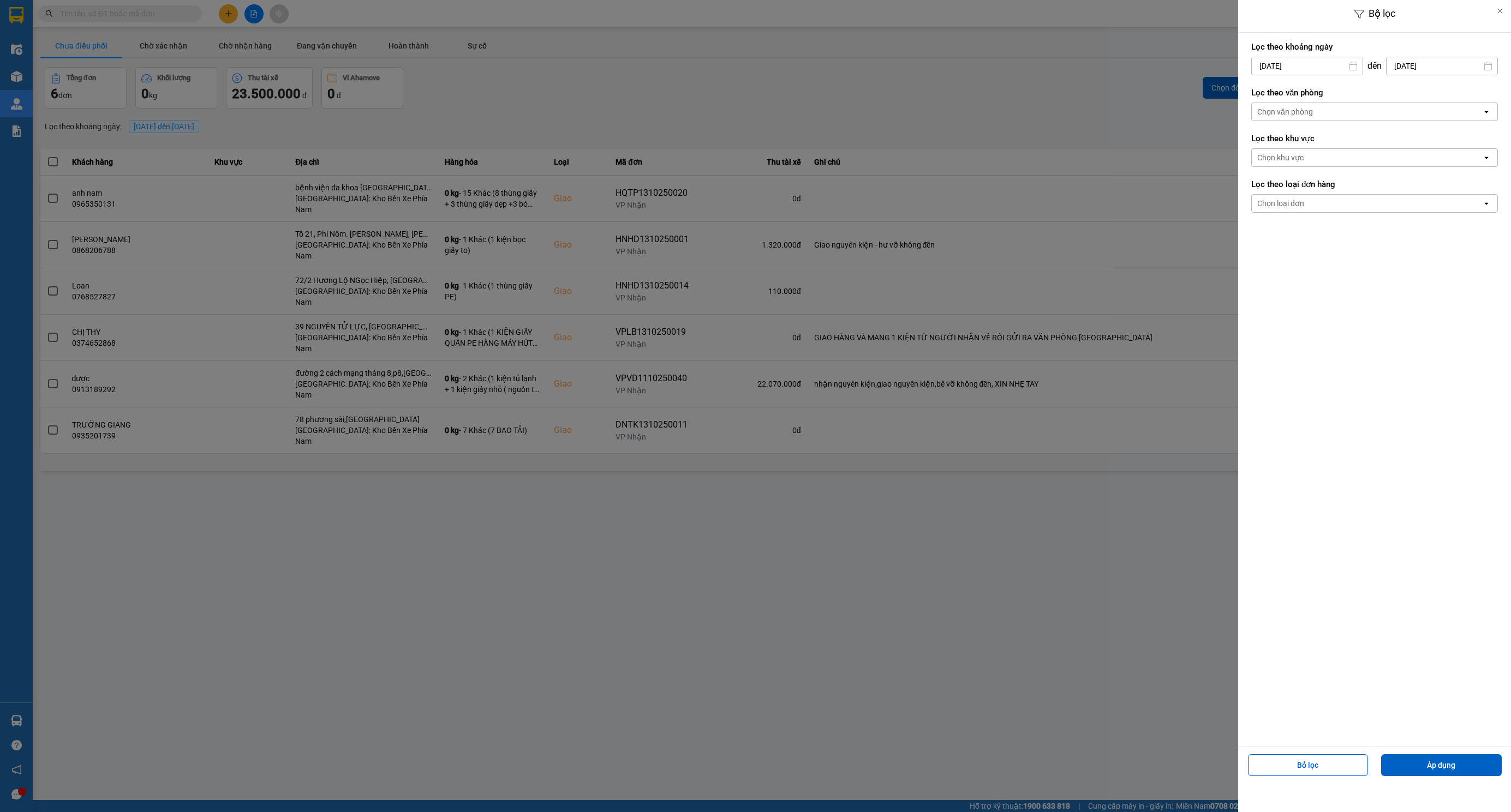
drag, startPoint x: 1292, startPoint y: 66, endPoint x: 1286, endPoint y: 57, distance: 10.8
click at [1292, 66] on input "[DATE]" at bounding box center [1307, 66] width 111 height 17
click at [1254, 92] on icon "Previous month." at bounding box center [1256, 93] width 7 height 5
click at [1259, 145] on div "1" at bounding box center [1258, 146] width 15 height 13
type input "01/09/2025"
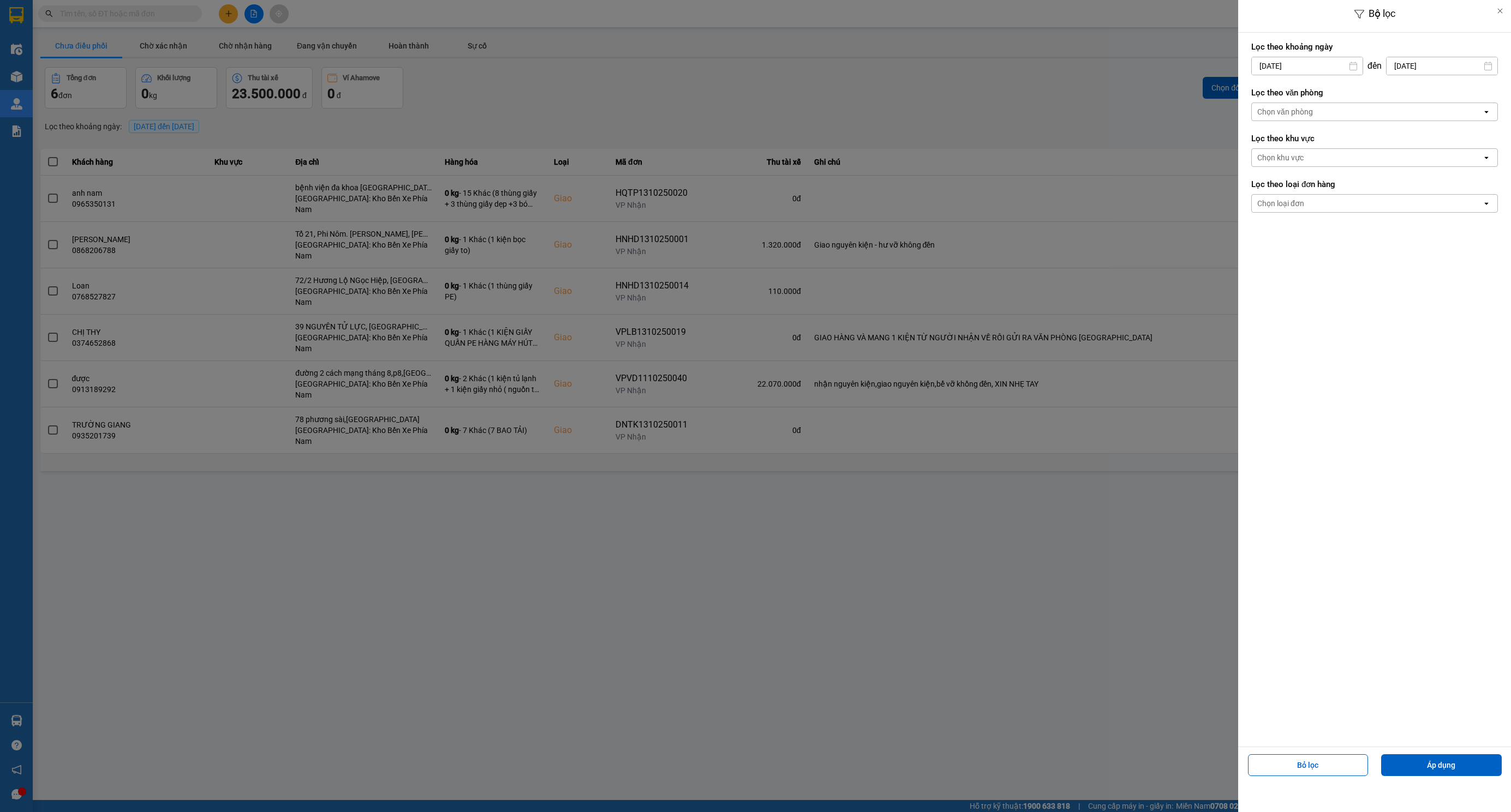
click at [1424, 65] on input "[DATE]" at bounding box center [1442, 66] width 111 height 17
click at [1408, 197] on div "15" at bounding box center [1404, 194] width 15 height 13
click at [1310, 115] on div "Chọn văn phòng" at bounding box center [1285, 112] width 56 height 11
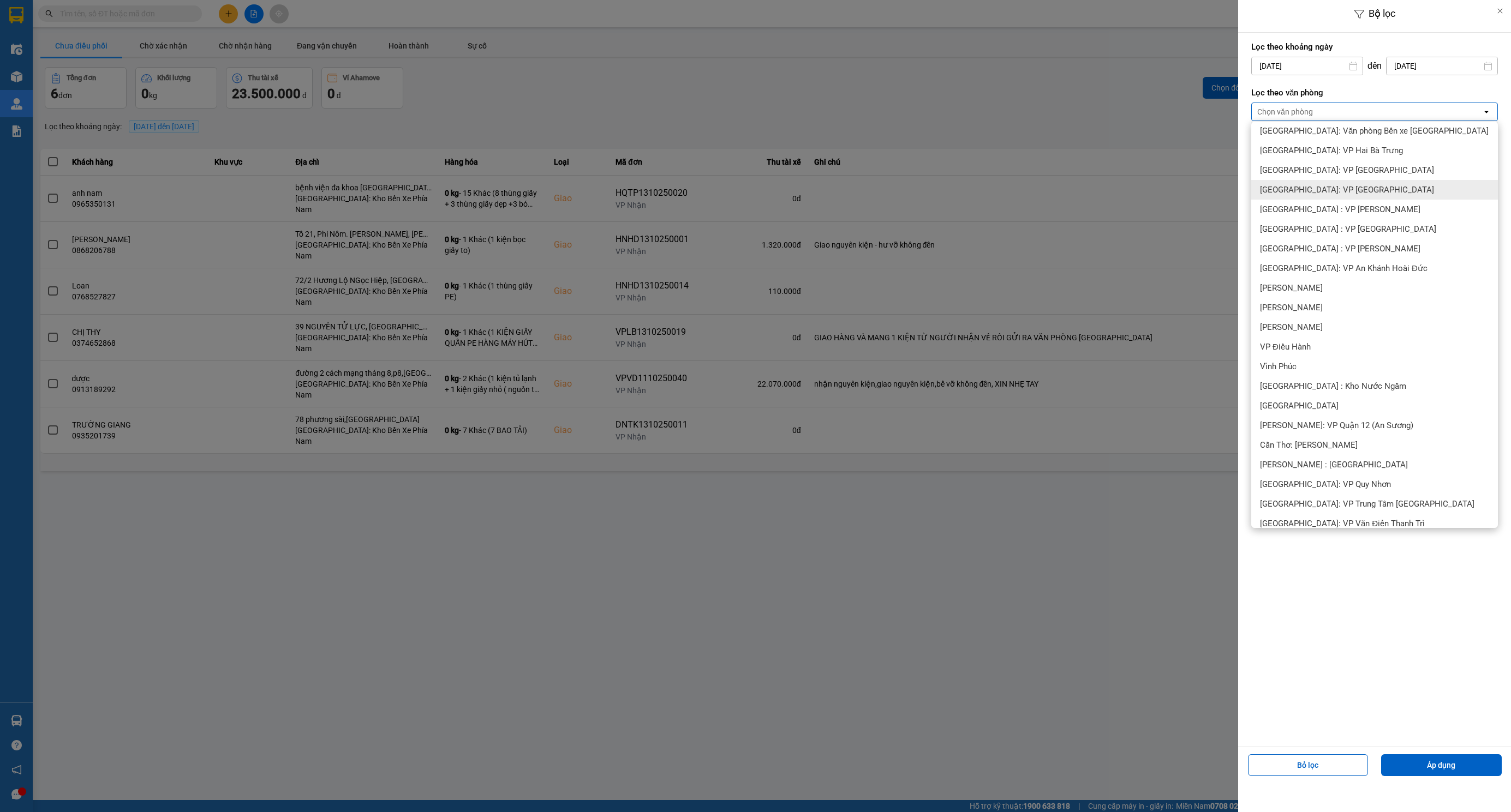
scroll to position [164, 0]
click at [1334, 466] on span "[PERSON_NAME] : [GEOGRAPHIC_DATA]" at bounding box center [1334, 463] width 148 height 11
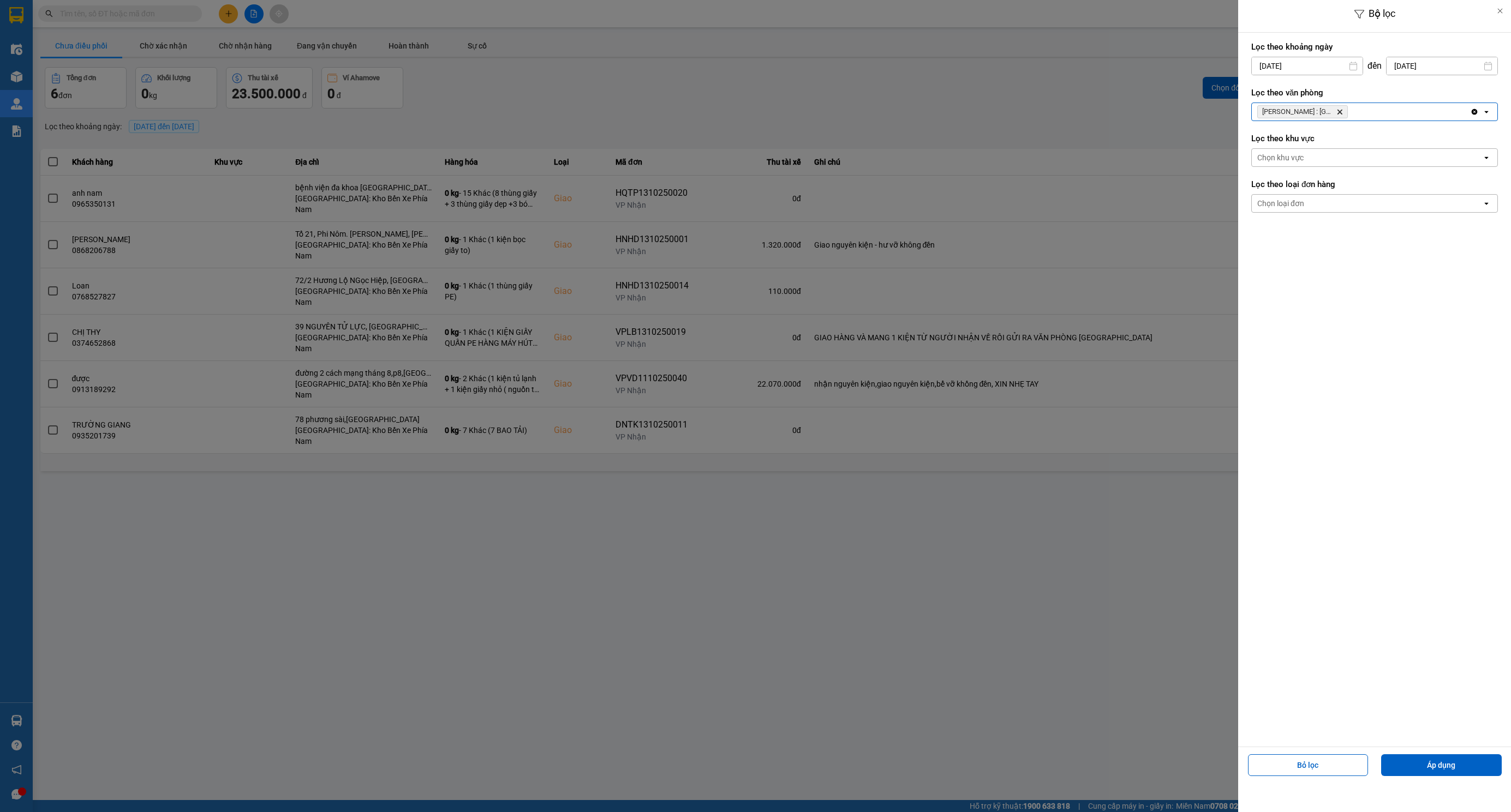
click at [1300, 198] on div "Chọn loại đơn" at bounding box center [1366, 203] width 230 height 17
click at [1268, 262] on ul "Lấy Giao" at bounding box center [1374, 238] width 247 height 48
click at [1271, 254] on div "Giao" at bounding box center [1374, 248] width 247 height 19
click at [1441, 769] on button "Áp dụng" at bounding box center [1441, 765] width 121 height 22
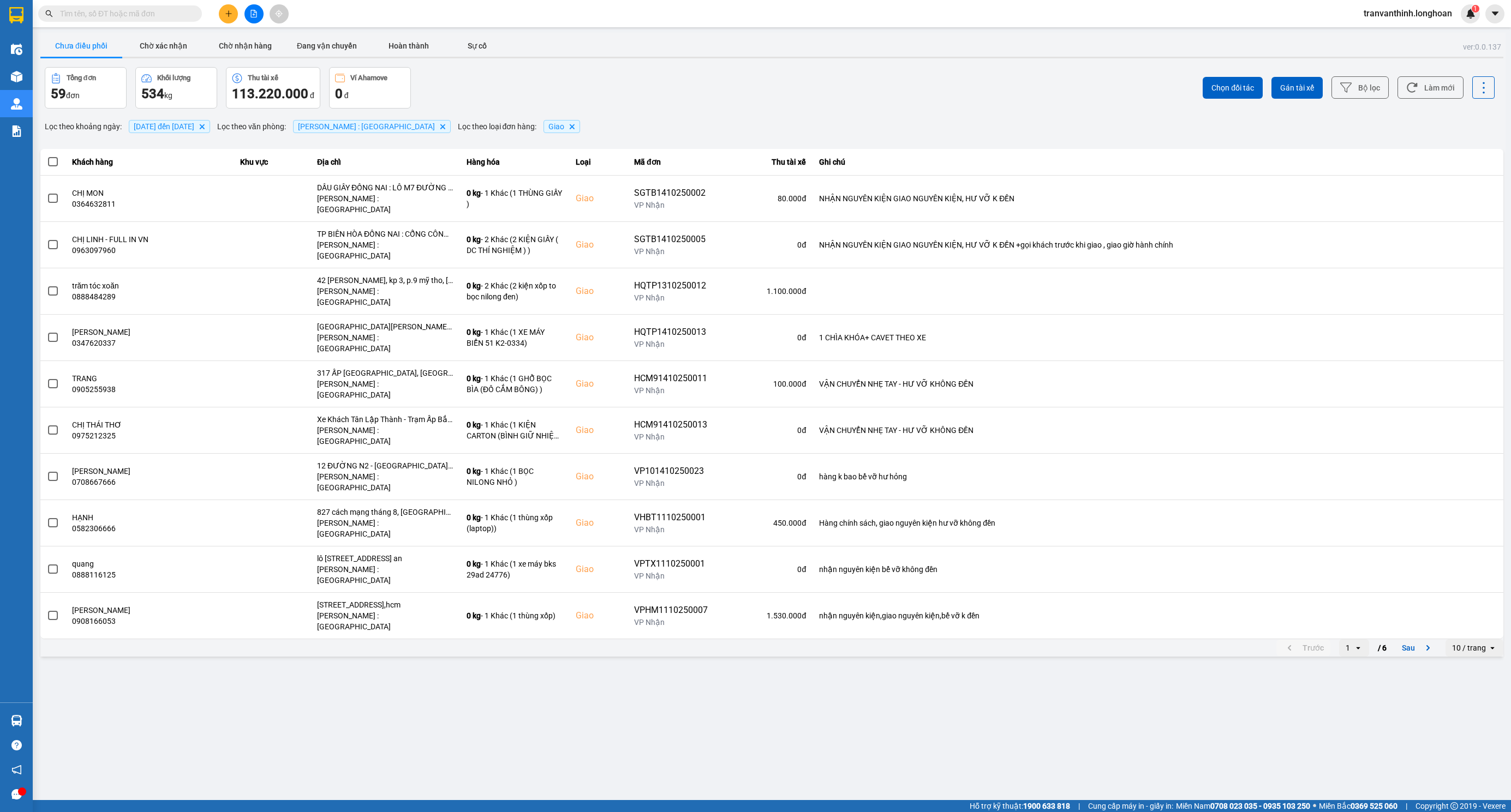
click at [1468, 642] on div "10 / trang" at bounding box center [1468, 647] width 34 height 11
click at [1474, 663] on div "100 / trang" at bounding box center [1475, 665] width 40 height 11
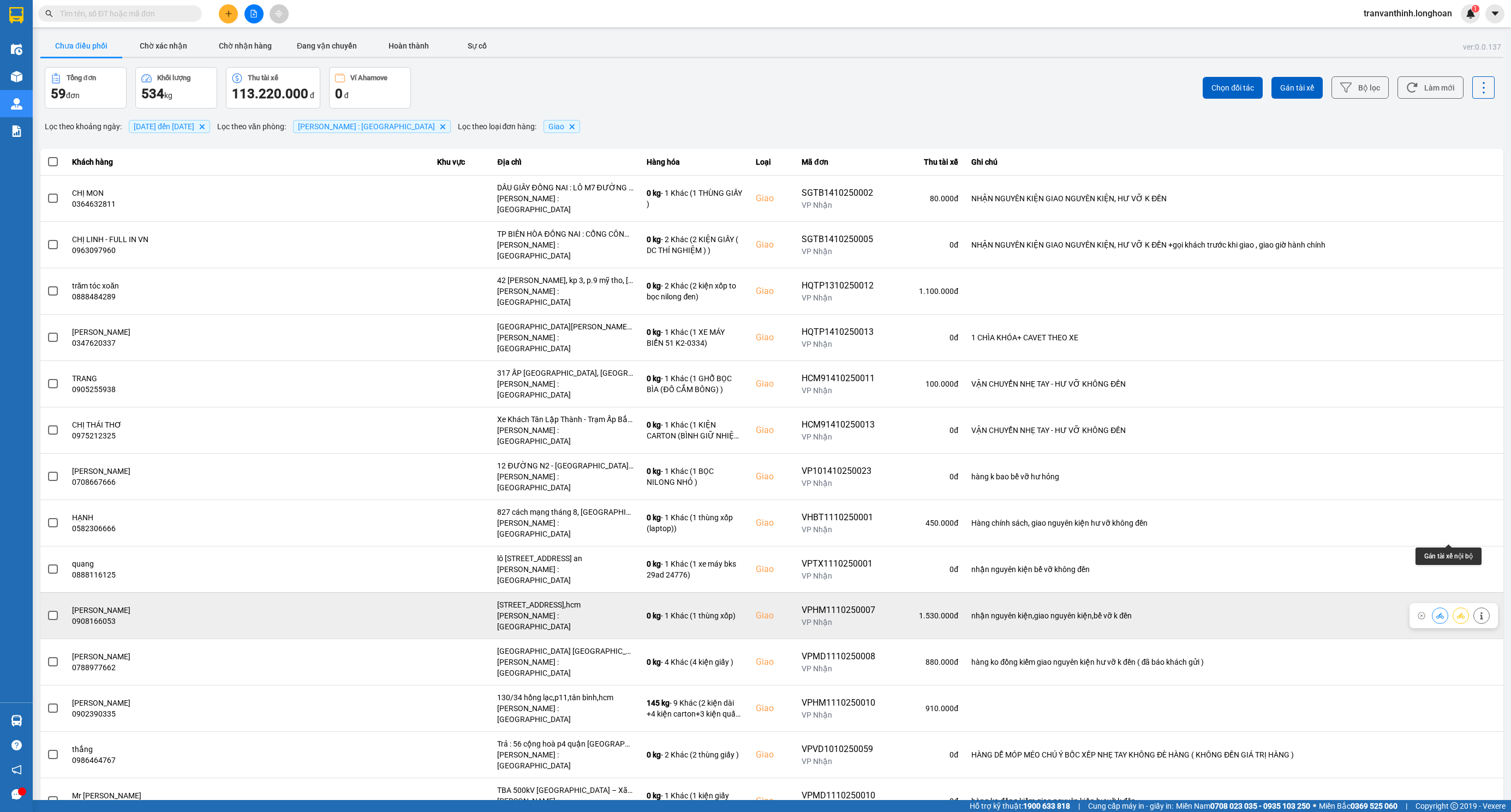
click at [1453, 606] on button at bounding box center [1460, 615] width 15 height 19
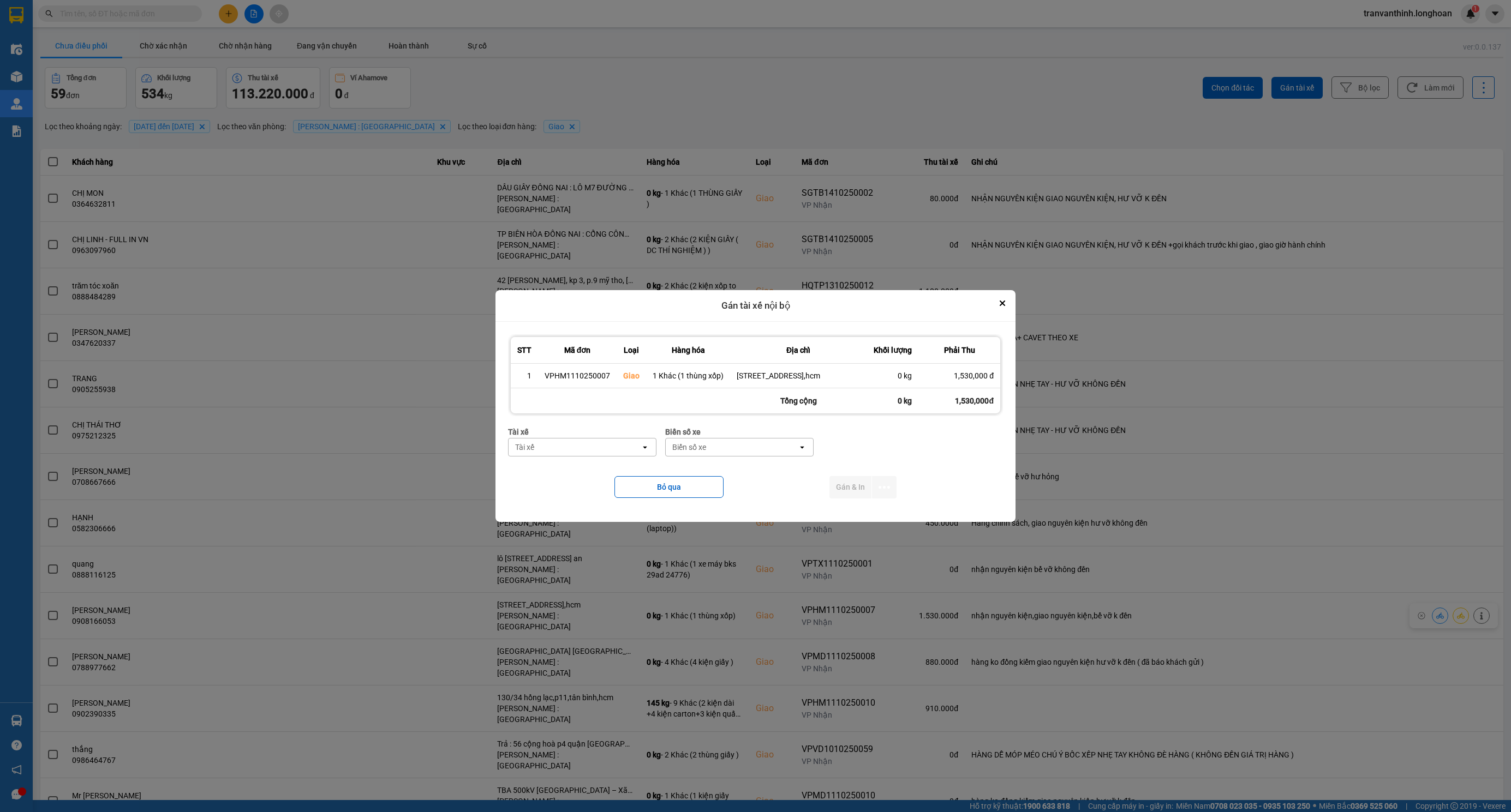
click at [572, 445] on div "Tài xế" at bounding box center [575, 447] width 132 height 17
type input "tuyến"
drag, startPoint x: 597, startPoint y: 476, endPoint x: 673, endPoint y: 462, distance: 77.3
click at [598, 474] on span "0766000247 - NGUYỄN MINH TUYẾN 0766000247" at bounding box center [585, 476] width 135 height 22
click at [748, 450] on div "Biển số xe" at bounding box center [731, 447] width 34 height 11
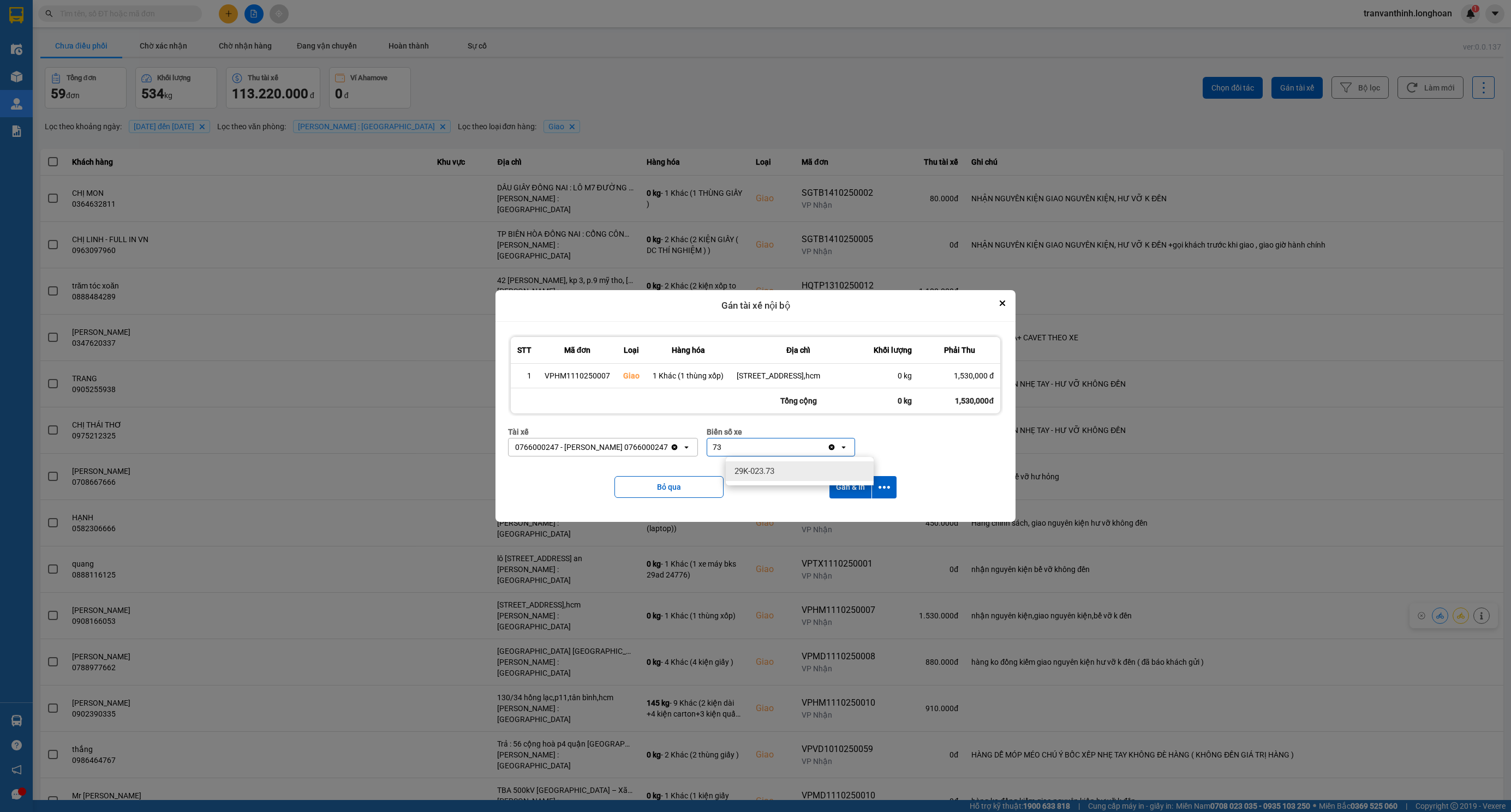
type input "73"
click at [780, 470] on div "29K-023.73" at bounding box center [800, 471] width 148 height 19
drag, startPoint x: 889, startPoint y: 488, endPoint x: 886, endPoint y: 492, distance: 5.0
click at [887, 486] on icon "dialog" at bounding box center [884, 487] width 11 height 11
click at [852, 520] on span "Chỉ gán tài" at bounding box center [841, 518] width 36 height 11
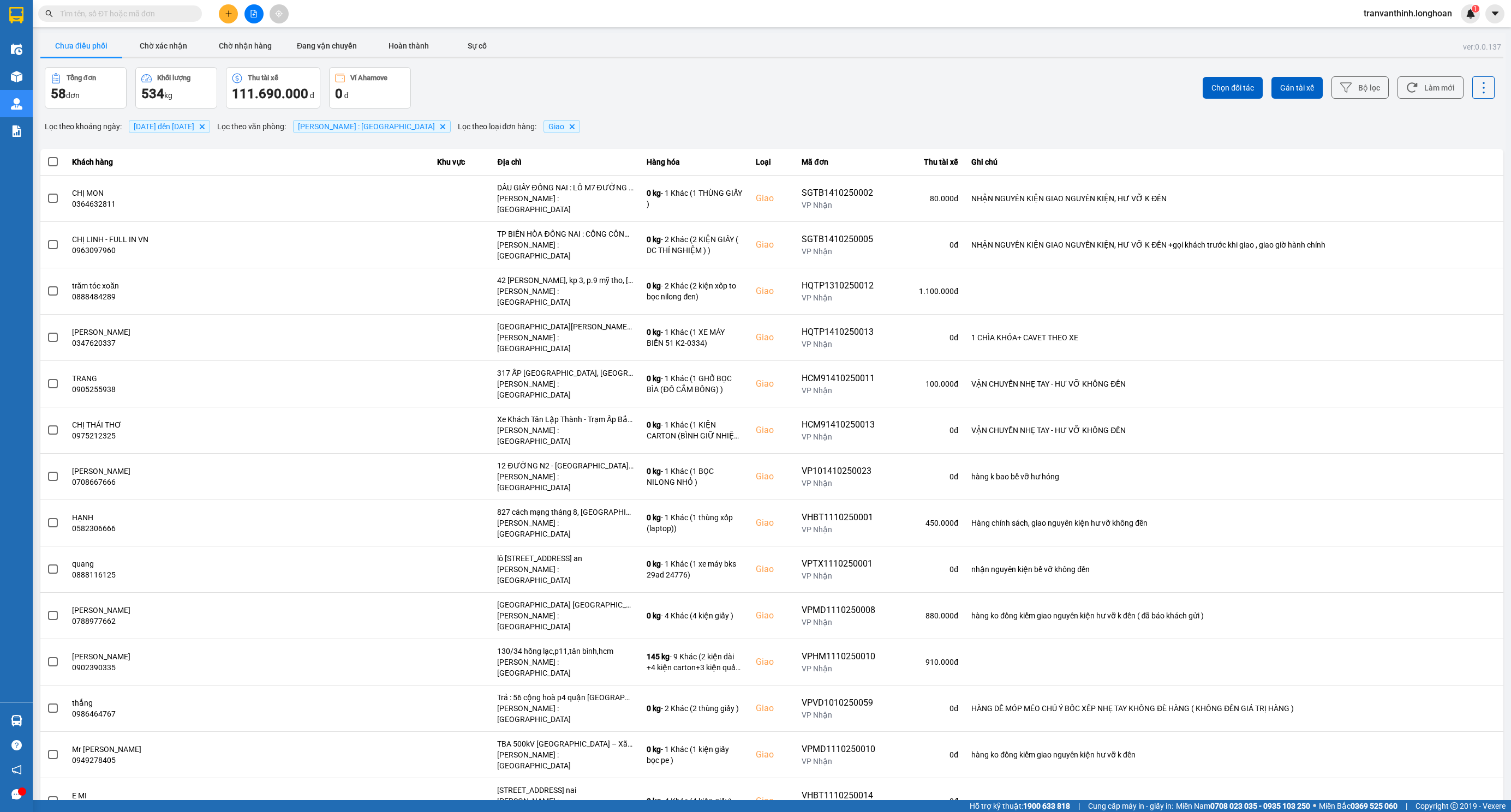
click at [141, 11] on input "text" at bounding box center [124, 13] width 129 height 12
paste input "VPMD0910250045"
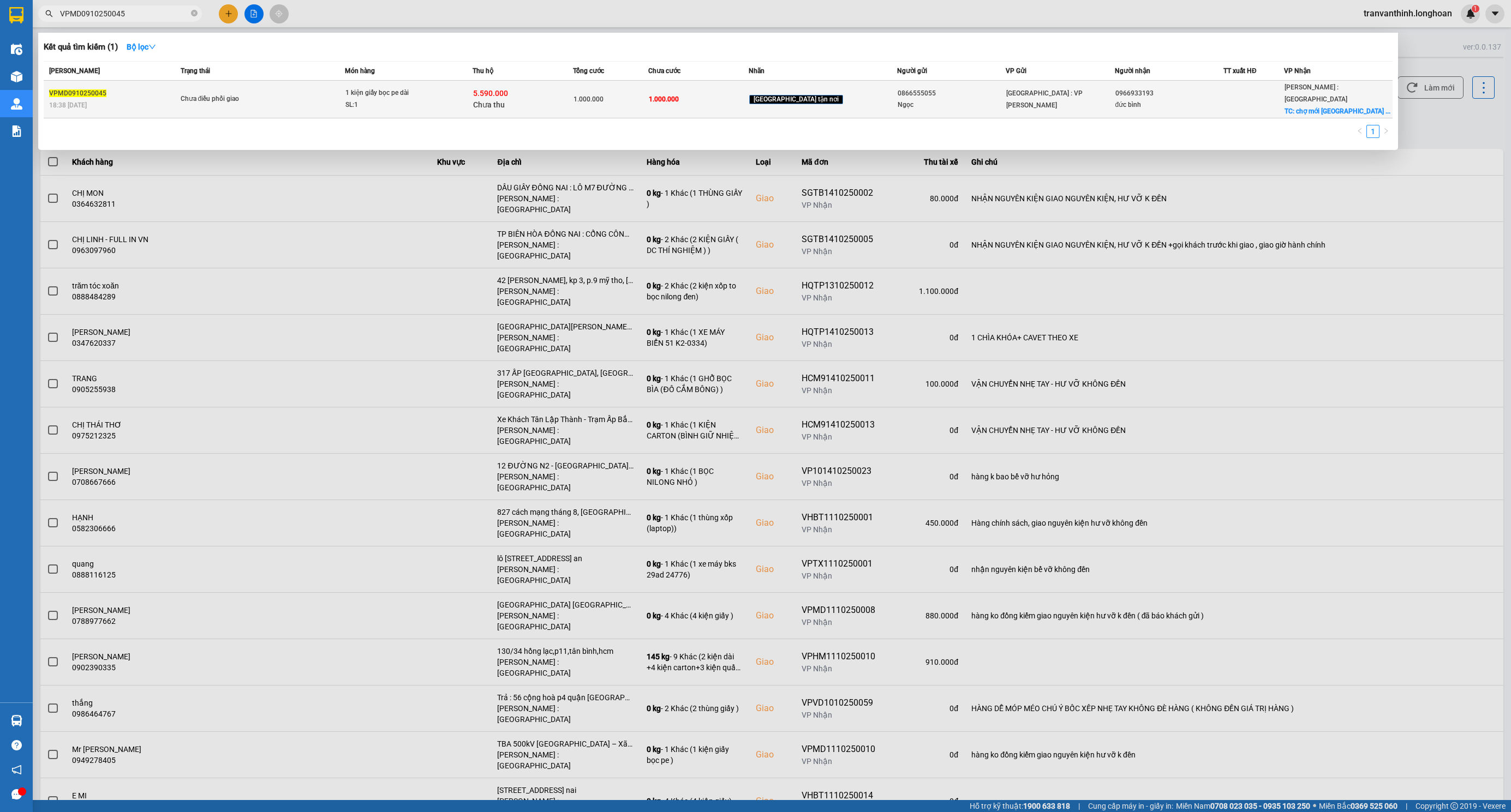
type input "VPMD0910250045"
click at [603, 95] on span "1.000.000" at bounding box center [588, 99] width 30 height 7
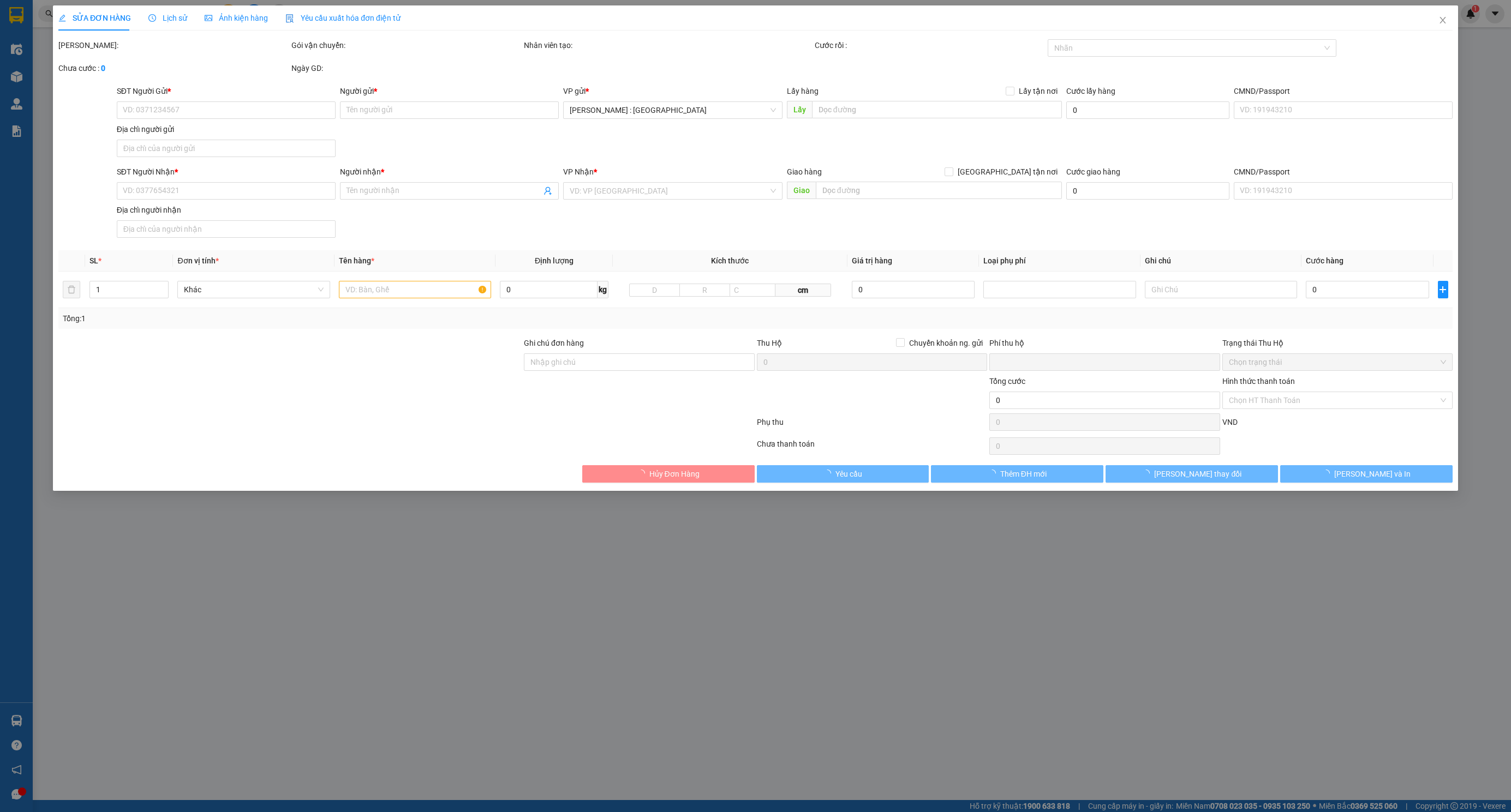
type input "0866555055"
type input "Ngọc"
type input "0966933193"
type input "đức bình"
checkbox input "true"
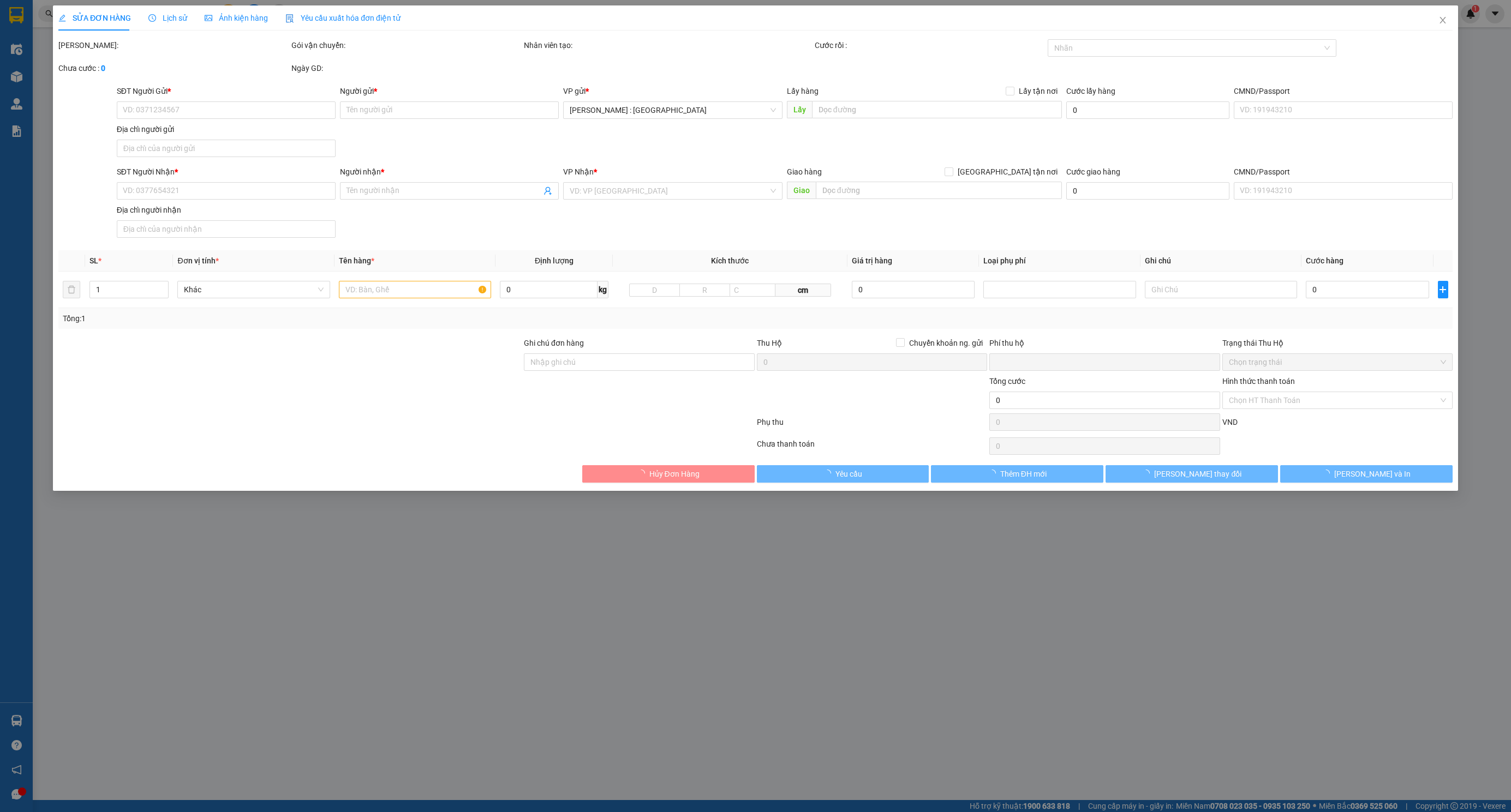
type input "chợ mới tân lâm xuyên mộc brvt"
type input "hàng ko đồng kiểm giao nguyên kiện hư vỡ k đền"
type input "1.000.000"
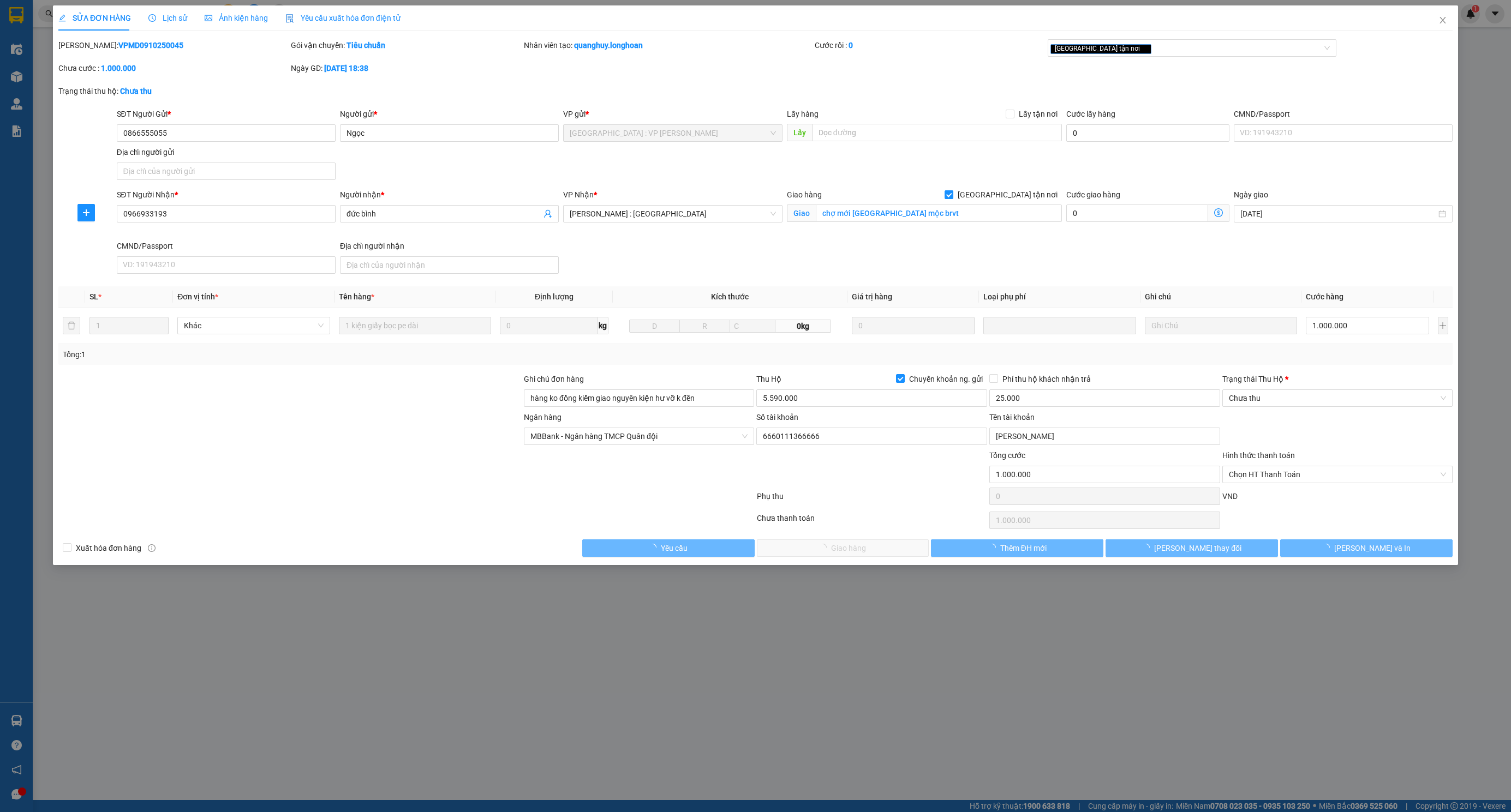
click at [161, 21] on span "Lịch sử" at bounding box center [168, 17] width 39 height 9
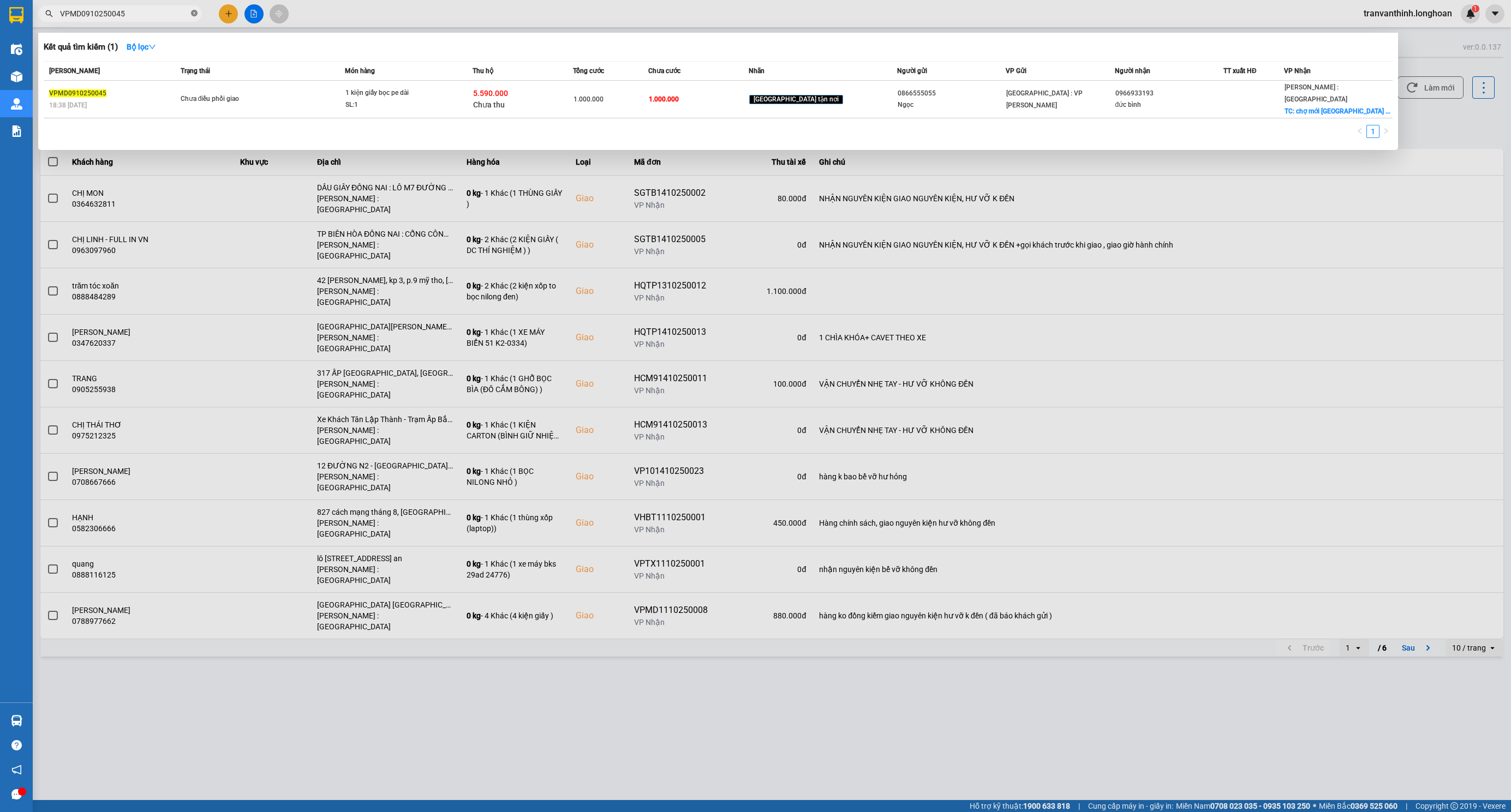
click at [191, 10] on icon "close-circle" at bounding box center [195, 13] width 7 height 7
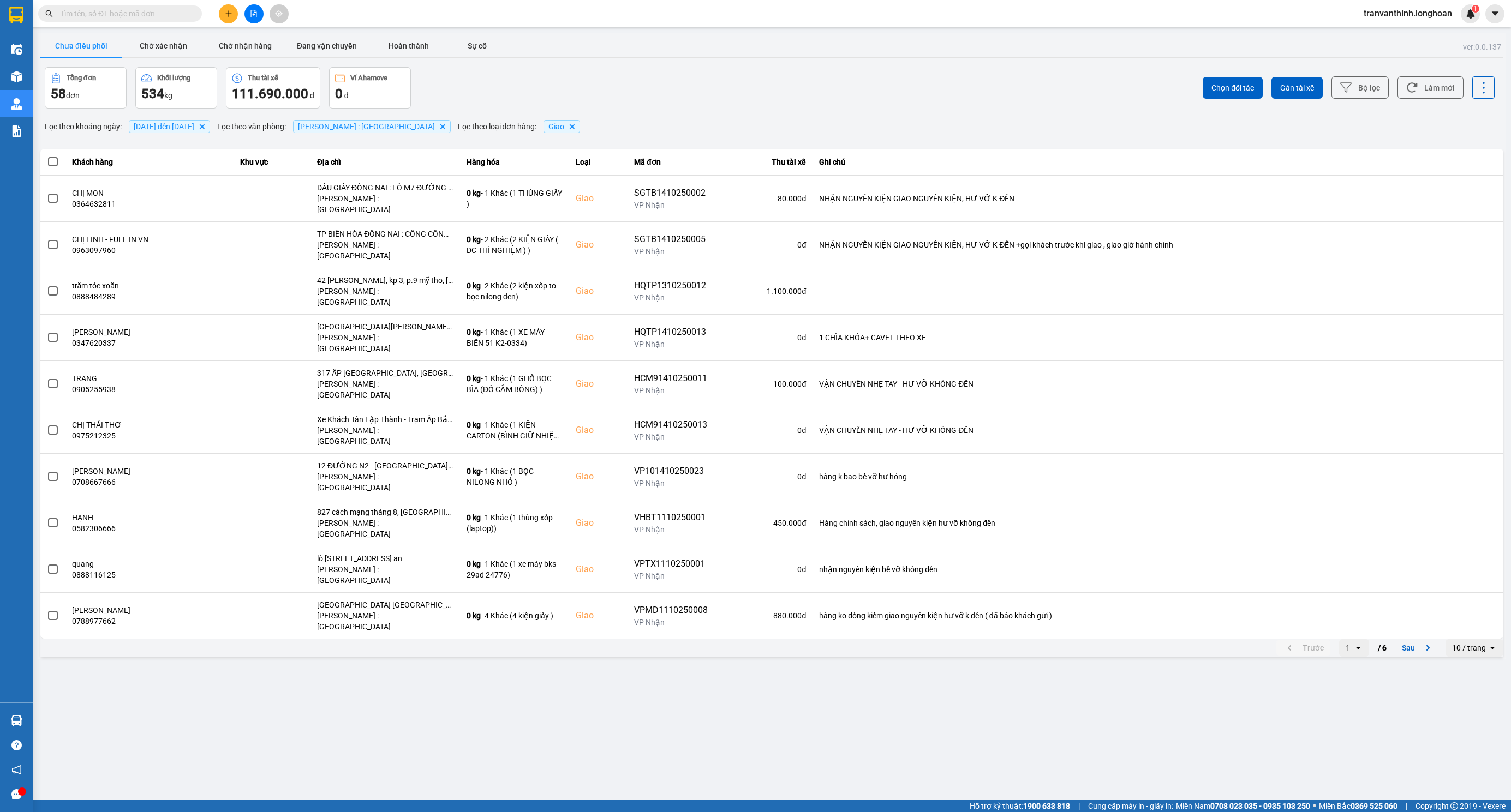
click at [151, 15] on input "text" at bounding box center [124, 13] width 129 height 12
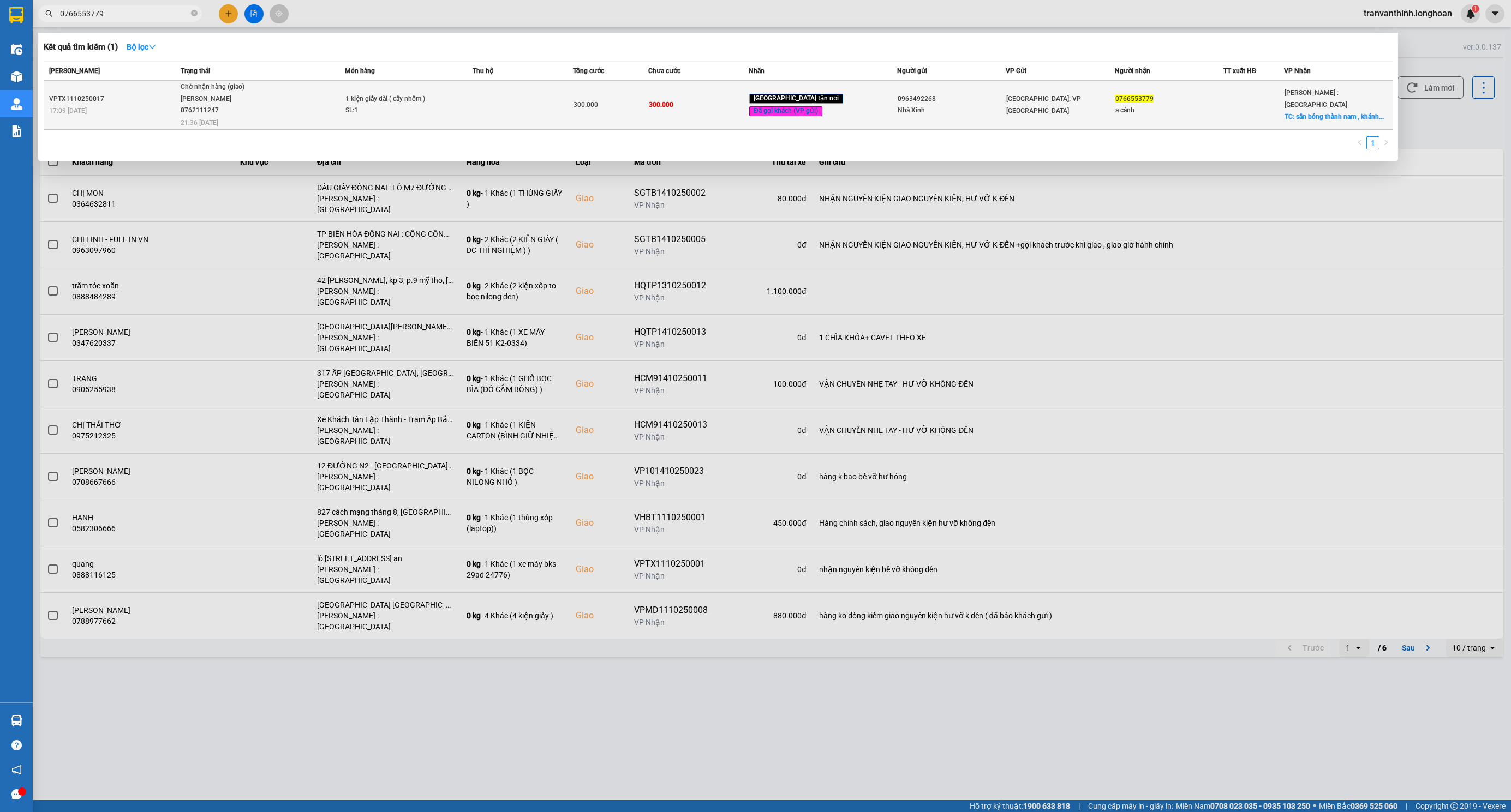
type input "0766553779"
click at [508, 104] on td at bounding box center [523, 105] width 101 height 49
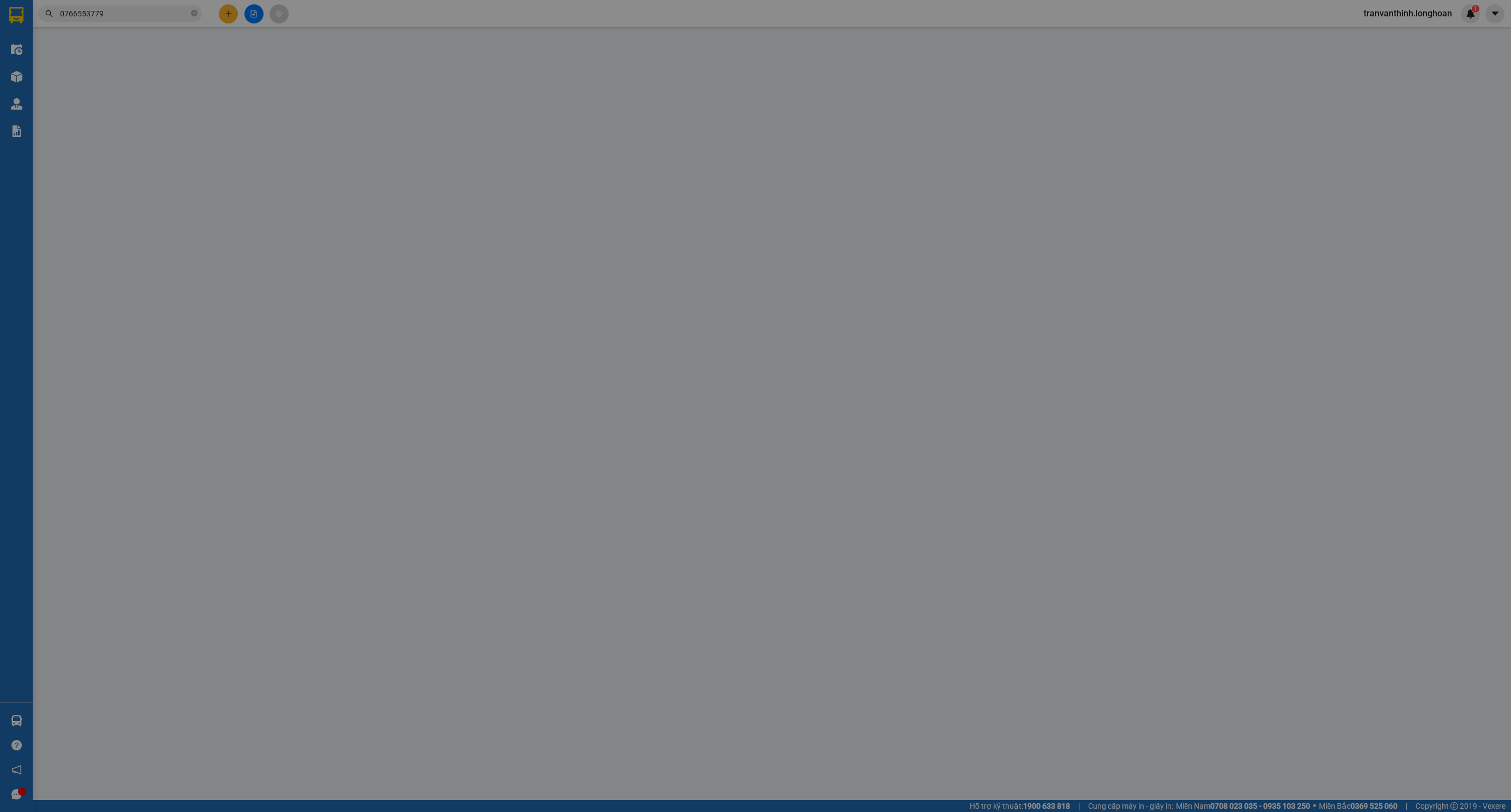
type input "0963492268"
type input "Nhà Xinh"
type input "luong thế vinh hn"
type input "0766553779"
type input "a cảnh"
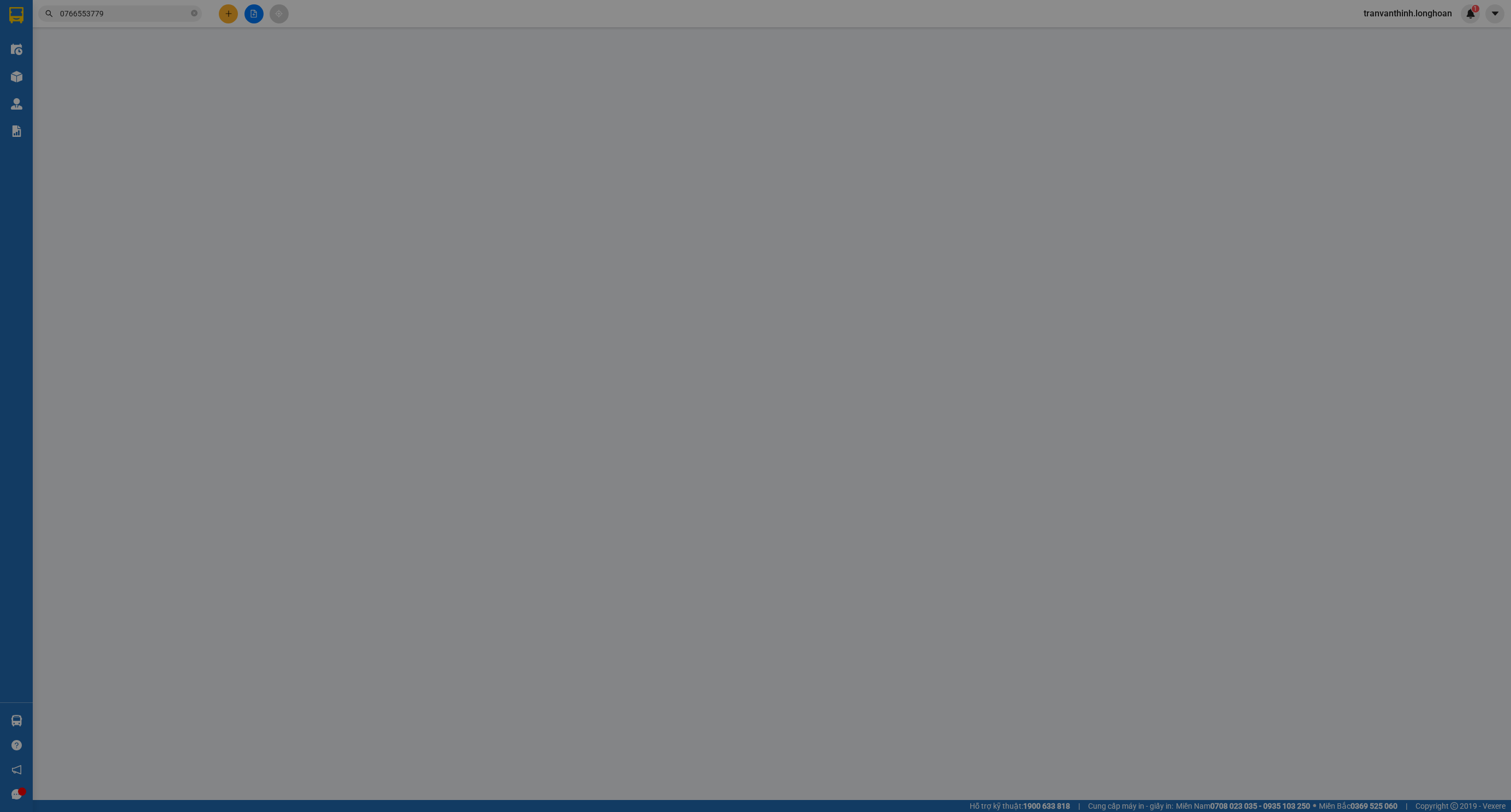
checkbox input "true"
type input "sân bóng thành nam , khánh bình 05 , khu phố khánh vân , p tân hiệp , tphcm (TÂ…"
type input "nhận nguyên kiện bể vỡ không đền"
type input "0"
type input "300.000"
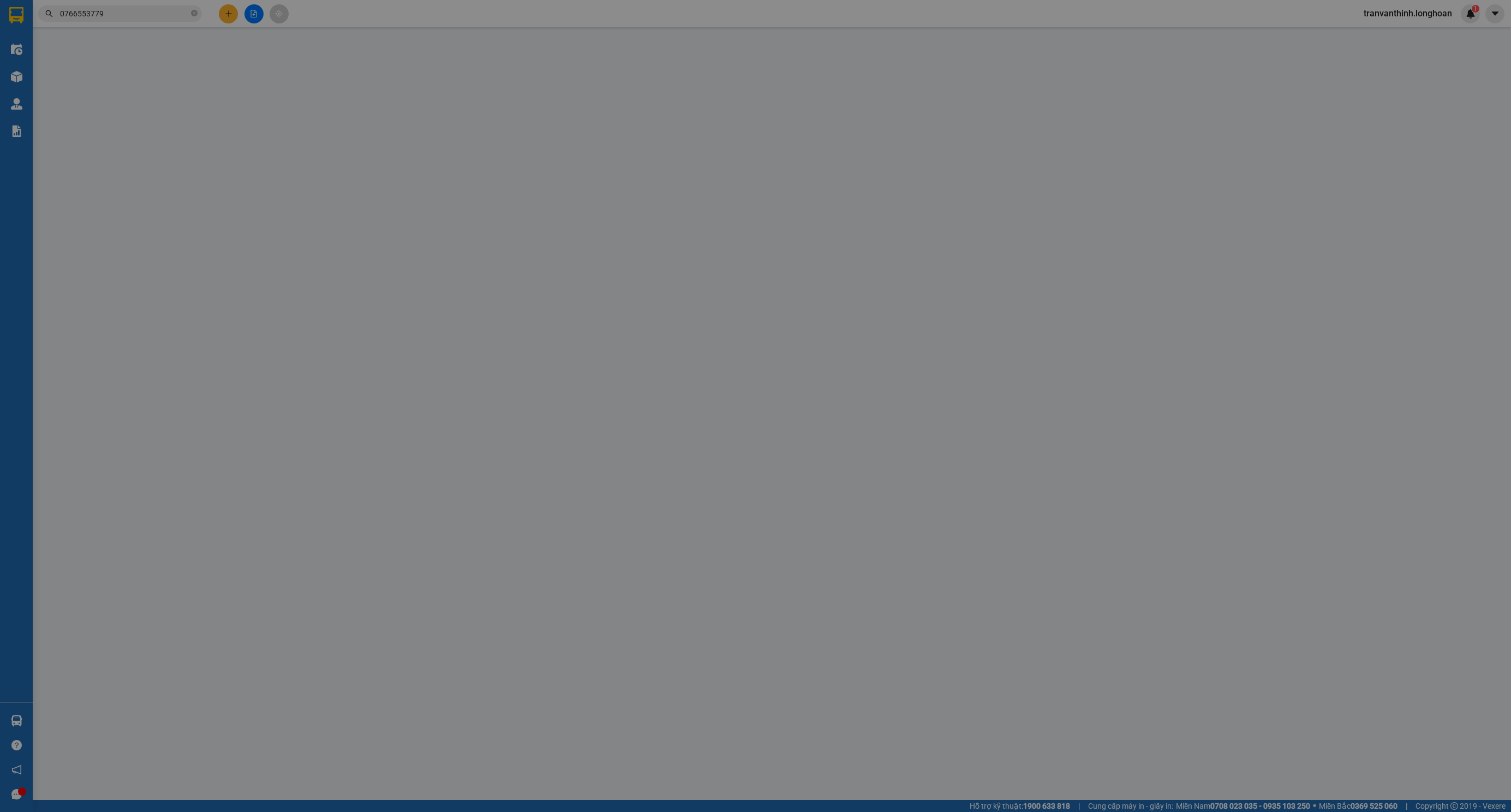
type input "300.000"
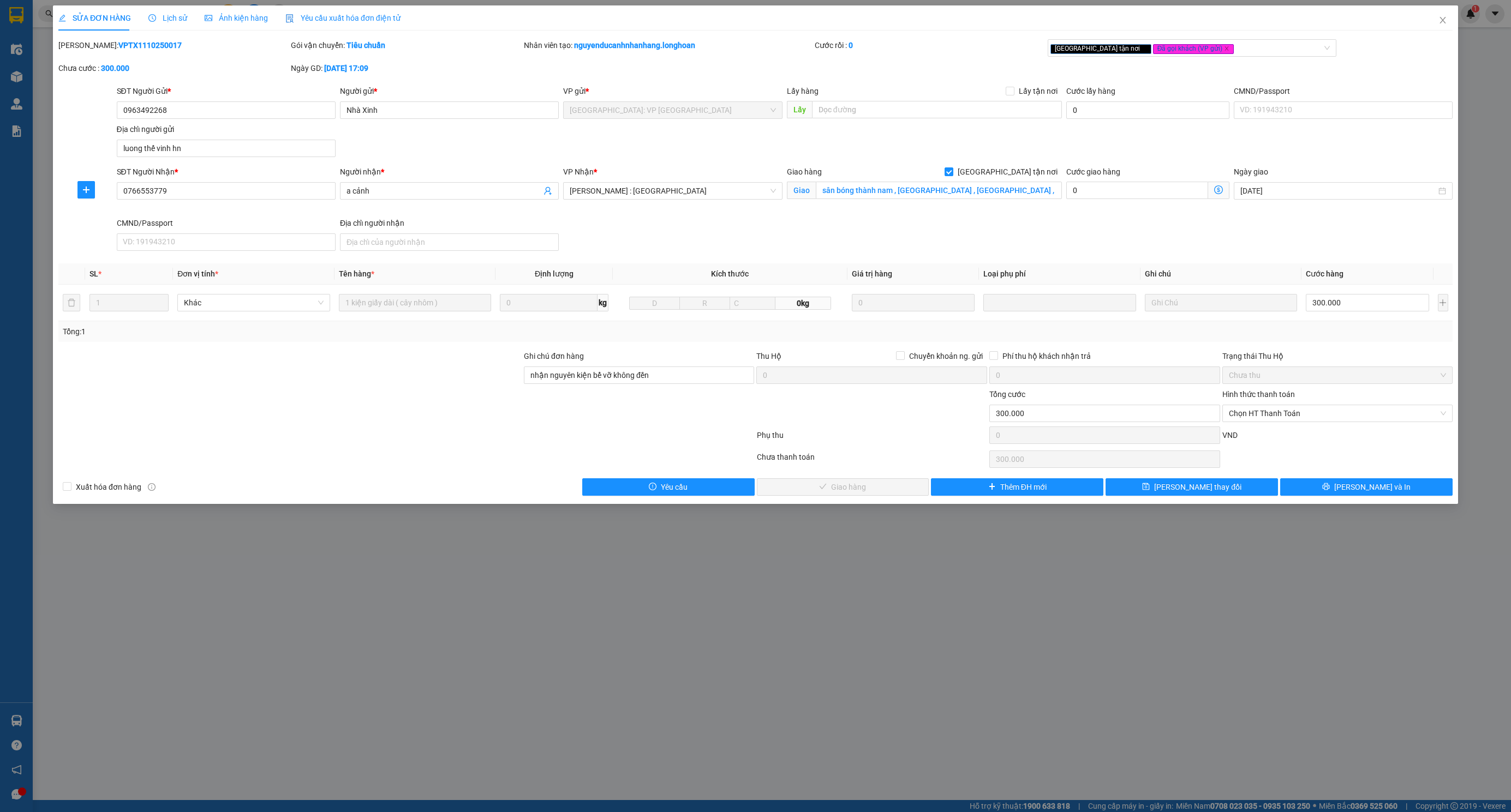
click at [165, 17] on span "Lịch sử" at bounding box center [168, 17] width 39 height 9
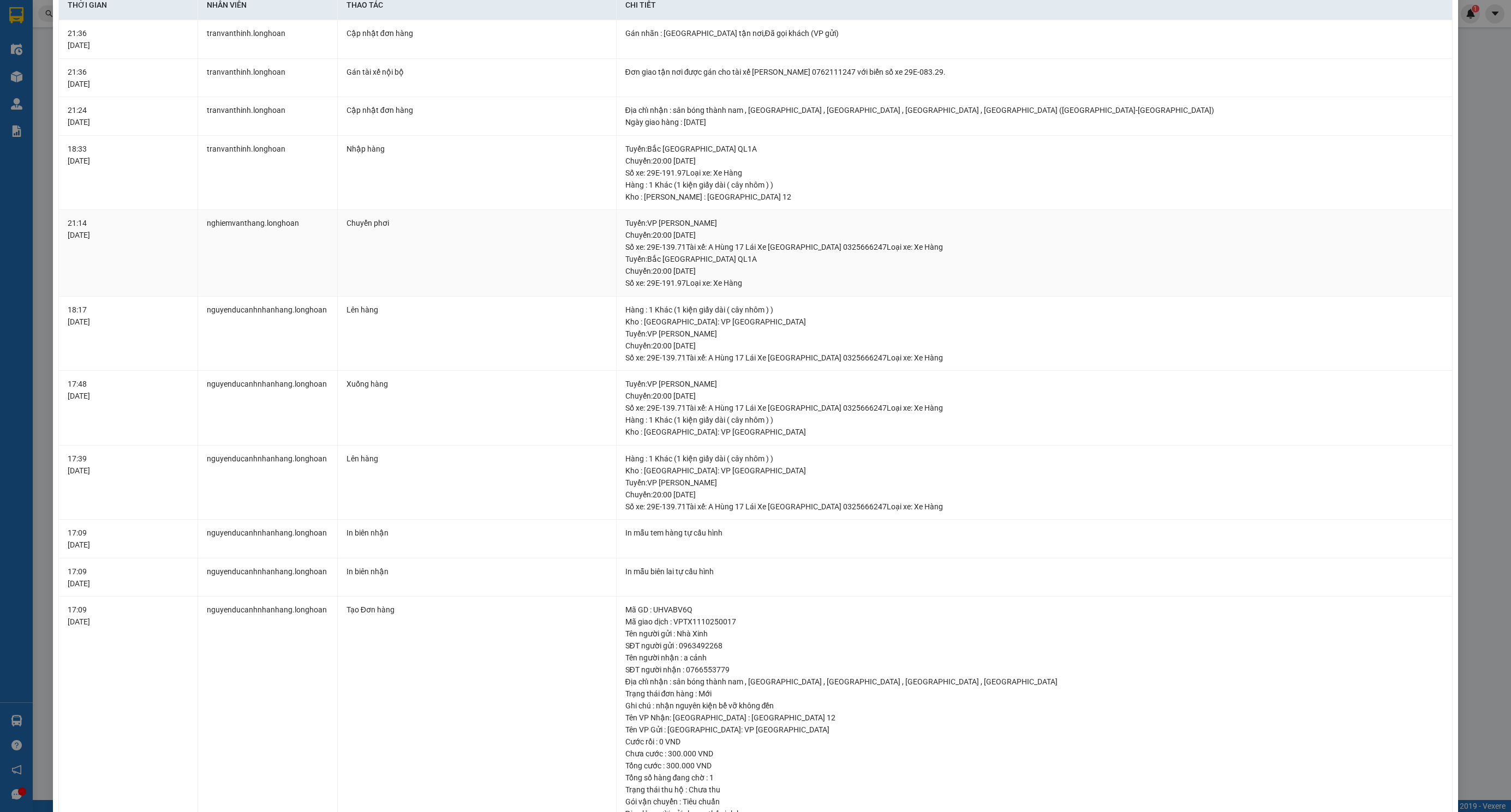
scroll to position [101, 0]
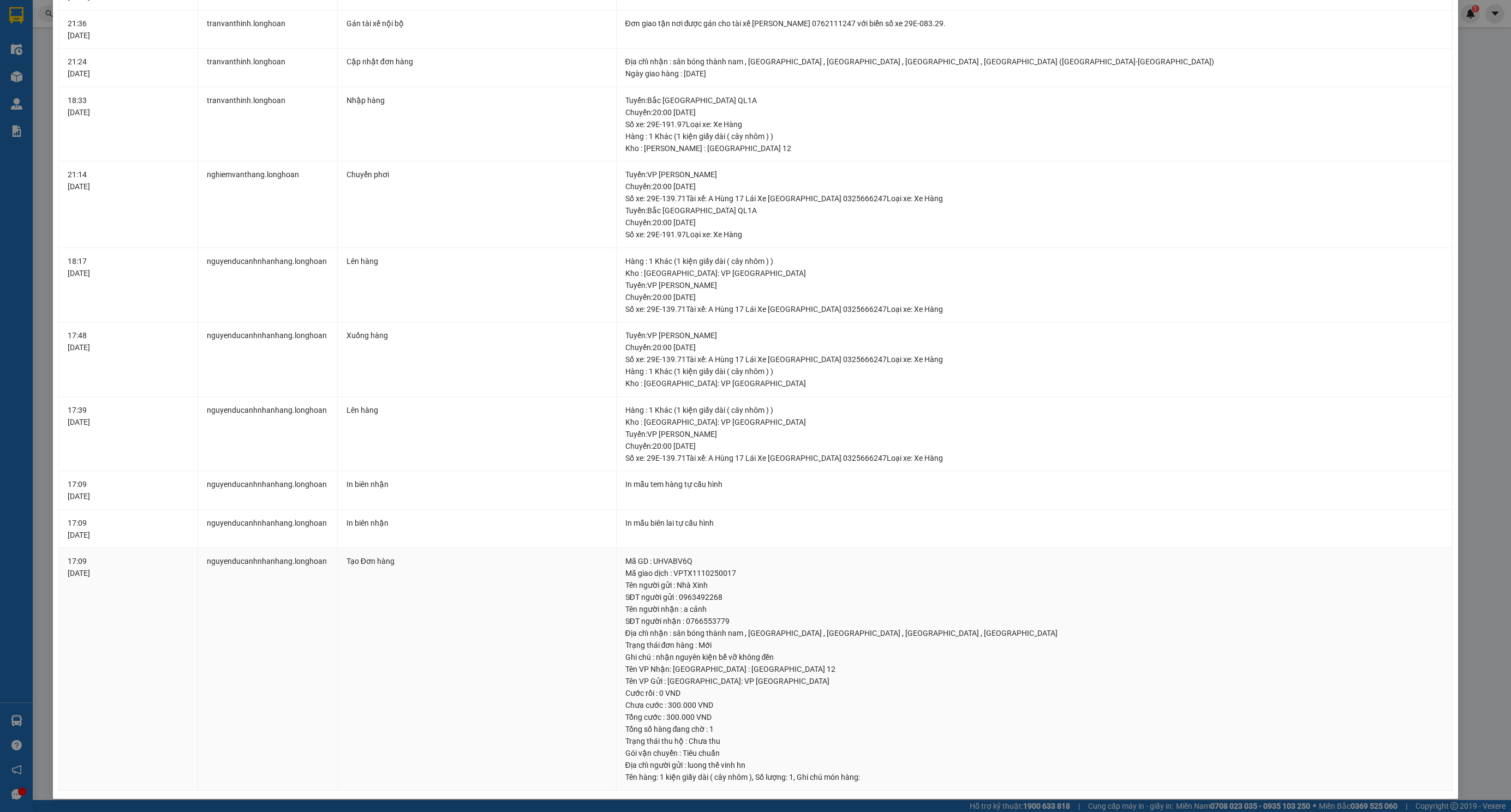
click at [889, 627] on div "Địa chỉ nhận : sân bóng thành nam , khánh bình 05 , khu phố khánh vân , p tân h…" at bounding box center [1034, 633] width 818 height 12
click at [673, 636] on div "Địa chỉ nhận : sân bóng thành nam , khánh bình 05 , khu phố khánh vân , p tân h…" at bounding box center [1034, 633] width 818 height 12
drag, startPoint x: 670, startPoint y: 632, endPoint x: 937, endPoint y: 629, distance: 267.0
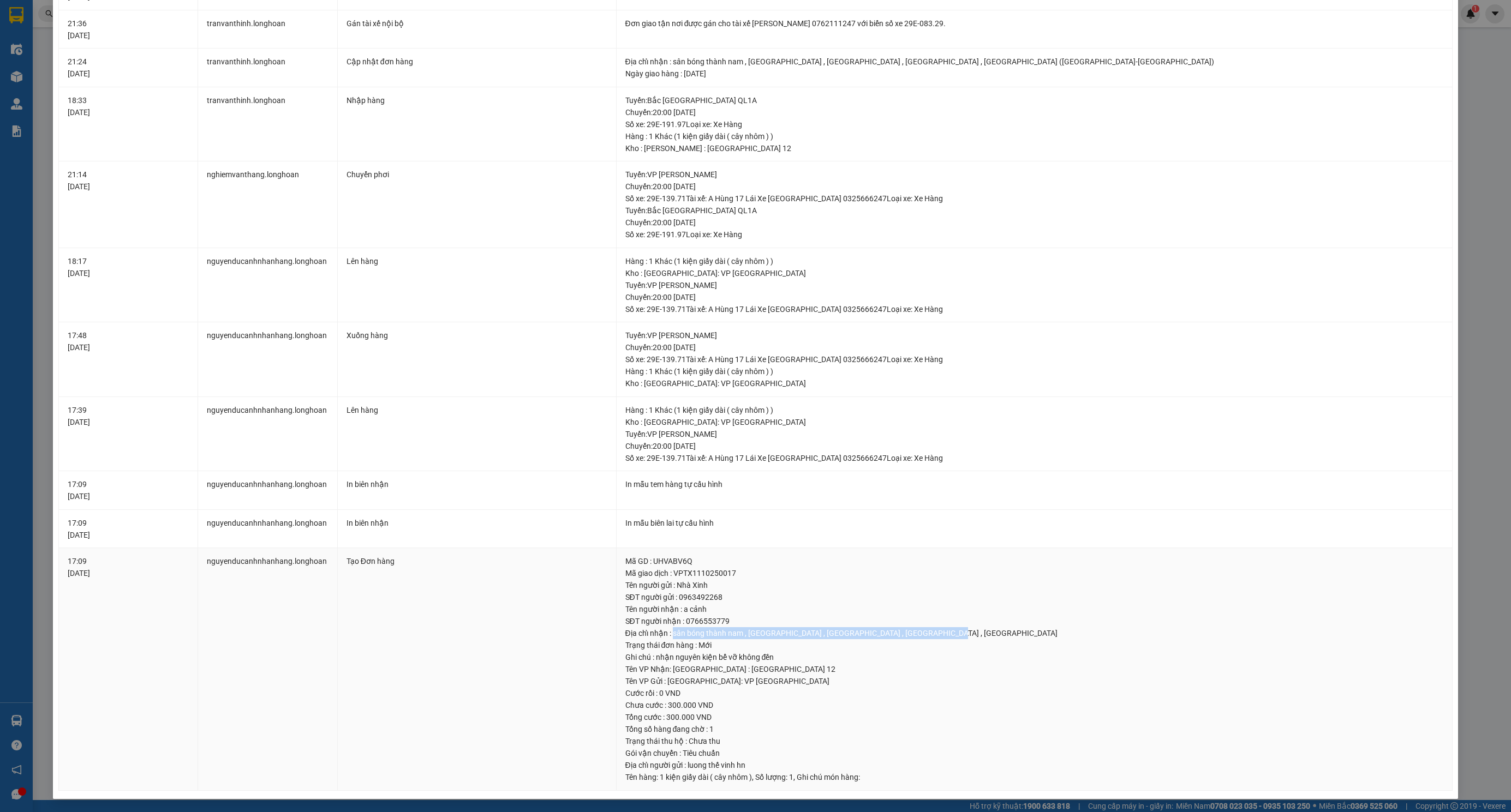
click at [937, 629] on div "Địa chỉ nhận : sân bóng thành nam , khánh bình 05 , khu phố khánh vân , p tân h…" at bounding box center [1034, 633] width 818 height 12
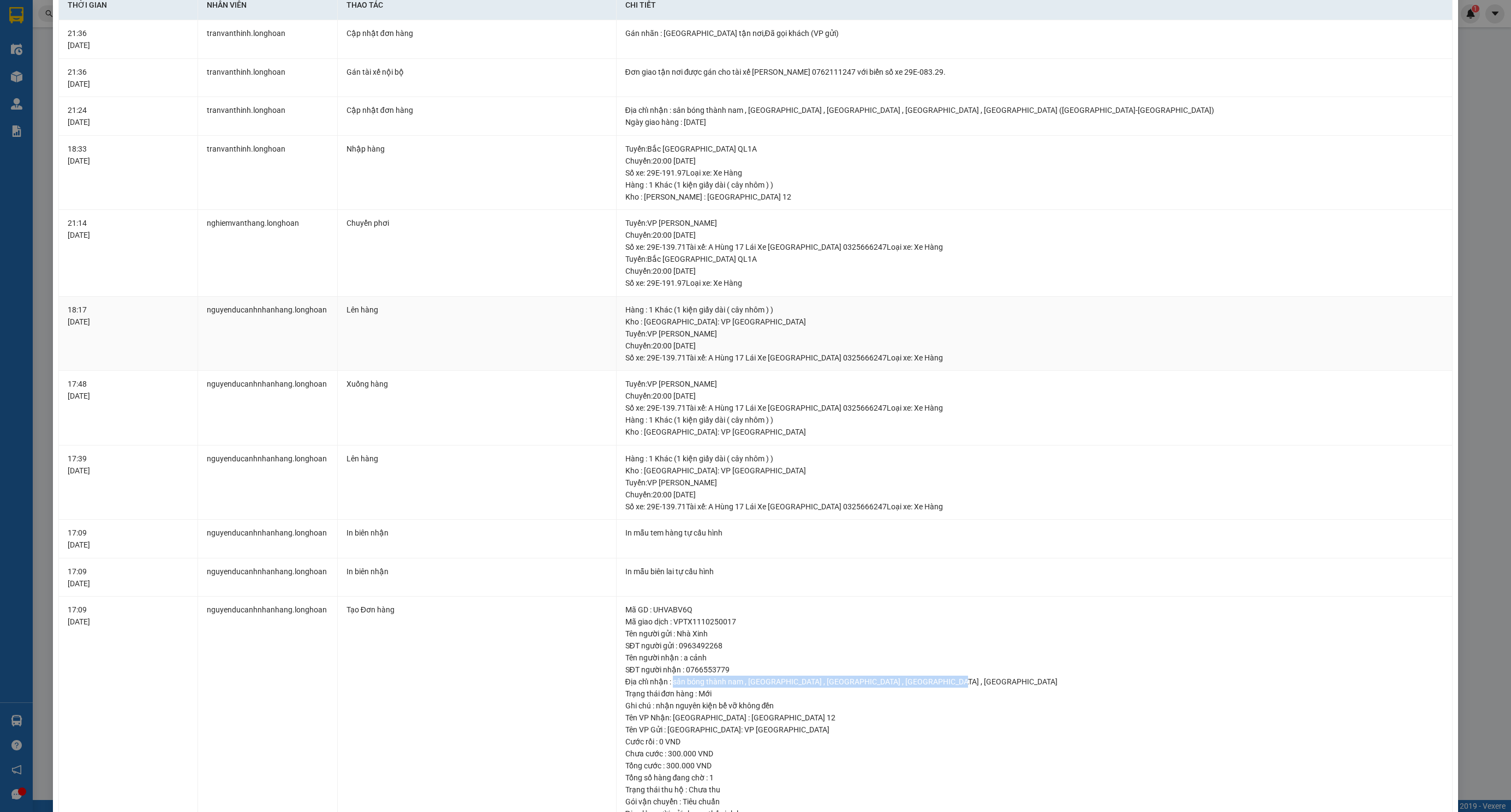
scroll to position [0, 0]
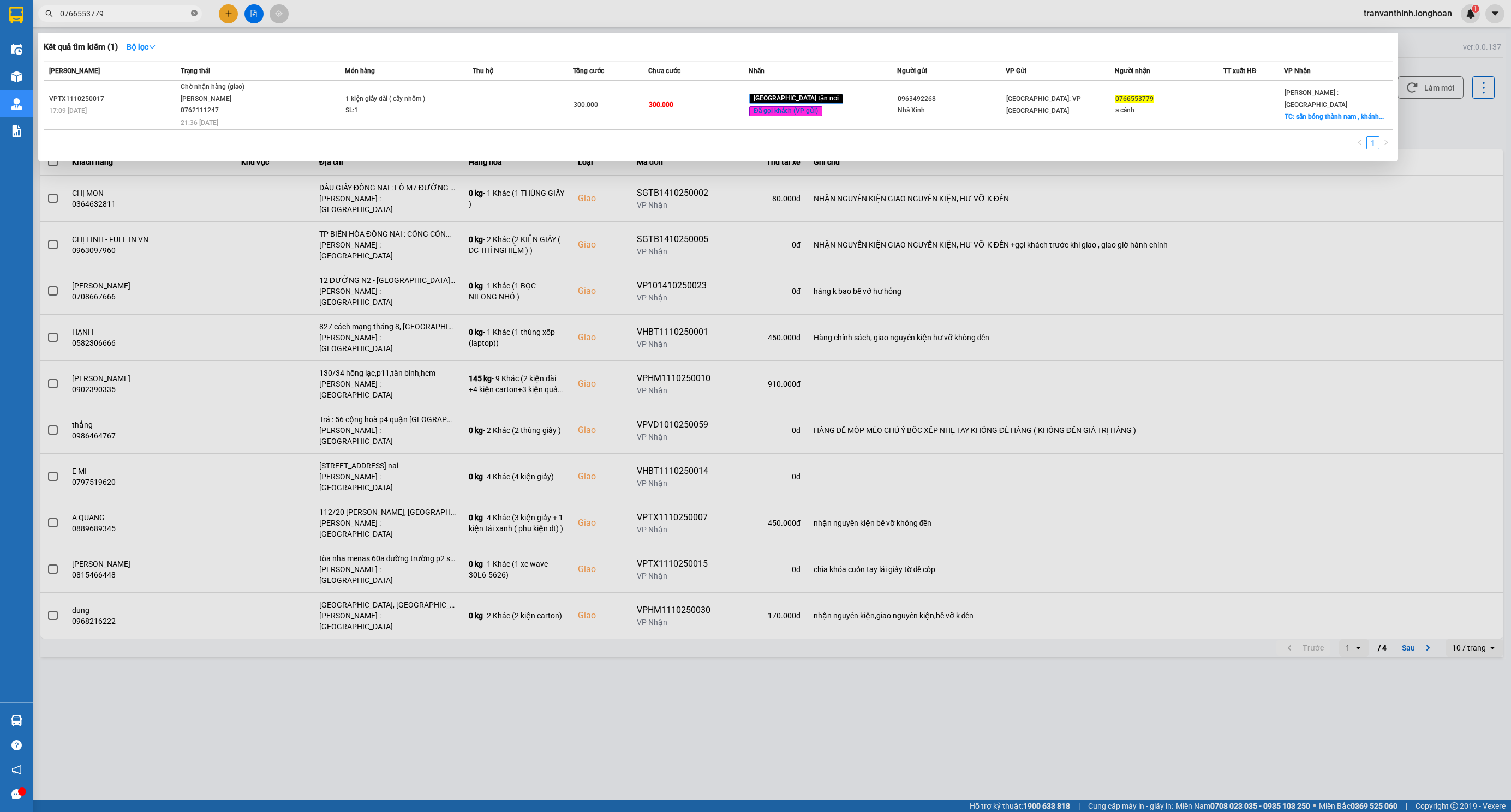
click at [195, 12] on icon "close-circle" at bounding box center [195, 13] width 7 height 7
paste input "HNHD0210250003"
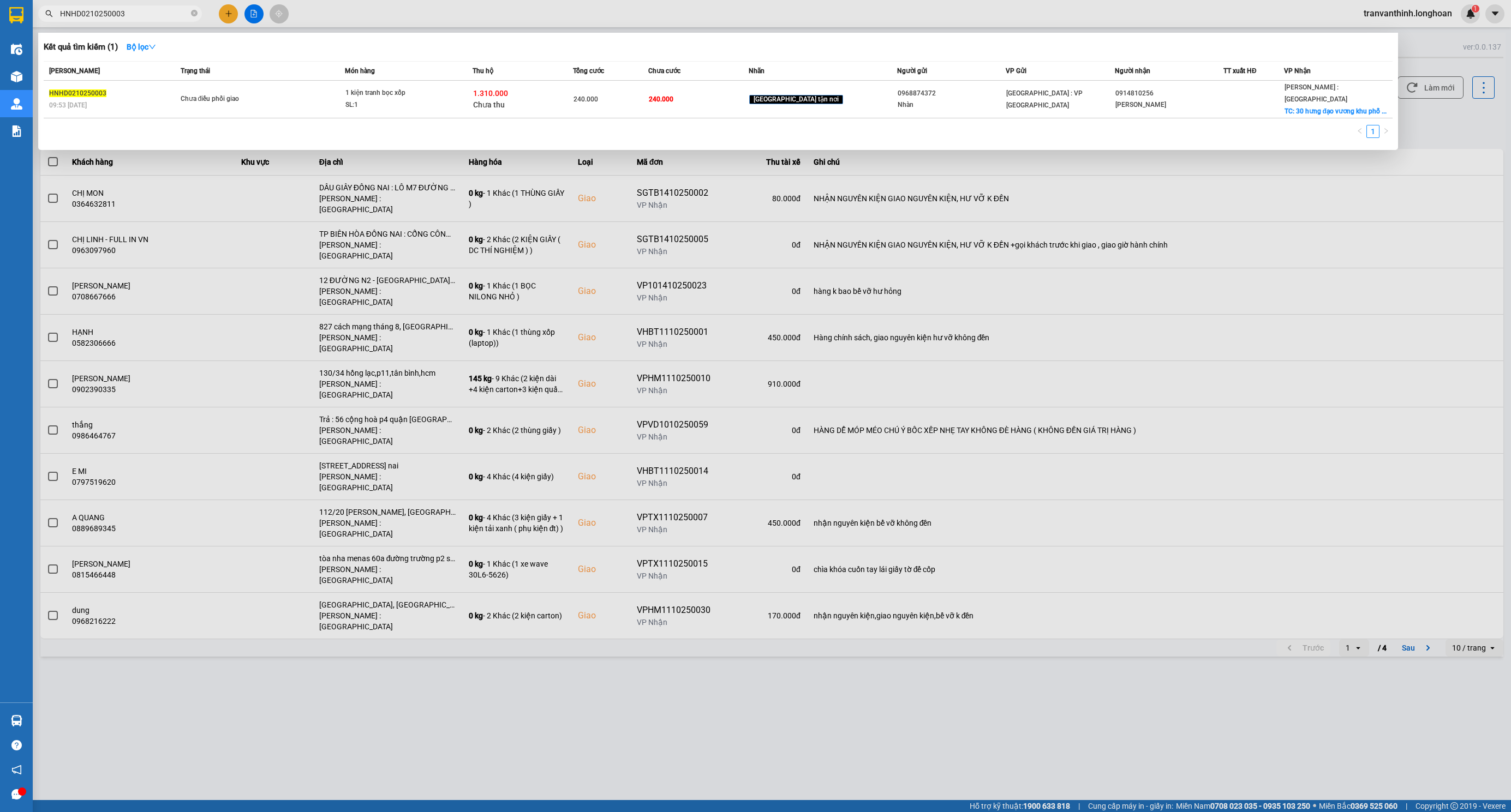
type input "HNHD0210250003"
click at [641, 99] on div "240.000" at bounding box center [610, 99] width 74 height 12
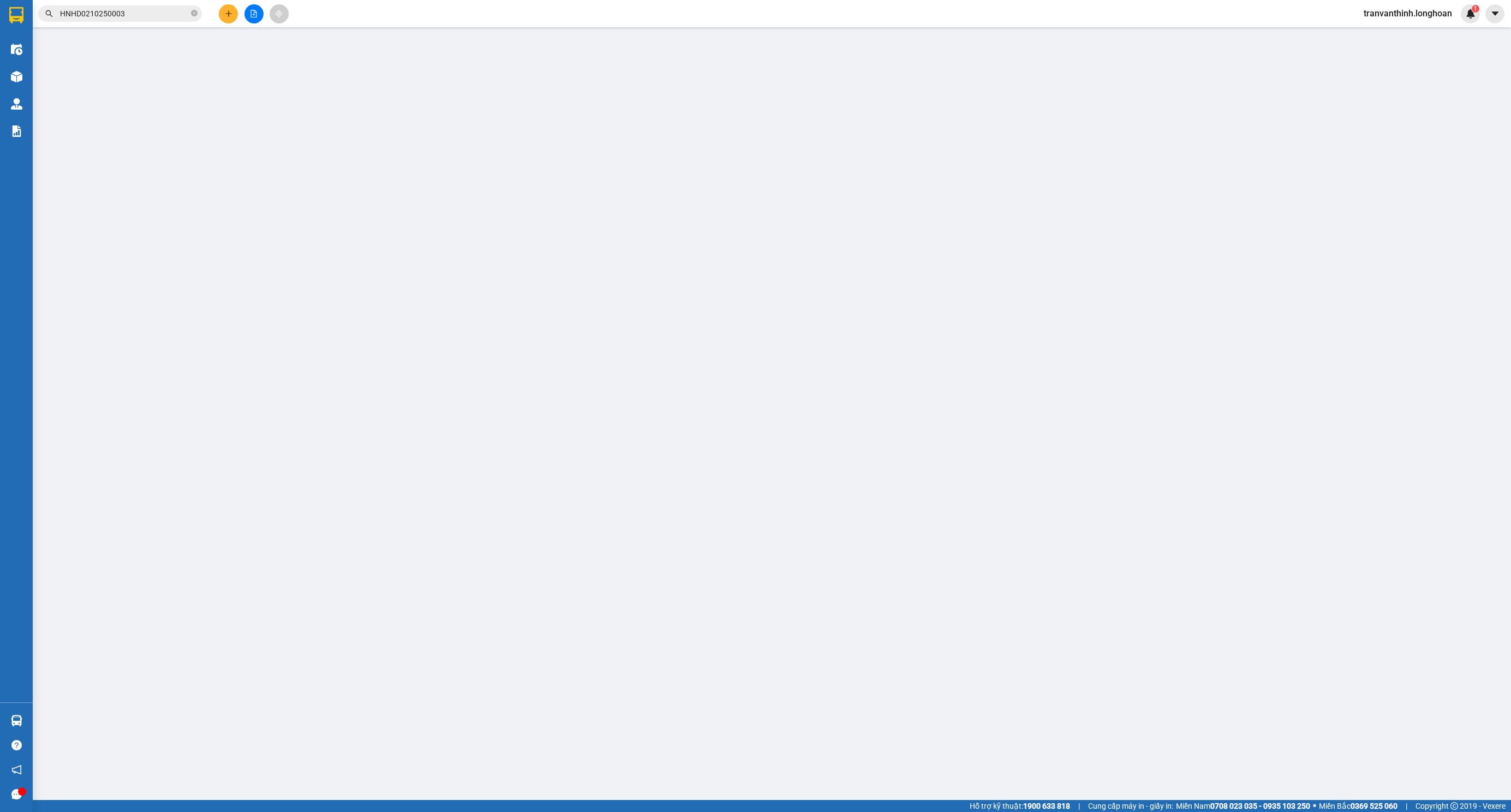
type input "0968874372"
type input "Nhàn"
type input "040303007560"
type input "0914810256"
type input "Vũ Văn Kỷ"
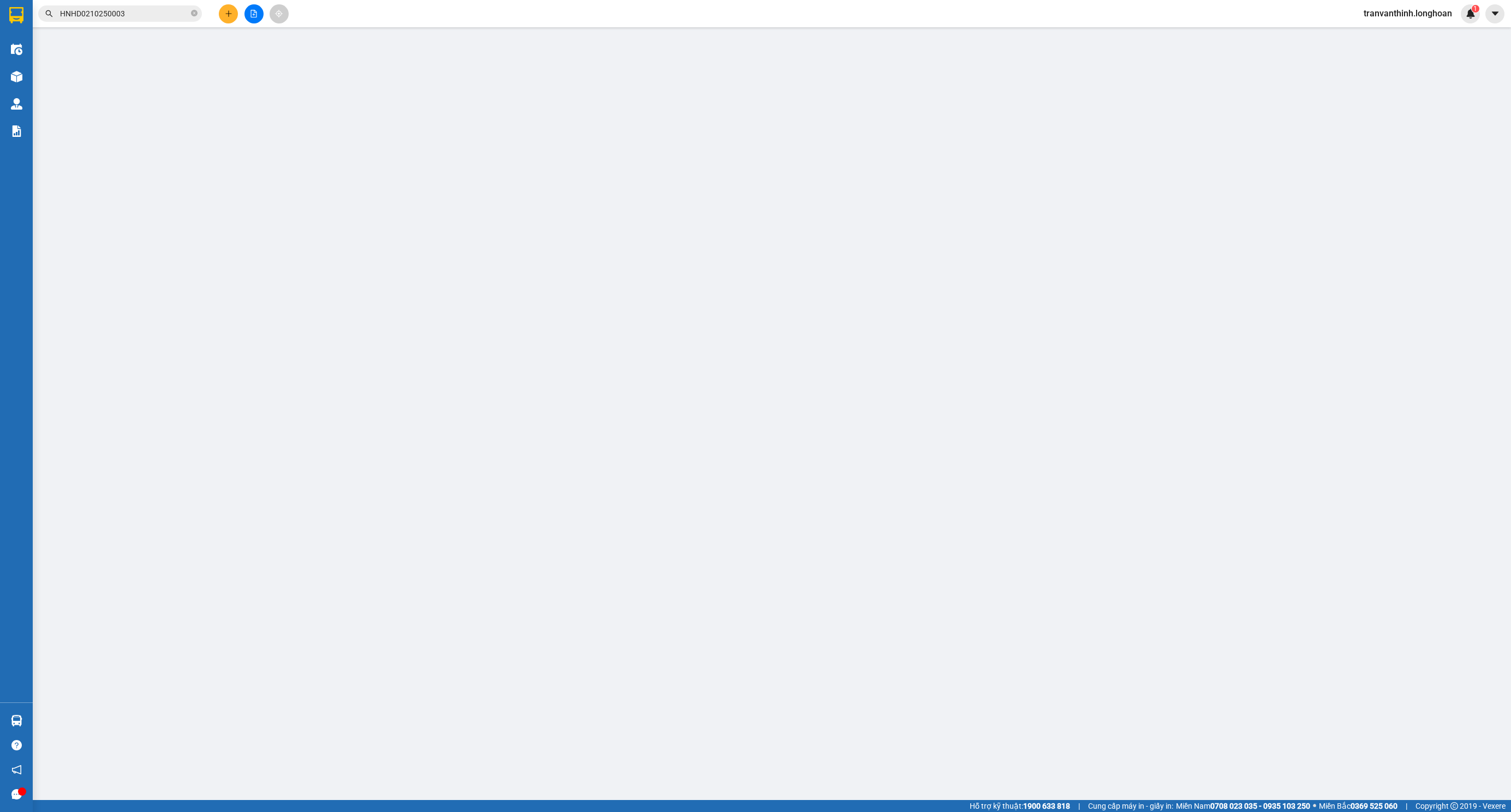
checkbox input "true"
type input "30 hưng đạo vương khu phố 3 thị trấn trảng bom đồng nai"
type input "240.000"
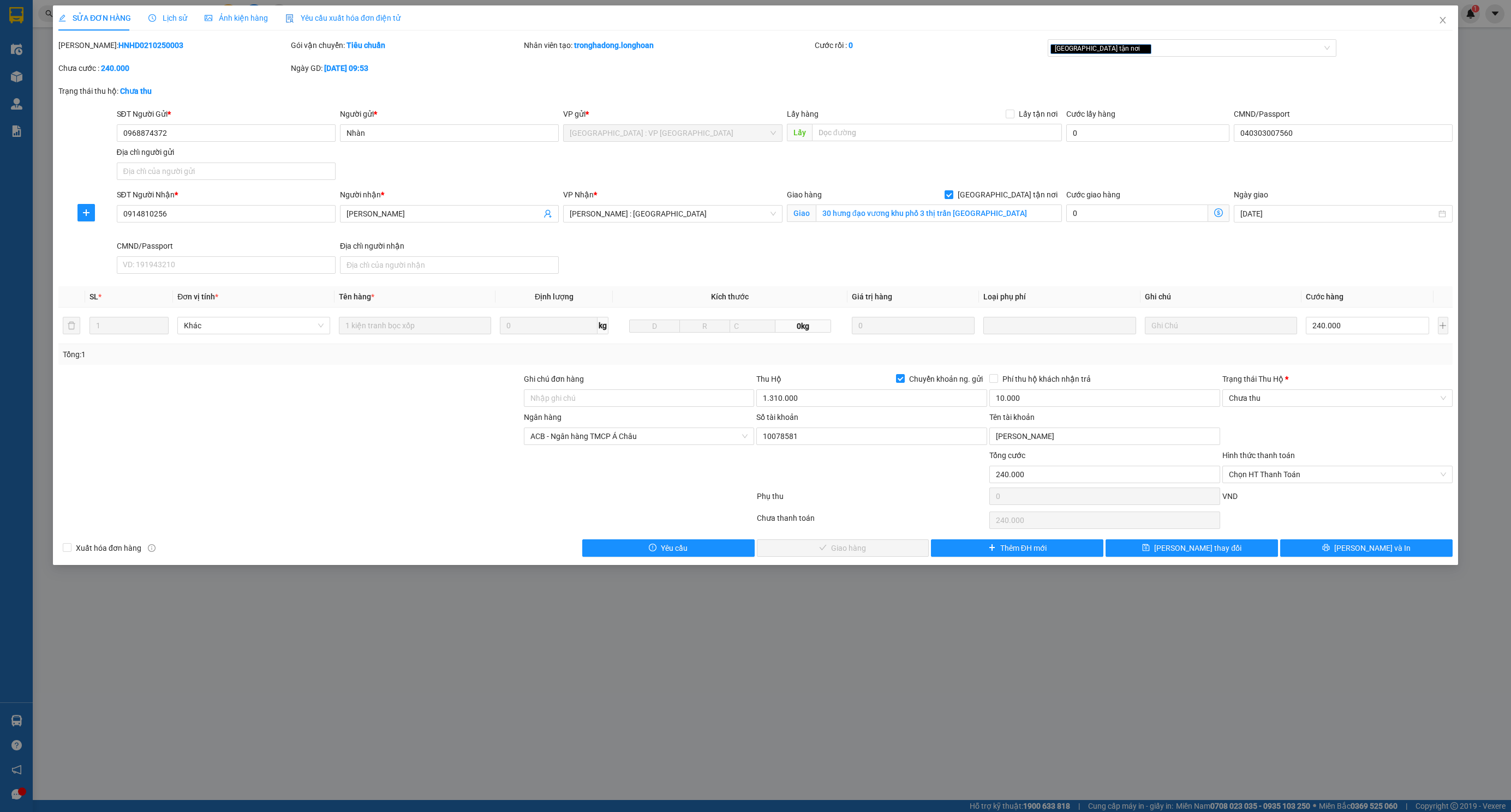
click at [164, 21] on span "Lịch sử" at bounding box center [168, 17] width 39 height 9
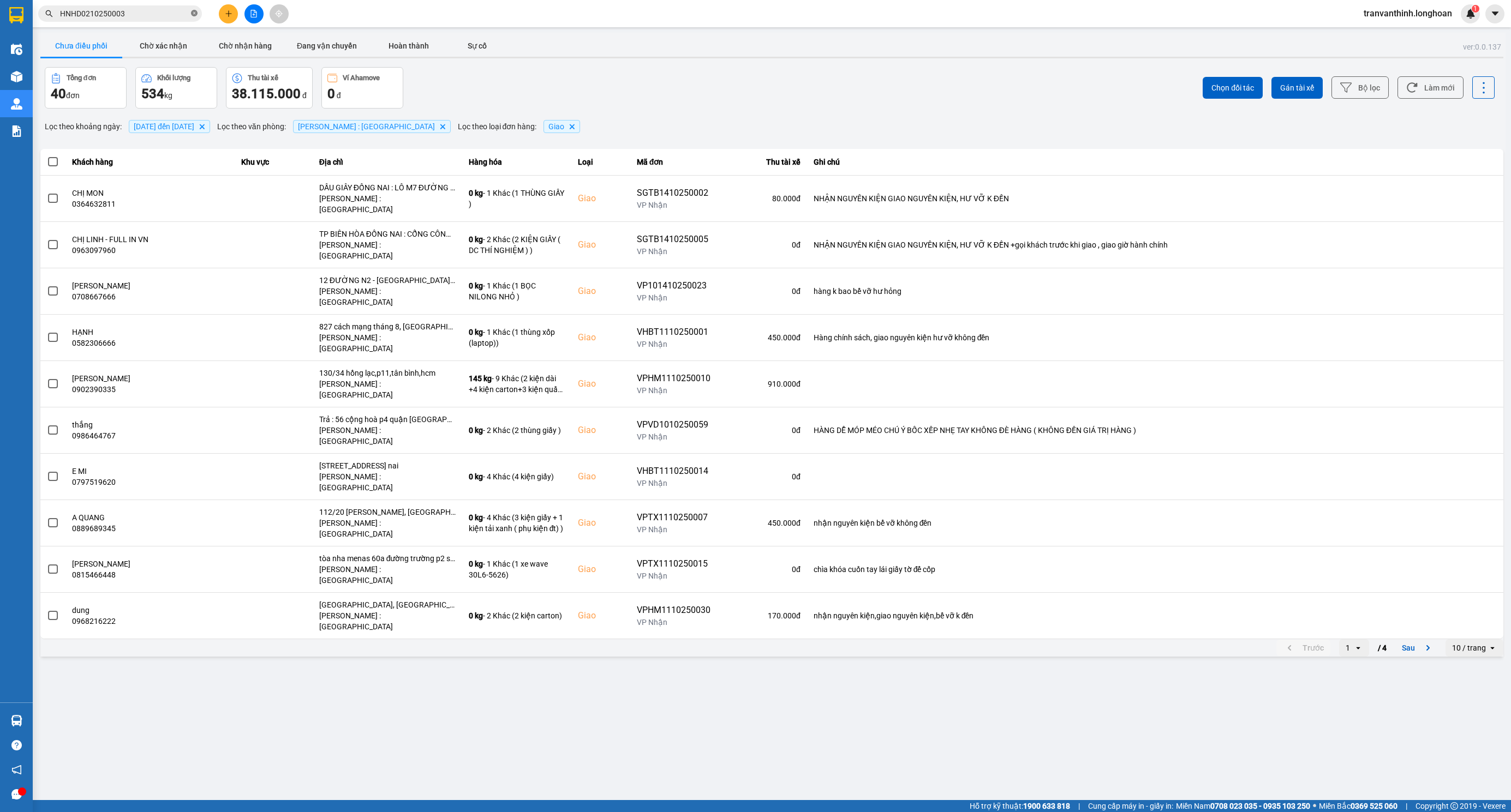
click at [193, 11] on icon "close-circle" at bounding box center [195, 13] width 7 height 7
paste input "HNHD0110250024"
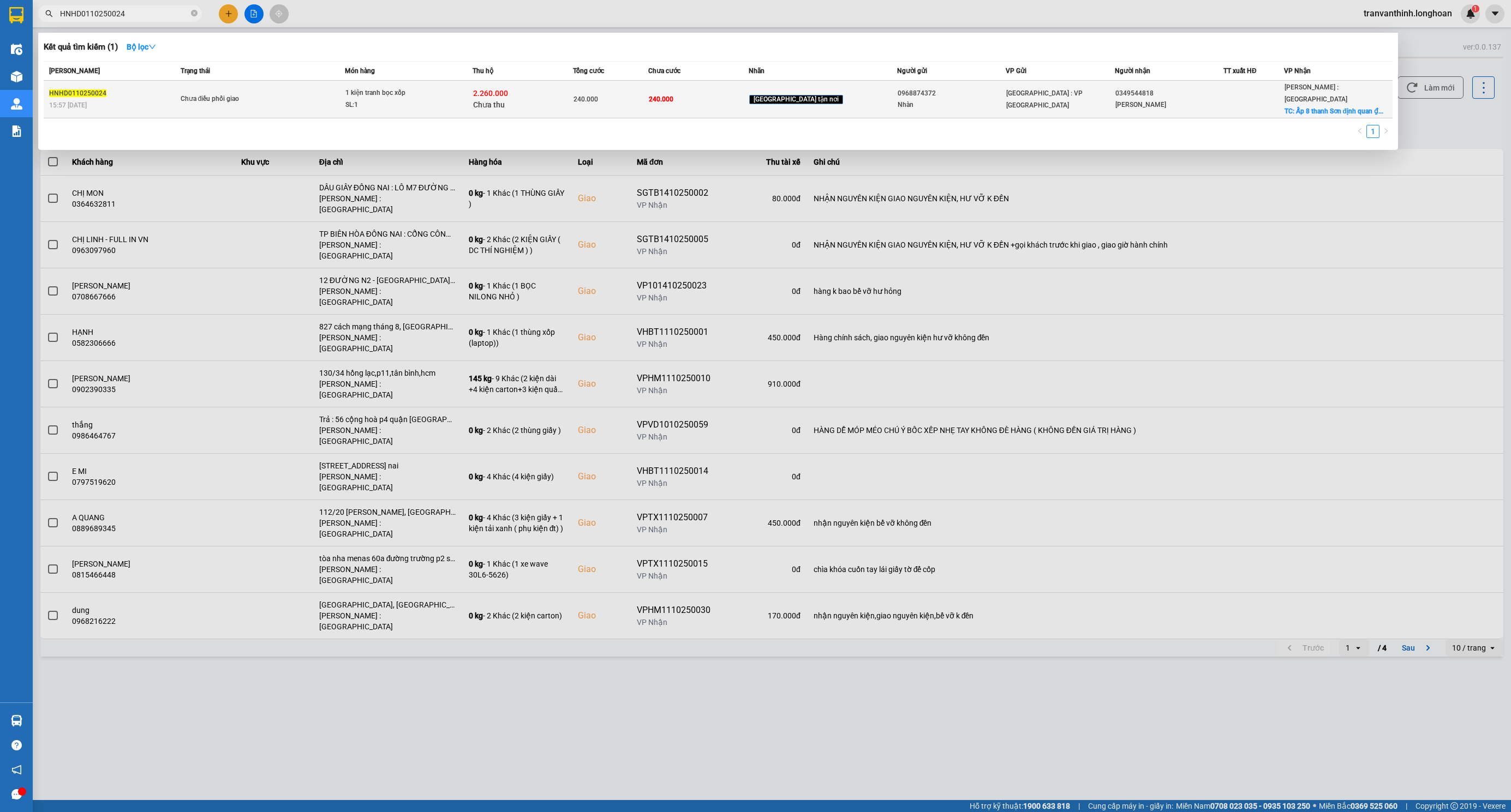
type input "HNHD0110250024"
click at [1053, 89] on div "[GEOGRAPHIC_DATA] : VP [GEOGRAPHIC_DATA]" at bounding box center [1060, 99] width 107 height 24
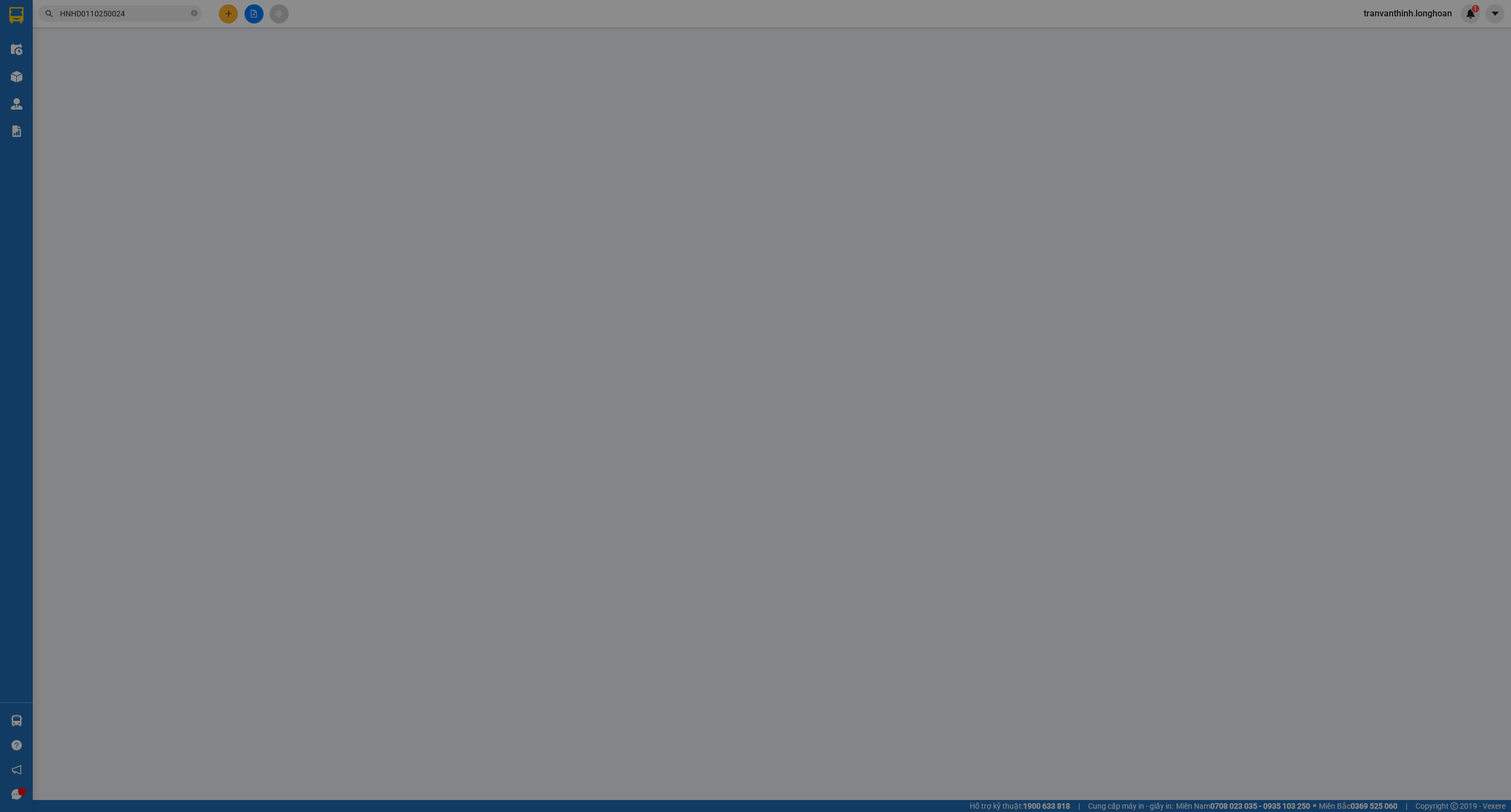
type input "0968874372"
type input "Nhàn"
type input "040303007560"
type input "0349544818"
type input "Ngọc MAi"
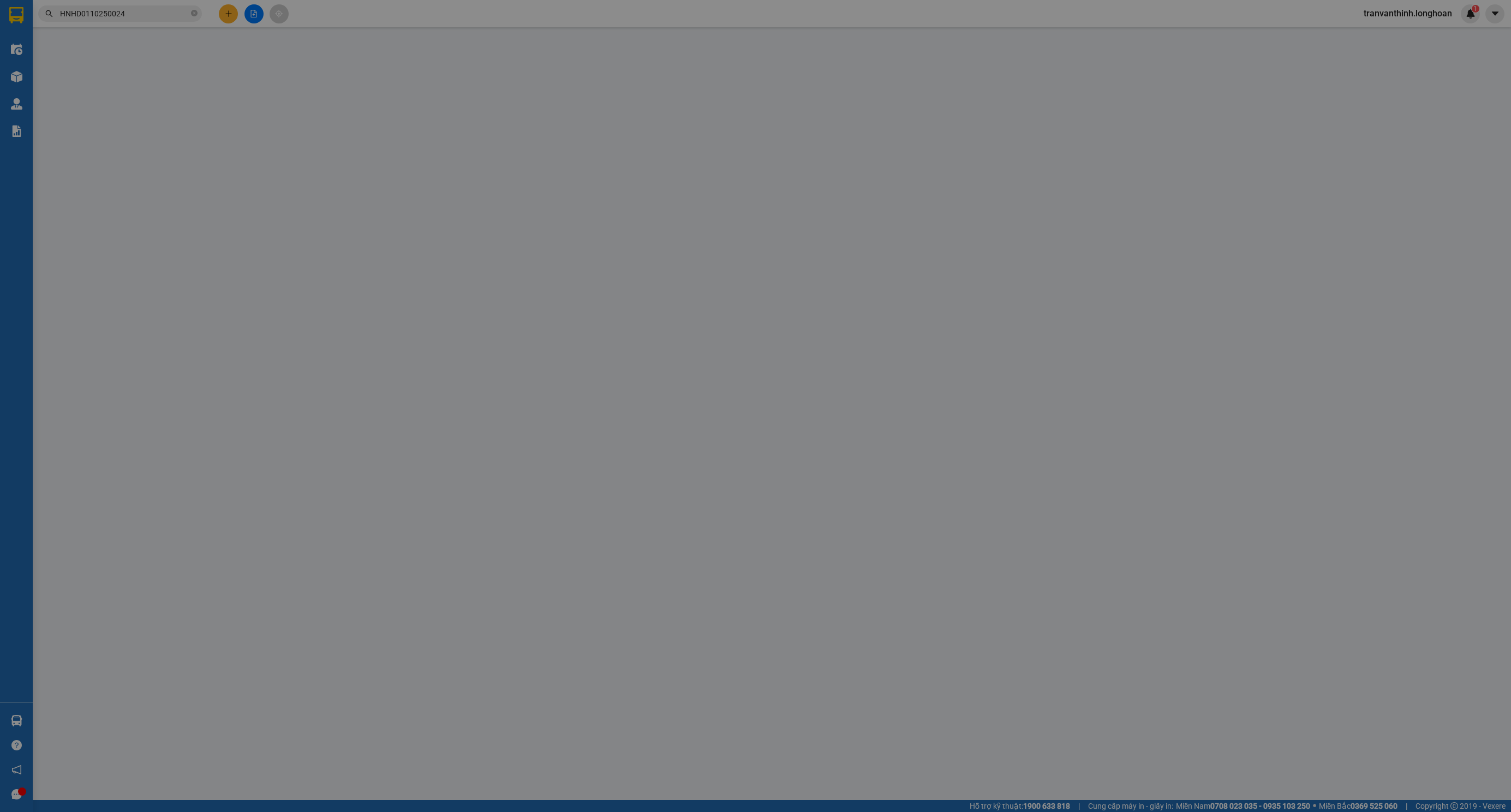
checkbox input "true"
type input "Ấp 8 thanh Sơn định quan ₫ồng nai"
type input "240.000"
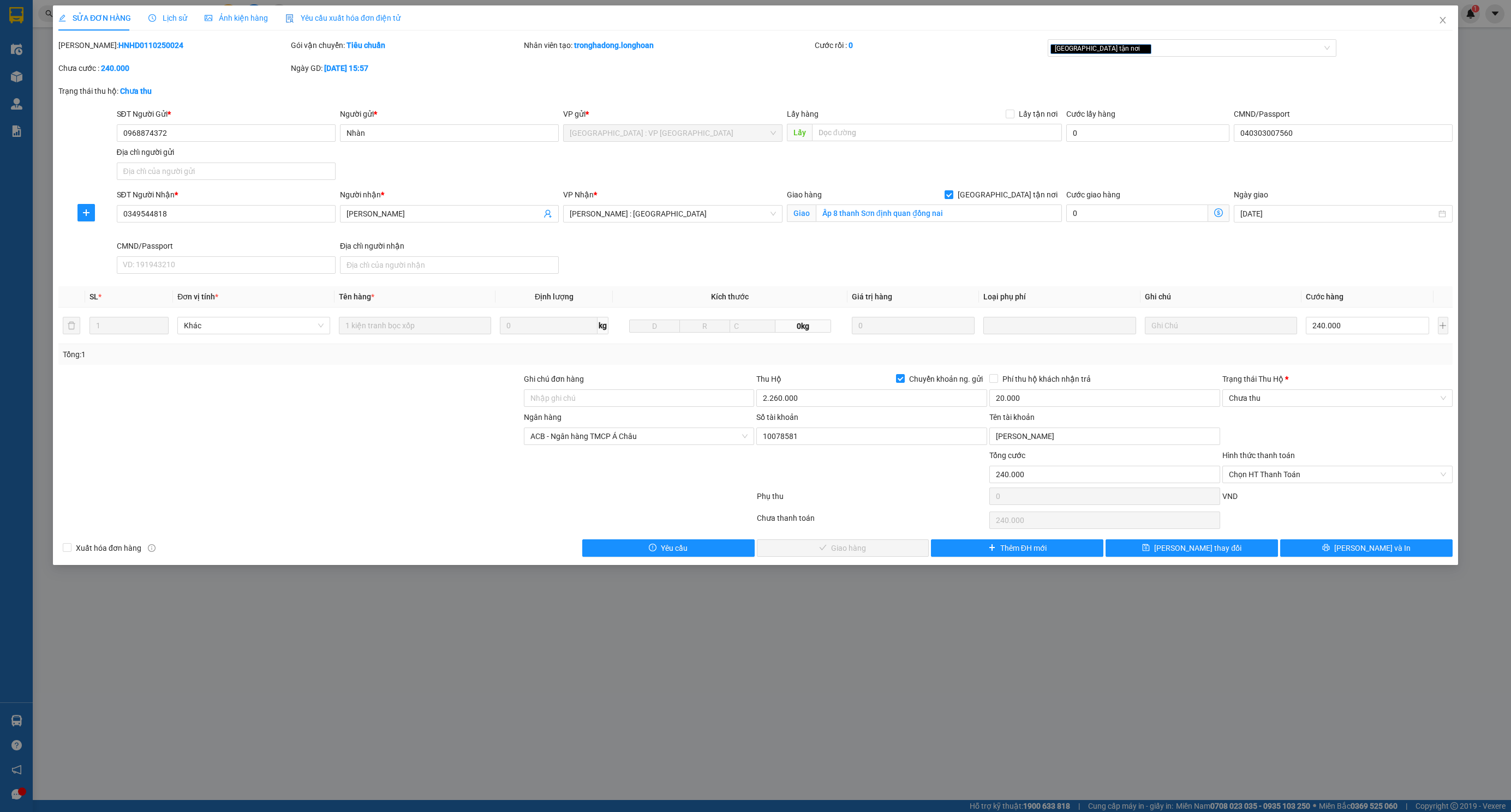
click at [162, 19] on span "Lịch sử" at bounding box center [168, 17] width 39 height 9
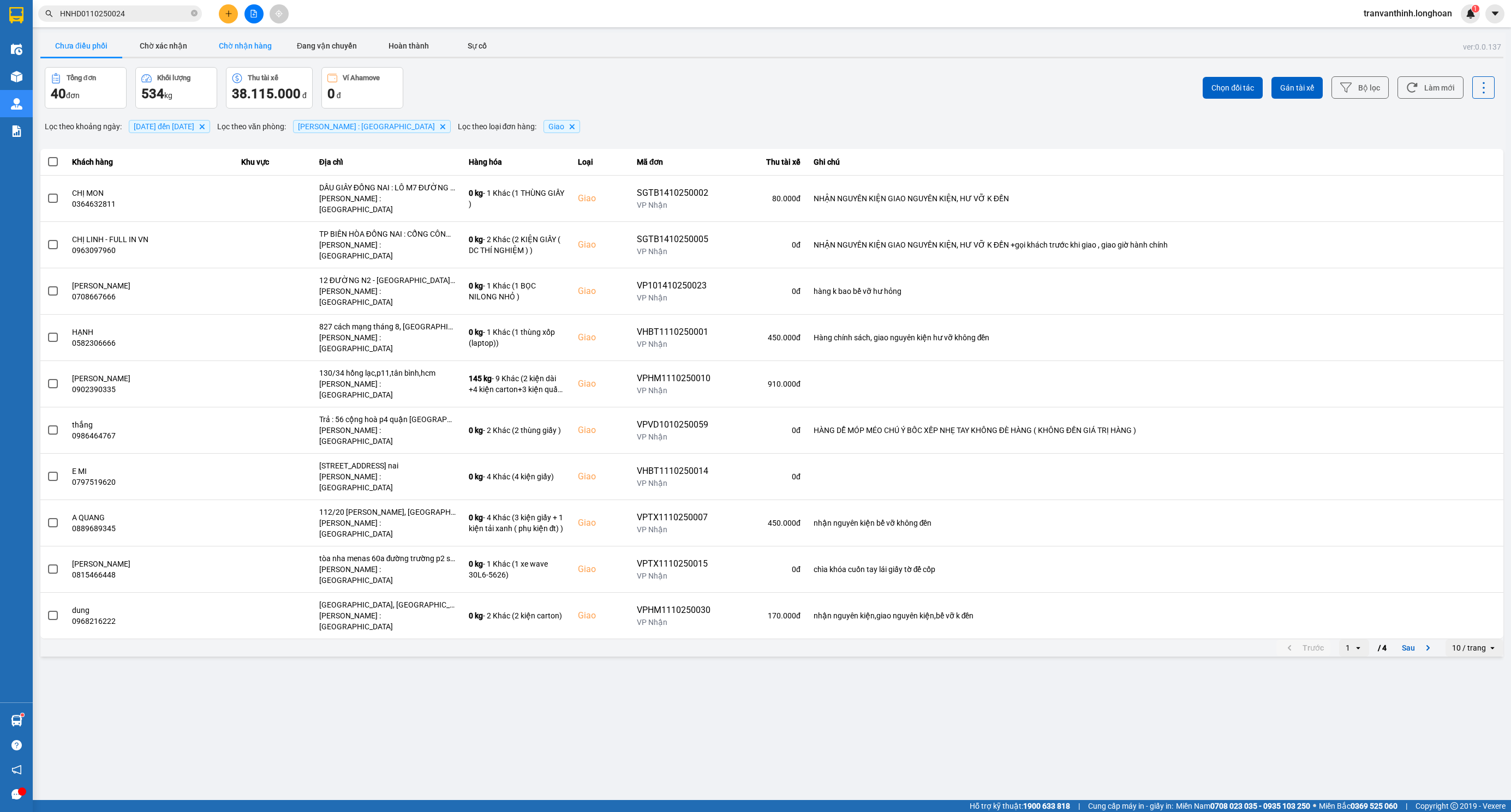
click at [239, 45] on button "Chờ nhận hàng" at bounding box center [245, 45] width 82 height 22
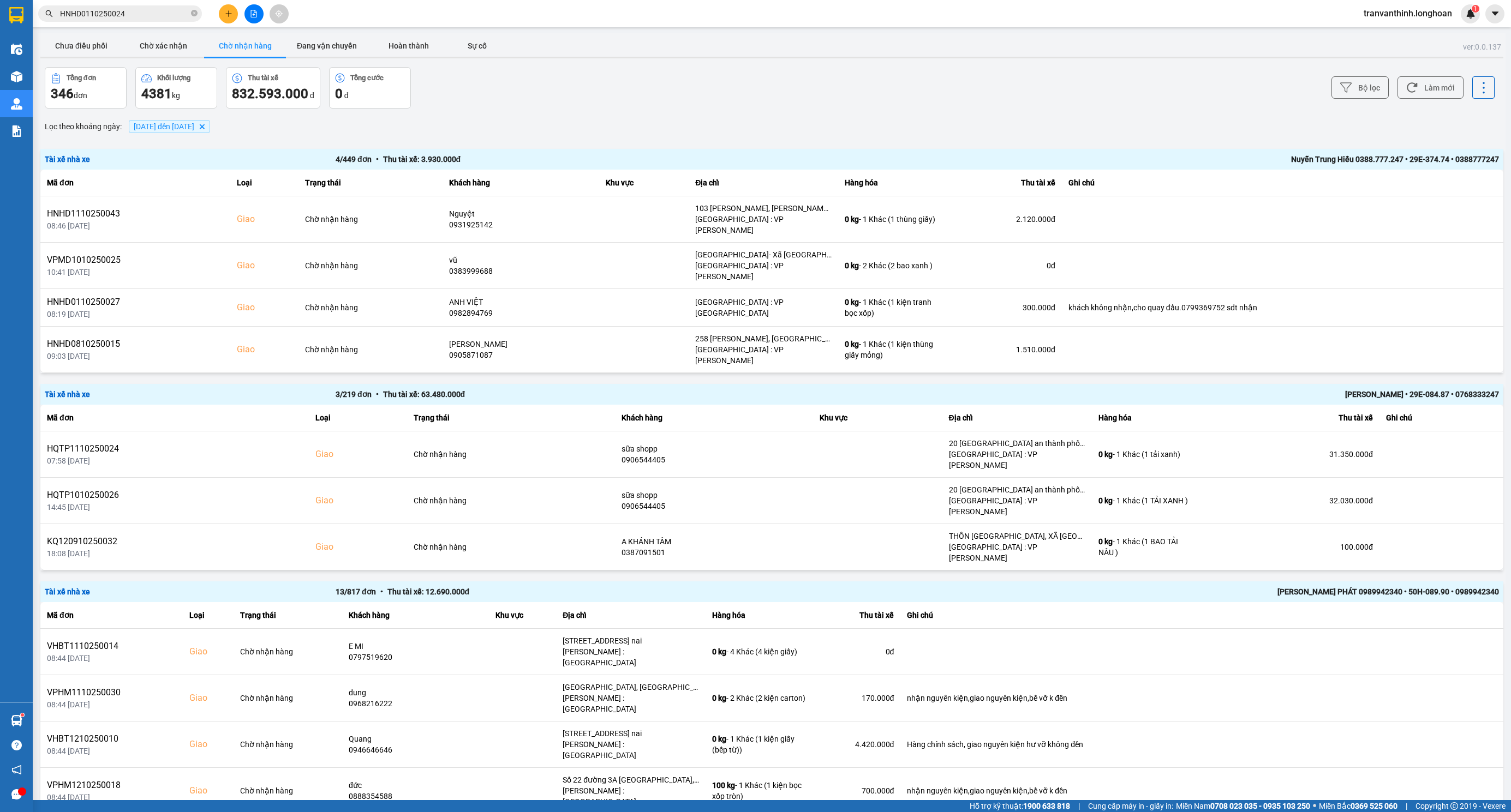
click at [169, 128] on span "01/09/2025 đến 15/10/2025" at bounding box center [164, 126] width 61 height 9
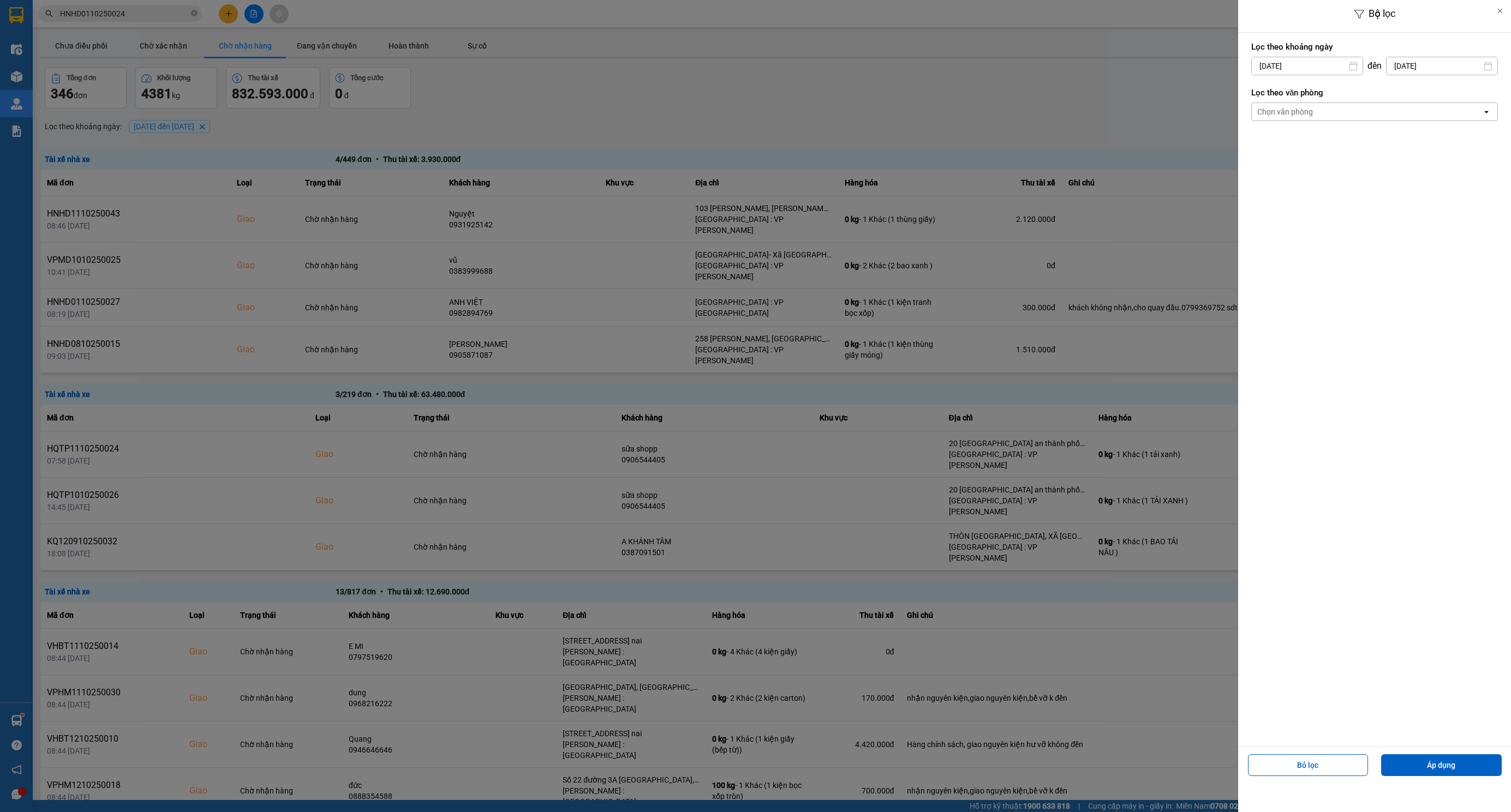
click at [1313, 108] on div "Chọn văn phòng" at bounding box center [1366, 112] width 230 height 17
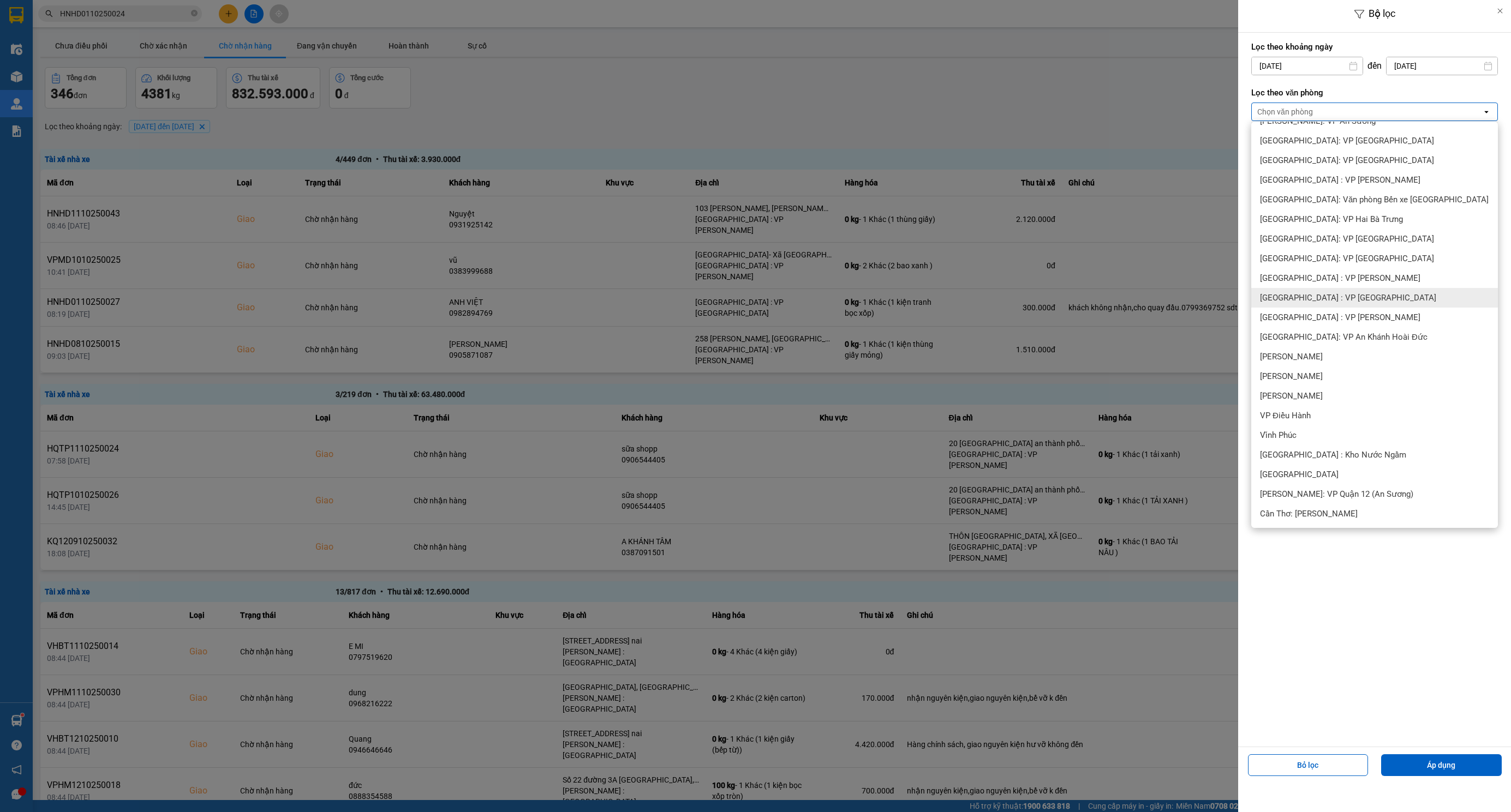
scroll to position [245, 0]
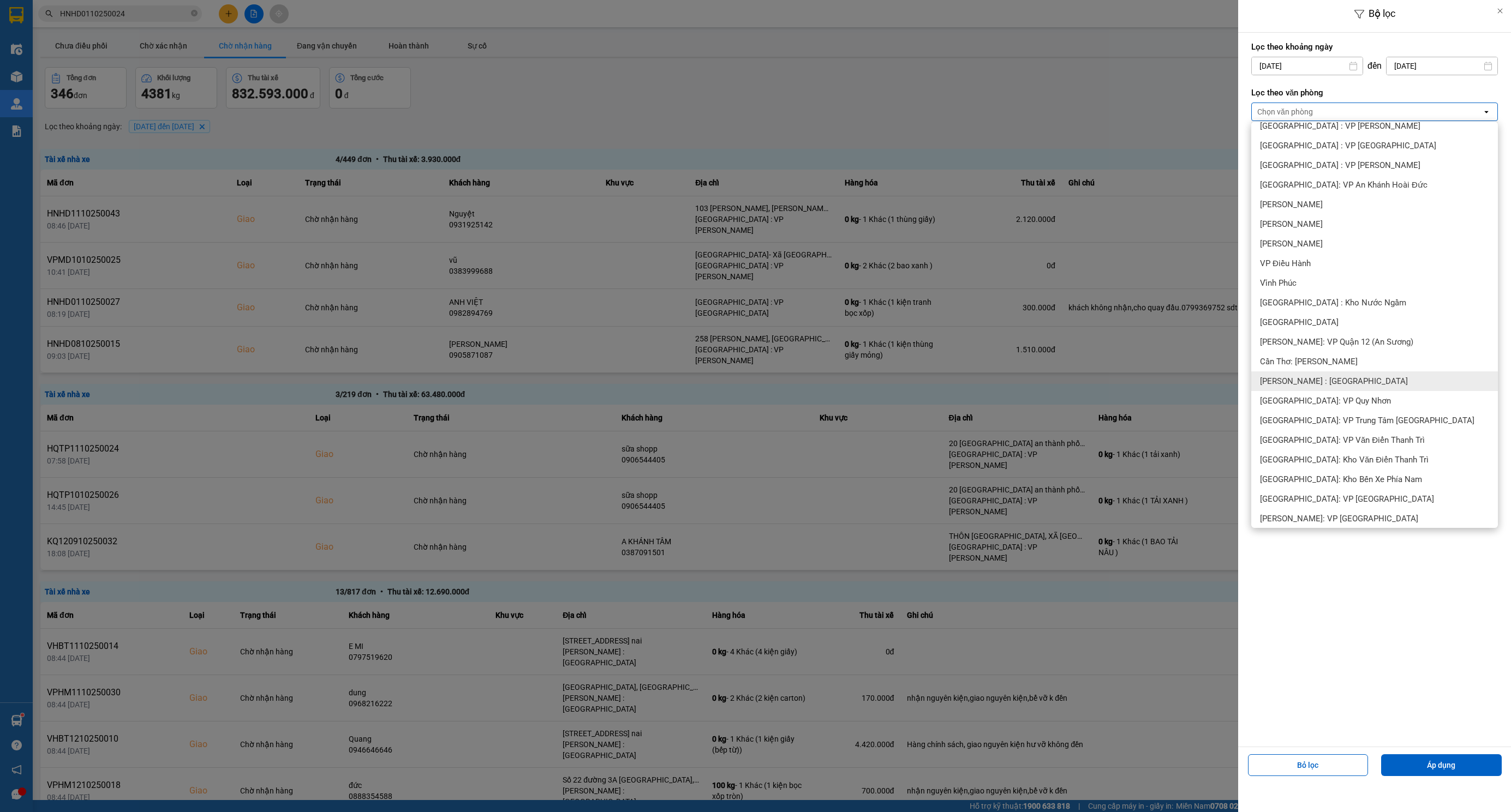
click at [1341, 383] on span "[PERSON_NAME] : [GEOGRAPHIC_DATA]" at bounding box center [1334, 381] width 148 height 11
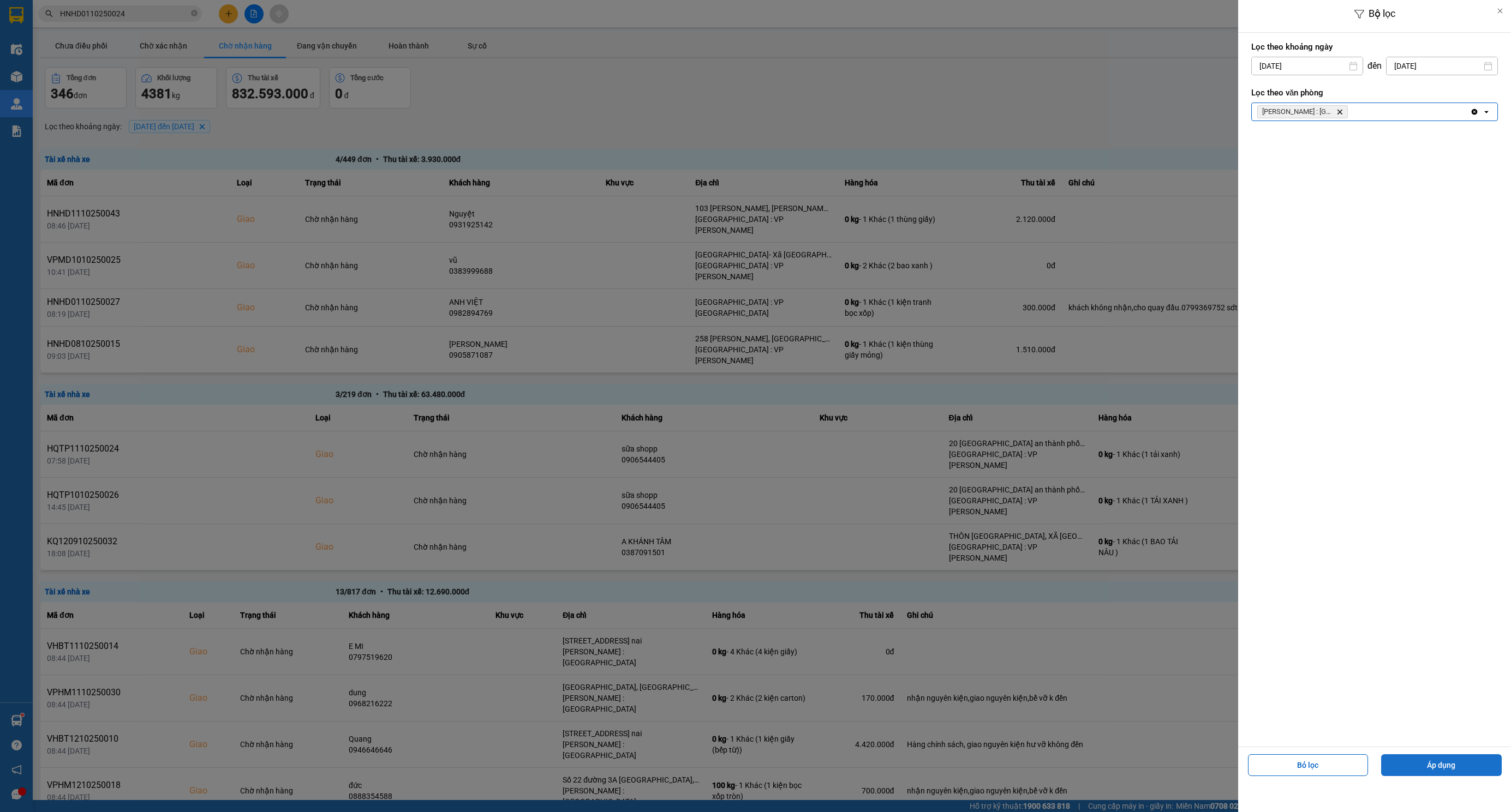
click at [1448, 766] on button "Áp dụng" at bounding box center [1441, 765] width 121 height 22
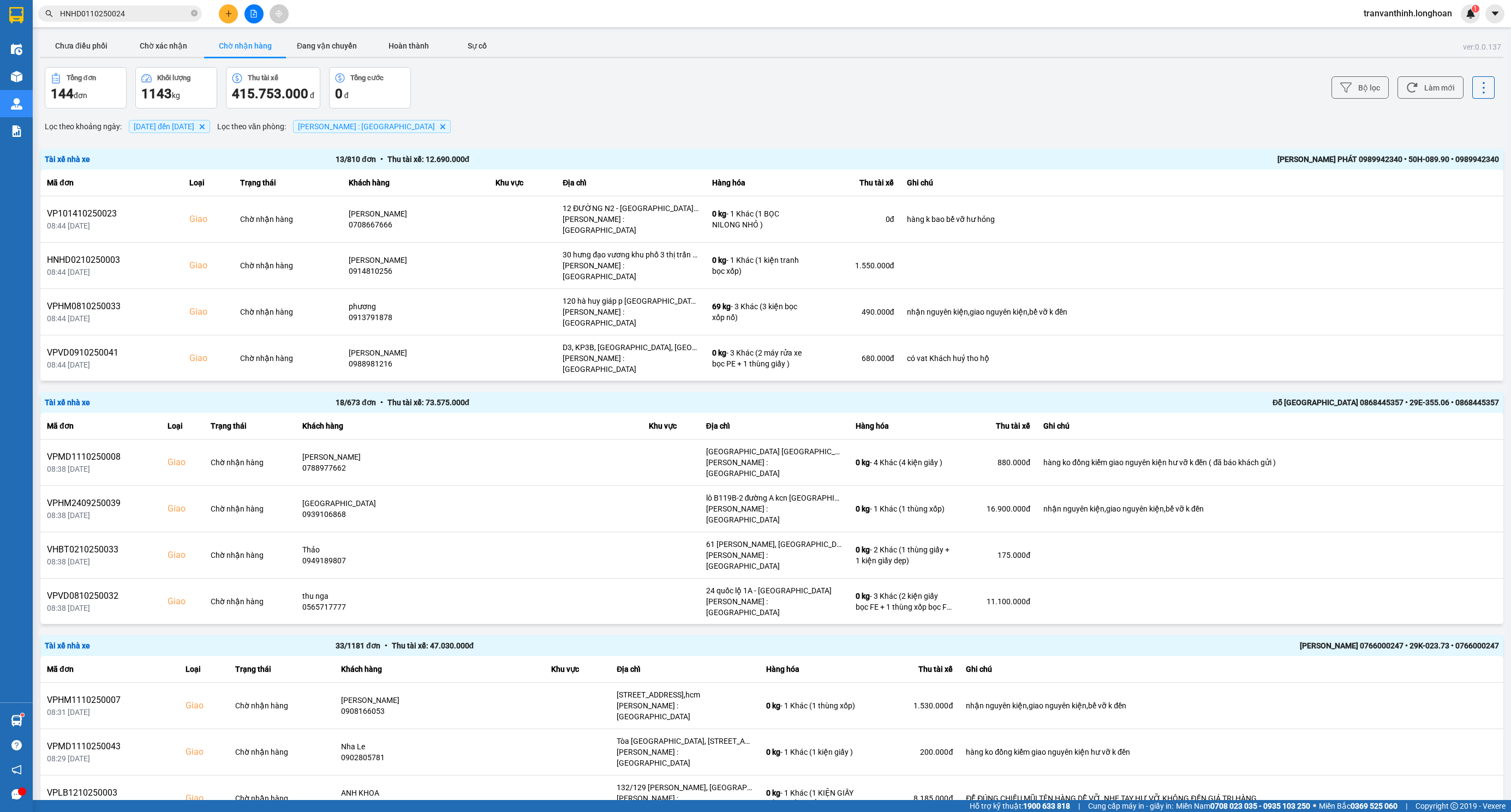
click at [1013, 399] on div "Đỗ Minh Hoàng Sài Gòn 0868445357 • 29E-355.06 • 0868445357" at bounding box center [1208, 402] width 582 height 12
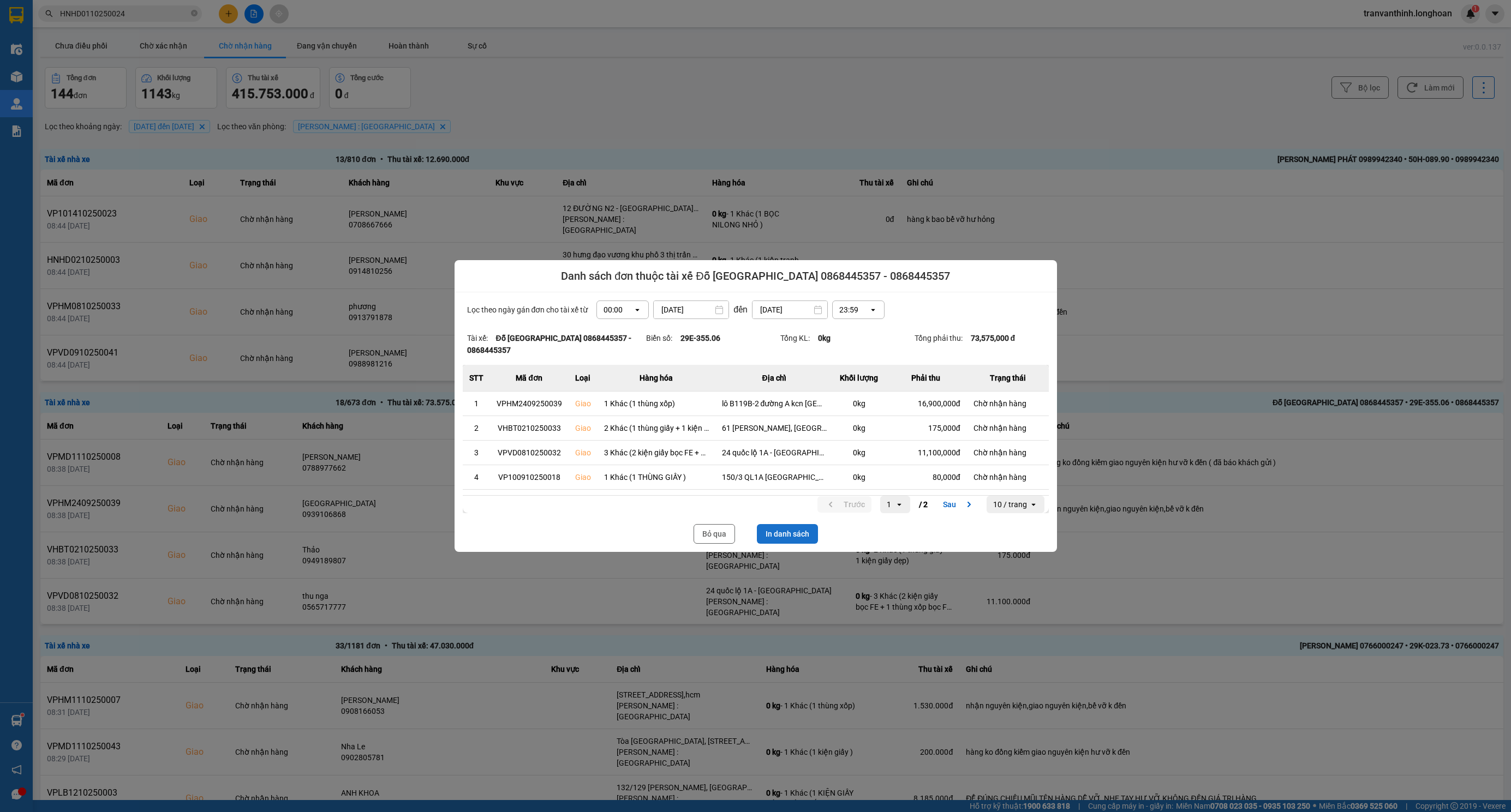
click at [802, 532] on button "In danh sách" at bounding box center [787, 534] width 61 height 19
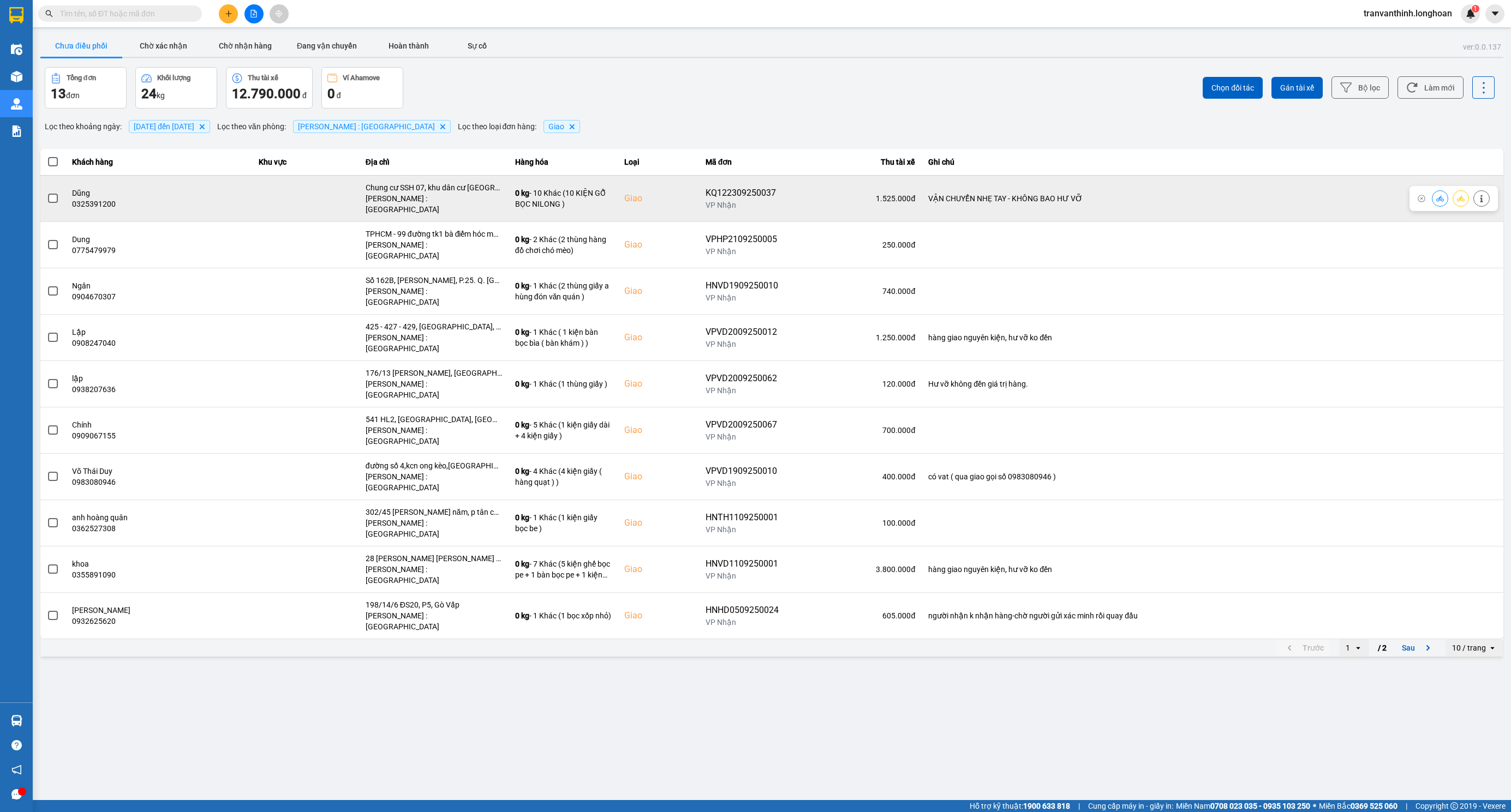
click at [1462, 195] on icon at bounding box center [1460, 198] width 7 height 7
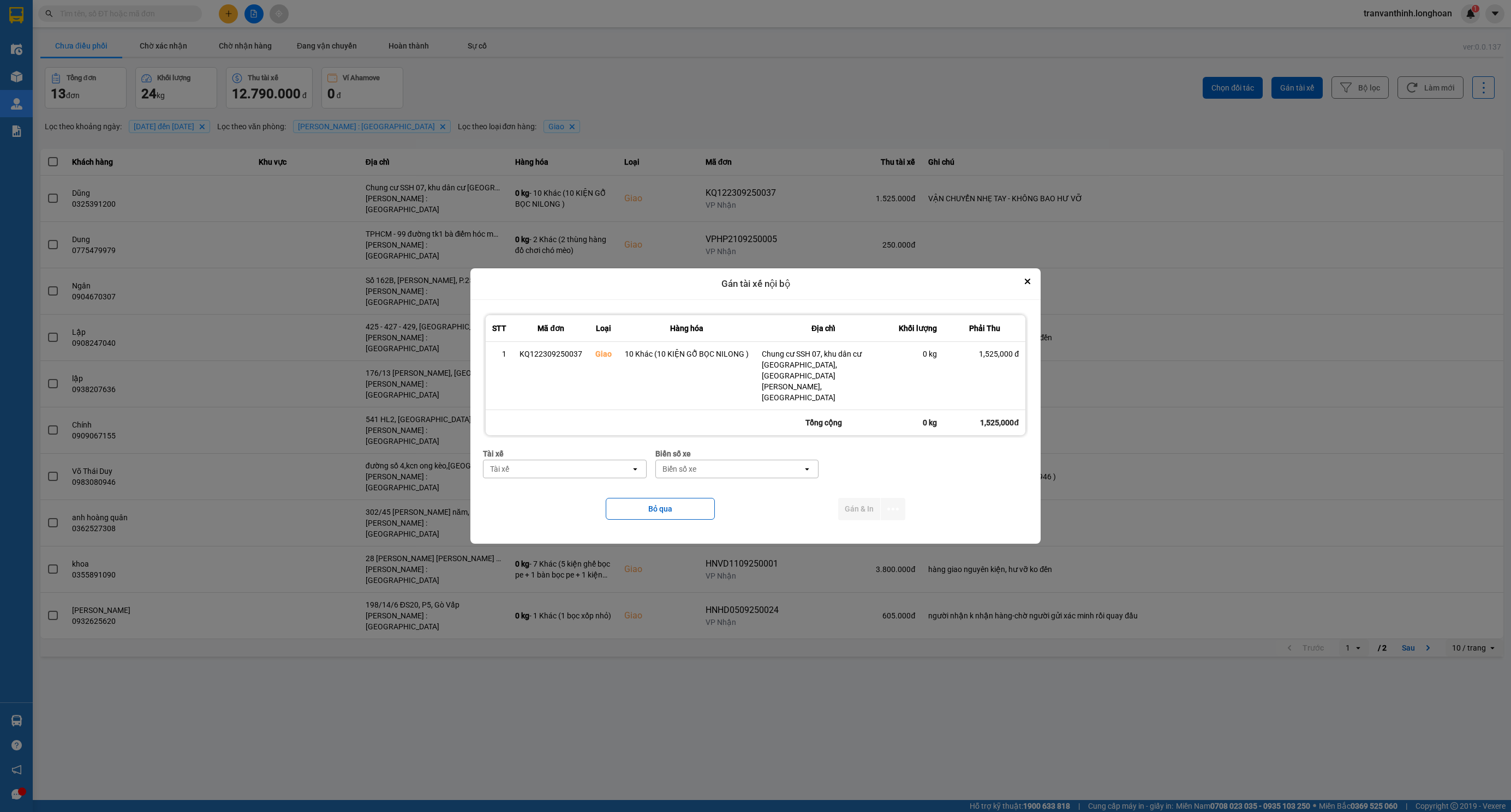
click at [567, 460] on div "Tài xế" at bounding box center [557, 469] width 147 height 17
type input "huy"
click at [926, 473] on div "Tài xế Tài xế open Biển số xe Biển số xe open" at bounding box center [756, 467] width 545 height 39
click at [621, 508] on button "Bỏ qua" at bounding box center [661, 508] width 109 height 22
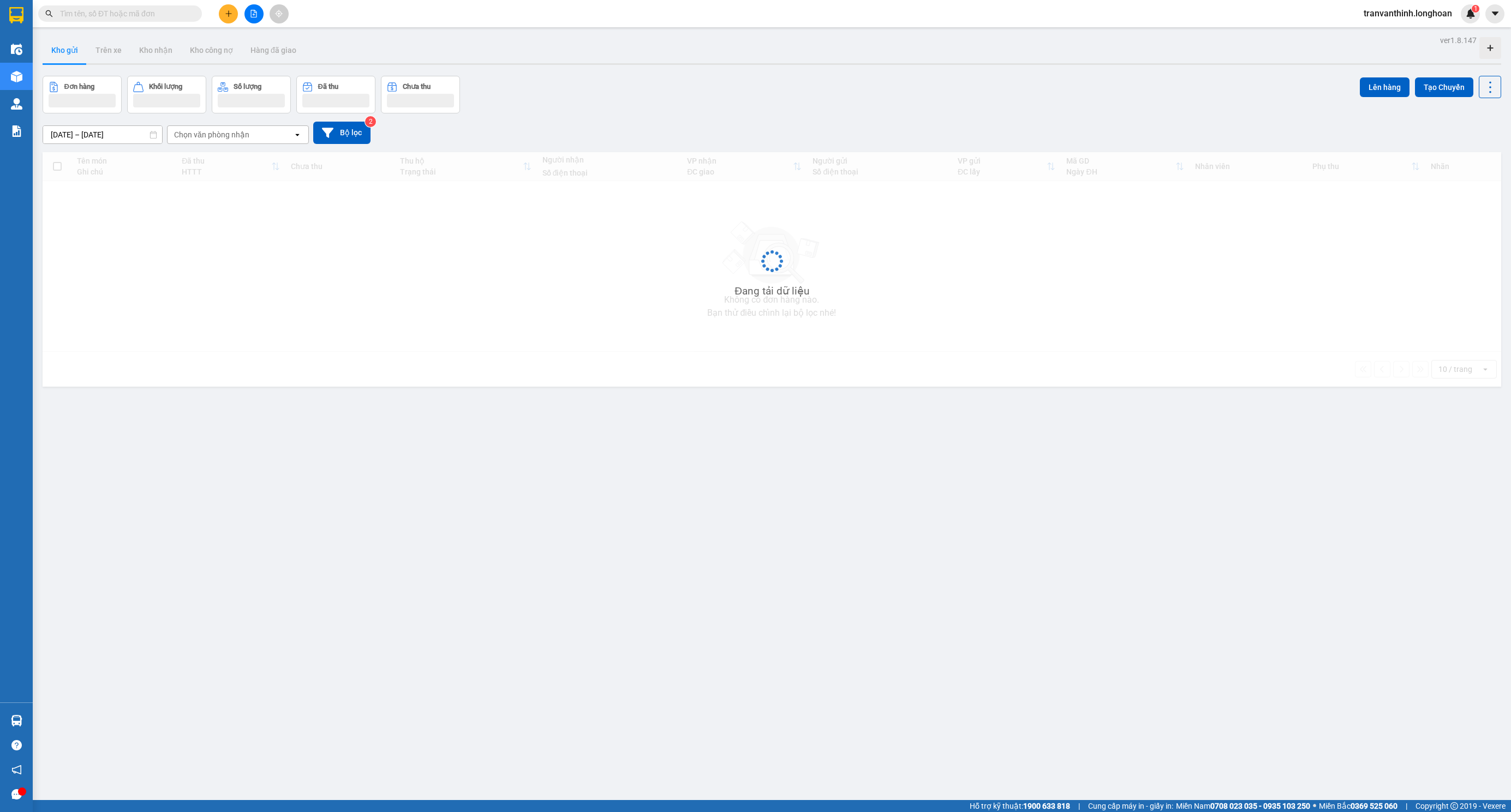
click at [97, 13] on input "text" at bounding box center [124, 13] width 129 height 12
paste input "0966282568"
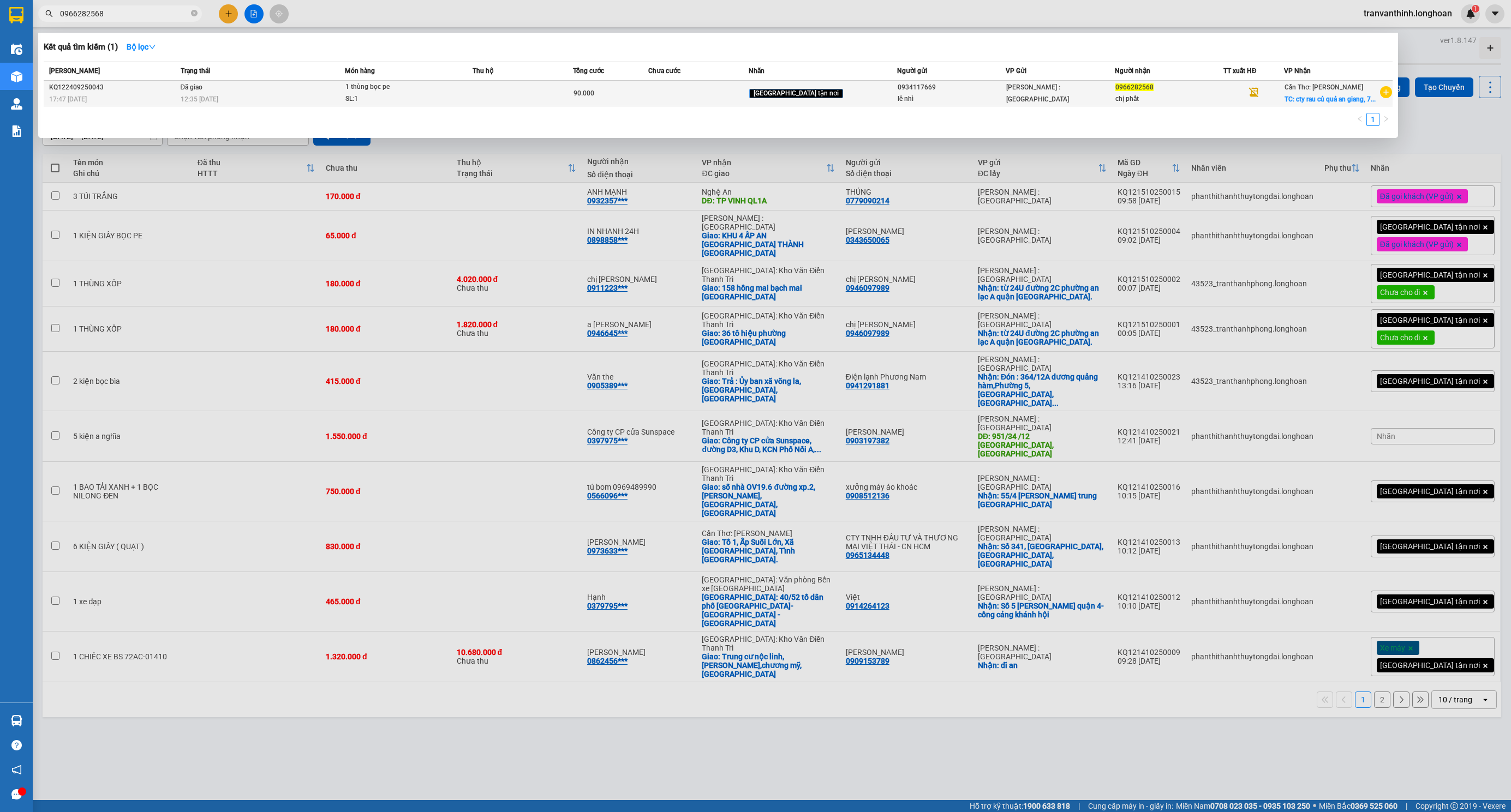
type input "0966282568"
click at [830, 87] on span "[GEOGRAPHIC_DATA] tận nơi" at bounding box center [796, 93] width 95 height 11
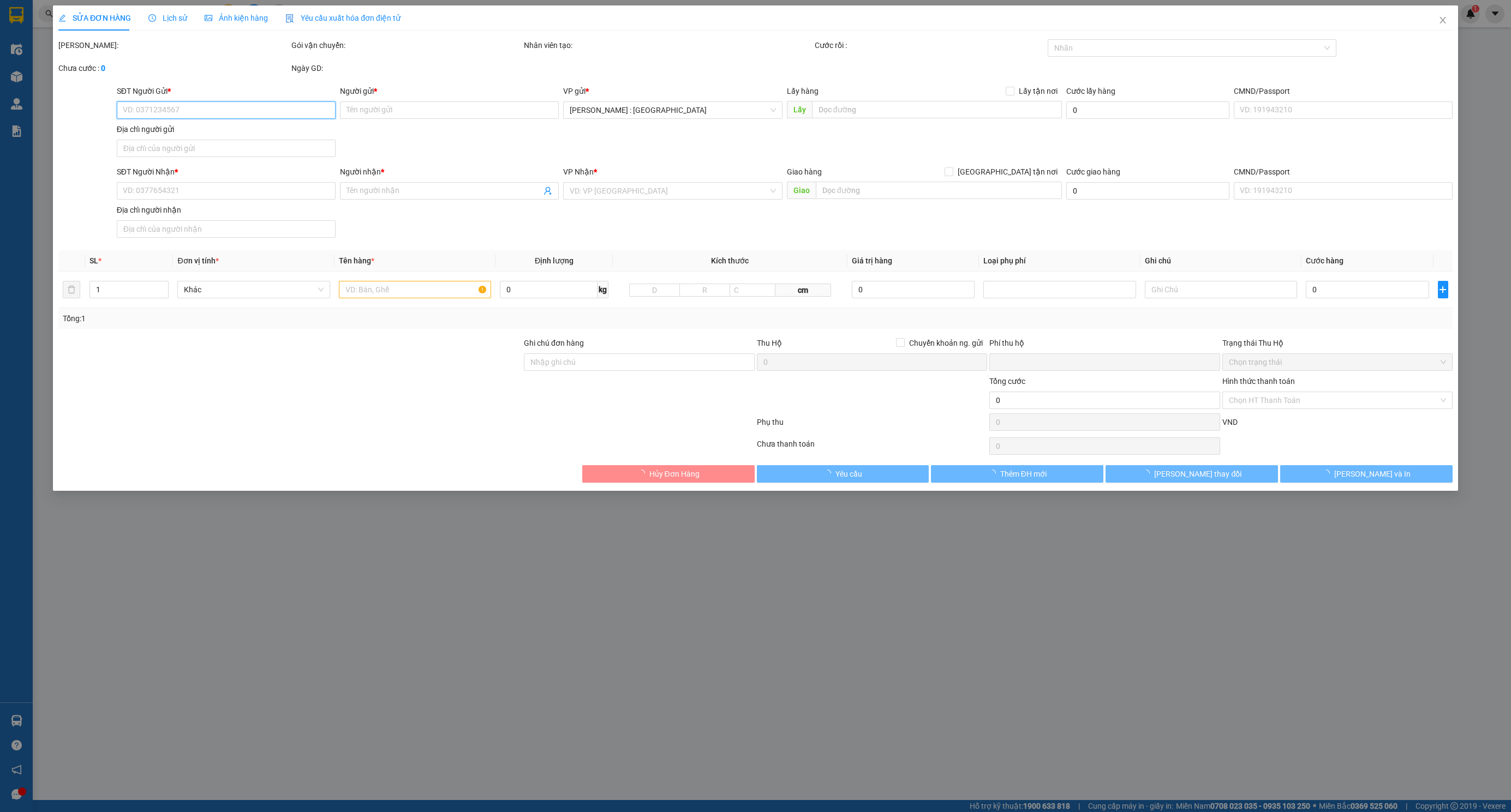
type input "0934117669"
type input "lê nhì"
type input "0966282568"
type input "chị phất"
checkbox input "true"
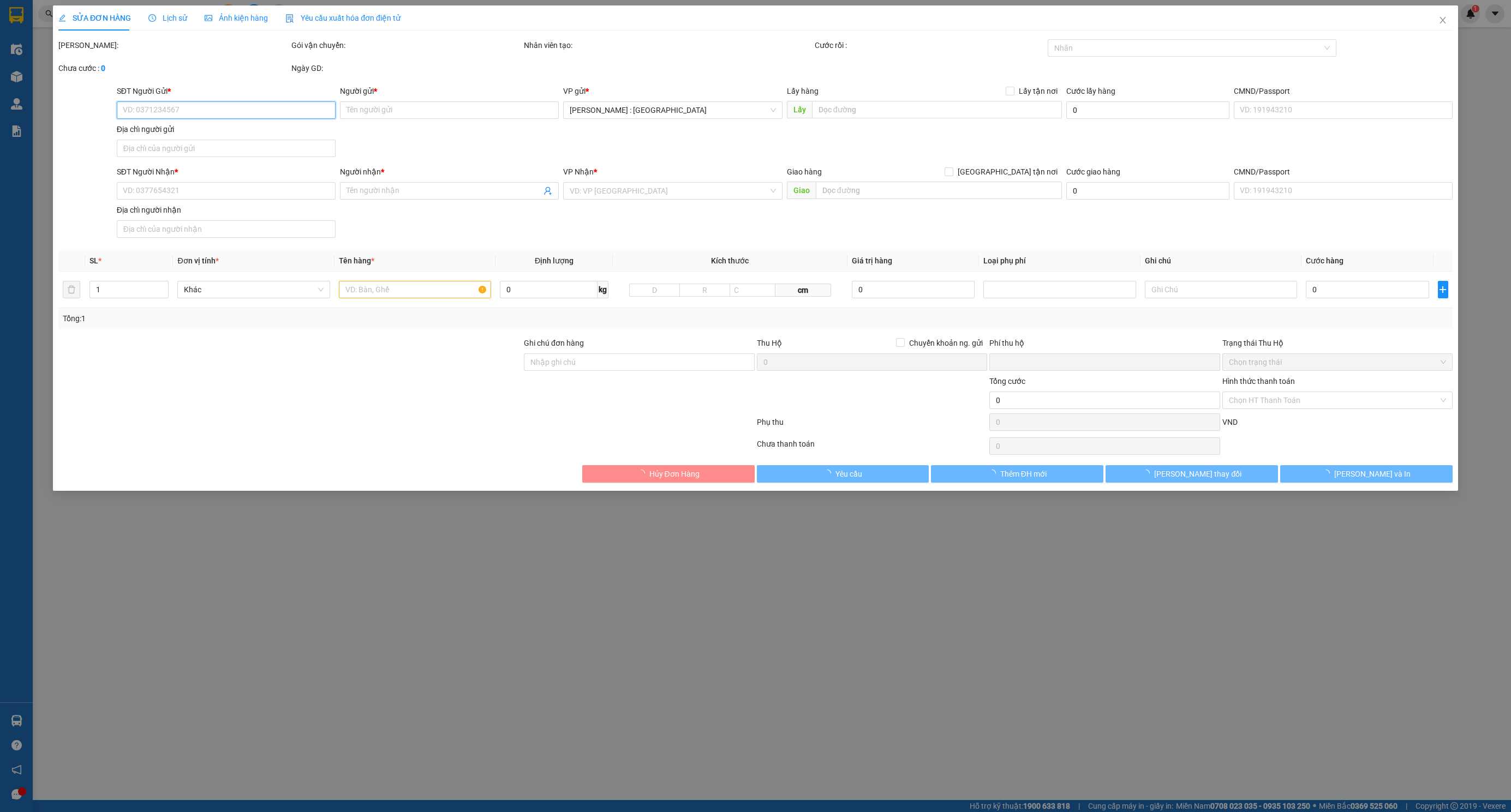
type input "cty rau củ quả an giang, 71 [PERSON_NAME], [GEOGRAPHIC_DATA], ag"
type input "0"
type input "90.000"
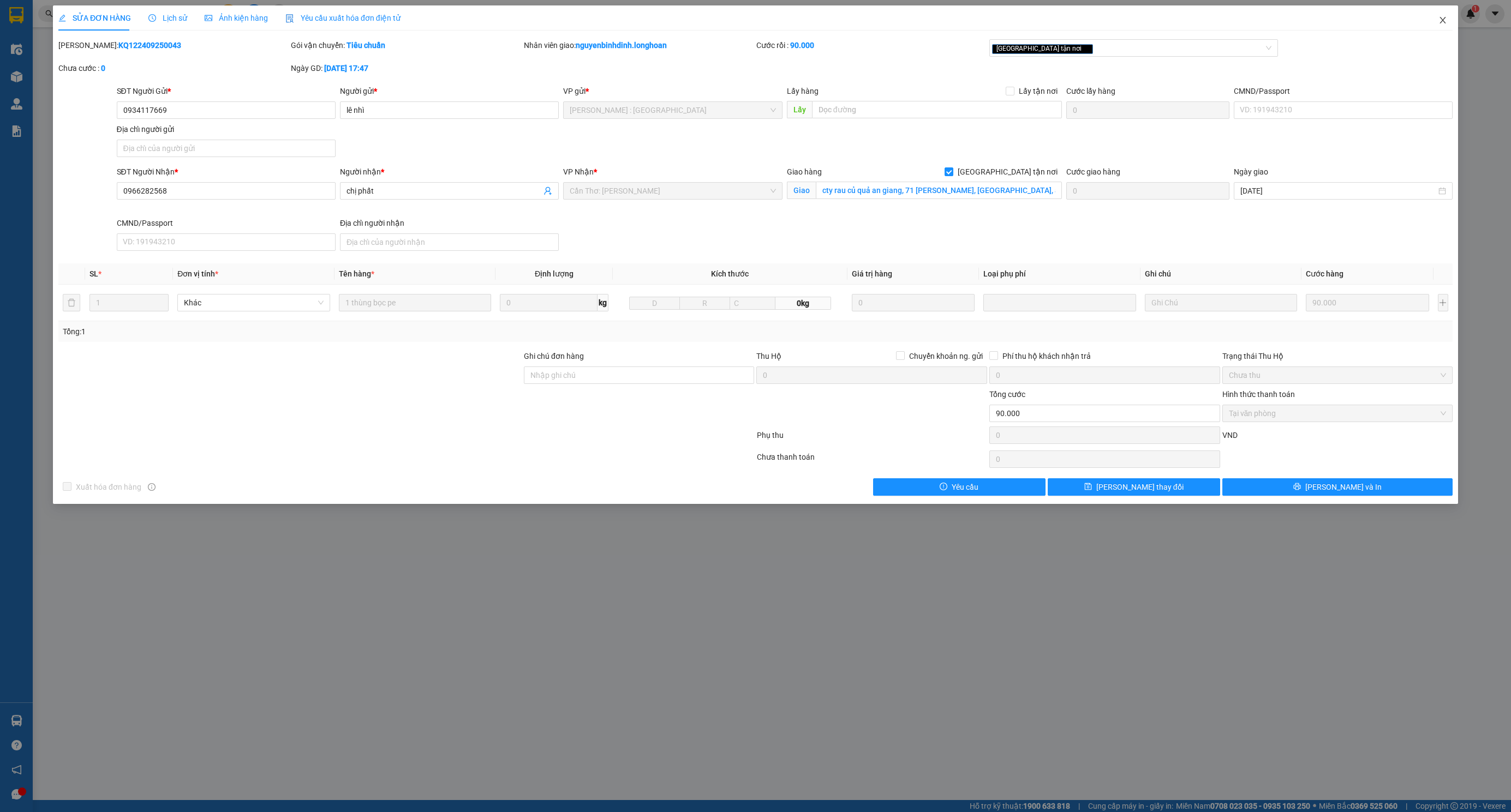
click at [1440, 19] on icon "close" at bounding box center [1442, 20] width 9 height 9
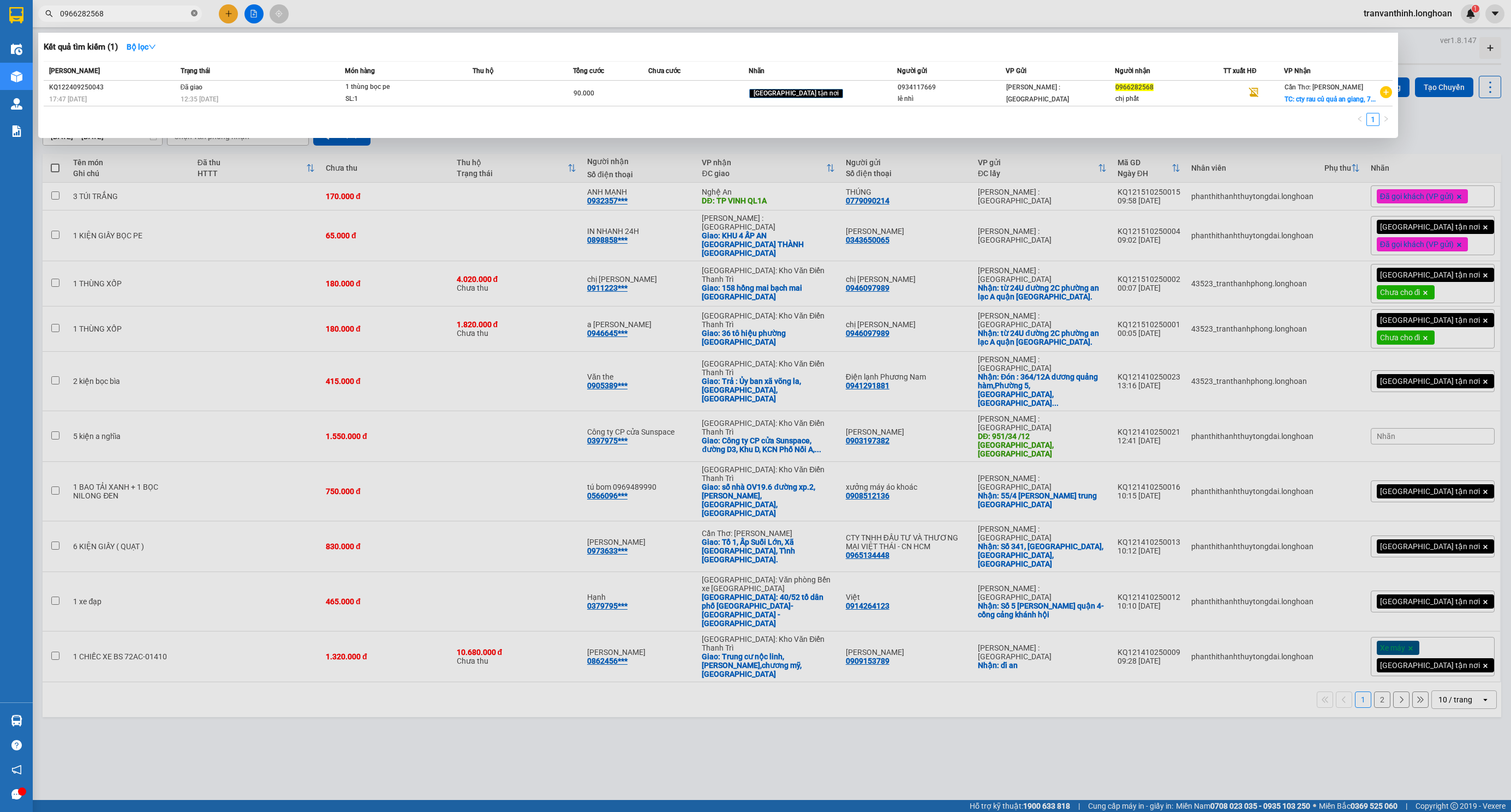
click at [191, 13] on icon "close-circle" at bounding box center [195, 13] width 7 height 7
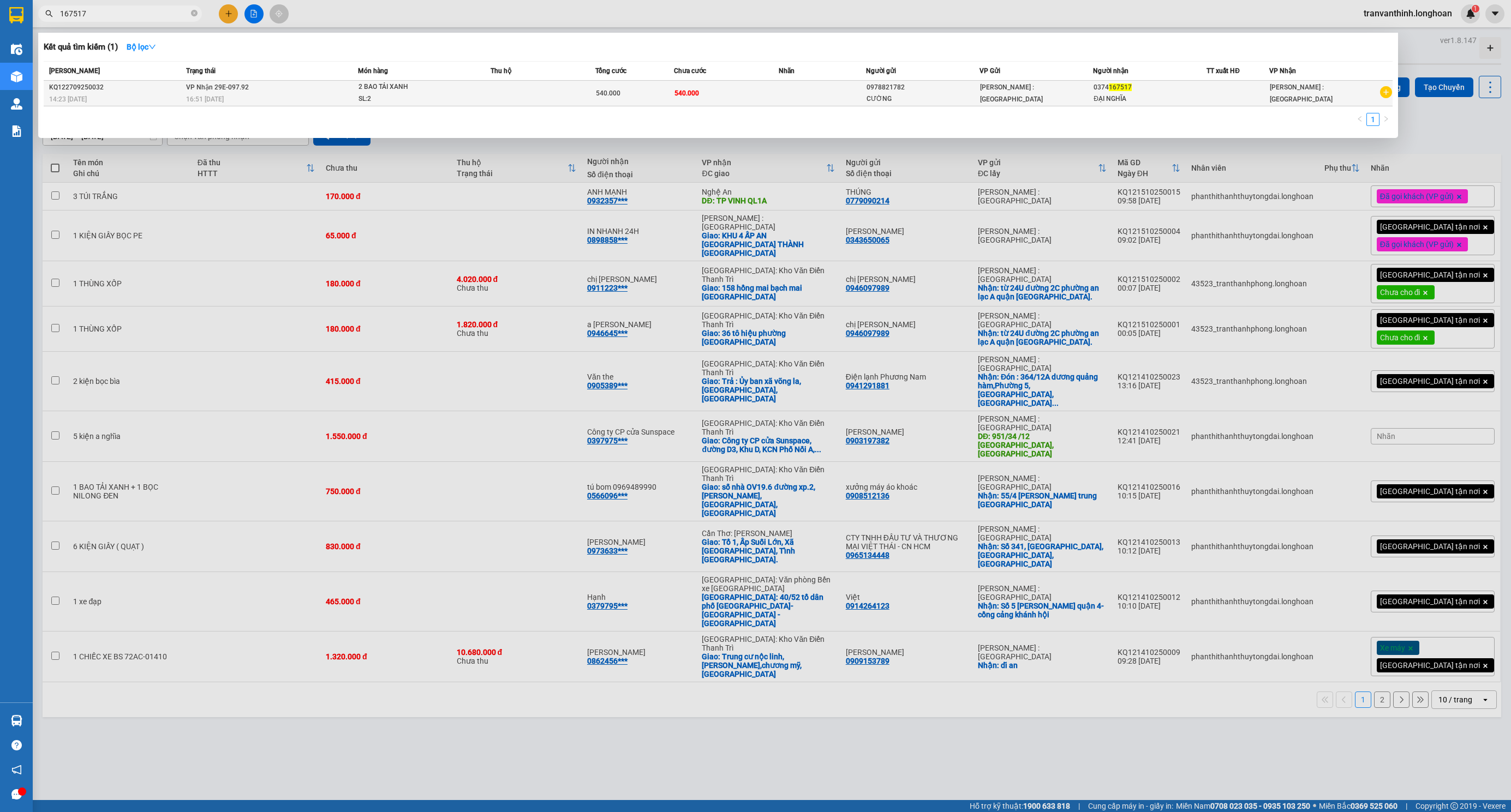
type input "167517"
click at [632, 94] on div "540.000" at bounding box center [635, 93] width 77 height 12
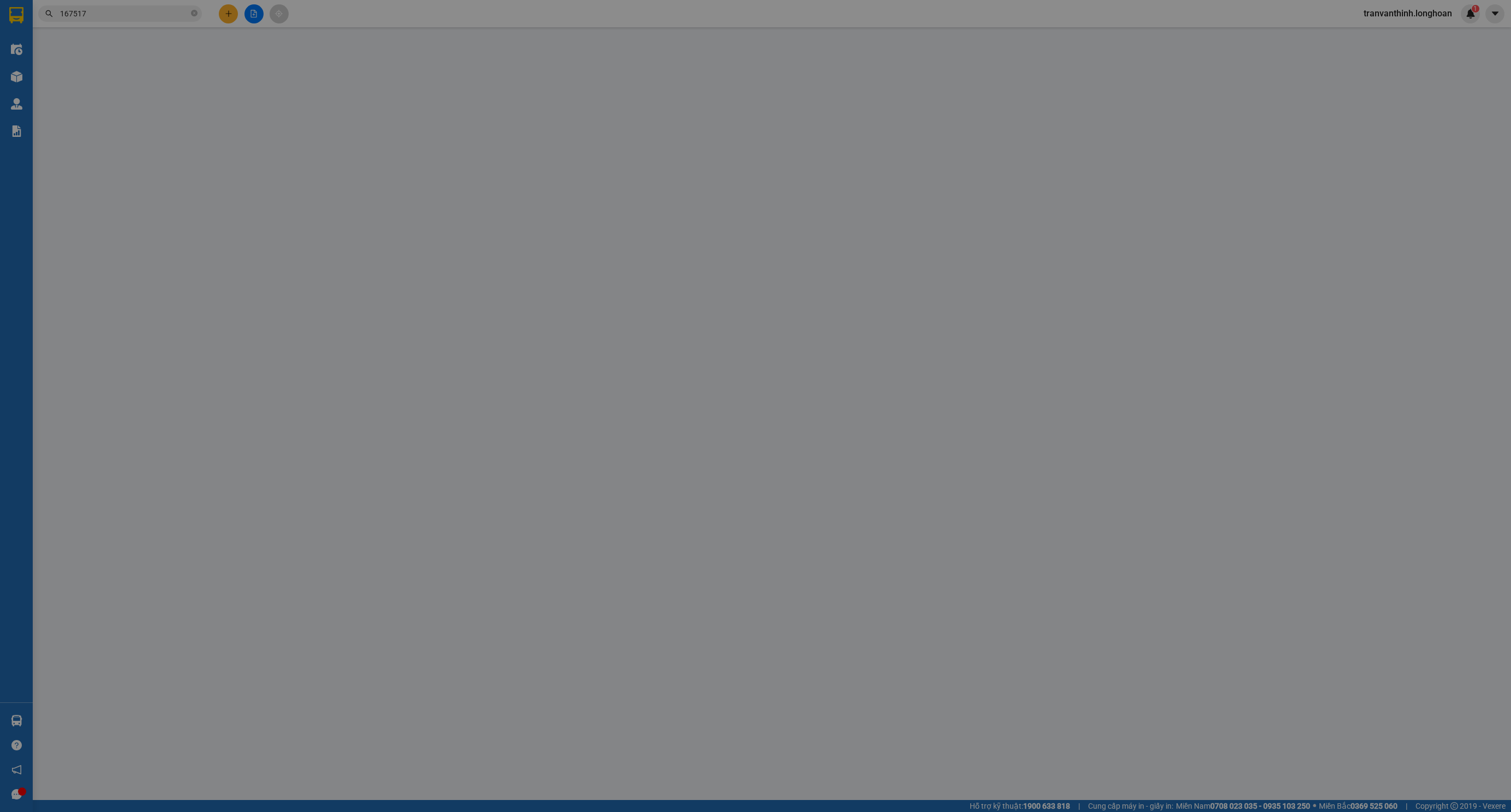
type input "0978821782"
type input "CƯỜNG"
type input "0374167517"
type input "ĐẠI NGHĨA"
type input "hàng k bao bể vỡ hư hỏng"
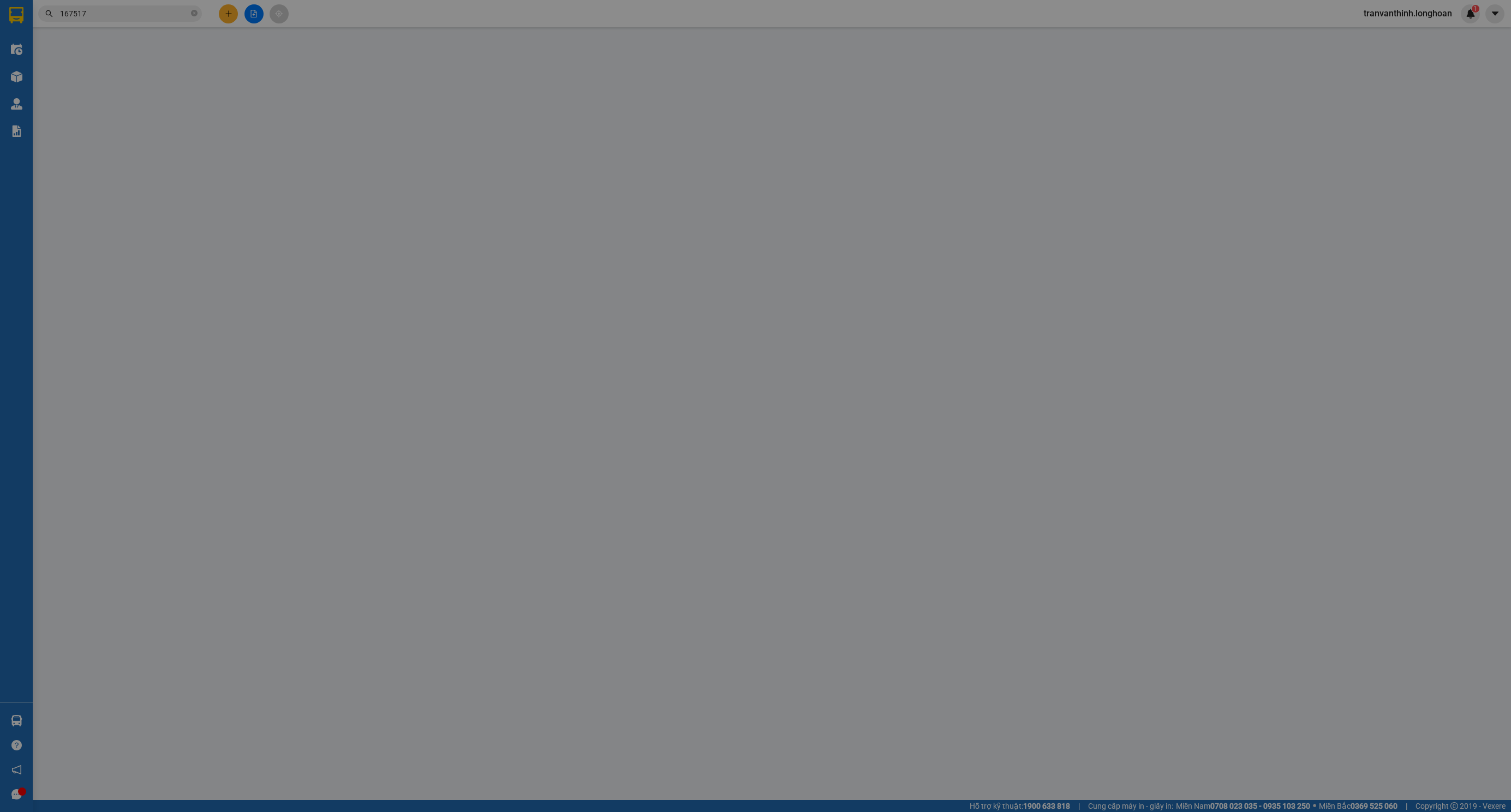
type input "0"
type input "540.000"
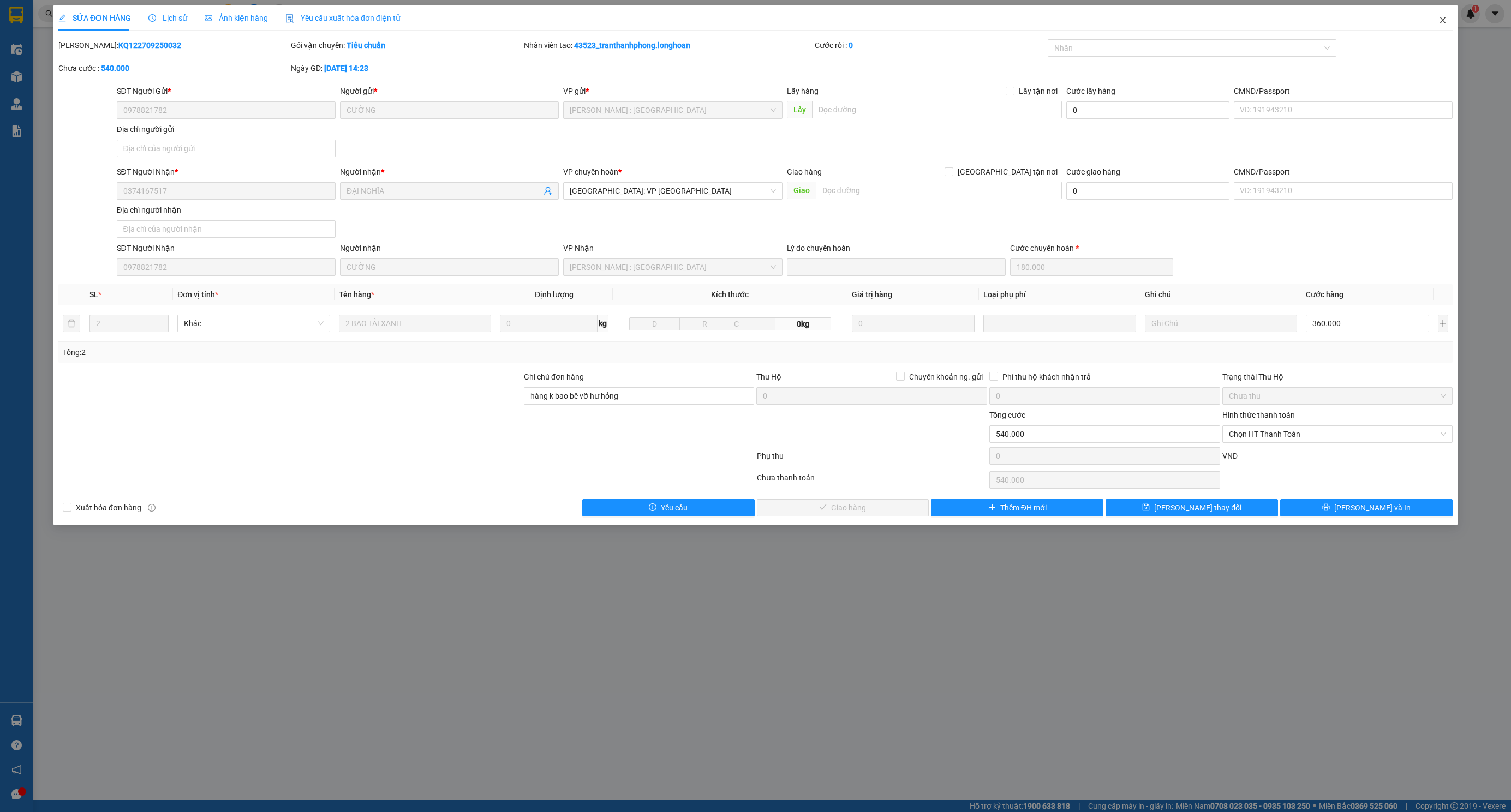
click at [1451, 13] on span "Close" at bounding box center [1443, 21] width 31 height 31
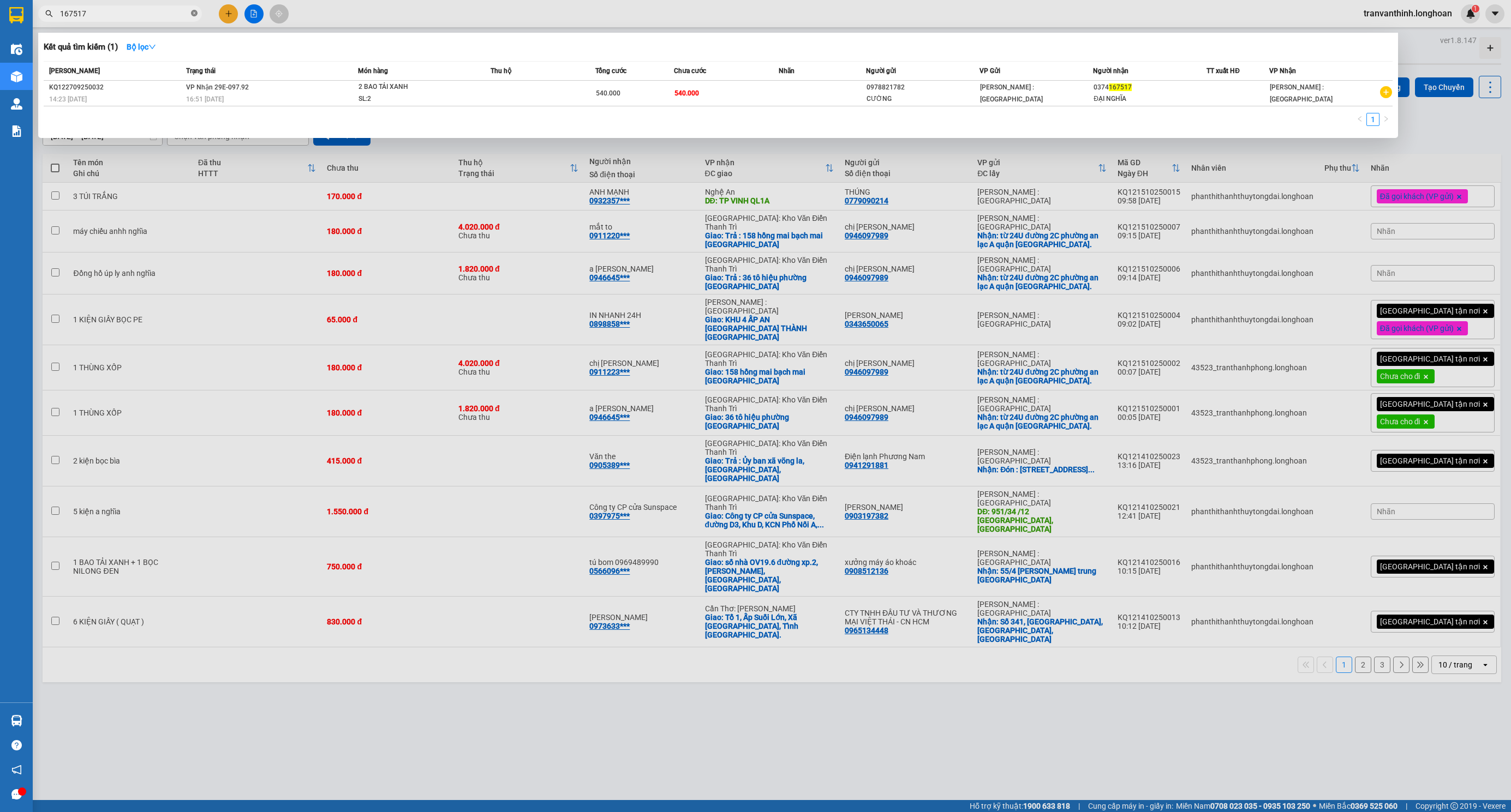
click at [197, 15] on icon "close-circle" at bounding box center [195, 13] width 7 height 7
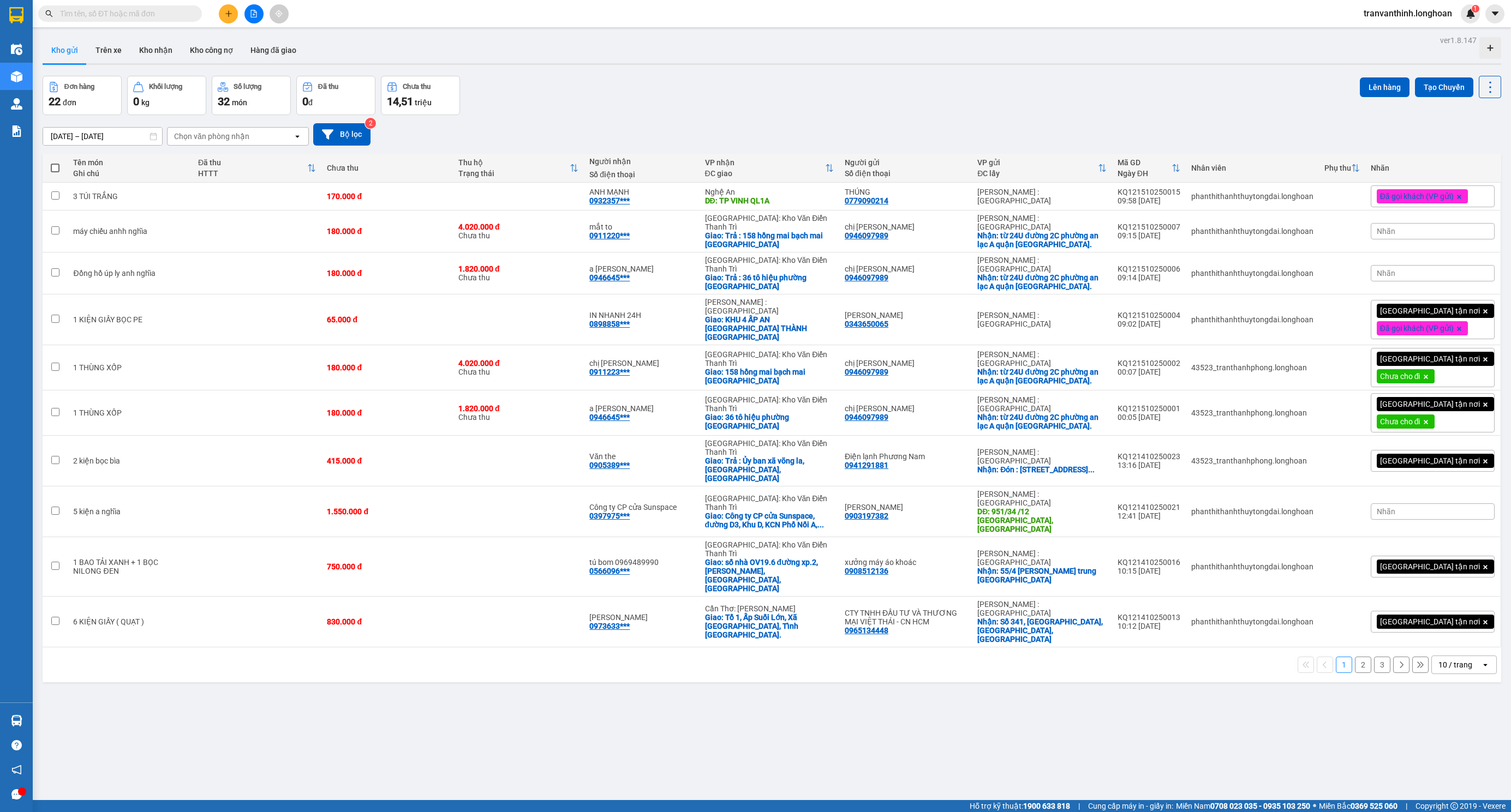
click at [164, 13] on input "text" at bounding box center [124, 13] width 129 height 12
click at [164, 23] on div "Kết quả tìm kiếm ( 1 ) Bộ lọc Mã ĐH Trạng thái Món hàng Thu hộ Tổng cước Chưa c…" at bounding box center [755, 13] width 1511 height 27
click at [159, 19] on span at bounding box center [120, 13] width 164 height 17
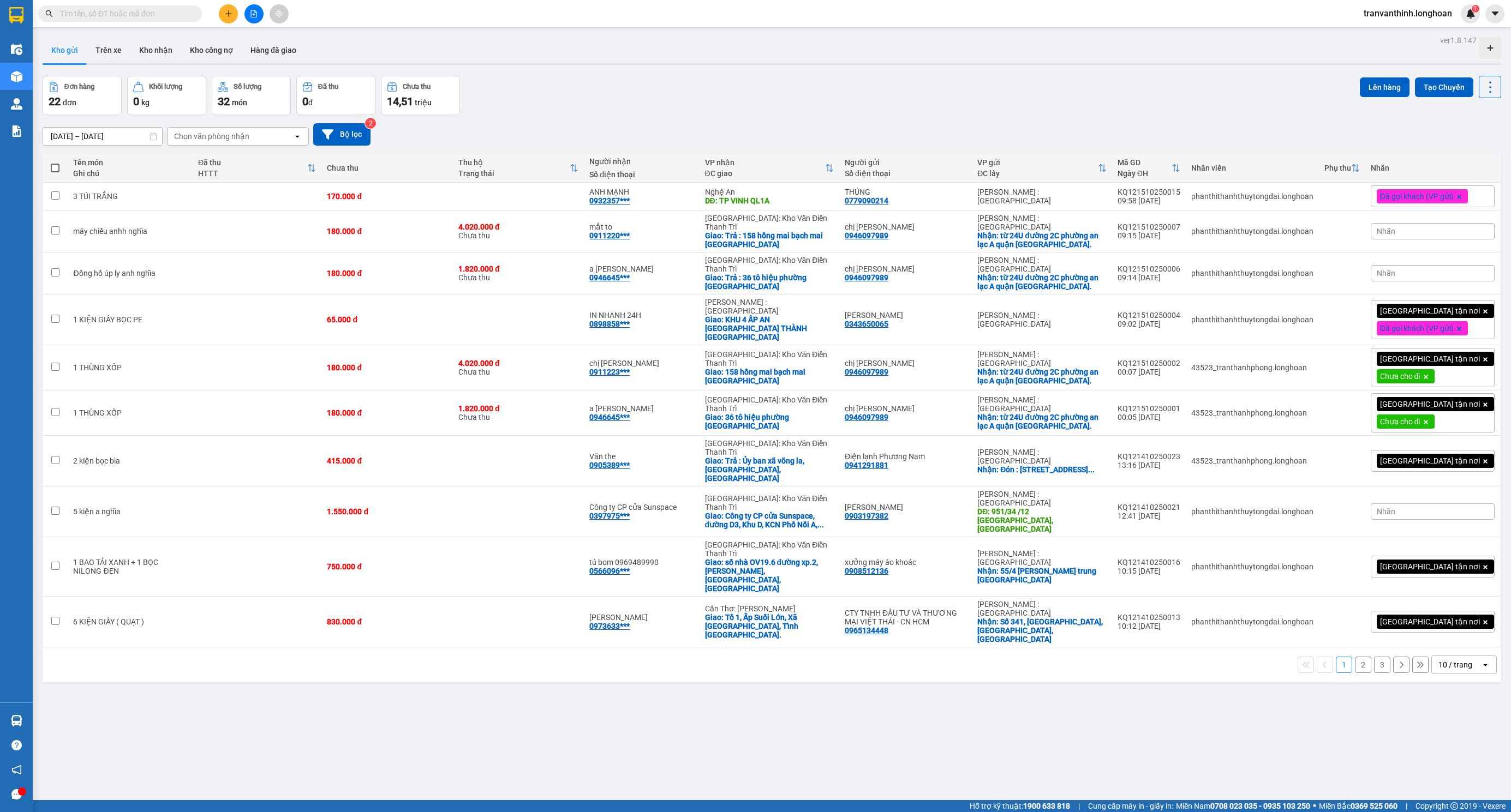
click at [159, 17] on input "text" at bounding box center [124, 13] width 129 height 12
click at [159, 13] on input "text" at bounding box center [124, 13] width 129 height 12
click at [161, 13] on input "text" at bounding box center [124, 13] width 129 height 12
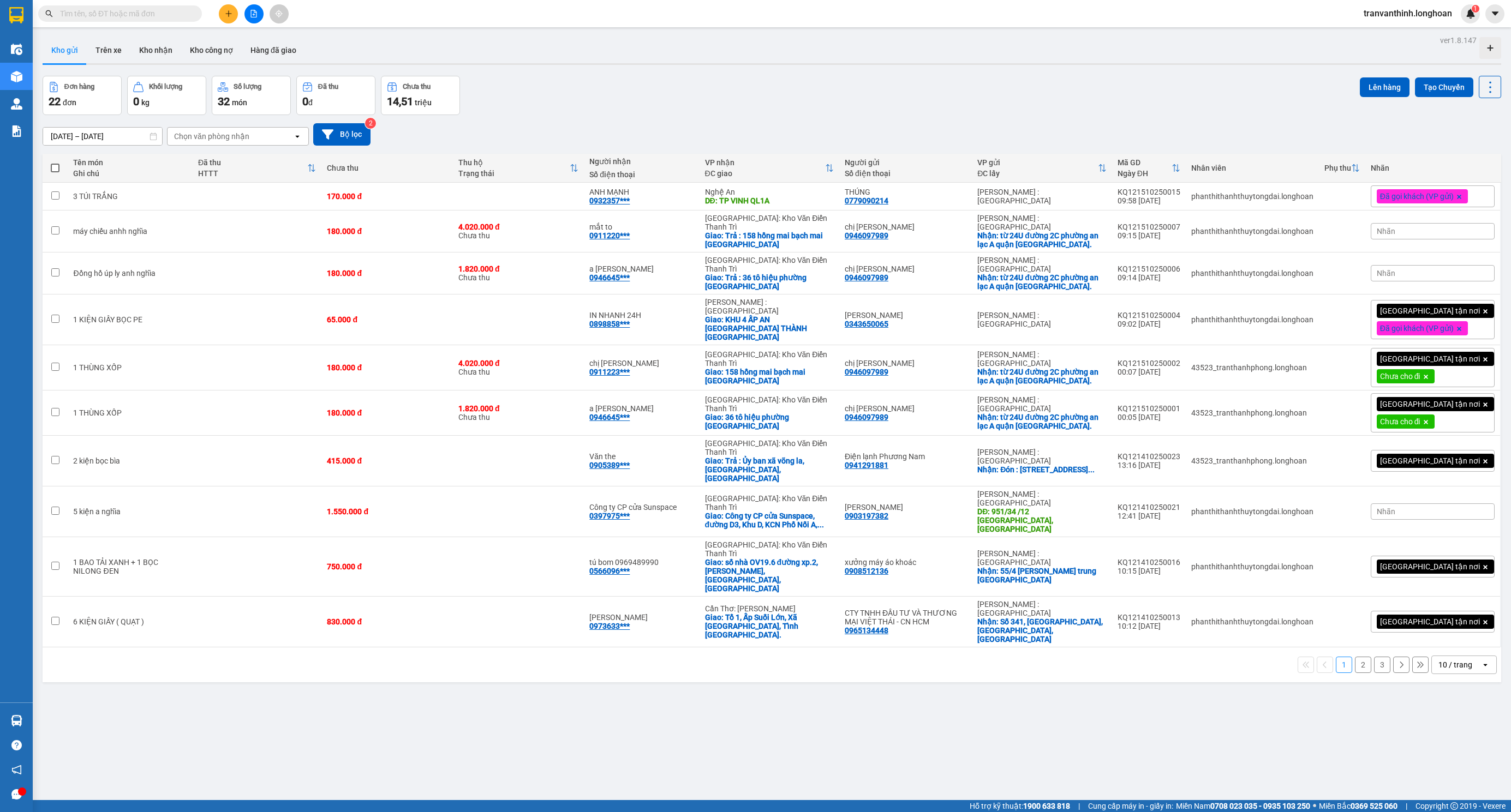
click at [161, 13] on input "text" at bounding box center [124, 13] width 129 height 12
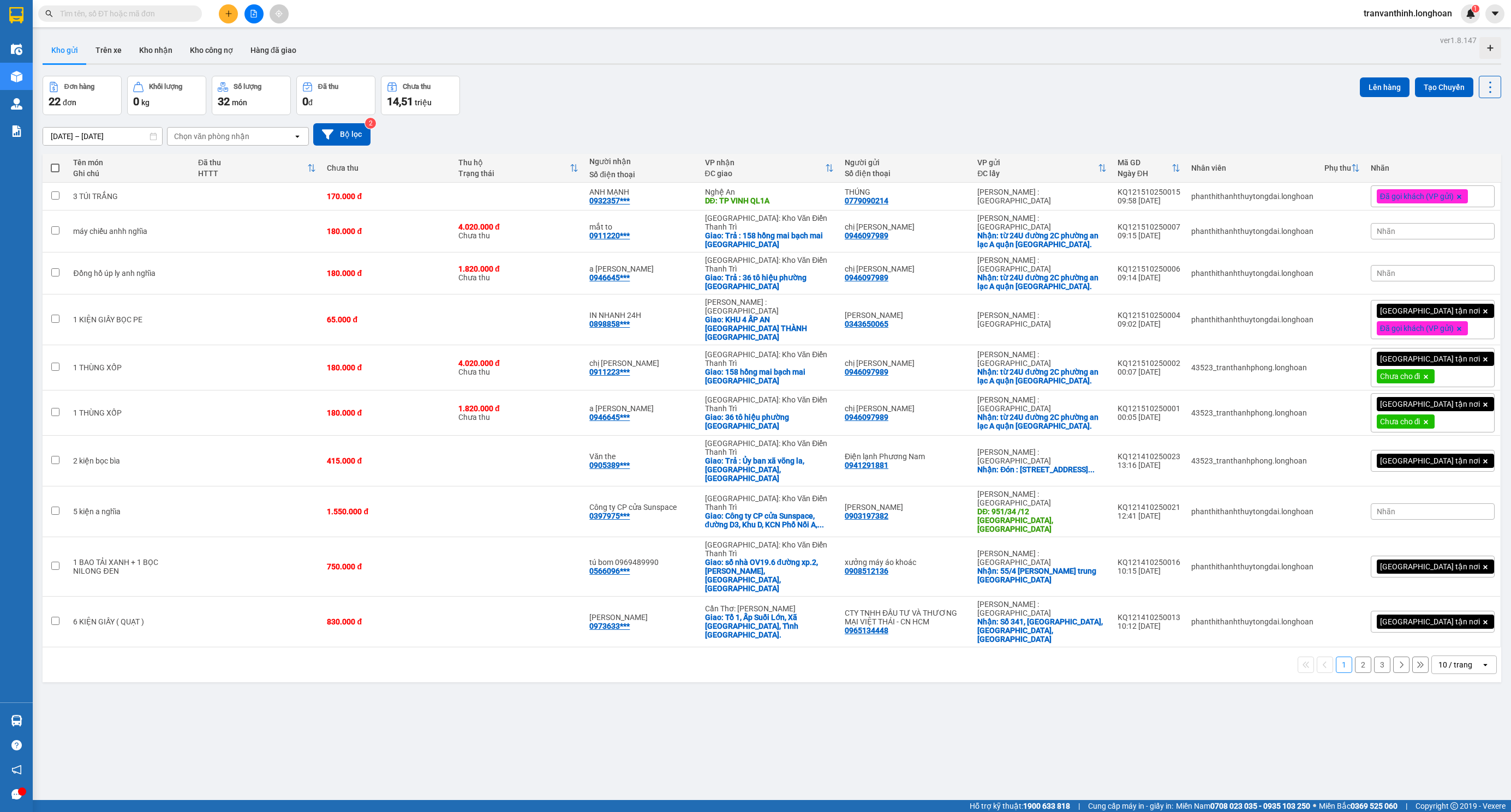
click at [161, 13] on input "text" at bounding box center [124, 13] width 129 height 12
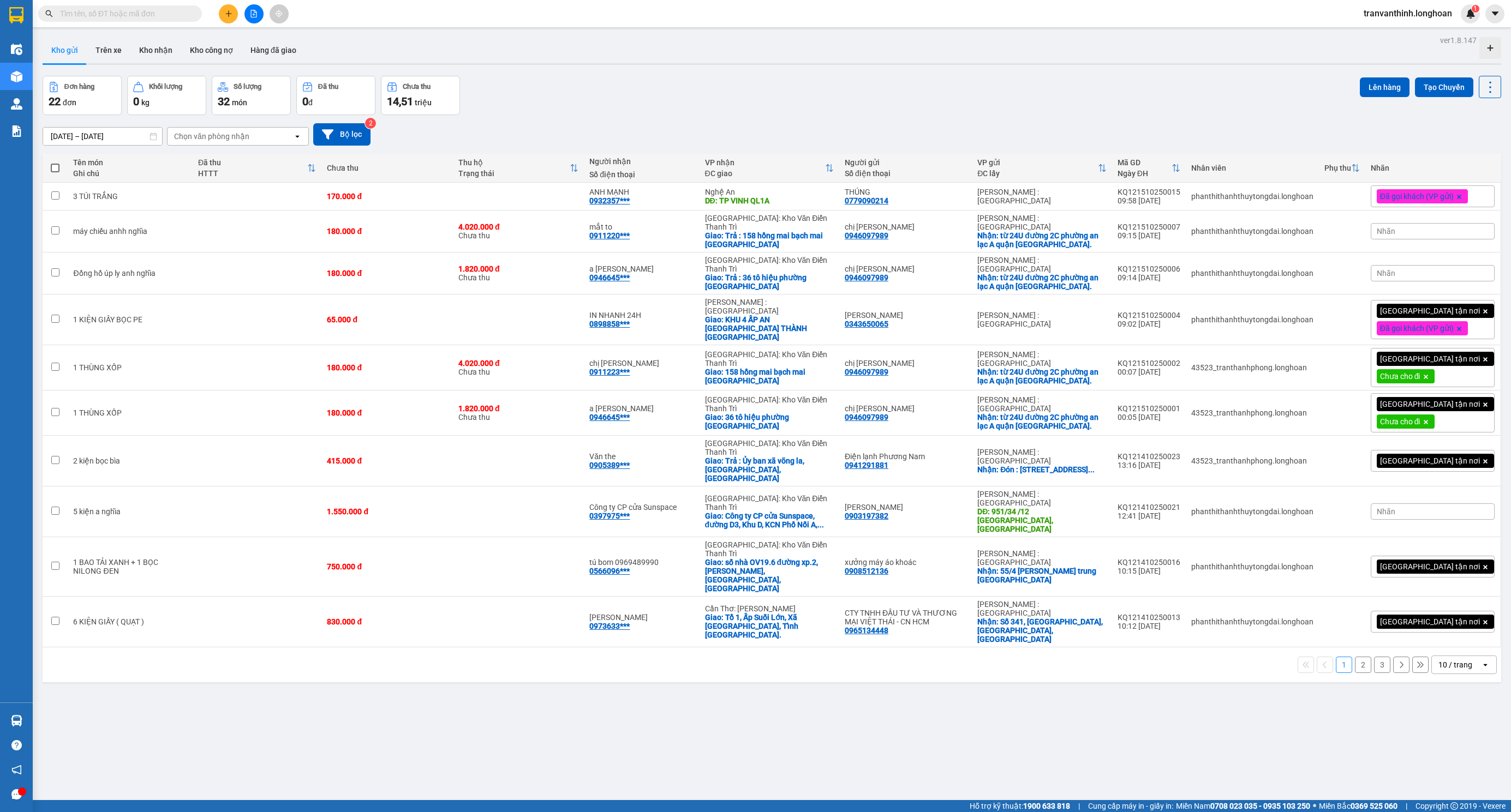
click at [161, 13] on input "text" at bounding box center [124, 13] width 129 height 12
click at [141, 11] on input "text" at bounding box center [124, 13] width 129 height 12
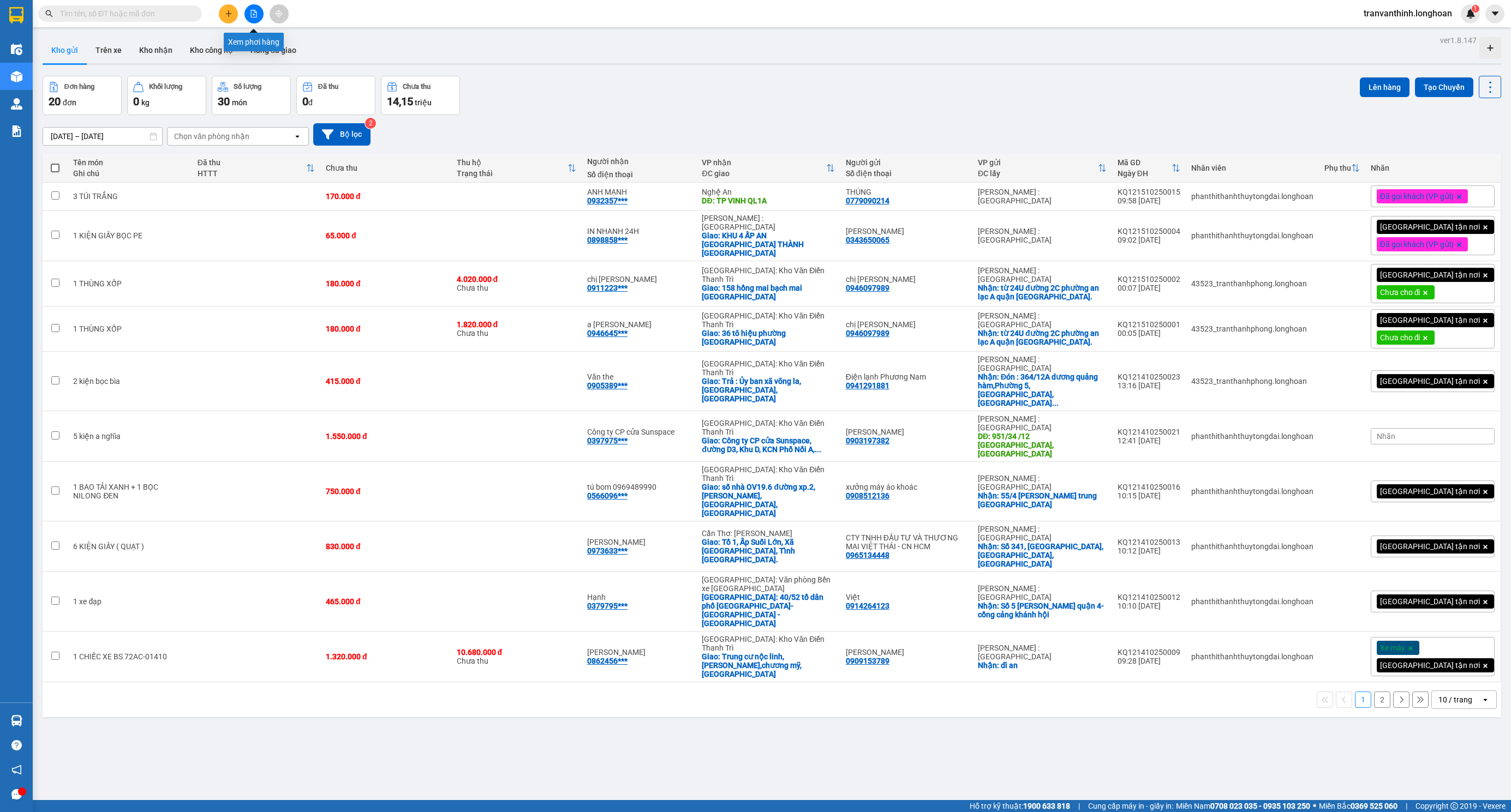
click at [251, 11] on icon "file-add" at bounding box center [254, 13] width 6 height 7
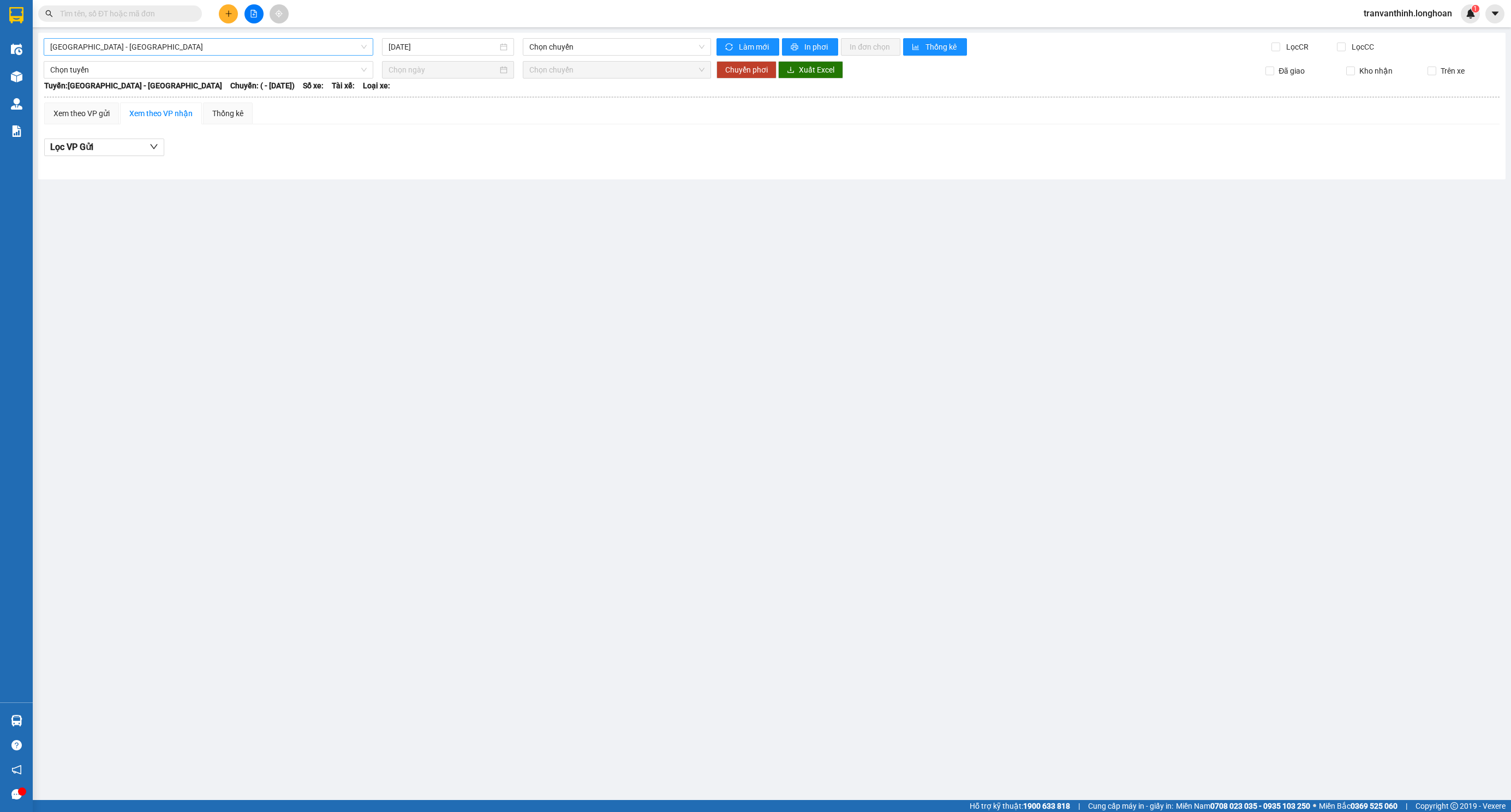
click at [179, 45] on span "[GEOGRAPHIC_DATA] - [GEOGRAPHIC_DATA]" at bounding box center [208, 47] width 317 height 17
click at [457, 128] on div "Xem theo VP gửi Xem theo VP nhận Thống kê Lọc VP Gửi" at bounding box center [771, 135] width 1455 height 65
click at [190, 45] on span "[GEOGRAPHIC_DATA] - [GEOGRAPHIC_DATA]" at bounding box center [208, 47] width 317 height 17
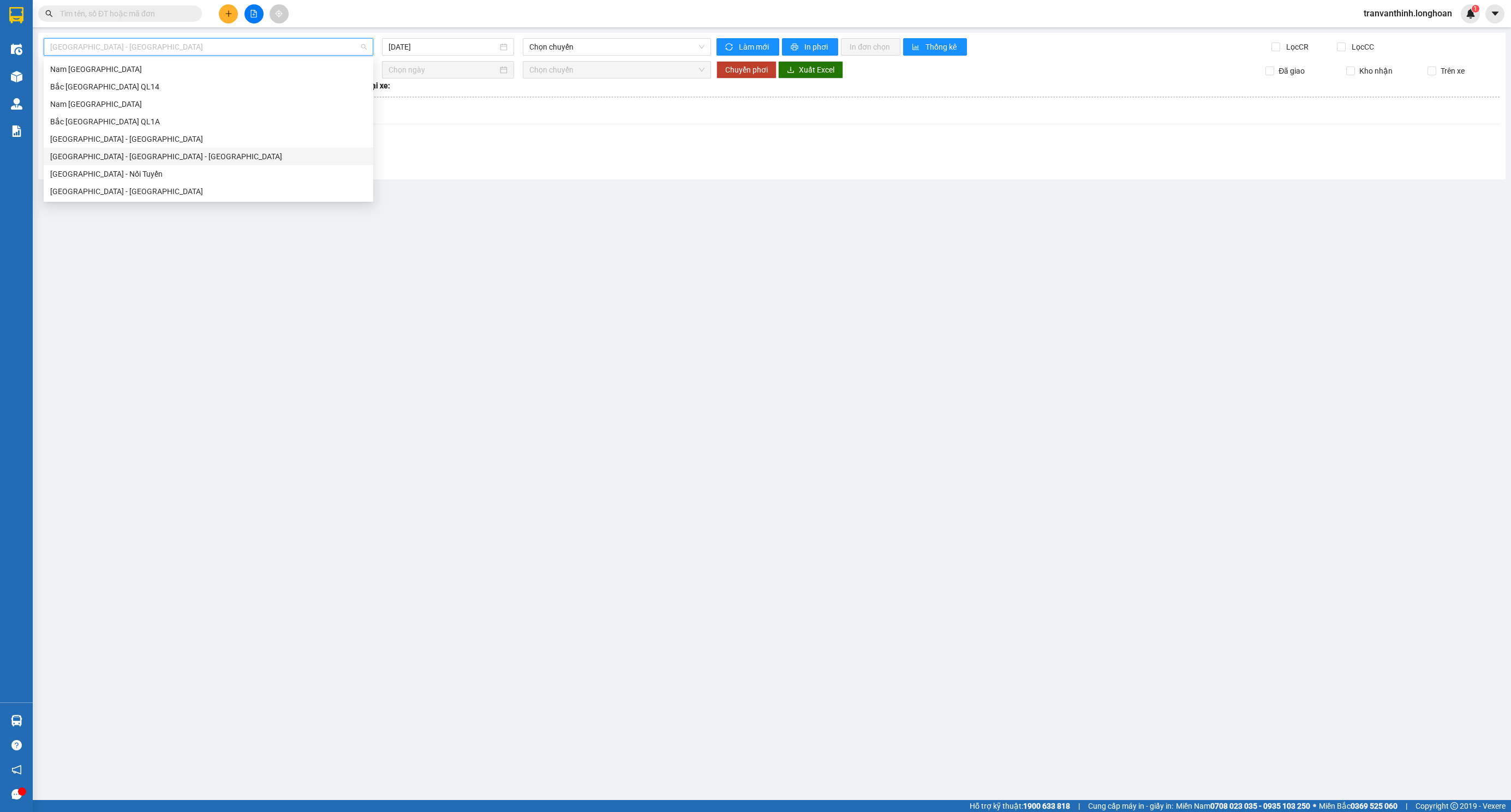
click at [477, 146] on div "Lọc VP Gửi" at bounding box center [771, 147] width 1455 height 18
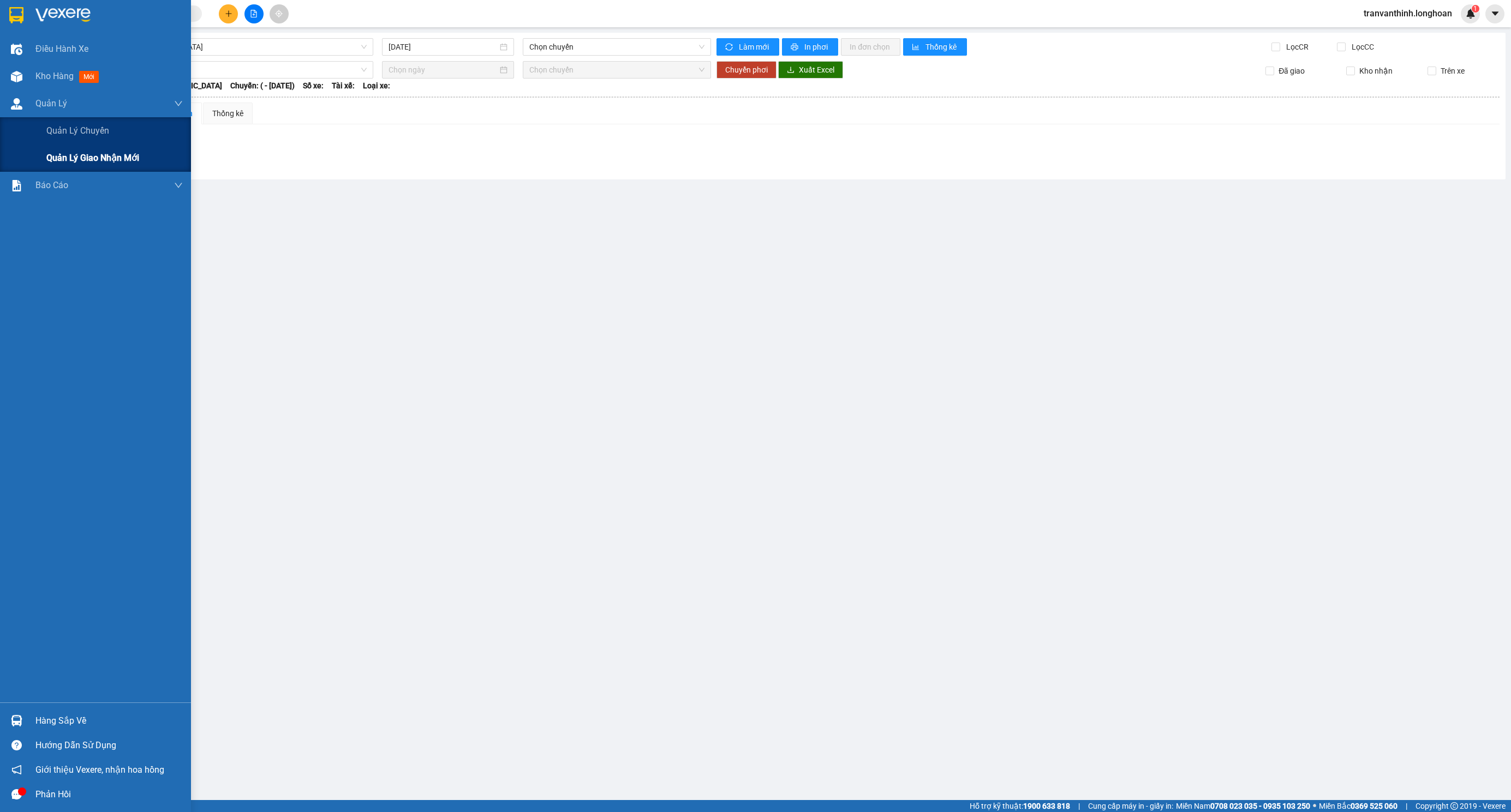
click at [107, 164] on span "Quản lý giao nhận mới" at bounding box center [93, 158] width 93 height 13
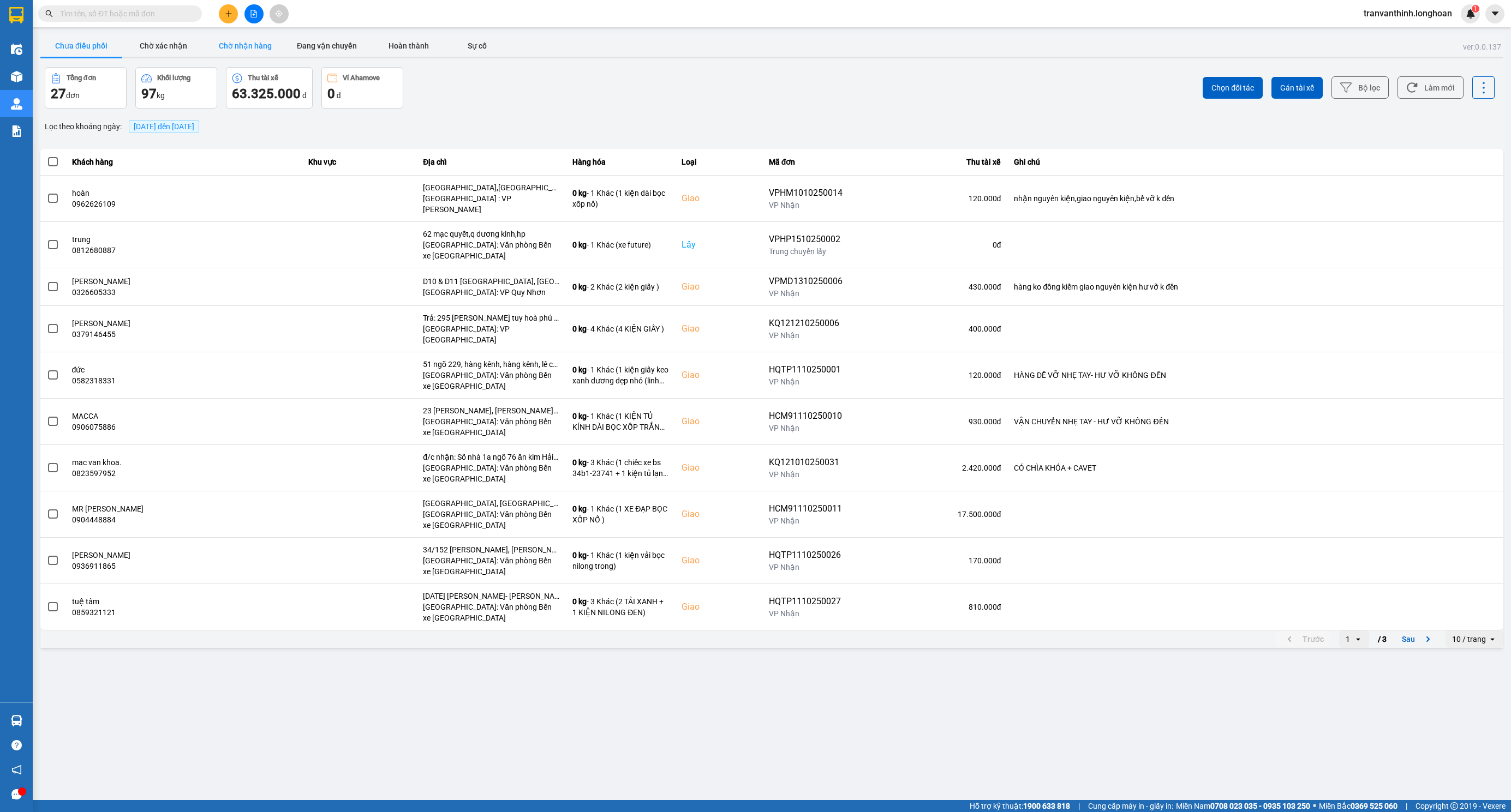
click at [255, 39] on button "Chờ nhận hàng" at bounding box center [245, 45] width 82 height 22
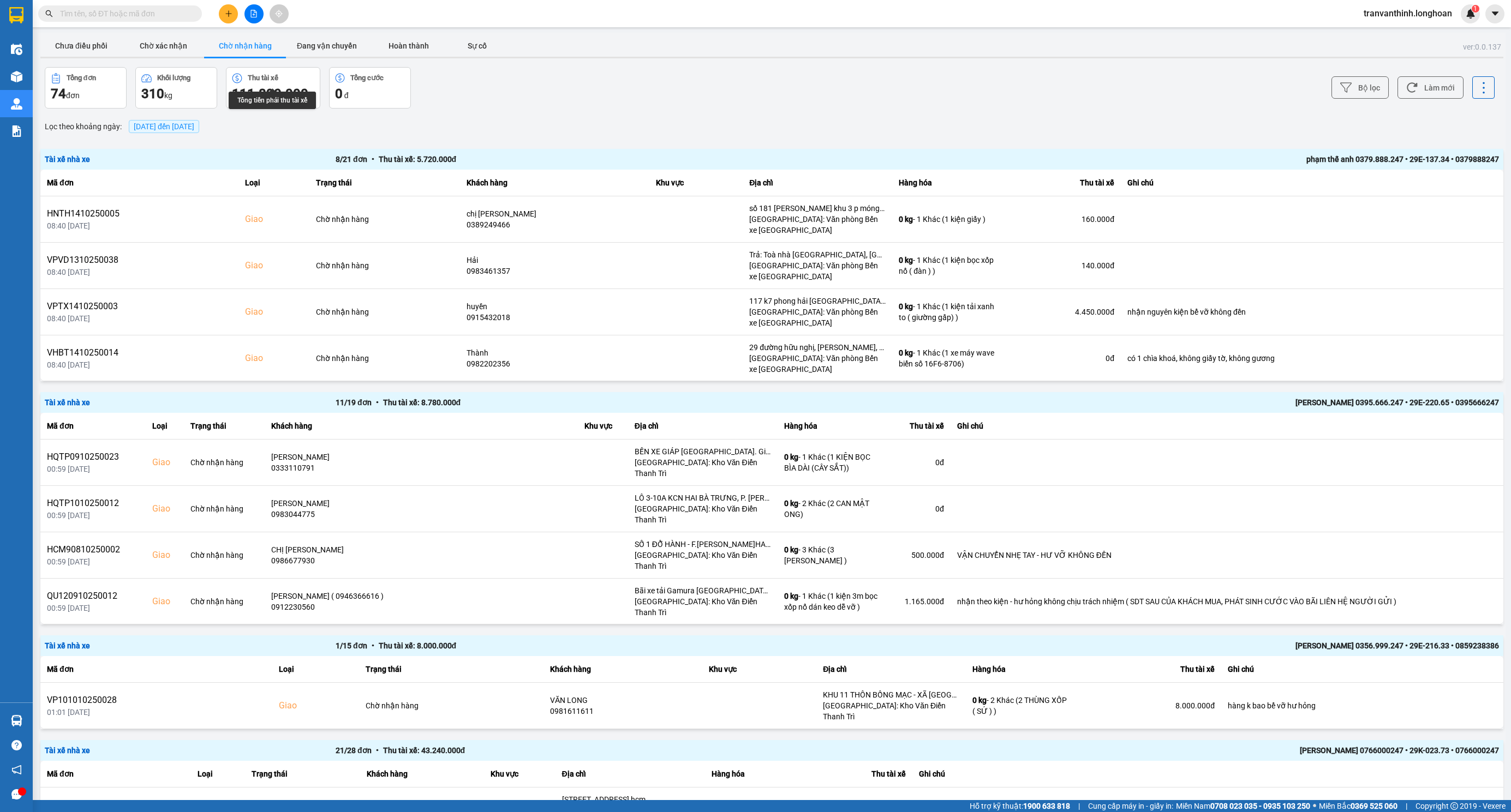
click at [182, 135] on div "[DATE] đến [DATE]" at bounding box center [164, 127] width 76 height 19
click at [173, 126] on span "[DATE] đến [DATE]" at bounding box center [164, 126] width 61 height 9
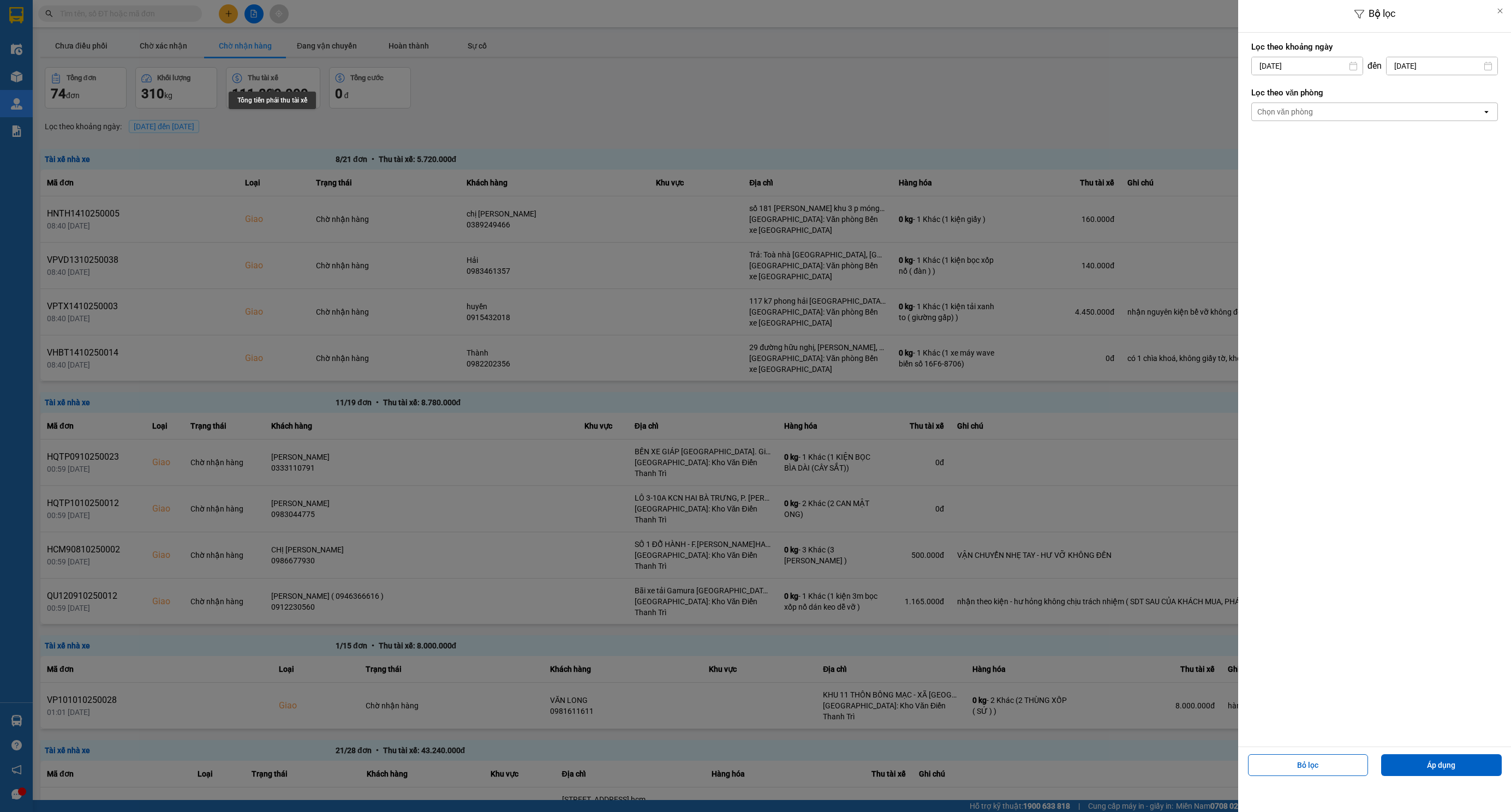
click at [1300, 143] on div "1" at bounding box center [1301, 146] width 15 height 13
type input "[DATE]"
click at [1372, 111] on div "Chọn văn phòng" at bounding box center [1366, 112] width 230 height 17
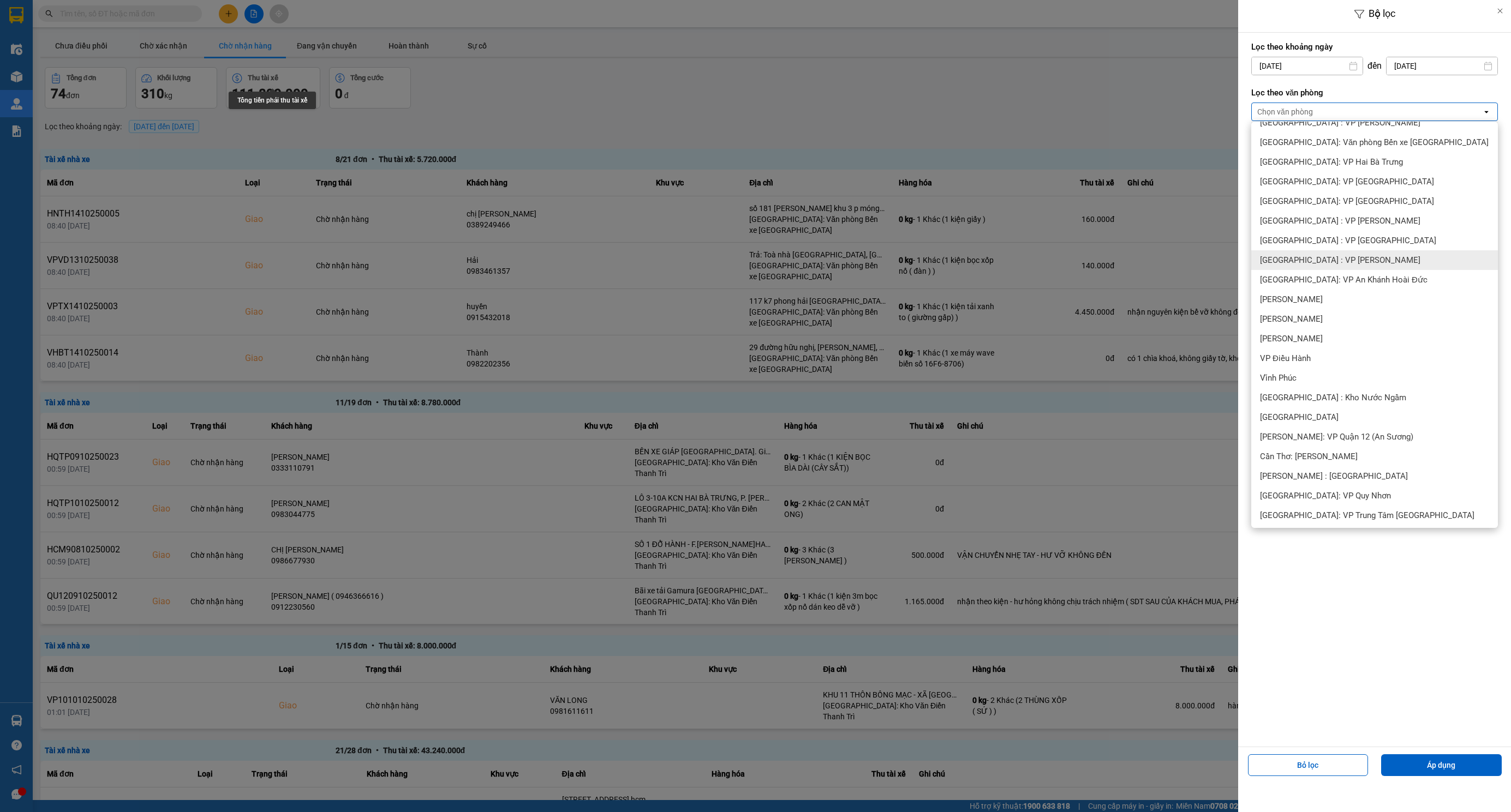
scroll to position [164, 0]
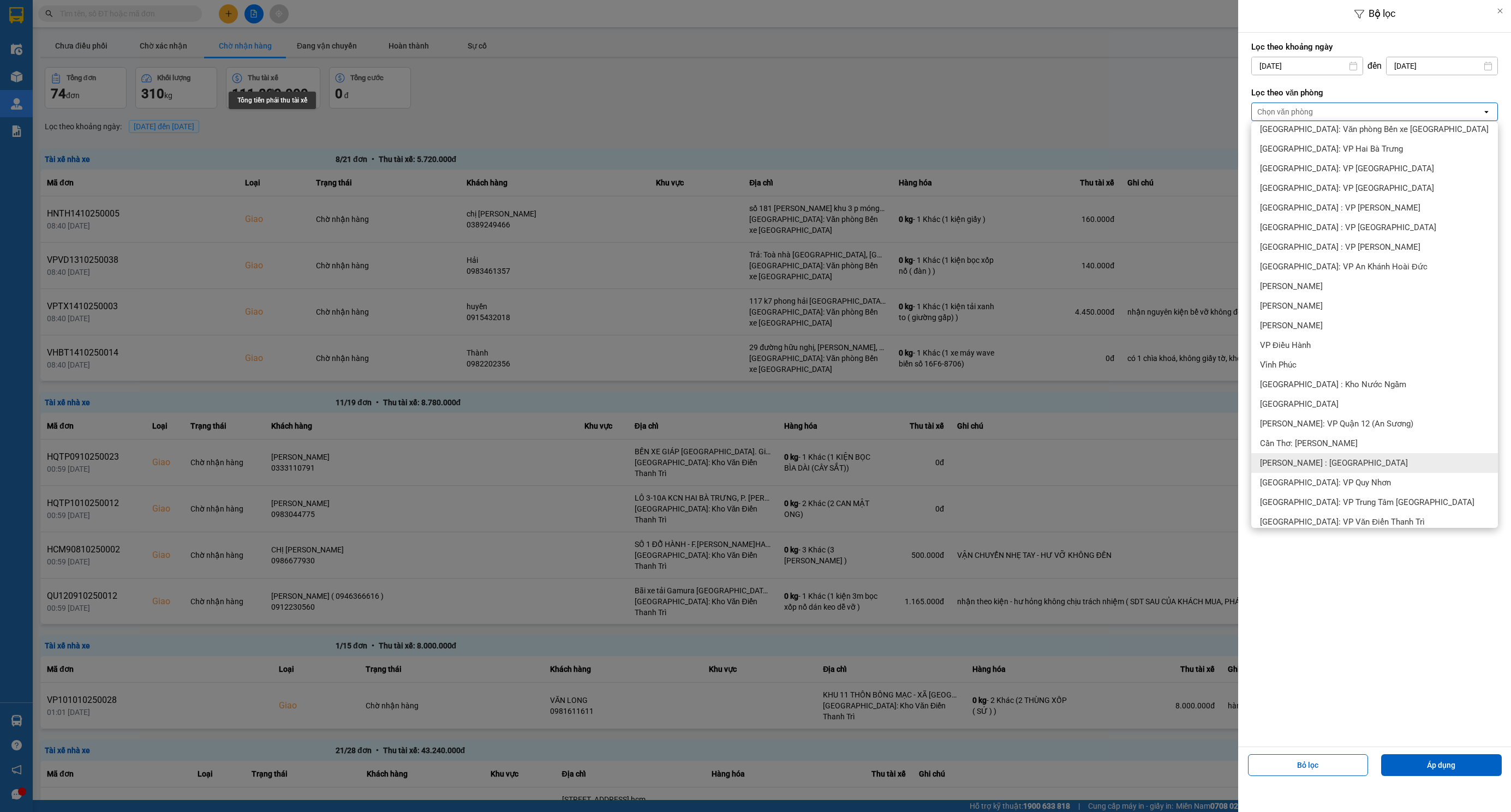
click at [1344, 460] on span "[PERSON_NAME] : [GEOGRAPHIC_DATA]" at bounding box center [1334, 463] width 148 height 11
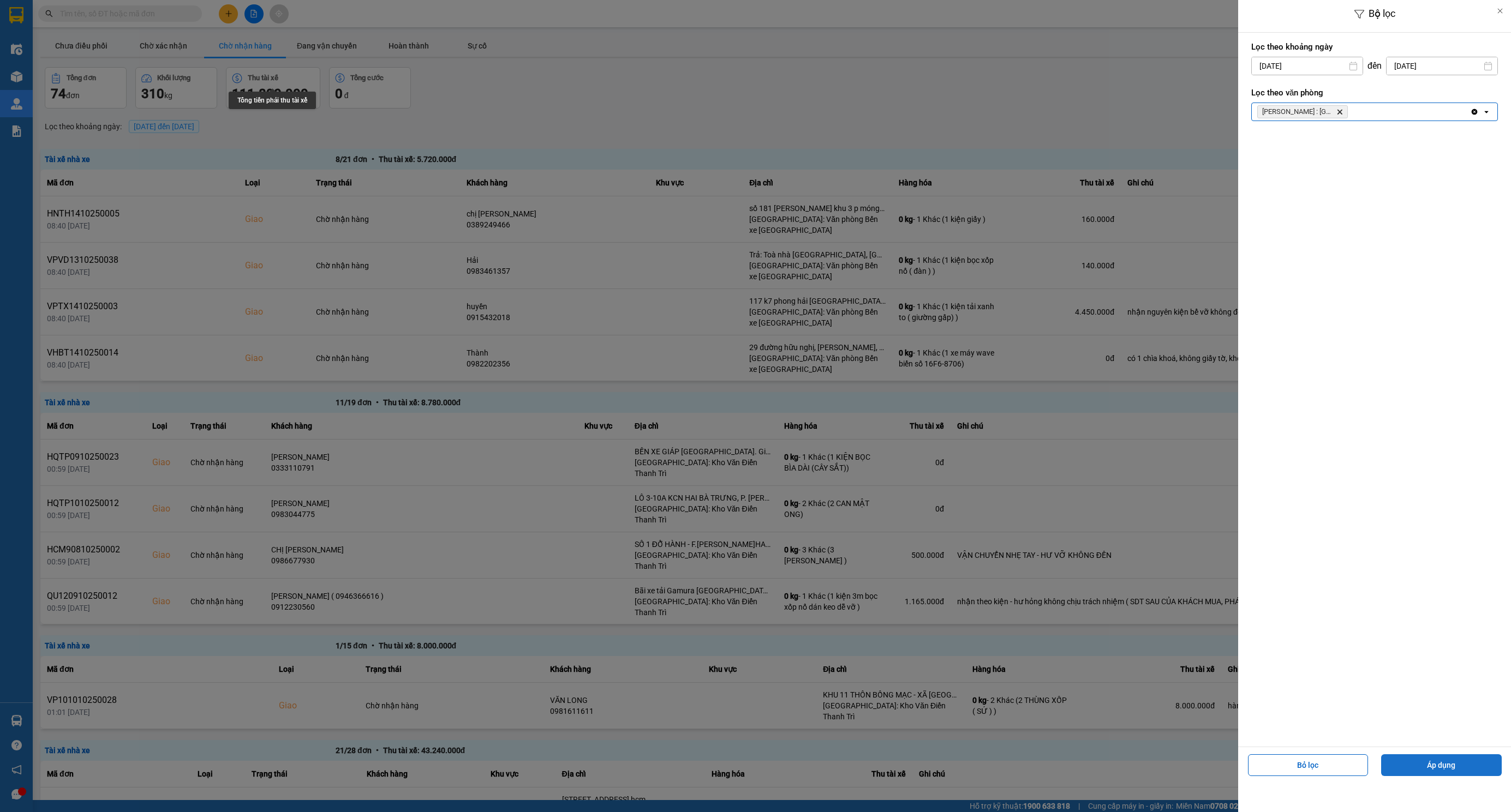
click at [1448, 768] on button "Áp dụng" at bounding box center [1441, 765] width 121 height 22
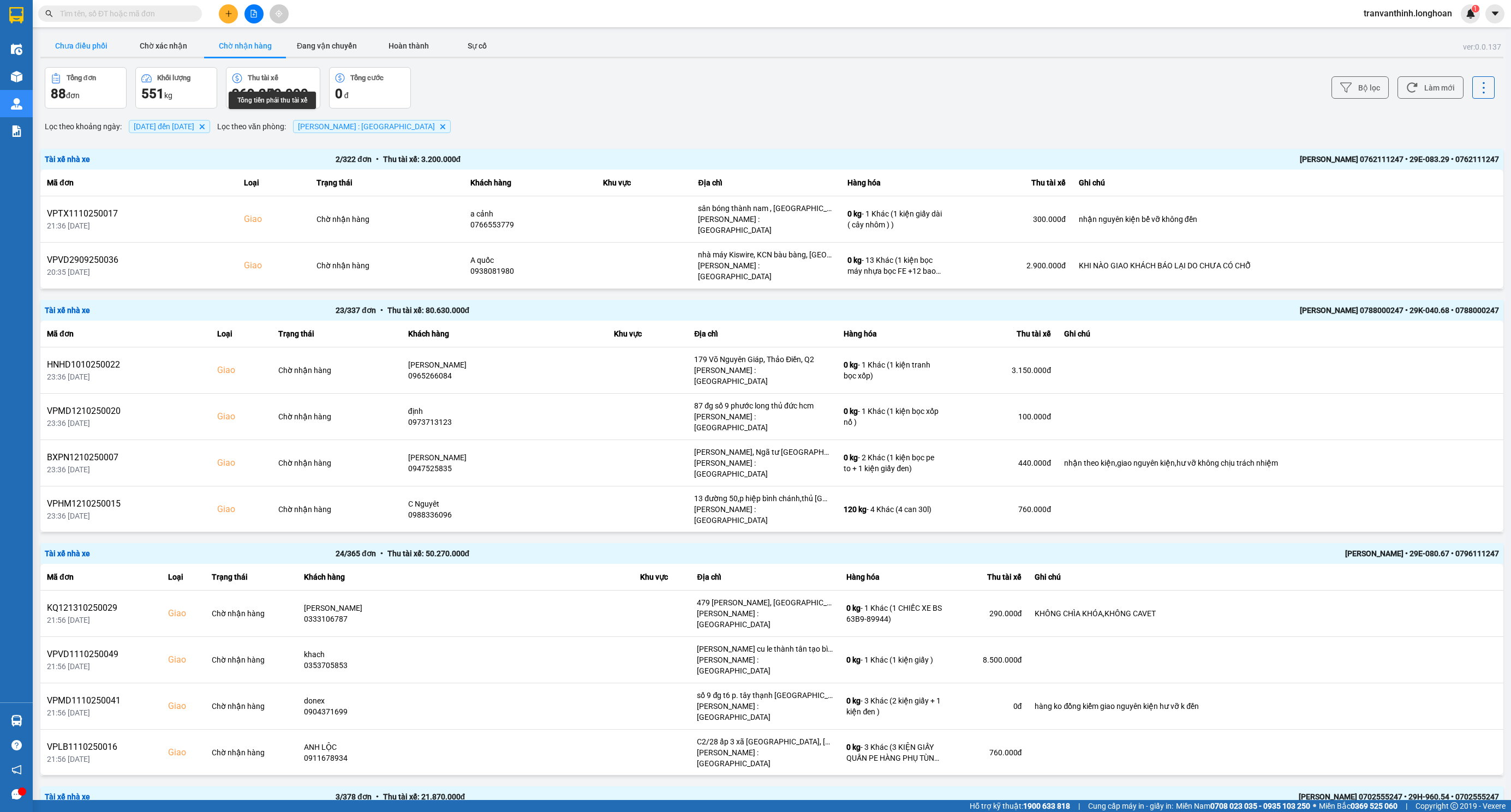
click at [72, 46] on button "Chưa điều phối" at bounding box center [81, 45] width 82 height 22
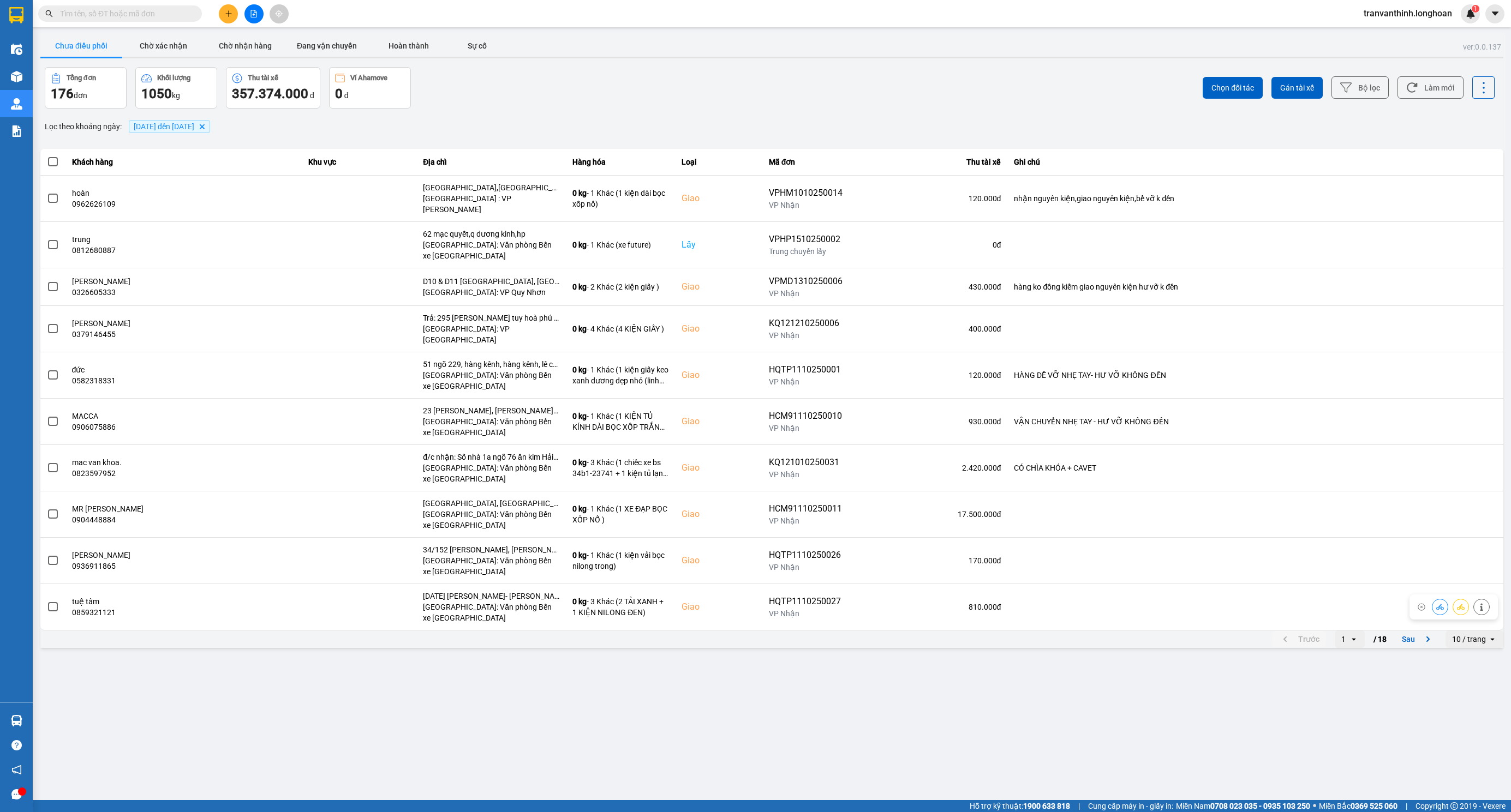
click at [1476, 633] on div "10 / trang" at bounding box center [1468, 639] width 34 height 11
drag, startPoint x: 1477, startPoint y: 723, endPoint x: 1455, endPoint y: 711, distance: 25.1
click at [1477, 725] on div "100 / trang" at bounding box center [1475, 726] width 40 height 11
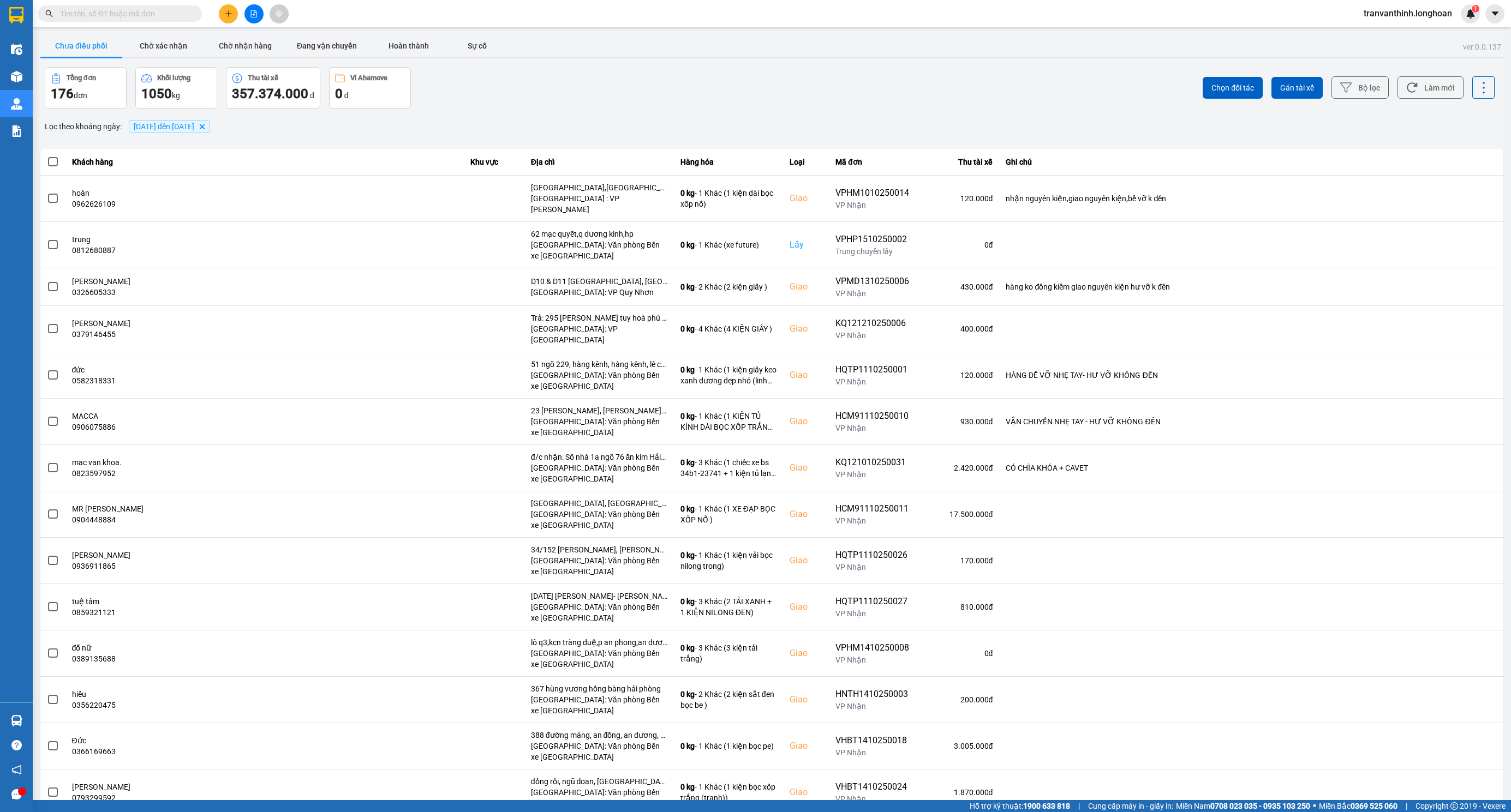
click at [181, 126] on span "01/10/2025 đến 15/10/2025" at bounding box center [164, 126] width 61 height 9
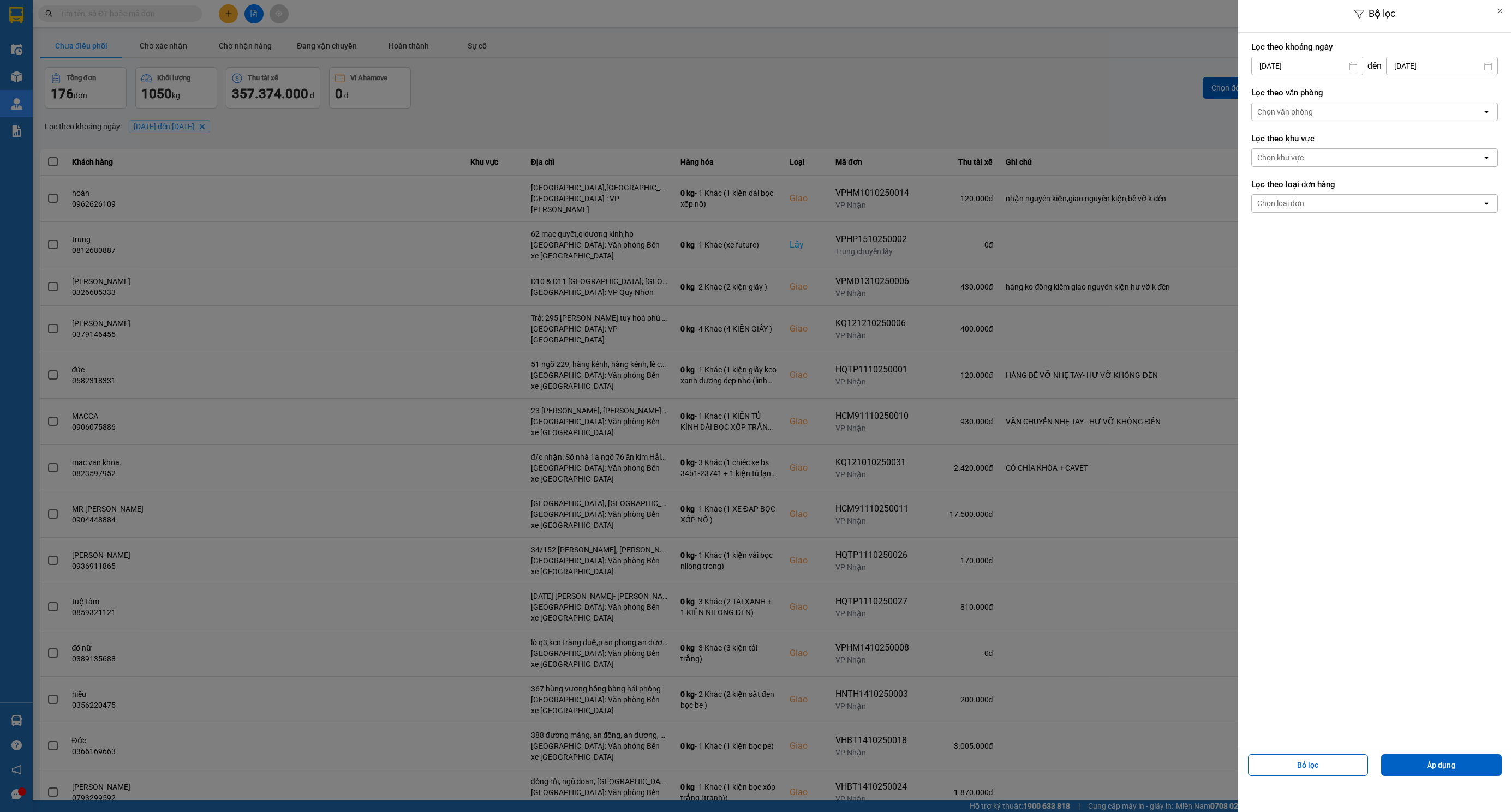
click at [1323, 112] on div "Chọn văn phòng" at bounding box center [1366, 112] width 230 height 17
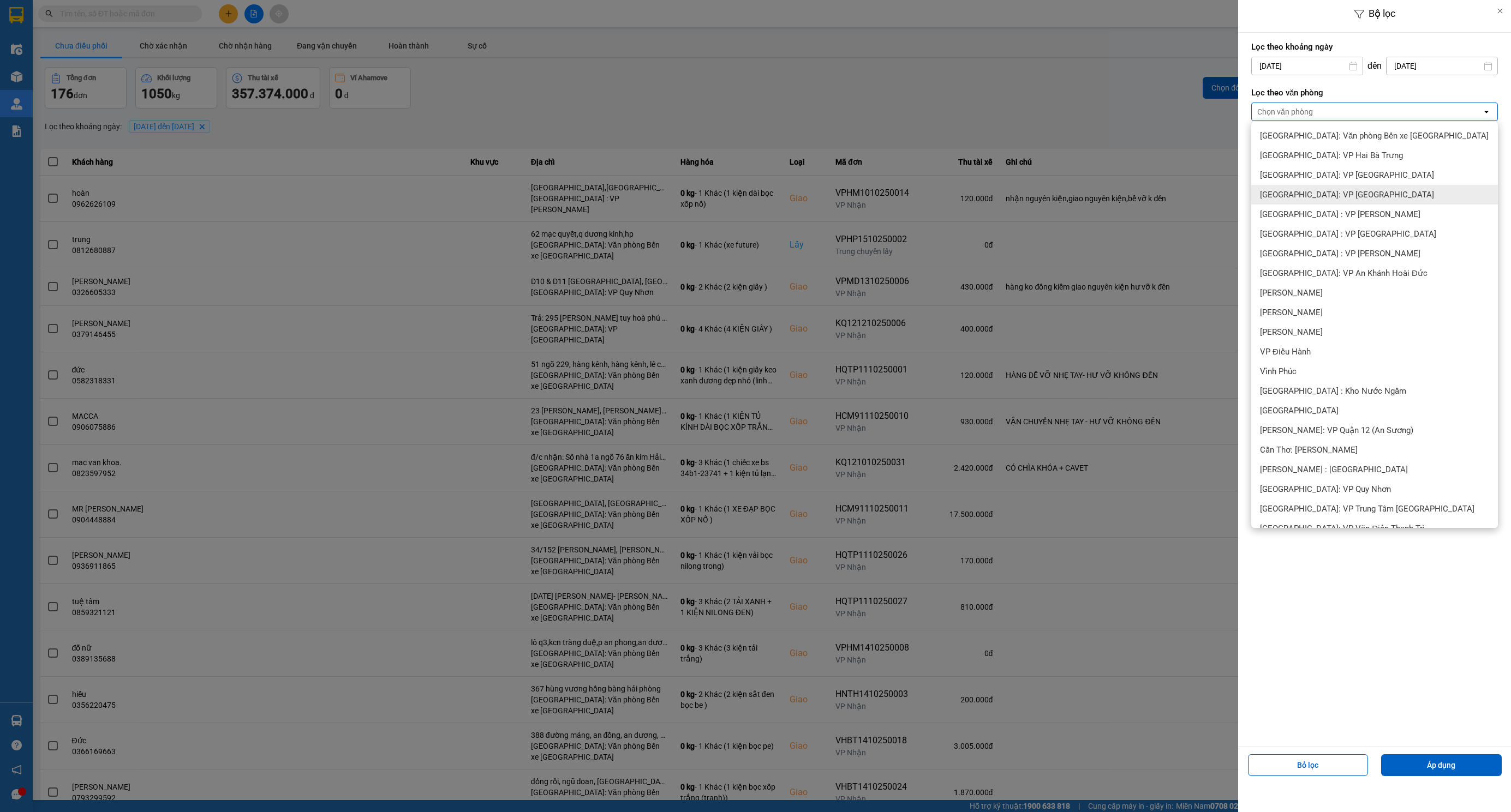
scroll to position [164, 0]
click at [1354, 465] on span "[PERSON_NAME] : [GEOGRAPHIC_DATA]" at bounding box center [1334, 463] width 148 height 11
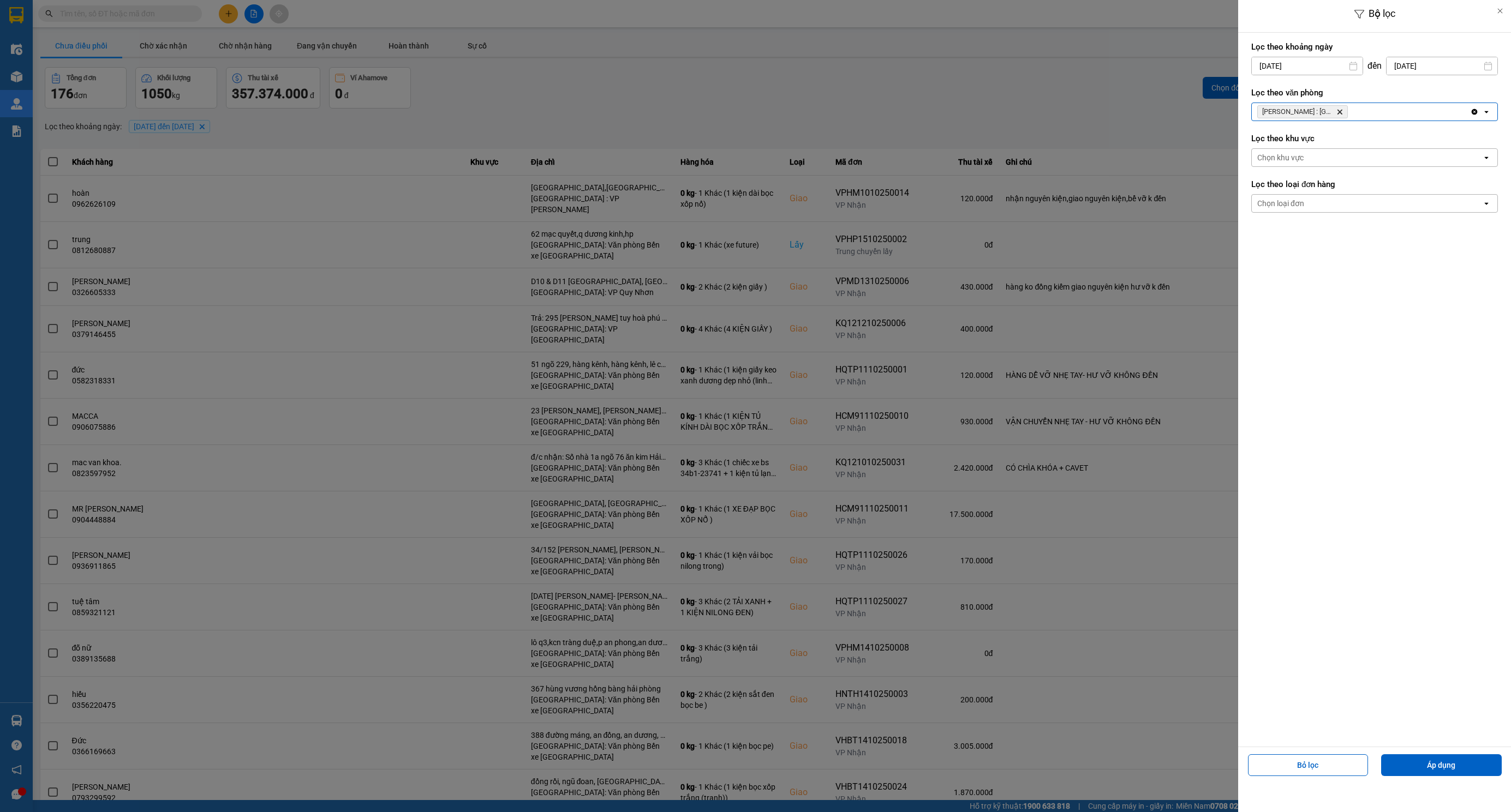
click at [1338, 194] on div "Lọc theo loại đơn hàng Chọn loại đơn open" at bounding box center [1374, 196] width 247 height 41
click at [1357, 208] on div "Chọn loại đơn" at bounding box center [1366, 203] width 230 height 17
click at [1286, 256] on div "Giao" at bounding box center [1374, 248] width 247 height 19
click at [1458, 759] on button "Áp dụng" at bounding box center [1441, 765] width 121 height 22
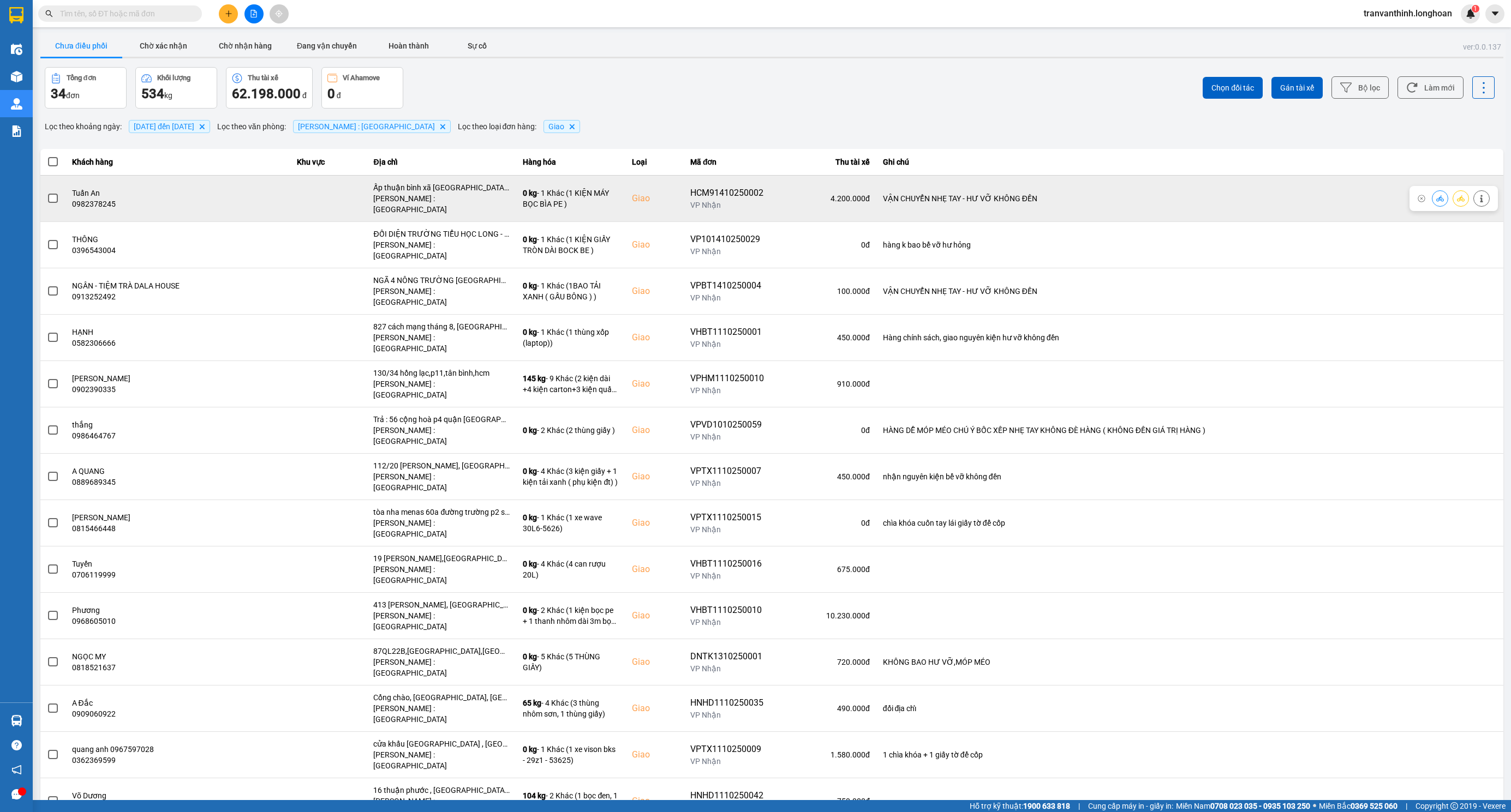
click at [459, 195] on div "[PERSON_NAME] : [GEOGRAPHIC_DATA]" at bounding box center [441, 204] width 137 height 22
click at [461, 184] on div "Ấp thuận bình xã truông mít DƯƠNG MINH CHÂU tây ninh" at bounding box center [441, 187] width 137 height 11
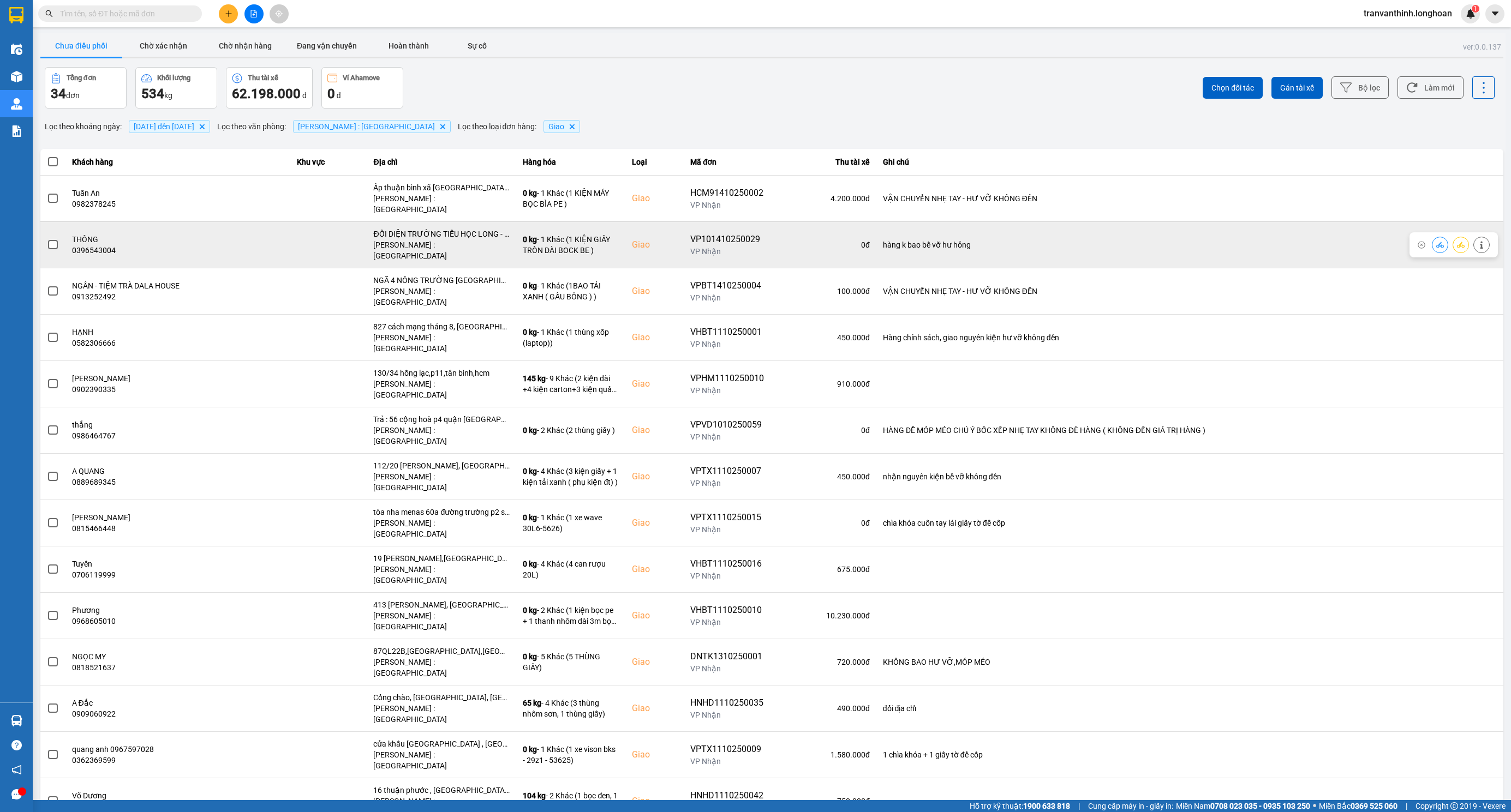
click at [465, 228] on div "ĐỐI DIỆN TRƯỜNG TIỂU HỌC LONG - THUẬN A - BẾN CẦU - TÂY NINH" at bounding box center [441, 234] width 137 height 11
click at [464, 228] on div "ĐỐI DIỆN TRƯỜNG TIỂU HỌC LONG - THUẬN A - BẾN CẦU - TÂY NINH" at bounding box center [441, 234] width 137 height 11
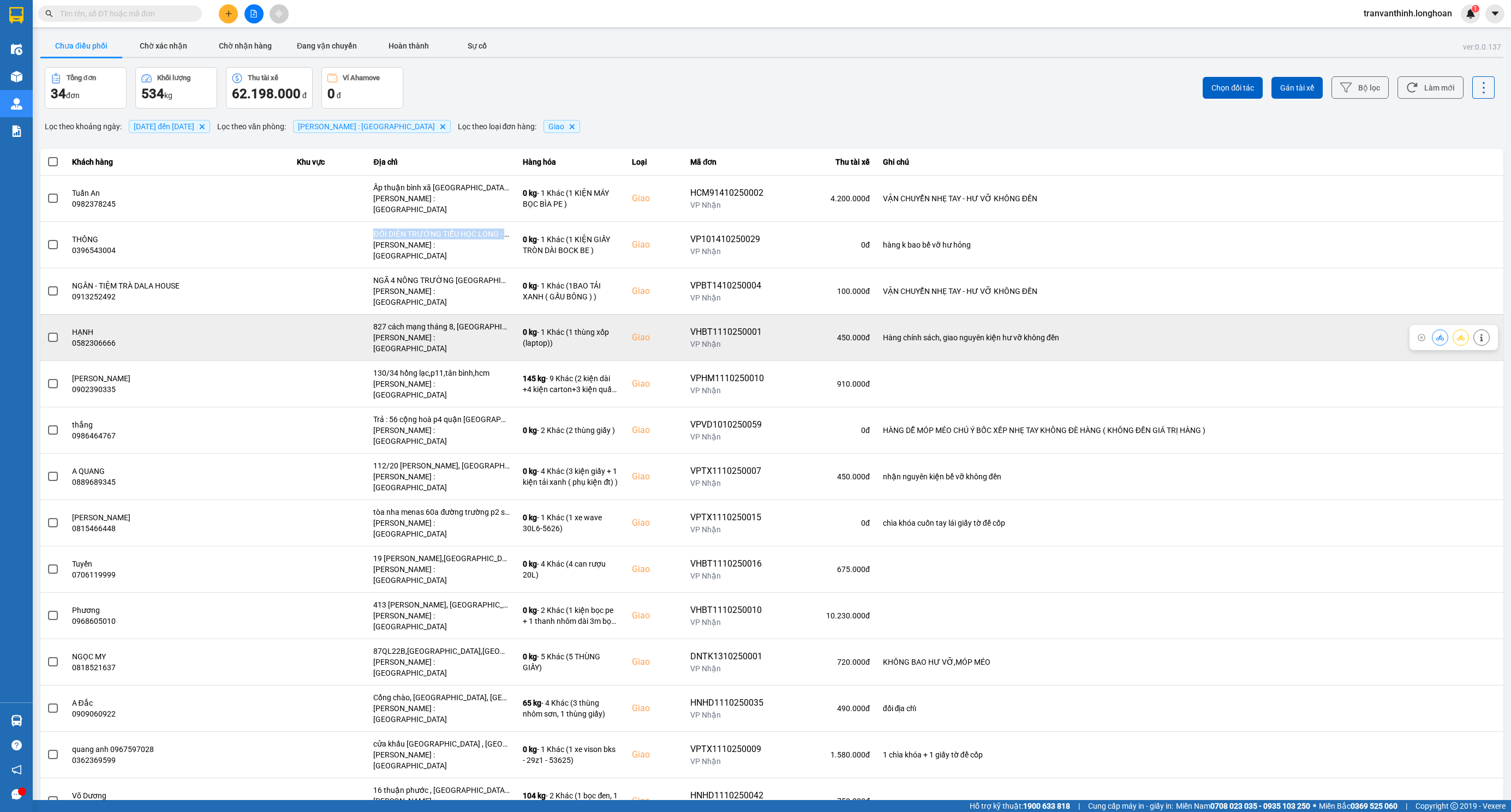
click at [54, 332] on span at bounding box center [53, 337] width 10 height 10
click at [47, 332] on input "checkbox" at bounding box center [47, 332] width 0 height 0
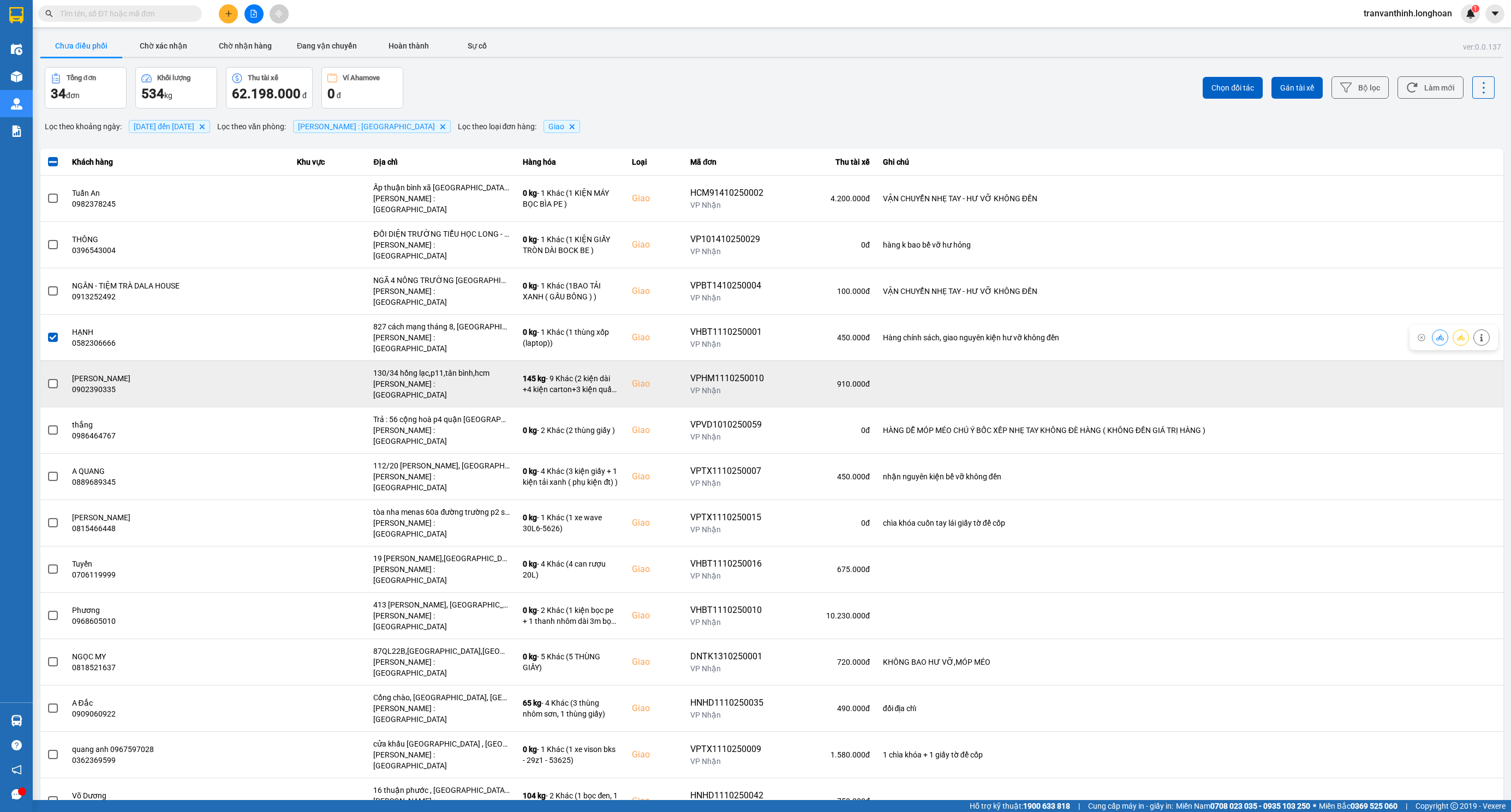
click at [53, 379] on span at bounding box center [53, 384] width 10 height 10
click at [47, 378] on input "checkbox" at bounding box center [47, 378] width 0 height 0
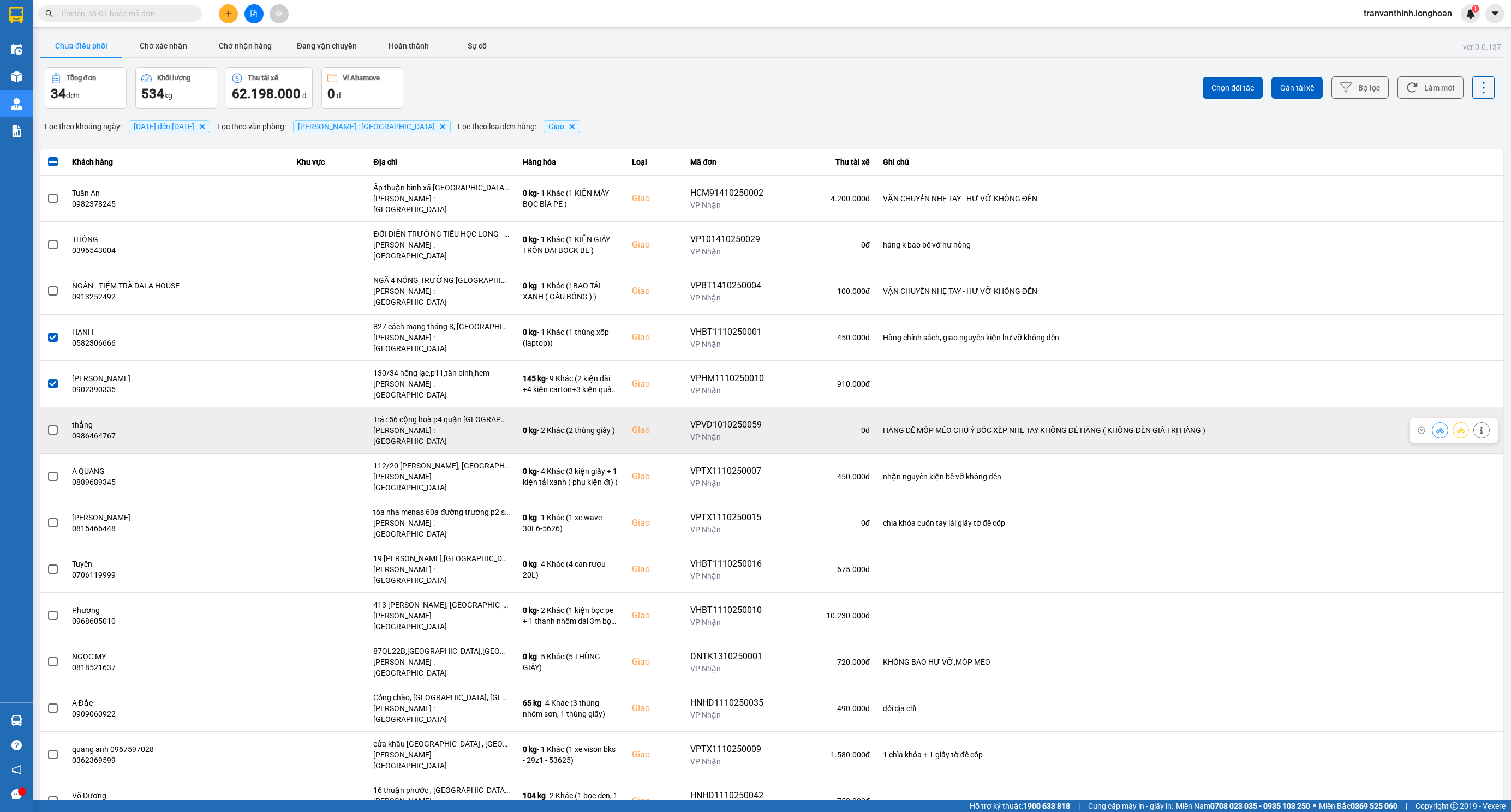
click at [47, 424] on label at bounding box center [53, 430] width 12 height 12
click at [47, 424] on input "checkbox" at bounding box center [47, 424] width 0 height 0
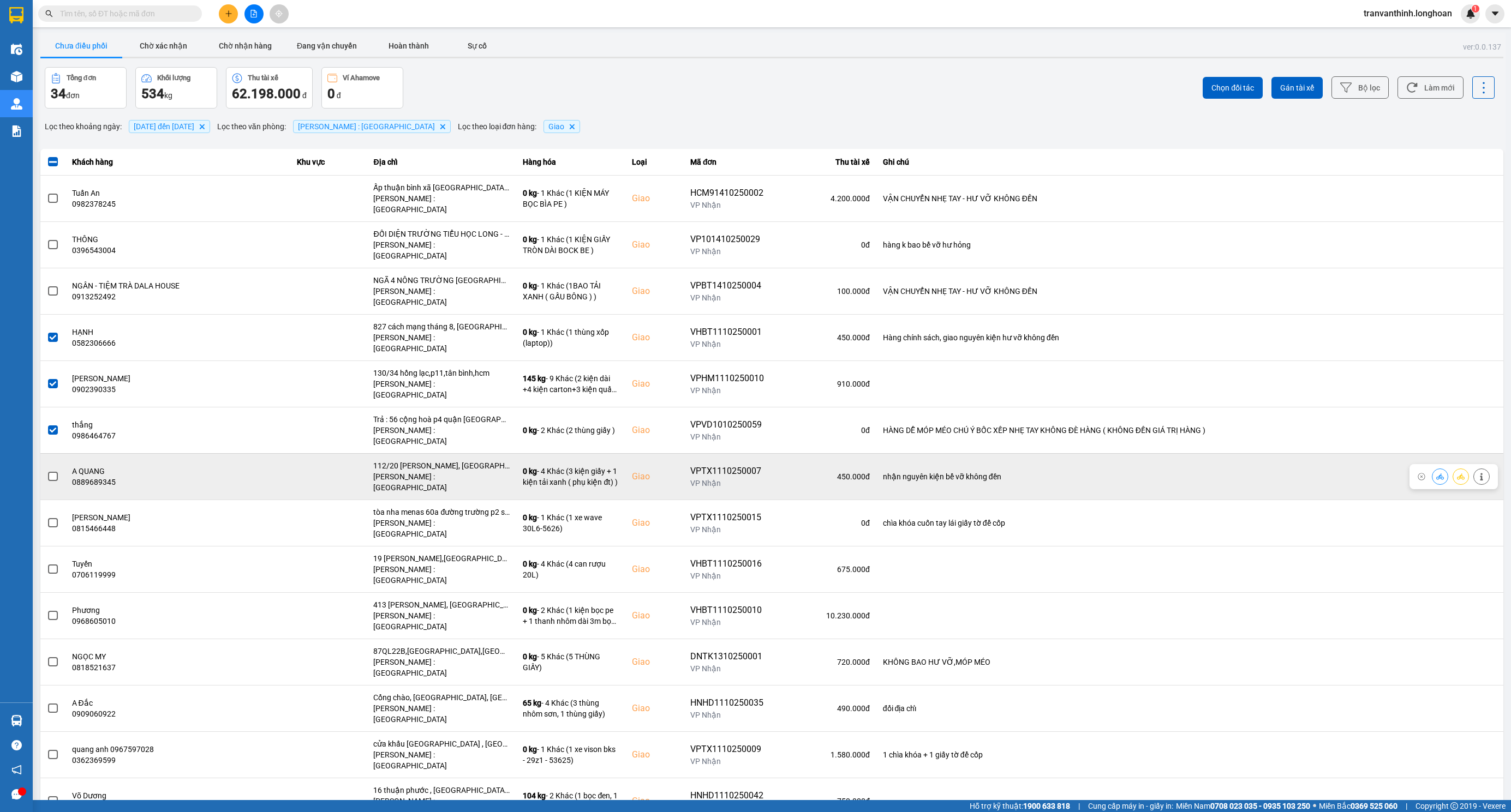
click at [49, 472] on span at bounding box center [53, 476] width 10 height 10
click at [47, 471] on input "checkbox" at bounding box center [47, 471] width 0 height 0
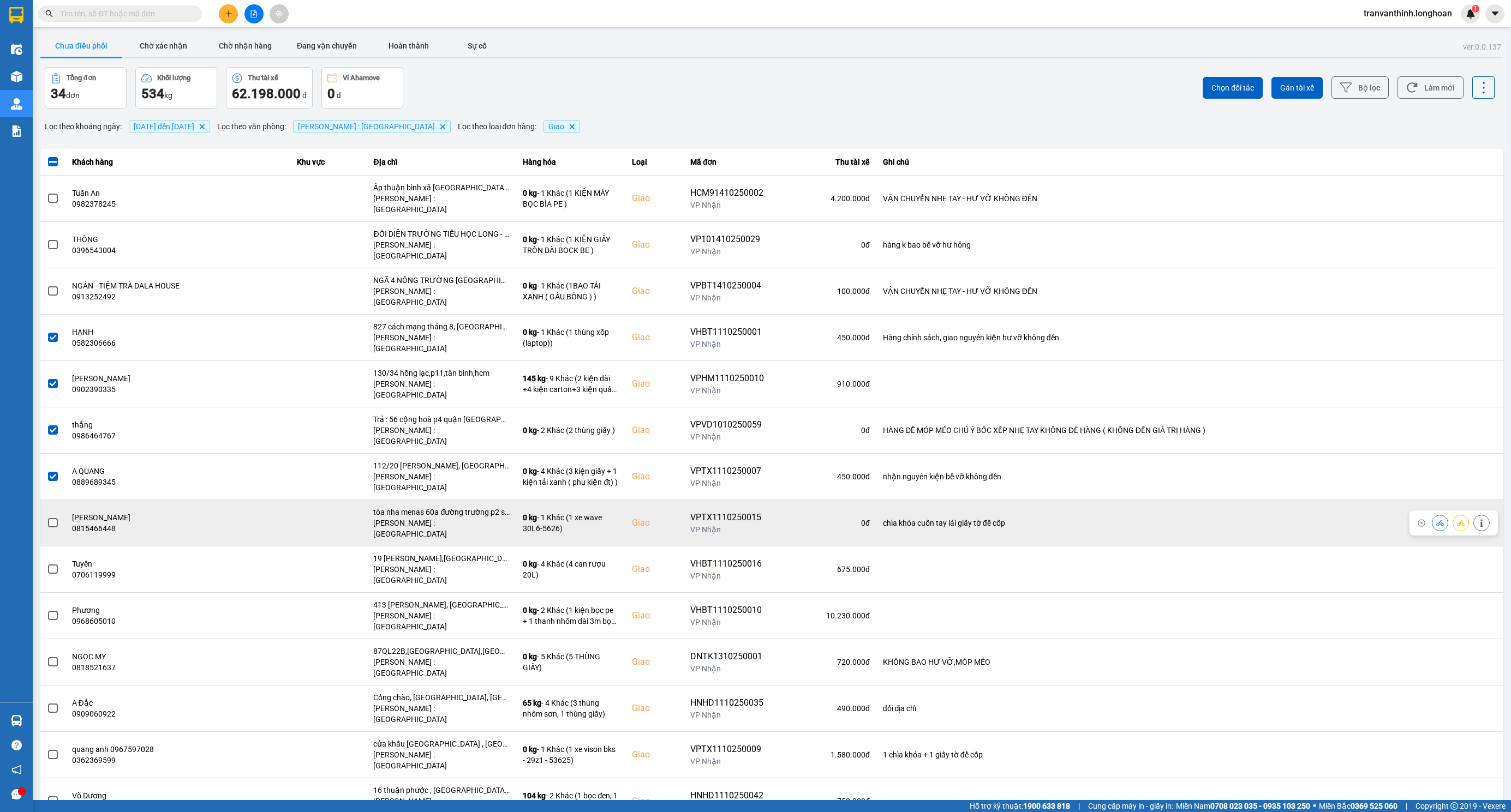
click at [56, 518] on span at bounding box center [53, 523] width 10 height 10
click at [47, 517] on input "checkbox" at bounding box center [47, 517] width 0 height 0
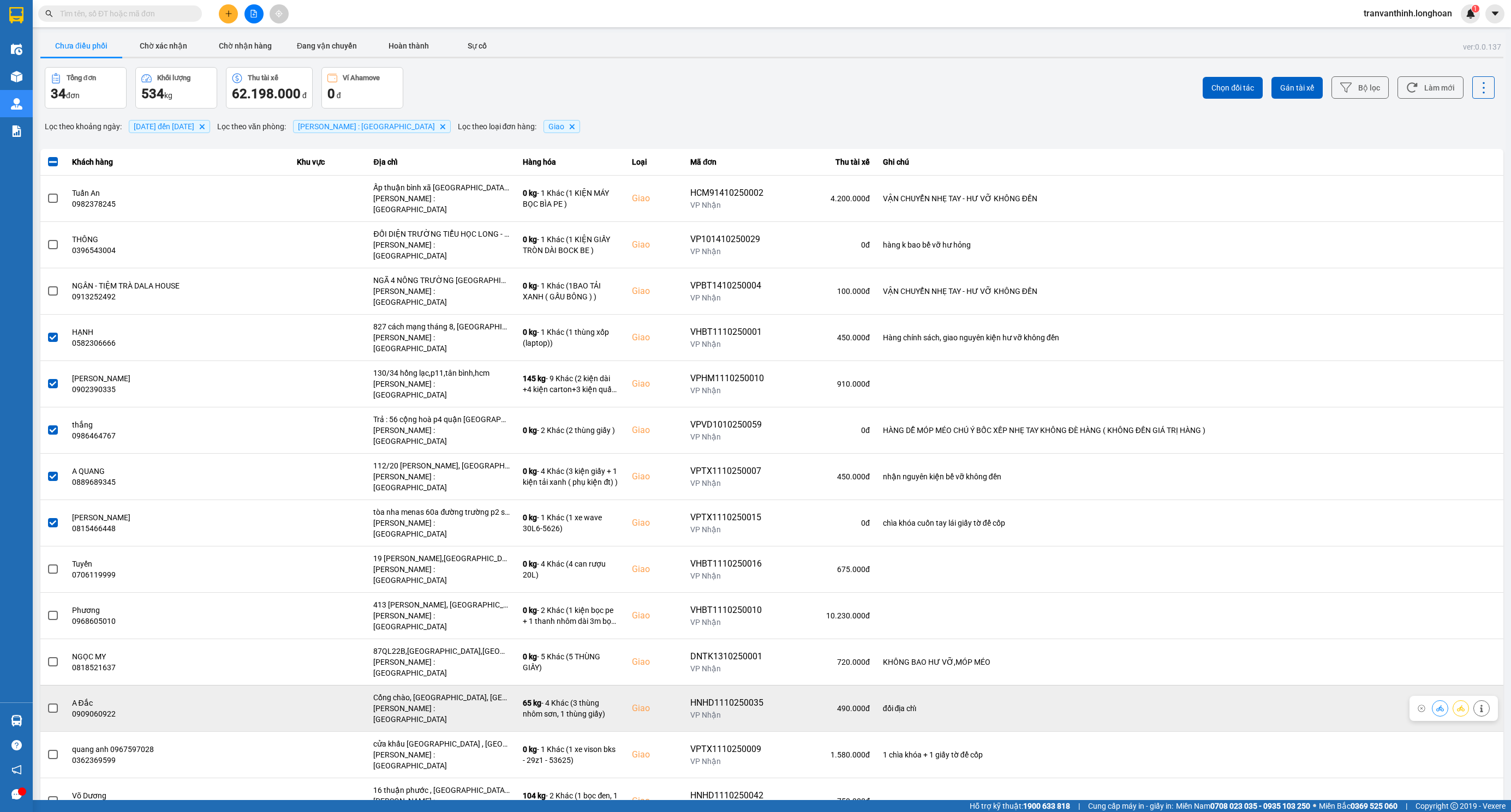
click at [471, 692] on div "Cổng chào, Tây Ninh, Trảng Bàng, Tây Ninh" at bounding box center [441, 697] width 137 height 11
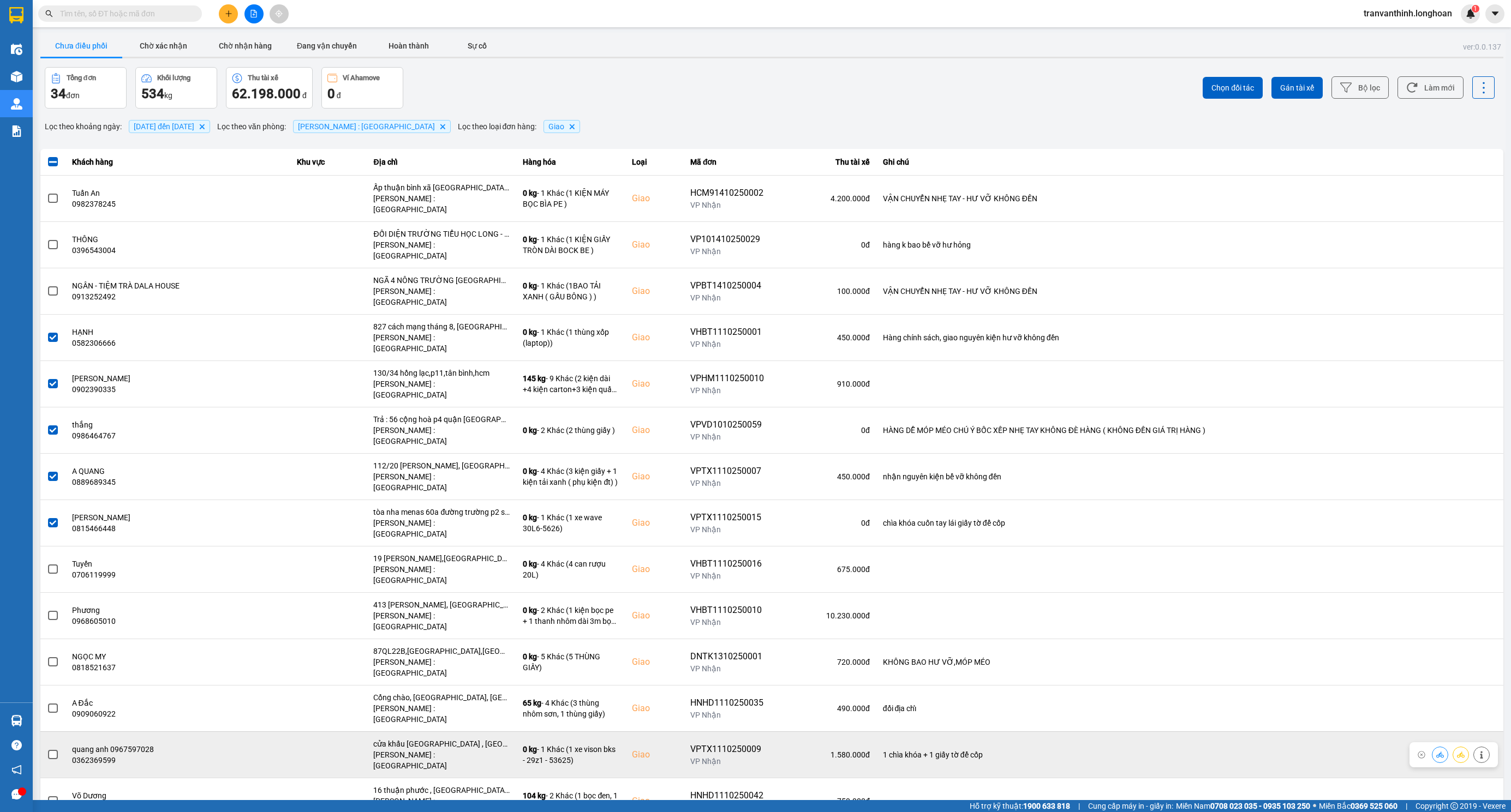
click at [475, 738] on div "cửa khấu mộc bài , lợi thuận , bến cầu tây ninh" at bounding box center [441, 743] width 137 height 11
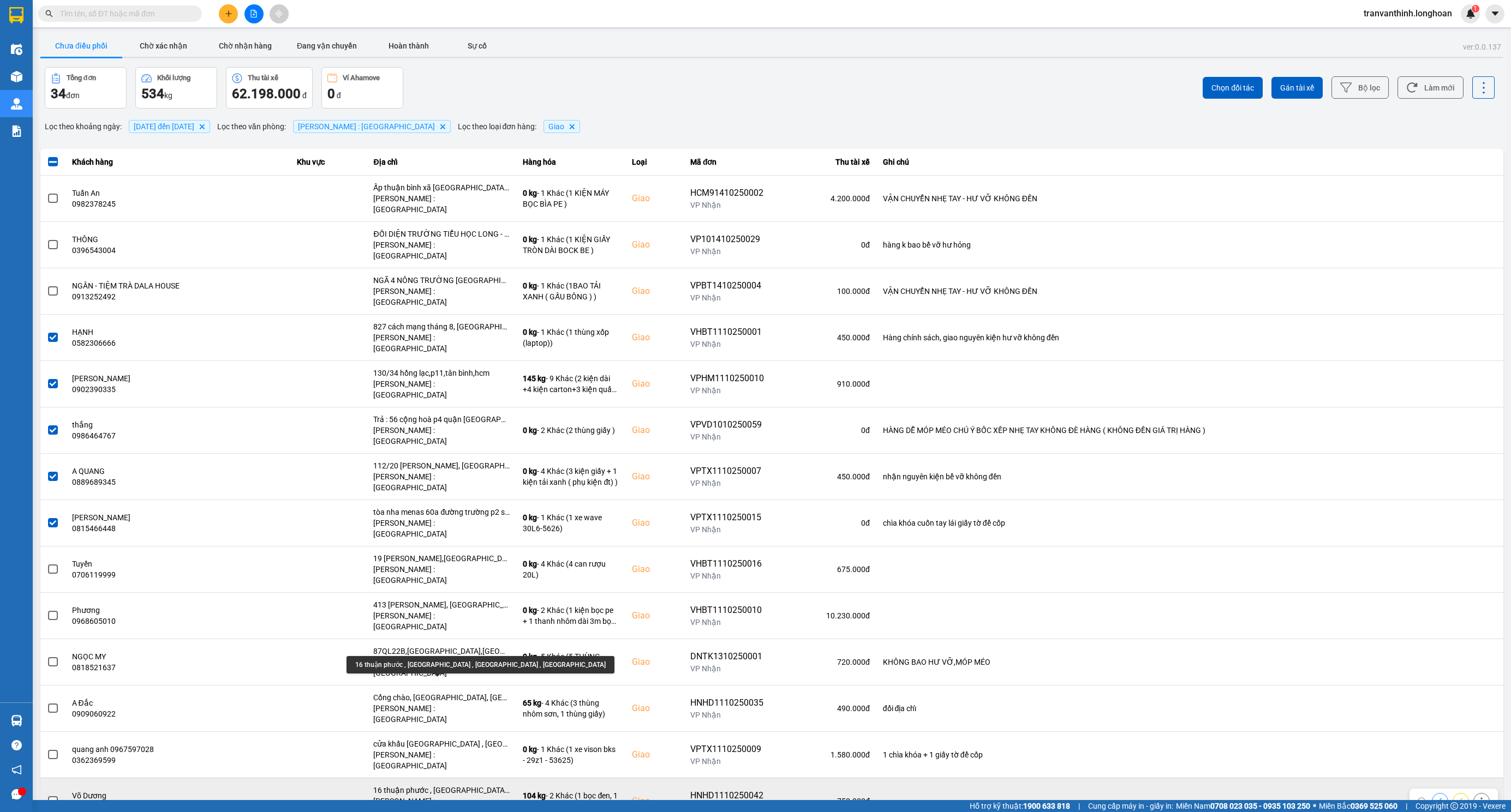
click at [478, 783] on div "16 thuận phước , truông mít , dương minh châu , tây ninh" at bounding box center [441, 790] width 137 height 11
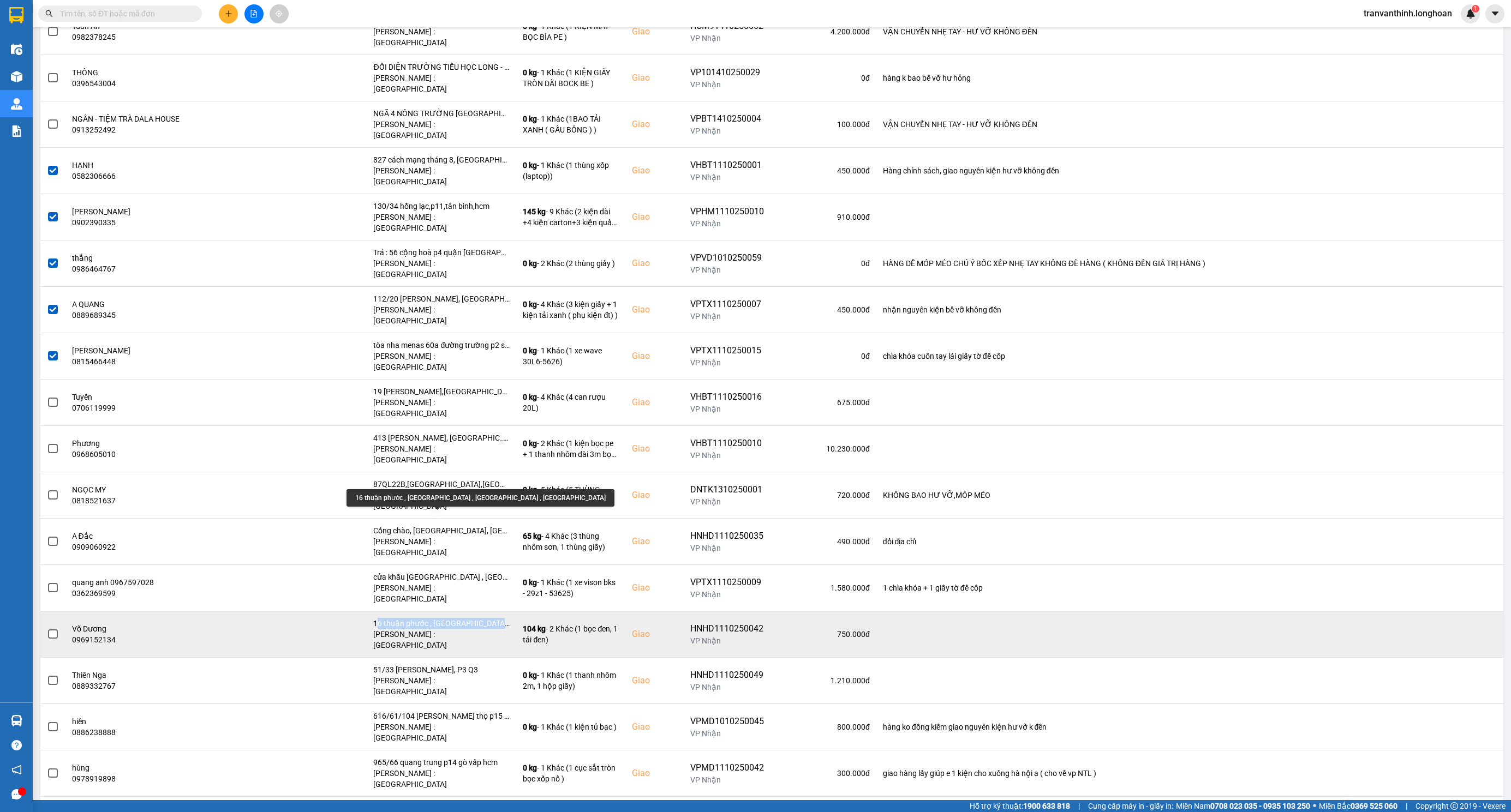
scroll to position [245, 0]
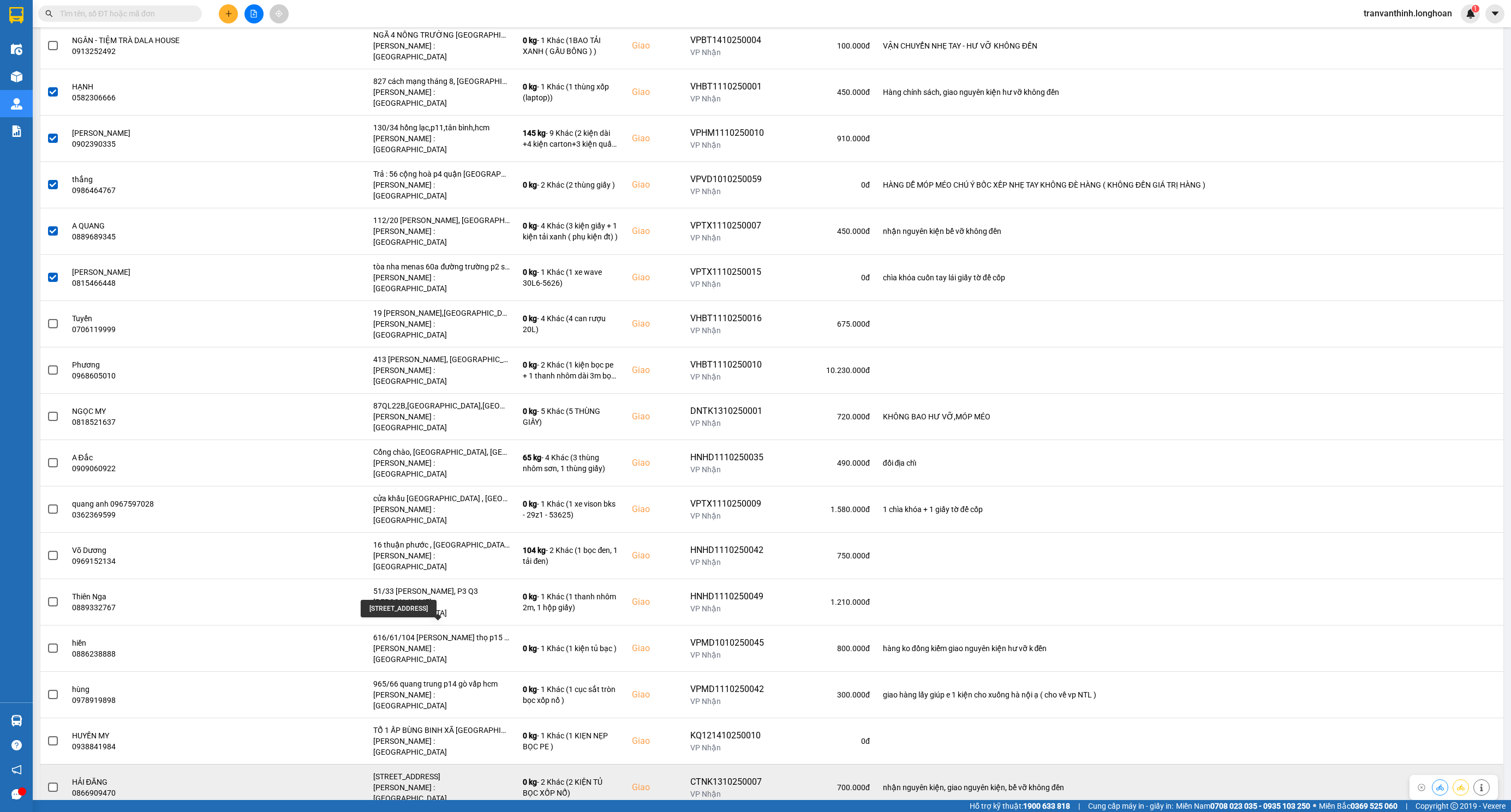
click at [472, 771] on div "134/1 Cách Mạng Tháng 8, Phường 10, Quận 3" at bounding box center [441, 777] width 137 height 11
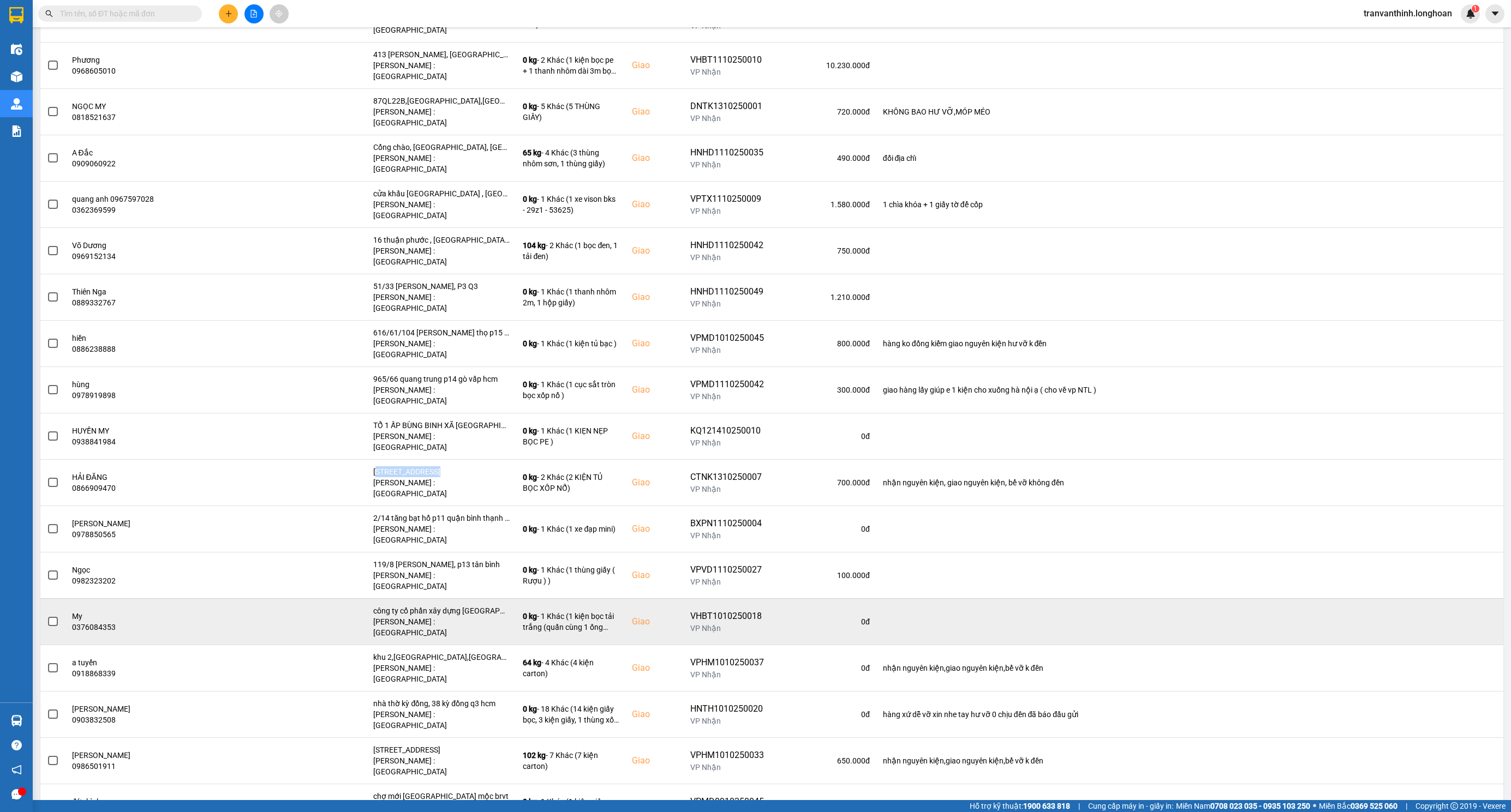
scroll to position [573, 0]
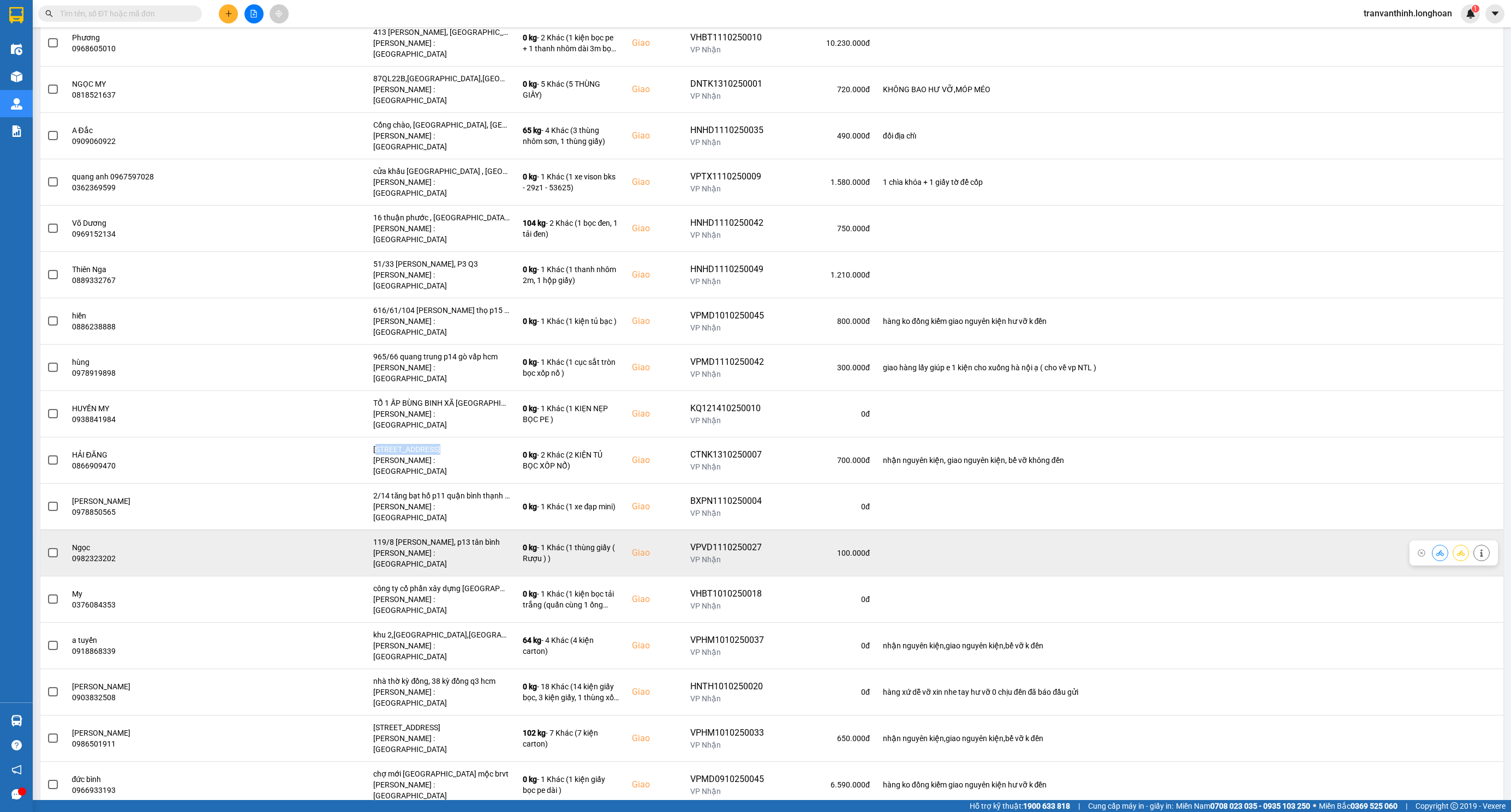
click at [55, 548] on span at bounding box center [53, 553] width 10 height 10
click at [47, 547] on input "checkbox" at bounding box center [47, 547] width 0 height 0
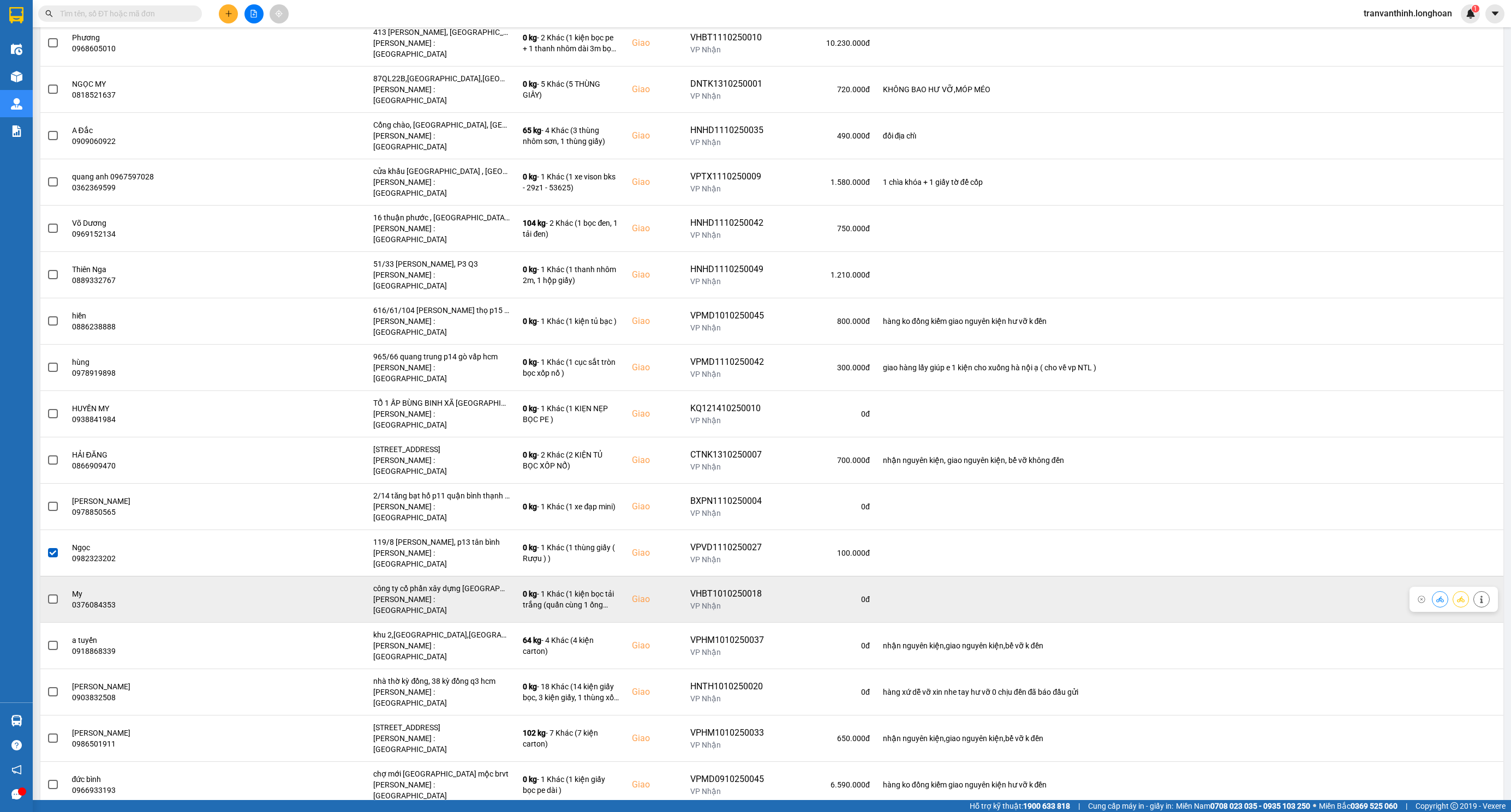
click at [53, 594] on span at bounding box center [53, 599] width 10 height 10
click at [47, 594] on input "checkbox" at bounding box center [47, 594] width 0 height 0
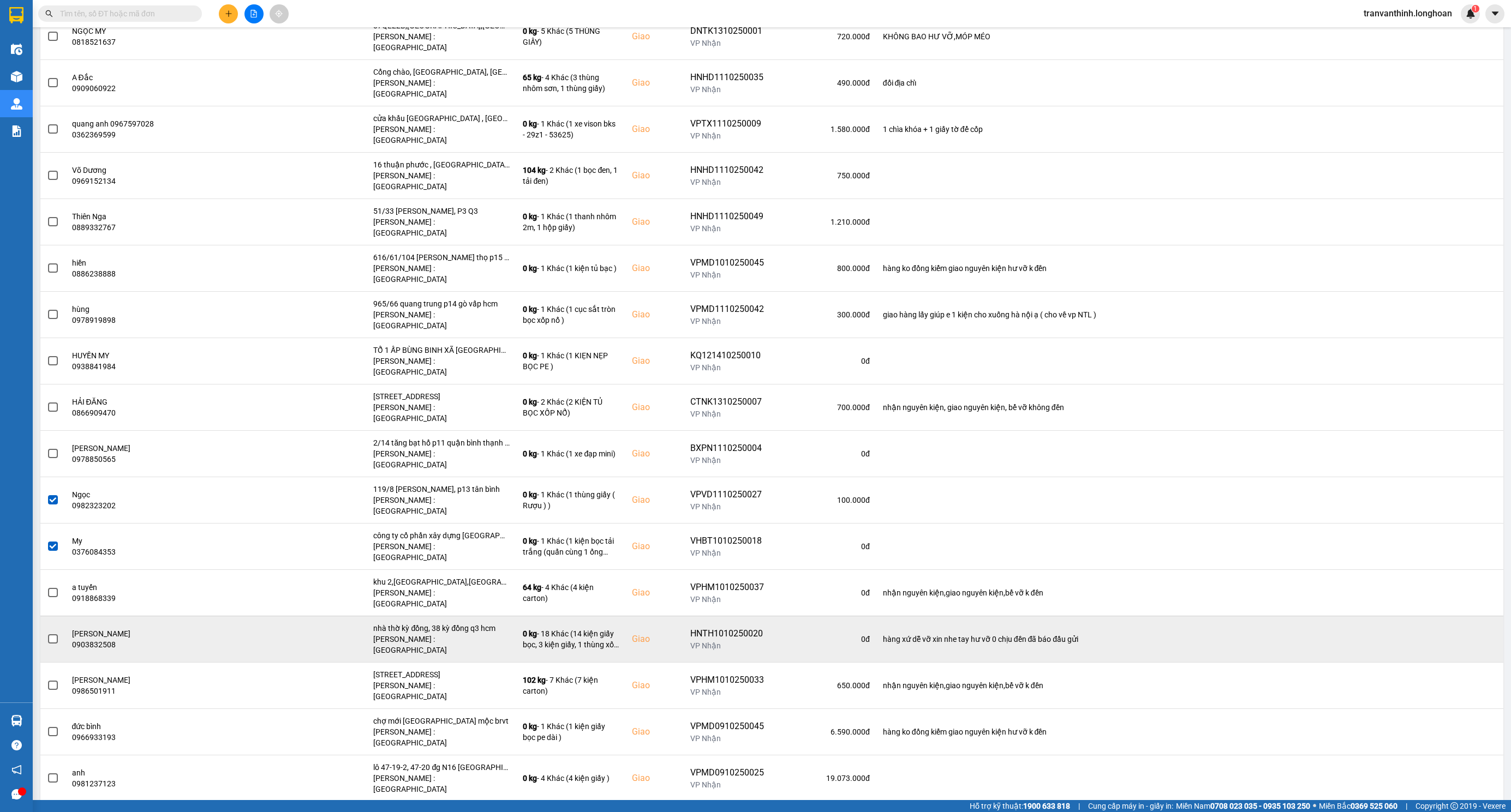
scroll to position [690, 0]
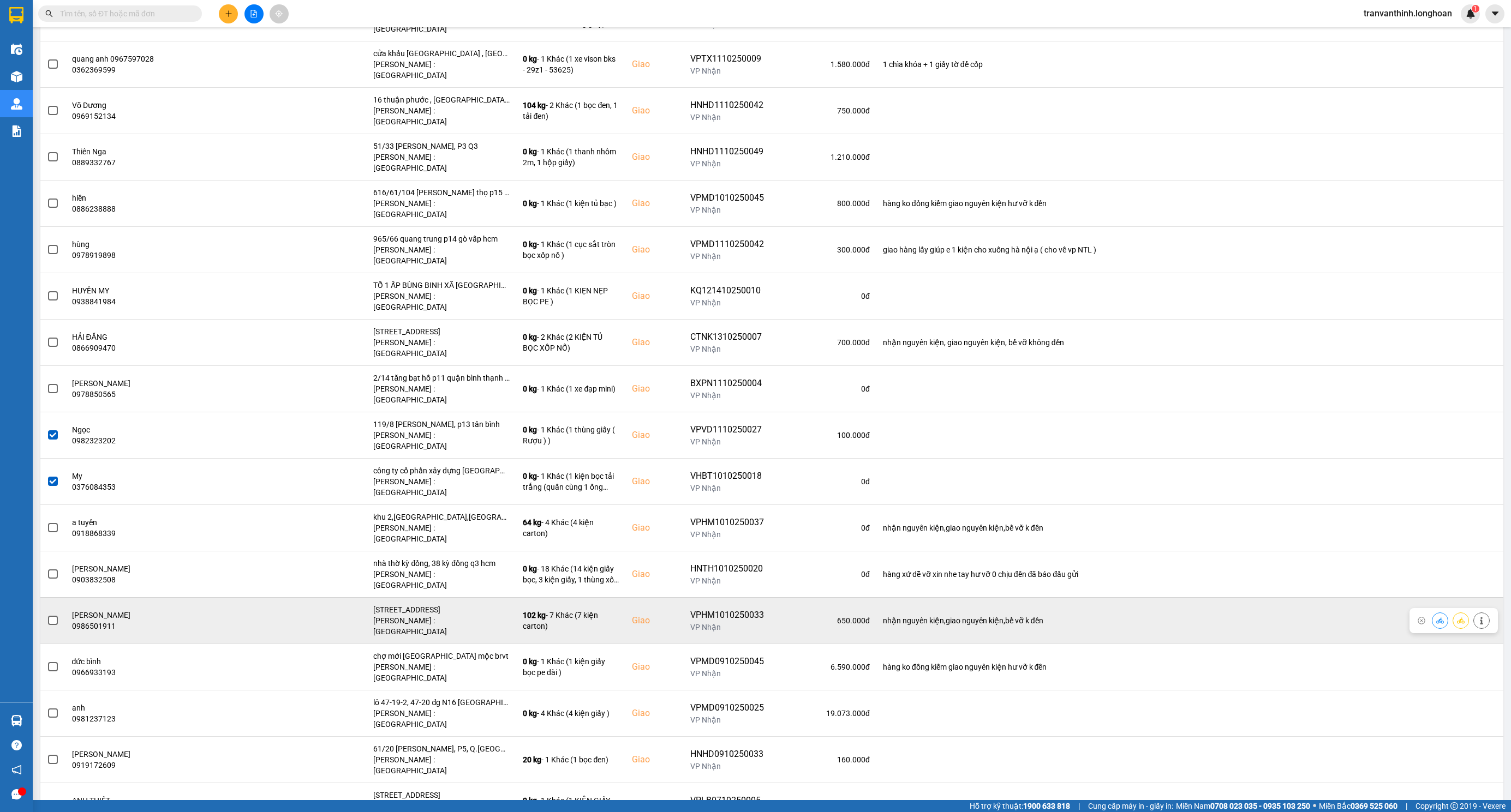
click at [53, 615] on span at bounding box center [53, 620] width 10 height 10
click at [47, 615] on input "checkbox" at bounding box center [47, 615] width 0 height 0
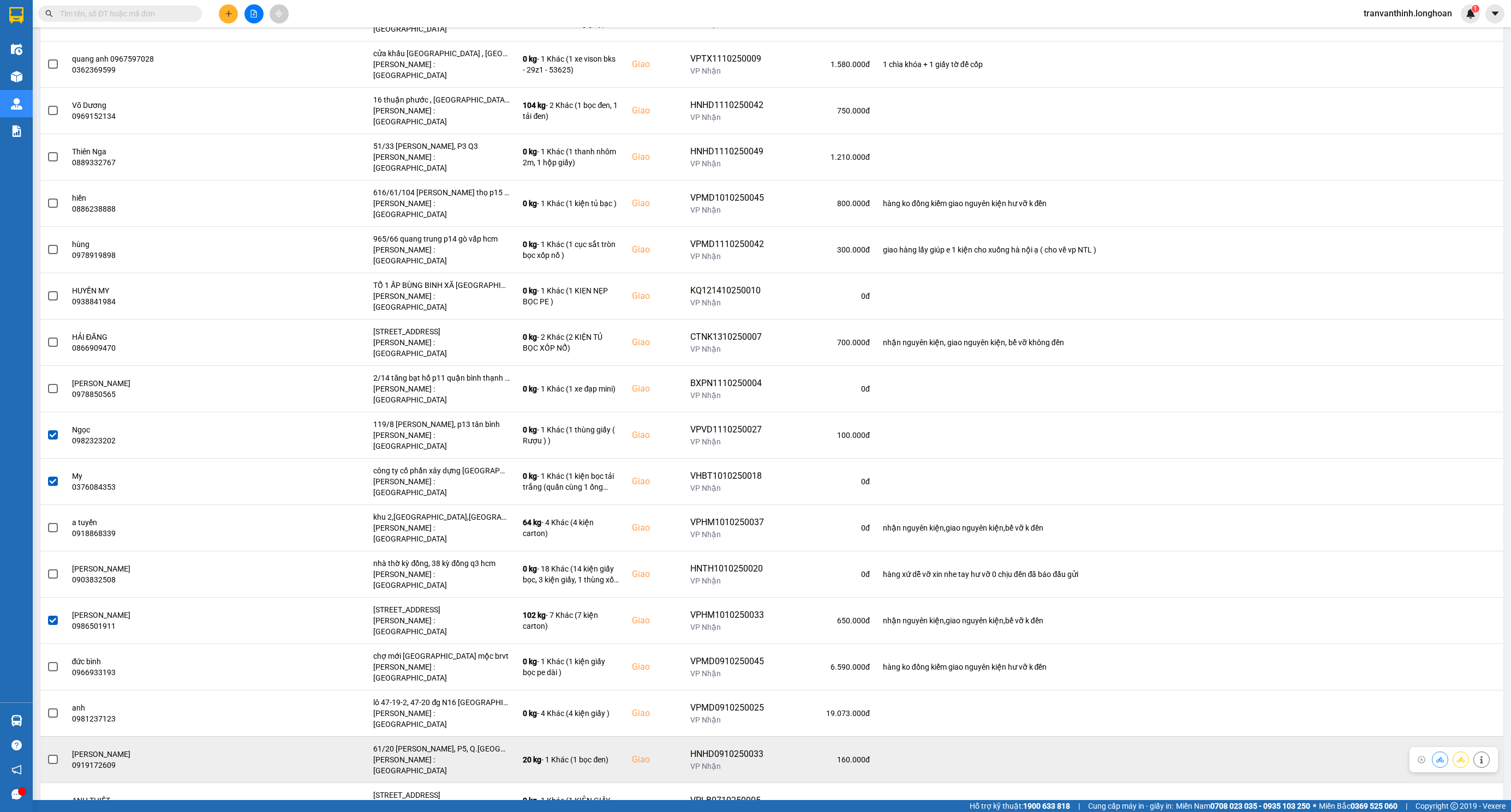
click at [51, 755] on span at bounding box center [53, 759] width 10 height 10
click at [47, 753] on input "checkbox" at bounding box center [47, 753] width 0 height 0
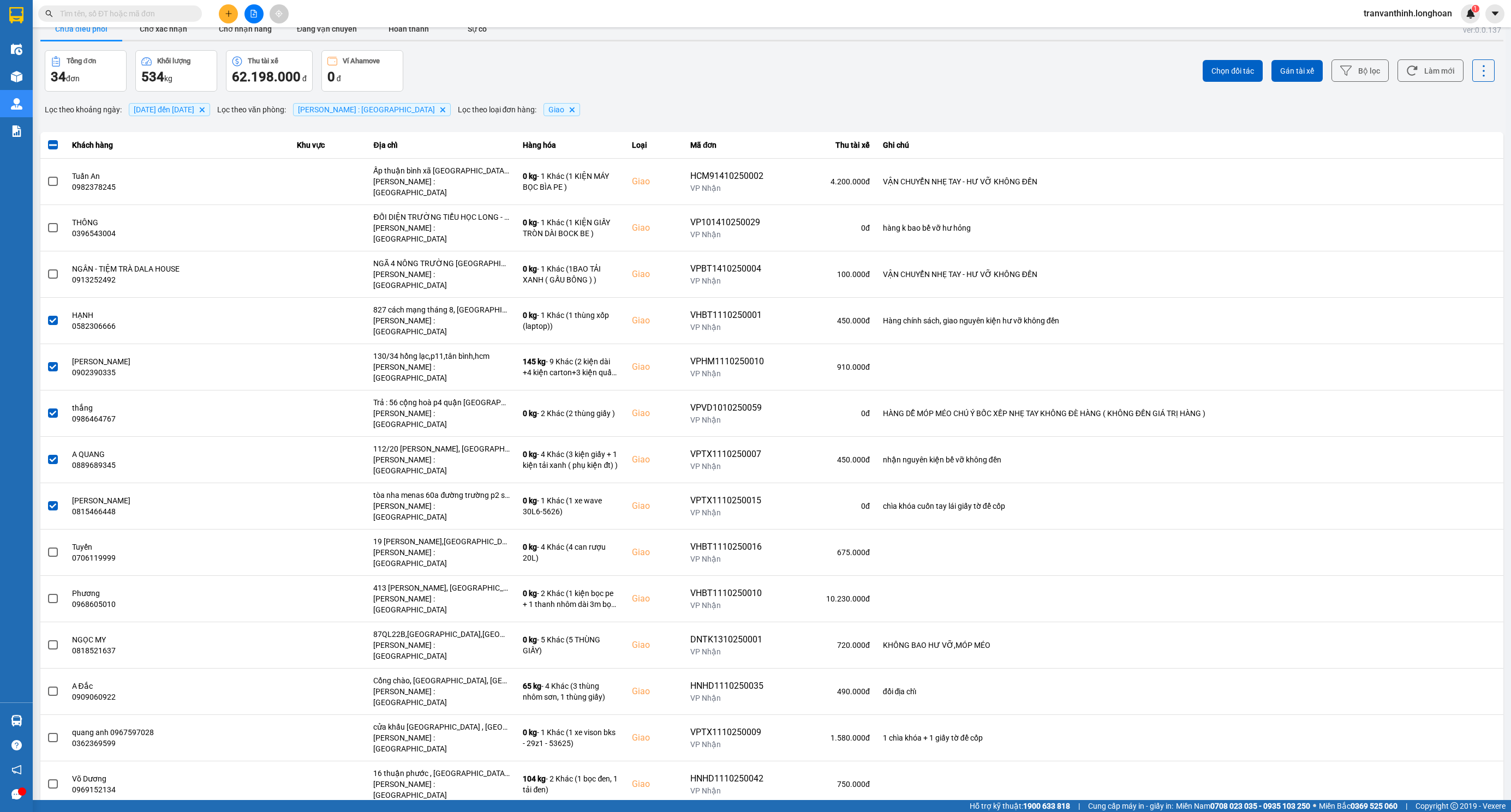
scroll to position [0, 0]
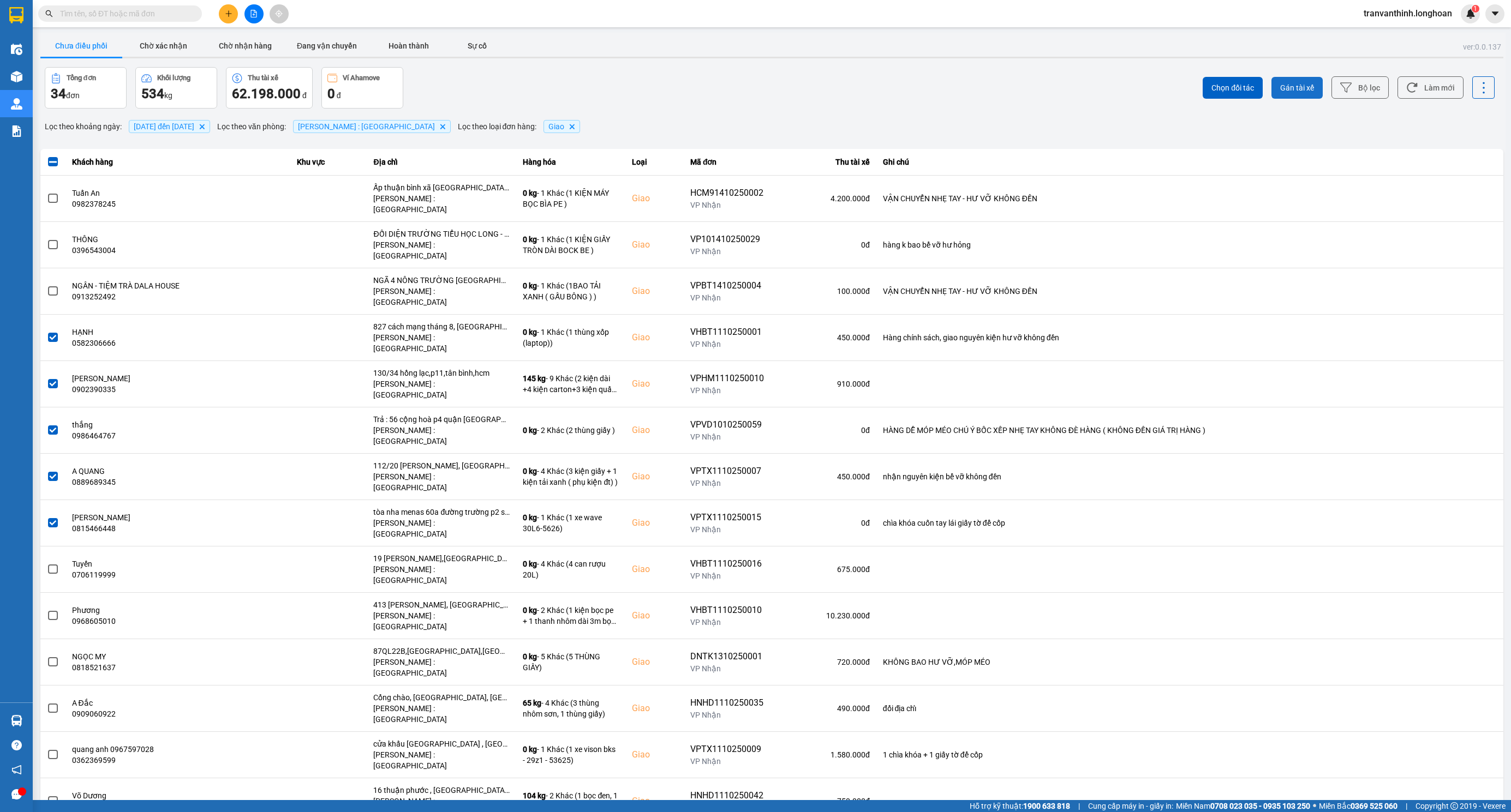
click at [1289, 87] on span "Gán tài xế" at bounding box center [1297, 88] width 34 height 11
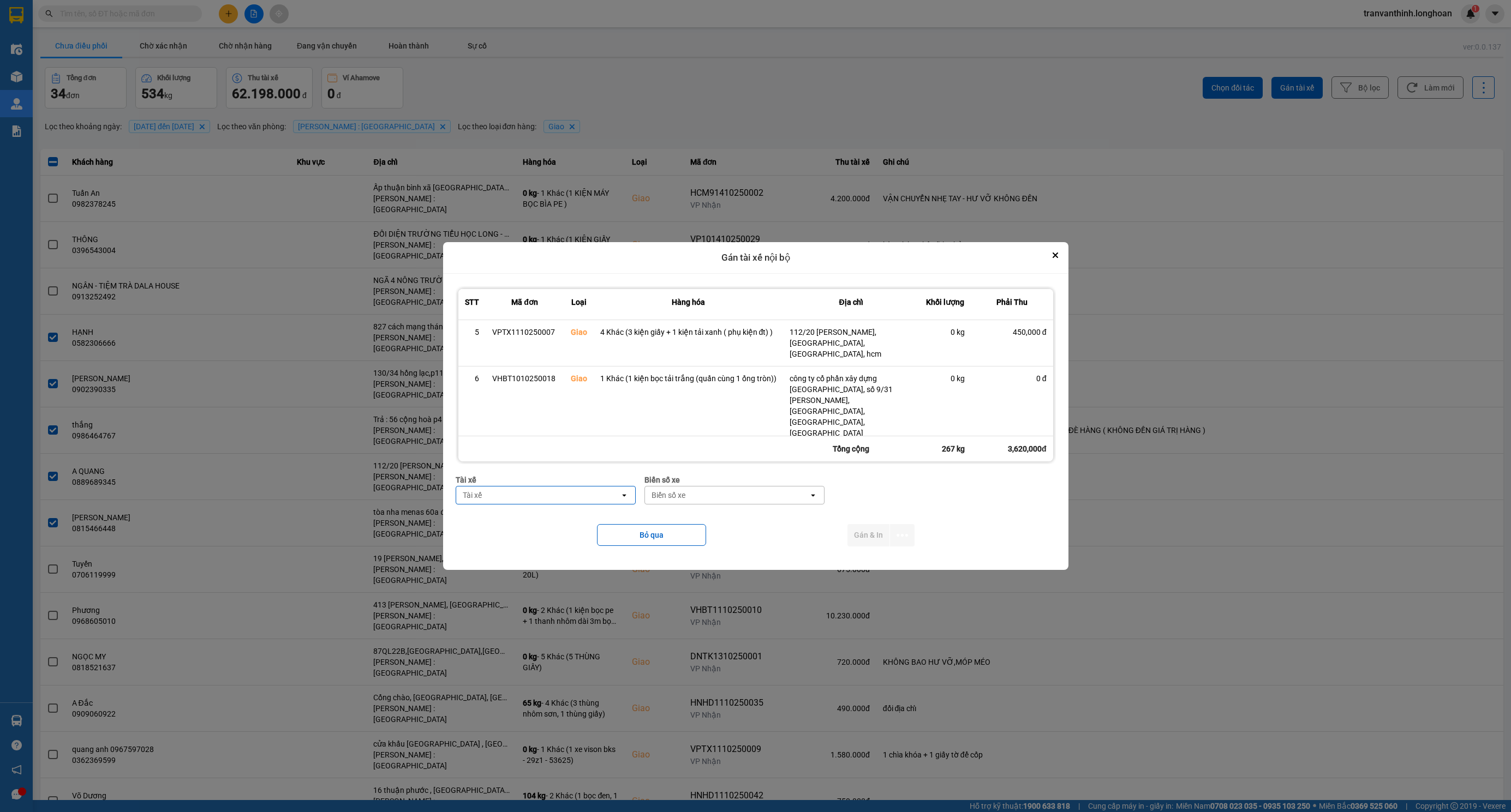
scroll to position [226, 0]
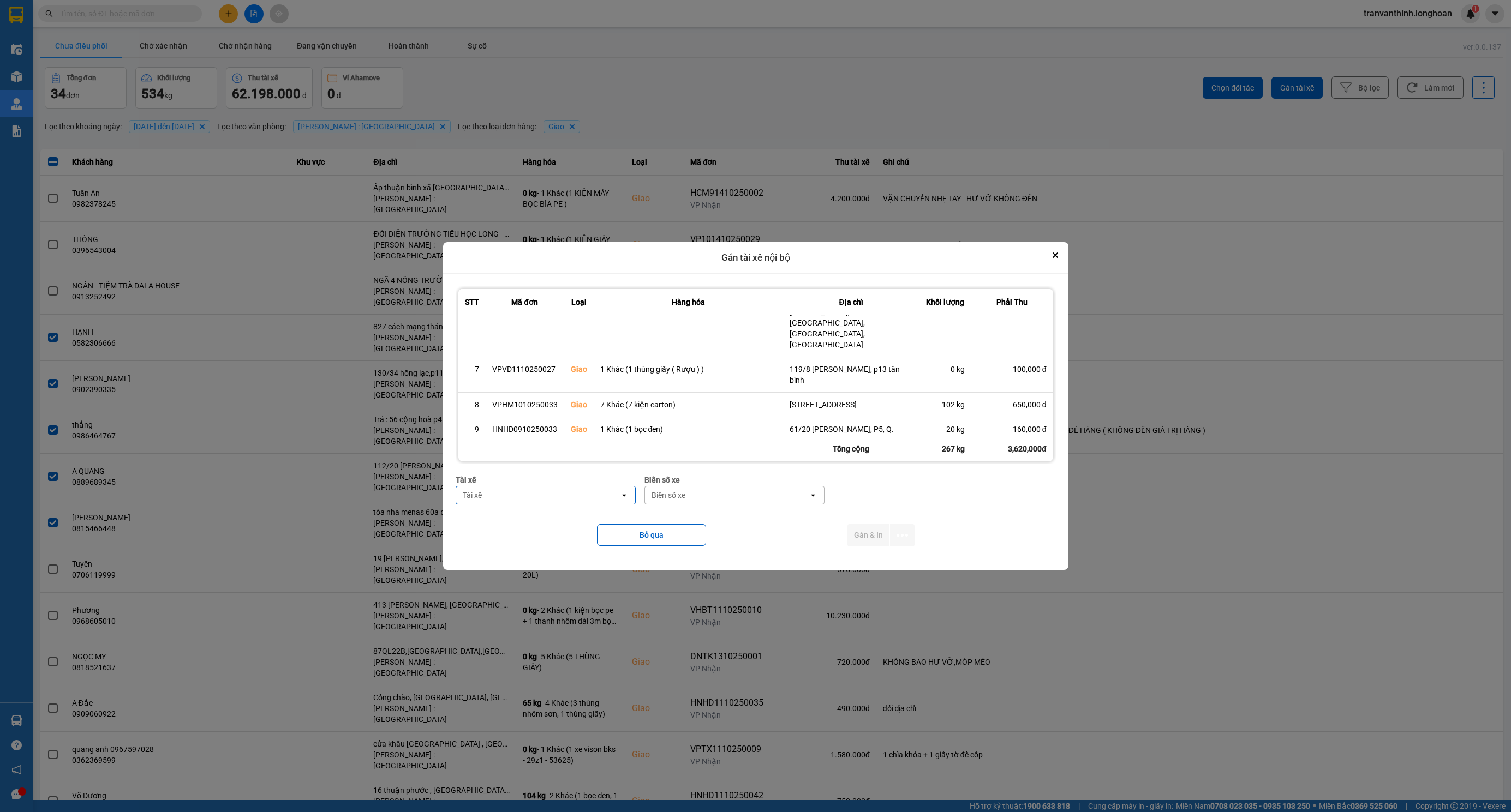
click at [545, 495] on div "Tài xế" at bounding box center [538, 495] width 164 height 17
type input "lân"
click at [579, 548] on span "0364555247 - HOÀNG LÂN SG 0979998361" at bounding box center [544, 544] width 170 height 22
click at [727, 499] on div "Biển số xe" at bounding box center [749, 495] width 164 height 17
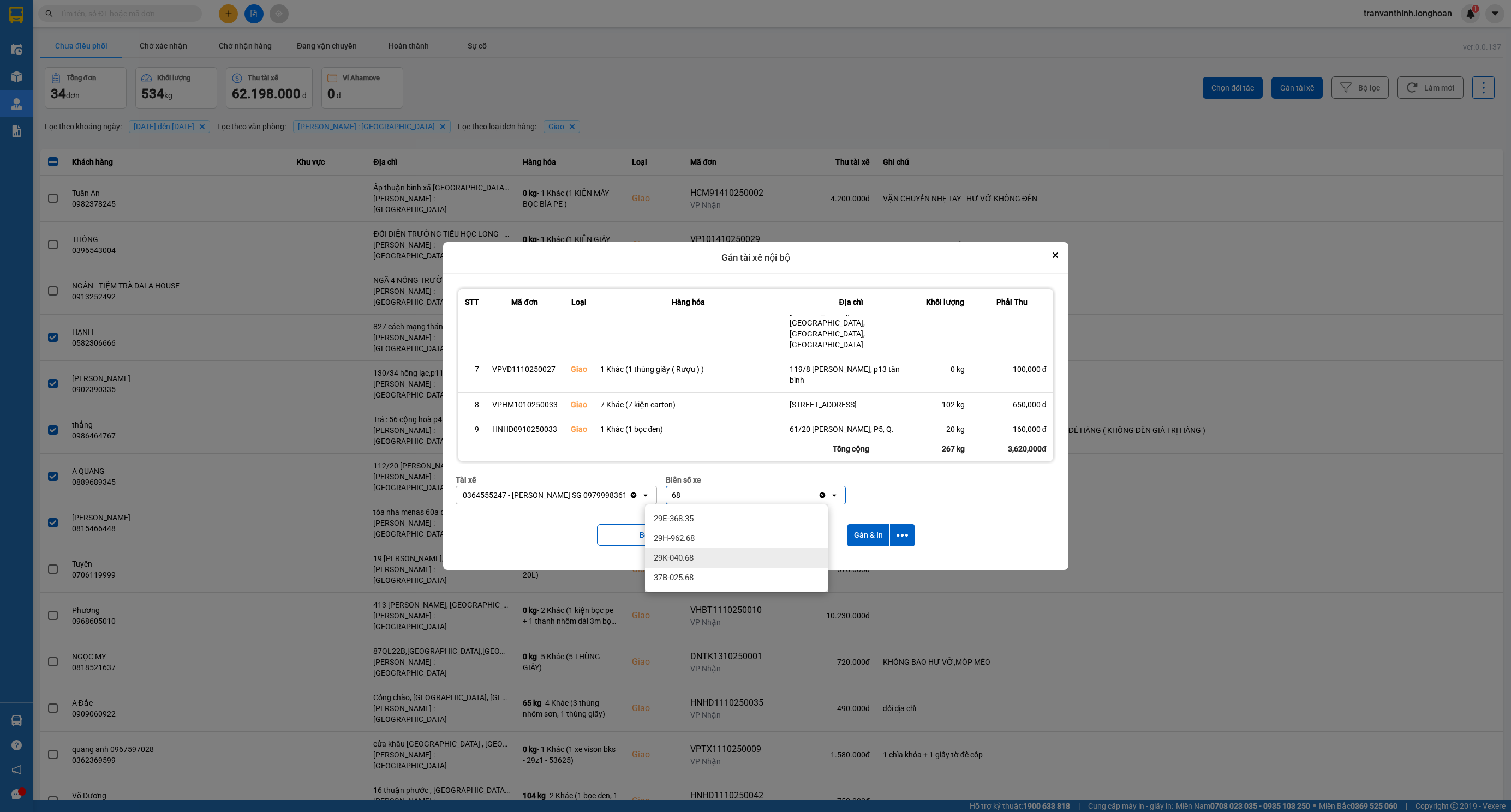
type input "68"
click at [709, 558] on div "29K-040.68" at bounding box center [737, 558] width 183 height 19
click at [874, 534] on button "Gán & In" at bounding box center [868, 536] width 42 height 23
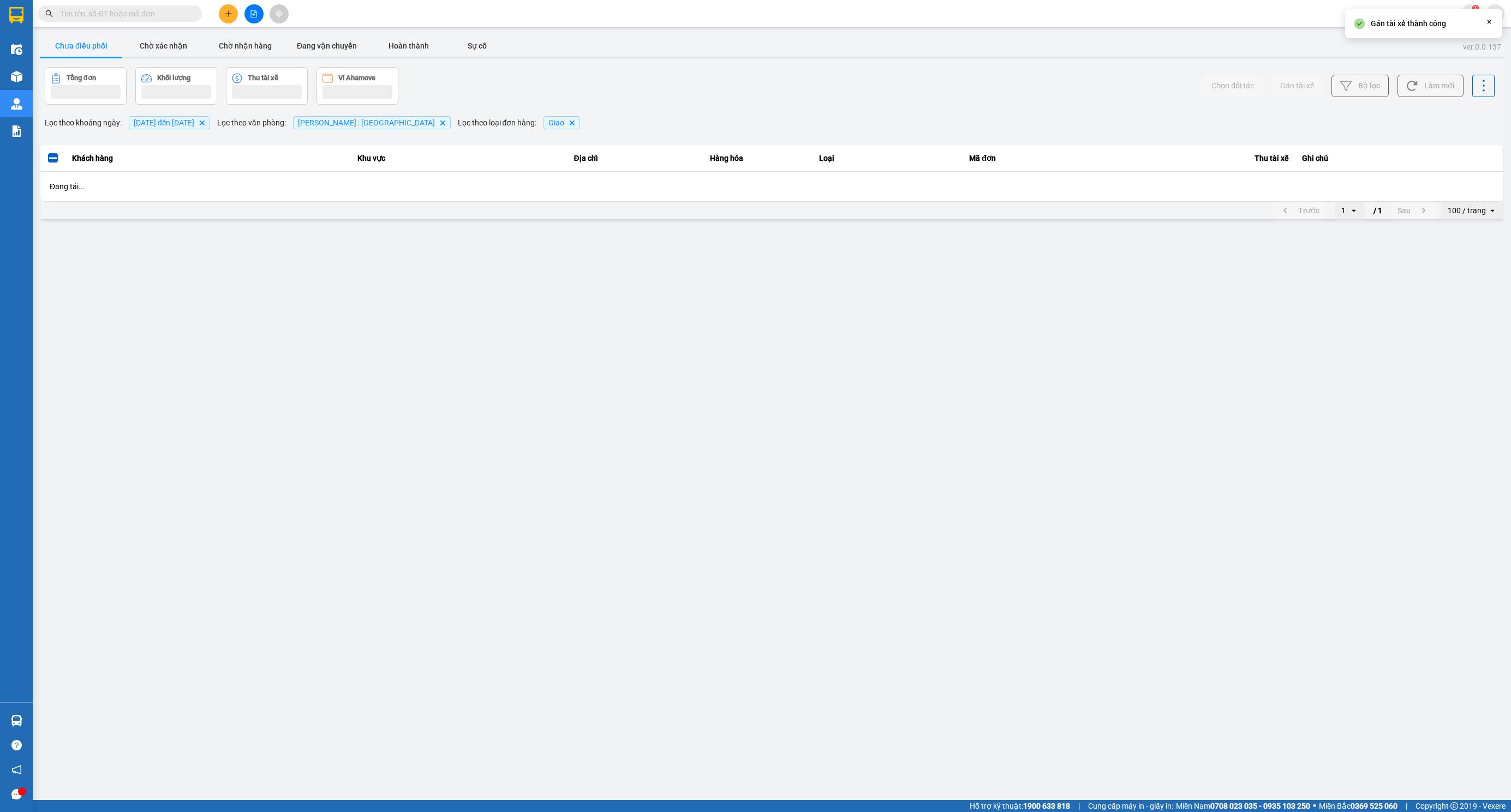
scroll to position [0, 0]
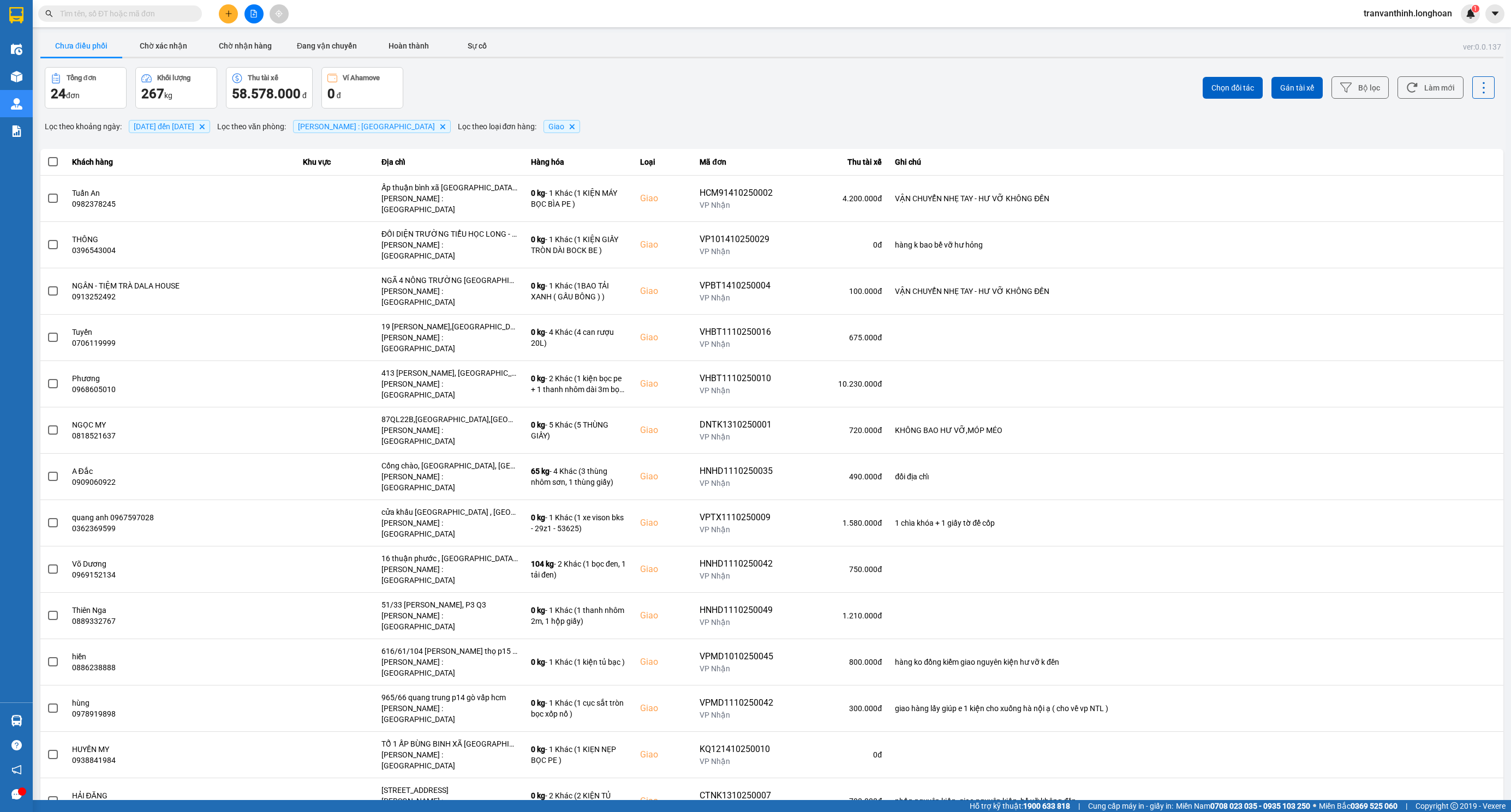
click at [826, 95] on div "Chọn đối tác Gán tài xế Bộ lọc Làm mới" at bounding box center [1132, 88] width 725 height 41
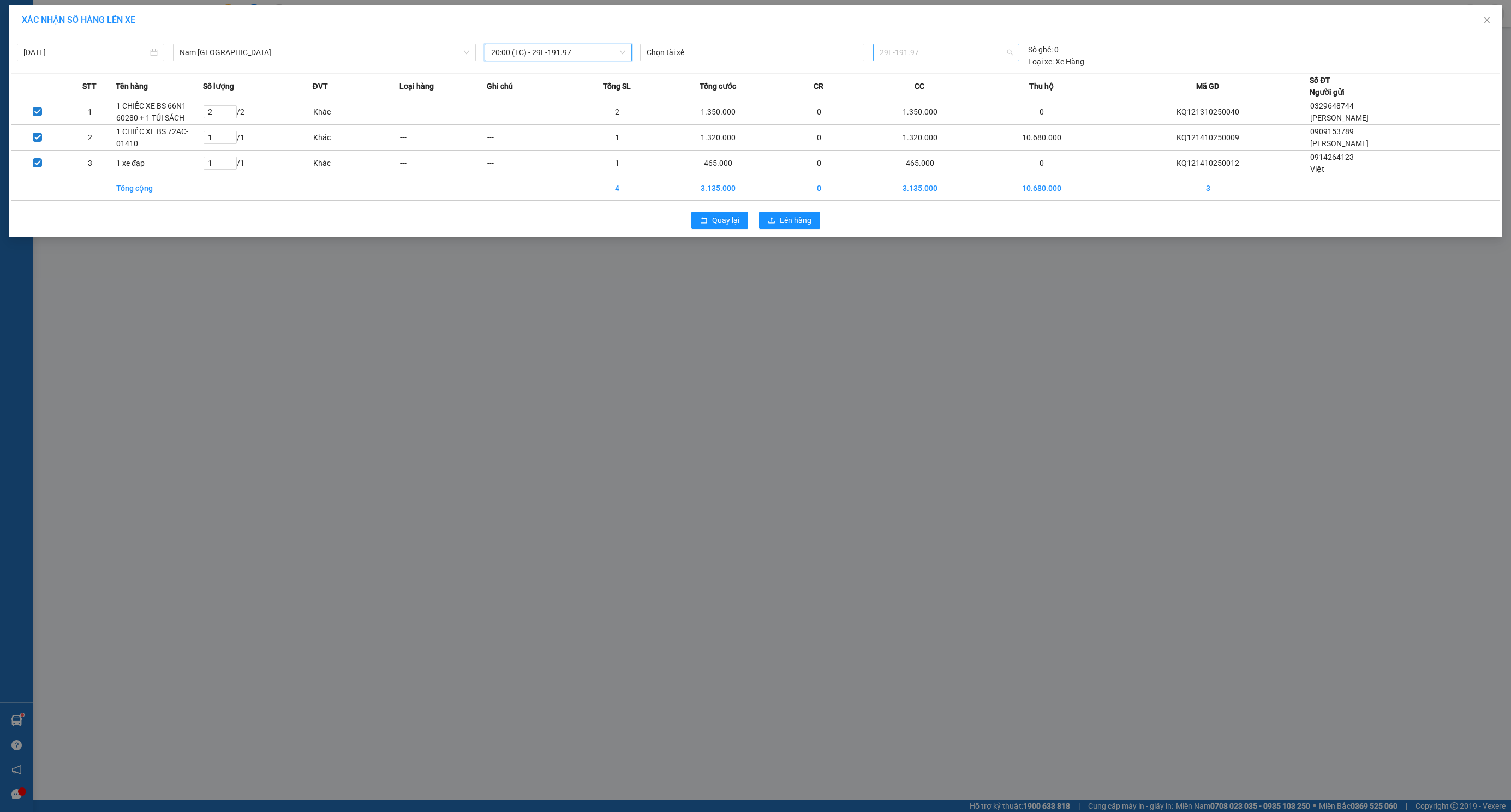
click at [946, 47] on span "29E-191.97" at bounding box center [946, 52] width 134 height 17
click at [976, 365] on div "XÁC NHẬN SỐ HÀNG LÊN XE [DATE] [GEOGRAPHIC_DATA] LỌC THEO Nhóm tuyến Tuyến Chọn…" at bounding box center [755, 406] width 1511 height 812
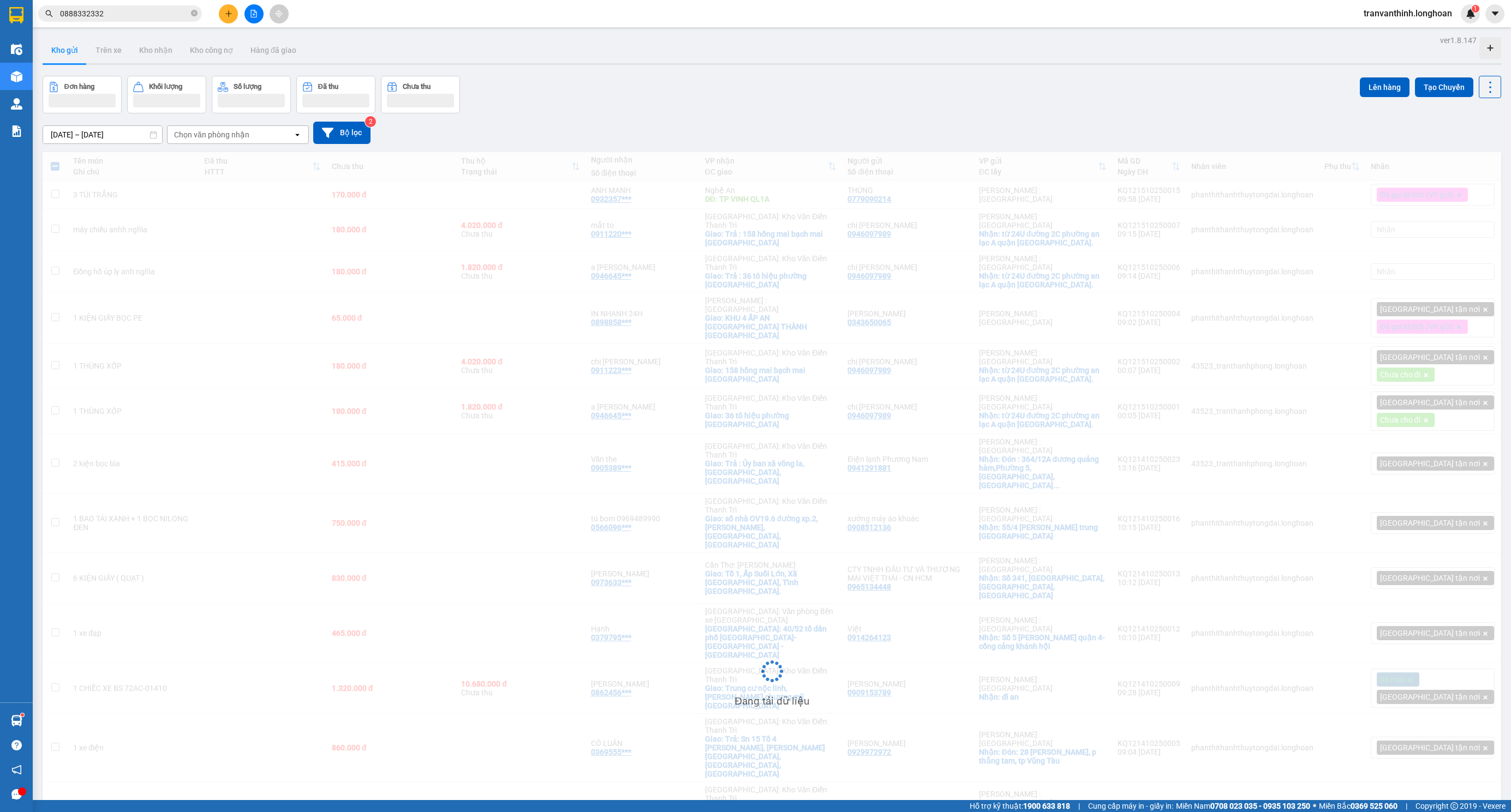
click at [575, 56] on div "Kho gửi Trên xe Kho nhận Kho công nợ Hàng đã giao" at bounding box center [772, 51] width 1458 height 29
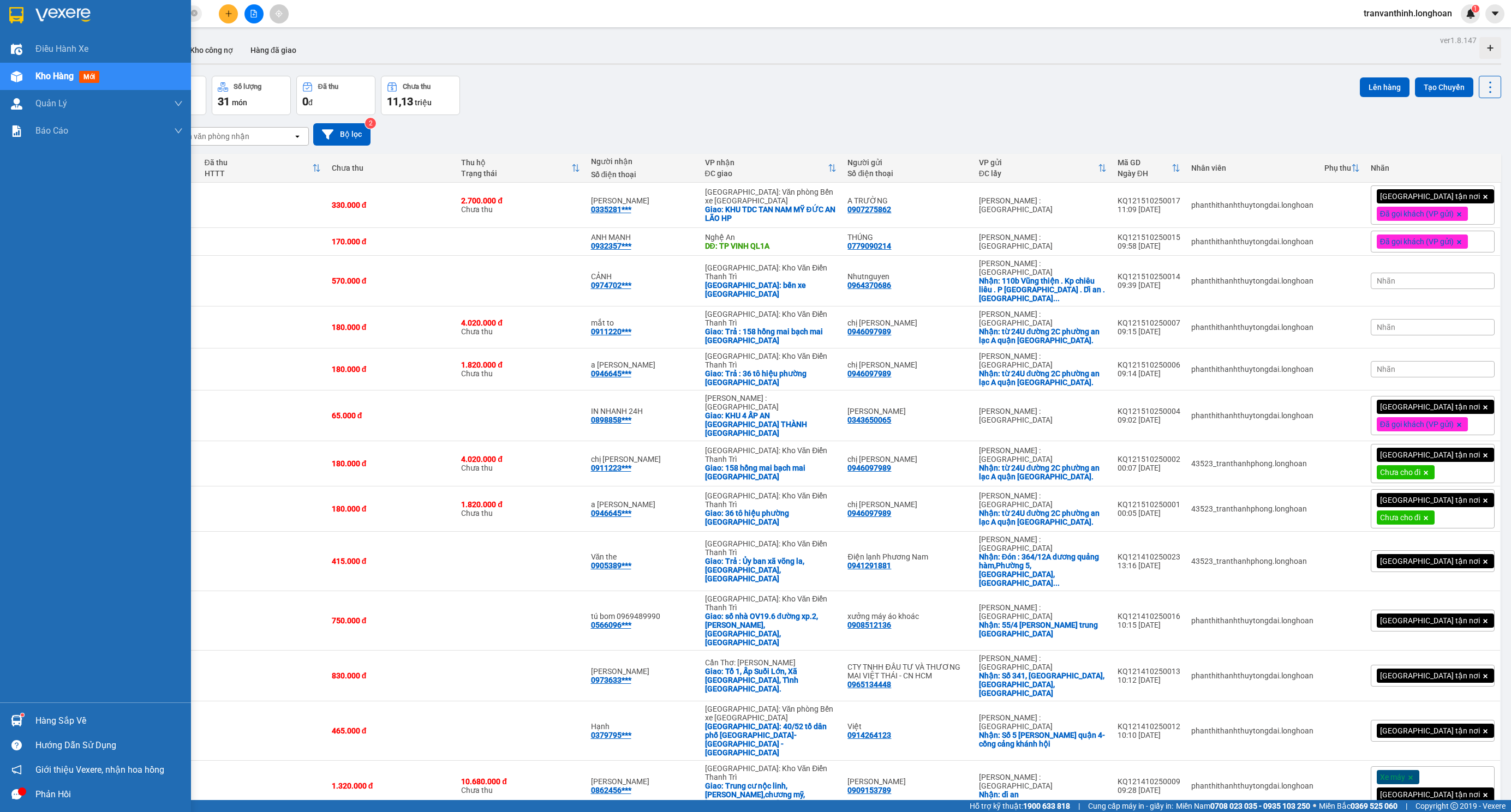
click at [13, 15] on img at bounding box center [16, 15] width 14 height 17
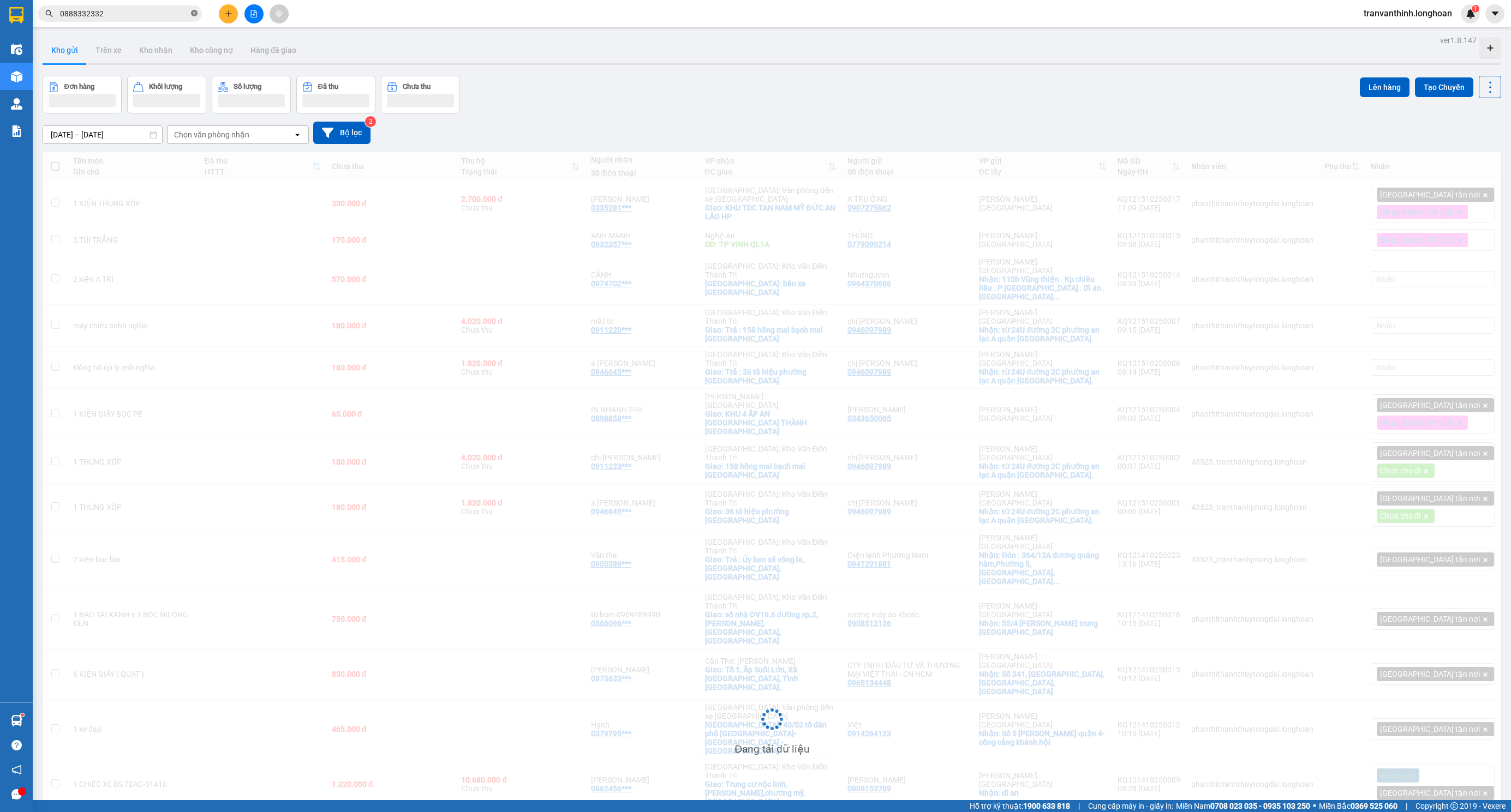
click at [191, 13] on icon "close-circle" at bounding box center [195, 13] width 7 height 7
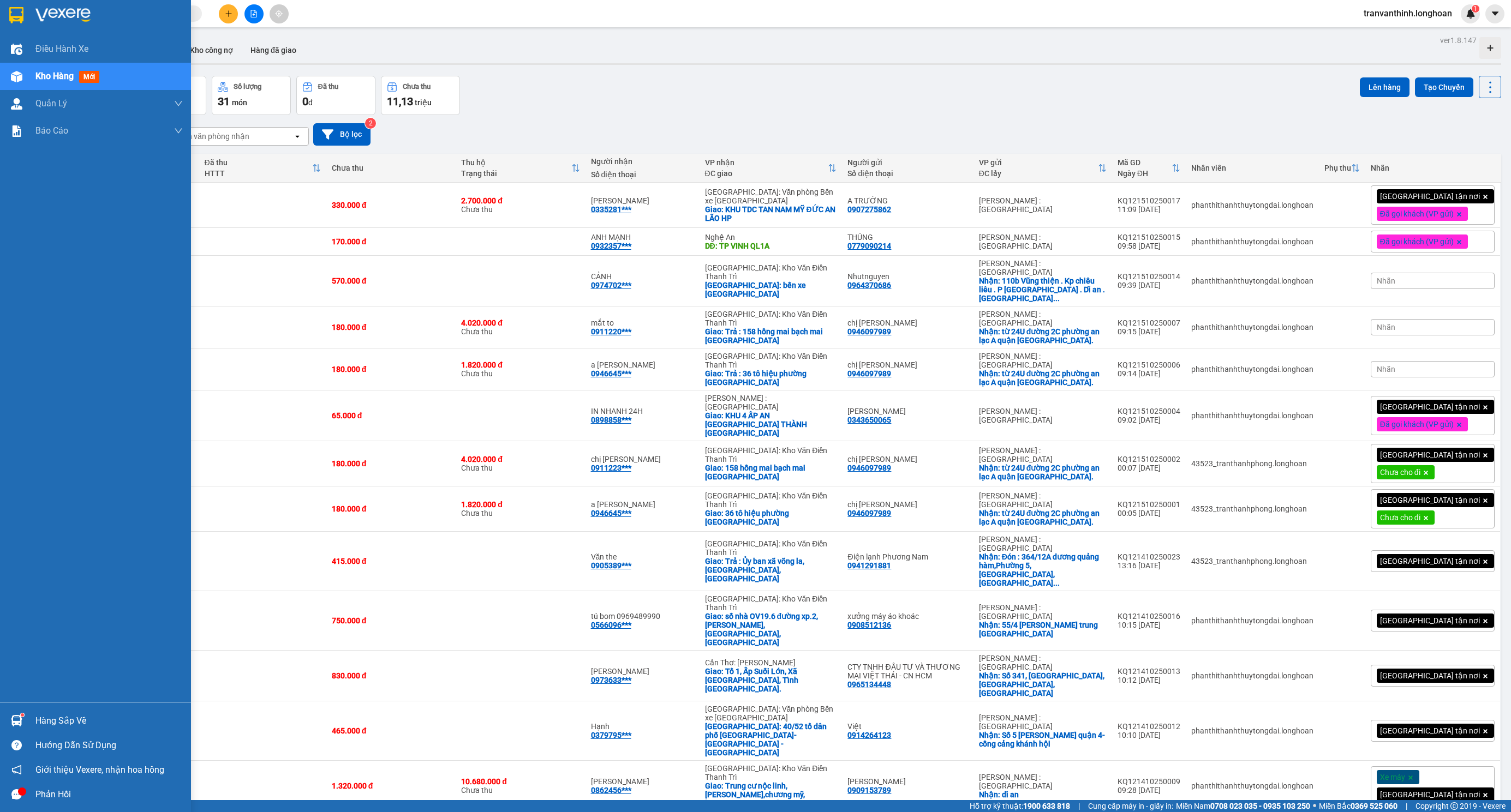
click at [23, 15] on div at bounding box center [17, 15] width 19 height 19
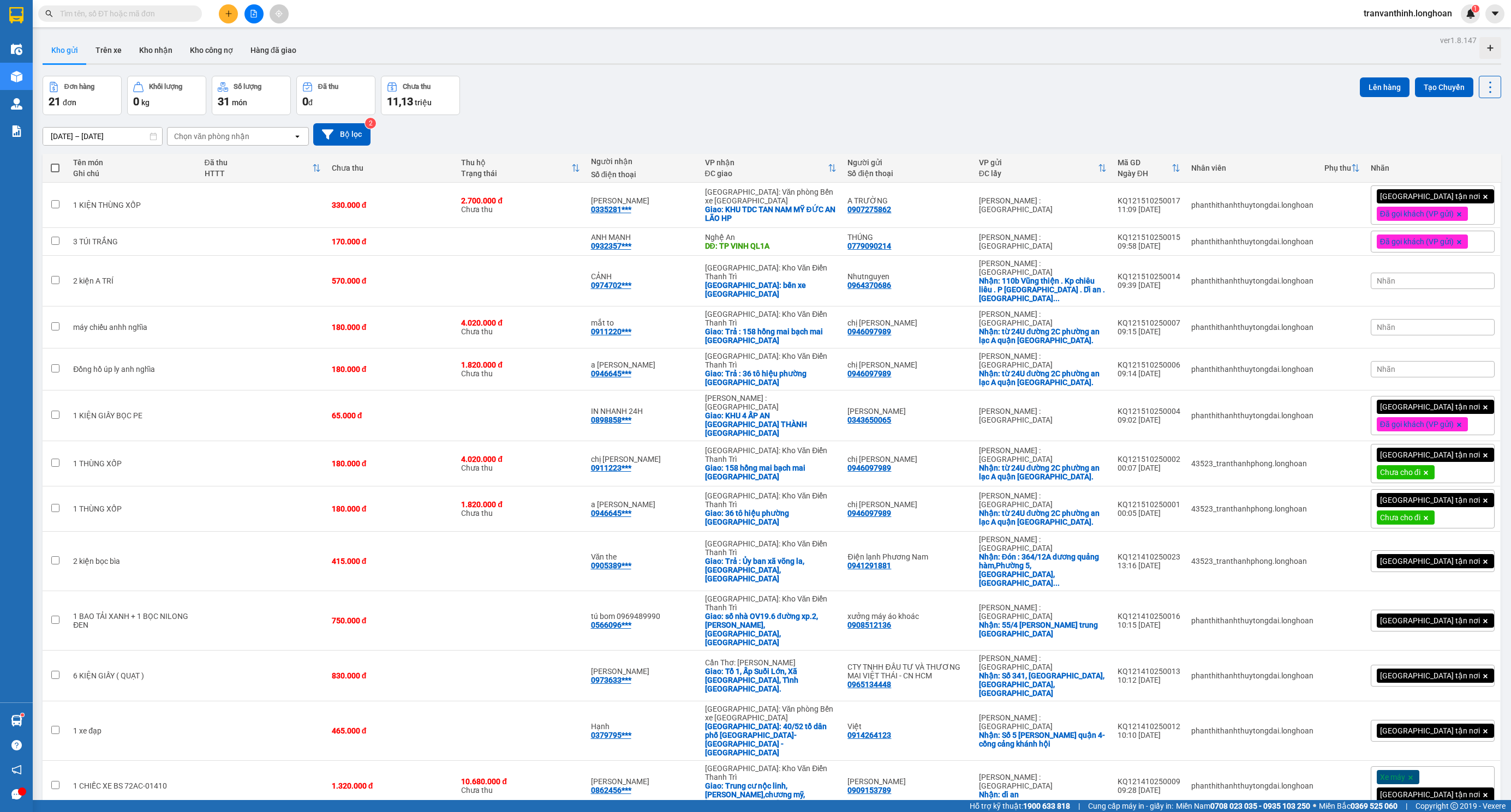
click at [879, 179] on div "Người gửi Số điện thoại" at bounding box center [907, 168] width 120 height 22
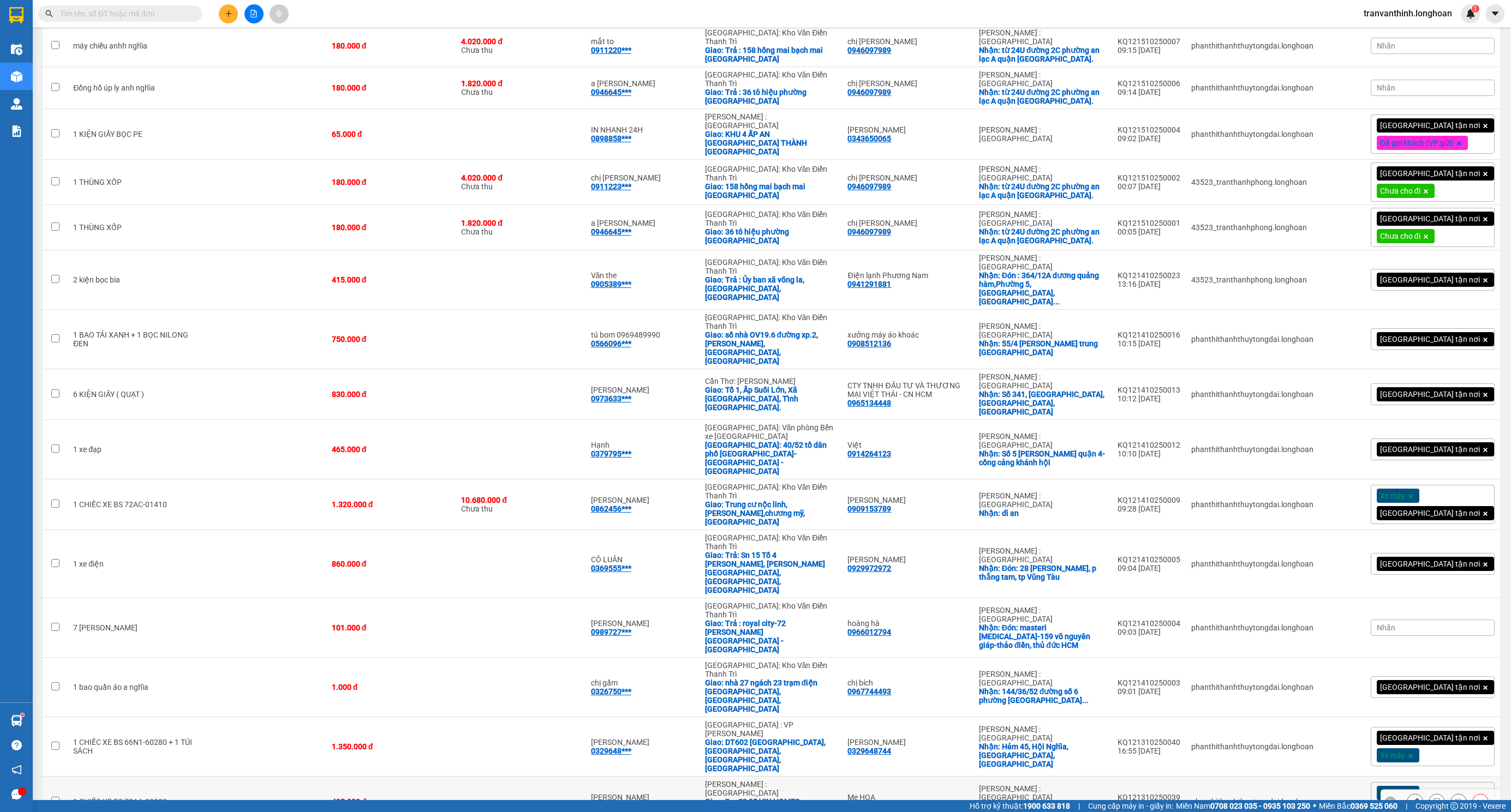
click at [1386, 798] on icon at bounding box center [1390, 801] width 7 height 7
click at [1416, 786] on span at bounding box center [1410, 793] width 11 height 14
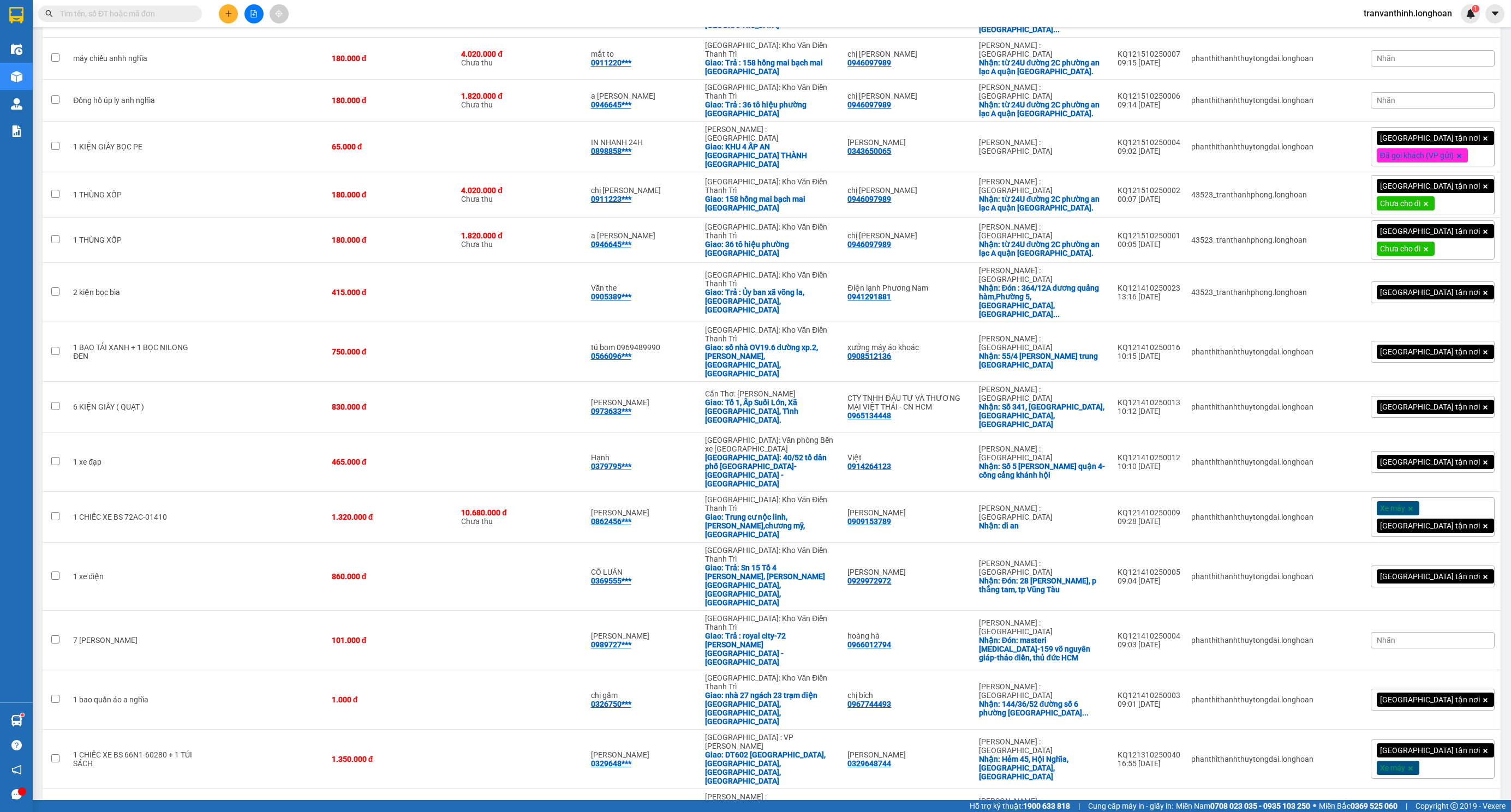
click at [1408, 809] on span "[GEOGRAPHIC_DATA] tận nơi" at bounding box center [1430, 814] width 100 height 10
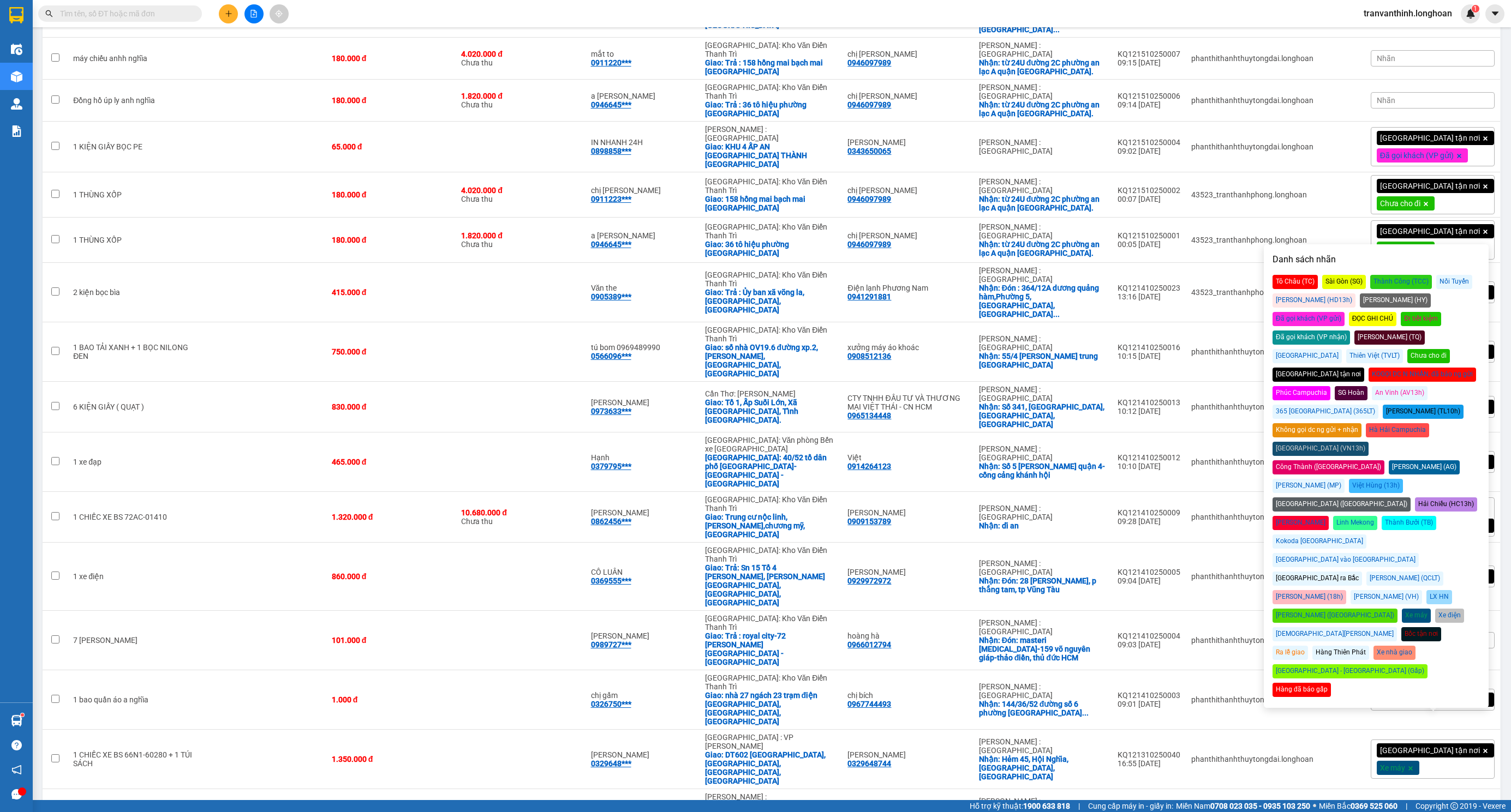
click at [1450, 349] on div "Chưa cho đi" at bounding box center [1428, 356] width 43 height 14
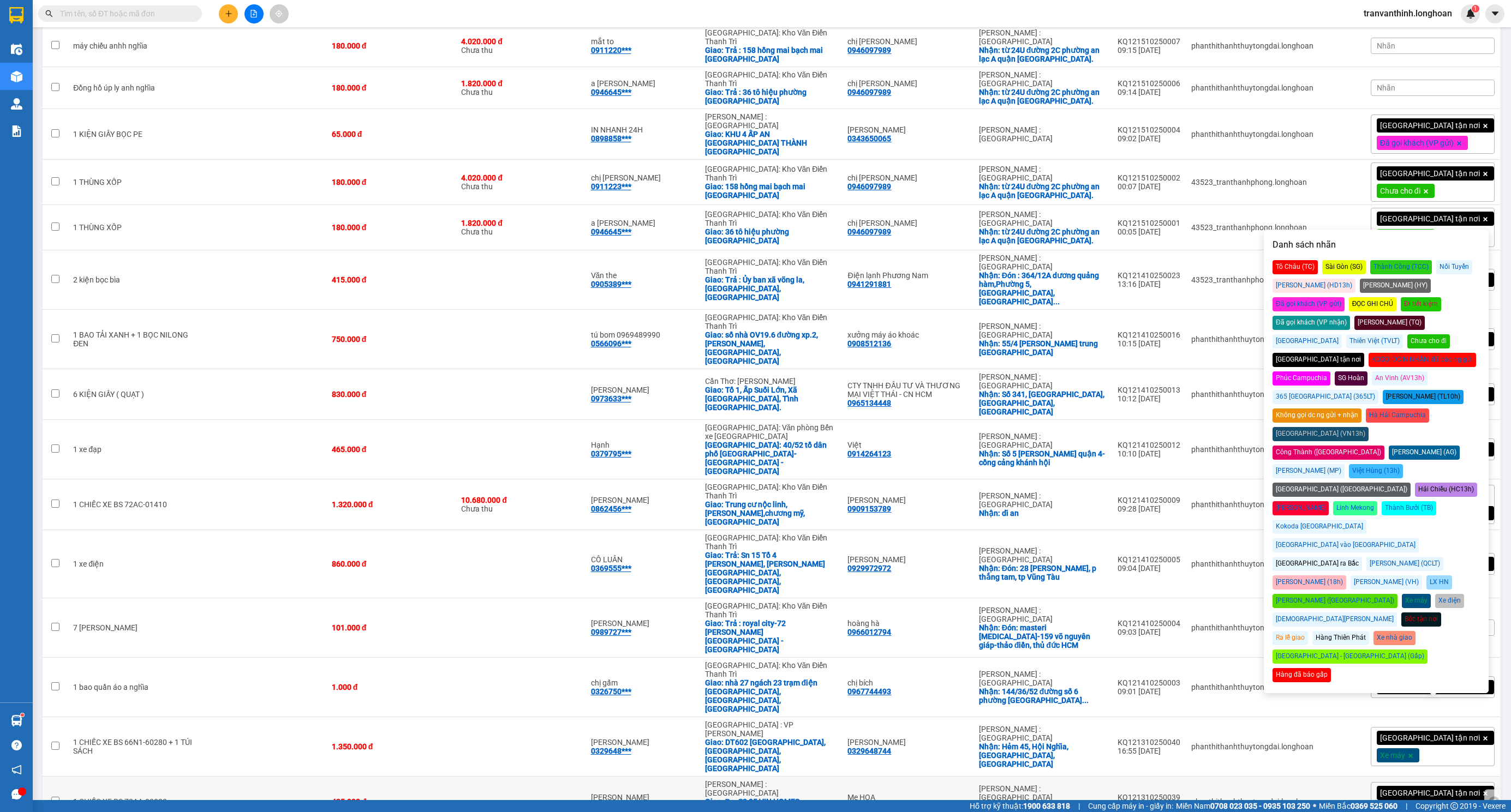
click at [1236, 777] on td "phanthithanhthuytongdai.longhoan" at bounding box center [1252, 802] width 133 height 51
checkbox input "true"
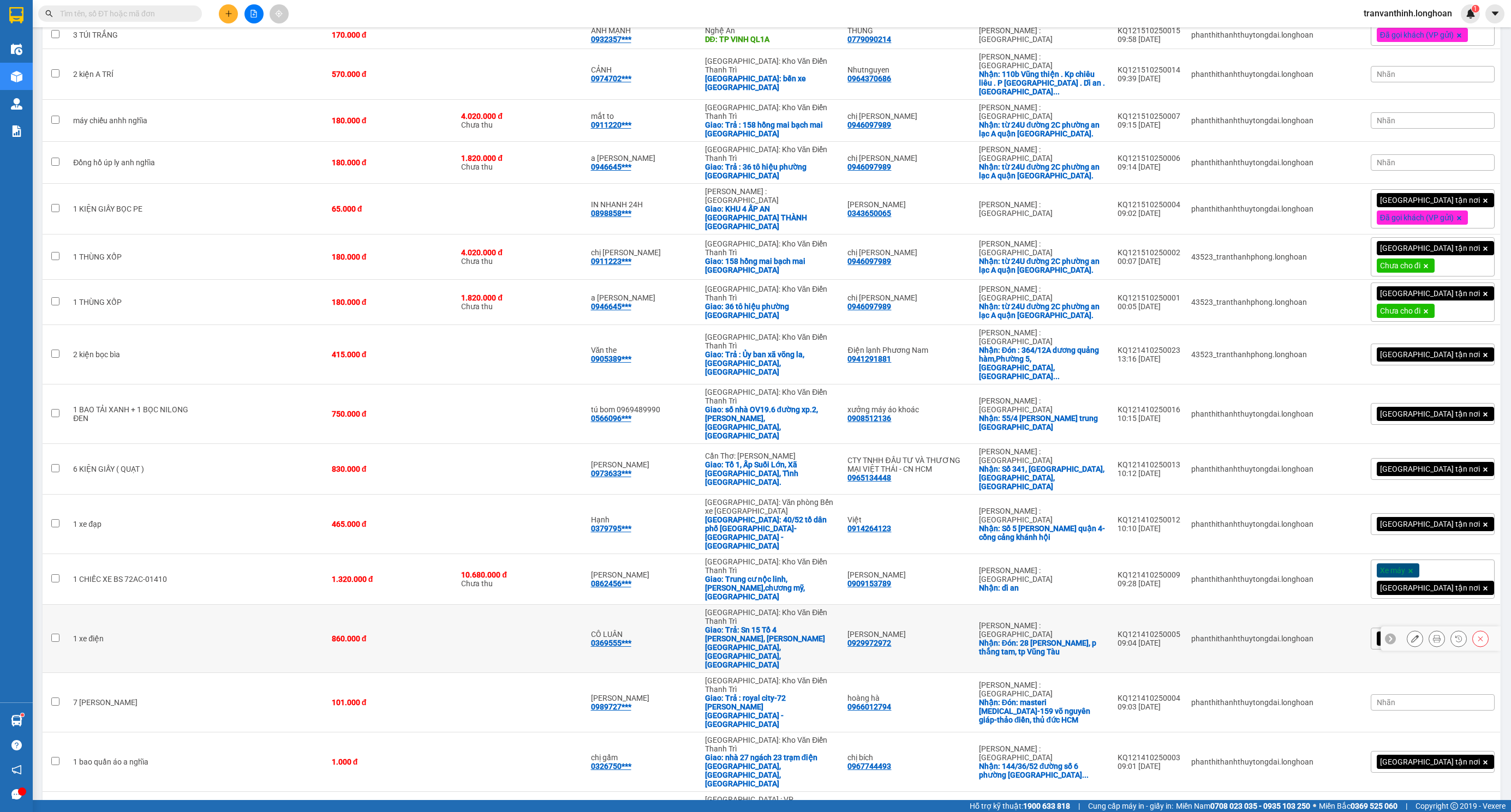
scroll to position [245, 0]
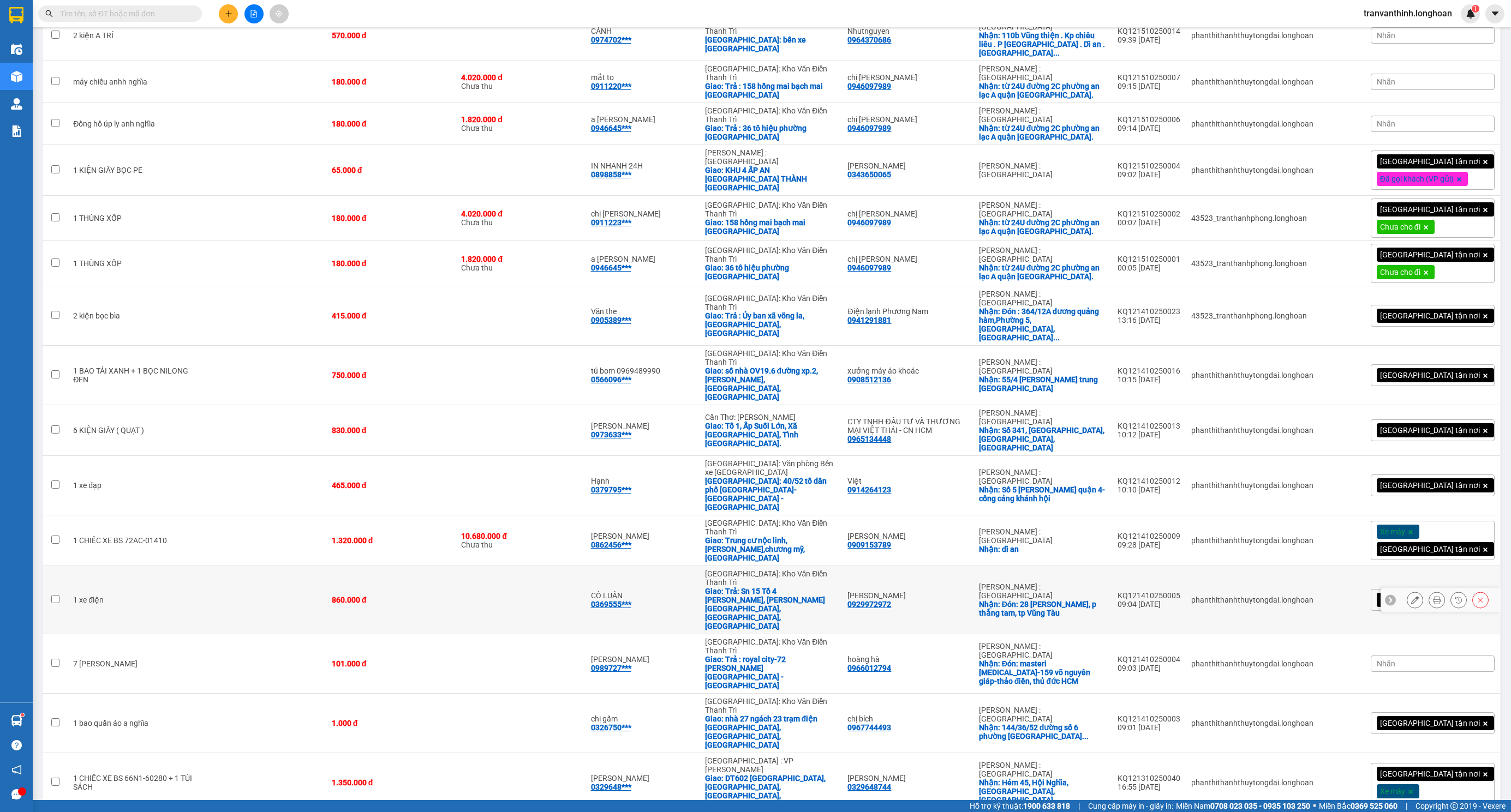
click at [1386, 596] on icon at bounding box center [1390, 600] width 7 height 7
click at [1411, 595] on span "[GEOGRAPHIC_DATA] tận nơi" at bounding box center [1430, 600] width 100 height 10
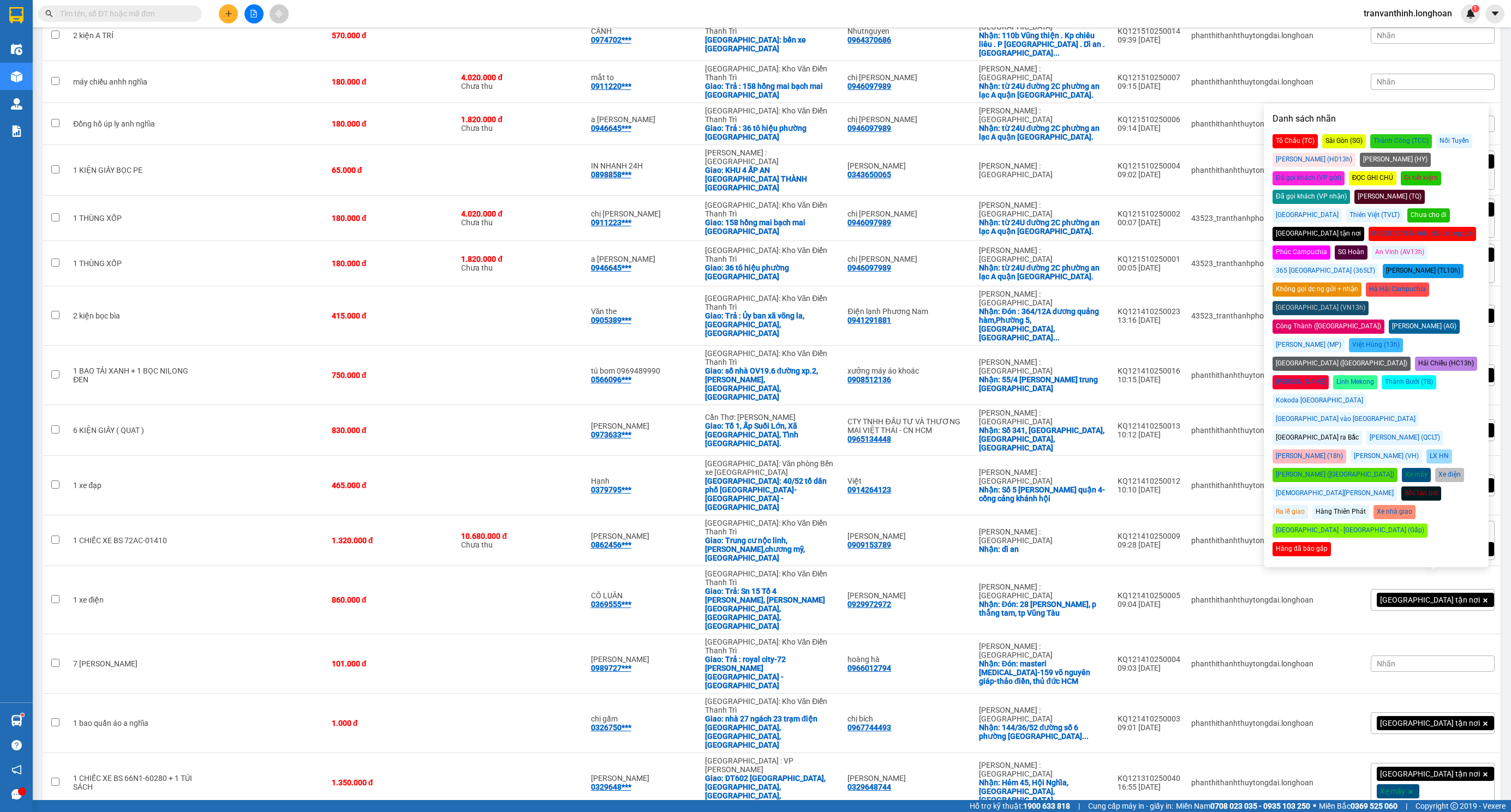
click at [1436, 208] on div "Chưa cho đi" at bounding box center [1428, 215] width 43 height 14
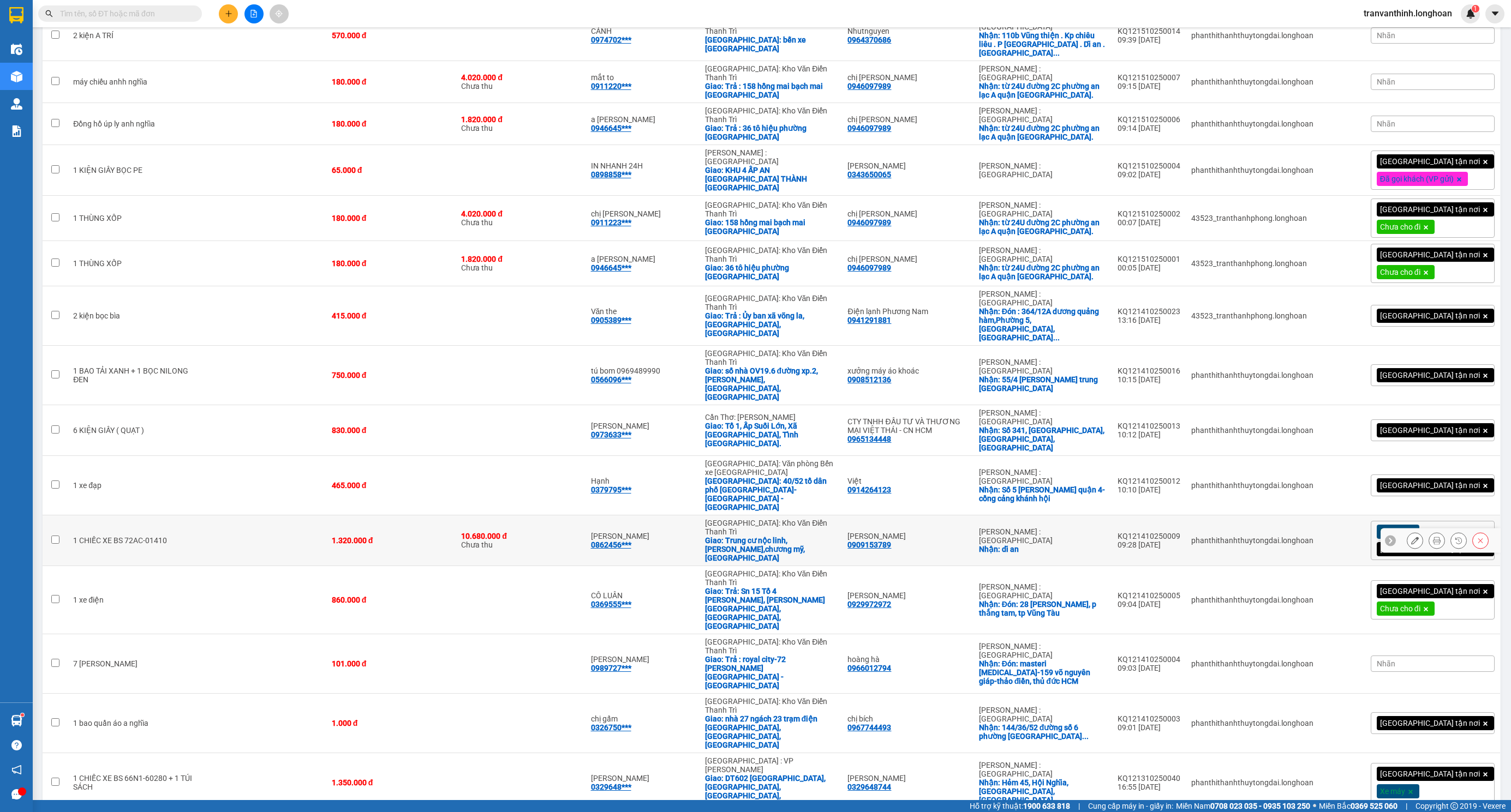
click at [1152, 516] on td "KQ121410250009 09:28 [DATE]" at bounding box center [1148, 541] width 74 height 51
checkbox input "true"
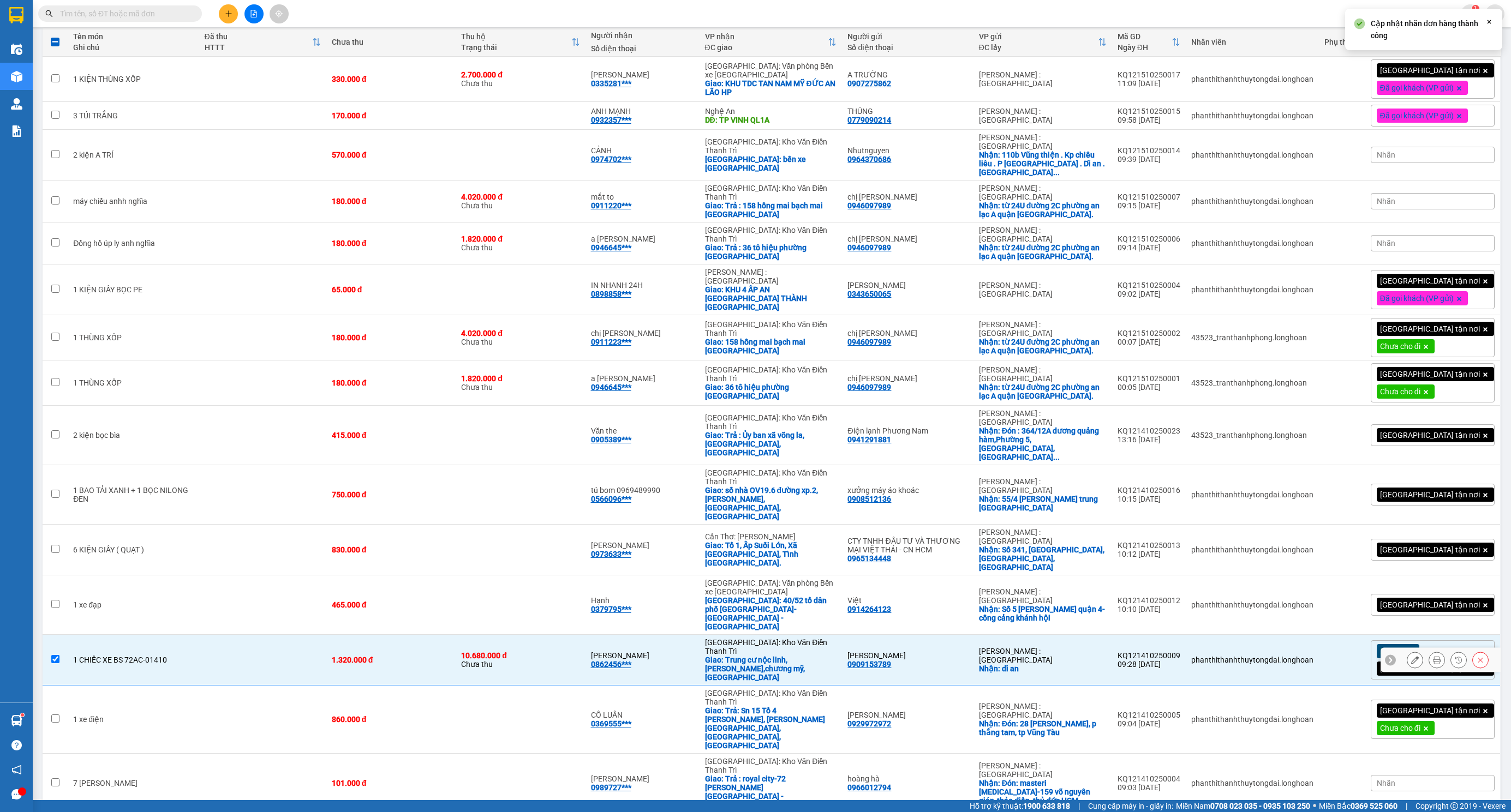
scroll to position [0, 0]
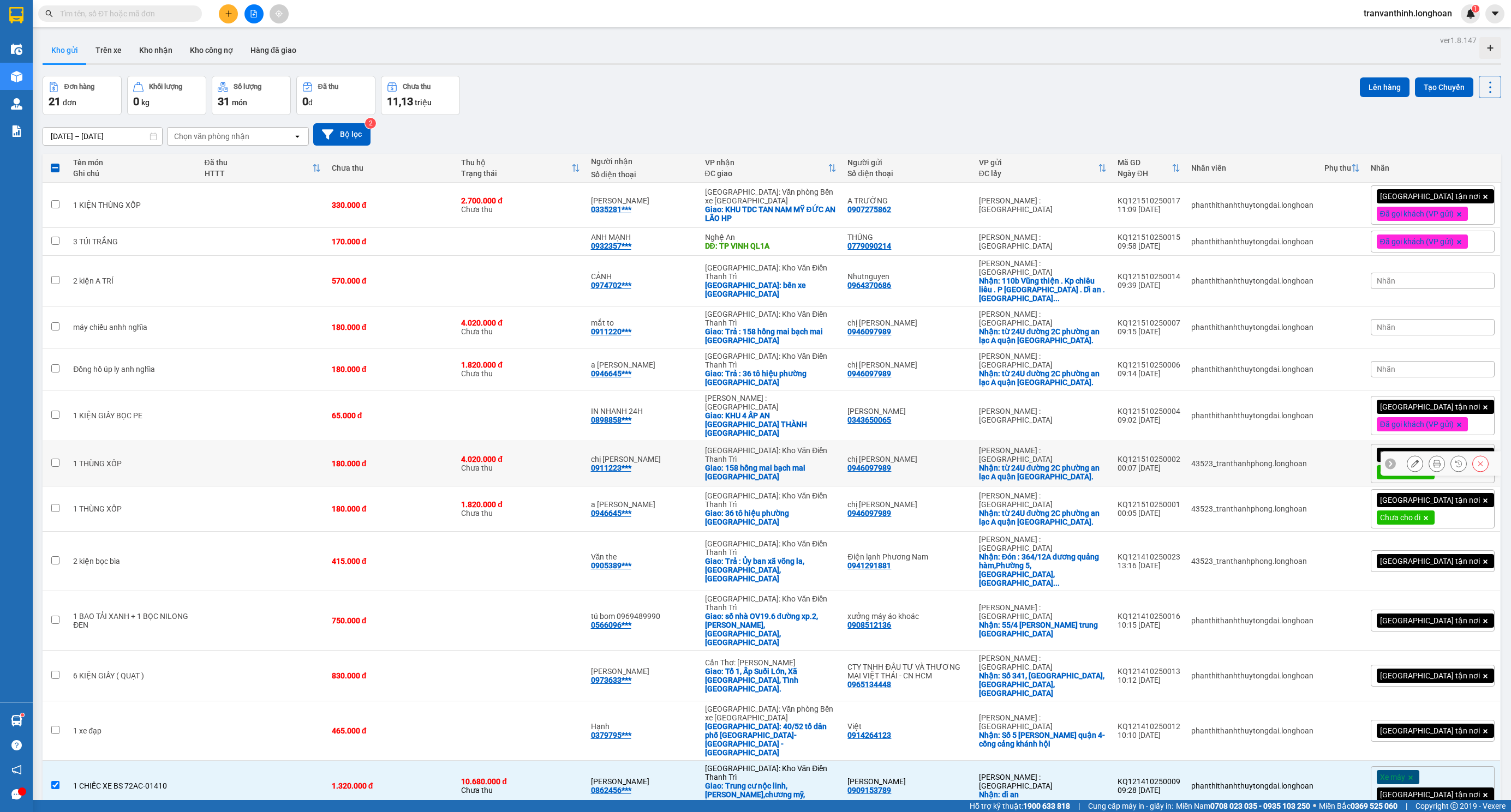
click at [1428, 456] on div at bounding box center [1436, 464] width 17 height 17
click at [1433, 460] on icon at bounding box center [1436, 463] width 7 height 7
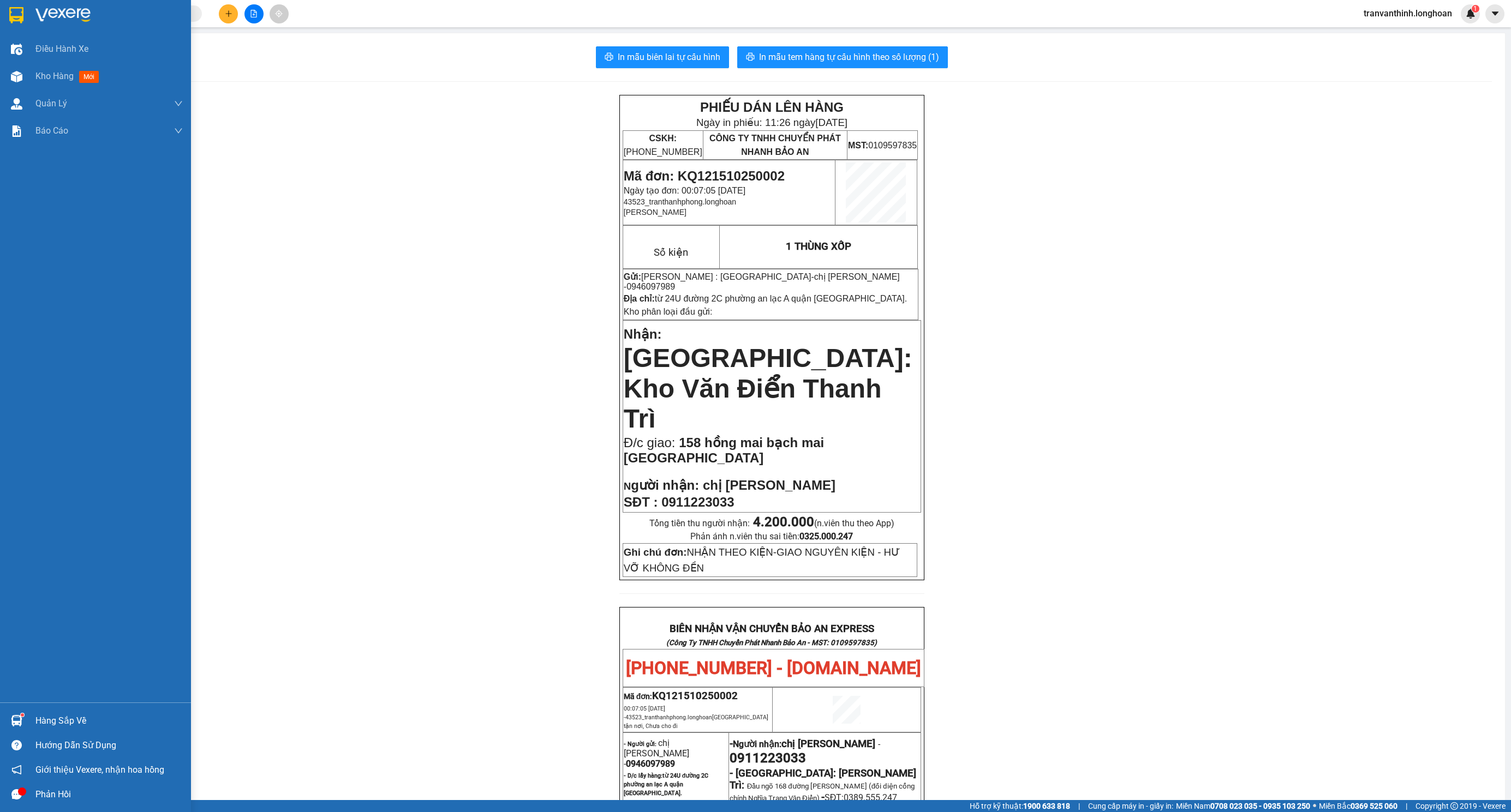
click at [22, 19] on img at bounding box center [16, 15] width 14 height 17
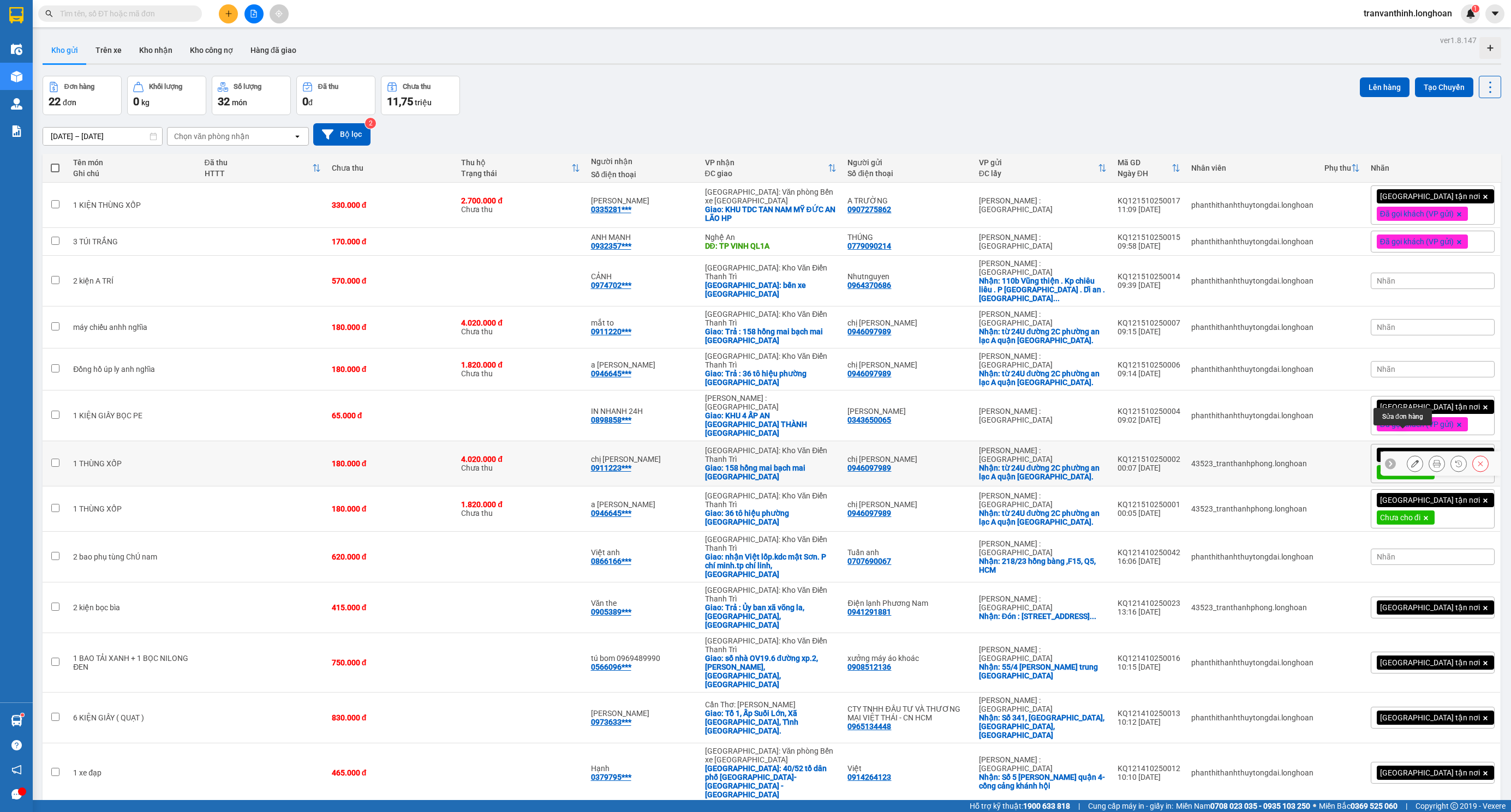
drag, startPoint x: 1396, startPoint y: 440, endPoint x: 1402, endPoint y: 440, distance: 6.0
click at [1407, 454] on button at bounding box center [1414, 464] width 15 height 19
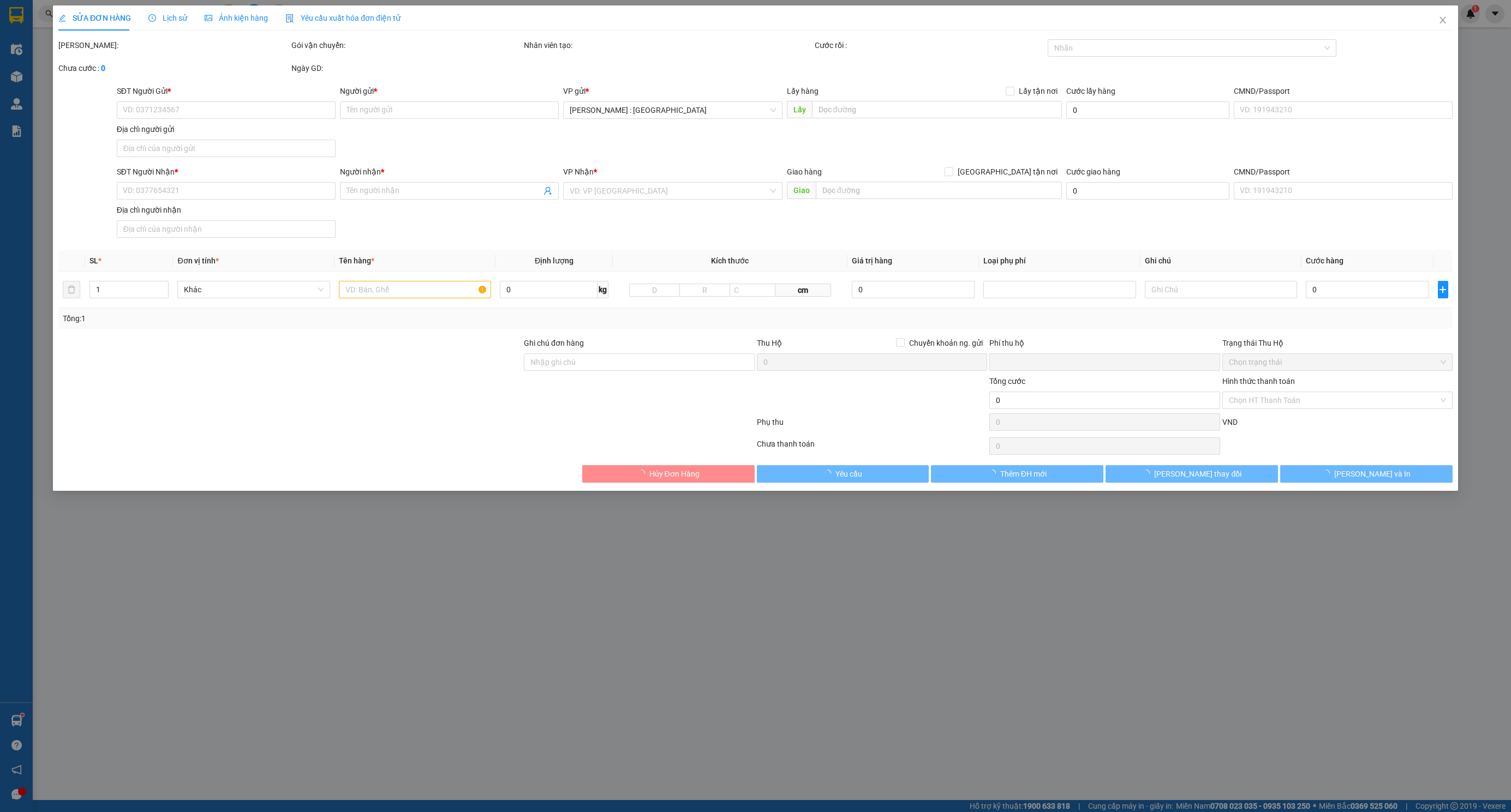
type input "0946097989"
type input "chị [PERSON_NAME]"
checkbox input "true"
type input "từ 24U đường 2C phường an lạc A quận [GEOGRAPHIC_DATA]."
type input "0911223033"
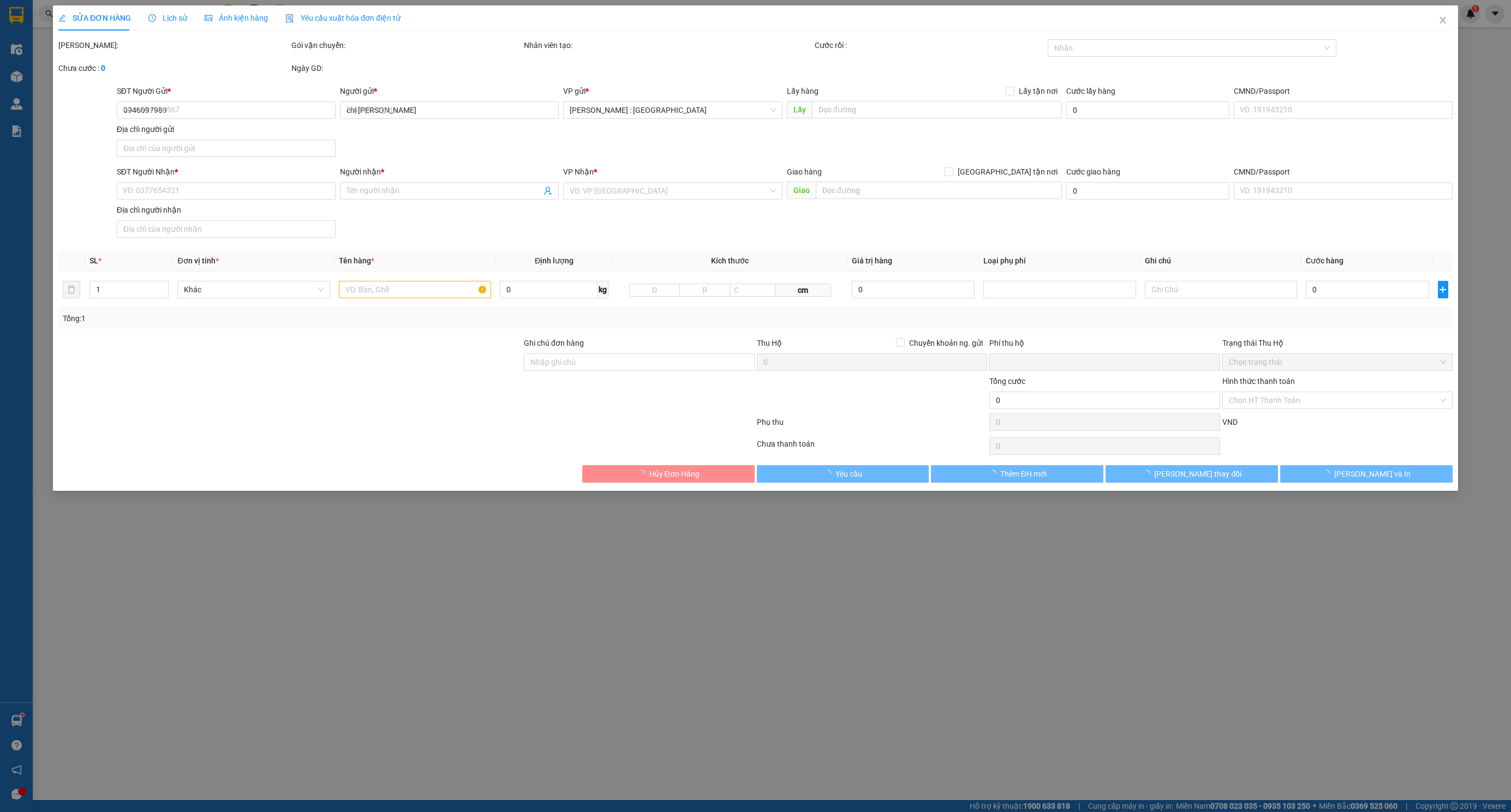
type input "chị [PERSON_NAME]"
checkbox input "true"
type input "158 hồng mai bạch mai [GEOGRAPHIC_DATA]"
type input "NHẬN THEO KIỆN-GIAO NGUYÊN KIỆN - HƯ VỠ KHÔNG ĐỀN"
type input "180.000"
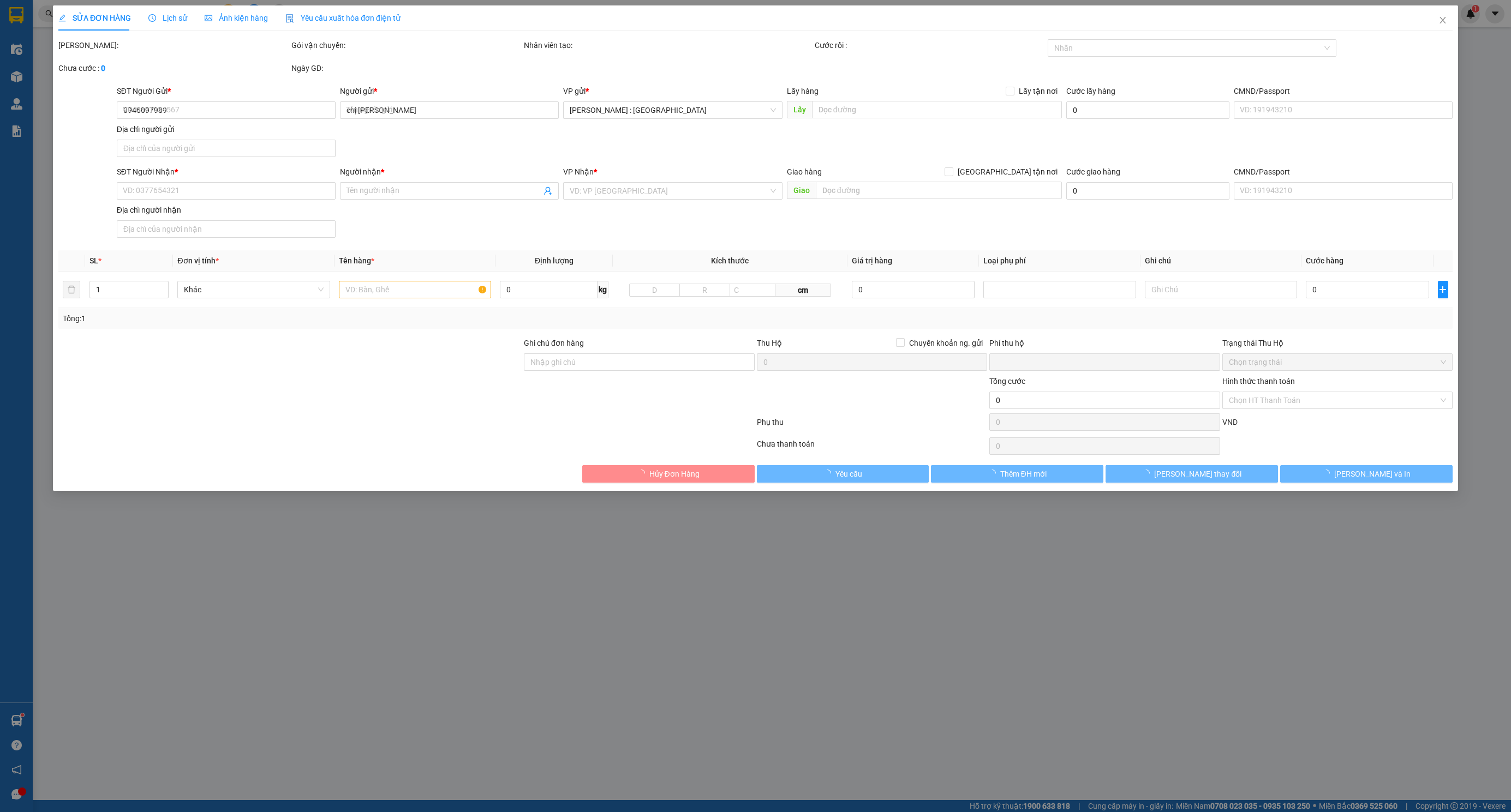
type input "180.000"
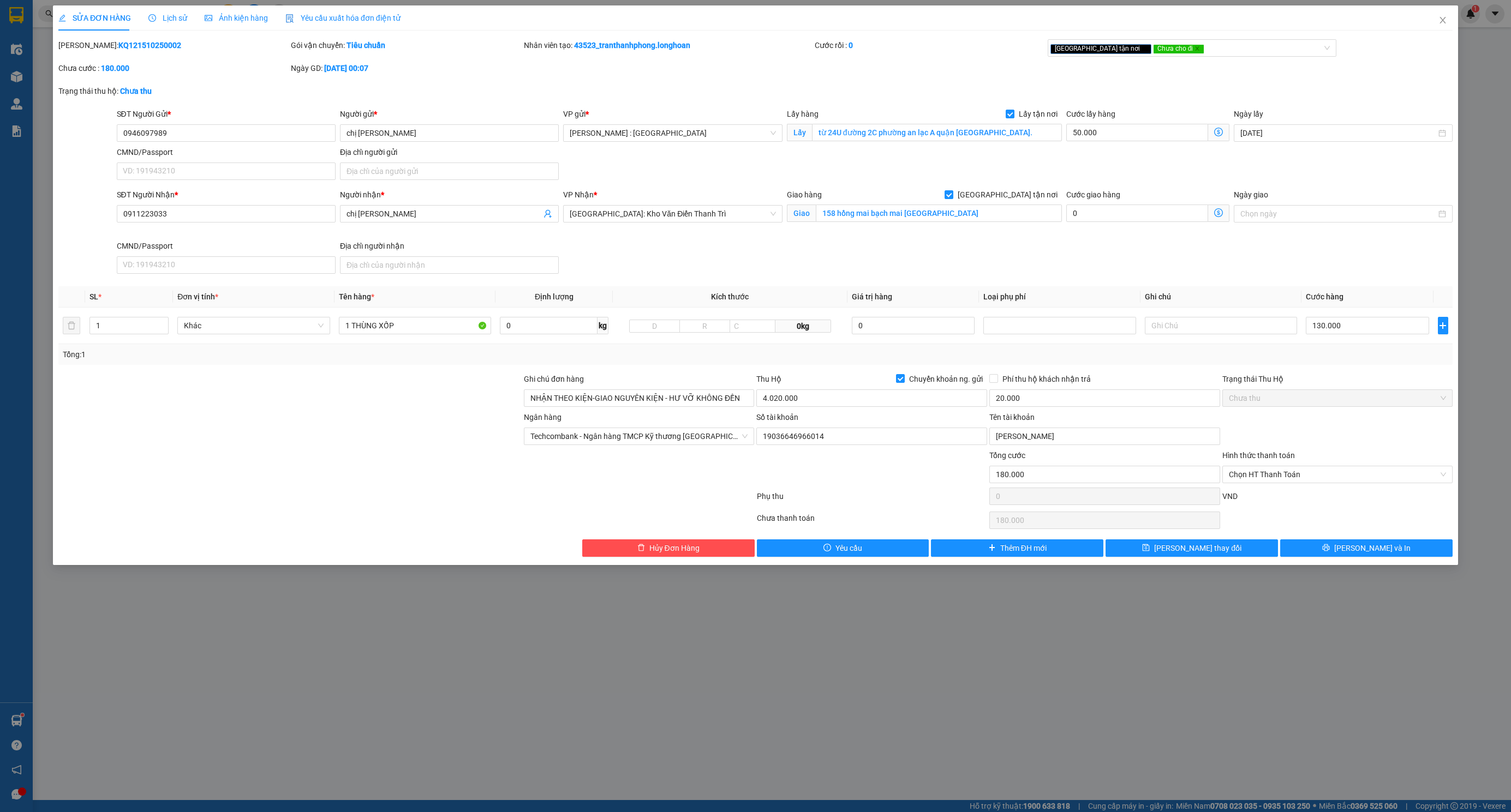
click at [158, 29] on div "Lịch sử" at bounding box center [168, 18] width 39 height 25
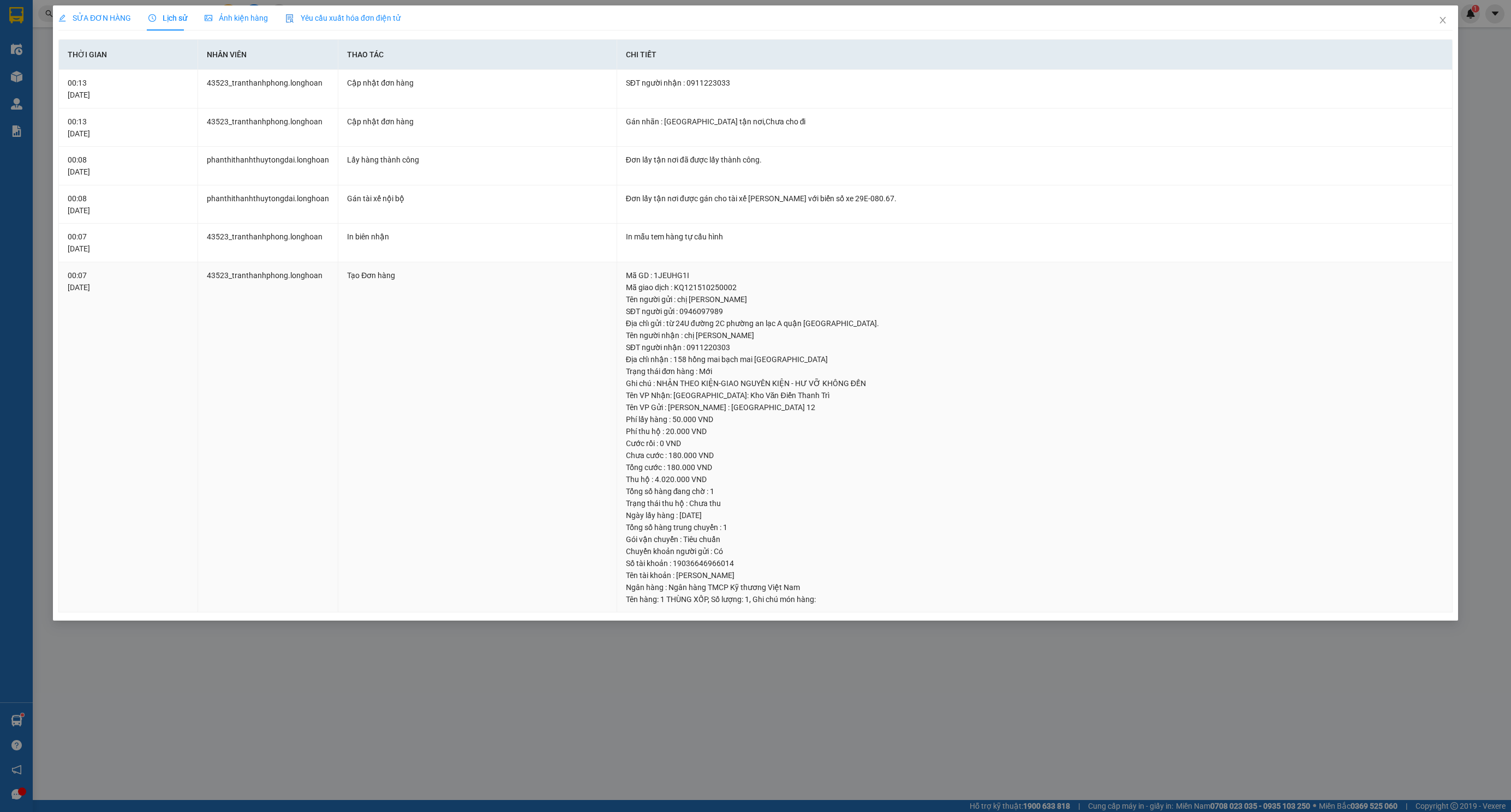
click at [694, 350] on div "SĐT người nhận : 0911220303" at bounding box center [1034, 347] width 817 height 12
copy div "0911220303"
click at [83, 15] on span "SỬA ĐƠN HÀNG" at bounding box center [95, 17] width 73 height 9
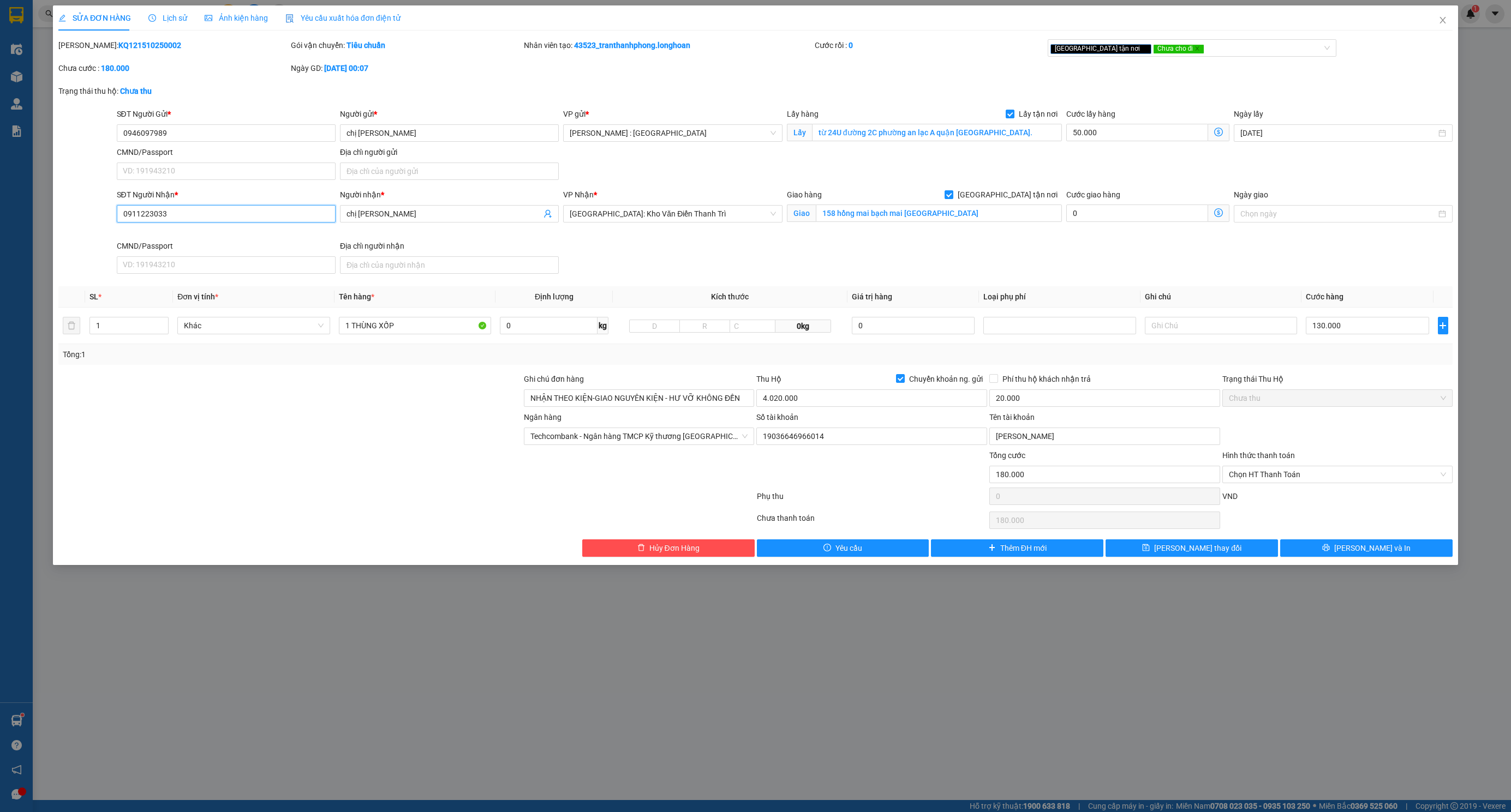
drag, startPoint x: 185, startPoint y: 215, endPoint x: -37, endPoint y: 233, distance: 222.7
click at [0, 233] on html "Kết quả tìm kiếm ( 9 ) Bộ lọc Mã ĐH Trạng thái Món hàng Thu hộ Tổng cước Chưa c…" at bounding box center [755, 406] width 1511 height 812
paste input "030"
type input "0911220303"
click at [1357, 554] on button "[PERSON_NAME] và In" at bounding box center [1366, 548] width 173 height 17
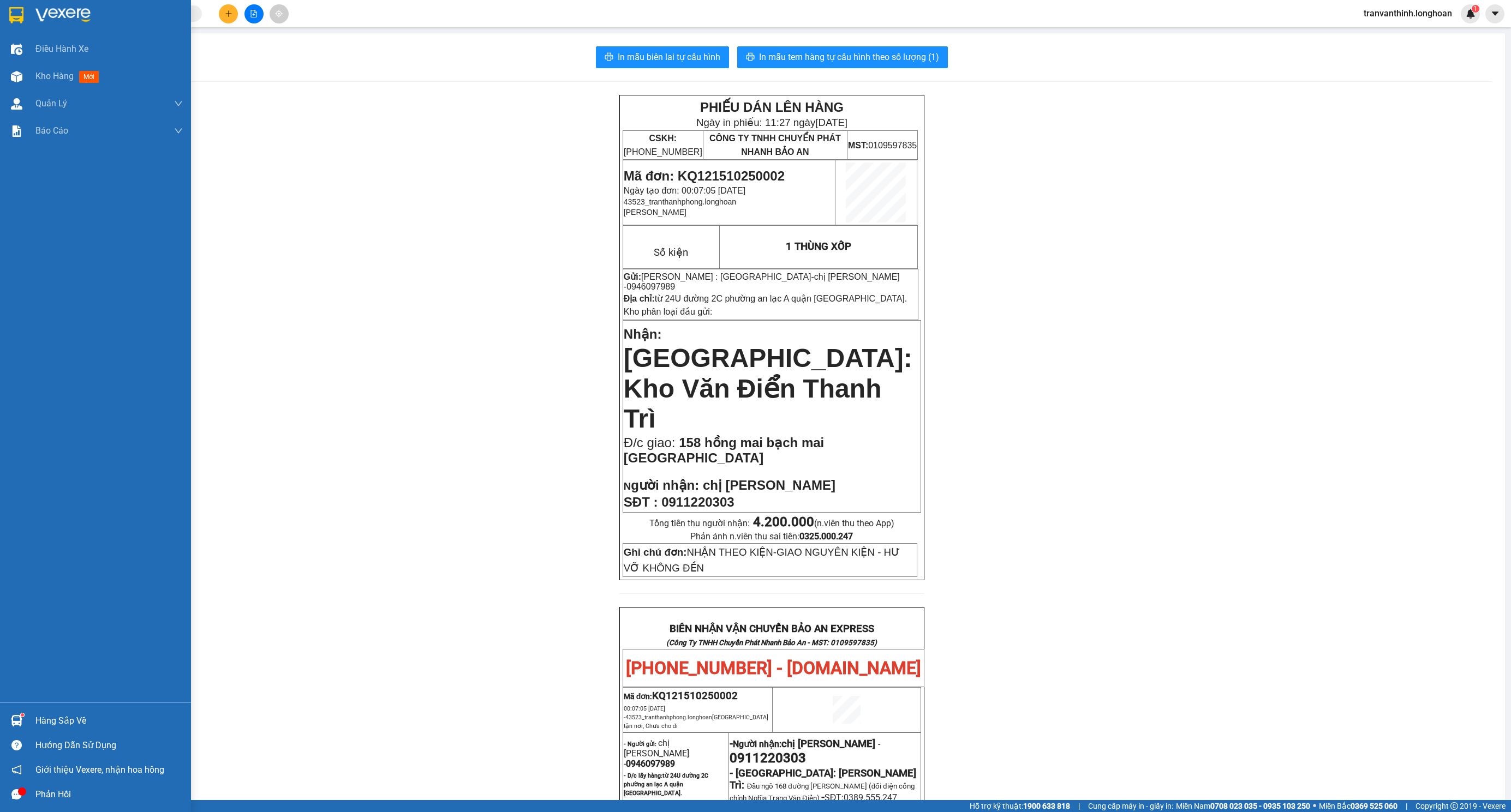
click at [13, 11] on img at bounding box center [16, 15] width 14 height 17
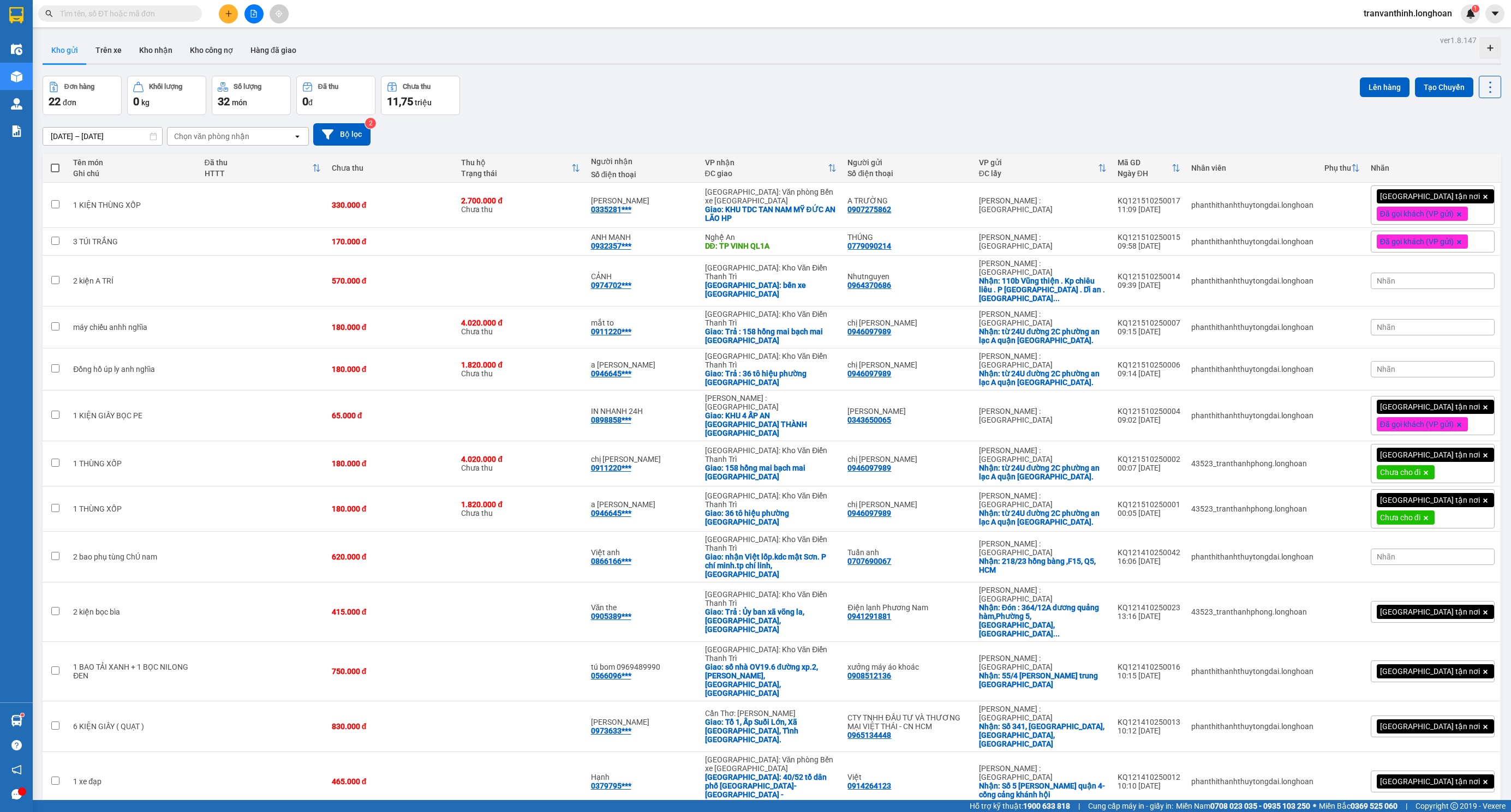
click at [1411, 513] on span "Chưa cho đi" at bounding box center [1400, 518] width 41 height 10
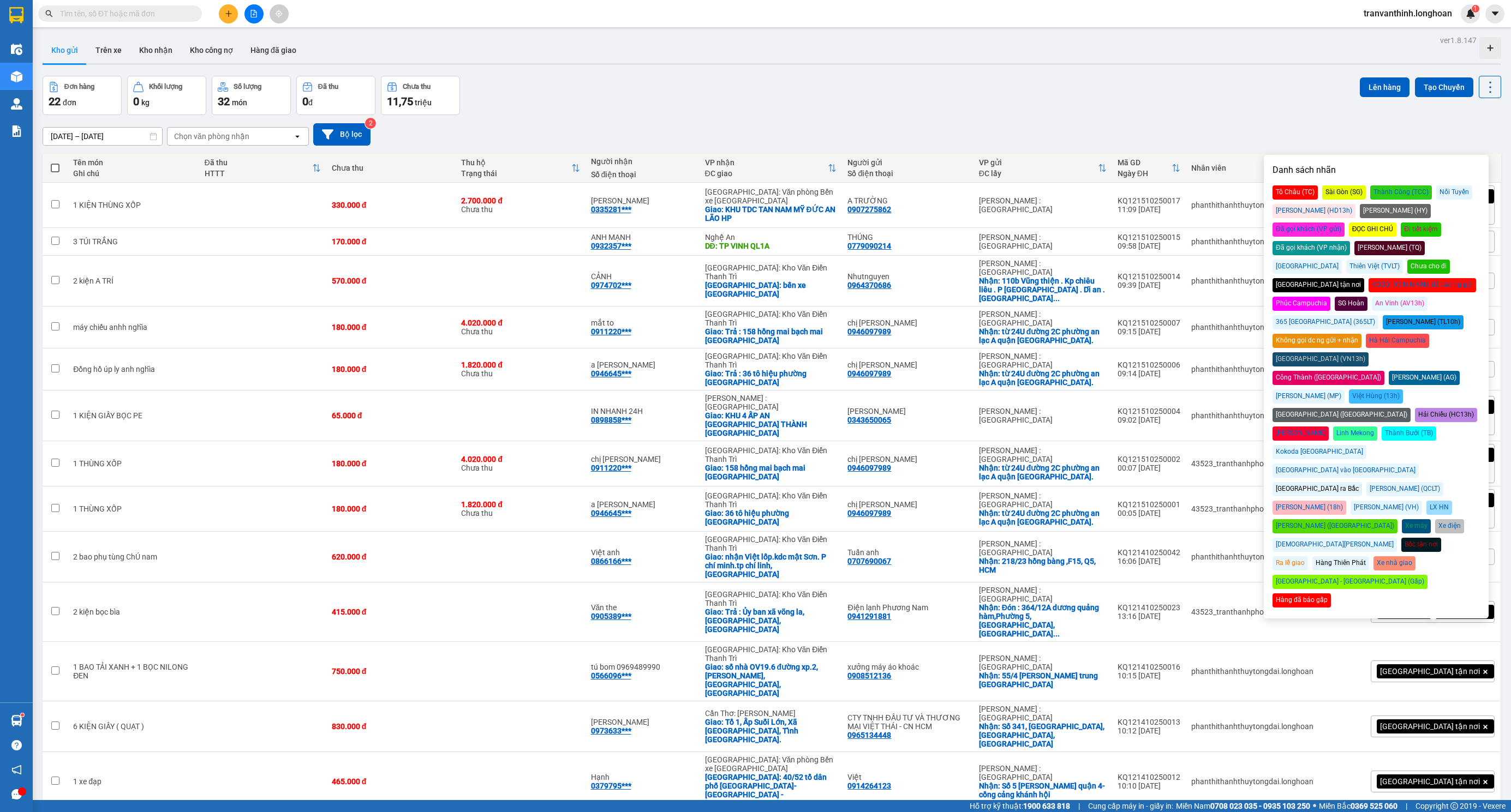
click at [1344, 222] on div "Đã gọi khách (VP gửi)" at bounding box center [1308, 229] width 72 height 14
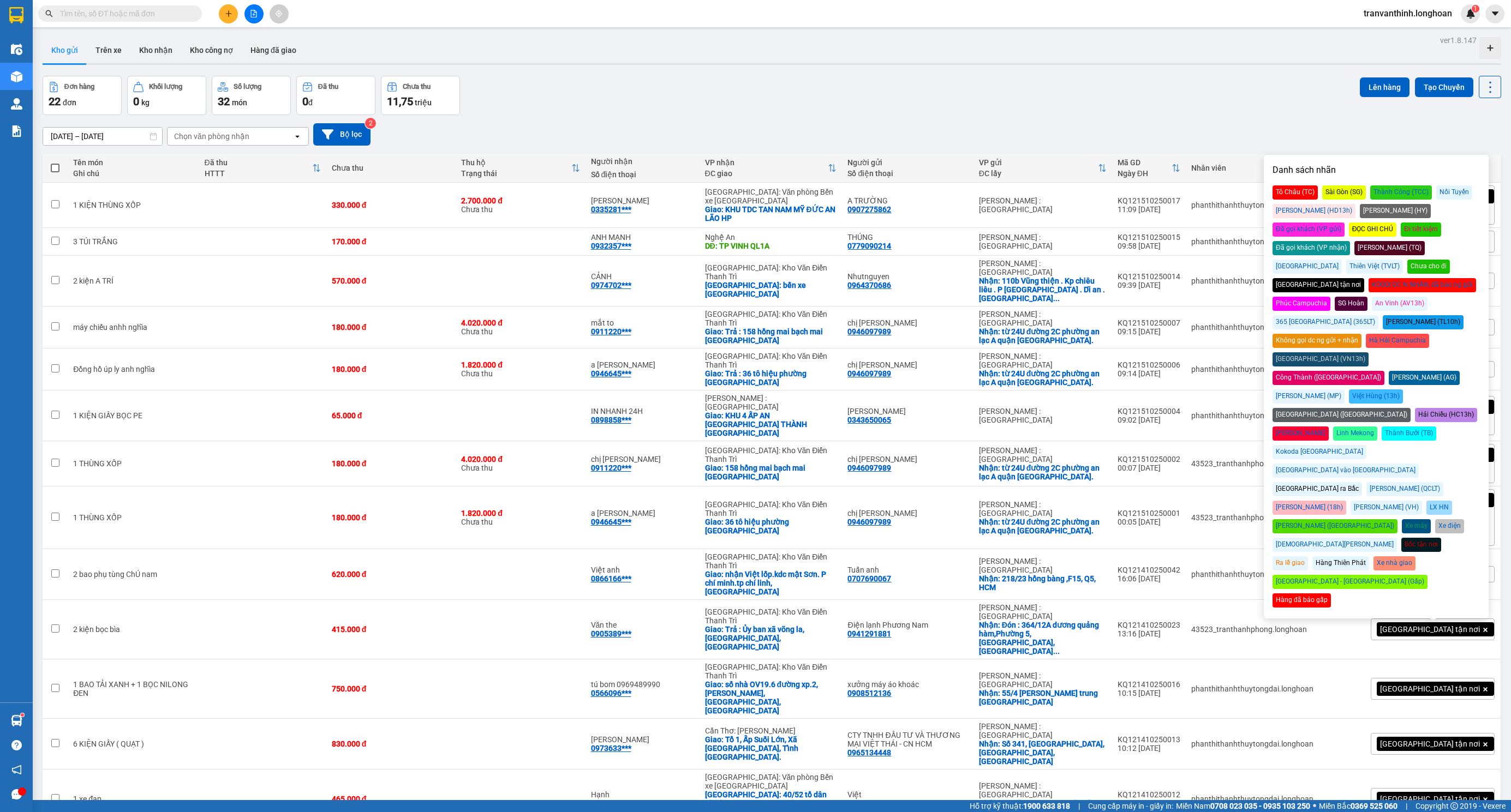
drag, startPoint x: 1146, startPoint y: 101, endPoint x: 1423, endPoint y: 347, distance: 370.5
click at [1154, 101] on div "Đơn hàng 22 đơn Khối lượng 0 kg Số lượng 32 món Đã thu 0 đ Chưa thu 11,75 triệu…" at bounding box center [772, 95] width 1458 height 39
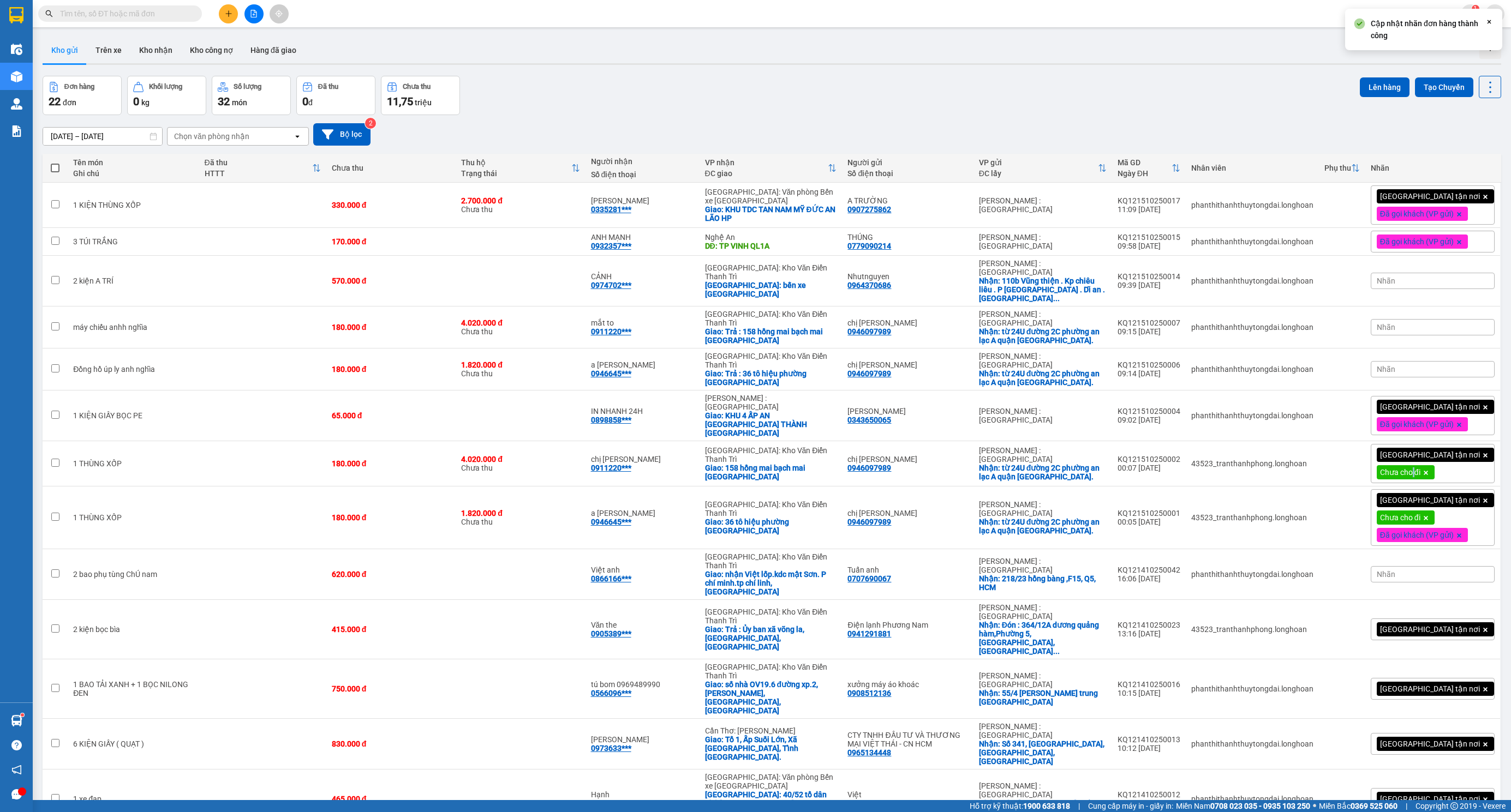
click at [1420, 468] on span "Chưa cho đi" at bounding box center [1400, 472] width 41 height 10
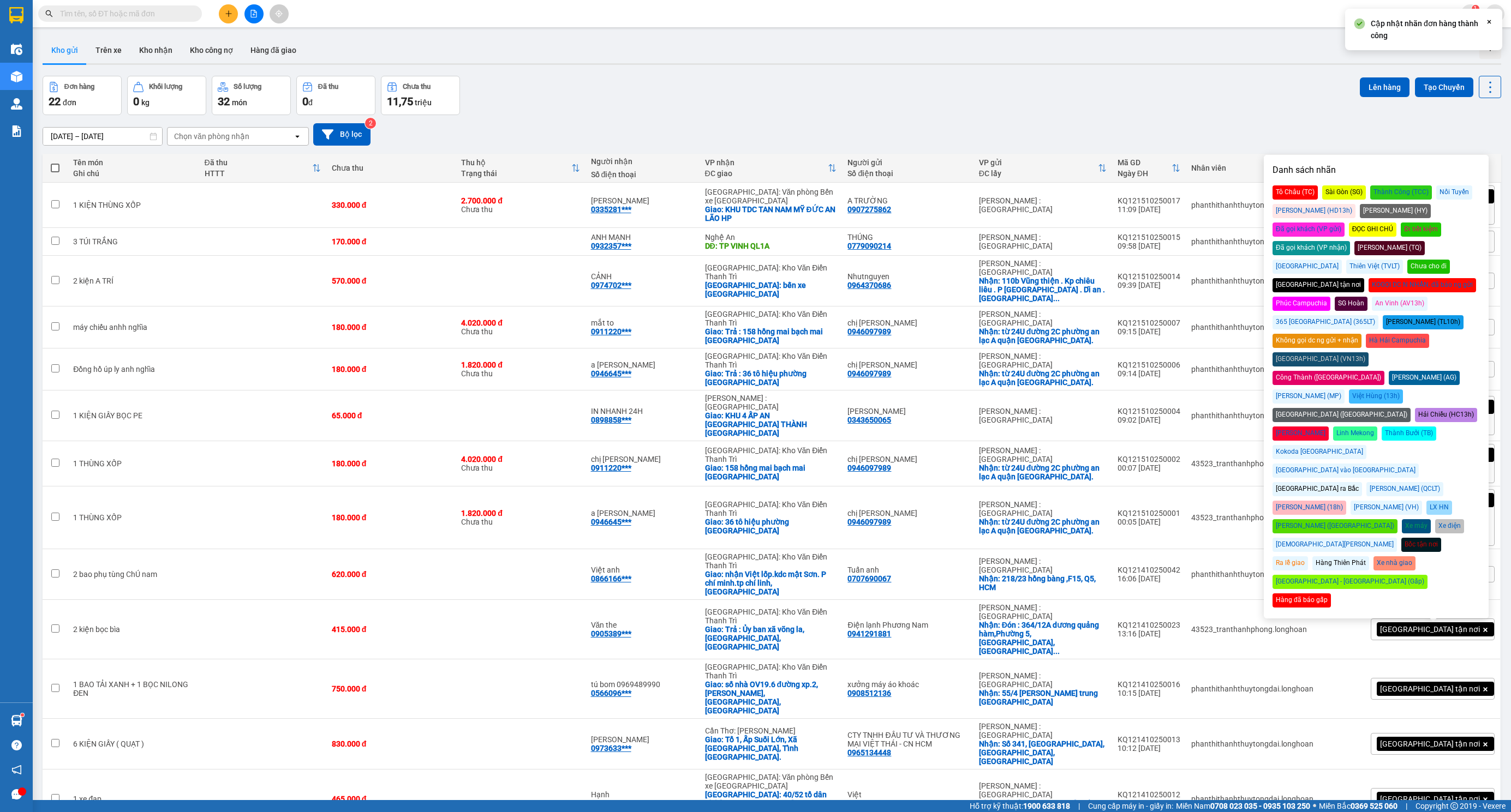
click at [1344, 222] on div "Đã gọi khách (VP gửi)" at bounding box center [1308, 229] width 72 height 14
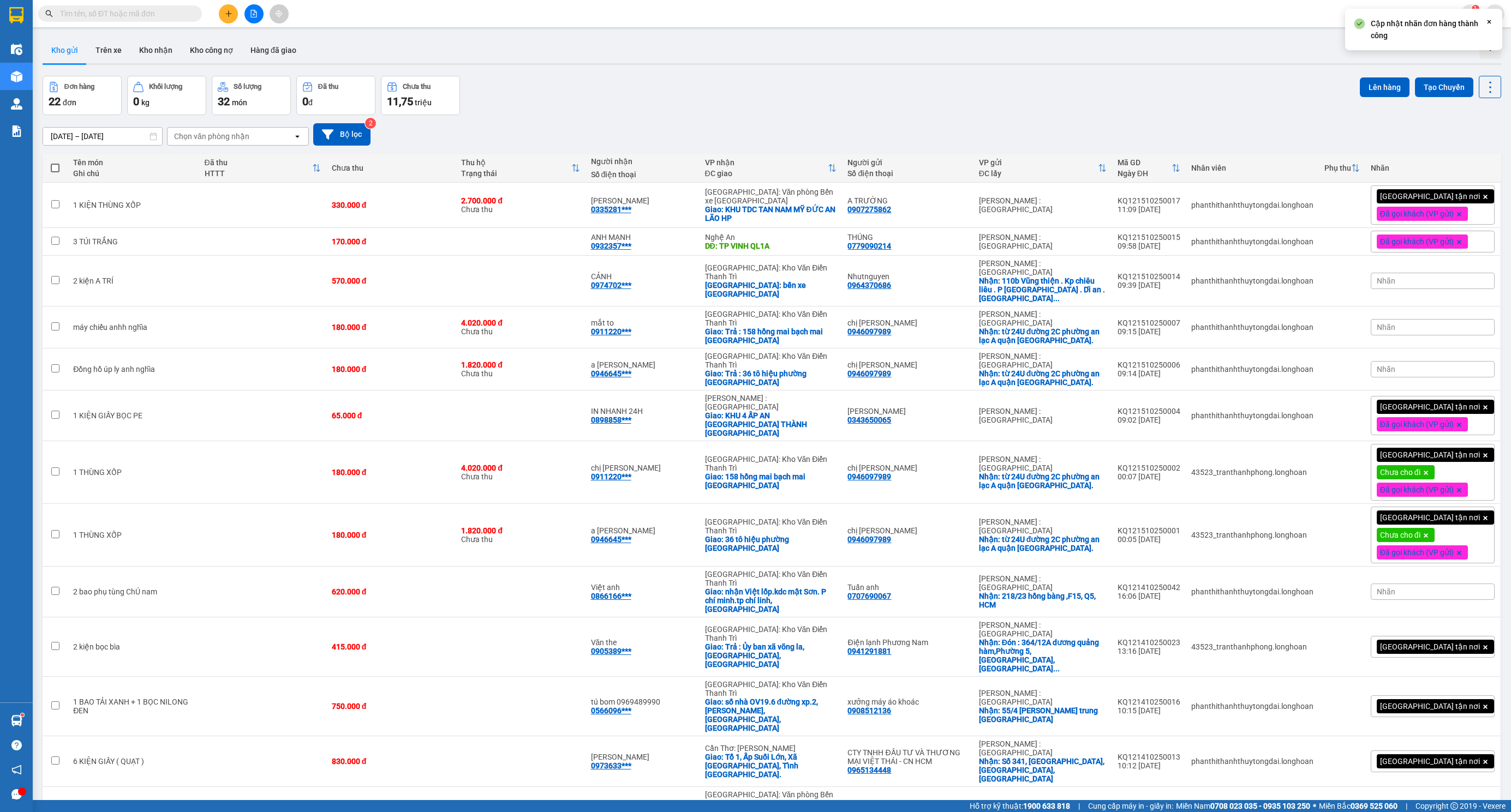
drag, startPoint x: 1112, startPoint y: 82, endPoint x: 1290, endPoint y: 259, distance: 251.0
click at [1116, 82] on div "Đơn hàng 22 đơn Khối lượng 0 kg Số lượng 32 món Đã thu 0 đ Chưa thu 11,75 triệu…" at bounding box center [772, 95] width 1458 height 39
click at [1431, 465] on span at bounding box center [1426, 472] width 11 height 14
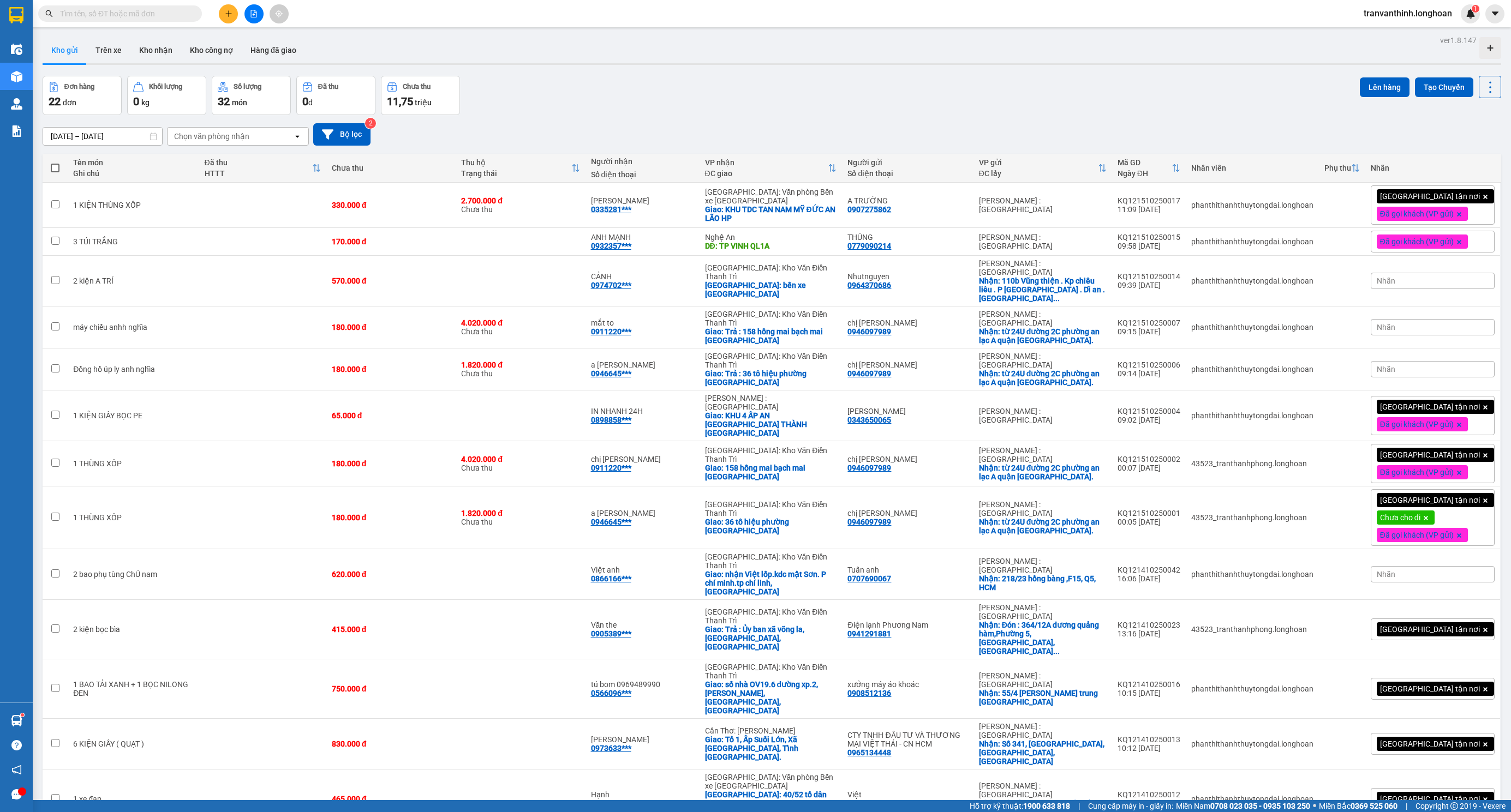
click at [163, 13] on input "text" at bounding box center [124, 13] width 129 height 12
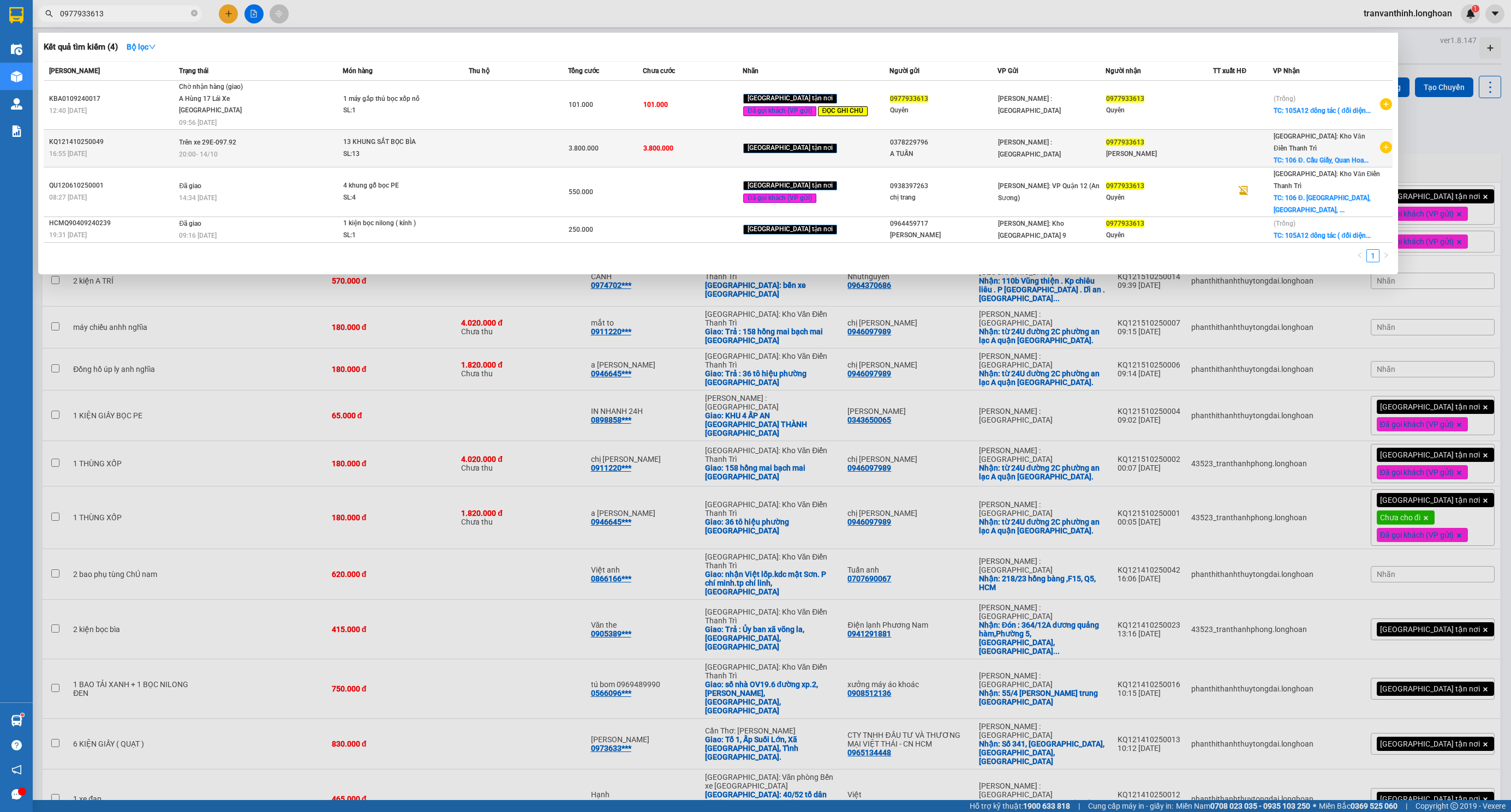
type input "0977933613"
click at [1023, 151] on td "[PERSON_NAME] : [GEOGRAPHIC_DATA]" at bounding box center [1052, 148] width 108 height 37
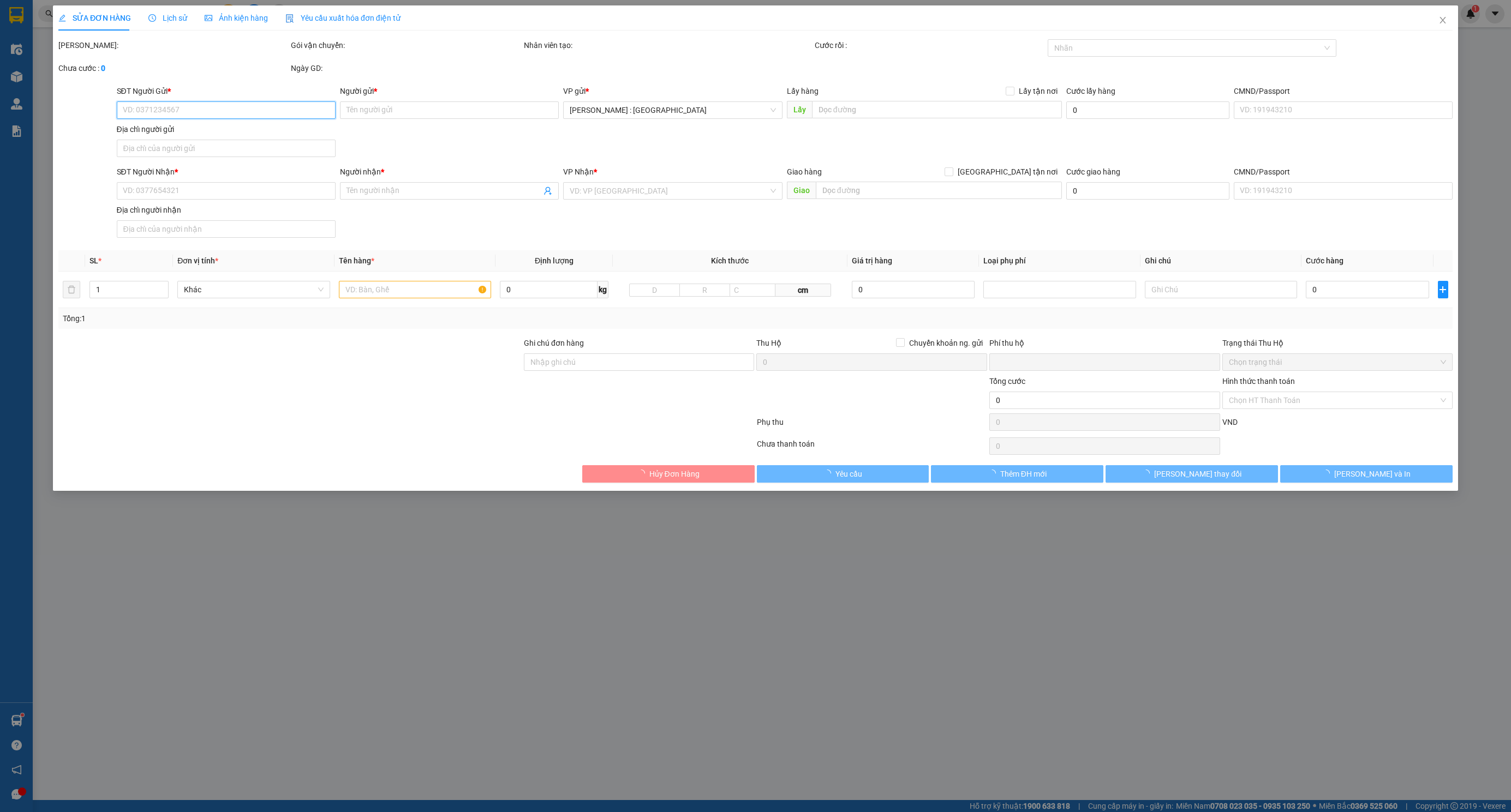
type input "0378229796"
type input "A TUẤN"
type input "0977933613"
type input "[PERSON_NAME]"
checkbox input "true"
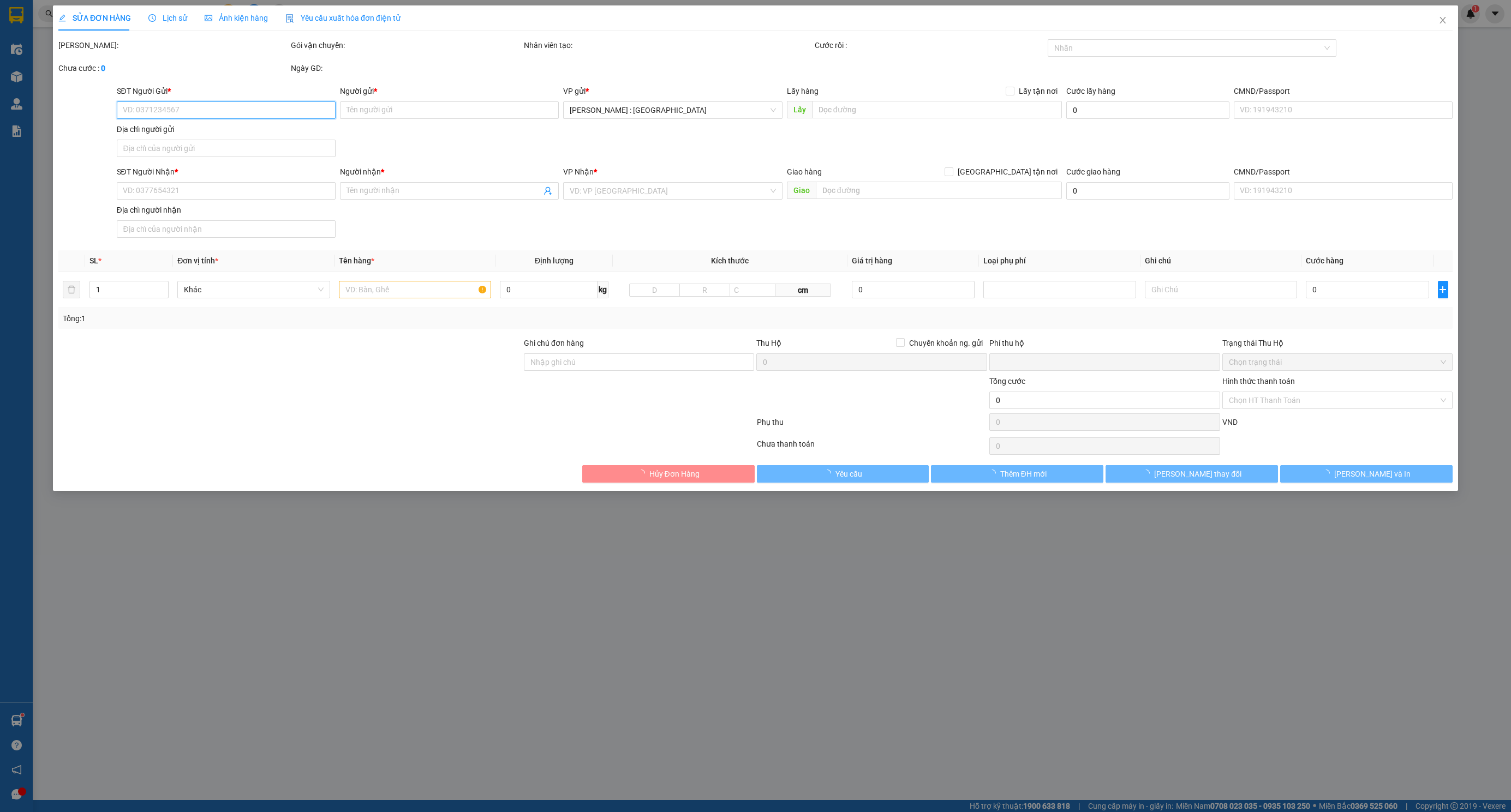
type input "106 Đ. [GEOGRAPHIC_DATA], [GEOGRAPHIC_DATA], [GEOGRAPHIC_DATA], [GEOGRAPHIC_DAT…"
type input "0"
type input "3.800.000"
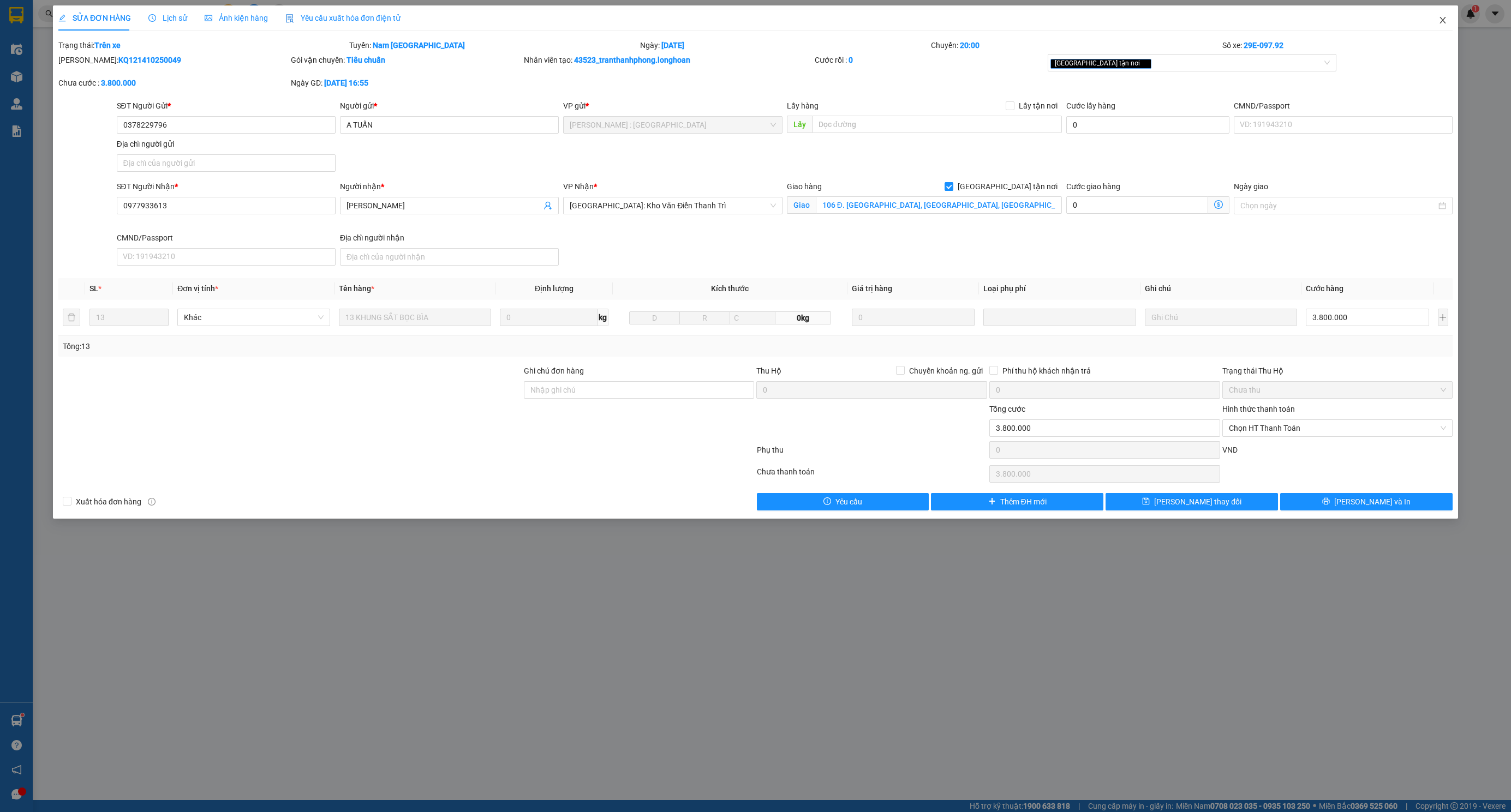
click at [1436, 25] on span "Close" at bounding box center [1443, 21] width 31 height 31
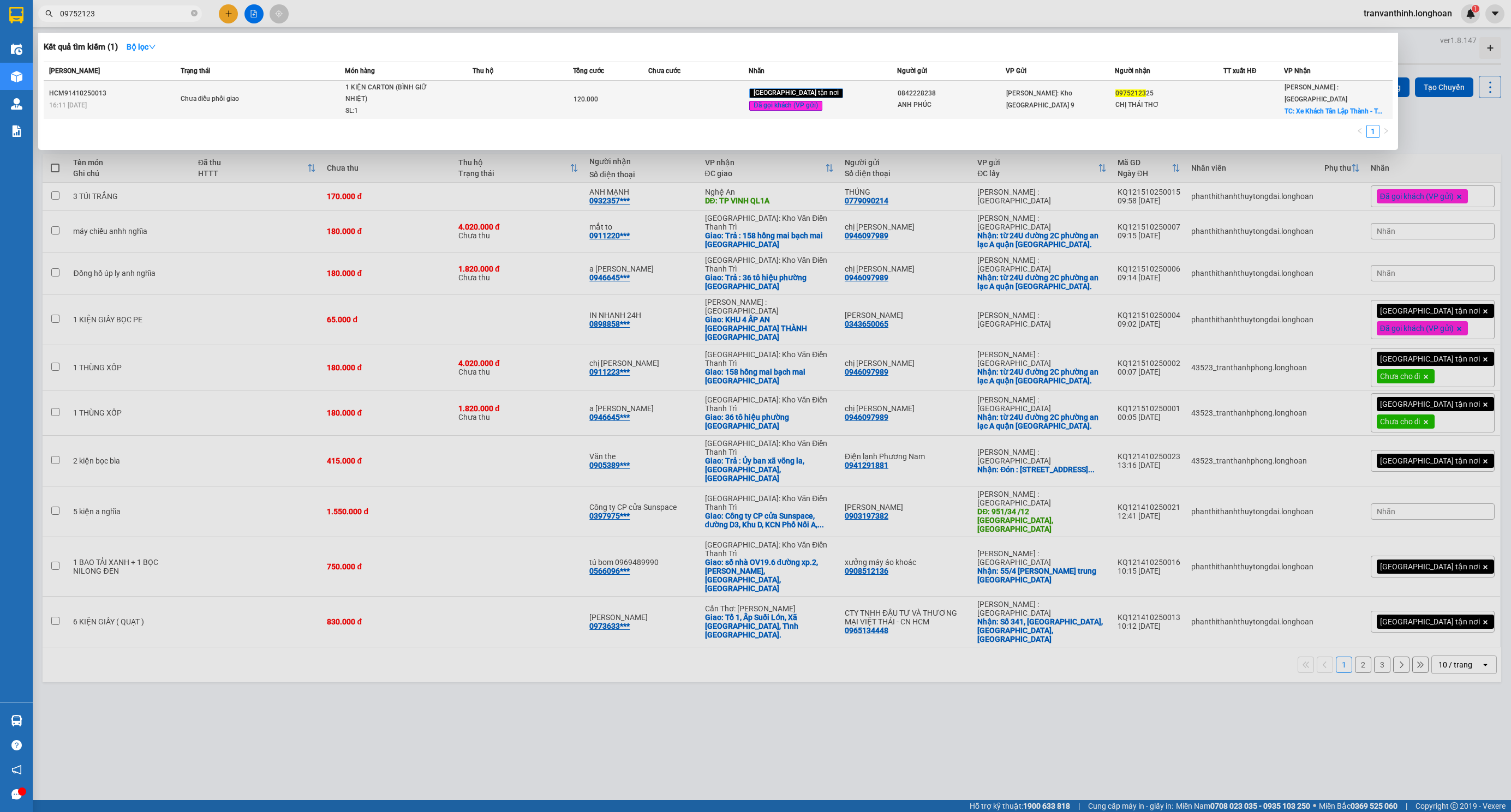
type input "09752123"
click at [522, 101] on td at bounding box center [523, 99] width 101 height 37
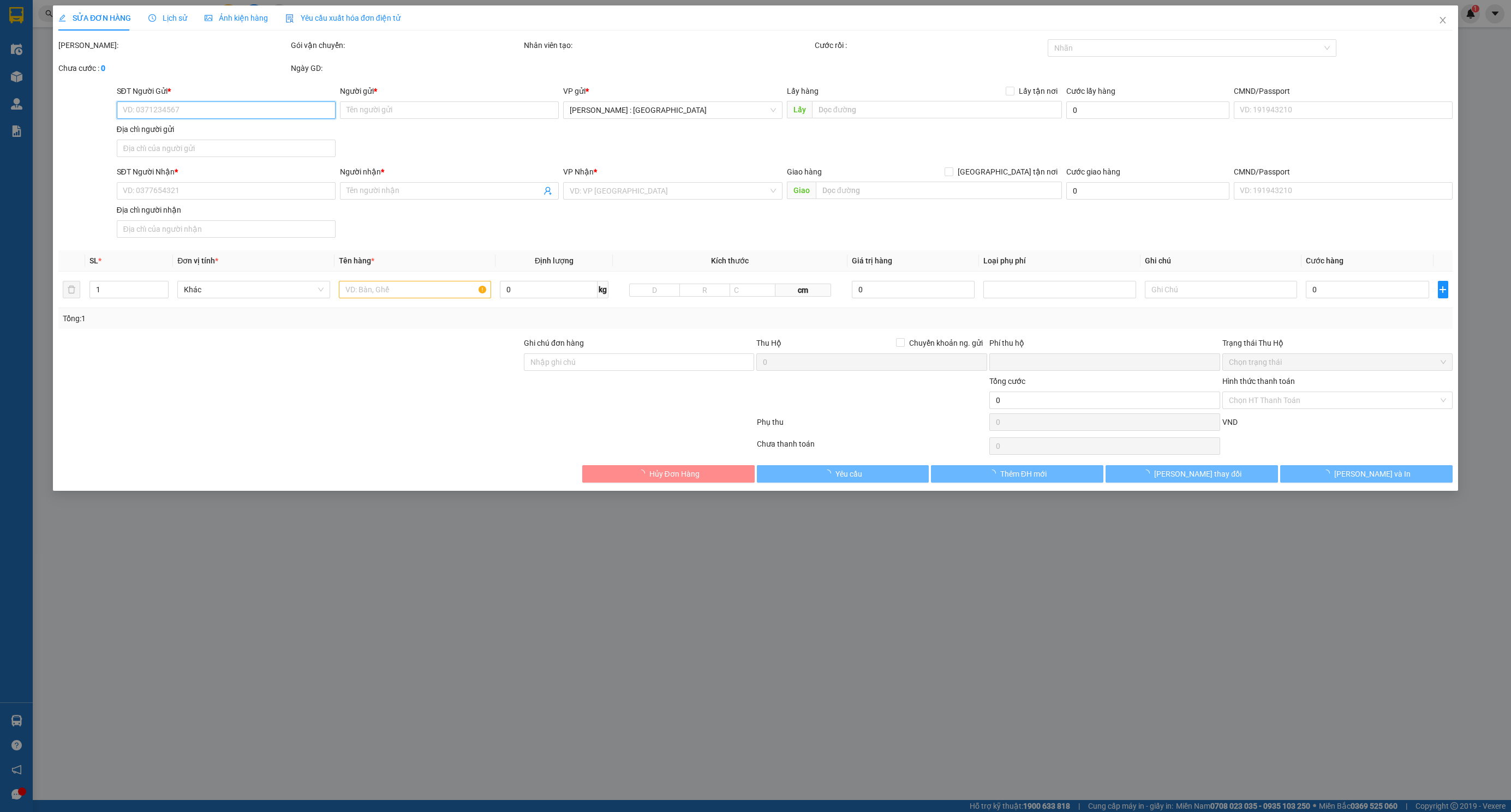
type input "0842228238"
type input "ANH PHÚC"
type input "0975212325"
type input "CHỊ THÁI THƠ"
checkbox input "true"
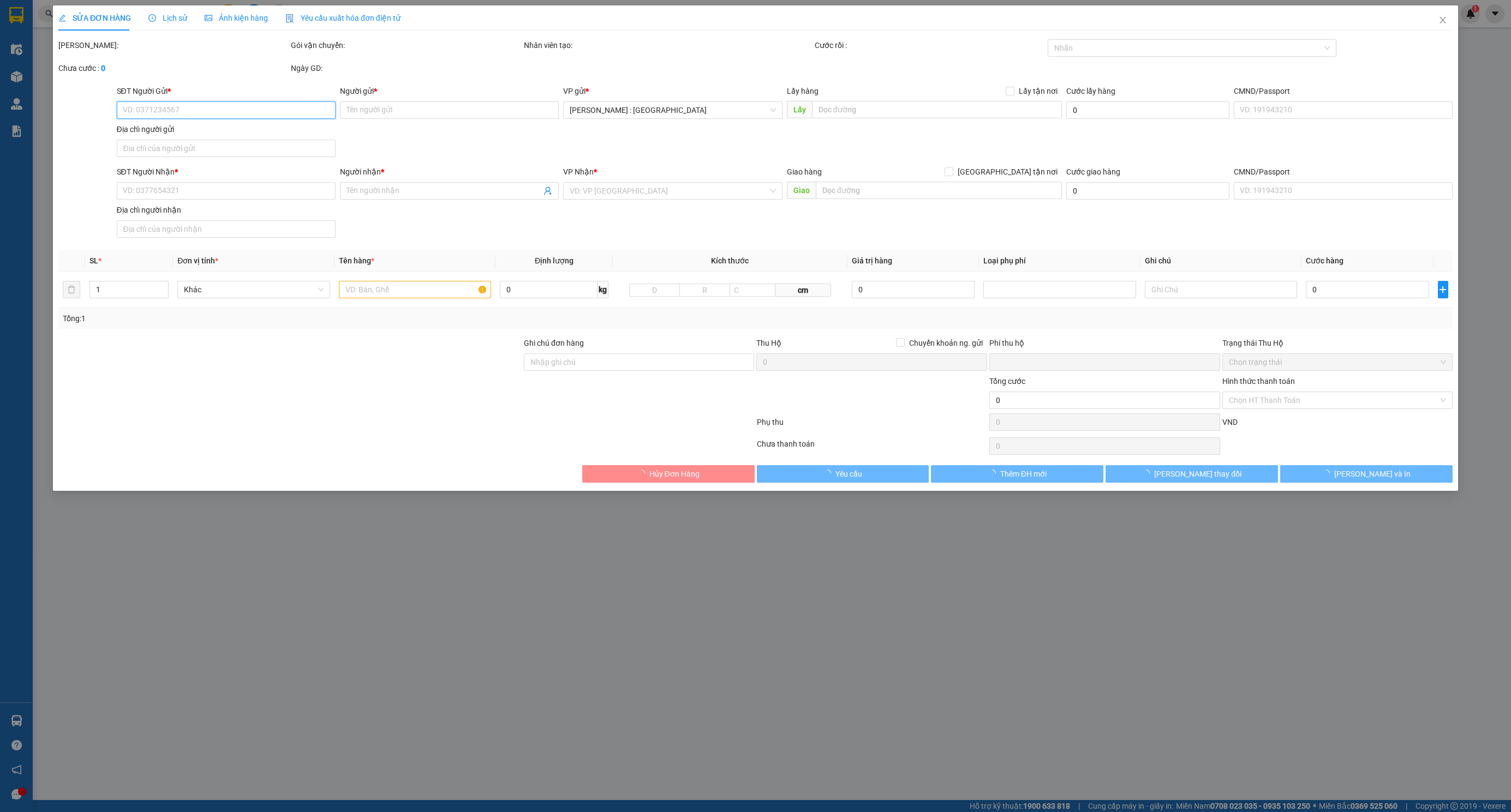
type input "Xe Khách Tân Lập Thành - Trạm Ấp Bắc, [GEOGRAPHIC_DATA], [GEOGRAPHIC_DATA], [GE…"
type input "VẬN CHUYỂN NHẸ TAY - HƯ VỠ KHÔNG ĐỀN"
type input "0"
type input "120.000"
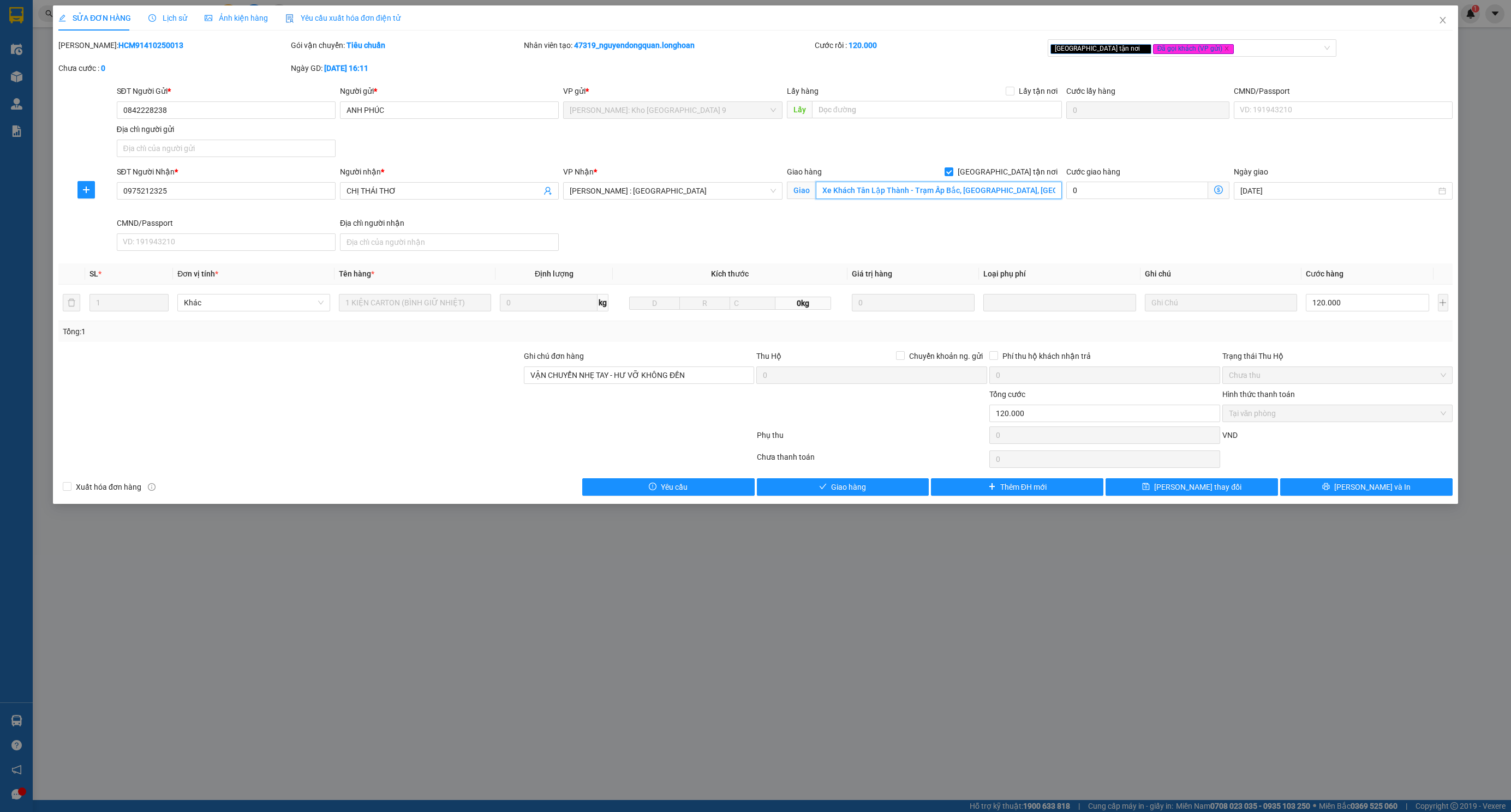
click at [964, 199] on input "Xe Khách Tân Lập Thành - Trạm Ấp Bắc, [GEOGRAPHIC_DATA], [GEOGRAPHIC_DATA], [GE…" at bounding box center [938, 191] width 246 height 17
click at [1434, 30] on span "Close" at bounding box center [1443, 21] width 31 height 31
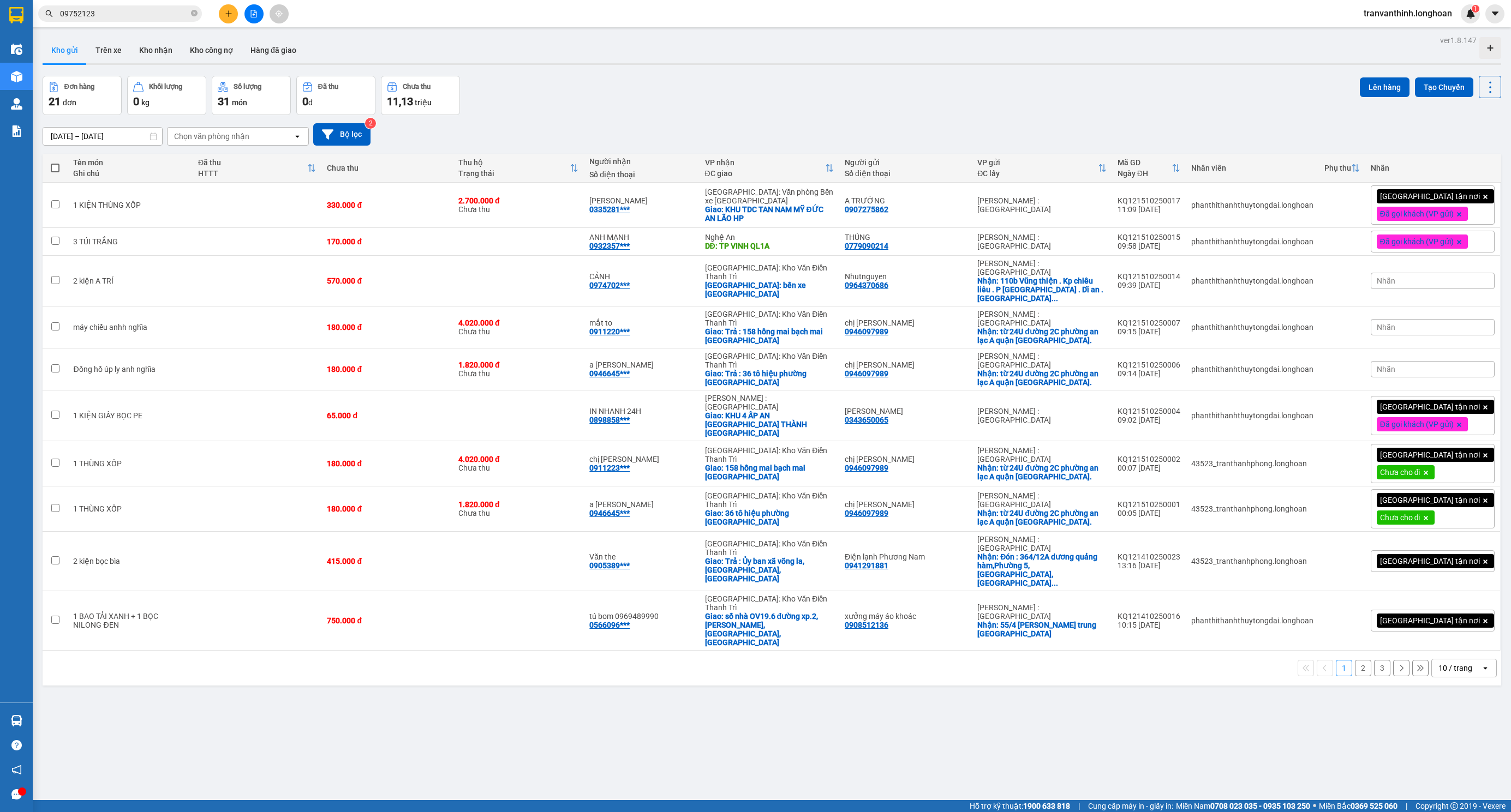
click at [155, 22] on div "Kết quả tìm kiếm ( 1 ) Bộ lọc Mã ĐH Trạng thái Món hàng Thu hộ Tổng cước Chưa c…" at bounding box center [106, 14] width 213 height 19
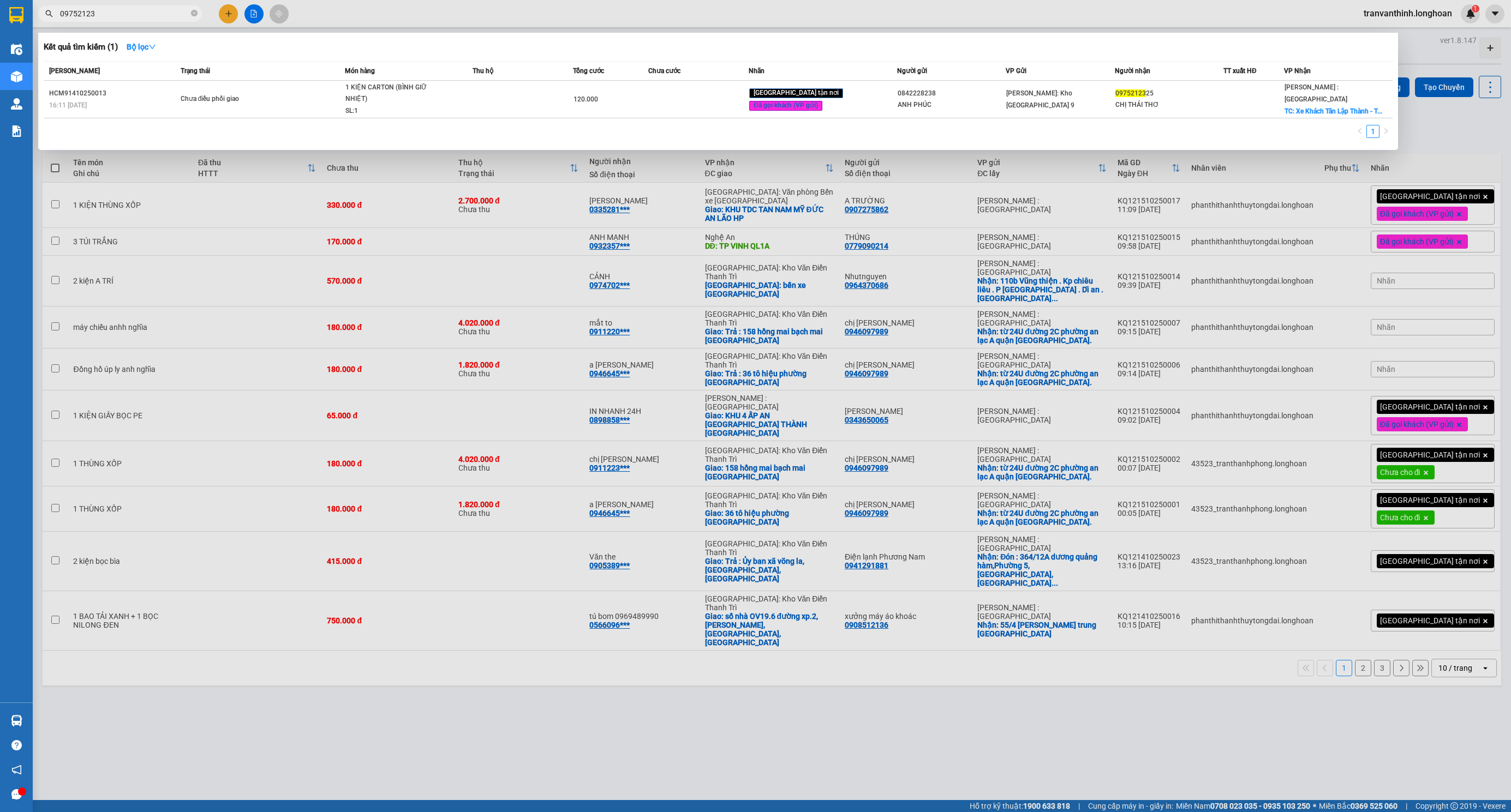
click at [158, 15] on input "09752123" at bounding box center [124, 13] width 129 height 12
click at [192, 93] on div "Chưa điều phối giao" at bounding box center [221, 99] width 82 height 12
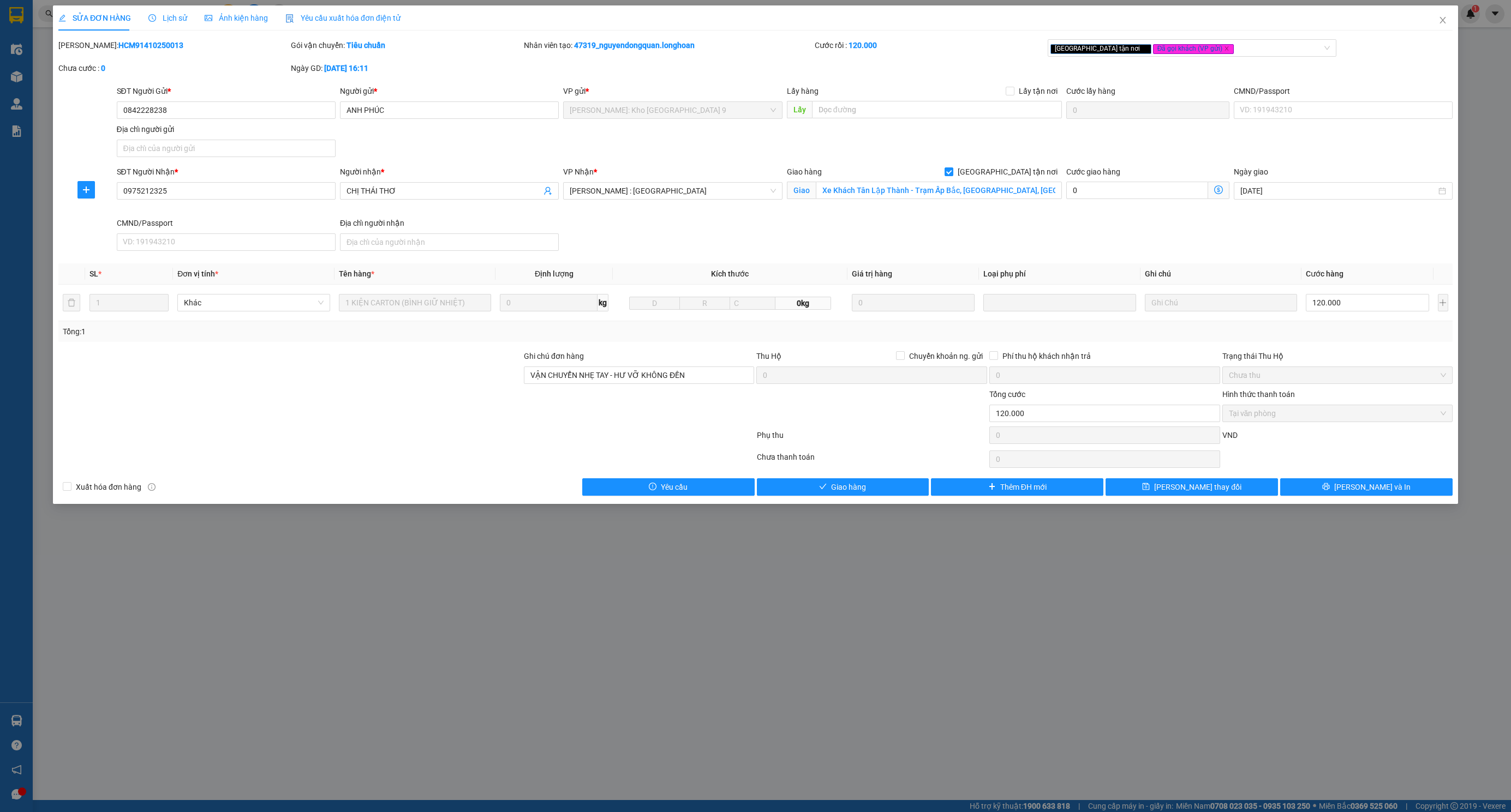
click at [151, 13] on span "Lịch sử" at bounding box center [168, 17] width 39 height 9
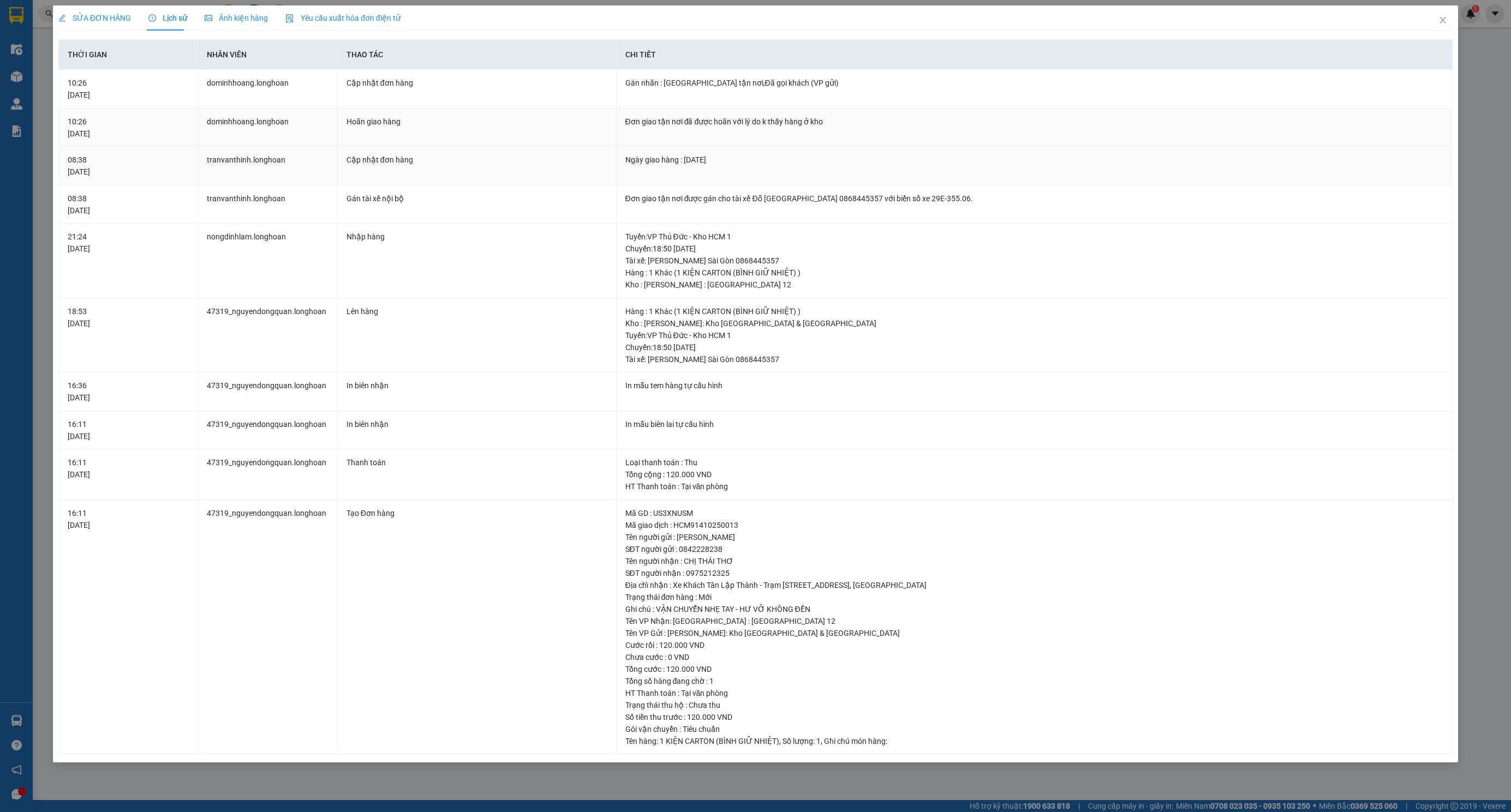
drag, startPoint x: 661, startPoint y: 151, endPoint x: 639, endPoint y: 138, distance: 25.6
click at [71, 19] on span "SỬA ĐƠN HÀNG" at bounding box center [95, 17] width 73 height 9
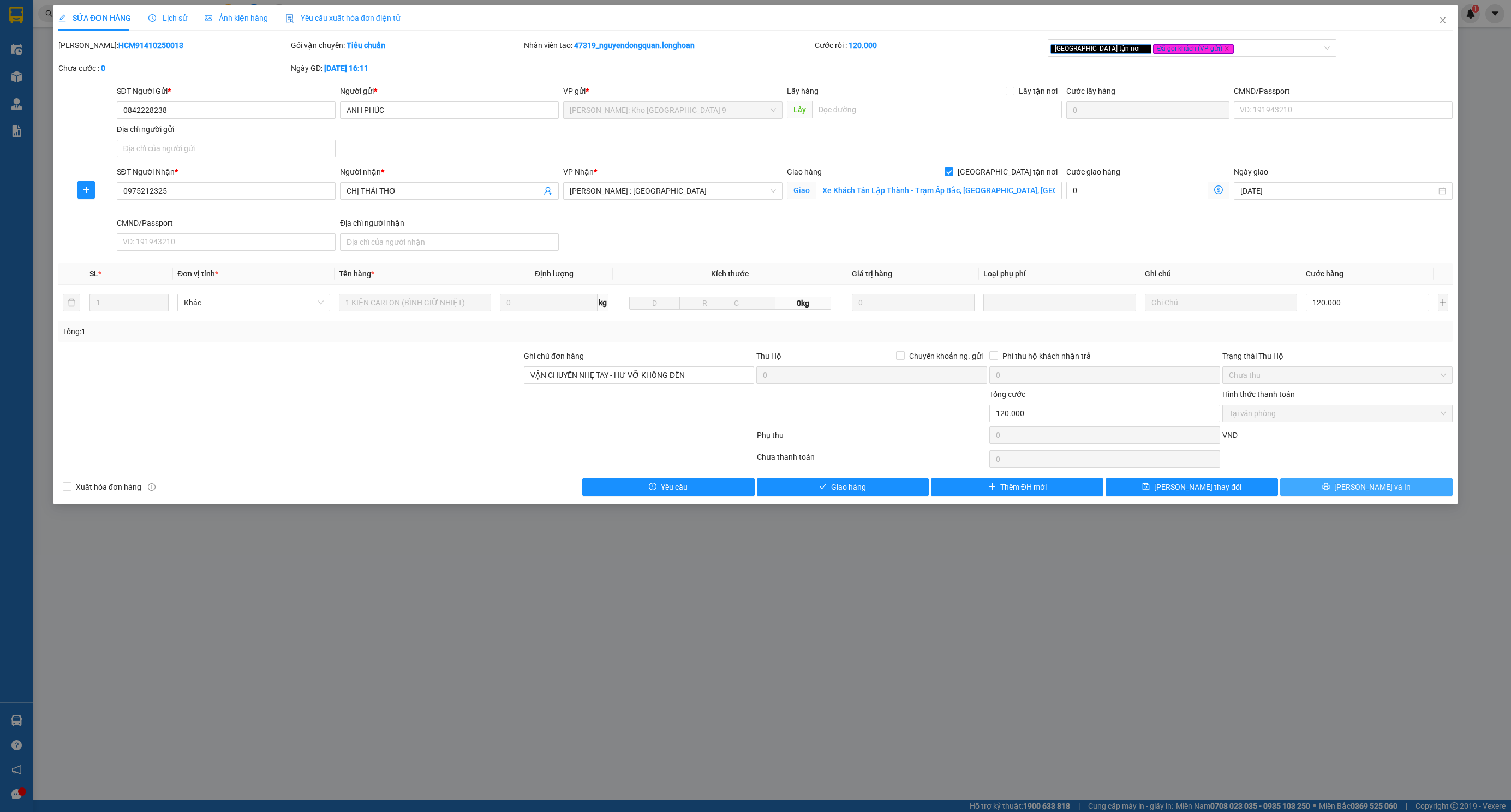
click at [1331, 496] on button "[PERSON_NAME] và In" at bounding box center [1366, 487] width 173 height 17
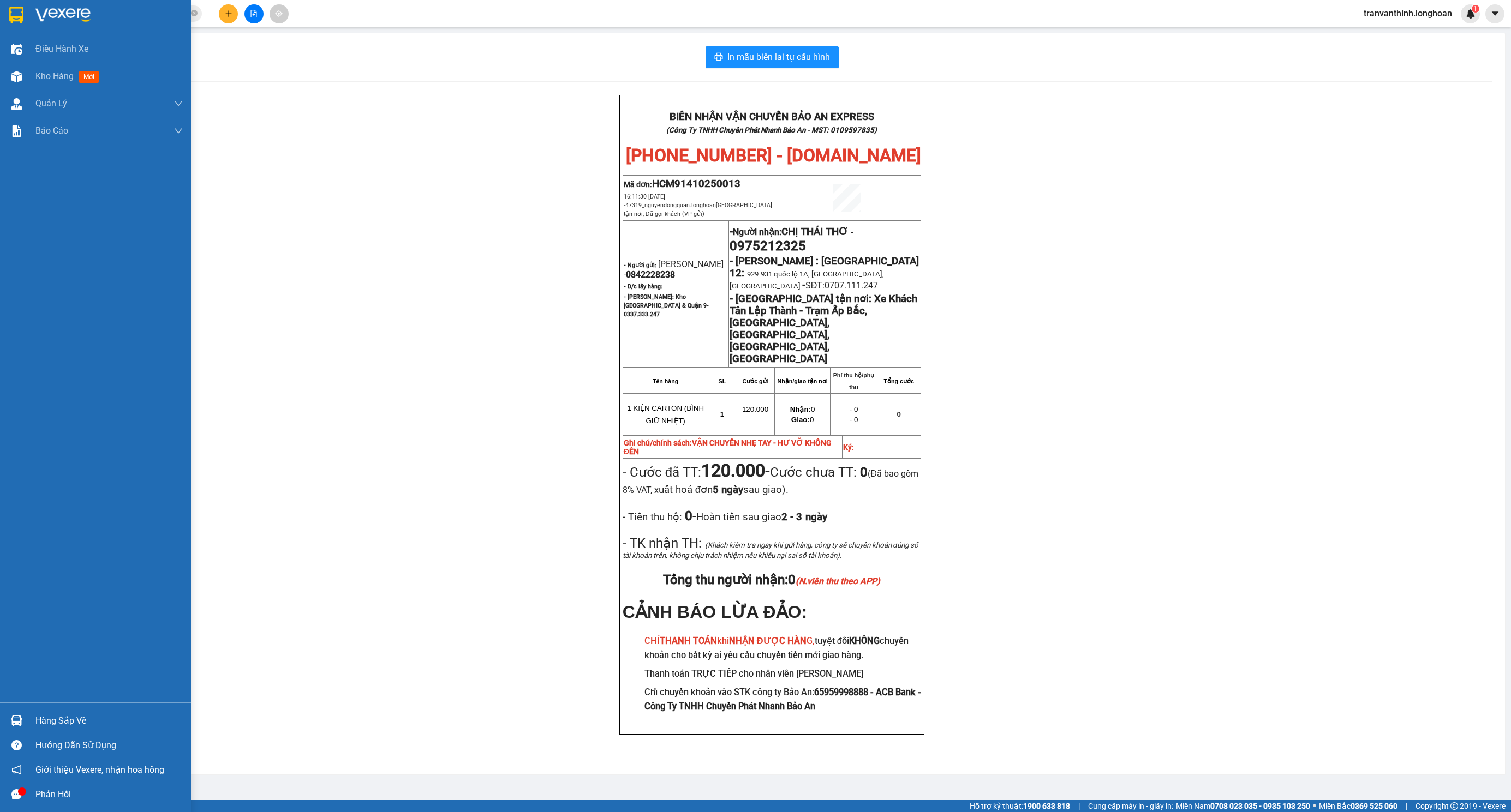
click at [23, 13] on img at bounding box center [16, 15] width 14 height 17
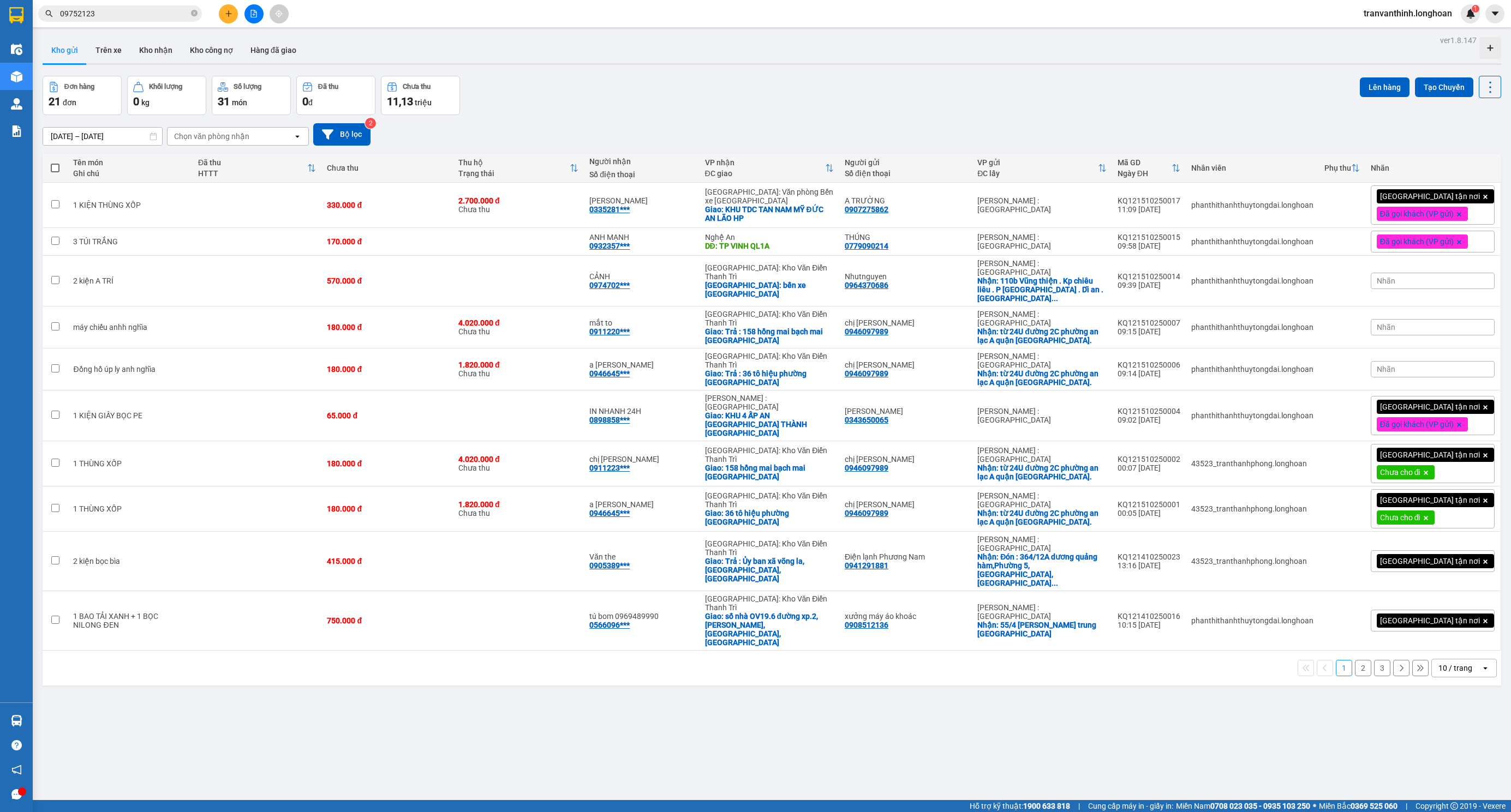
click at [1438, 663] on div "10 / trang" at bounding box center [1455, 668] width 34 height 11
click at [1480, 725] on div "100 / trang" at bounding box center [1452, 721] width 65 height 19
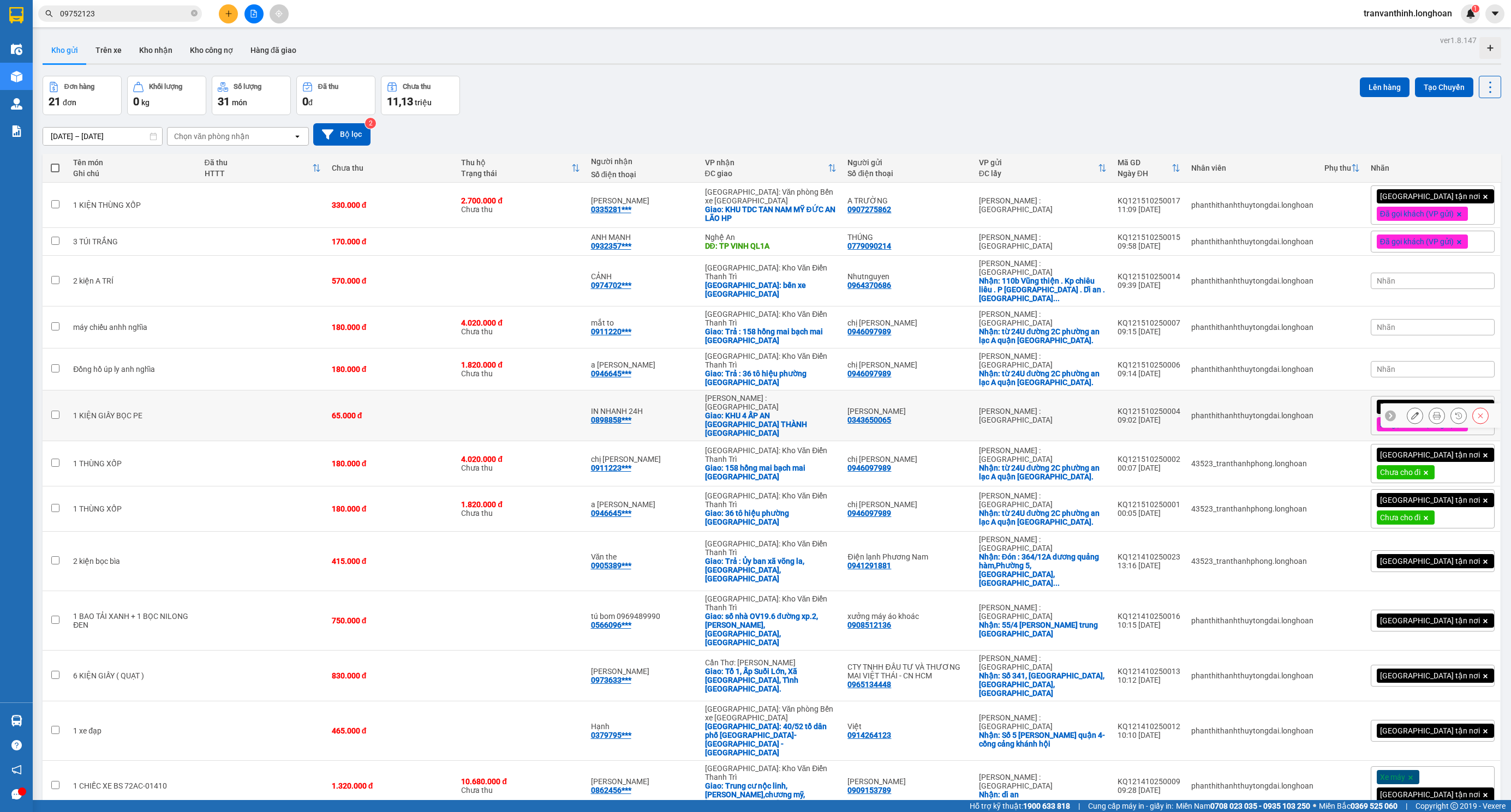
click at [1095, 407] on div "[PERSON_NAME] : [GEOGRAPHIC_DATA]" at bounding box center [1043, 416] width 128 height 17
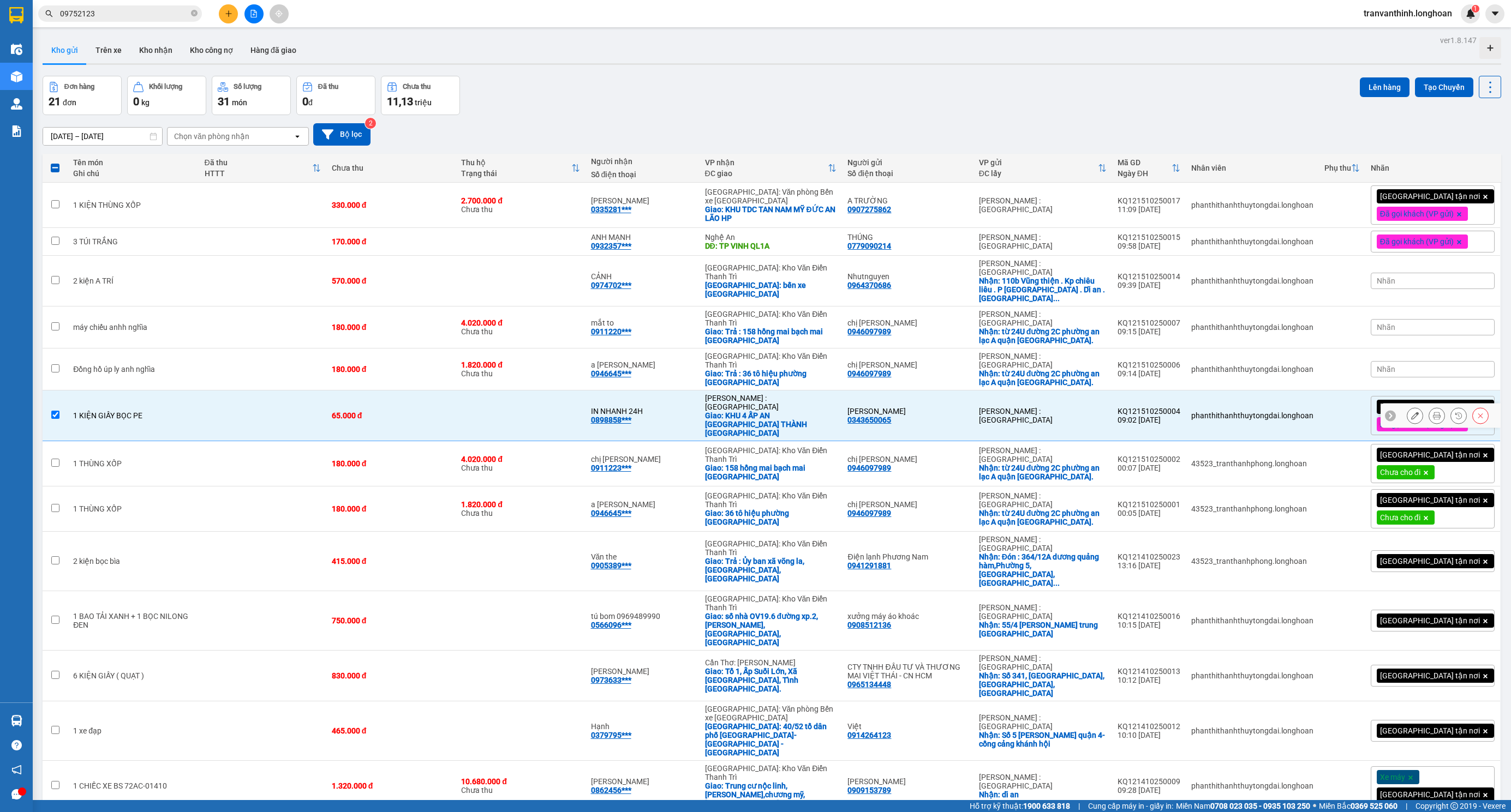
click at [1051, 407] on div "[PERSON_NAME] : [GEOGRAPHIC_DATA]" at bounding box center [1043, 416] width 128 height 17
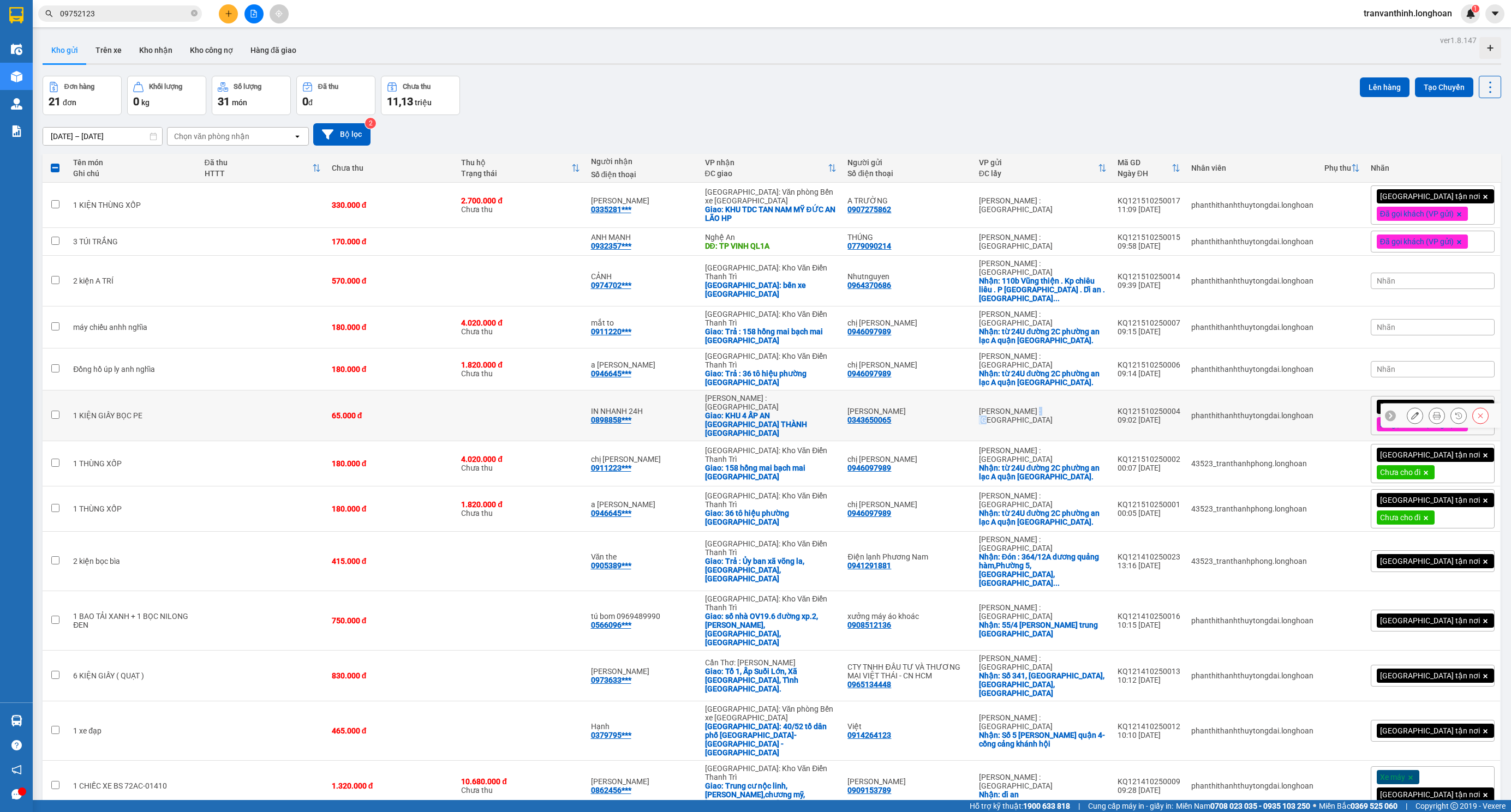
click at [1051, 407] on div "[PERSON_NAME] : [GEOGRAPHIC_DATA]" at bounding box center [1043, 416] width 128 height 17
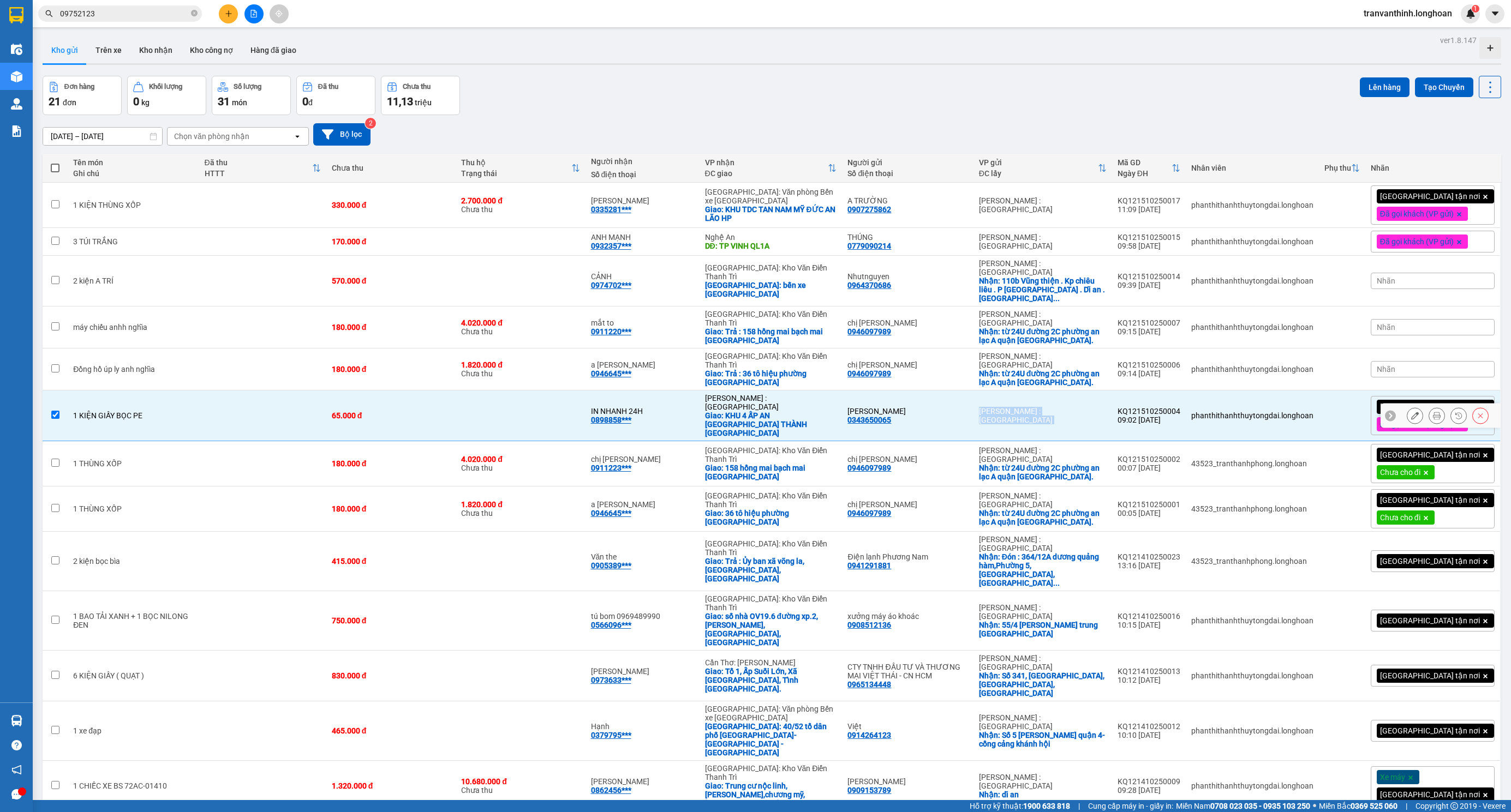
click at [1051, 407] on div "[PERSON_NAME] : [GEOGRAPHIC_DATA]" at bounding box center [1043, 416] width 128 height 17
checkbox input "false"
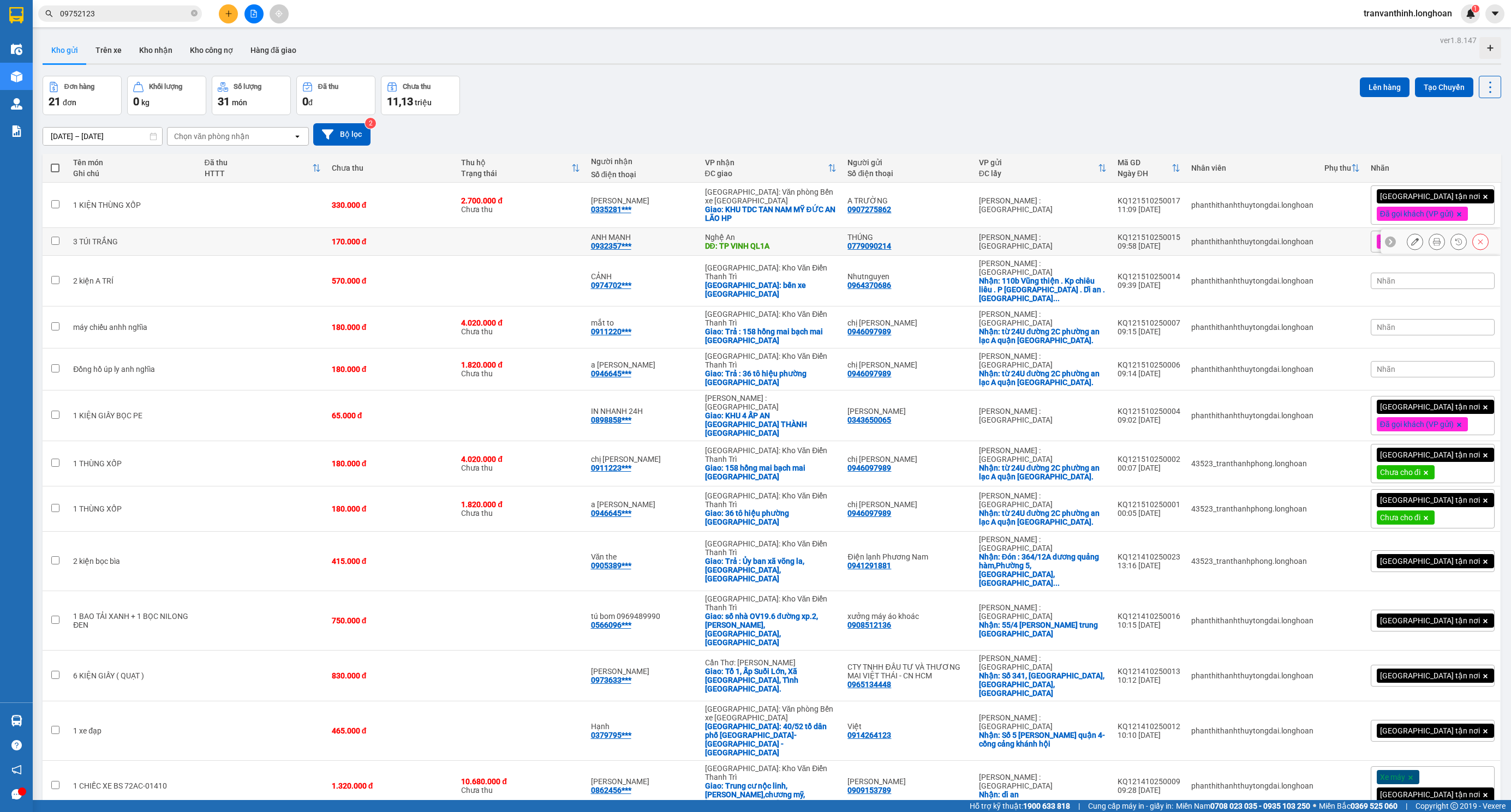
click at [1034, 247] on div "[PERSON_NAME] : [GEOGRAPHIC_DATA]" at bounding box center [1043, 242] width 128 height 17
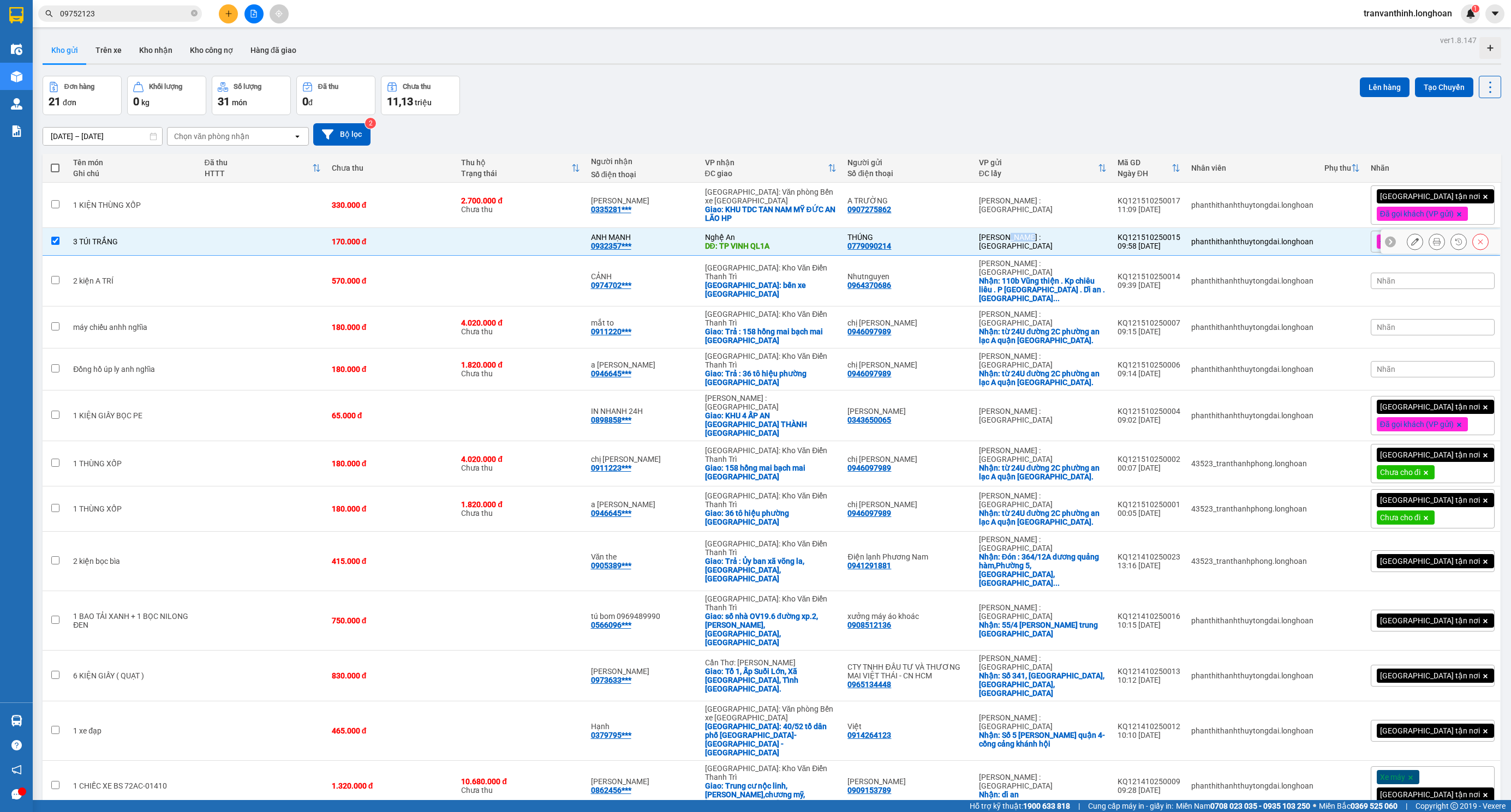
click at [1034, 247] on div "[PERSON_NAME] : [GEOGRAPHIC_DATA]" at bounding box center [1043, 242] width 128 height 17
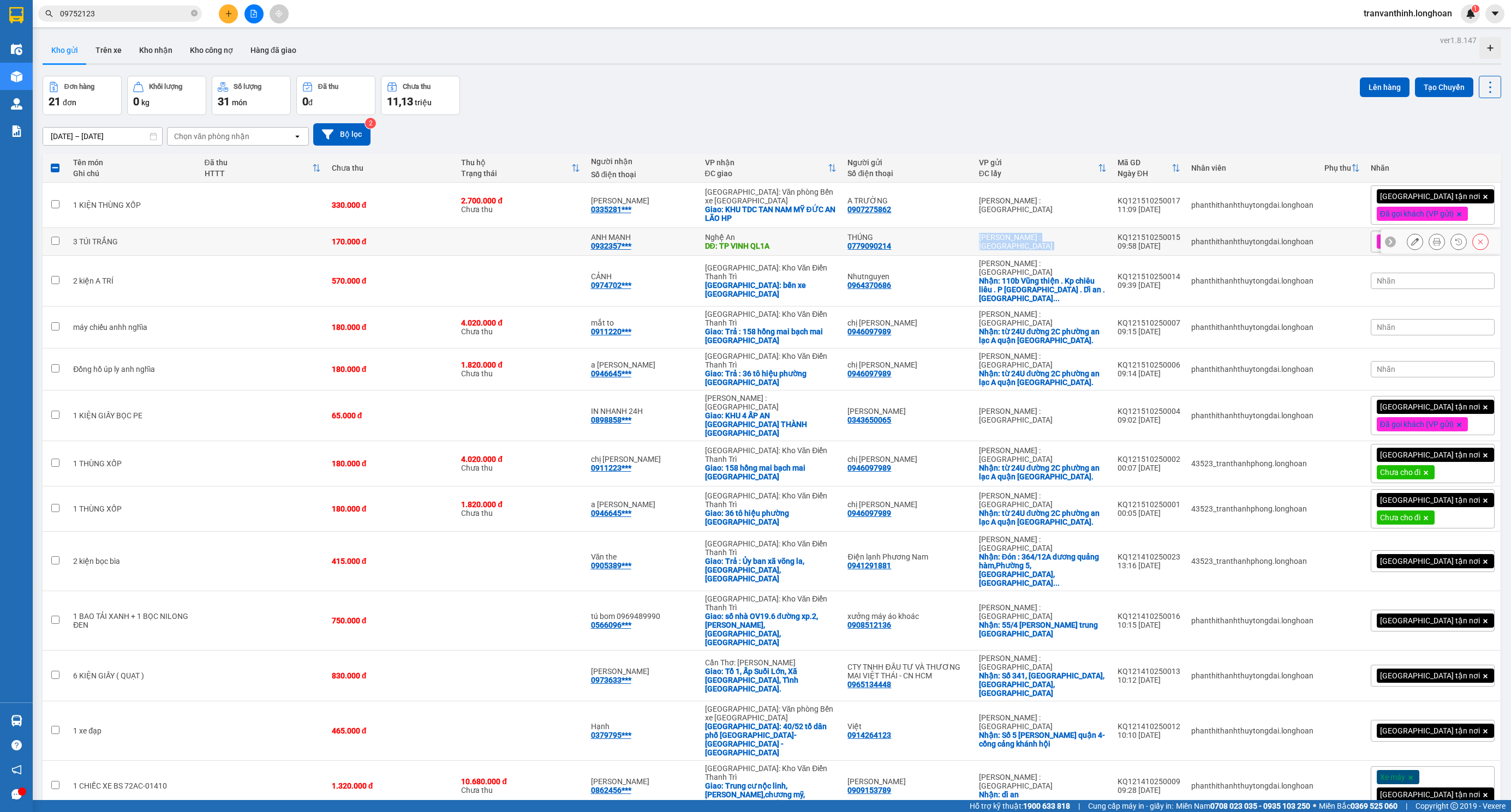
click at [1034, 247] on div "[PERSON_NAME] : [GEOGRAPHIC_DATA]" at bounding box center [1043, 242] width 128 height 17
checkbox input "true"
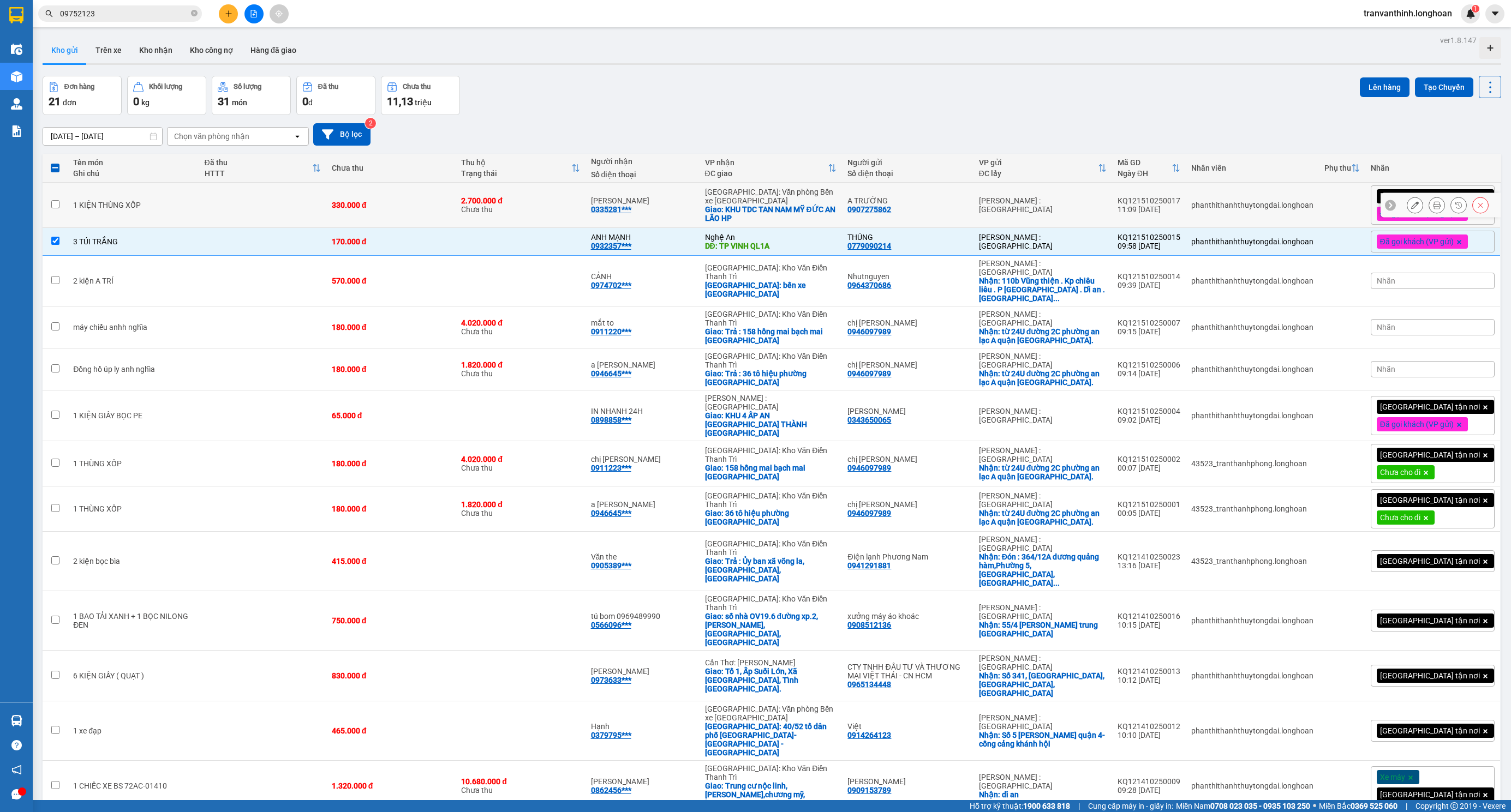
click at [1042, 205] on div "[PERSON_NAME] : [GEOGRAPHIC_DATA]" at bounding box center [1043, 205] width 128 height 17
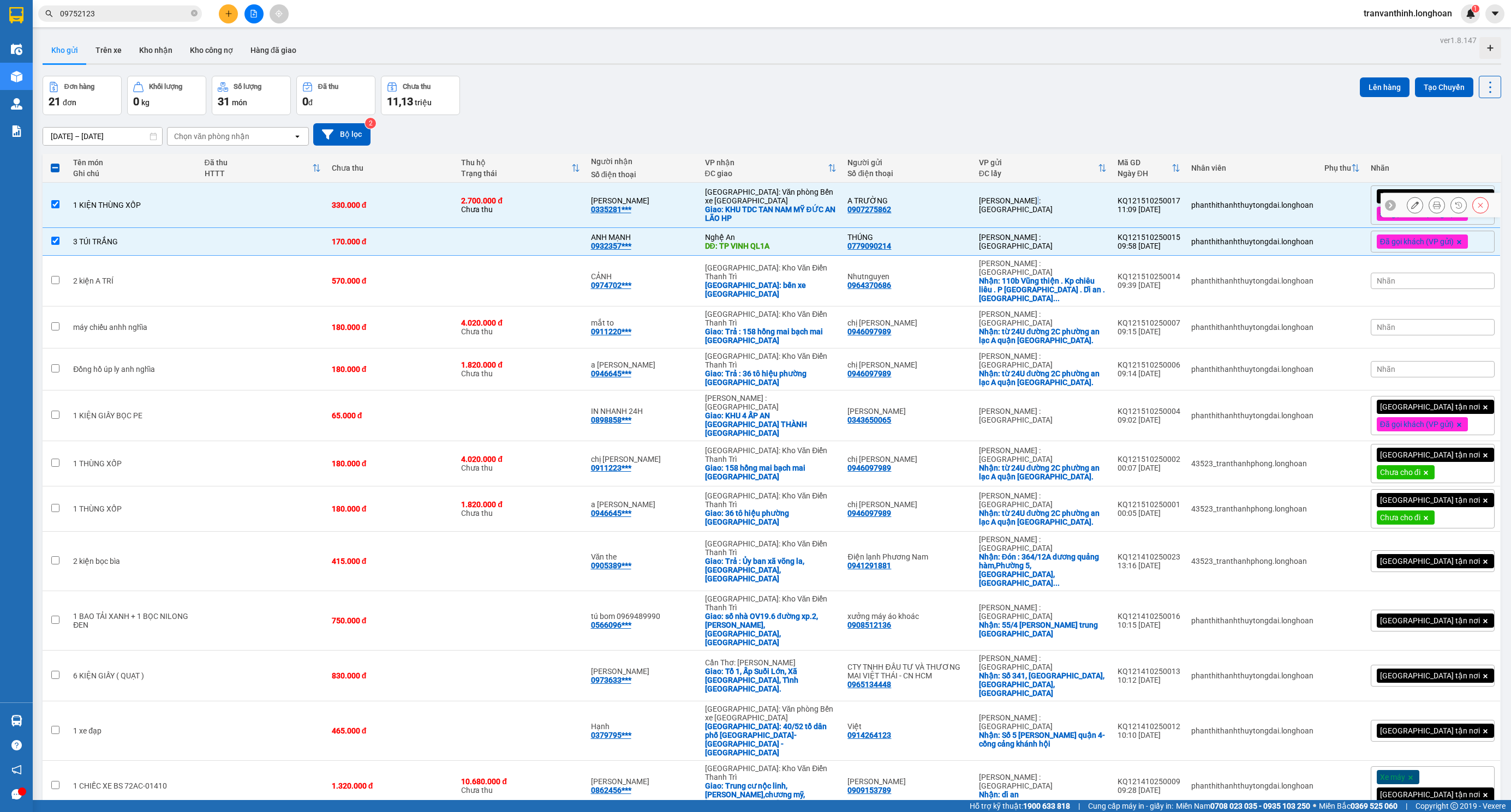
click at [1042, 205] on div "[PERSON_NAME] : [GEOGRAPHIC_DATA]" at bounding box center [1043, 205] width 128 height 17
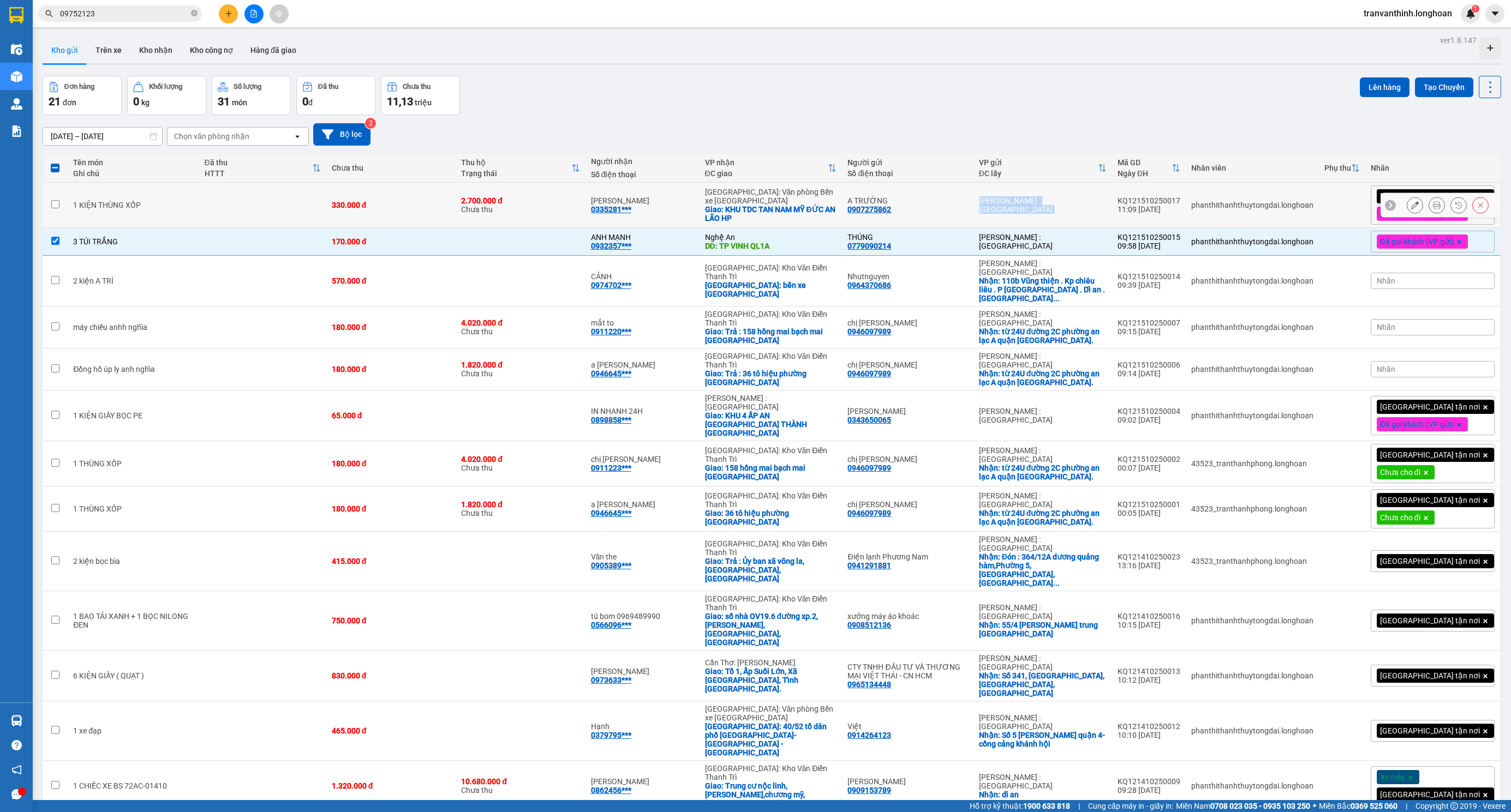
click at [1042, 205] on div "[PERSON_NAME] : [GEOGRAPHIC_DATA]" at bounding box center [1043, 205] width 128 height 17
checkbox input "true"
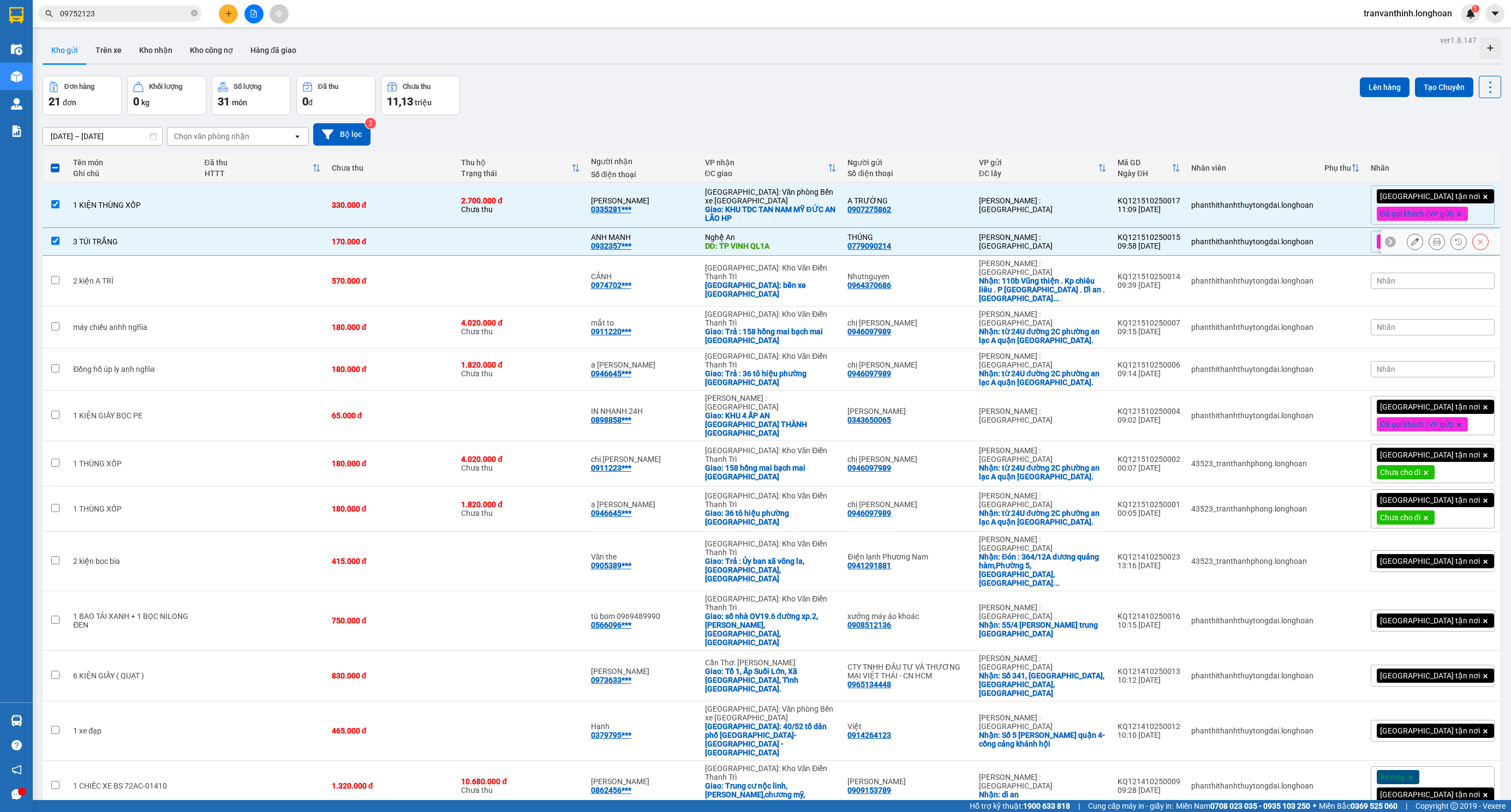
click at [1061, 245] on div "[PERSON_NAME] : [GEOGRAPHIC_DATA]" at bounding box center [1043, 242] width 128 height 17
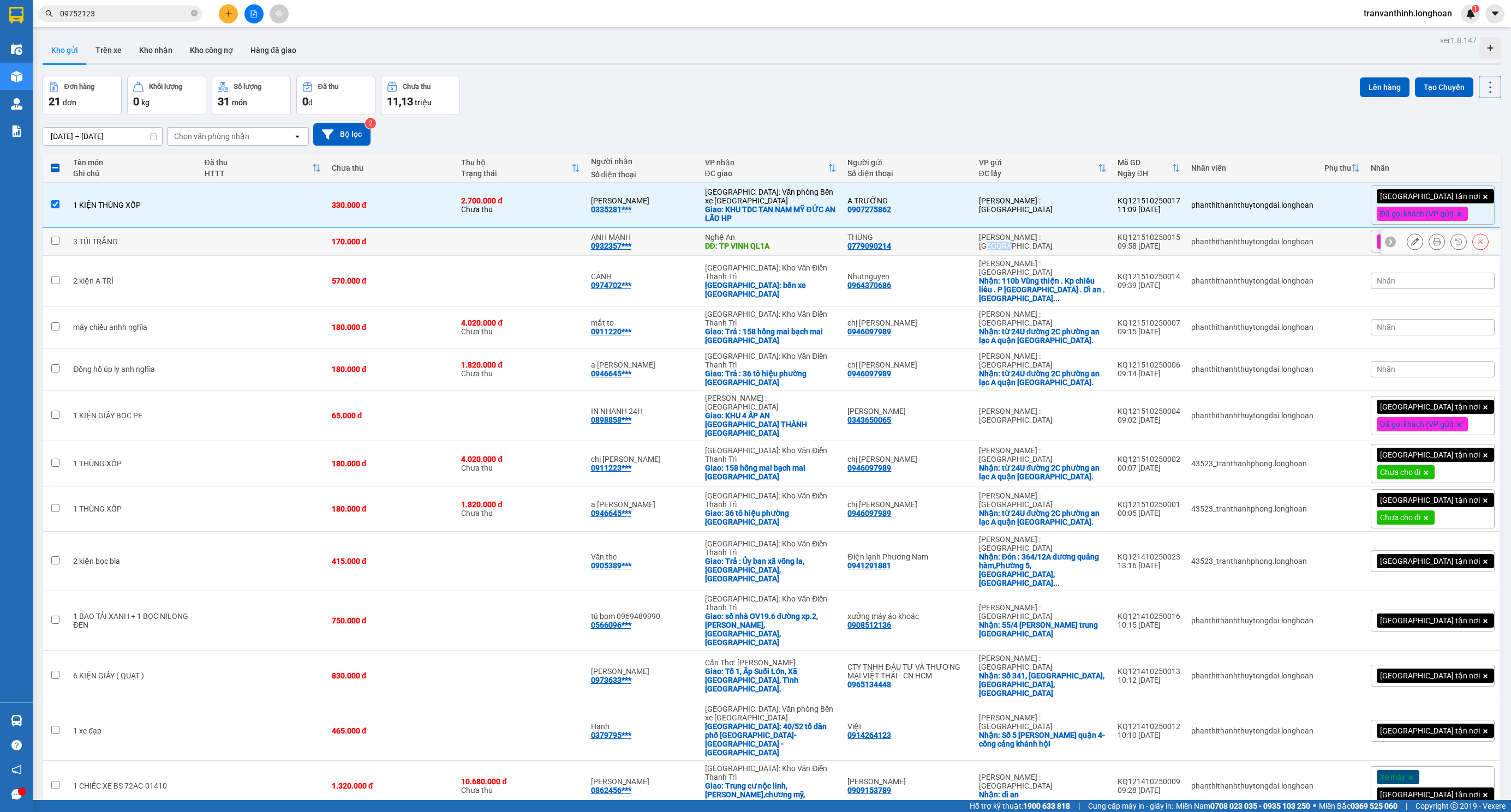
click at [1061, 245] on div "[PERSON_NAME] : [GEOGRAPHIC_DATA]" at bounding box center [1043, 242] width 128 height 17
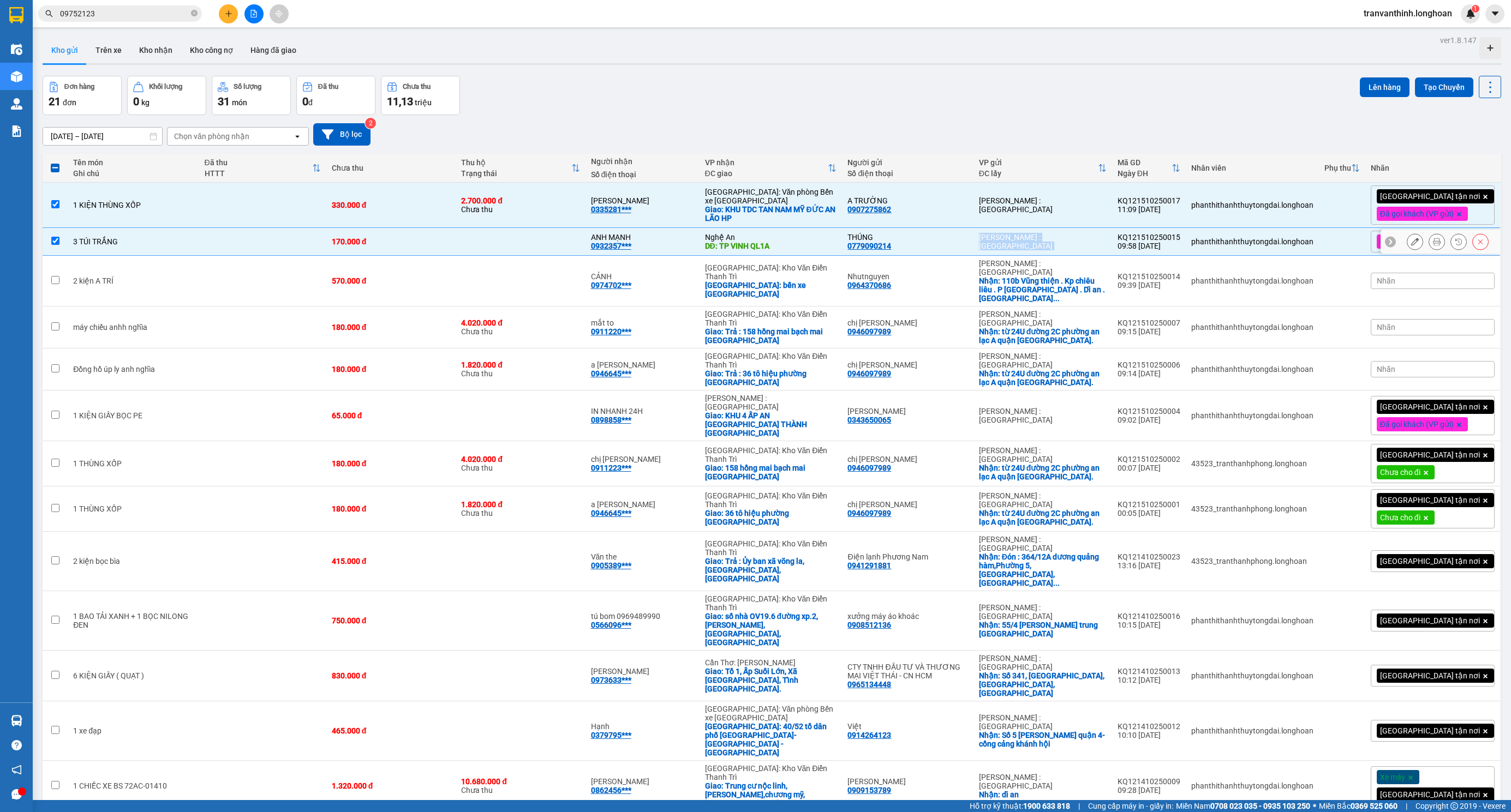
click at [1061, 245] on div "[PERSON_NAME] : [GEOGRAPHIC_DATA]" at bounding box center [1043, 242] width 128 height 17
checkbox input "false"
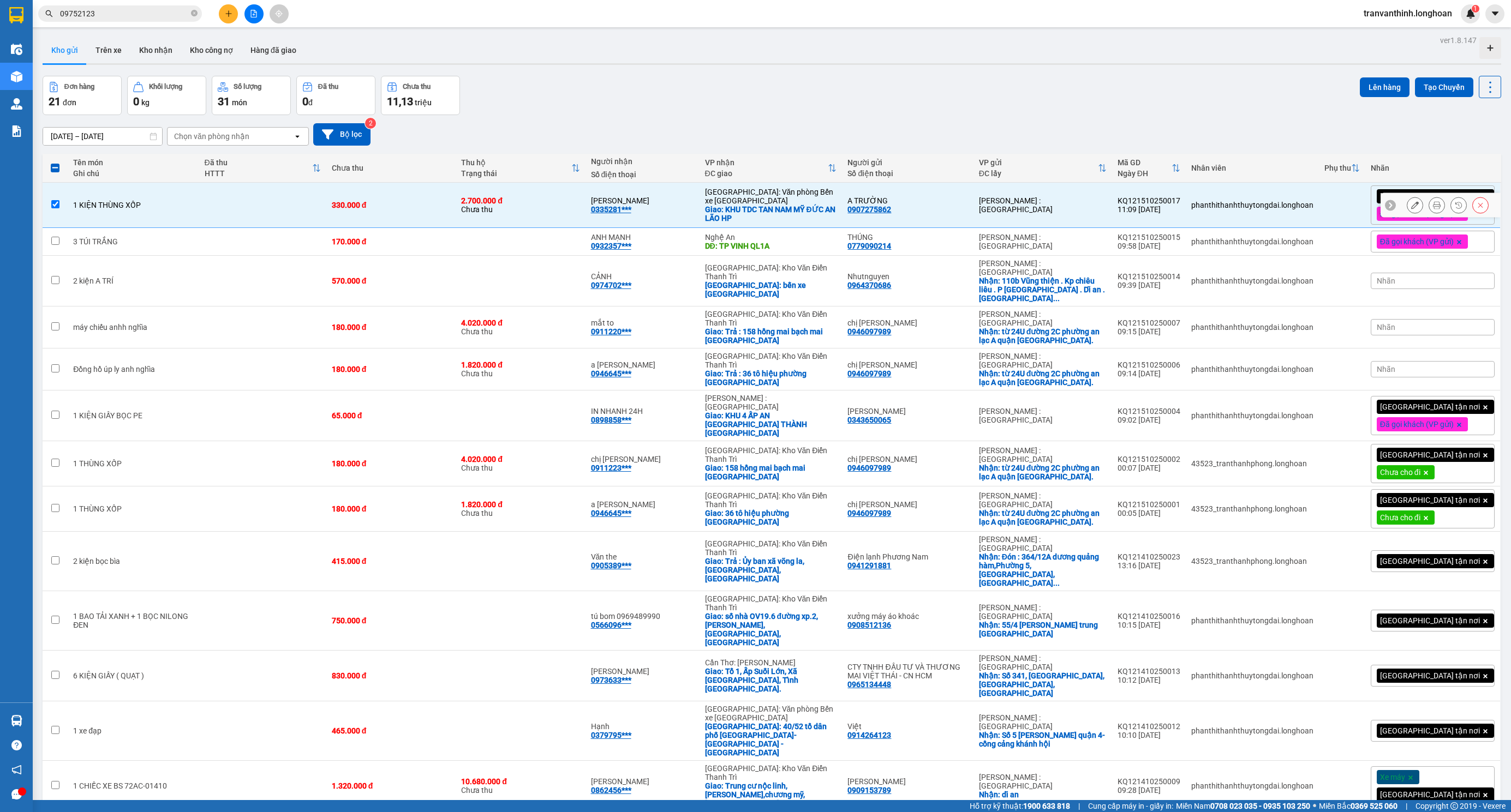
click at [1026, 211] on div "[PERSON_NAME] : [GEOGRAPHIC_DATA]" at bounding box center [1043, 205] width 128 height 17
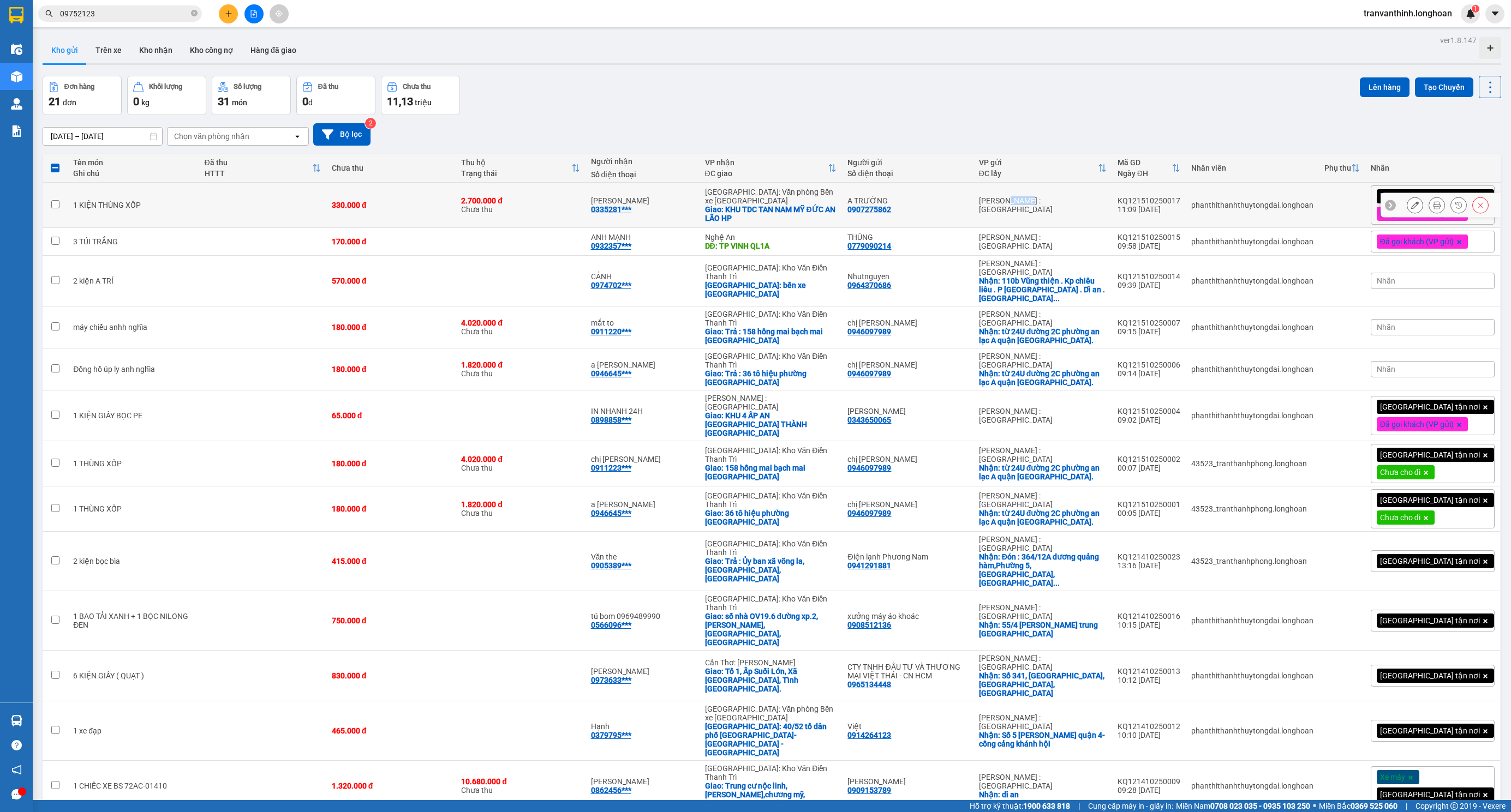
click at [1026, 211] on div "[PERSON_NAME] : [GEOGRAPHIC_DATA]" at bounding box center [1043, 205] width 128 height 17
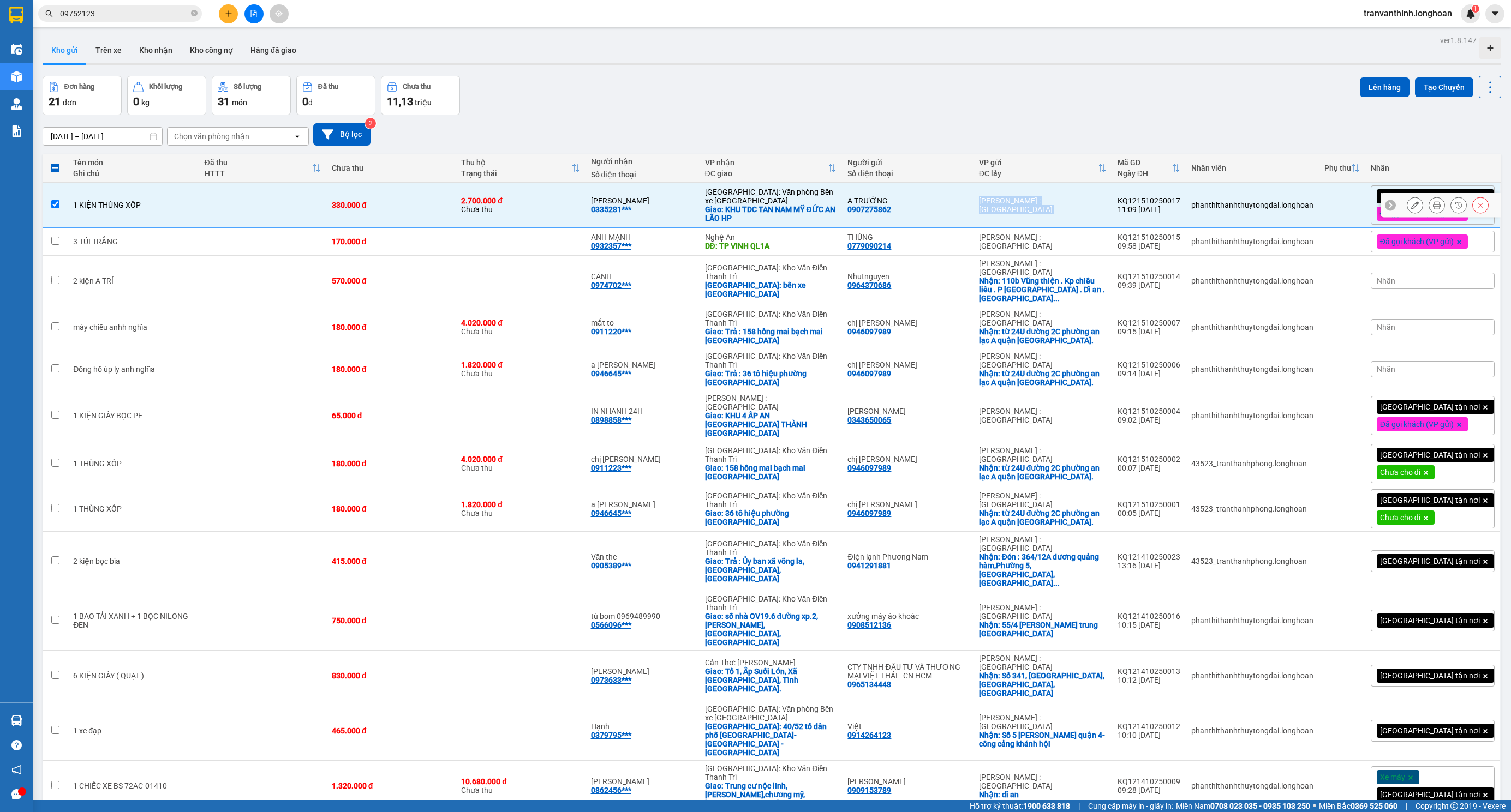
click at [1026, 211] on div "[PERSON_NAME] : [GEOGRAPHIC_DATA]" at bounding box center [1043, 205] width 128 height 17
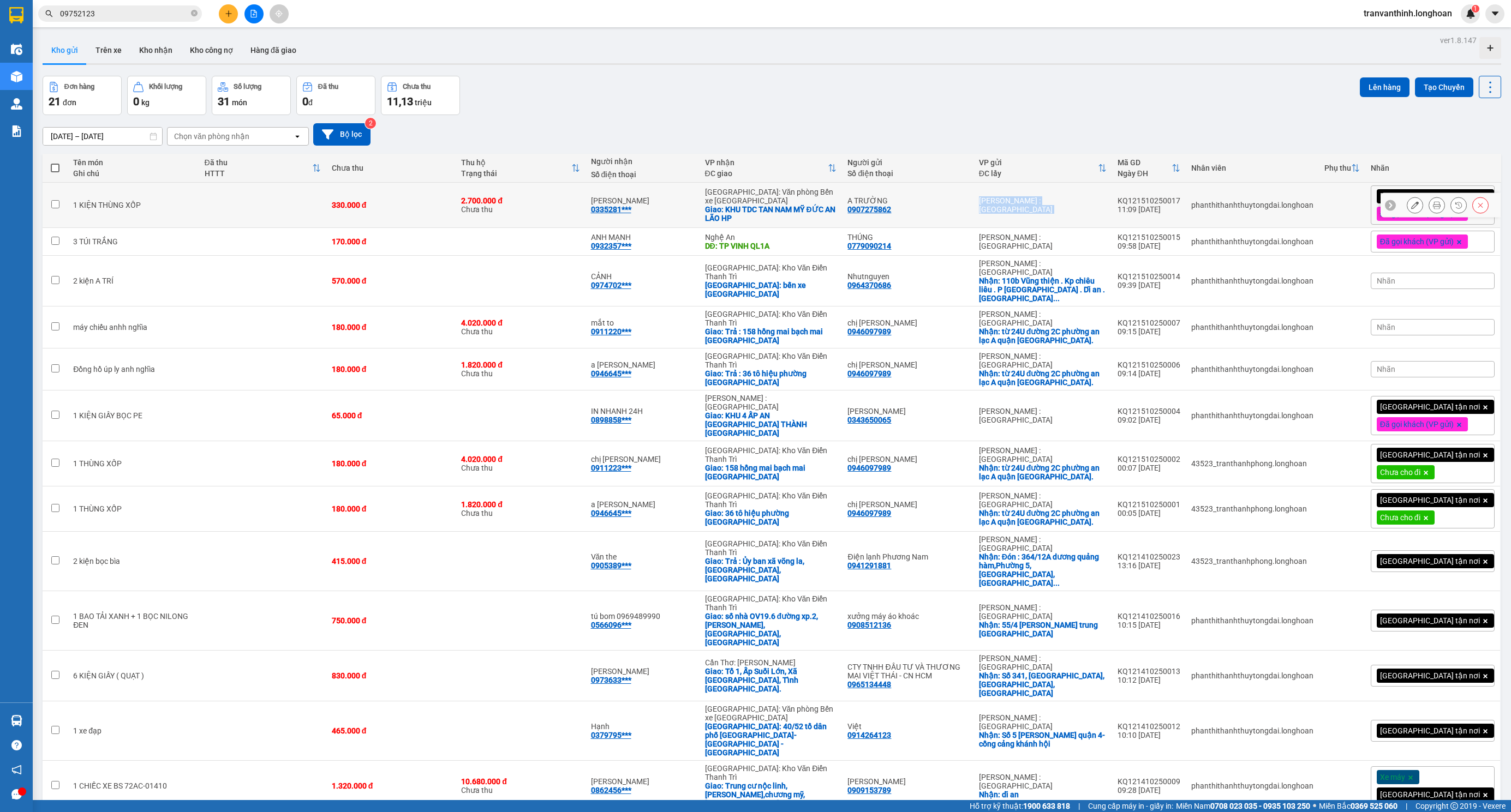
click at [1033, 208] on div "[PERSON_NAME] : [GEOGRAPHIC_DATA]" at bounding box center [1043, 205] width 128 height 17
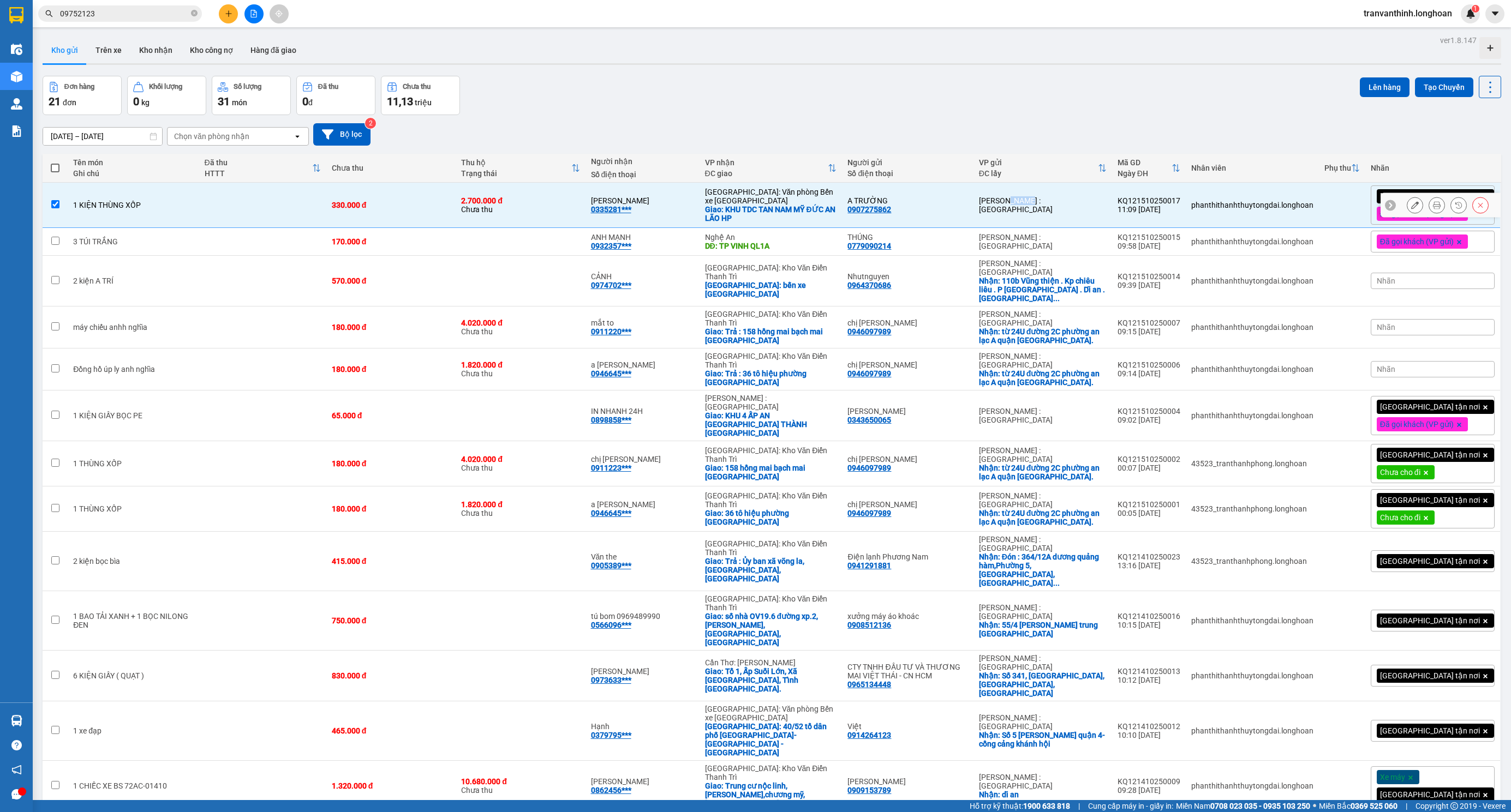
click at [1033, 208] on div "[PERSON_NAME] : [GEOGRAPHIC_DATA]" at bounding box center [1043, 205] width 128 height 17
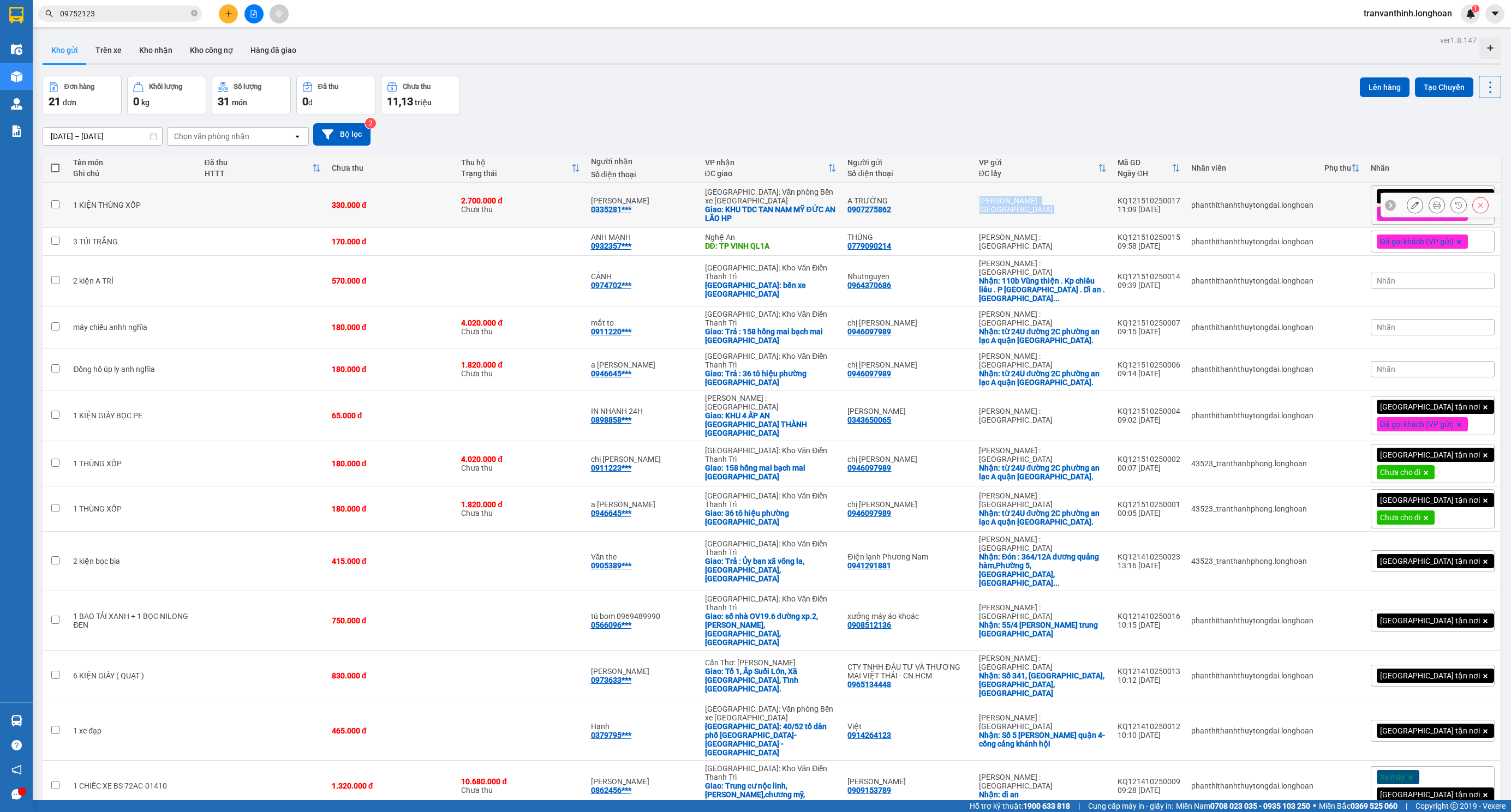
click at [1033, 208] on div "[PERSON_NAME] : [GEOGRAPHIC_DATA]" at bounding box center [1043, 205] width 128 height 17
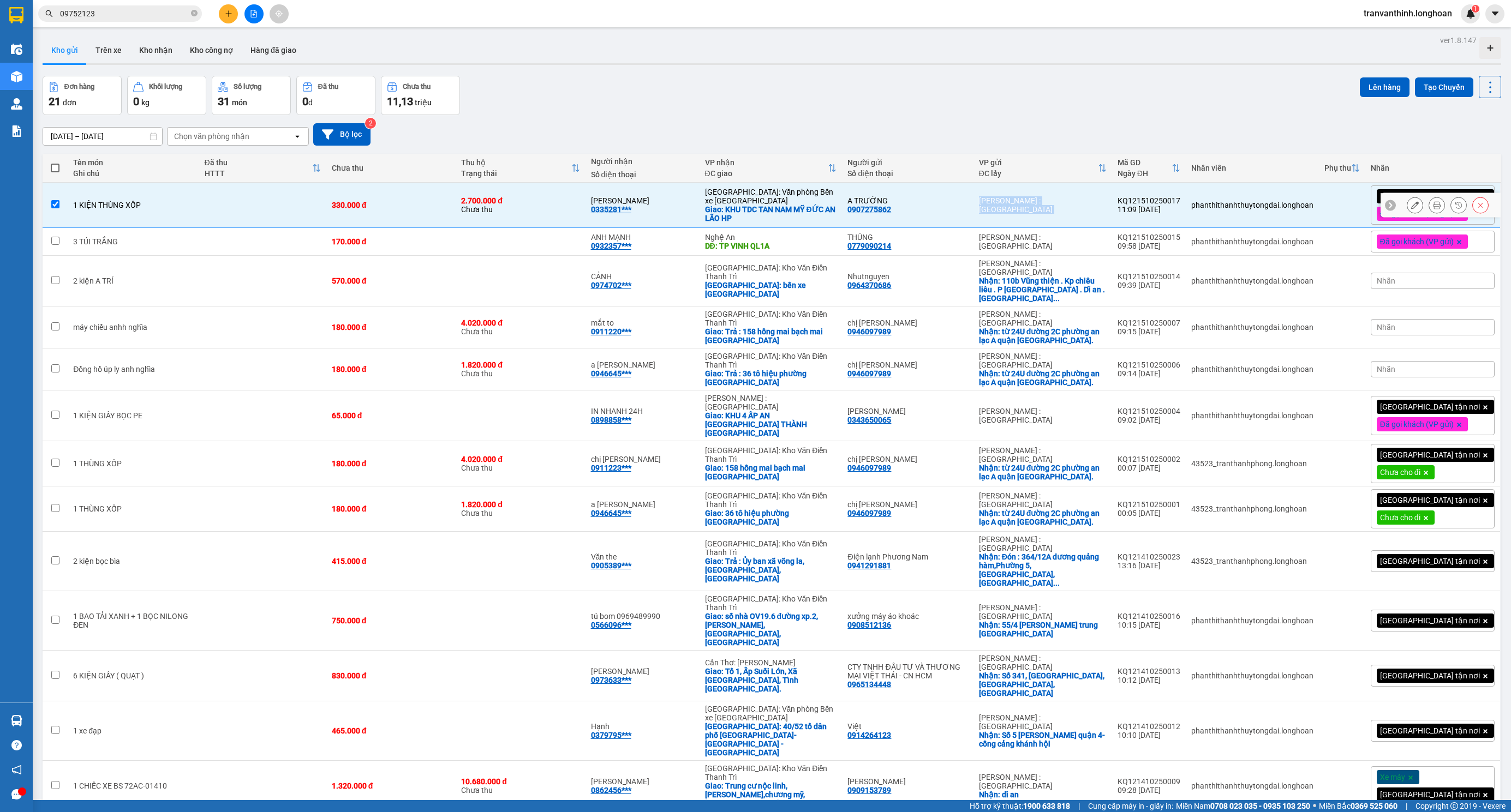
click at [1033, 208] on div "[PERSON_NAME] : [GEOGRAPHIC_DATA]" at bounding box center [1043, 205] width 128 height 17
checkbox input "false"
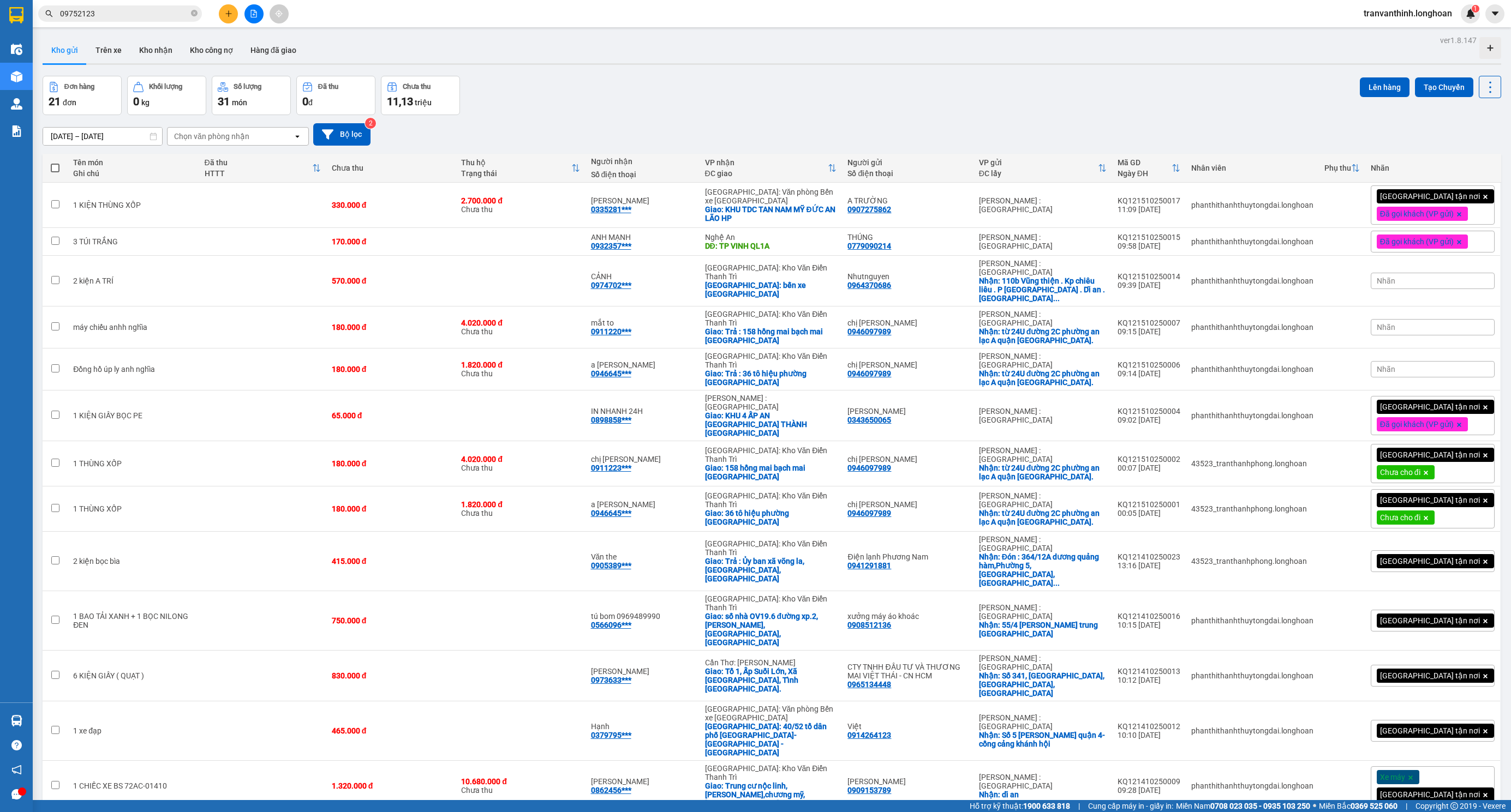
drag, startPoint x: 166, startPoint y: 0, endPoint x: 143, endPoint y: 18, distance: 29.2
click at [141, 19] on span "09752123" at bounding box center [120, 13] width 164 height 17
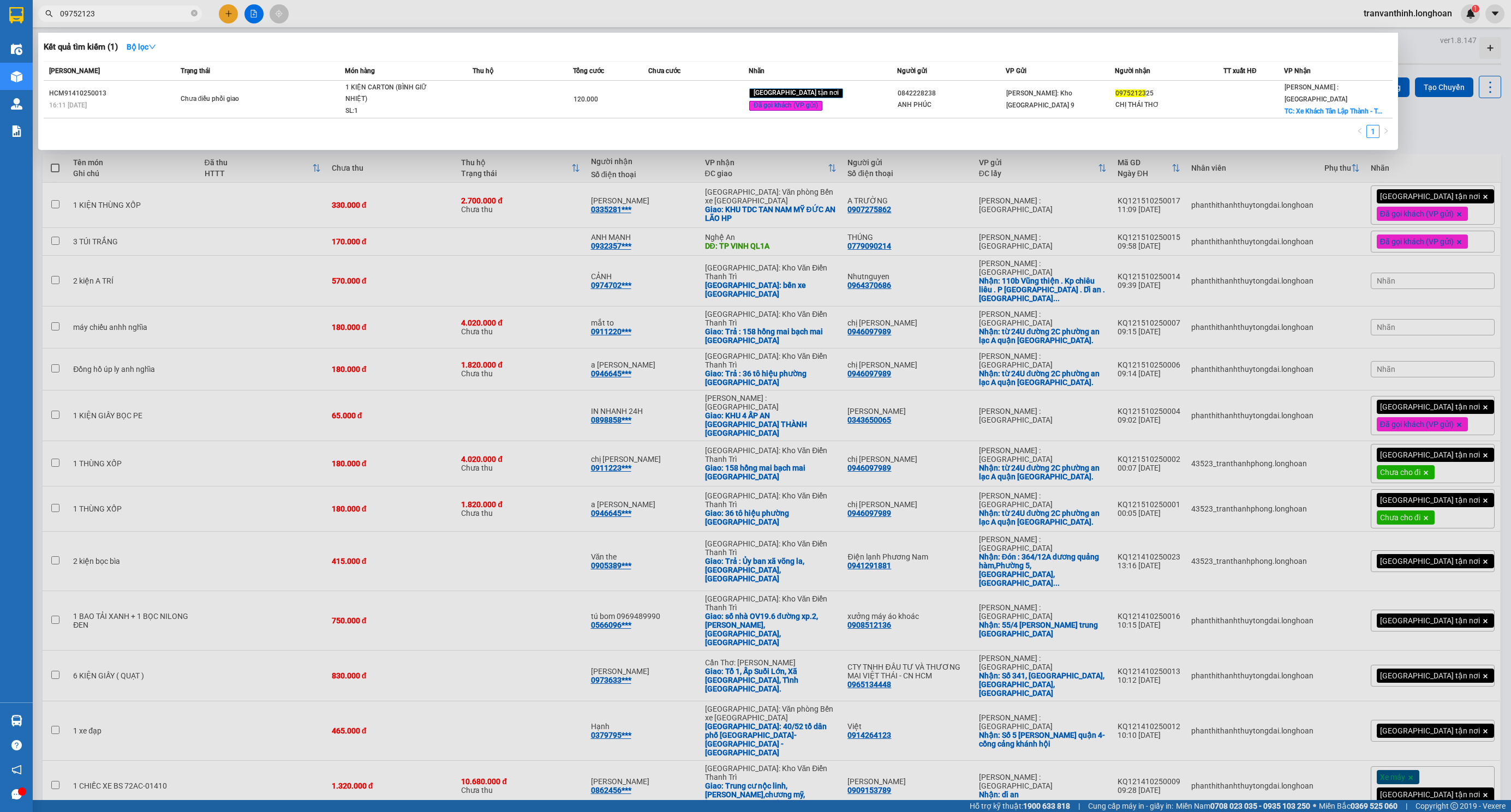
click at [226, 15] on div at bounding box center [755, 406] width 1511 height 812
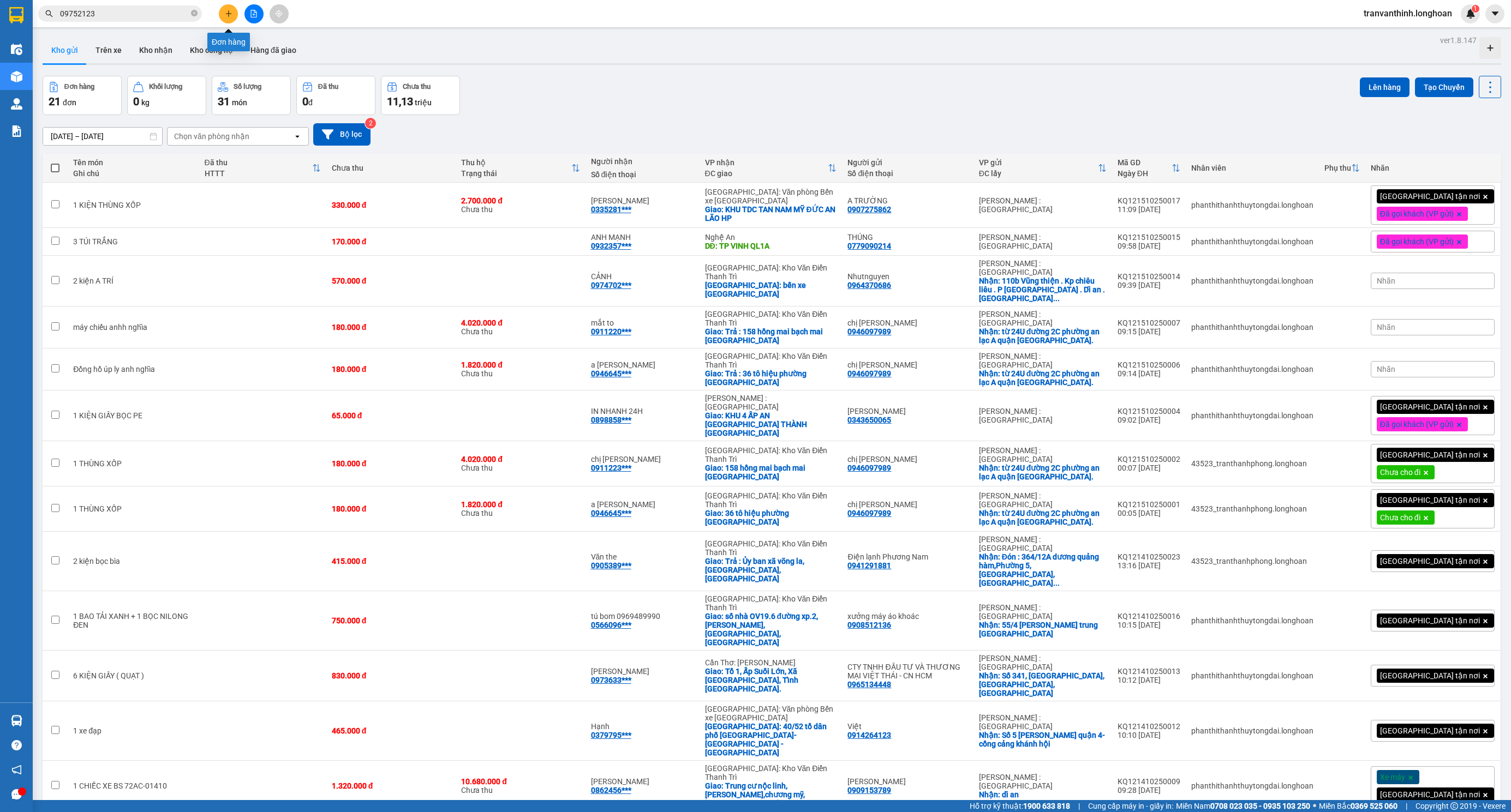
click at [225, 17] on icon "plus" at bounding box center [228, 13] width 7 height 7
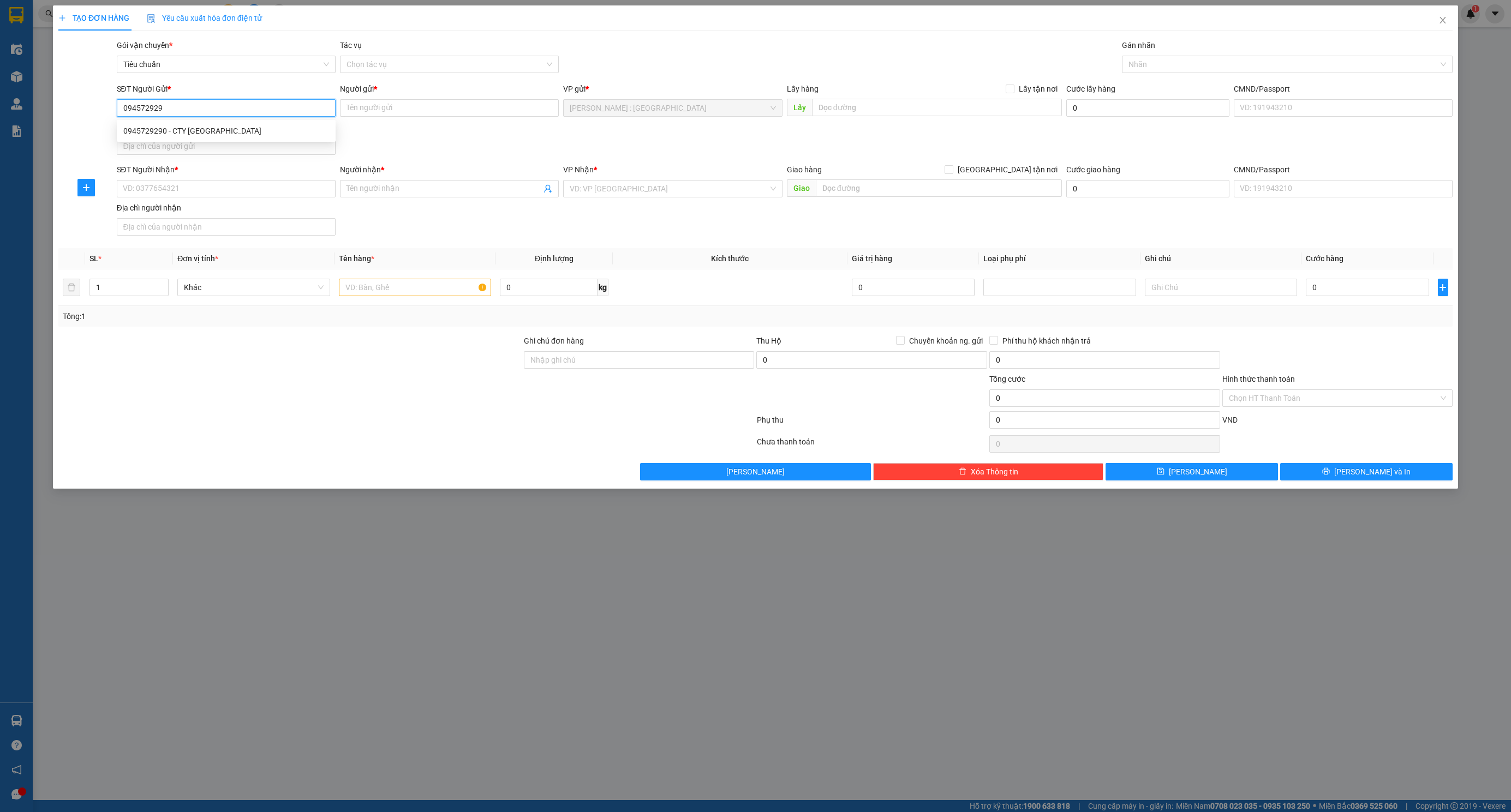
type input "0945729290"
click at [275, 137] on div "0945729290 - CTY [GEOGRAPHIC_DATA]" at bounding box center [226, 131] width 206 height 12
type input "CTY VIỆT NHẬT"
type input "0945729290"
drag, startPoint x: 257, startPoint y: 191, endPoint x: 263, endPoint y: 197, distance: 8.5
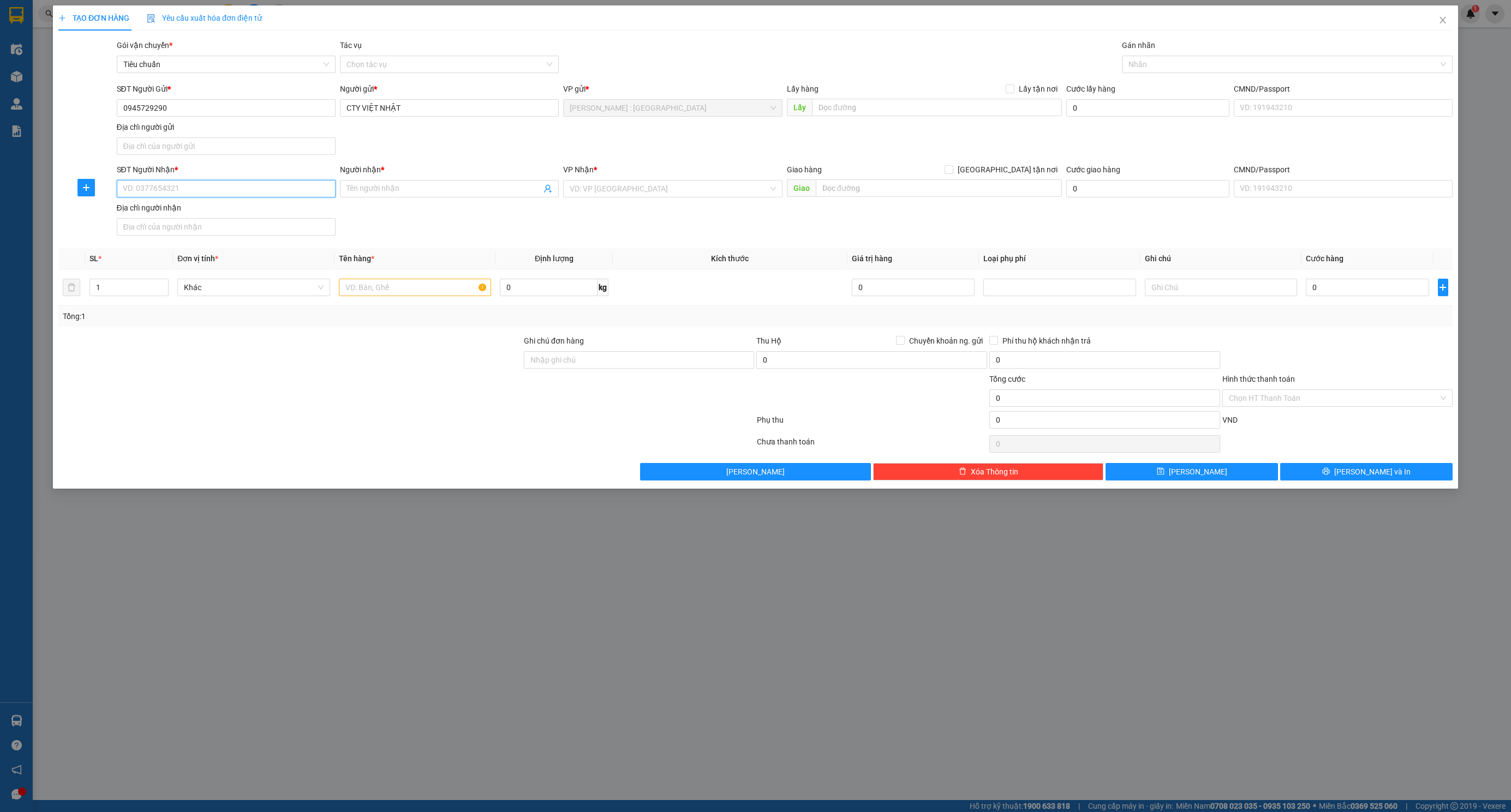
click at [259, 194] on input "SĐT Người Nhận *" at bounding box center [226, 189] width 219 height 17
type input "0888676089"
click at [273, 210] on div "0888676089 - [PERSON_NAME]" at bounding box center [226, 212] width 206 height 12
type input "[PERSON_NAME]"
checkbox input "true"
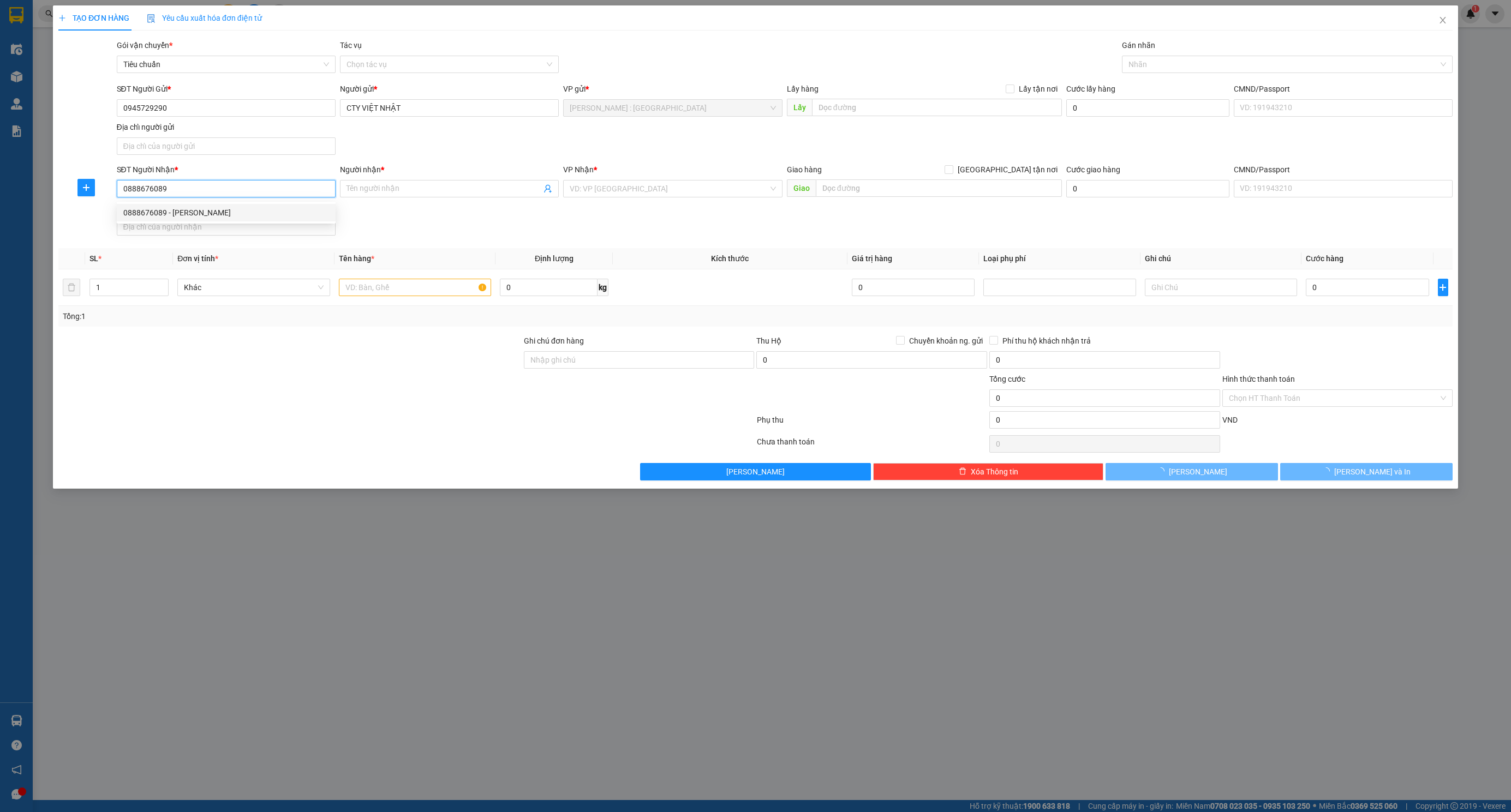
type input "BẾN [GEOGRAPHIC_DATA],[GEOGRAPHIC_DATA],[GEOGRAPHIC_DATA]"
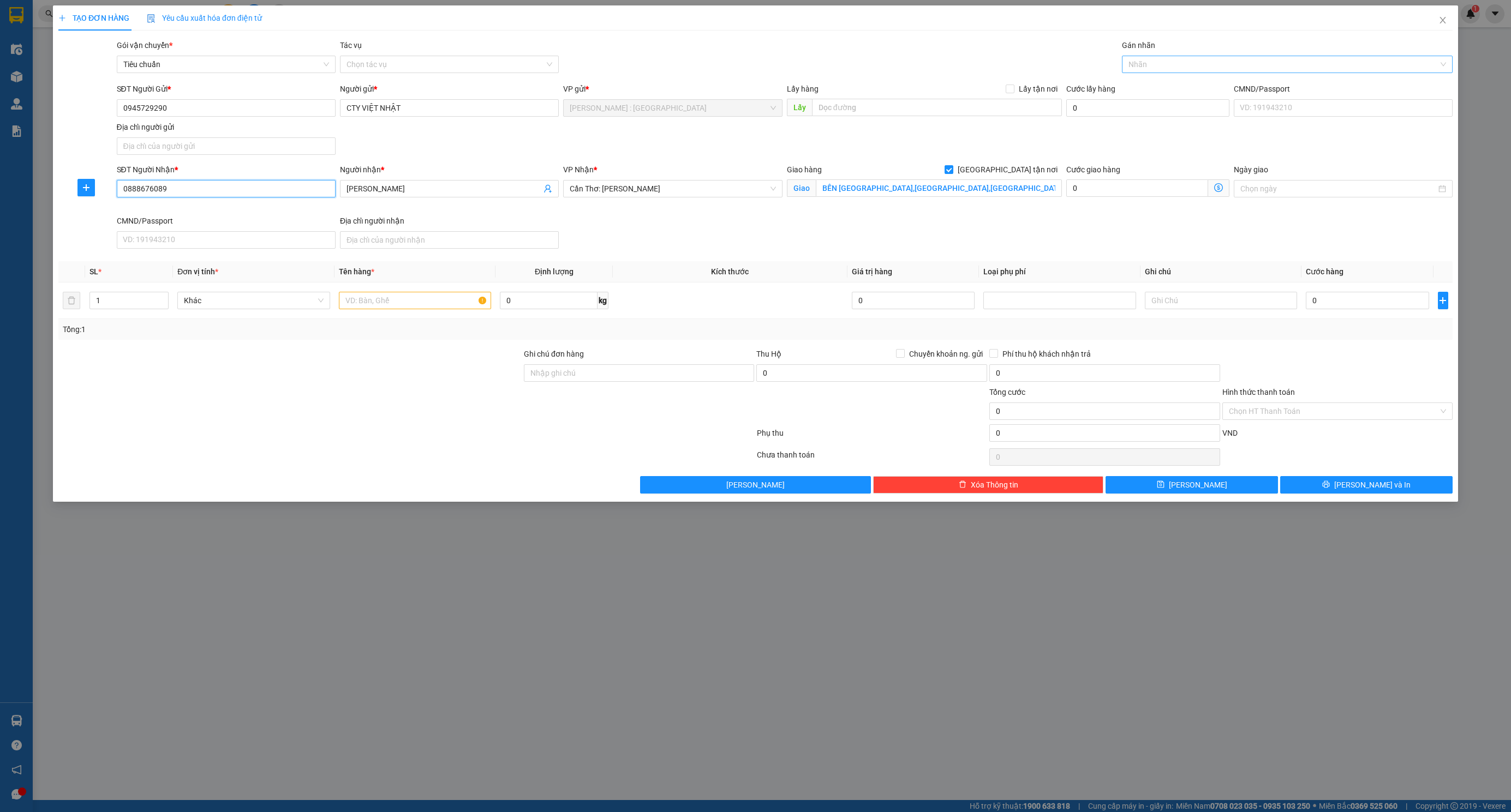
click at [1198, 61] on div at bounding box center [1282, 65] width 315 height 13
type input "0888676089"
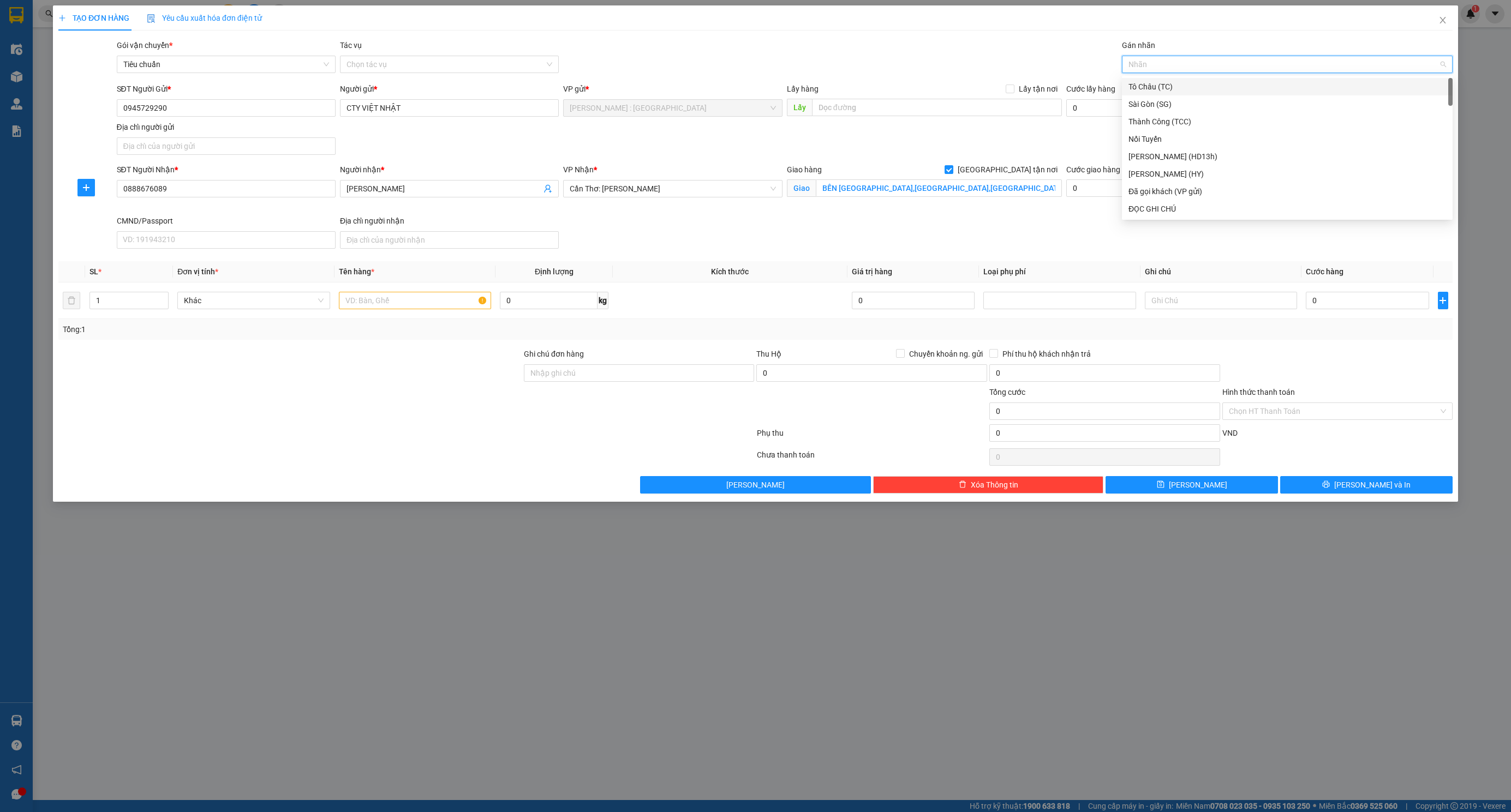
type input "g"
click at [1143, 208] on div "[GEOGRAPHIC_DATA] tận nơi" at bounding box center [1287, 209] width 317 height 12
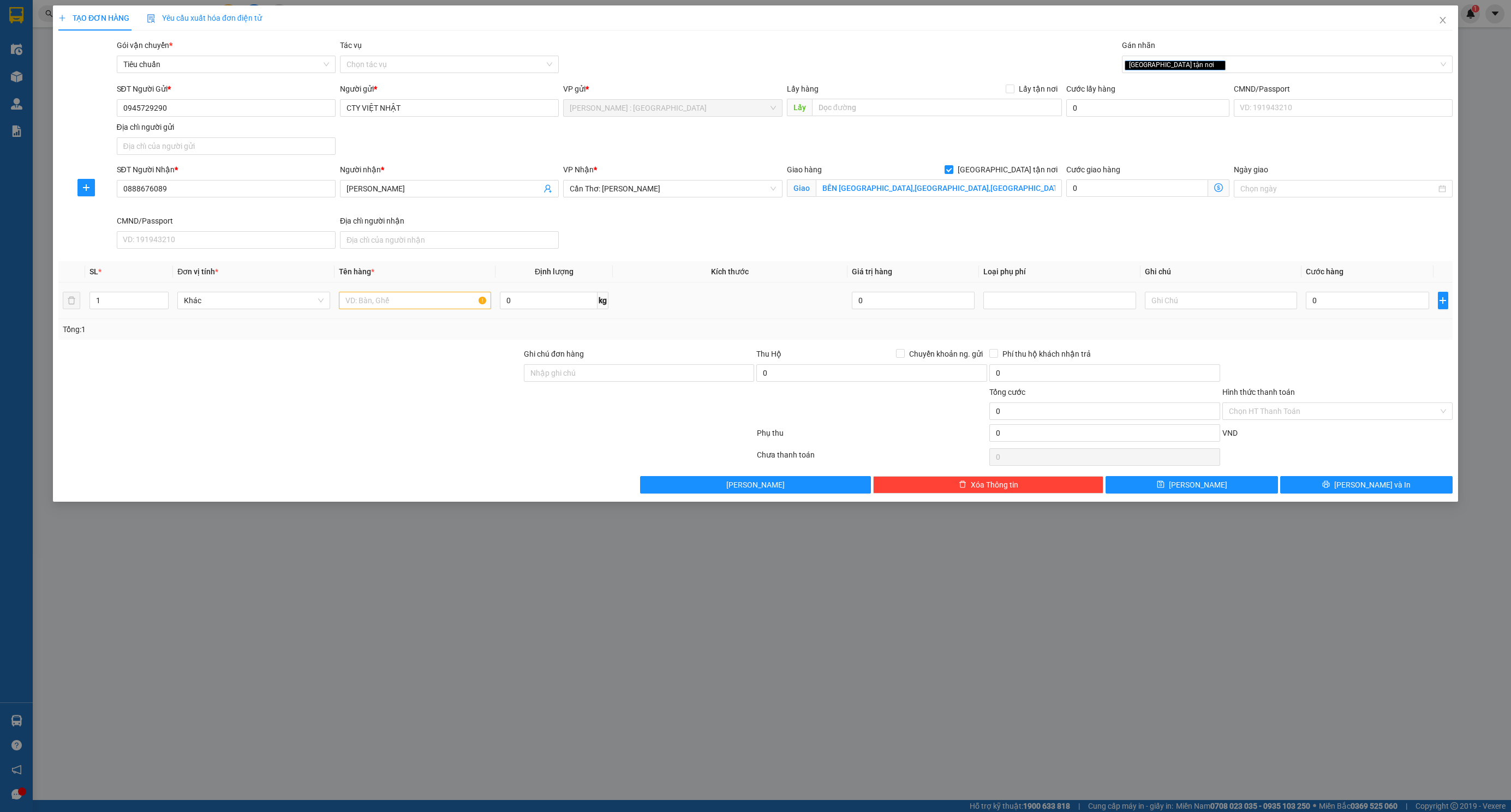
click at [397, 311] on div at bounding box center [415, 300] width 152 height 22
click at [397, 305] on input "text" at bounding box center [415, 300] width 152 height 17
type input "1"
type input "1 KIỆN GIẤY NẶNG"
click at [1320, 303] on input "0" at bounding box center [1367, 300] width 123 height 17
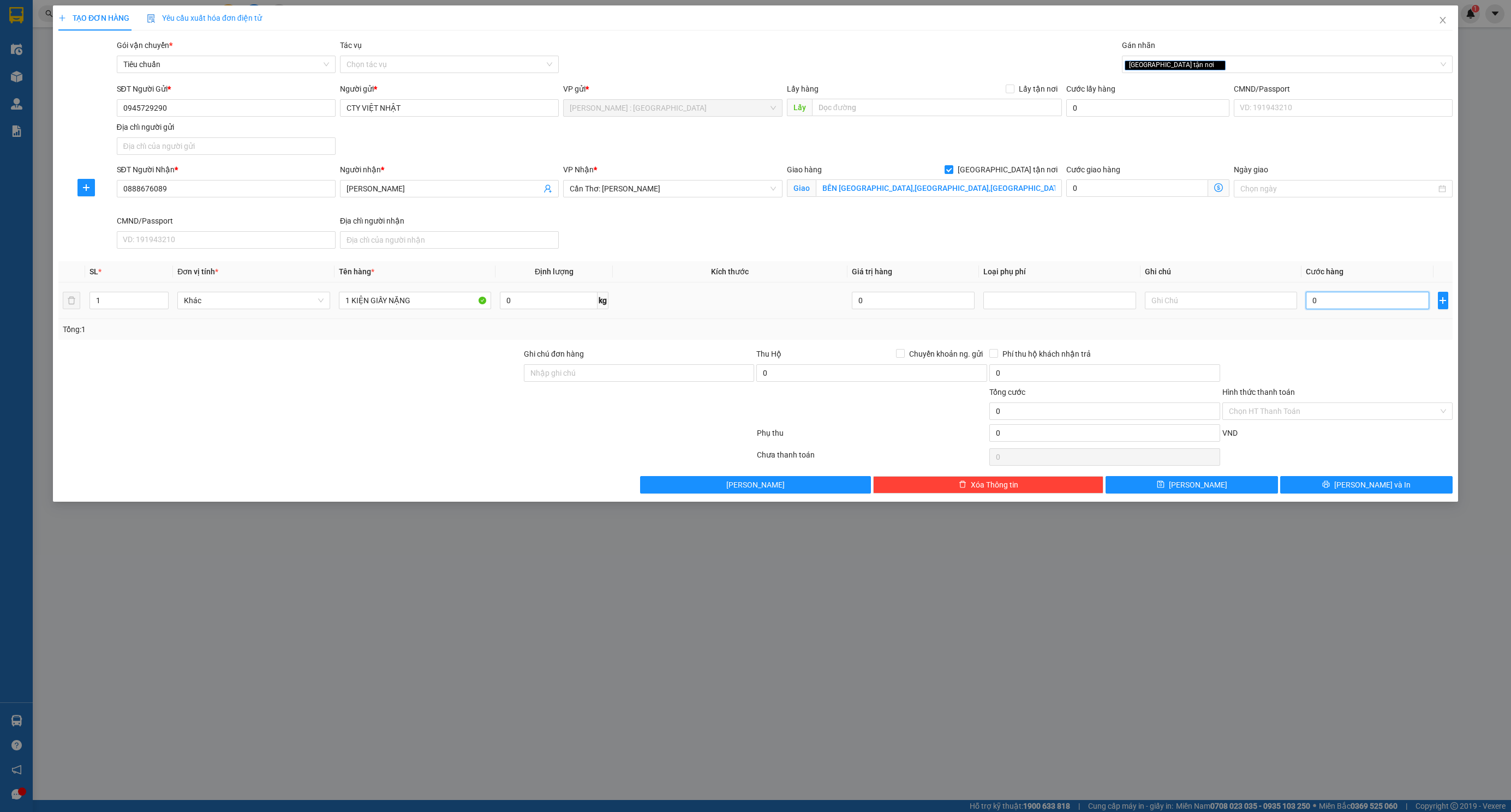
type input "1"
type input "18"
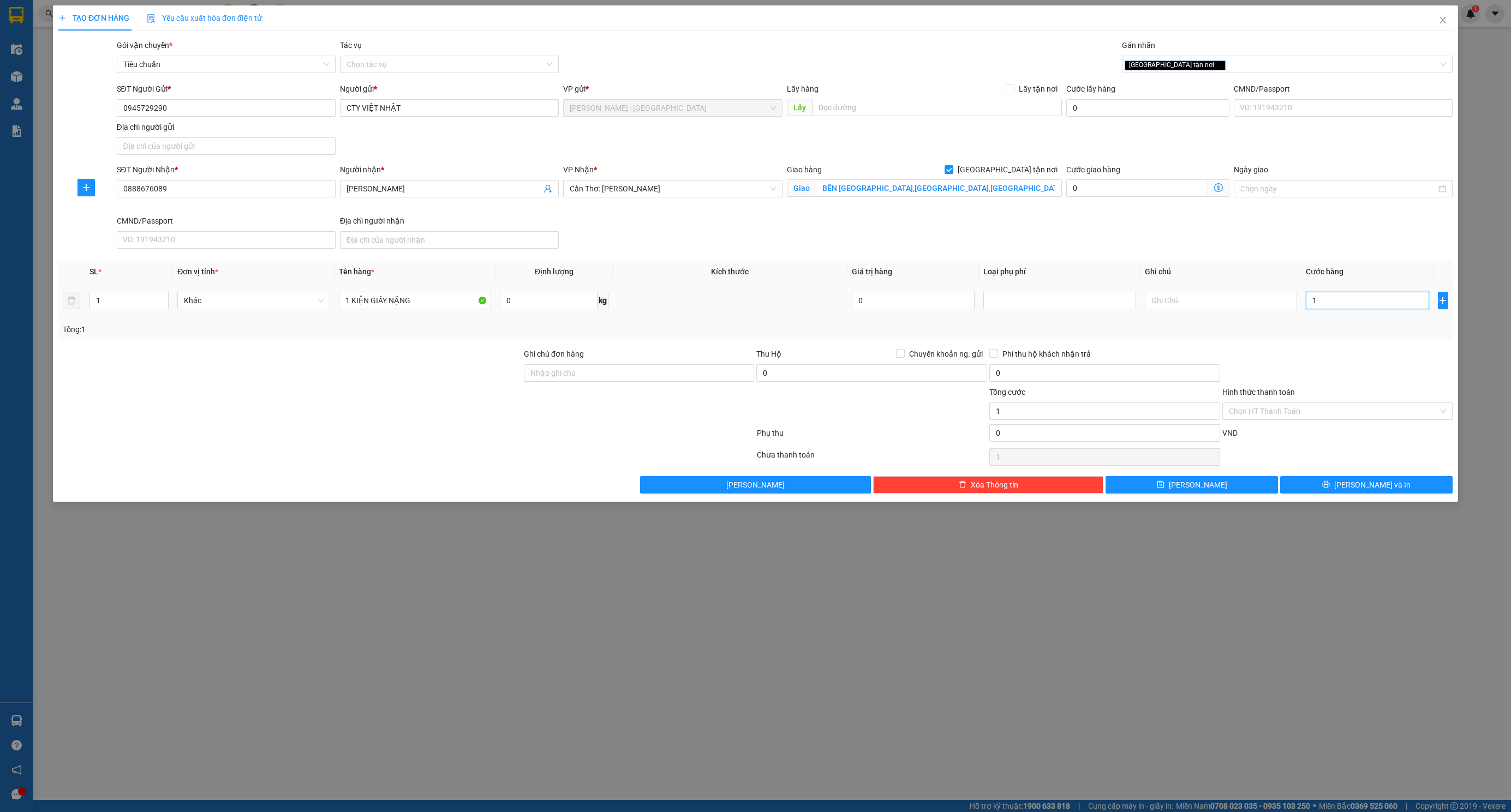
type input "18"
type input "185"
type input "1.850"
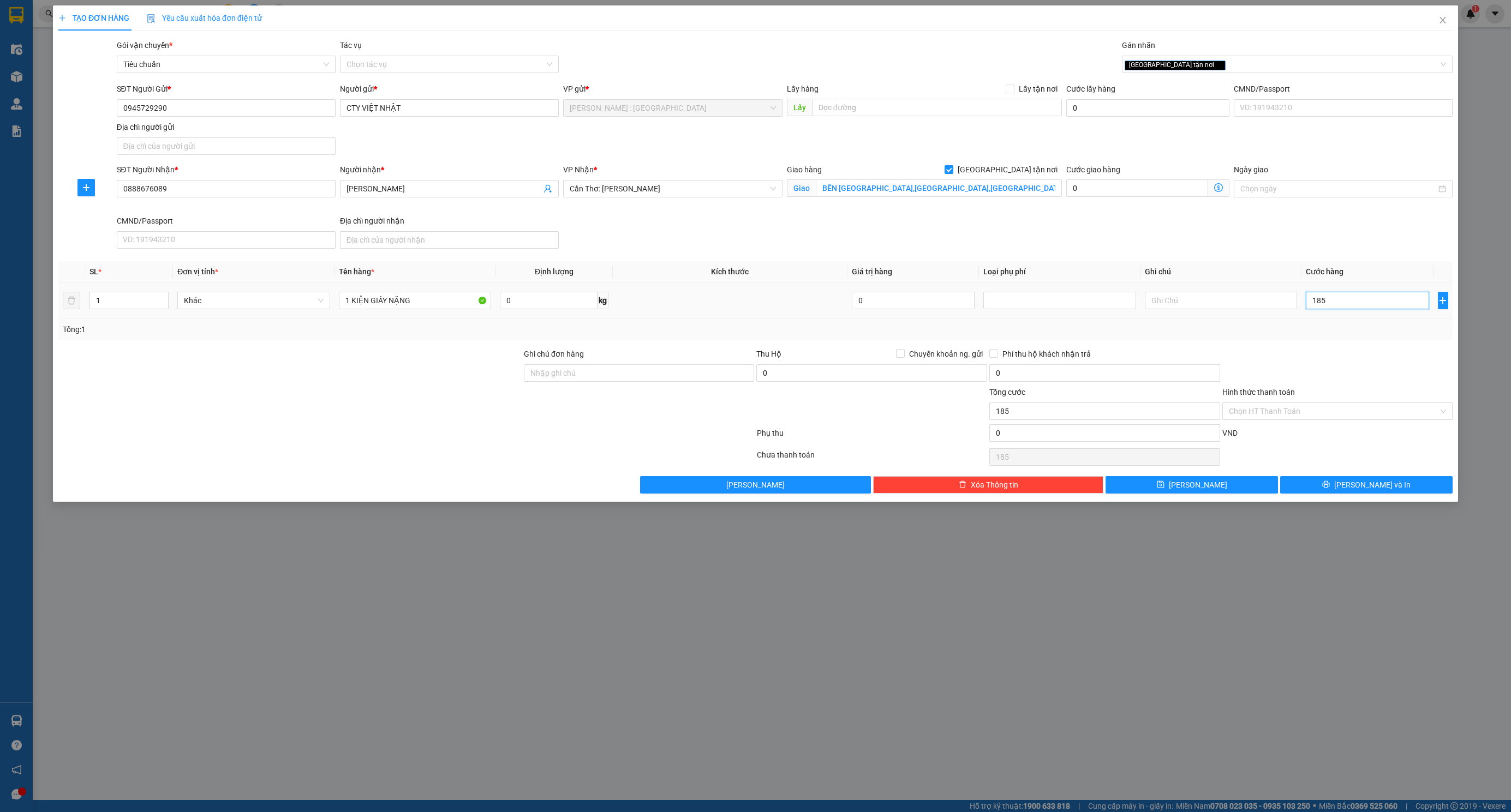
type input "1.850"
type input "18.500"
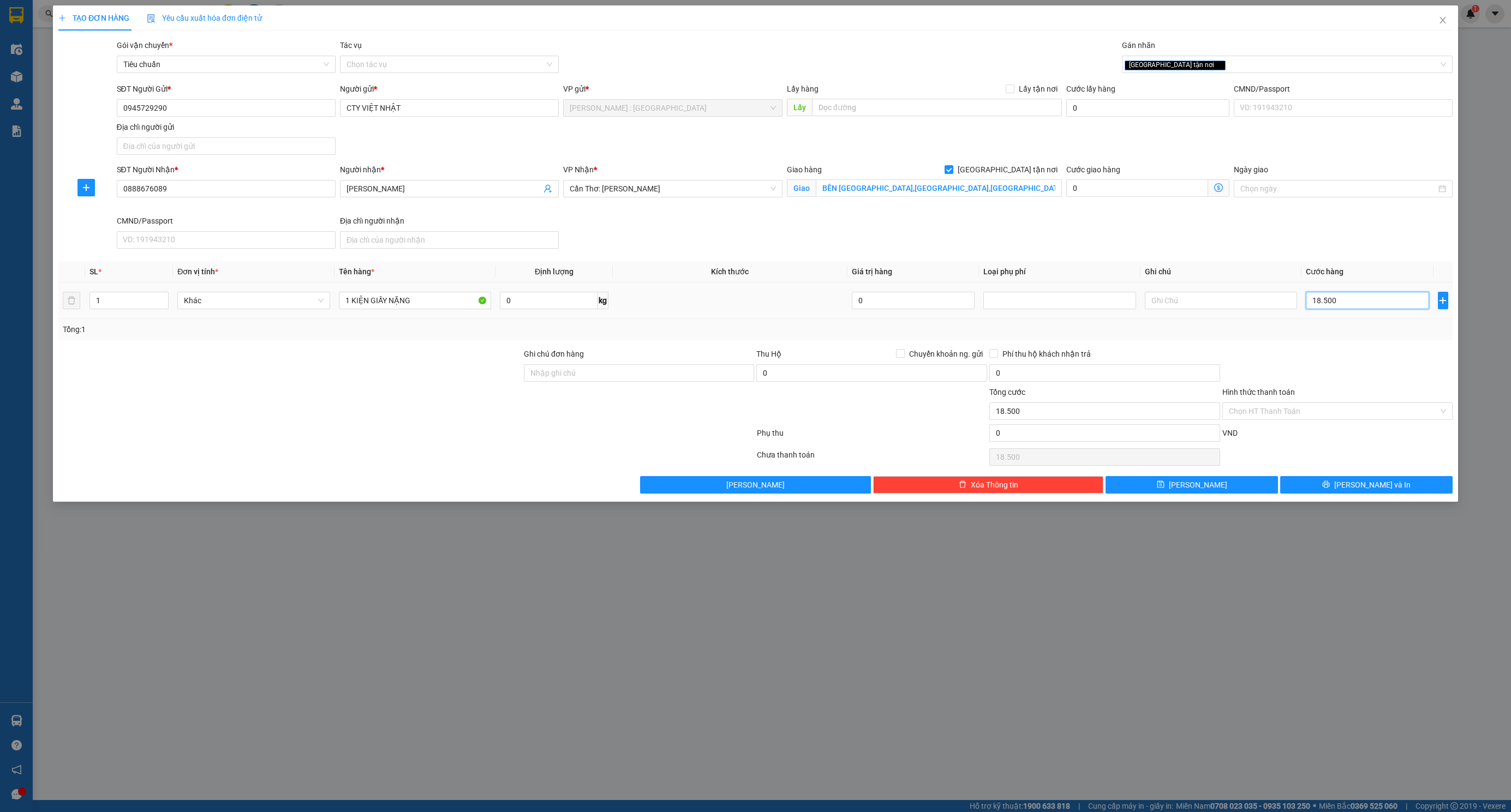
type input "185.000"
click at [1332, 490] on button "[PERSON_NAME] và In" at bounding box center [1366, 485] width 173 height 17
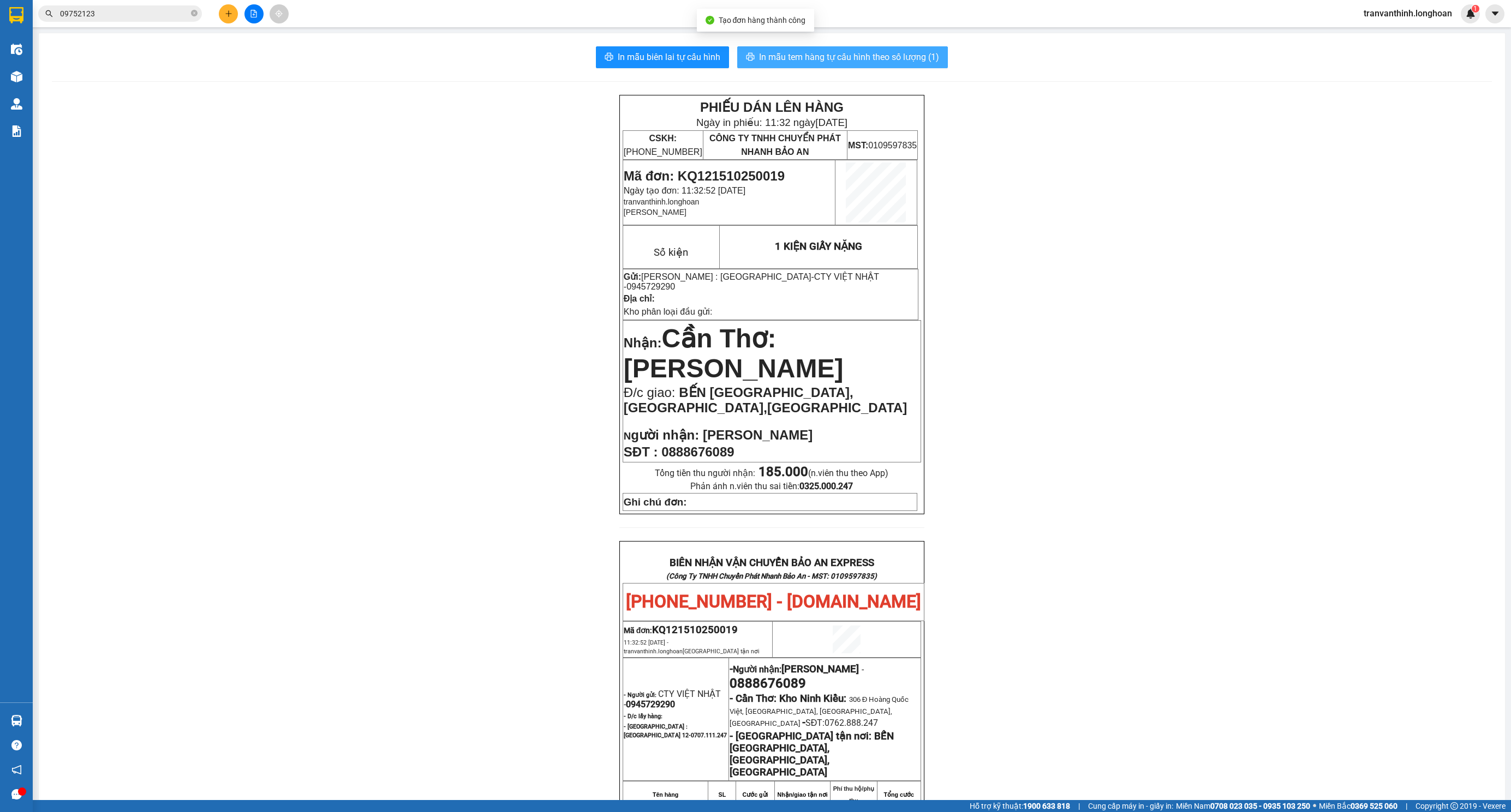
click at [871, 61] on span "In mẫu tem hàng tự cấu hình theo số lượng (1)" at bounding box center [849, 57] width 180 height 13
click at [596, 56] on button "In mẫu biên lai tự cấu hình" at bounding box center [663, 57] width 133 height 22
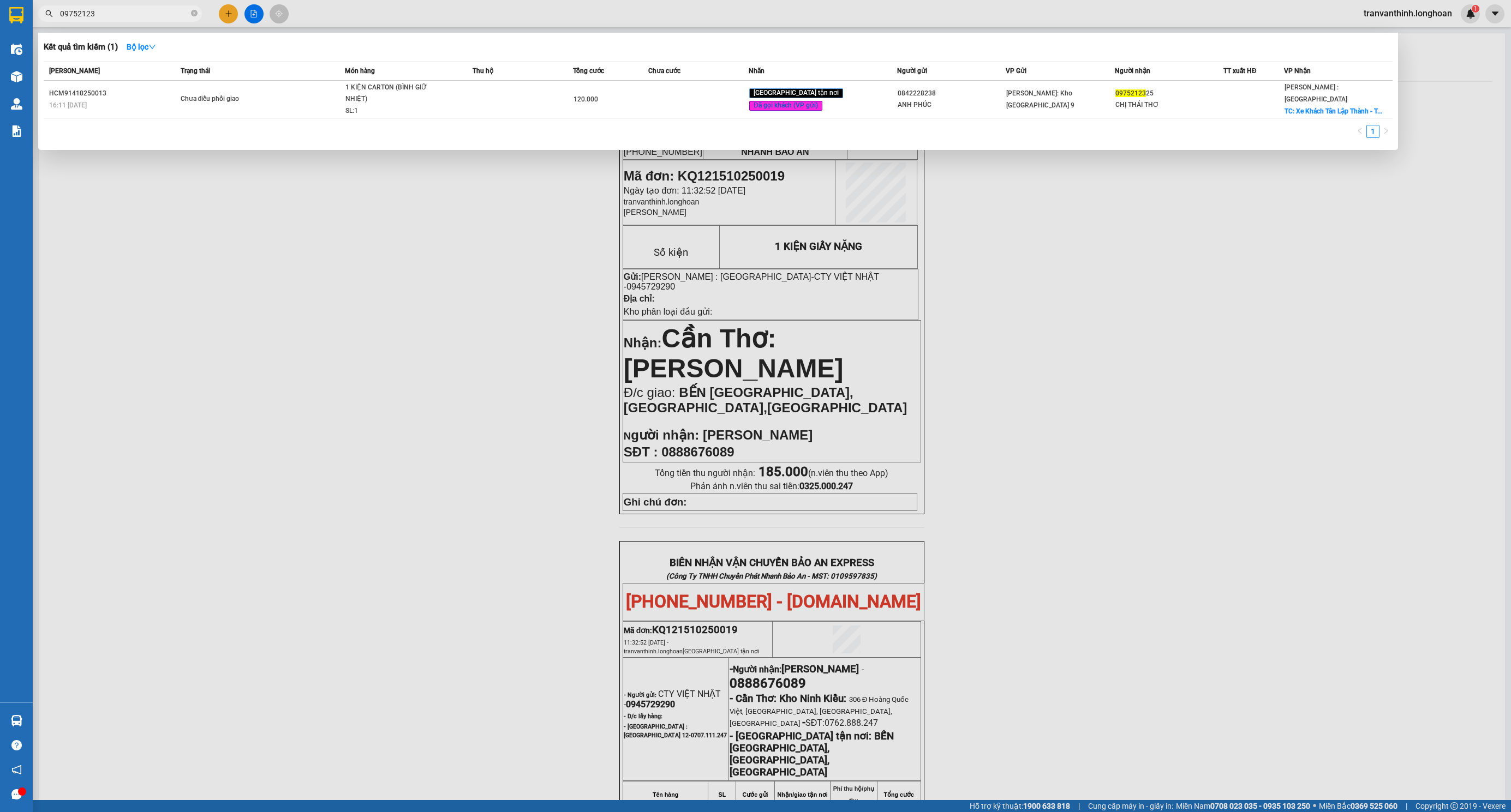
click at [198, 12] on span "09752123" at bounding box center [120, 13] width 164 height 17
click at [194, 11] on icon "close-circle" at bounding box center [195, 13] width 7 height 7
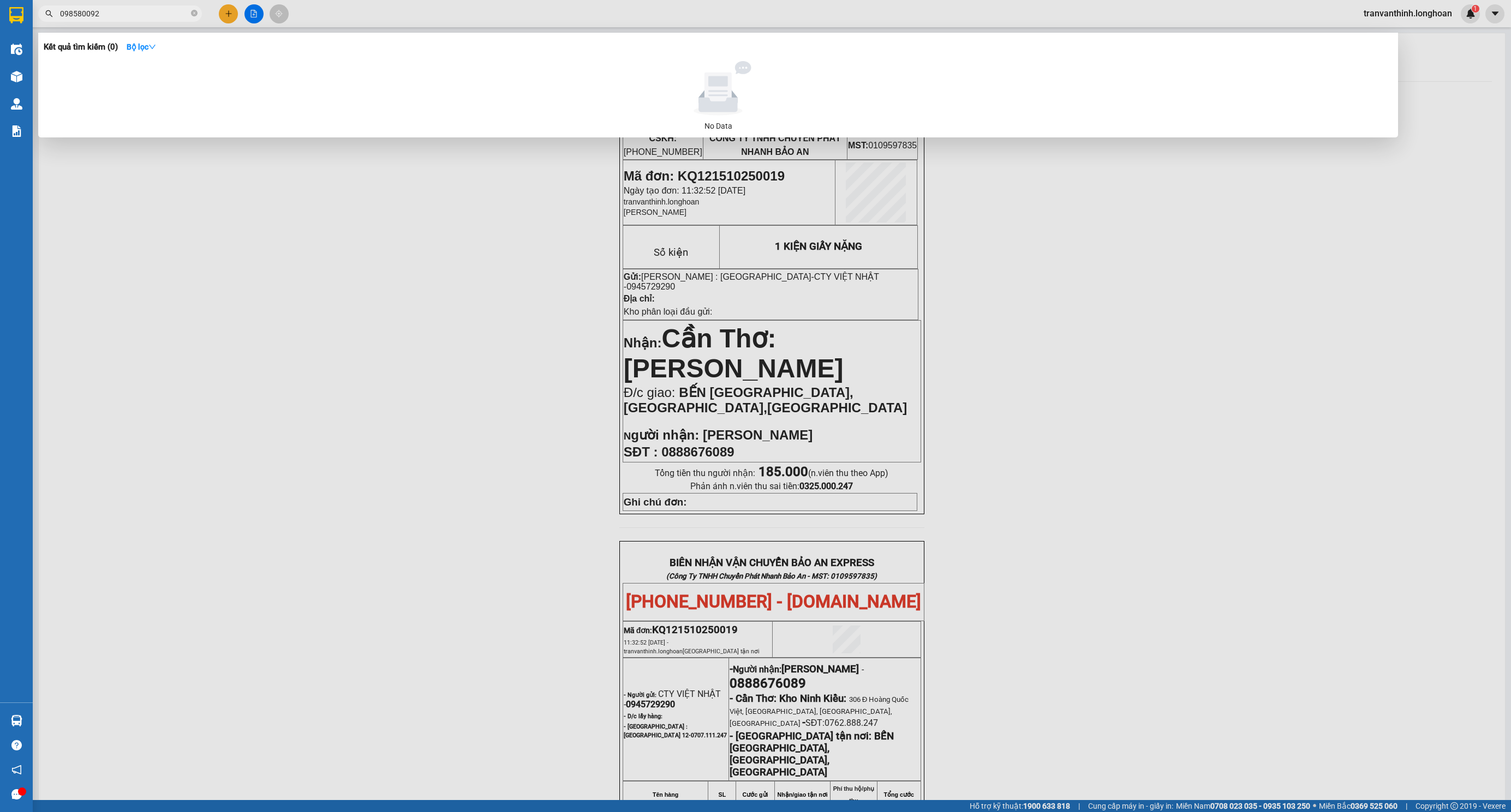
type input "0985800929"
click at [193, 11] on icon "close-circle" at bounding box center [195, 13] width 7 height 7
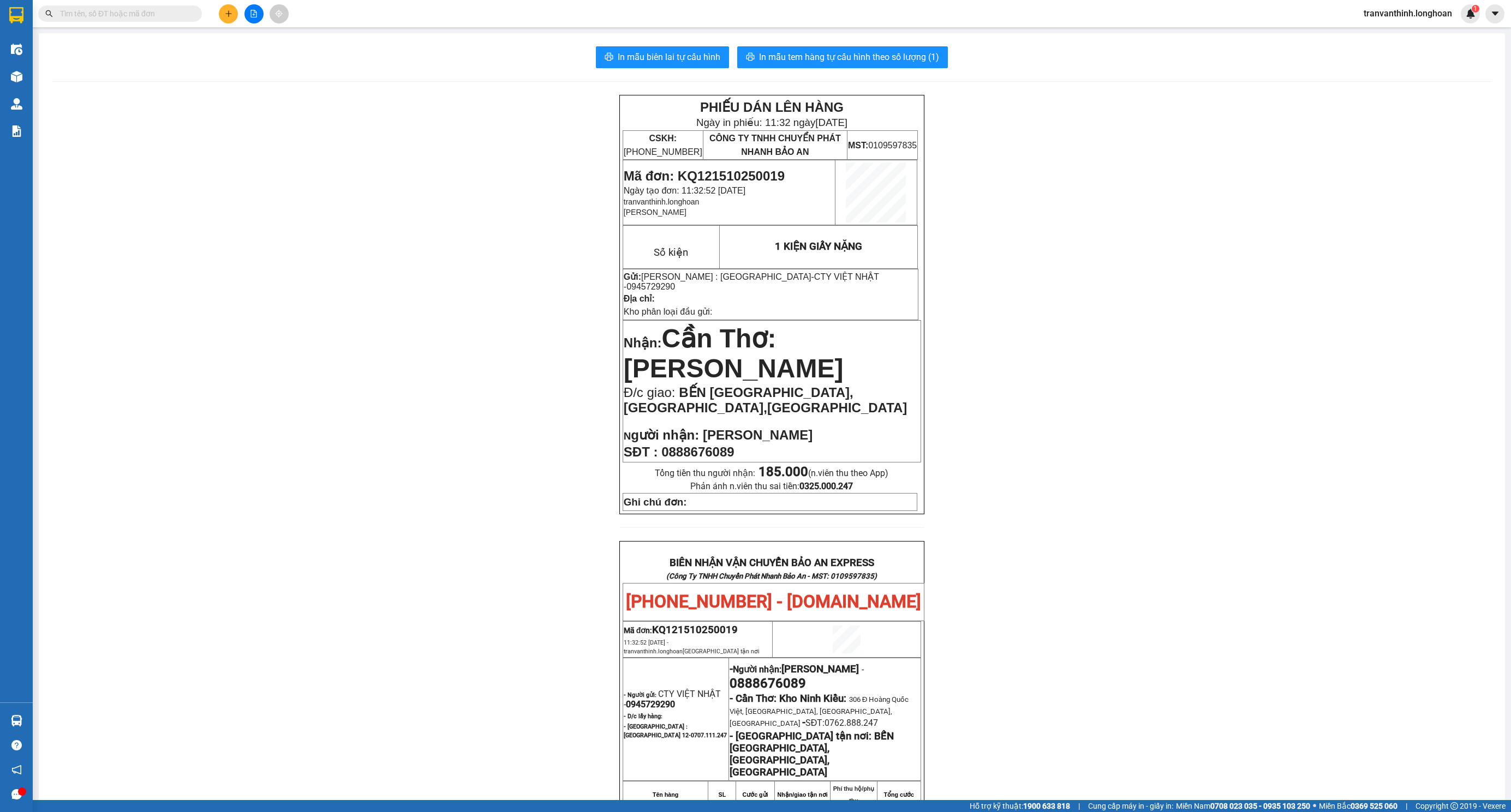
drag, startPoint x: 146, startPoint y: 17, endPoint x: 1344, endPoint y: 165, distance: 1207.1
click at [146, 17] on input "text" at bounding box center [124, 13] width 129 height 12
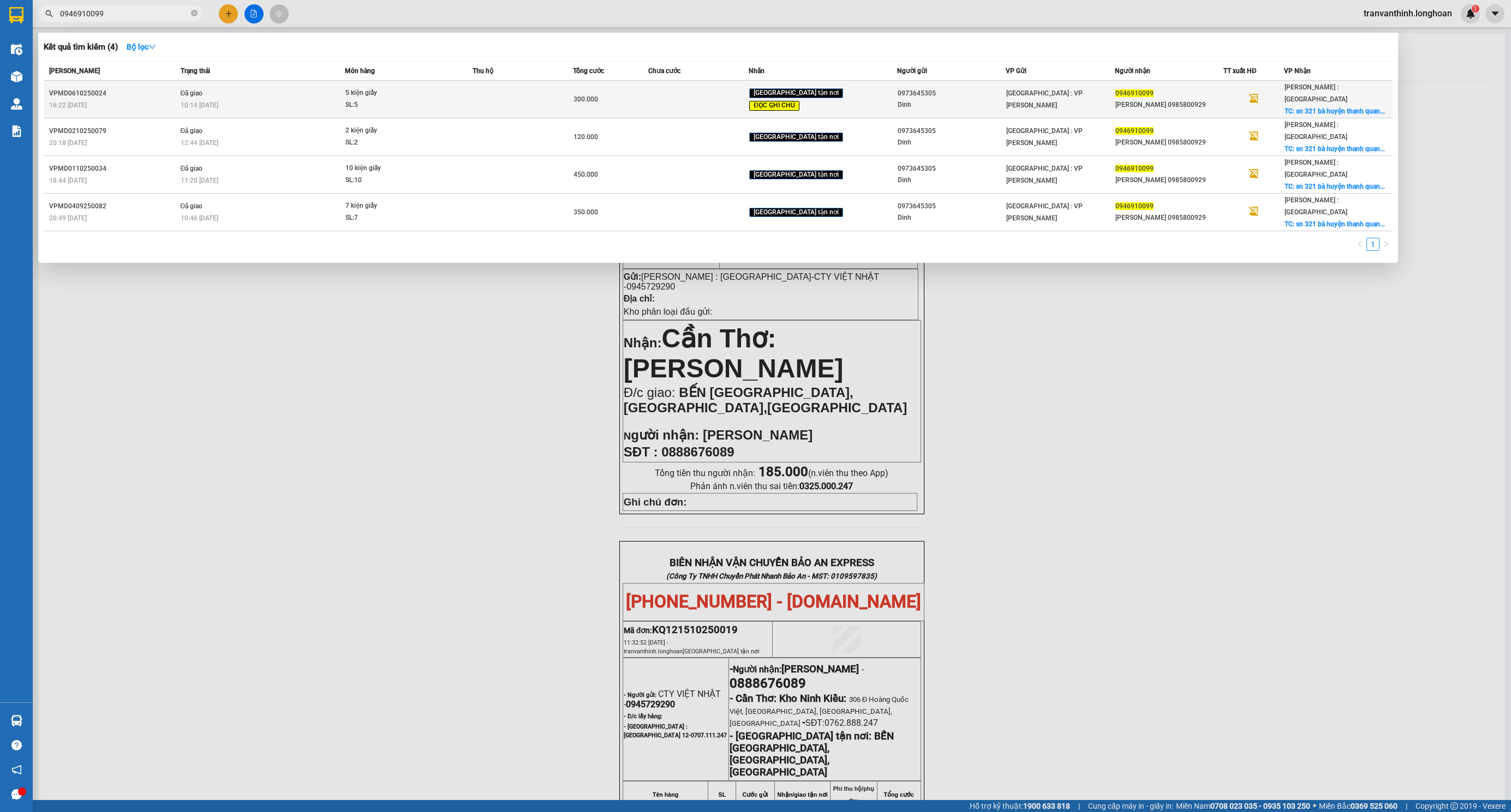
type input "0946910099"
drag, startPoint x: 1197, startPoint y: 95, endPoint x: 1203, endPoint y: 95, distance: 6.0
click at [1203, 99] on div "[PERSON_NAME] 0985800929" at bounding box center [1168, 105] width 107 height 11
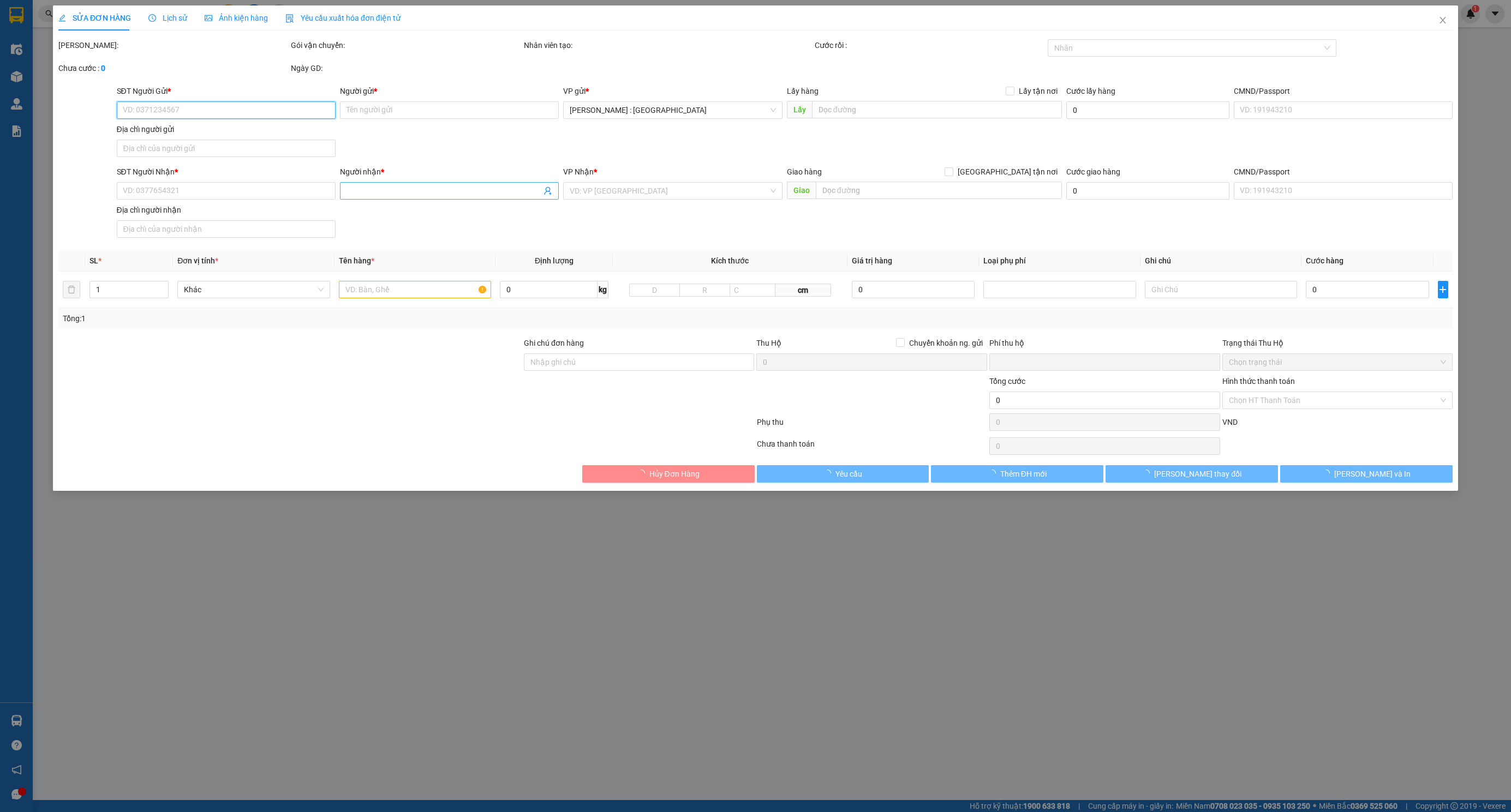
type input "0973645305"
type input "Dinh"
type input "0946910099"
type input "[PERSON_NAME] 0985800929"
checkbox input "true"
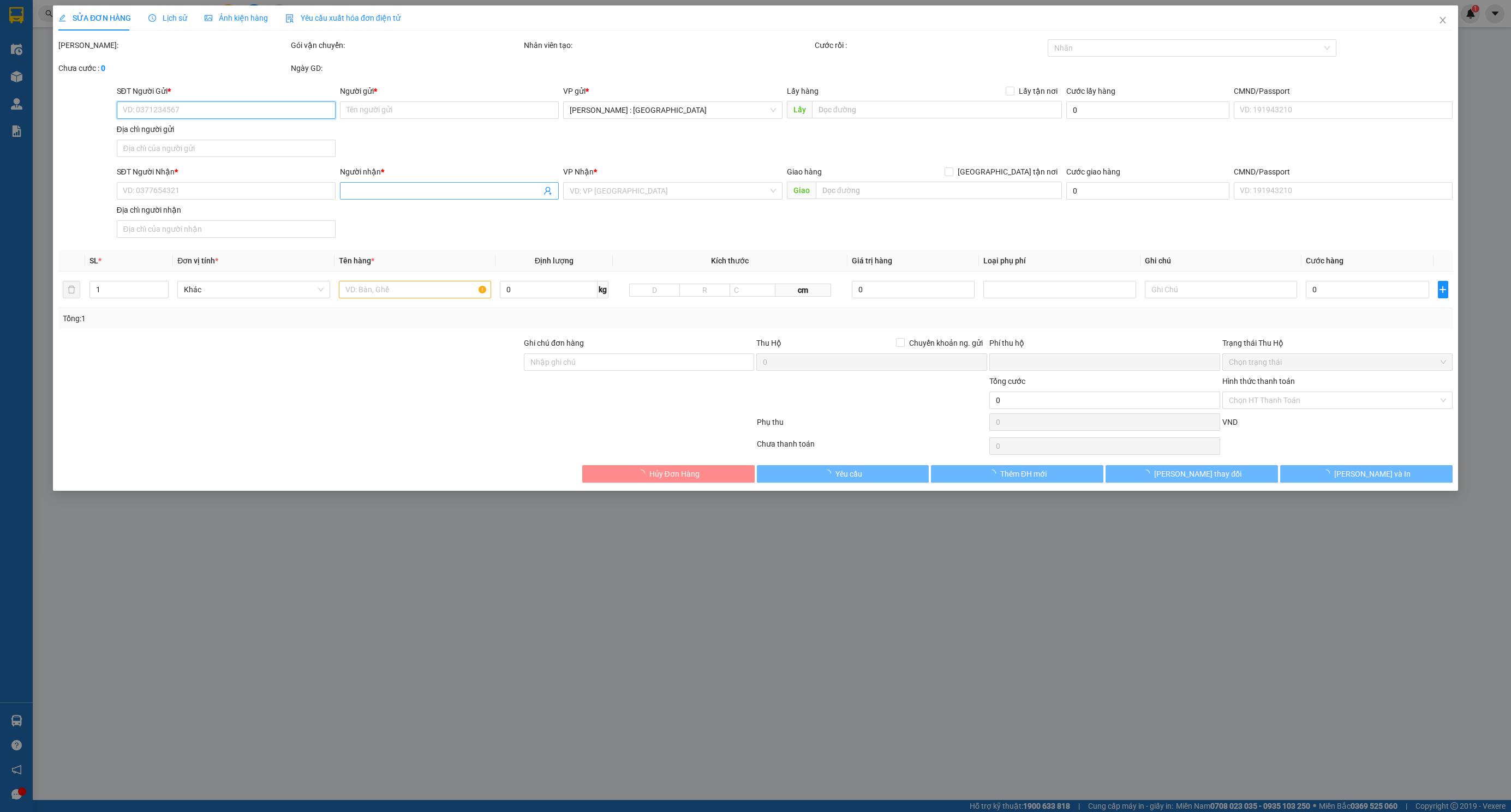
type input "sn 321 bà huyện thanh quan kp nôi hóa 1 bình an dĩ an bd"
type input "giao hàng lấy giúp e 5 kiện cho ra hà nội ạ ( cho về vp NTL )"
type input "0"
type input "300.000"
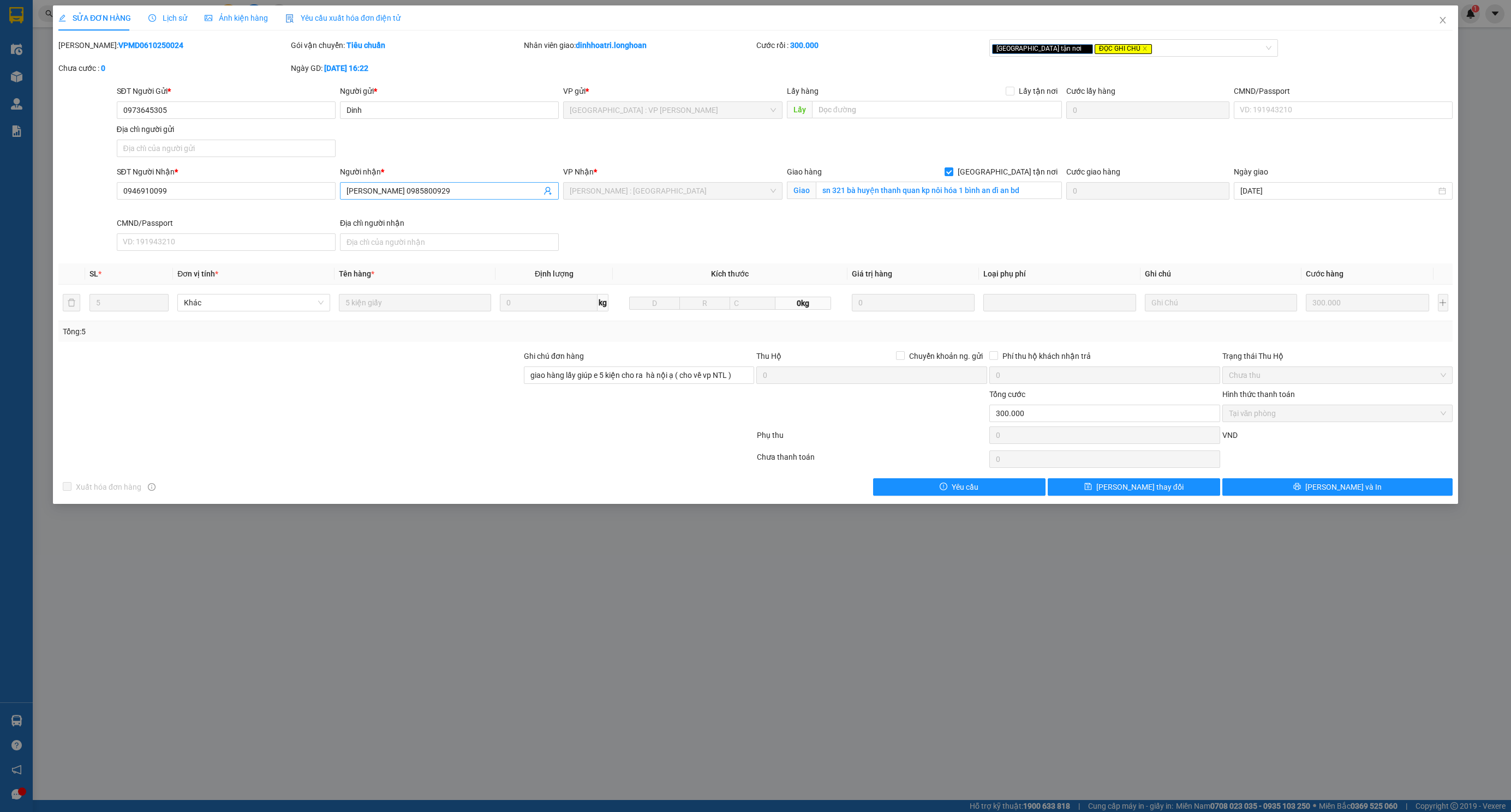
click at [415, 193] on input "[PERSON_NAME] 0985800929" at bounding box center [444, 191] width 195 height 12
click at [1440, 19] on icon "close" at bounding box center [1442, 20] width 9 height 9
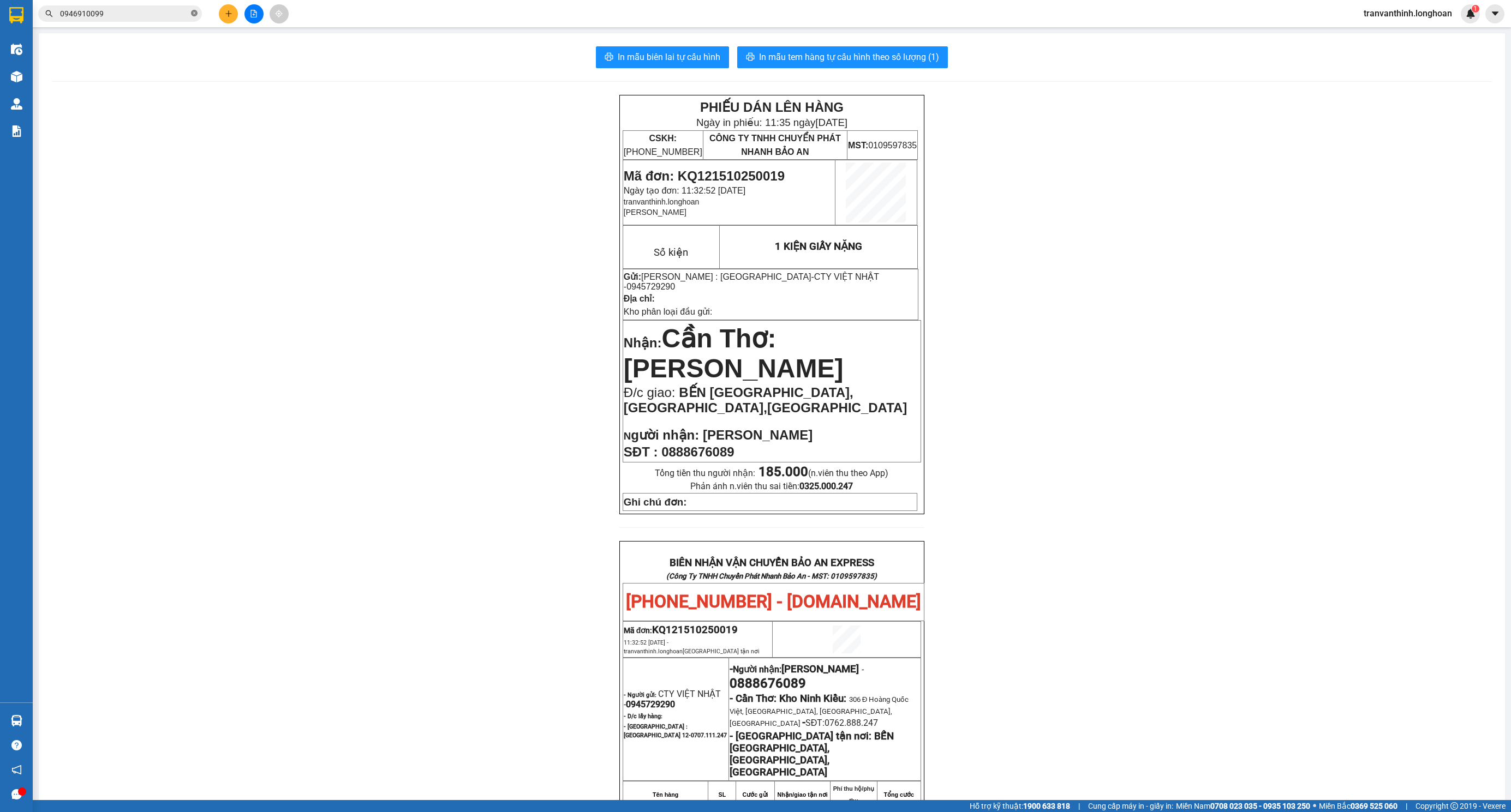
click at [191, 15] on icon "close-circle" at bounding box center [195, 13] width 7 height 7
paste input "0985800929"
type input "0985800929"
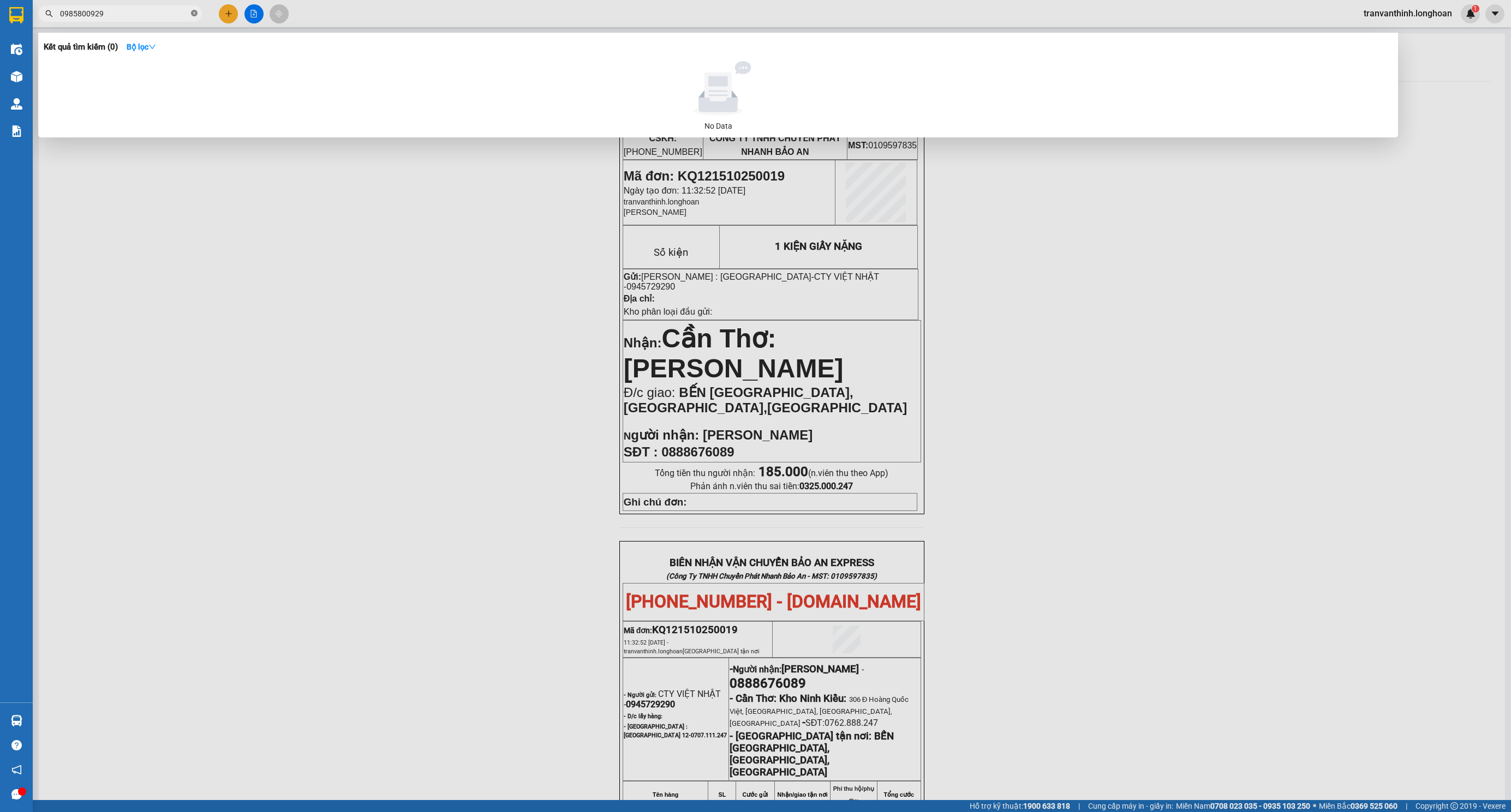
click at [195, 17] on icon "close-circle" at bounding box center [195, 13] width 7 height 7
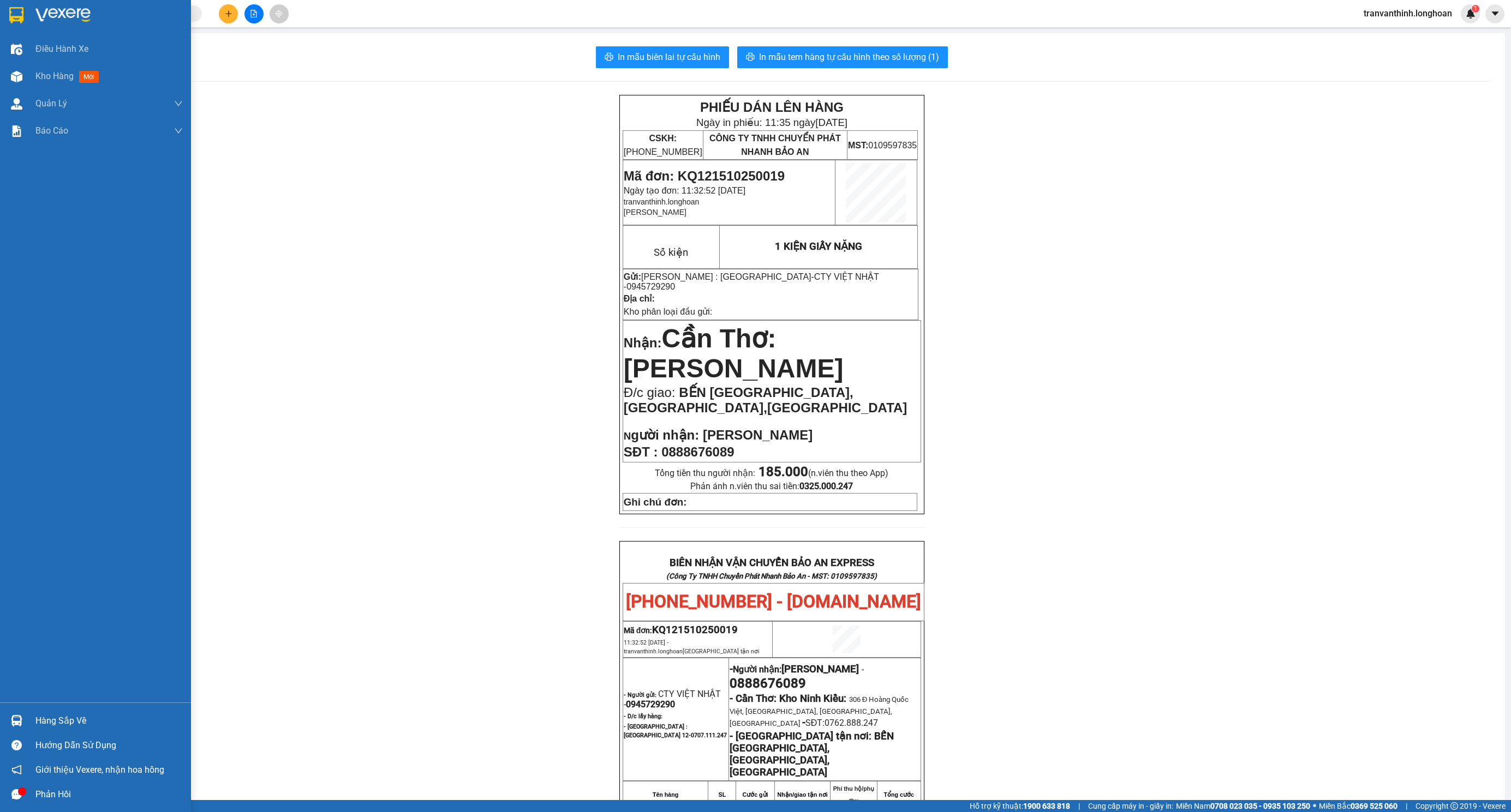
click at [13, 20] on img at bounding box center [16, 15] width 14 height 17
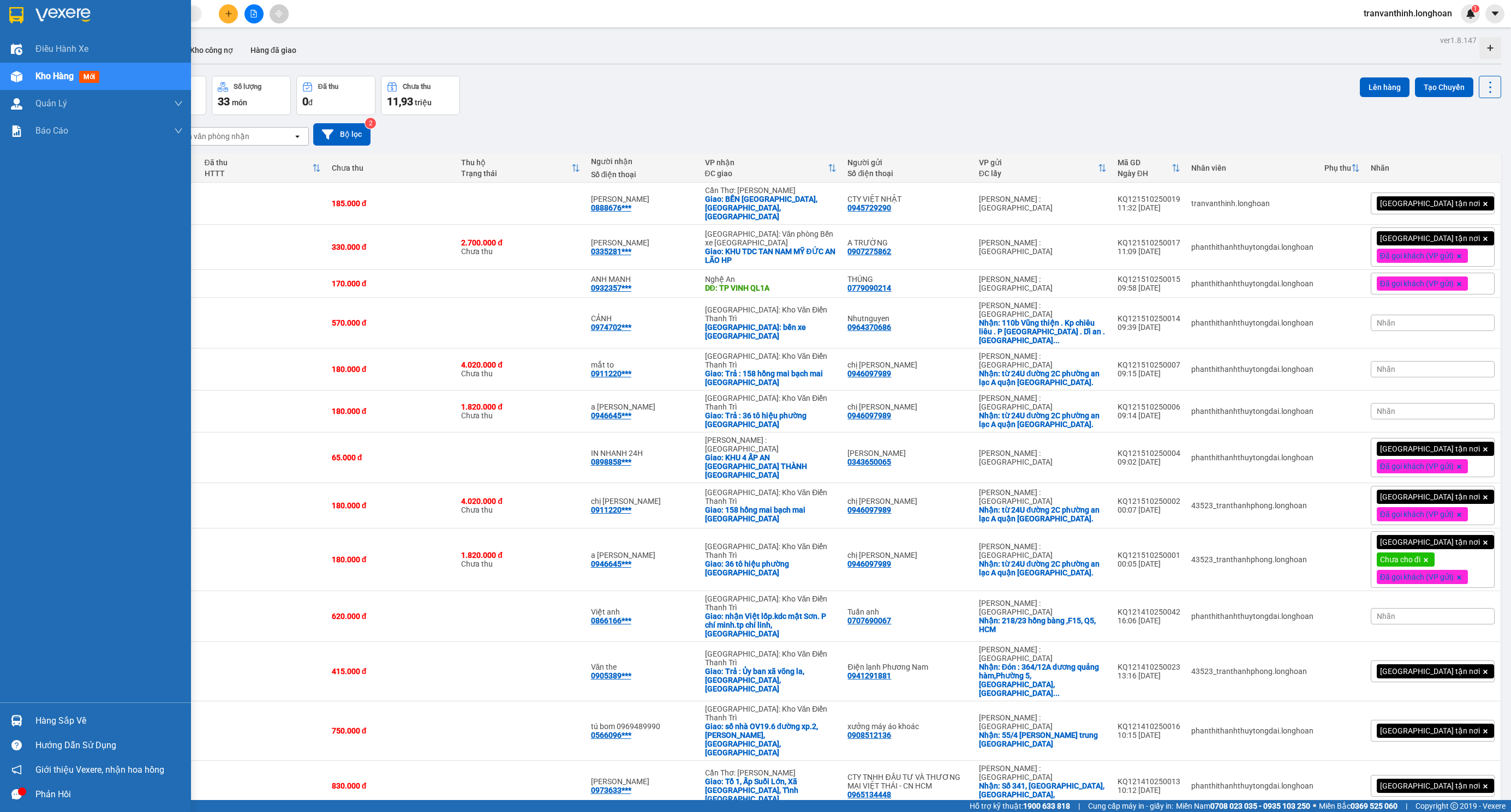
click at [7, 19] on div at bounding box center [17, 15] width 19 height 19
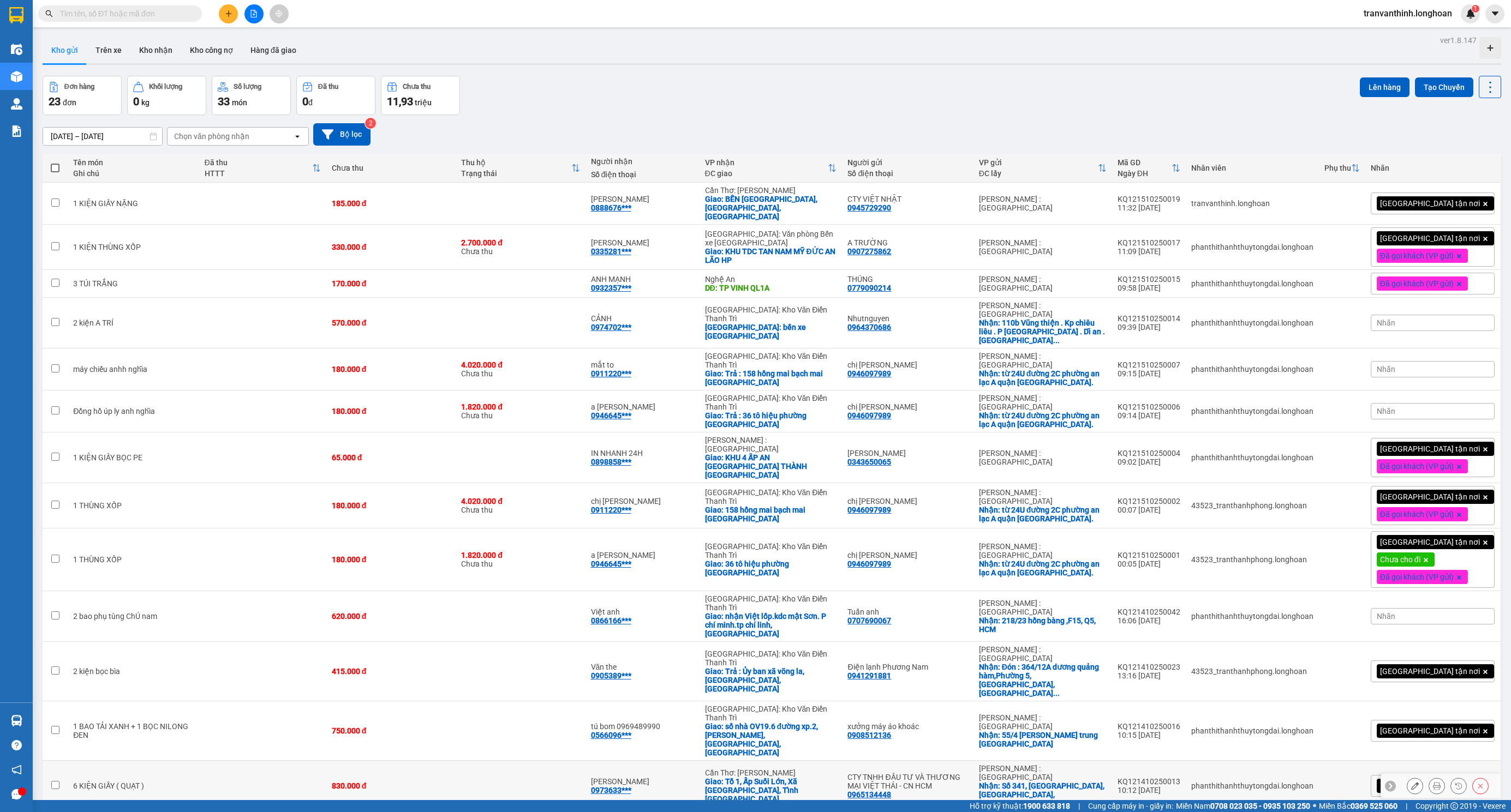
click at [319, 761] on td at bounding box center [263, 786] width 127 height 51
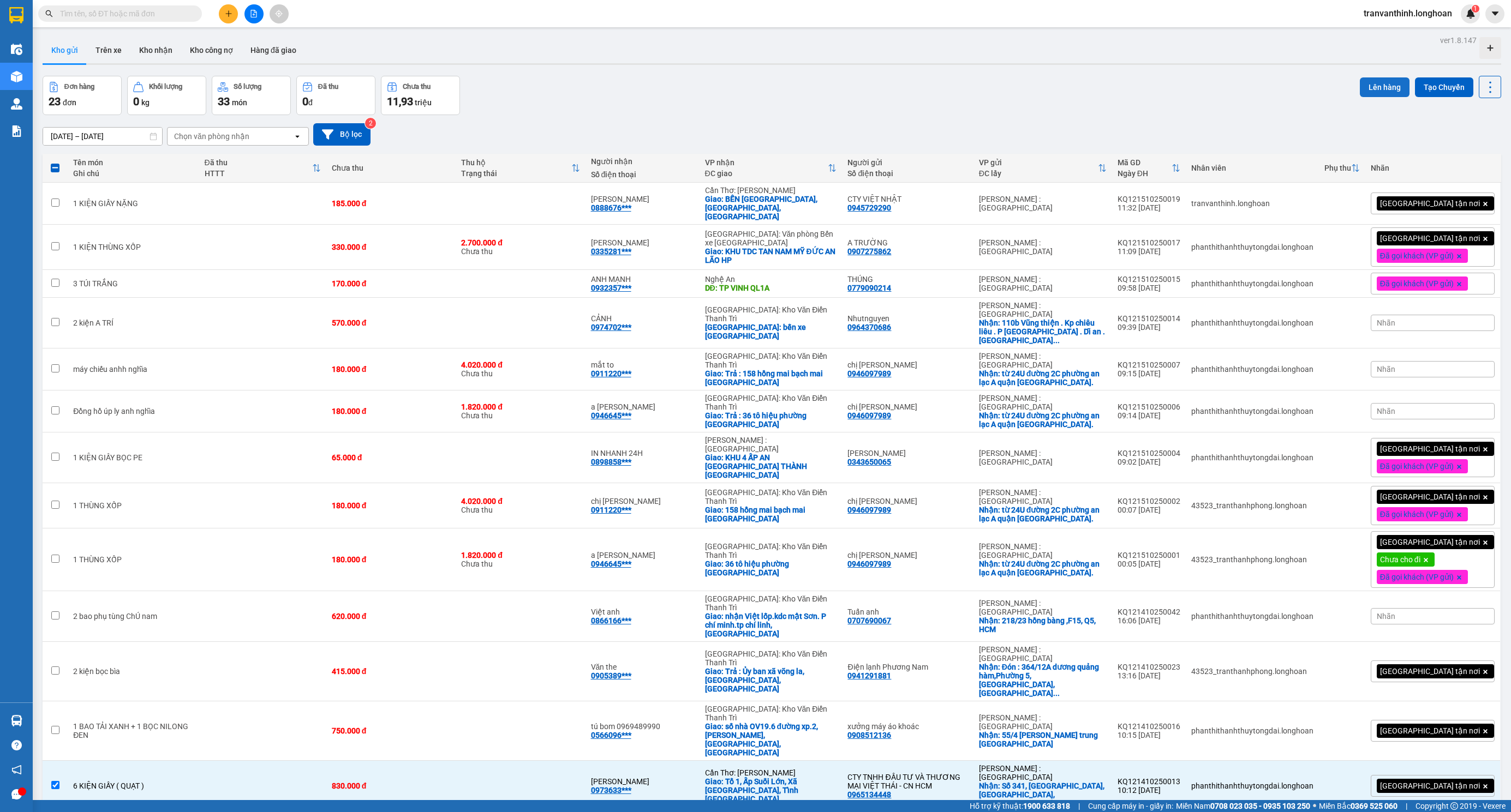
click at [1376, 95] on button "Lên hàng" at bounding box center [1384, 87] width 49 height 19
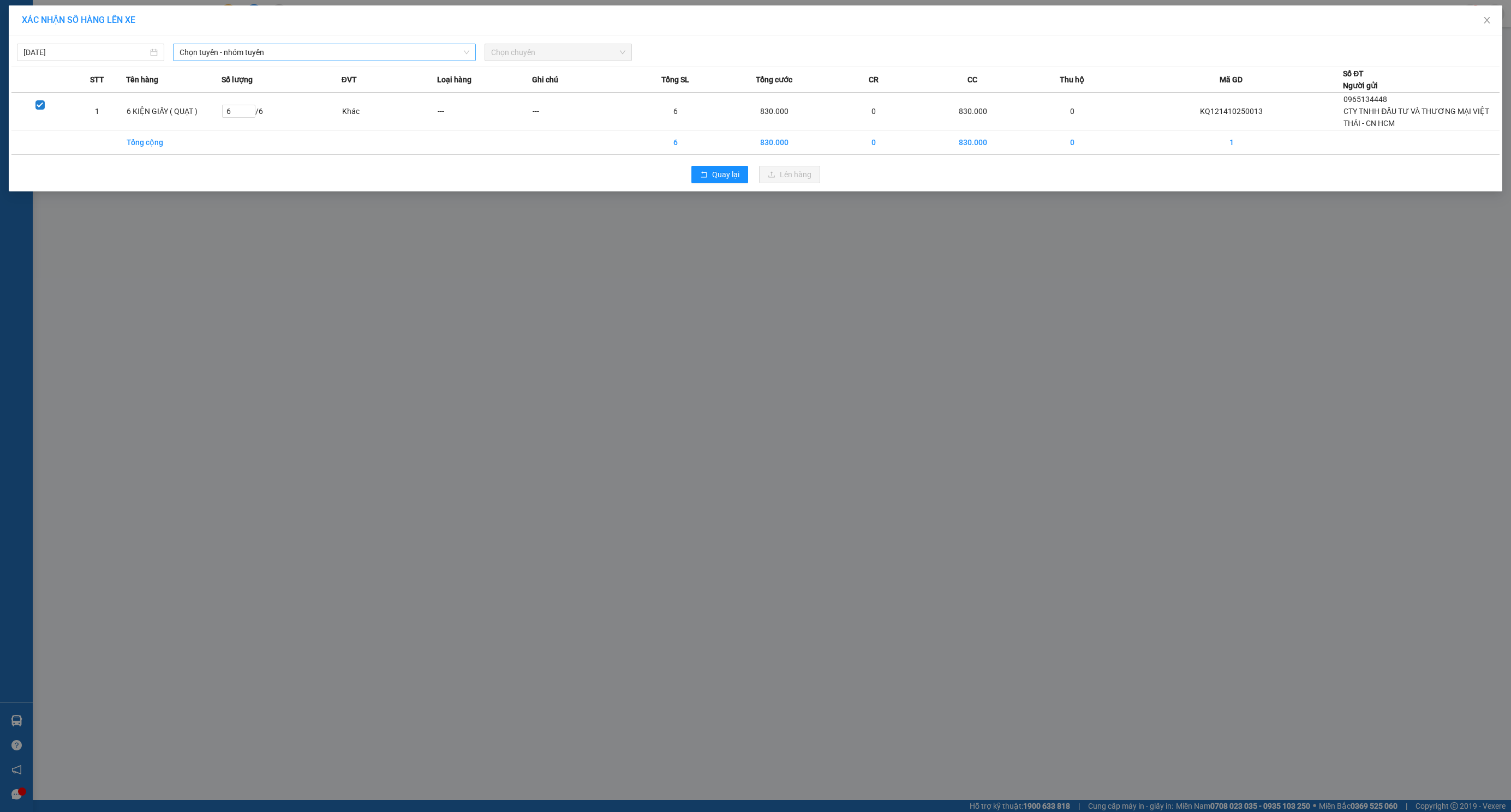
click at [338, 43] on div "Chọn tuyến - nhóm tuyến" at bounding box center [325, 52] width 303 height 17
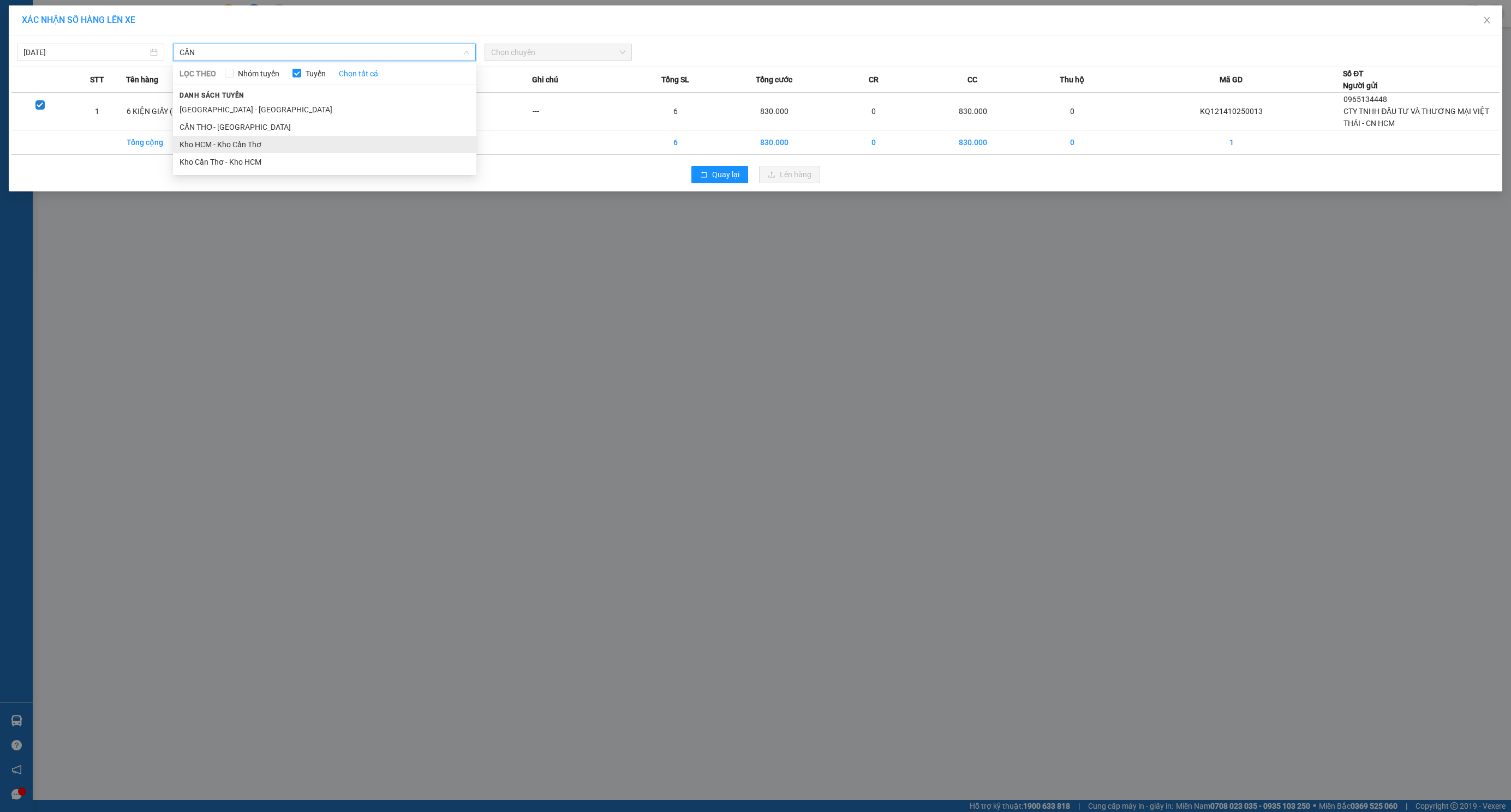
type input "CẦN"
click at [245, 151] on li "Kho HCM - Kho Cần Thơ" at bounding box center [325, 145] width 303 height 17
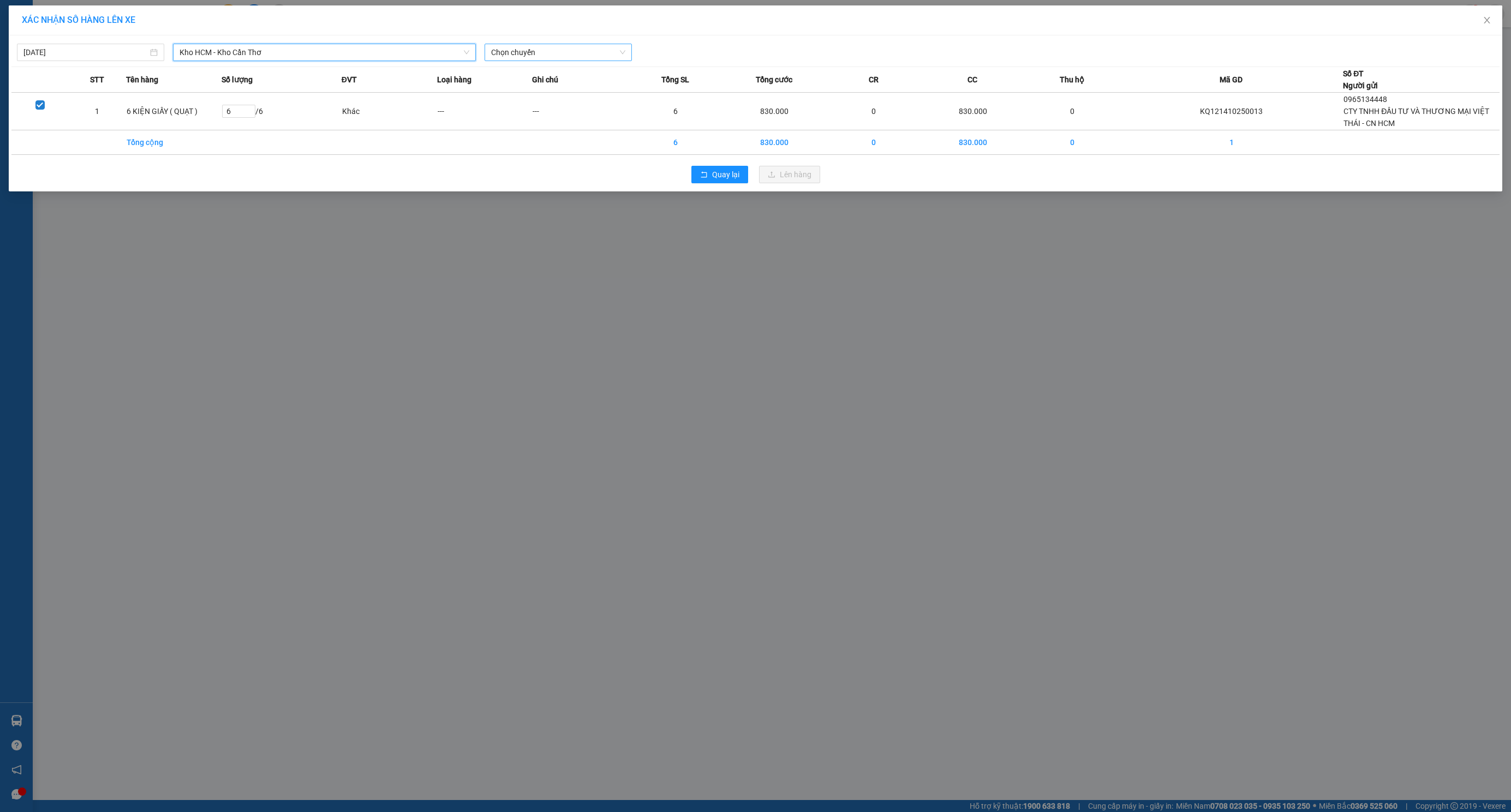
click at [601, 59] on span "Chọn chuyến" at bounding box center [558, 52] width 134 height 17
click at [539, 92] on div "23:00 (TC)" at bounding box center [534, 92] width 85 height 12
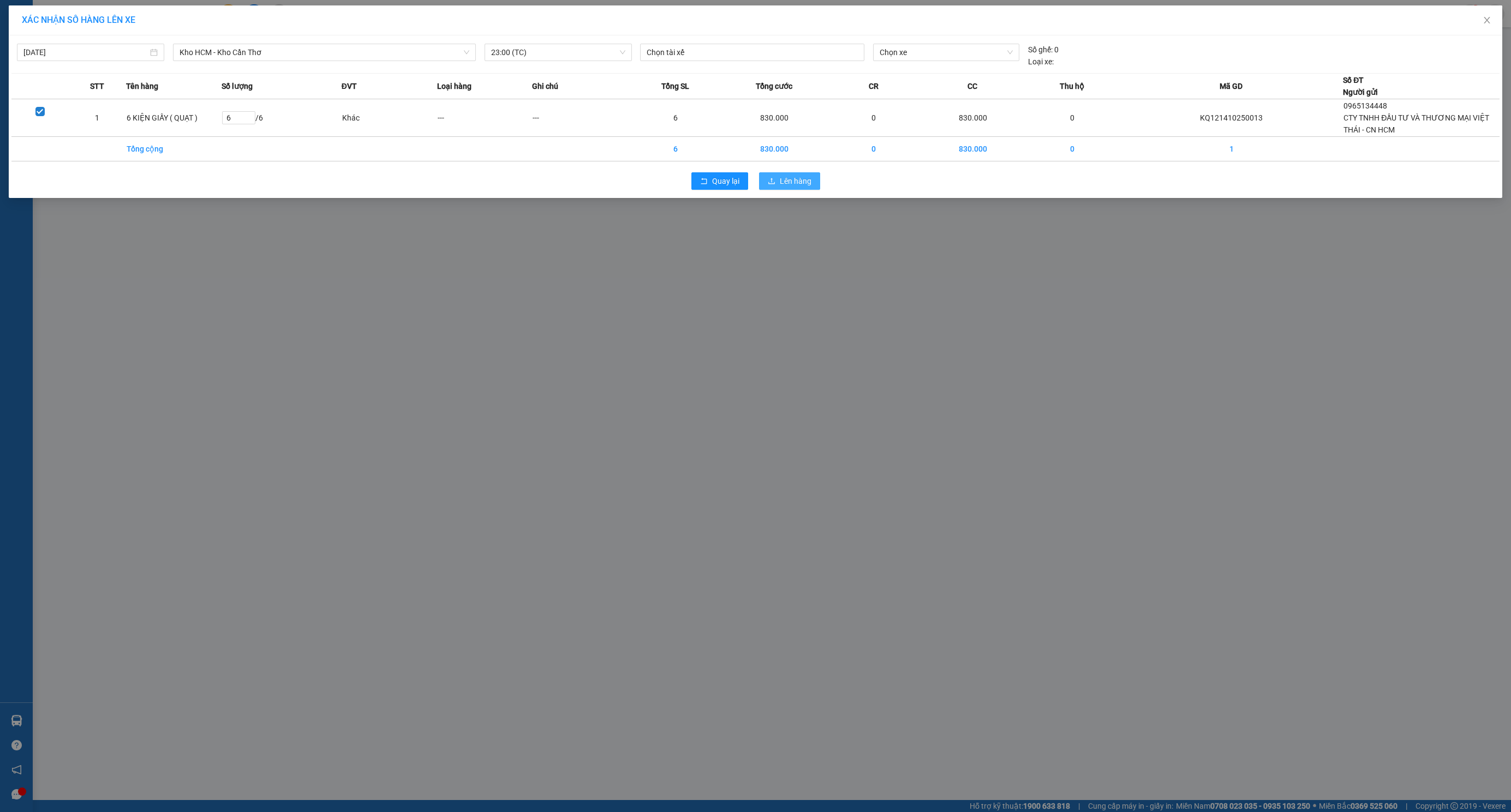
drag, startPoint x: 769, startPoint y: 179, endPoint x: 758, endPoint y: 239, distance: 61.0
click at [758, 239] on div "XÁC NHẬN SỐ HÀNG LÊN XE [DATE] Kho HCM - Kho Cần Thơ LỌC THEO Nhóm tuyến Tuyến …" at bounding box center [755, 406] width 1511 height 812
click at [782, 180] on span "Lên hàng" at bounding box center [795, 181] width 31 height 12
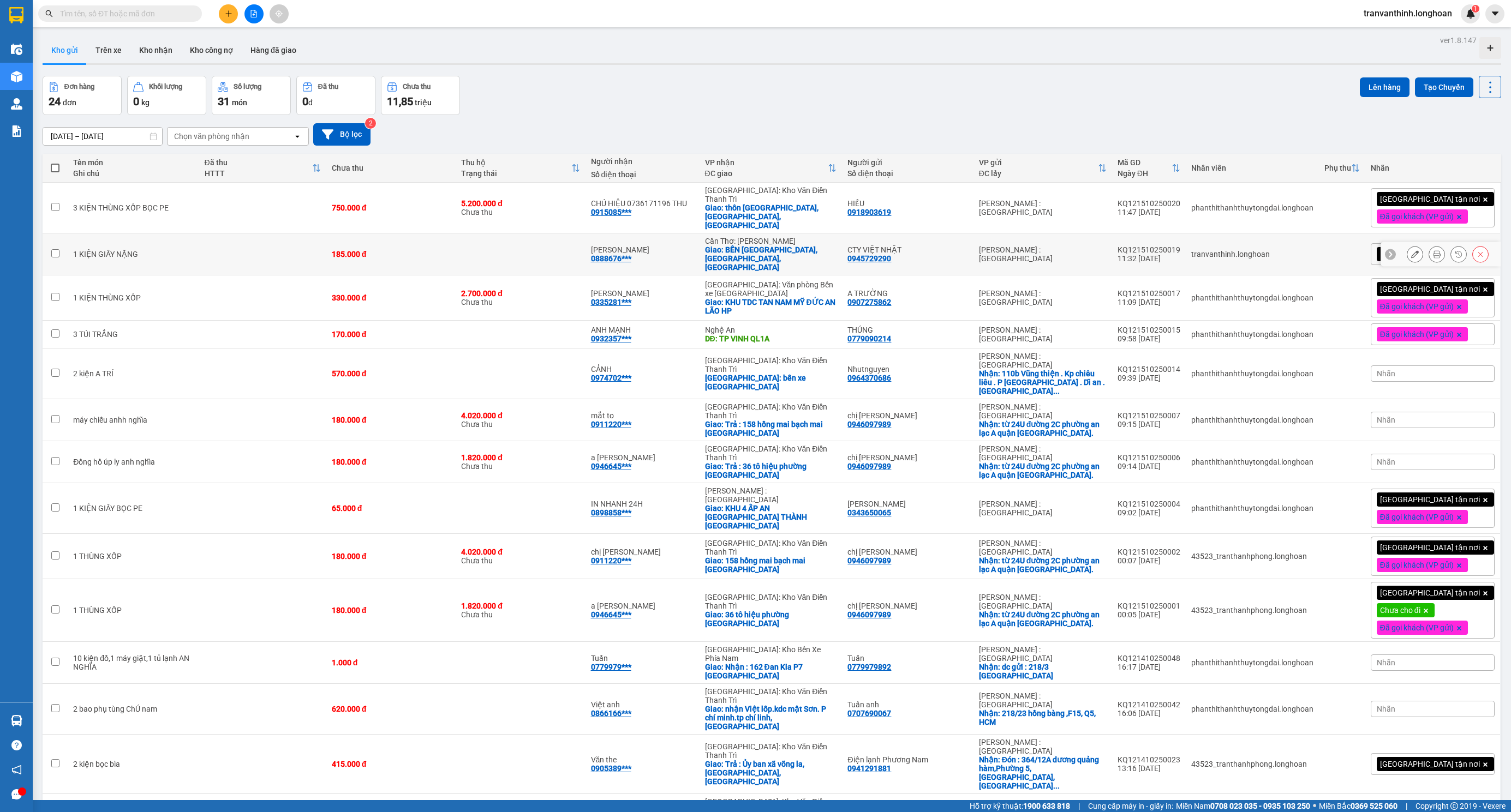
click at [800, 246] on div "Giao: BẾN [GEOGRAPHIC_DATA],[GEOGRAPHIC_DATA],[GEOGRAPHIC_DATA]" at bounding box center [771, 258] width 132 height 26
checkbox input "true"
